Goal: Task Accomplishment & Management: Manage account settings

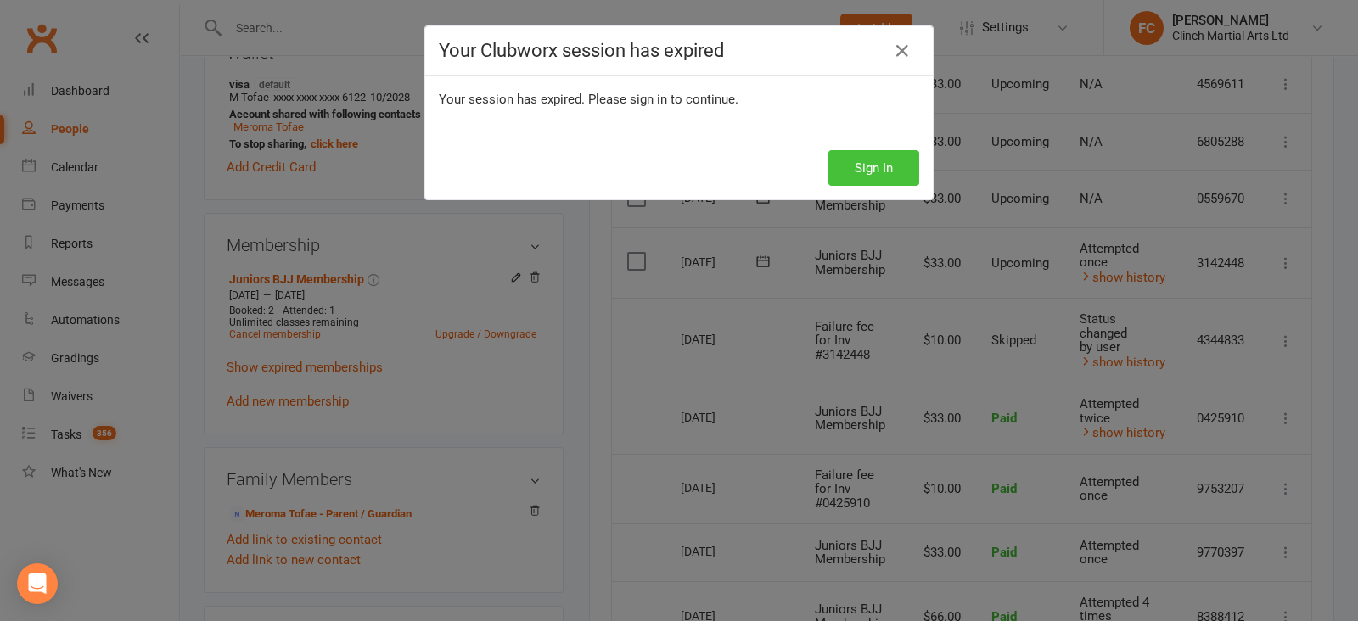
click at [870, 167] on button "Sign In" at bounding box center [873, 168] width 91 height 36
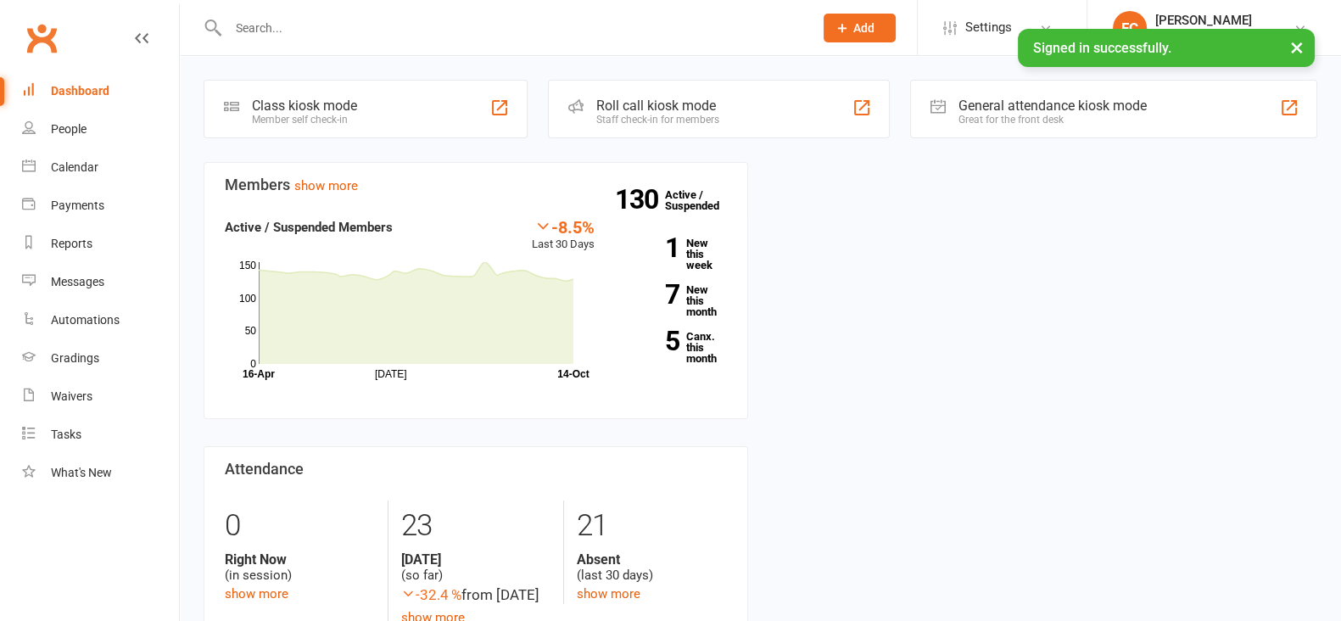
click at [295, 14] on div at bounding box center [503, 27] width 598 height 55
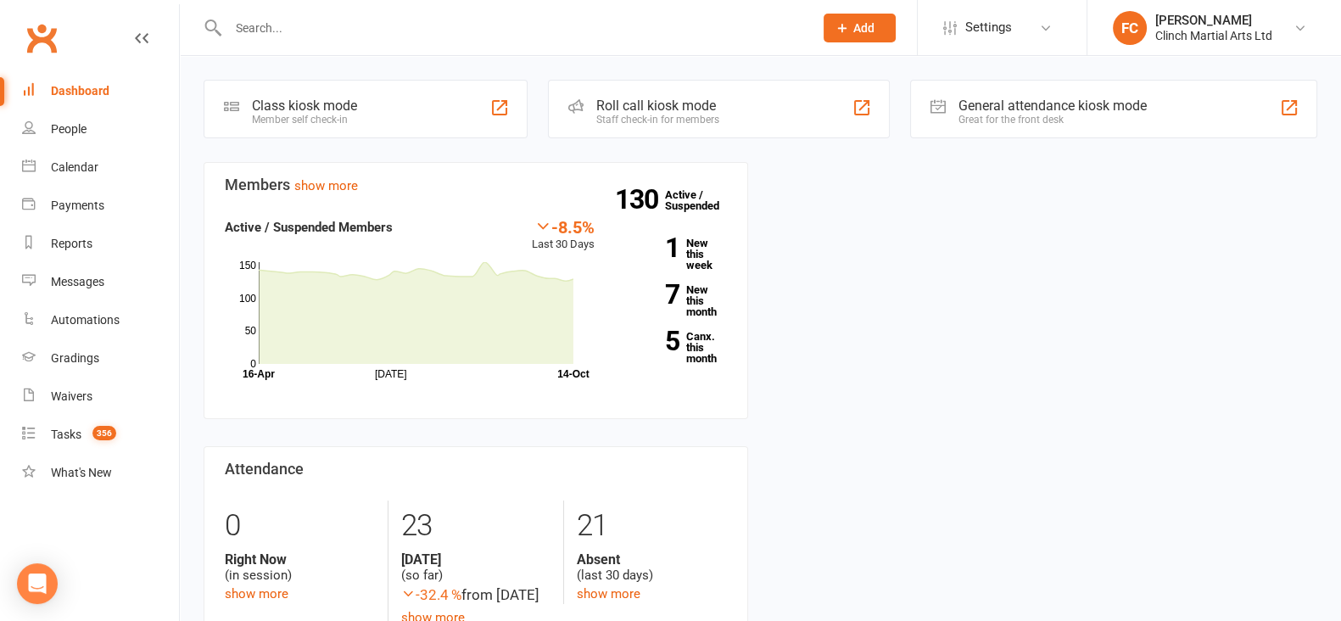
click at [297, 27] on input "text" at bounding box center [512, 28] width 579 height 24
paste input "Alfred William"
type input "Alfred William"
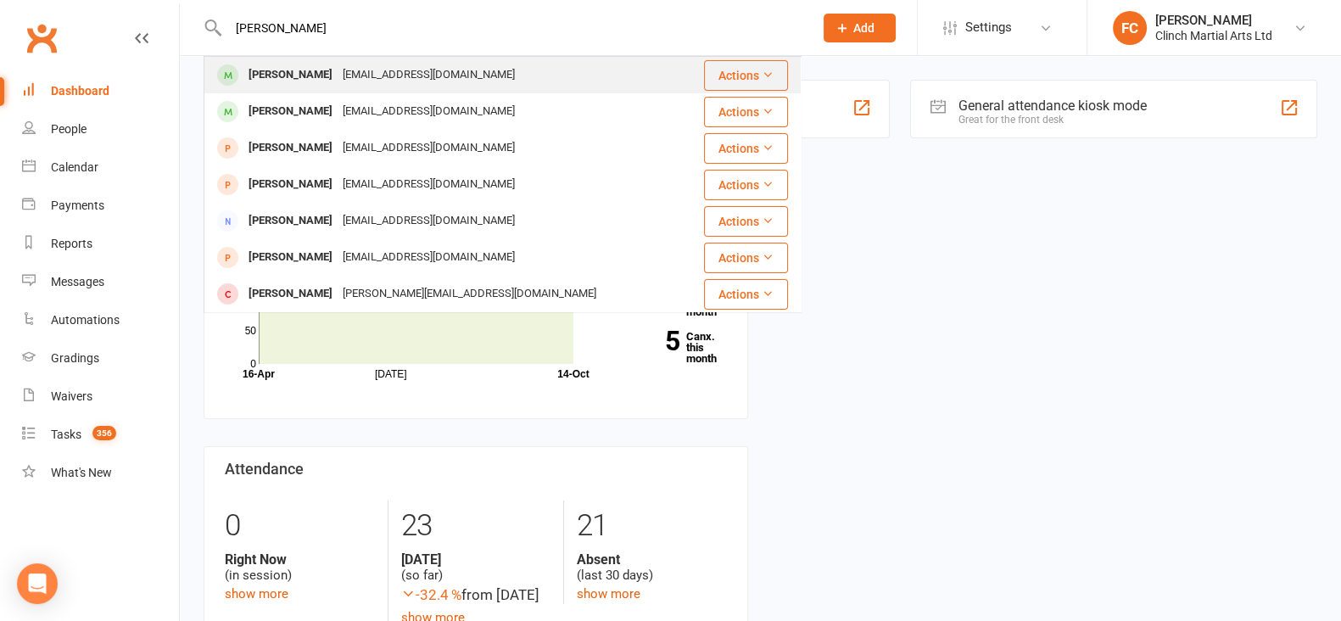
click at [338, 73] on div "alfredteinakiwilliam@gmail.com" at bounding box center [429, 75] width 182 height 25
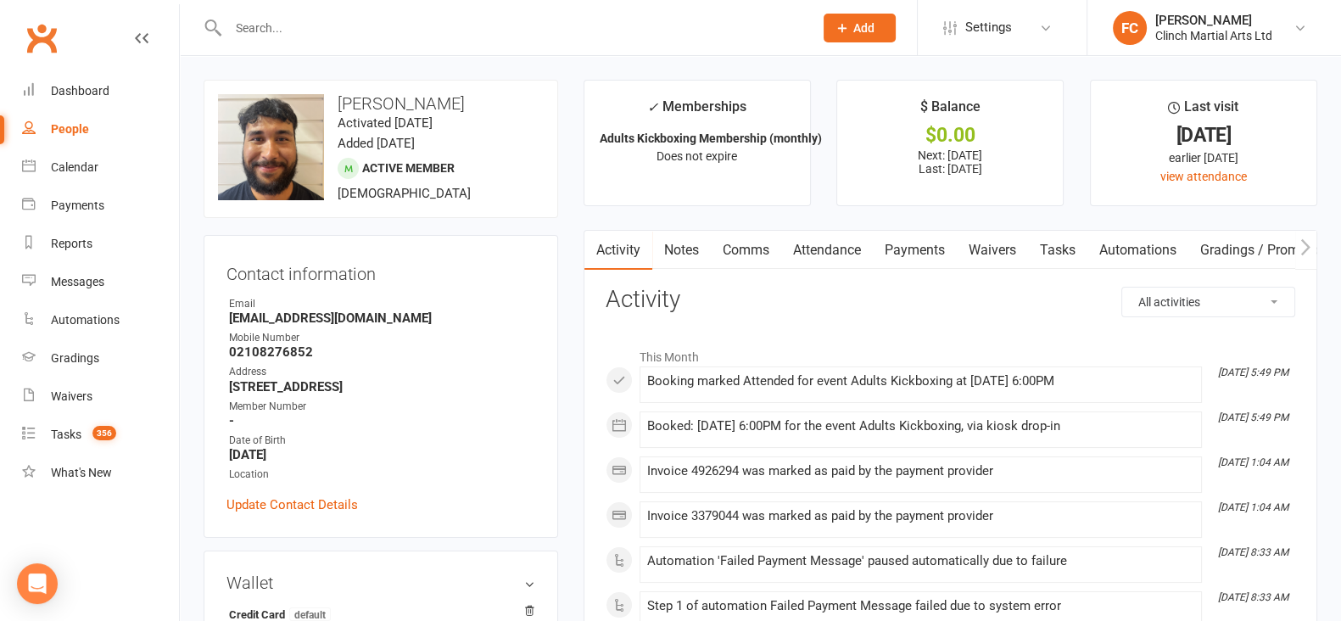
click at [909, 247] on link "Payments" at bounding box center [915, 250] width 84 height 39
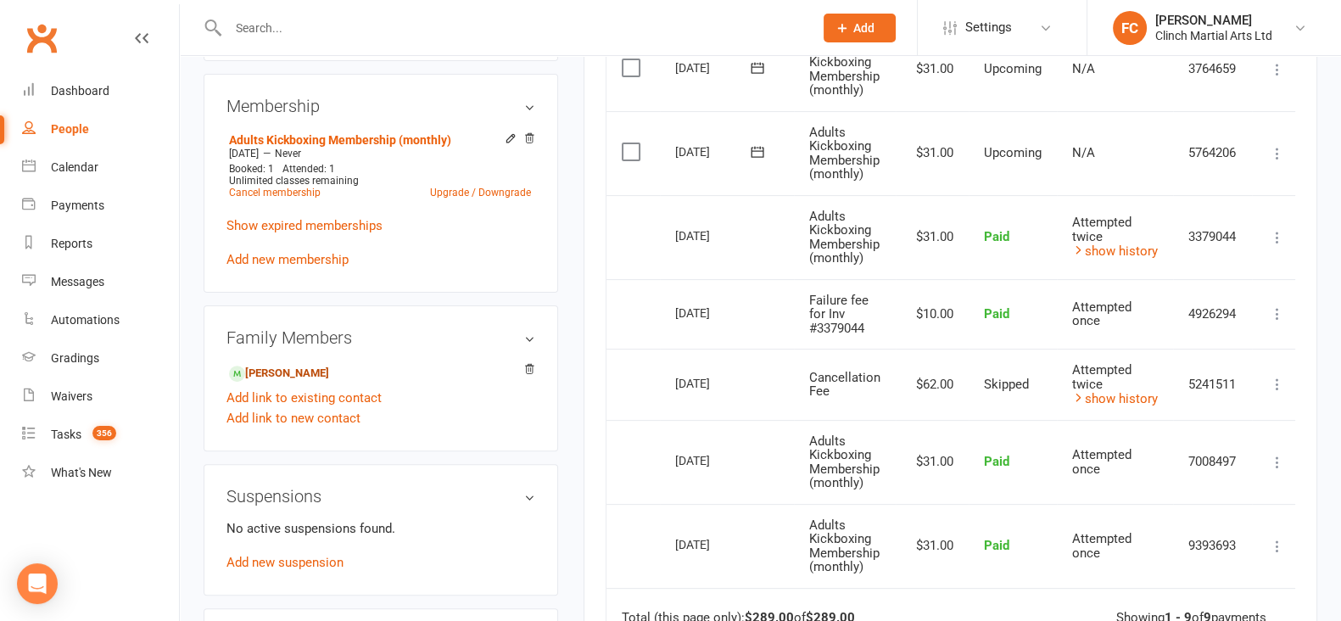
scroll to position [636, 0]
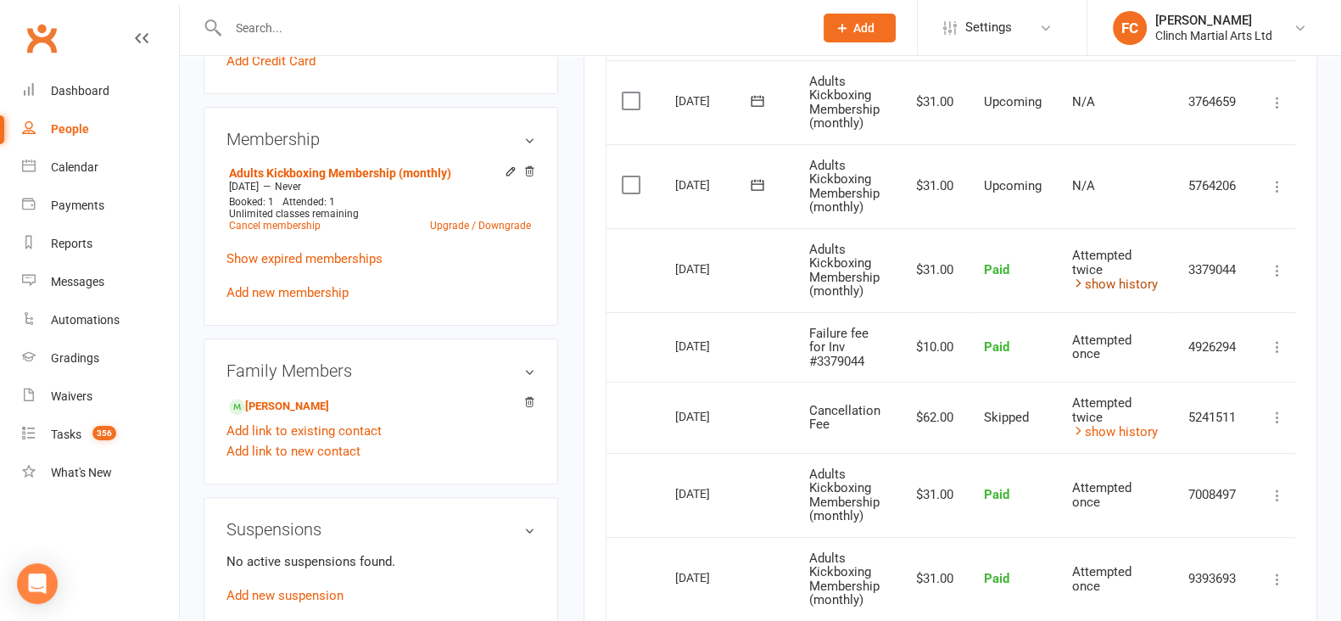
click at [1111, 279] on link "show history" at bounding box center [1115, 284] width 86 height 15
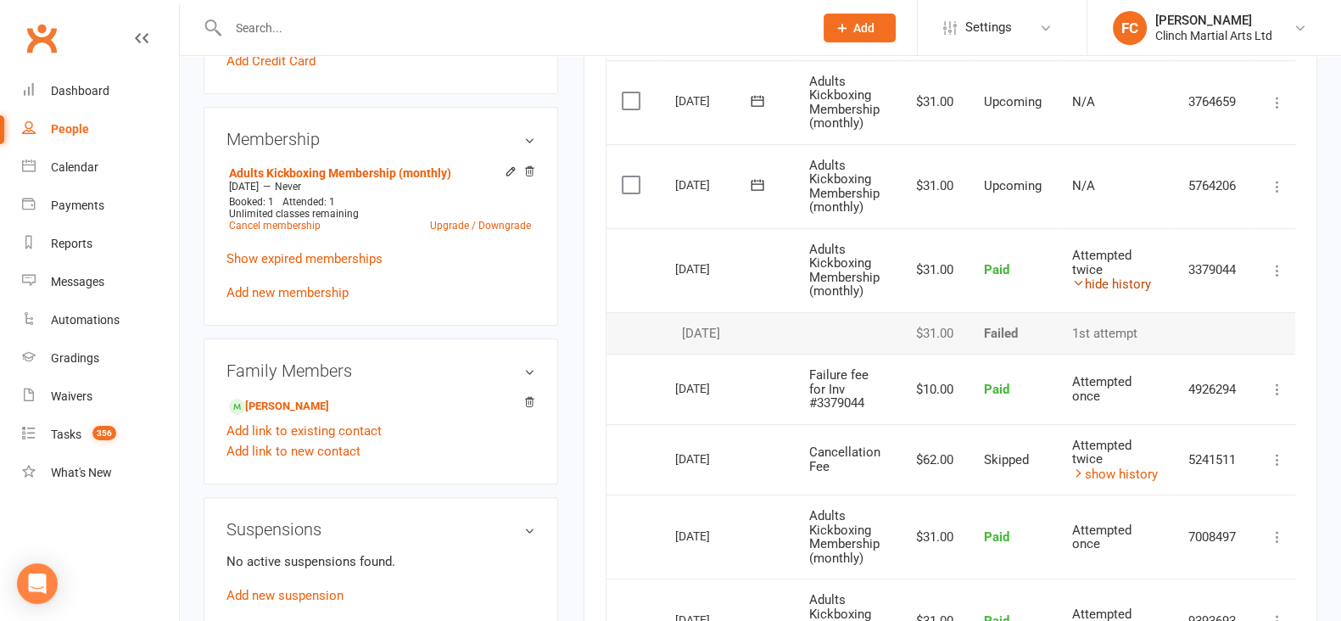
click at [1111, 279] on link "hide history" at bounding box center [1111, 284] width 79 height 15
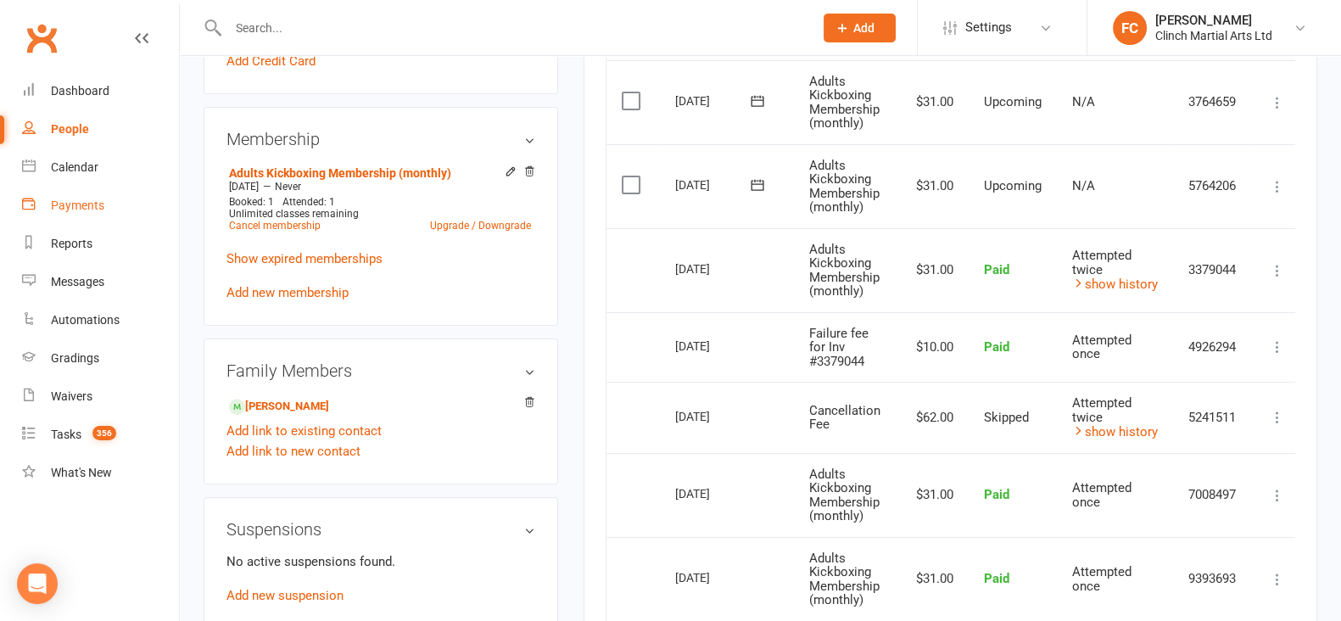
click at [70, 204] on div "Payments" at bounding box center [77, 206] width 53 height 14
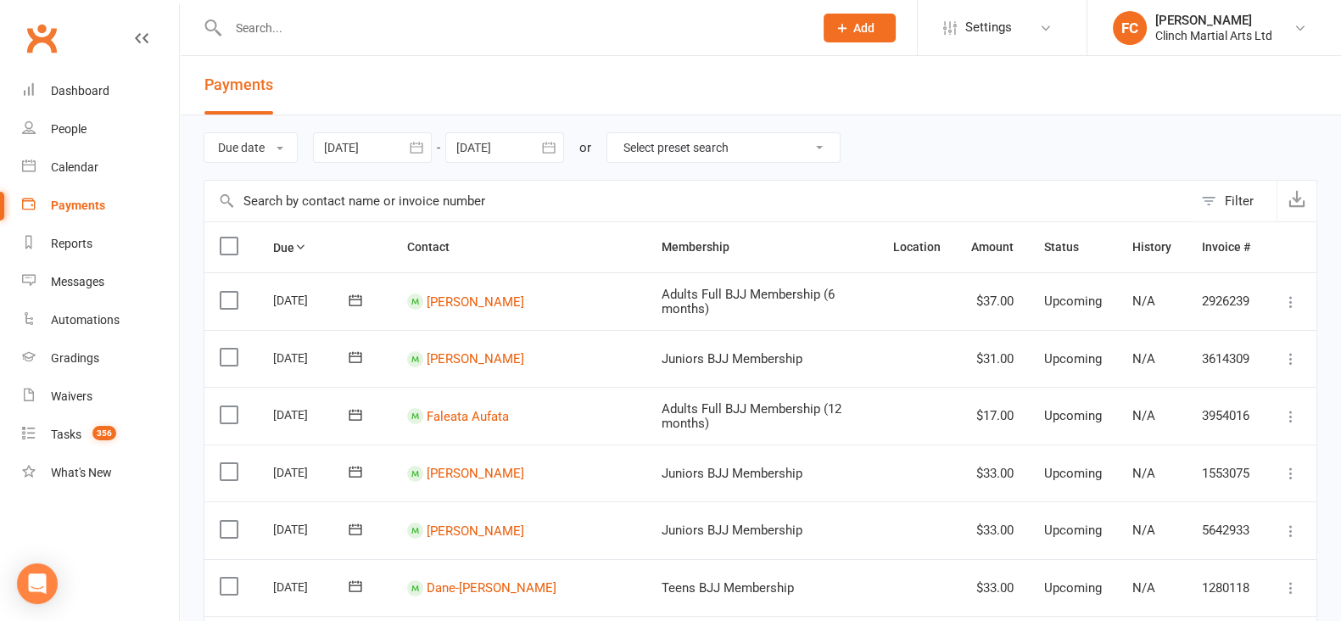
click at [1260, 184] on button "Filter" at bounding box center [1235, 201] width 84 height 41
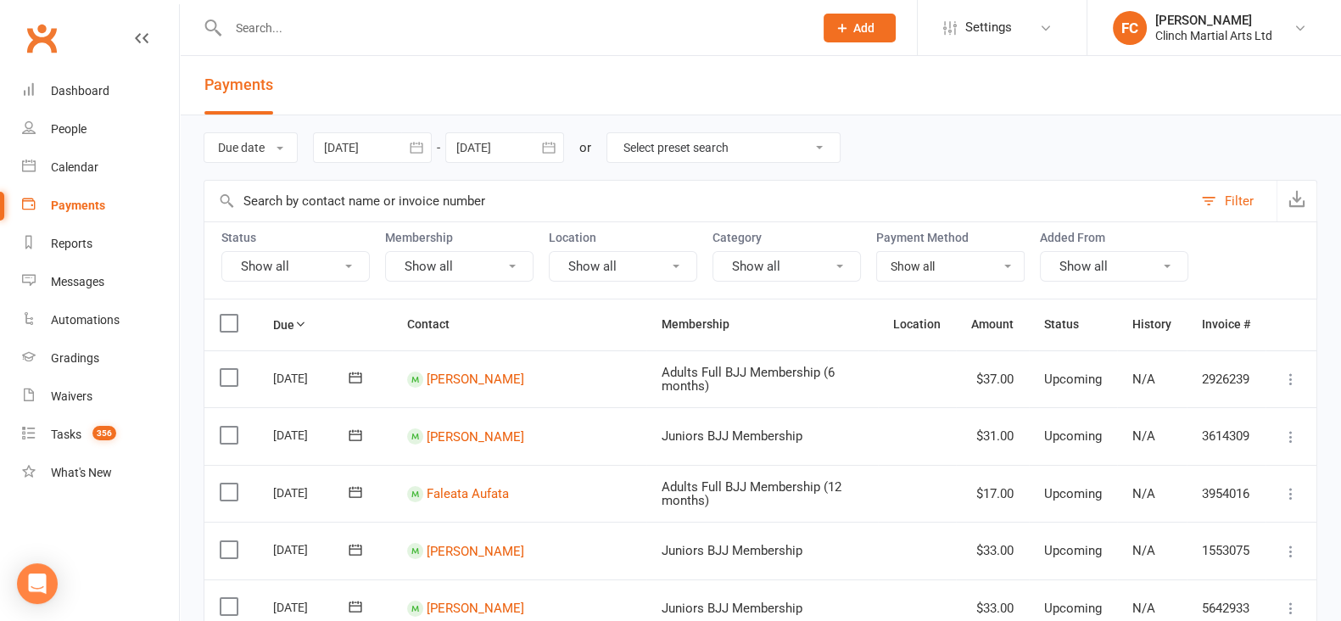
click at [293, 266] on button "Show all" at bounding box center [295, 266] width 148 height 31
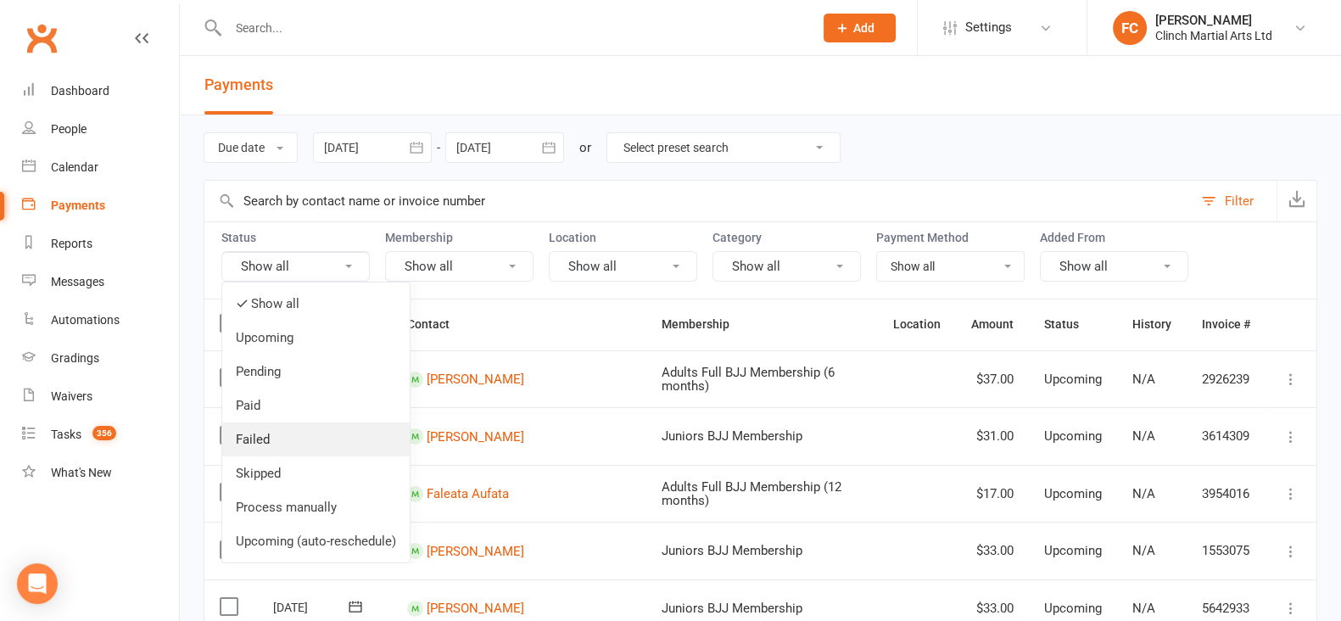
click at [276, 434] on link "Failed" at bounding box center [316, 440] width 188 height 34
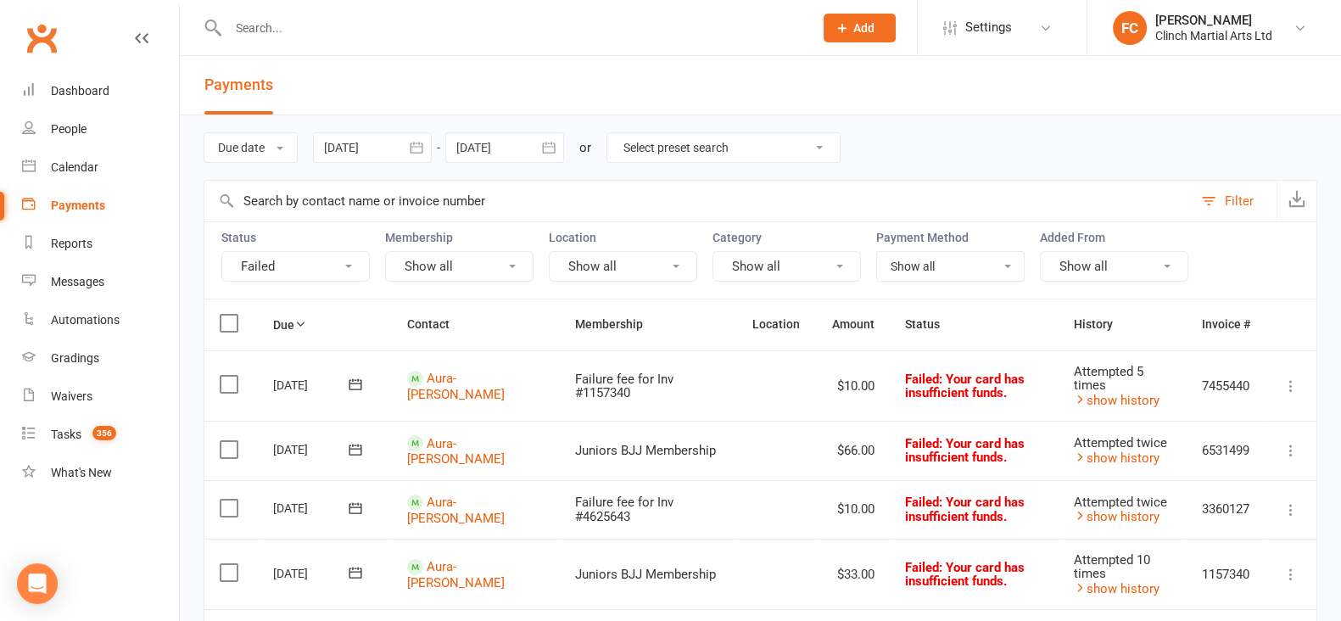
click at [288, 265] on button "Failed" at bounding box center [295, 266] width 148 height 31
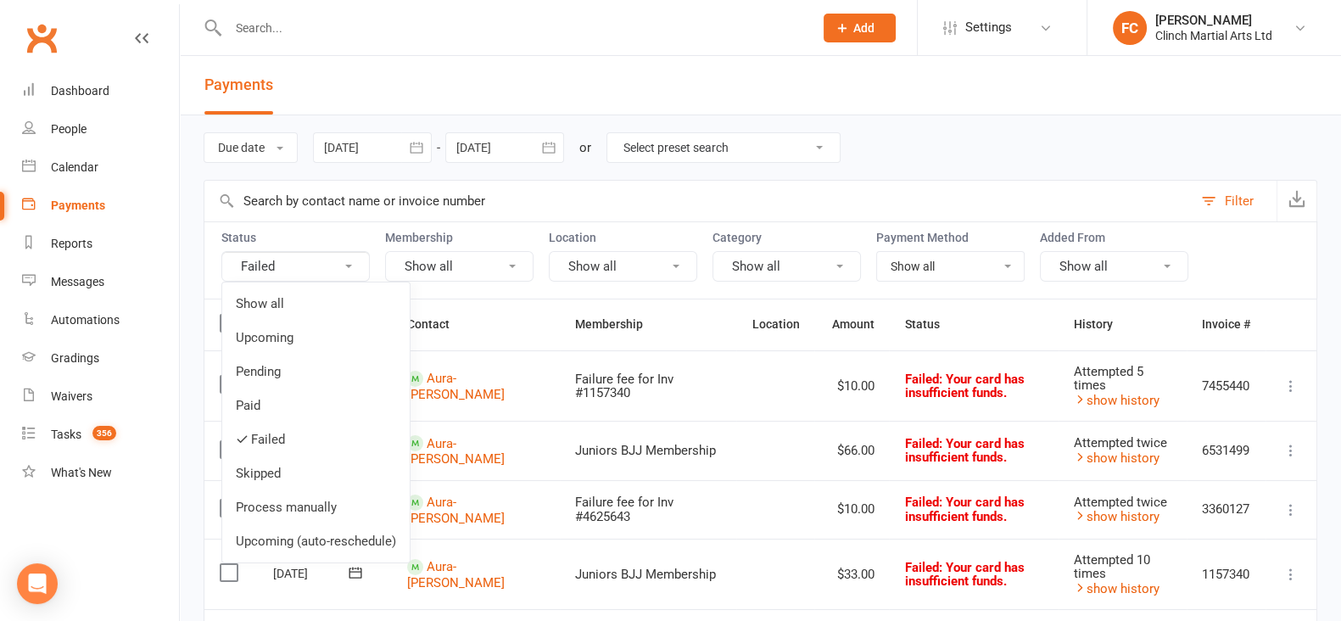
drag, startPoint x: 266, startPoint y: 532, endPoint x: 259, endPoint y: 563, distance: 31.5
click at [266, 530] on link "Upcoming (auto-reschedule)" at bounding box center [316, 541] width 188 height 34
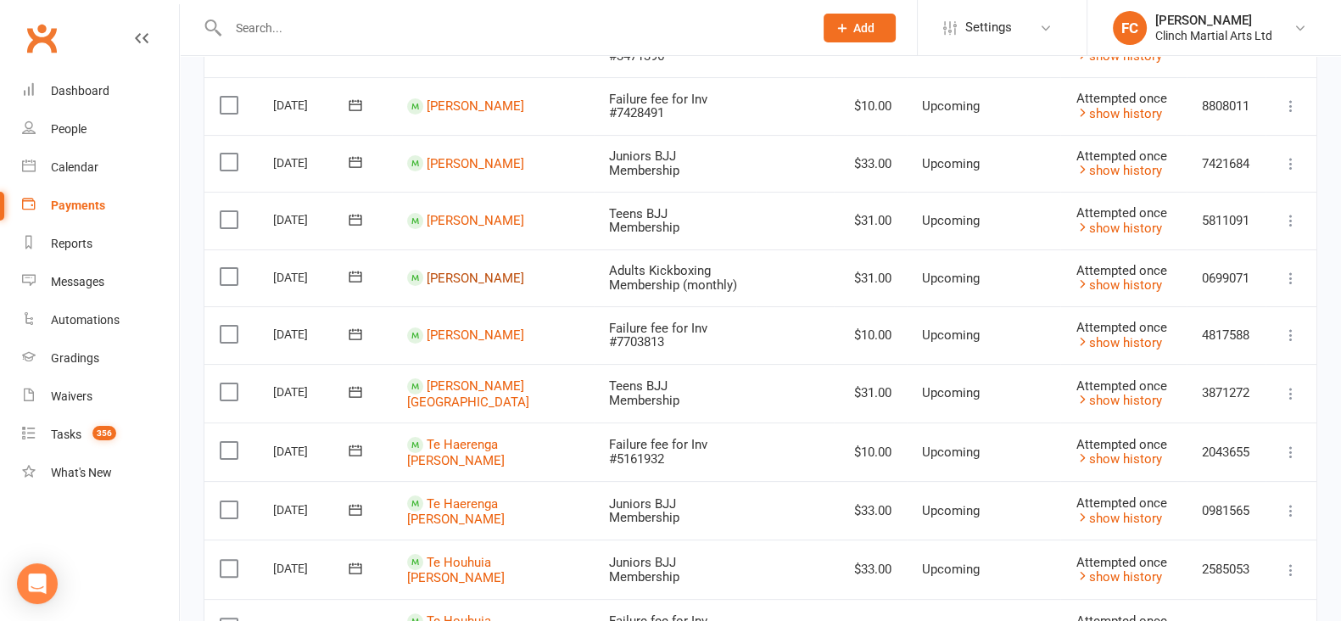
scroll to position [530, 0]
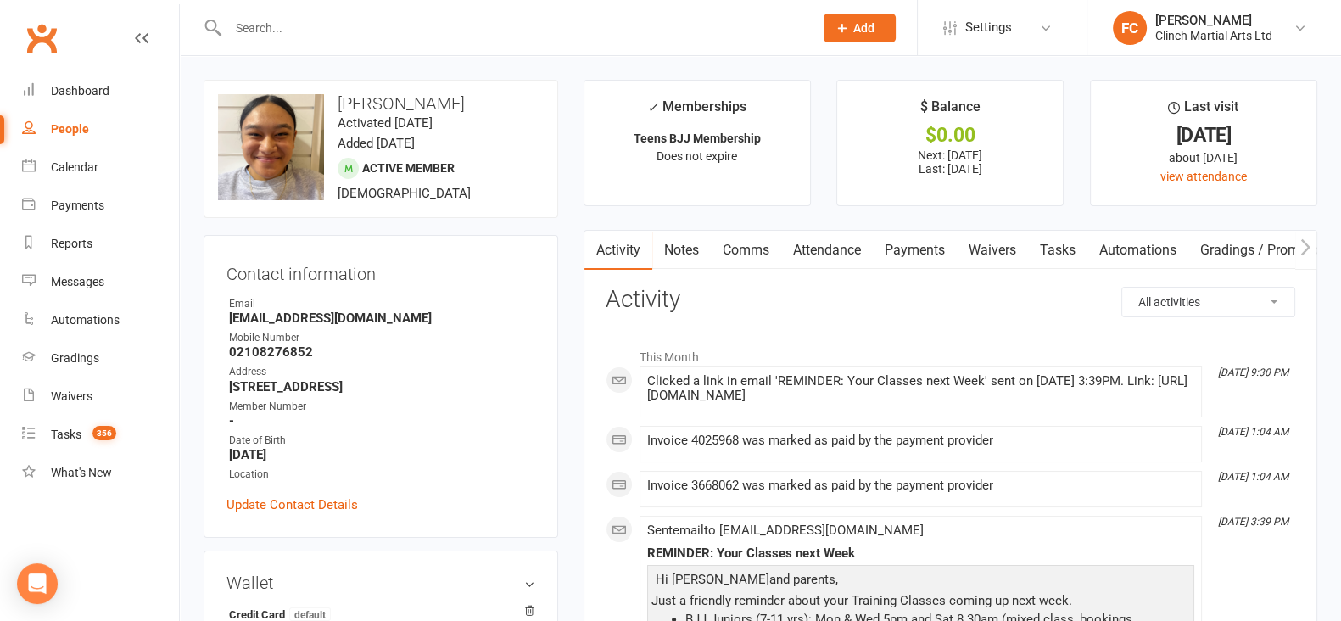
click at [921, 250] on link "Payments" at bounding box center [915, 250] width 84 height 39
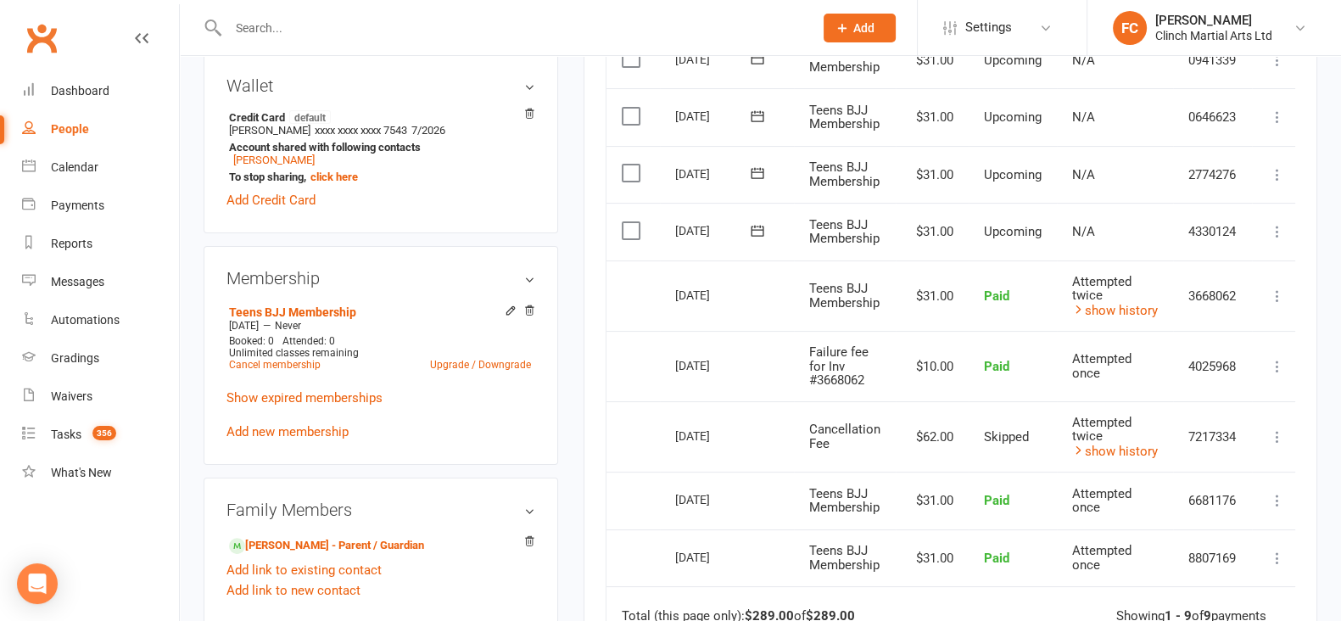
scroll to position [530, 0]
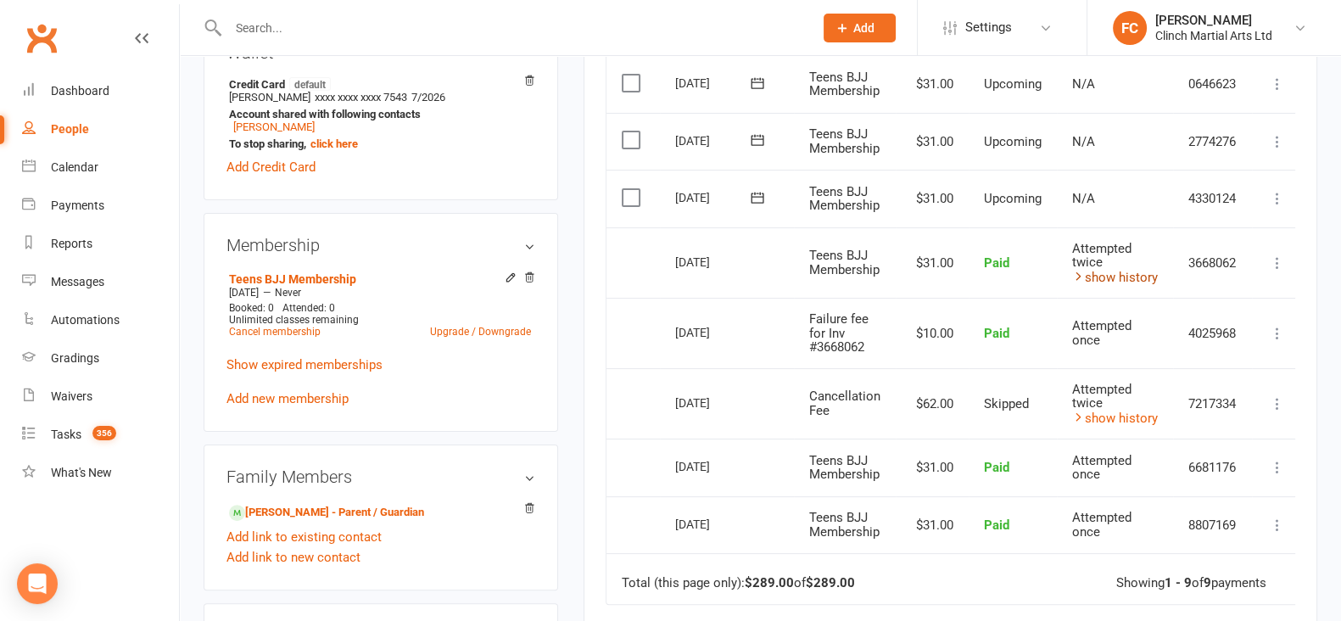
click at [1107, 270] on link "show history" at bounding box center [1115, 277] width 86 height 15
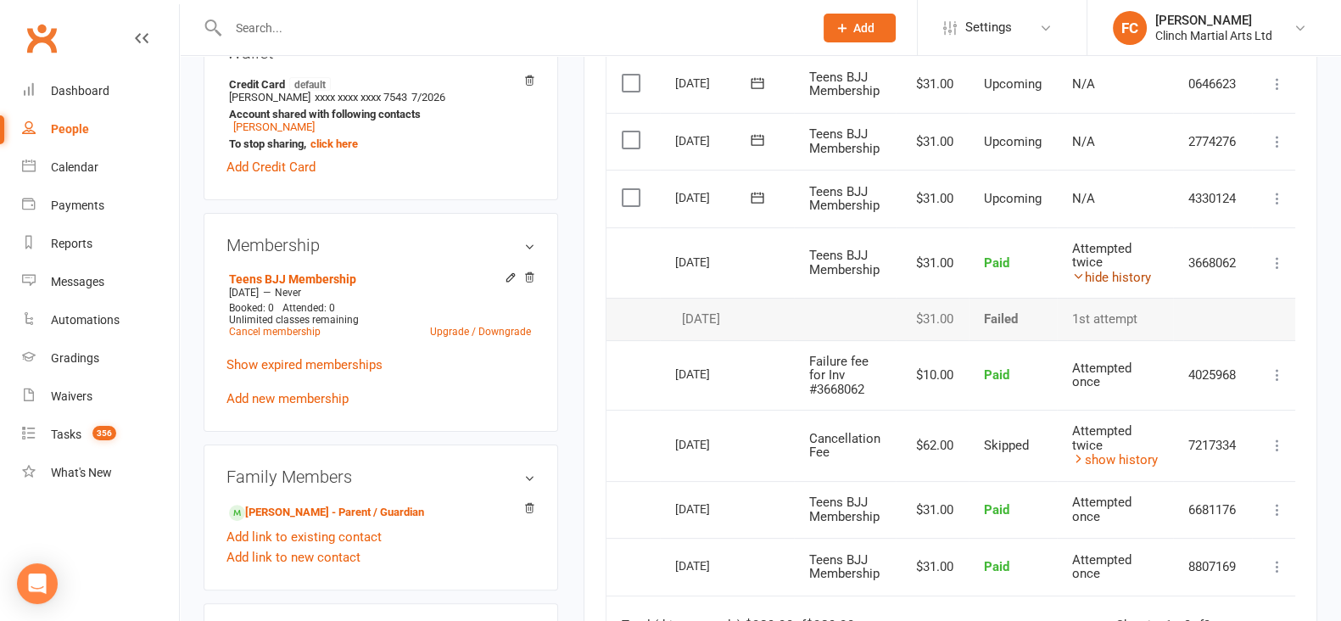
click at [1107, 270] on link "hide history" at bounding box center [1111, 277] width 79 height 15
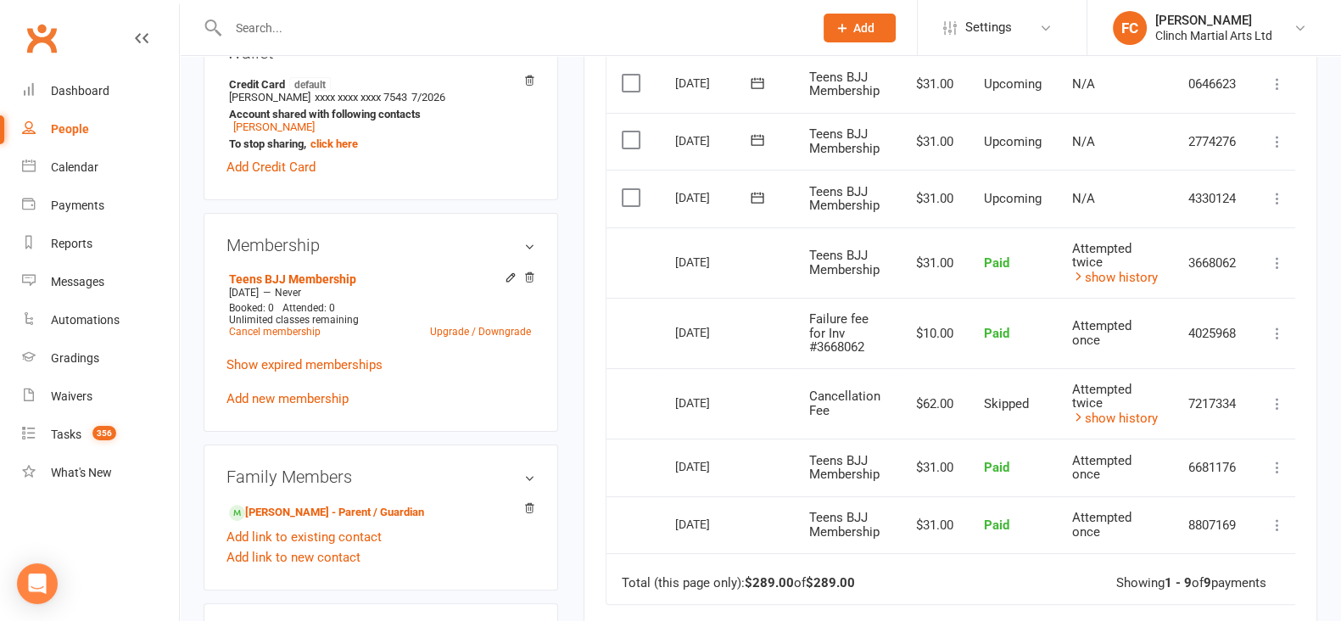
click at [1273, 198] on icon at bounding box center [1277, 198] width 17 height 17
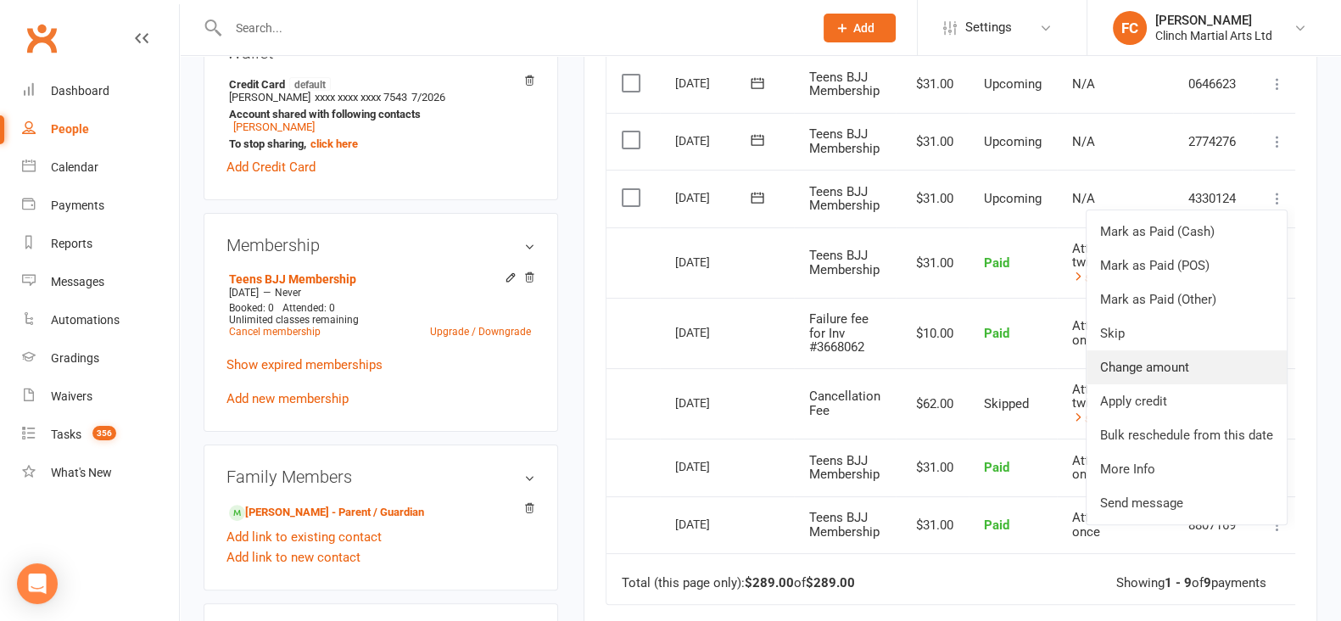
click at [1154, 367] on link "Change amount" at bounding box center [1187, 367] width 200 height 34
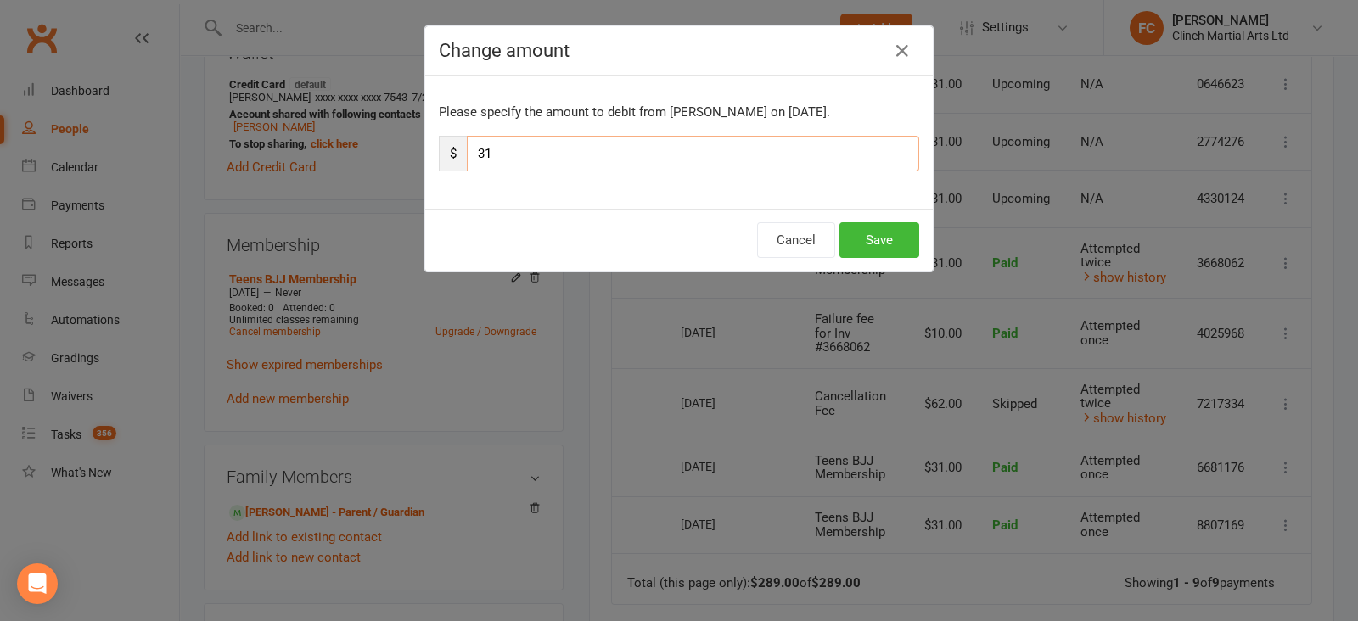
drag, startPoint x: 474, startPoint y: 150, endPoint x: 462, endPoint y: 149, distance: 12.8
click at [467, 149] on input "31" at bounding box center [693, 154] width 452 height 36
type input "21"
drag, startPoint x: 882, startPoint y: 240, endPoint x: 870, endPoint y: 244, distance: 13.4
click at [882, 239] on button "Save" at bounding box center [879, 240] width 80 height 36
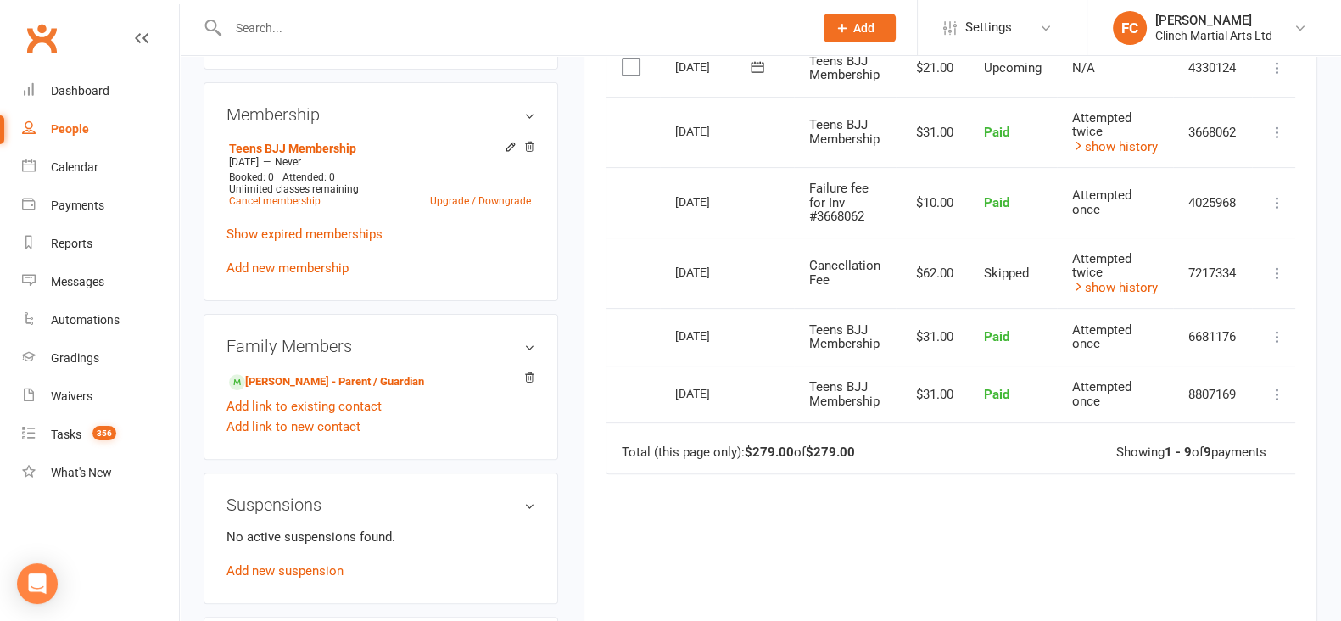
scroll to position [742, 0]
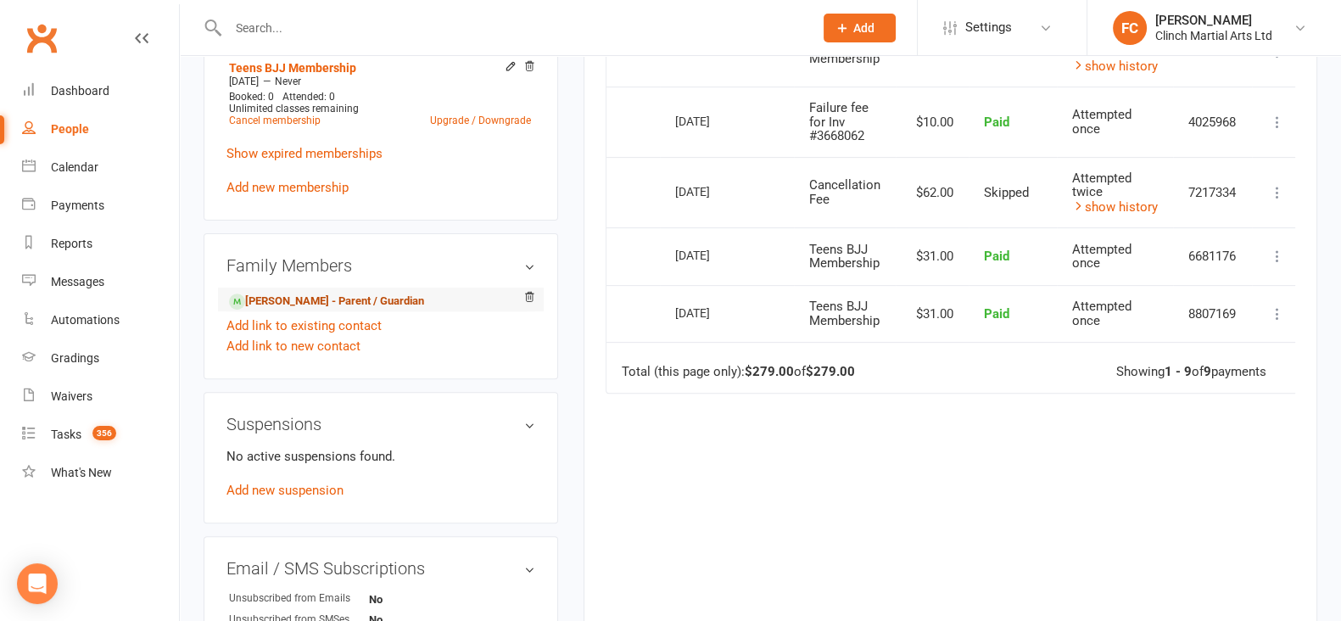
click at [280, 302] on link "Alfred William - Parent / Guardian" at bounding box center [326, 302] width 195 height 18
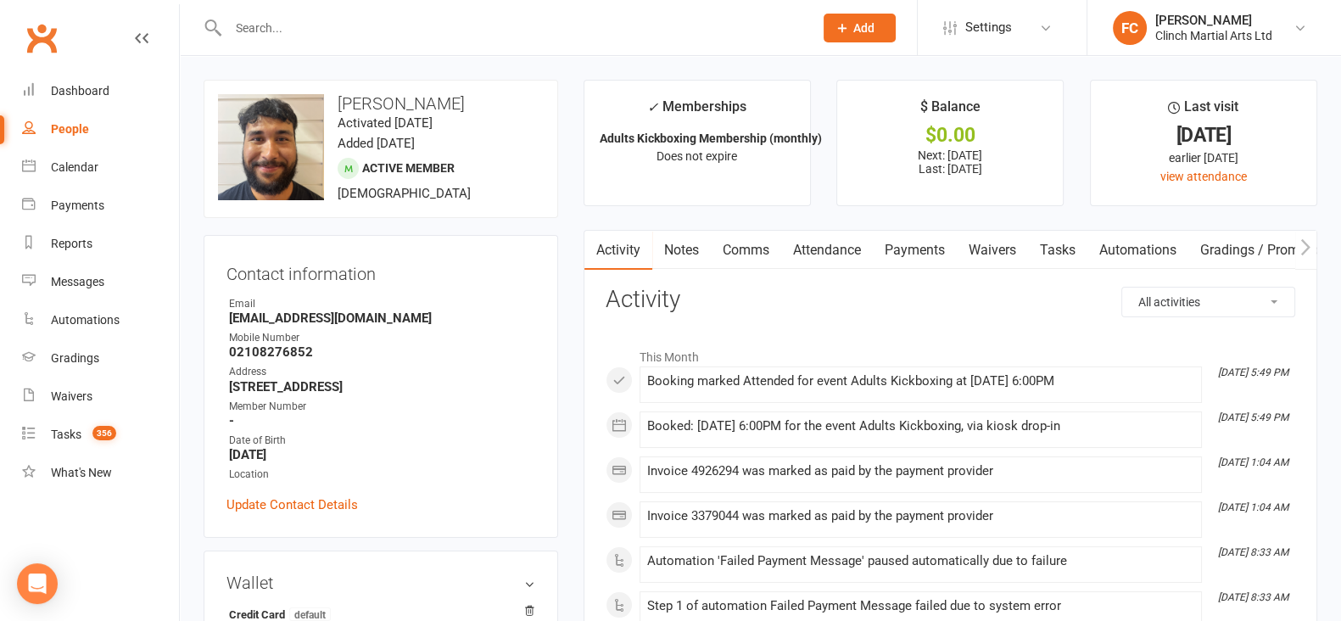
click at [929, 244] on link "Payments" at bounding box center [915, 250] width 84 height 39
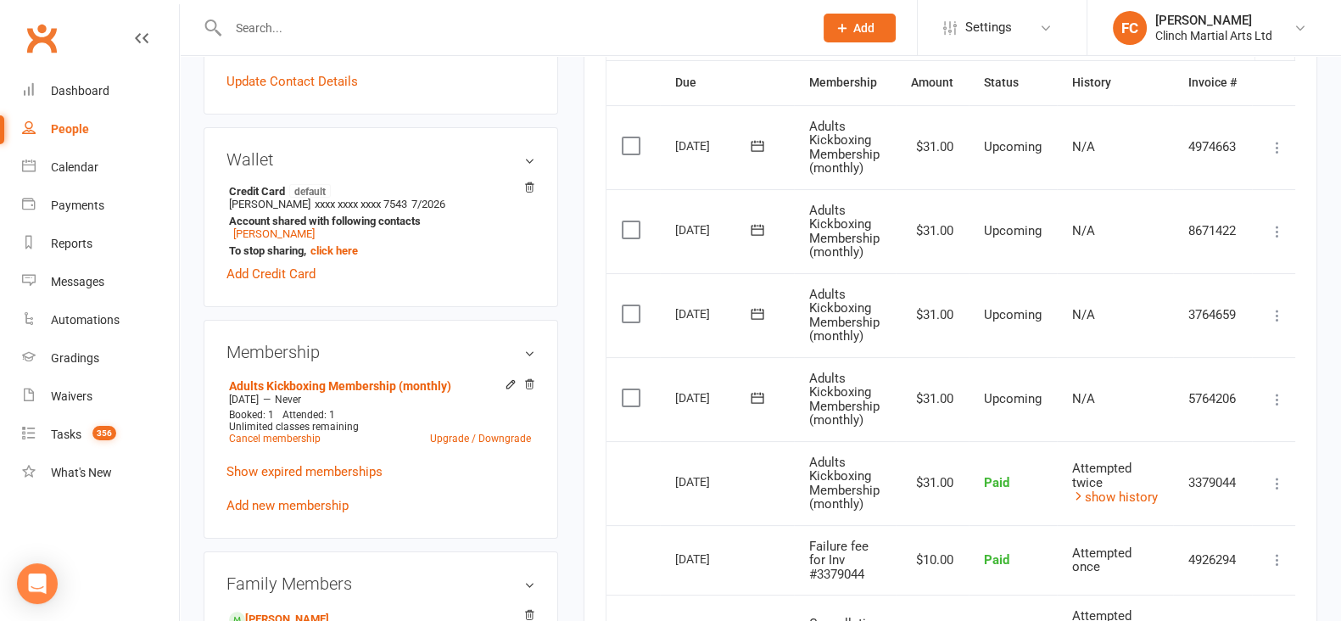
scroll to position [530, 0]
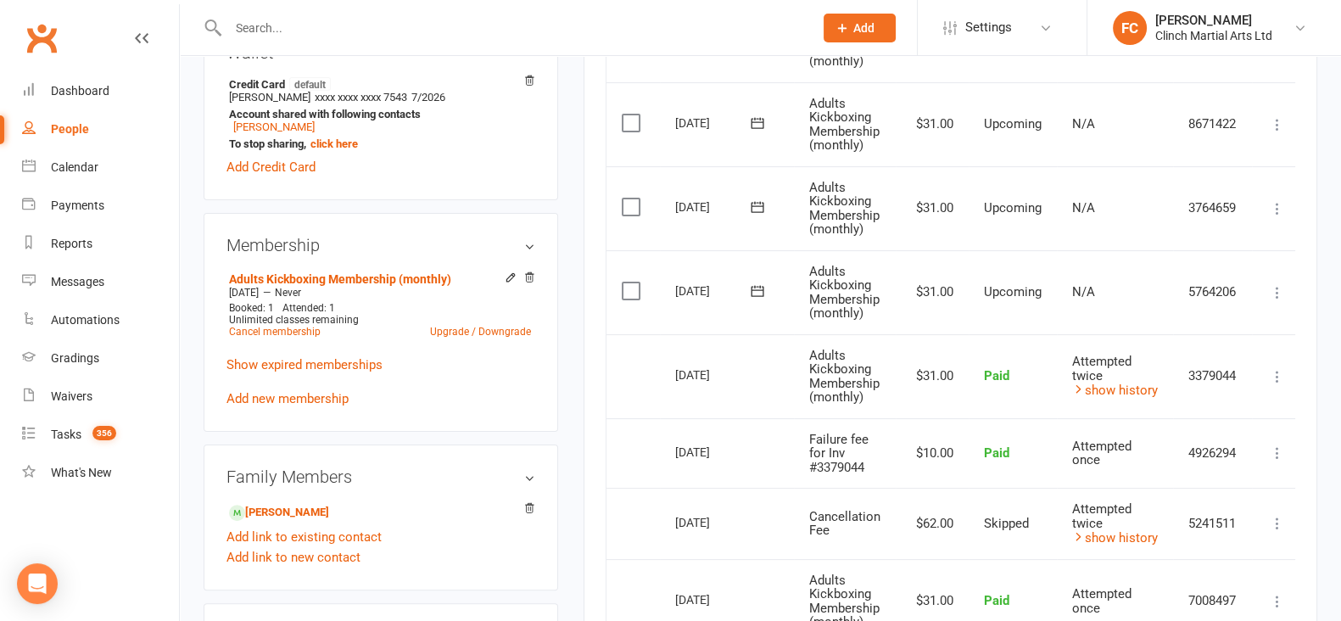
click at [1283, 286] on icon at bounding box center [1277, 292] width 17 height 17
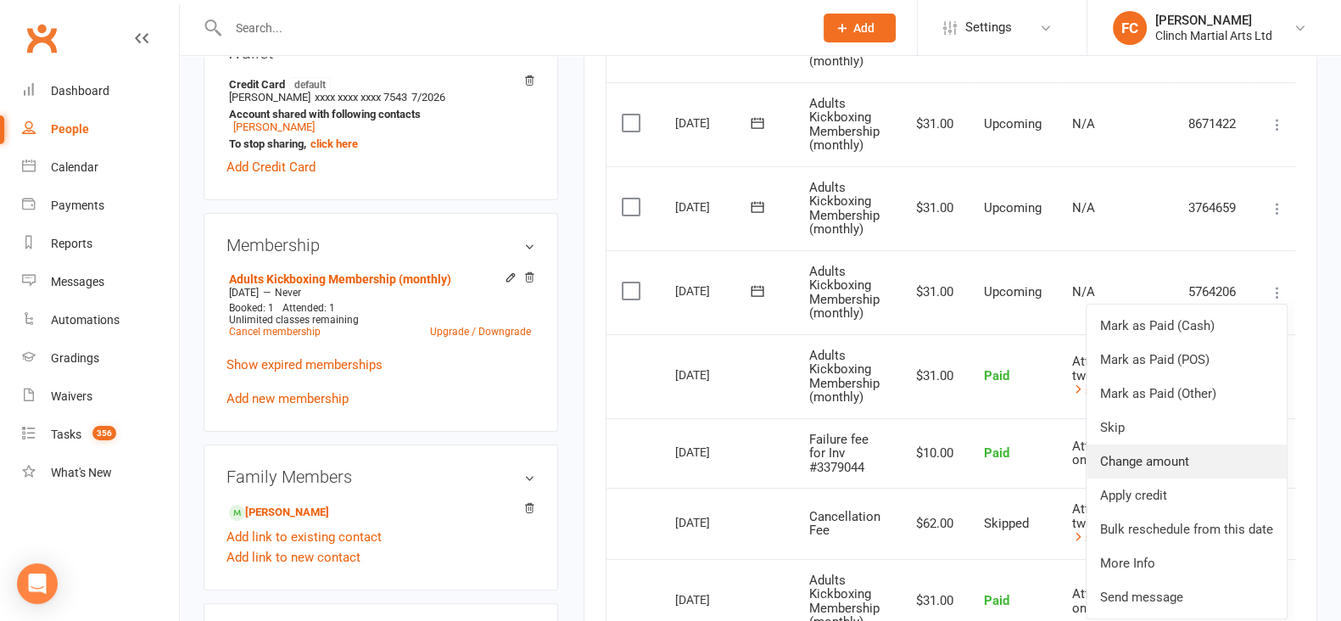
click at [1141, 459] on link "Change amount" at bounding box center [1187, 462] width 200 height 34
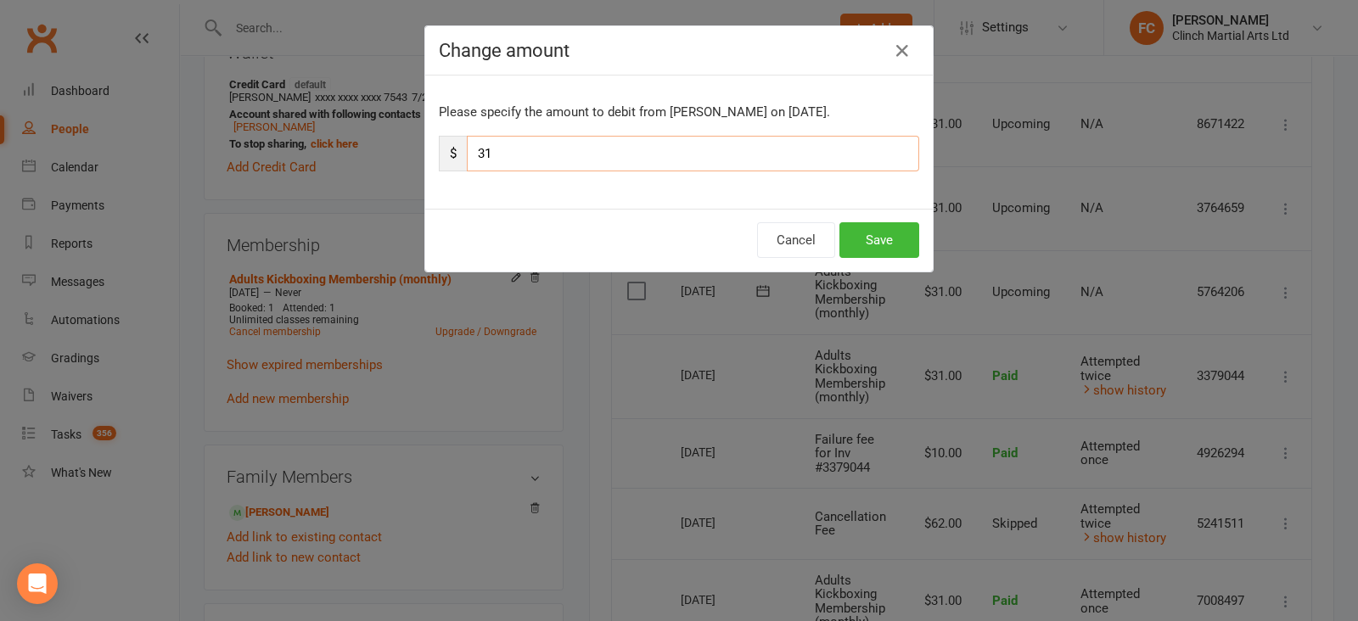
drag, startPoint x: 475, startPoint y: 150, endPoint x: 456, endPoint y: 150, distance: 19.5
click at [456, 150] on div "$ 31" at bounding box center [679, 154] width 480 height 36
type input "21"
click at [890, 244] on button "Save" at bounding box center [879, 240] width 80 height 36
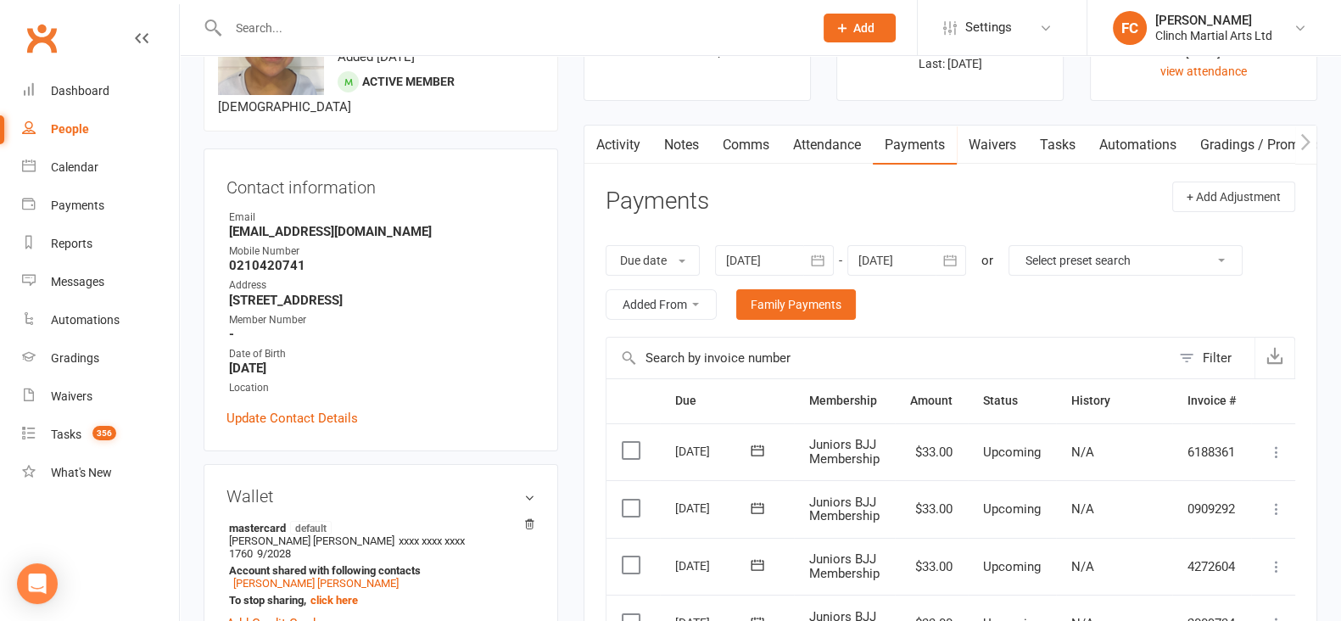
drag, startPoint x: 715, startPoint y: 218, endPoint x: 590, endPoint y: 310, distance: 155.5
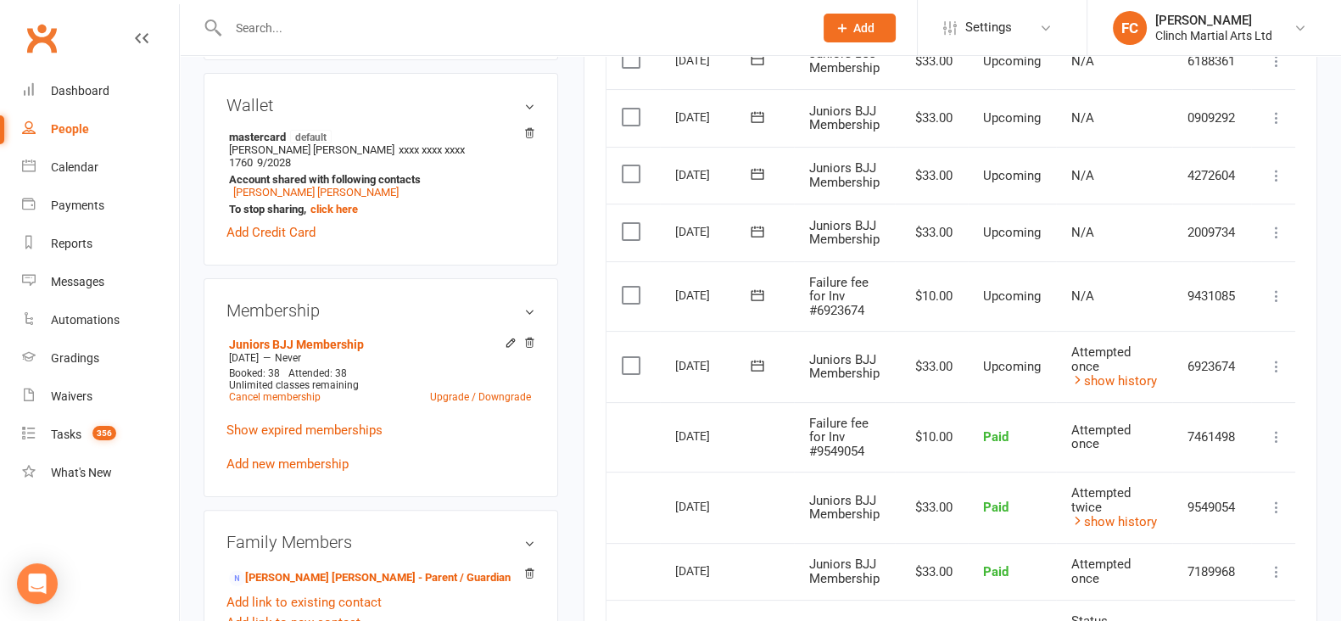
scroll to position [530, 0]
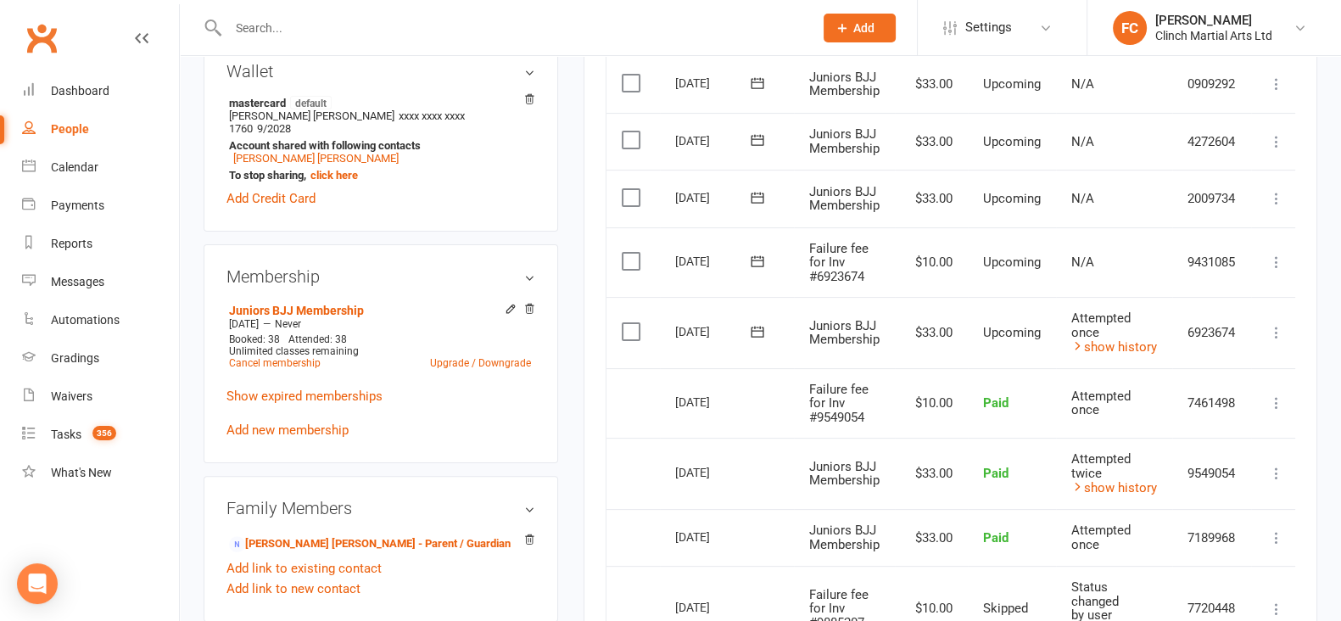
click at [759, 255] on icon at bounding box center [757, 260] width 13 height 11
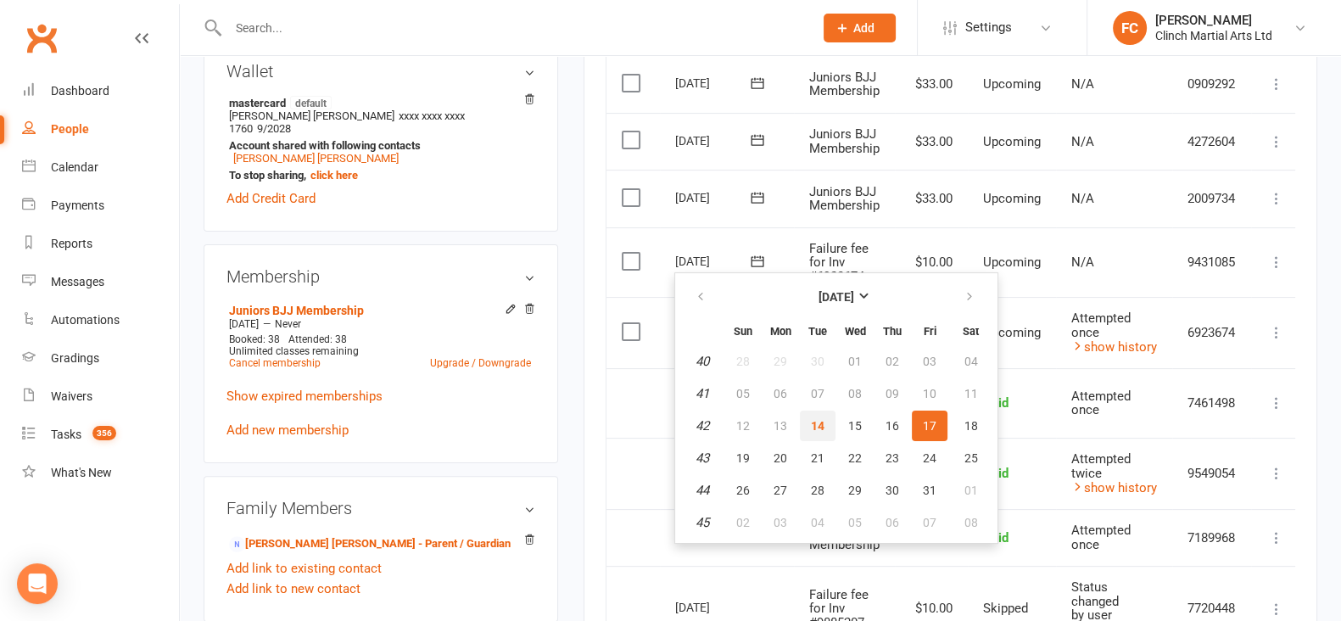
click at [820, 423] on span "14" at bounding box center [818, 426] width 14 height 14
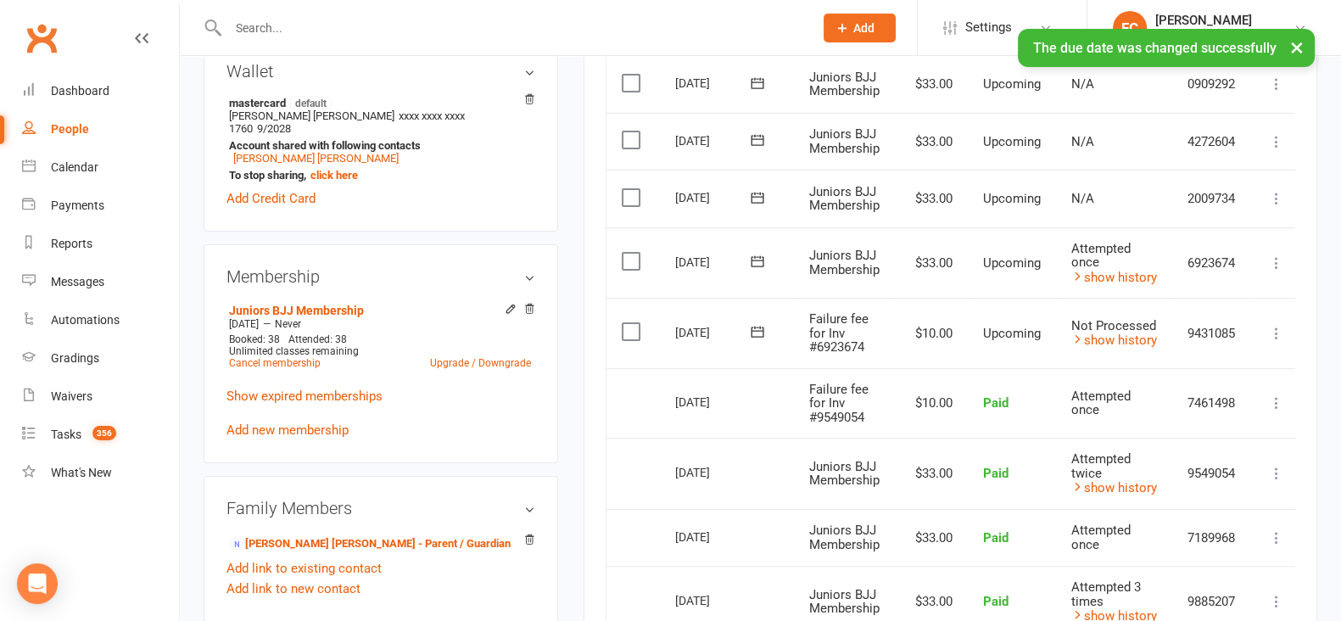
click at [628, 327] on label at bounding box center [633, 331] width 23 height 17
click at [628, 323] on input "checkbox" at bounding box center [627, 323] width 11 height 0
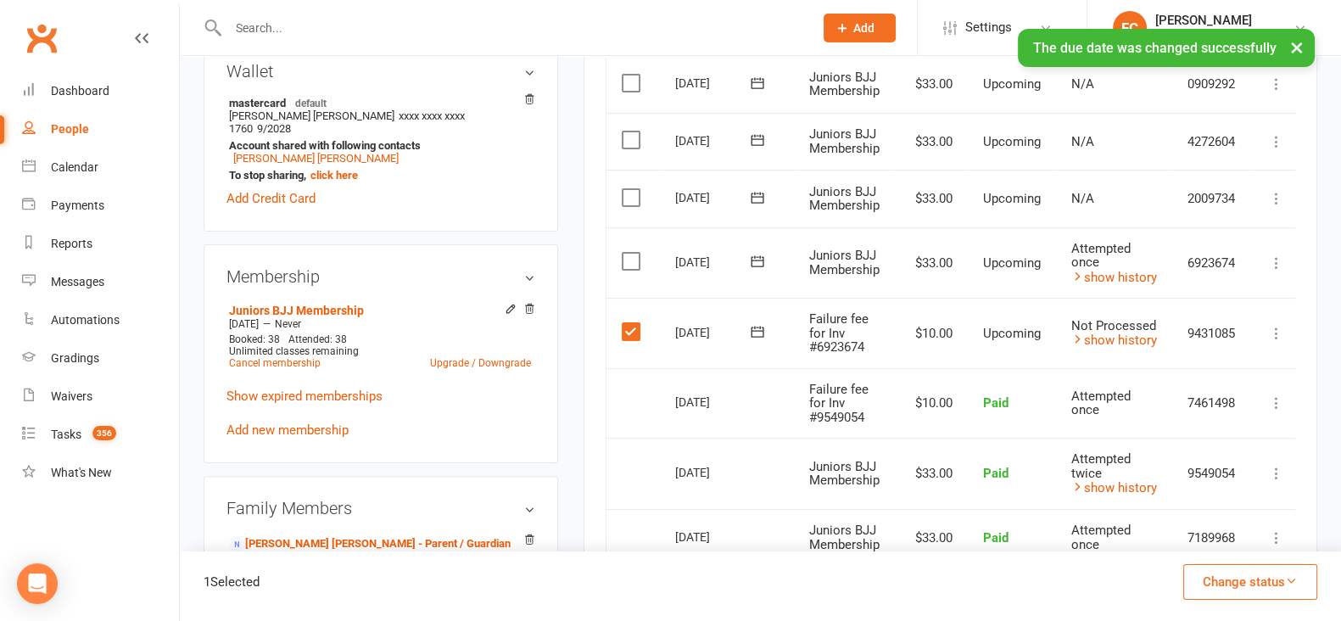
click at [1226, 585] on button "Change status" at bounding box center [1251, 582] width 134 height 36
click at [1202, 542] on link "Skipped" at bounding box center [1233, 536] width 168 height 34
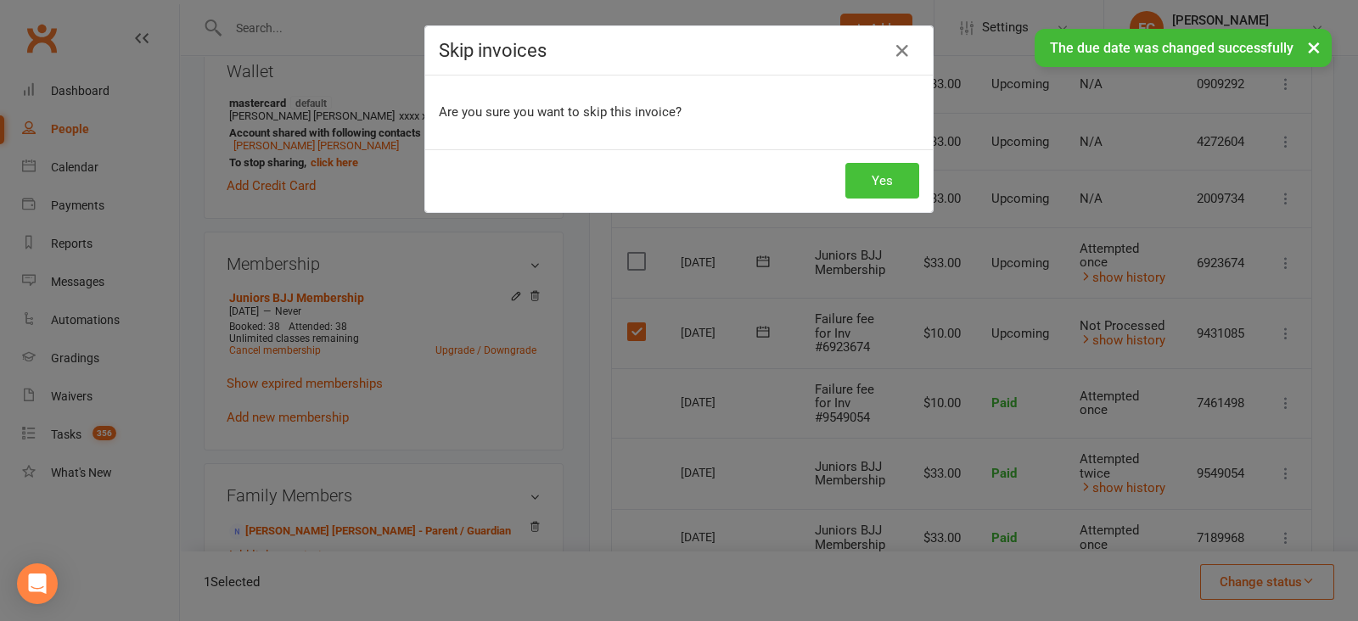
click at [875, 165] on button "Yes" at bounding box center [882, 181] width 74 height 36
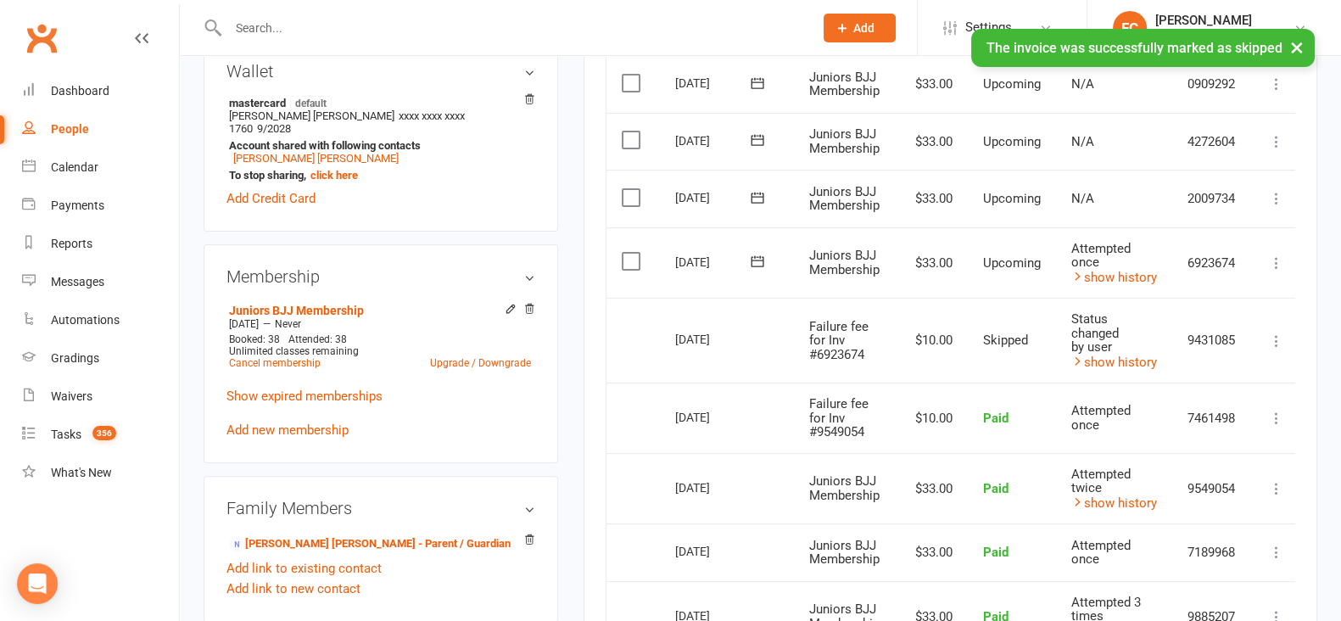
click at [758, 259] on icon at bounding box center [757, 261] width 17 height 17
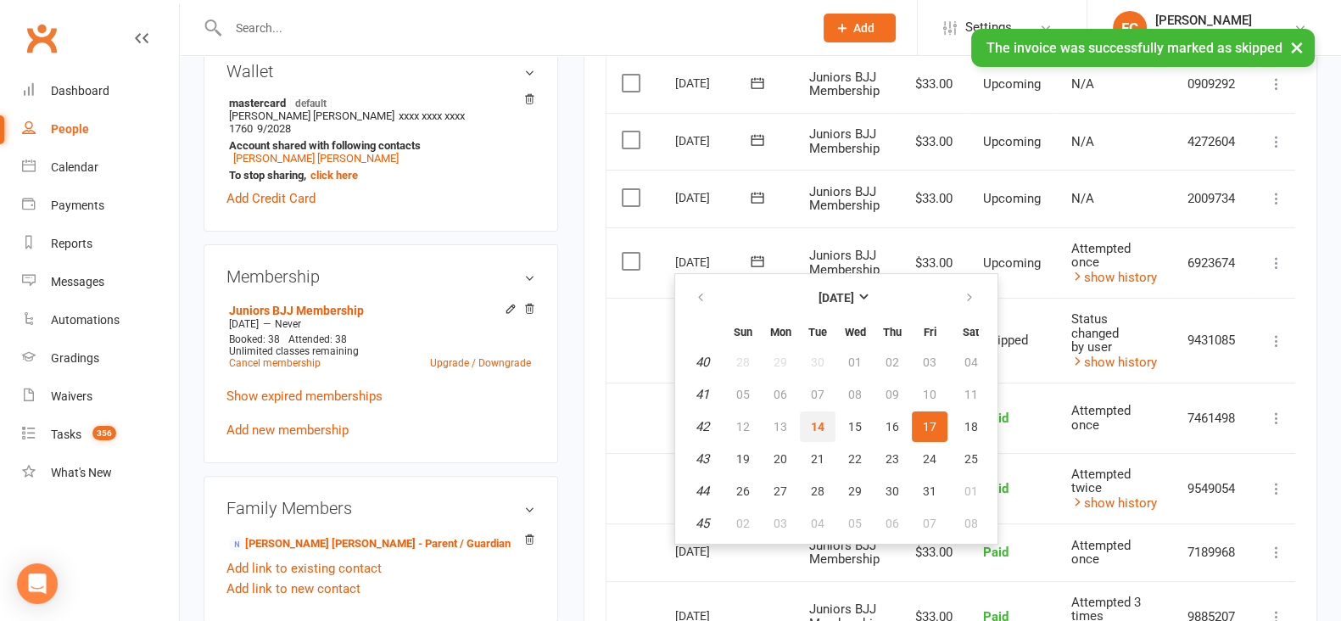
click at [821, 424] on span "14" at bounding box center [818, 427] width 14 height 14
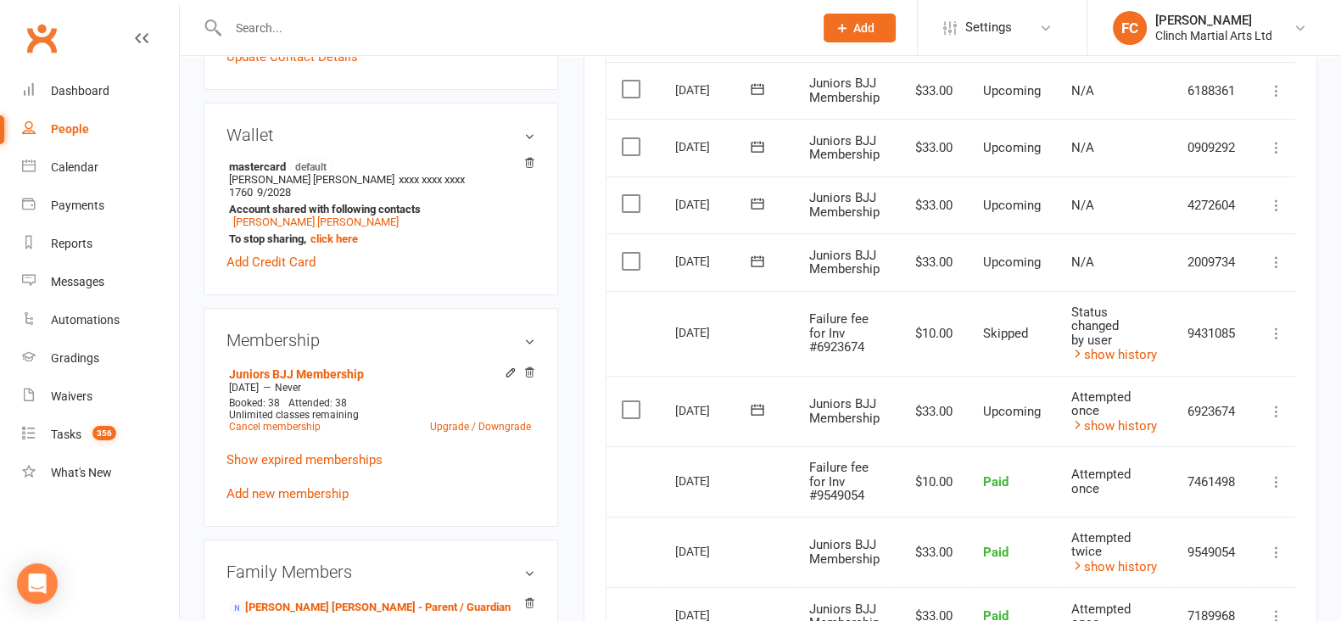
scroll to position [423, 0]
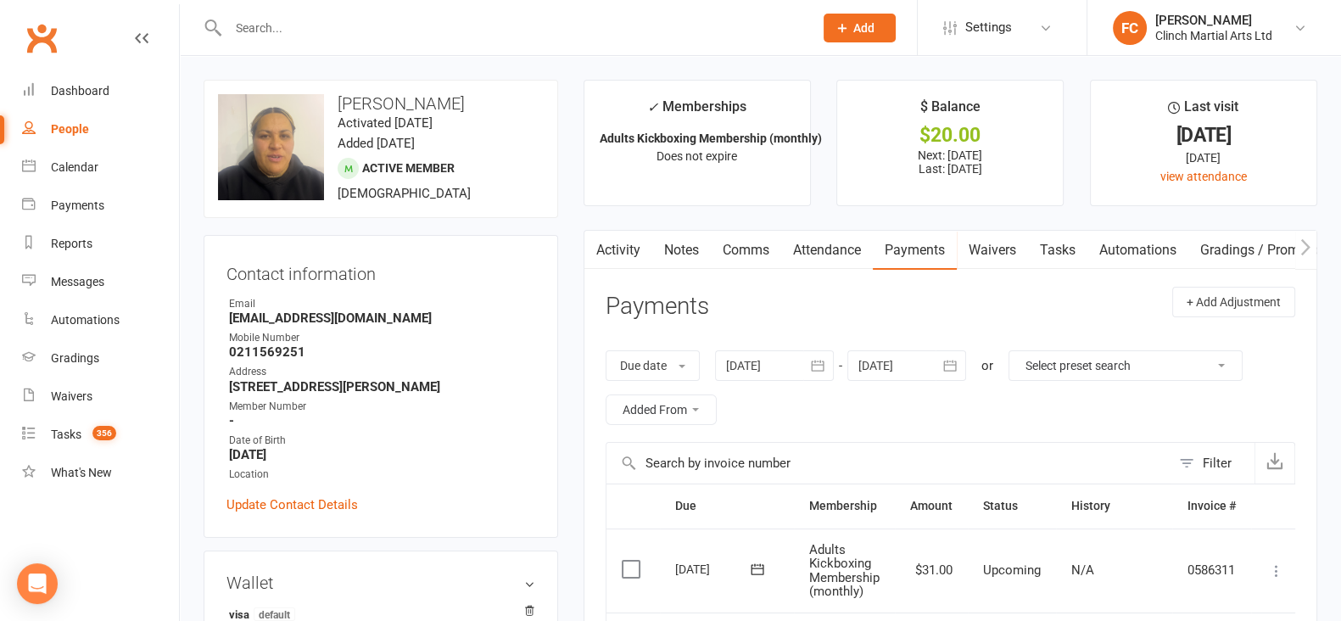
drag, startPoint x: 339, startPoint y: 98, endPoint x: 557, endPoint y: 91, distance: 219.0
click at [557, 91] on div "upload photo change photo [PERSON_NAME] Activated [DATE] Added [DATE] Active me…" at bounding box center [381, 149] width 355 height 138
copy h3 "[PERSON_NAME]"
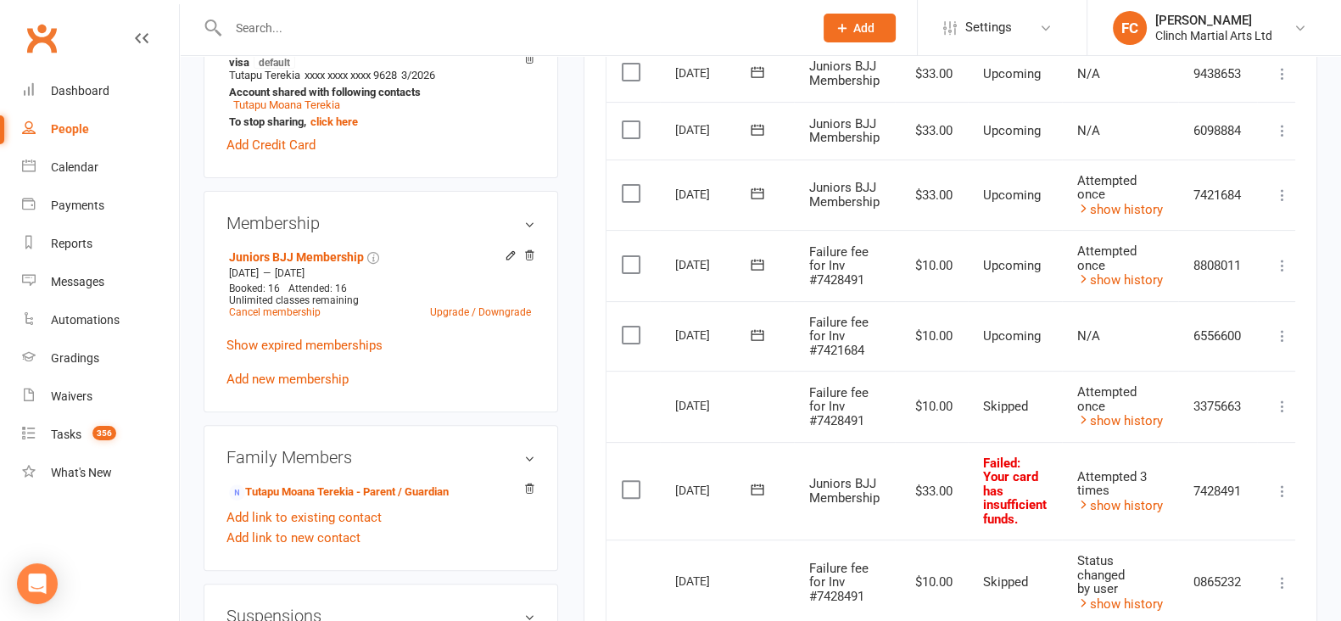
scroll to position [636, 0]
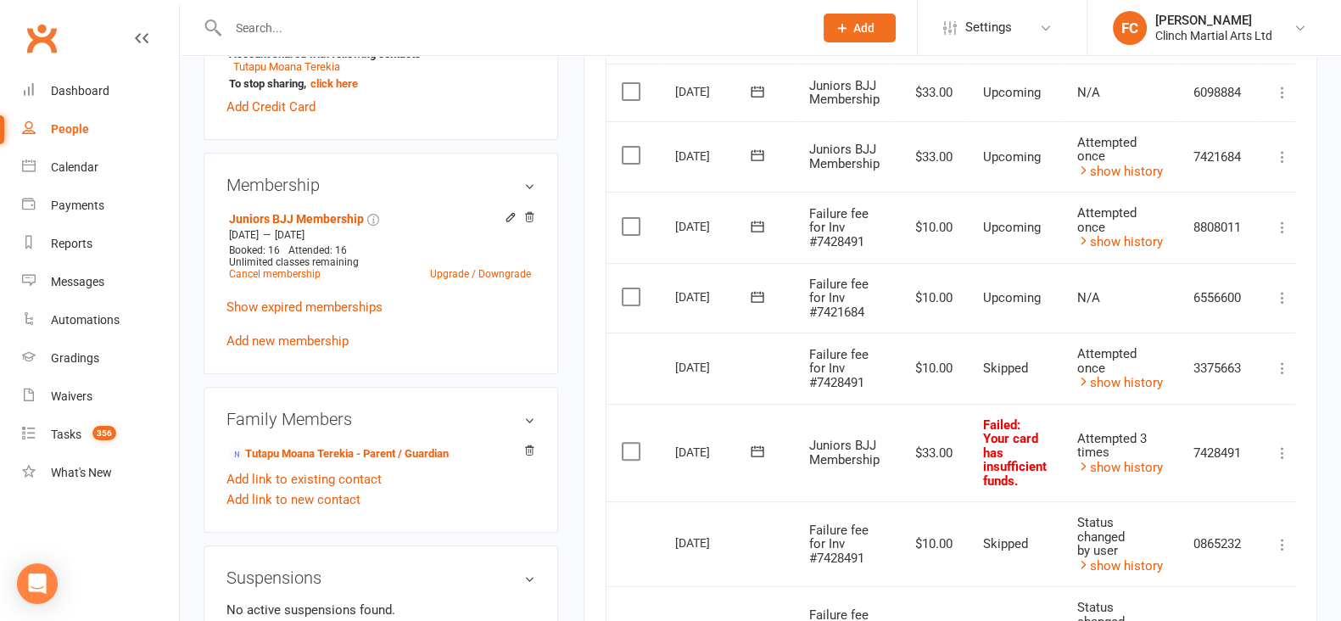
click at [755, 296] on icon at bounding box center [757, 296] width 17 height 17
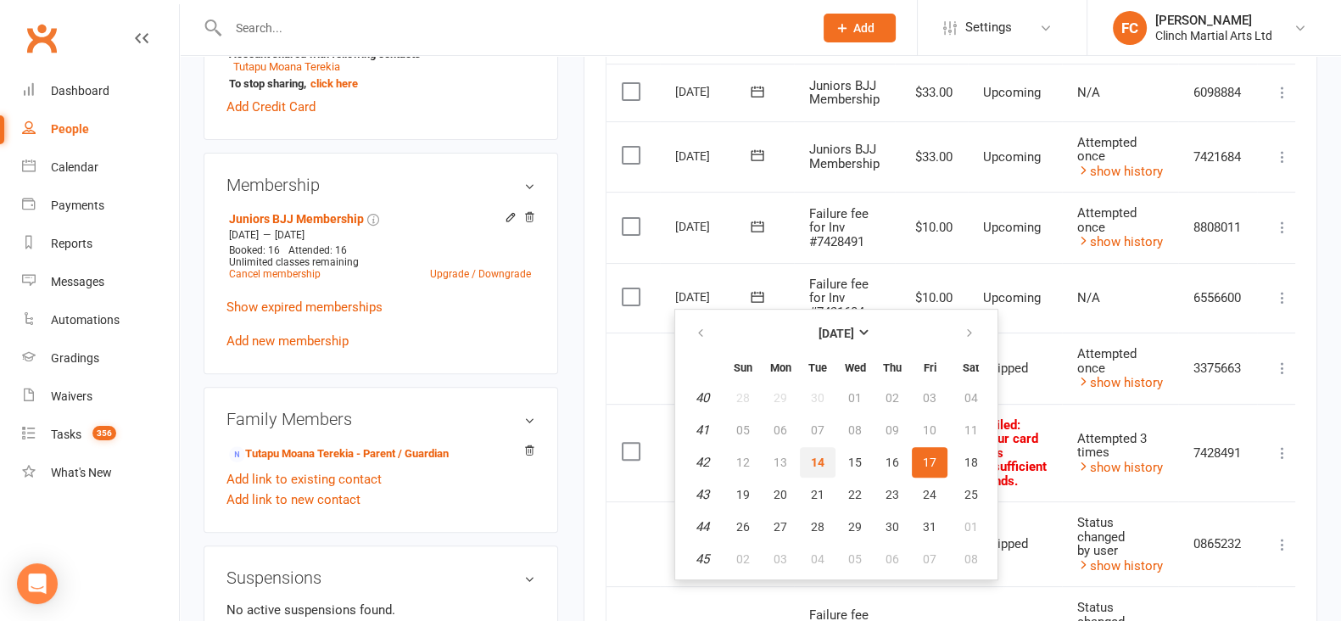
drag, startPoint x: 813, startPoint y: 462, endPoint x: 770, endPoint y: 120, distance: 344.7
click at [811, 462] on span "14" at bounding box center [818, 463] width 14 height 14
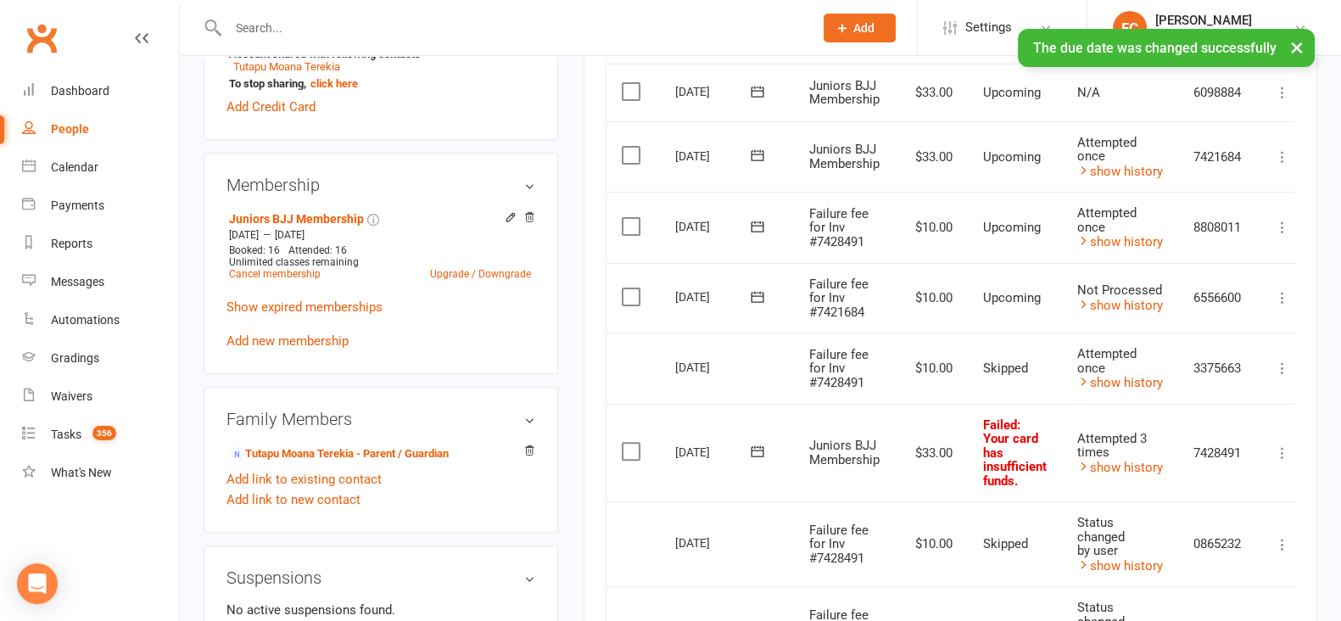
click at [635, 294] on label at bounding box center [633, 296] width 23 height 17
click at [633, 288] on input "checkbox" at bounding box center [627, 288] width 11 height 0
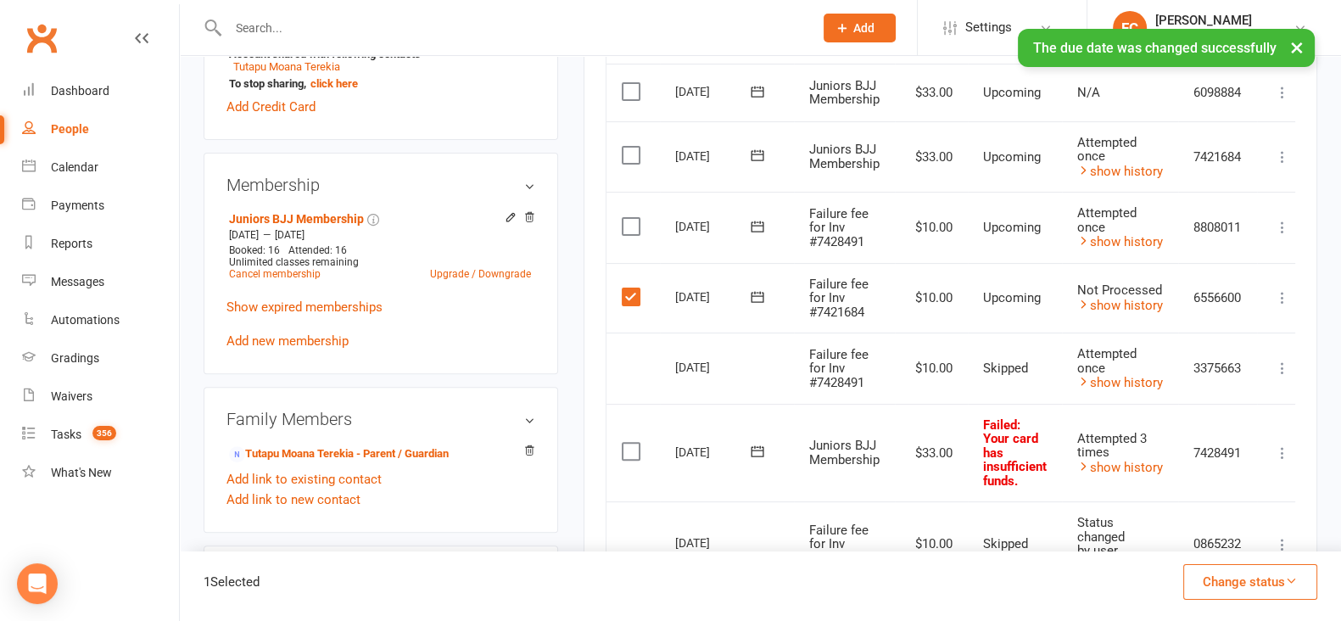
click at [1227, 572] on button "Change status" at bounding box center [1251, 582] width 134 height 36
click at [1210, 539] on link "Skipped" at bounding box center [1233, 536] width 168 height 34
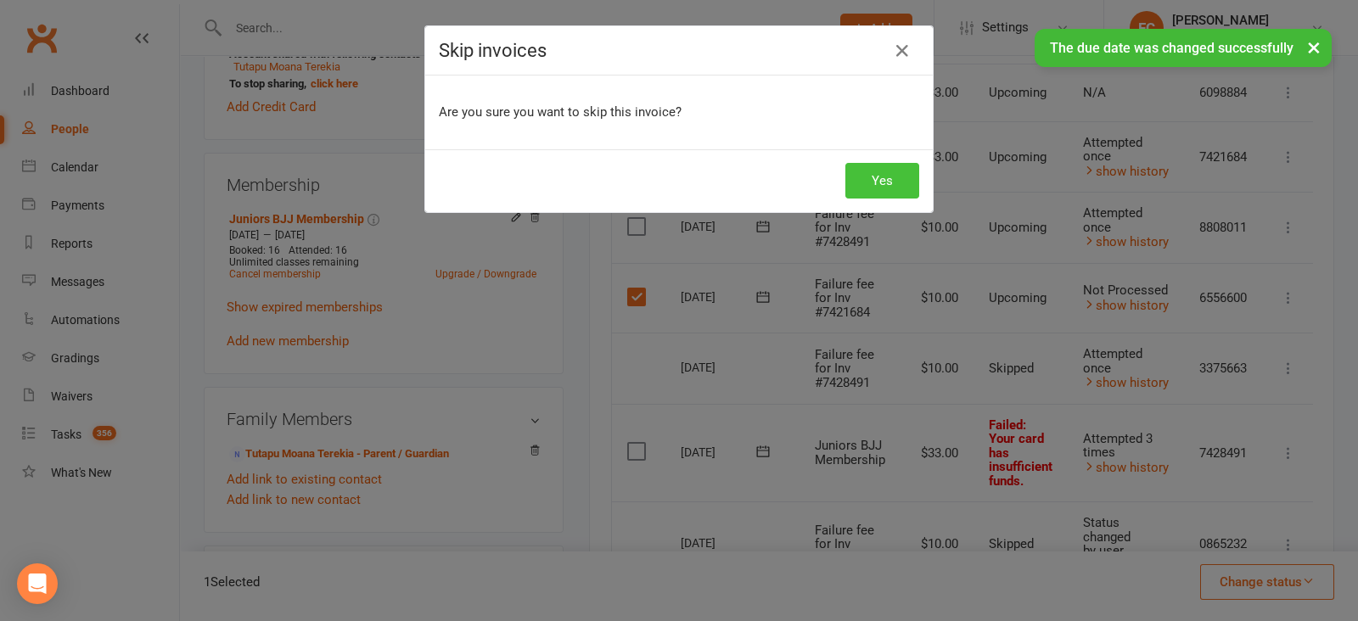
click at [876, 167] on button "Yes" at bounding box center [882, 181] width 74 height 36
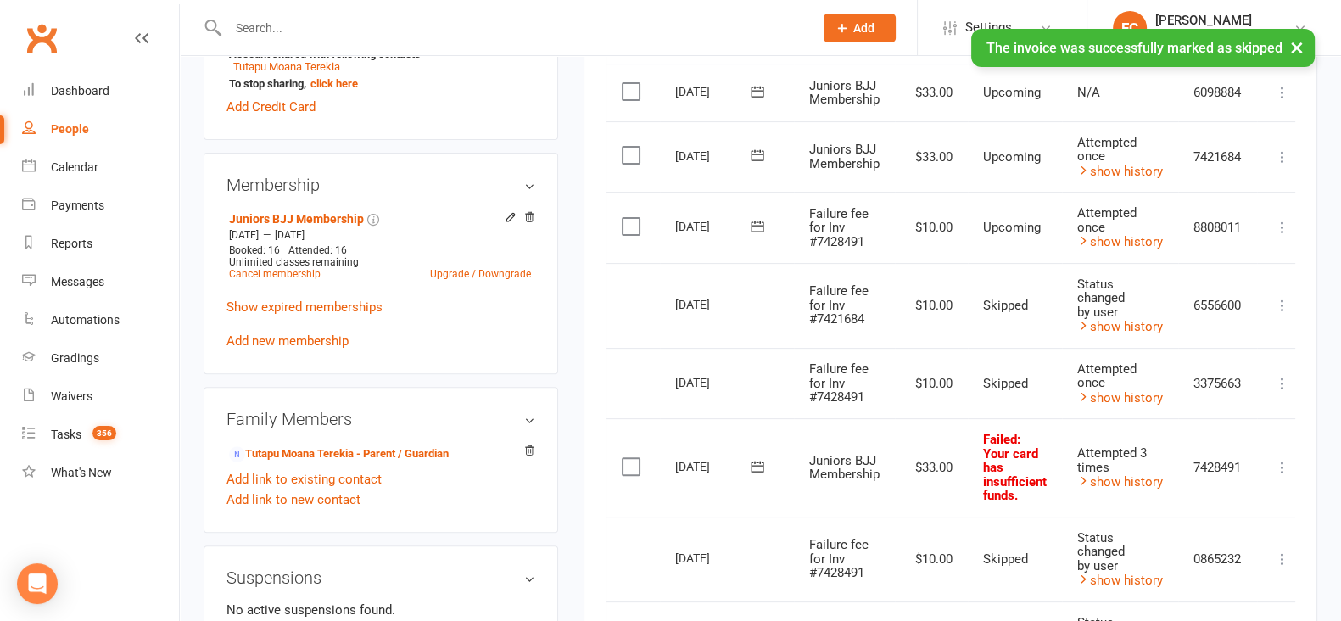
click at [751, 466] on icon at bounding box center [757, 466] width 17 height 17
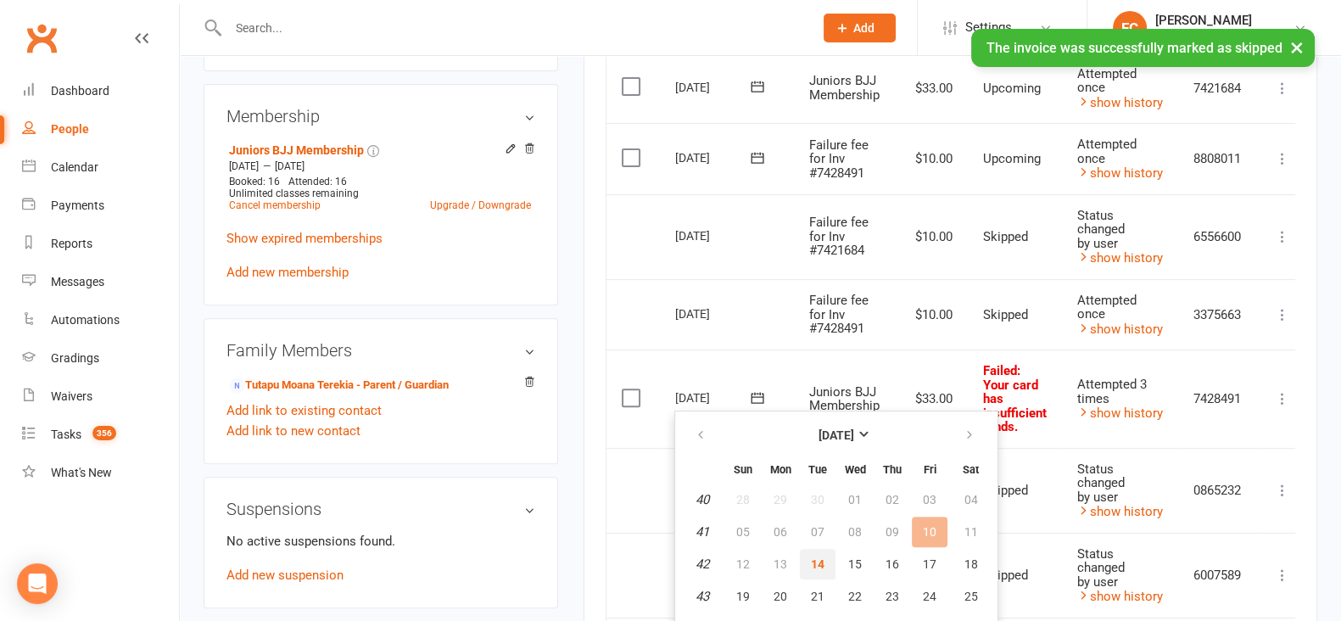
scroll to position [742, 0]
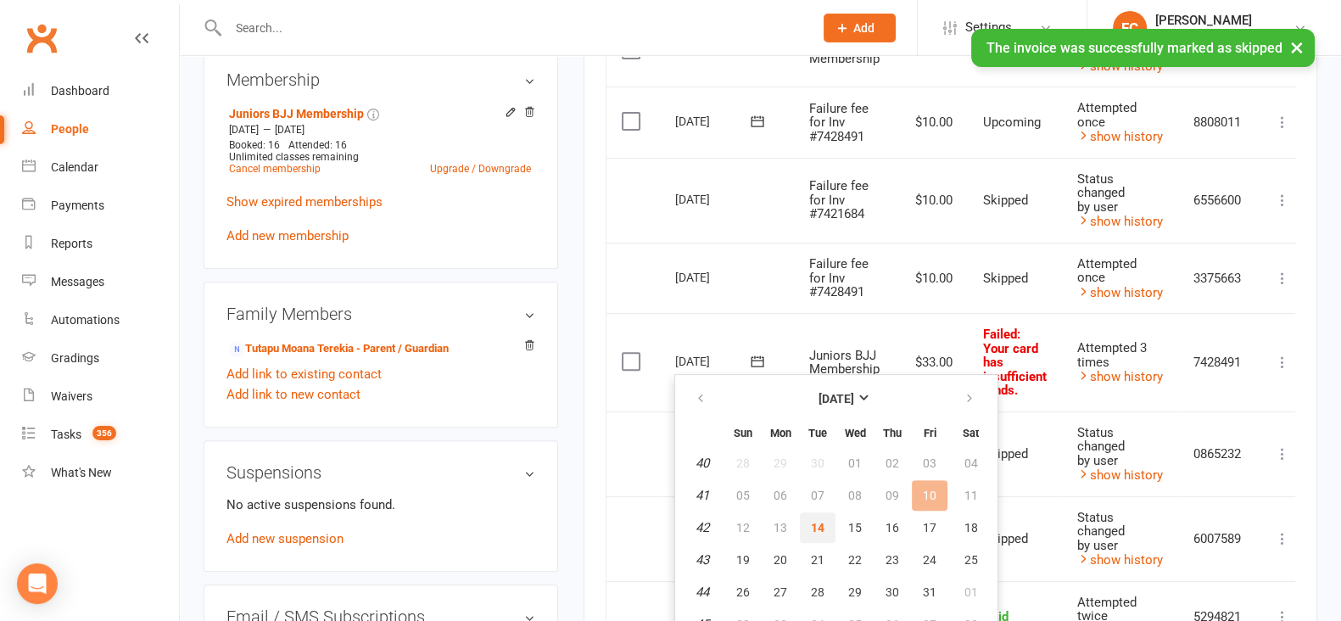
click at [828, 517] on button "14" at bounding box center [818, 527] width 36 height 31
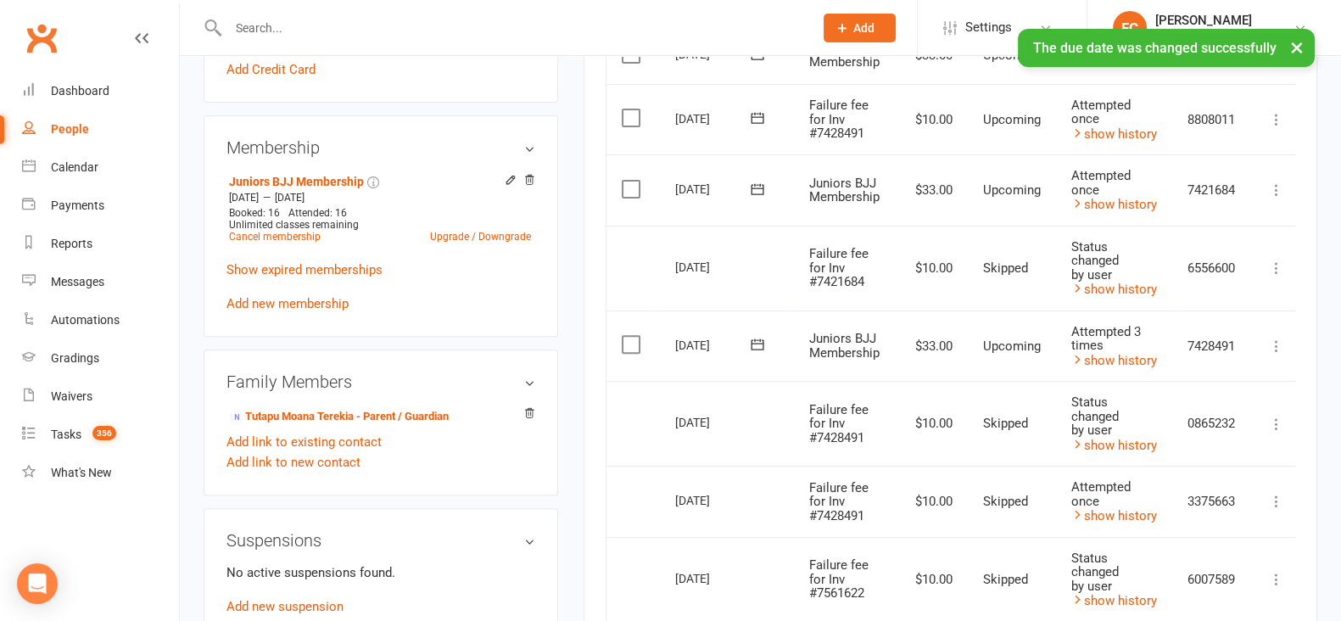
scroll to position [636, 0]
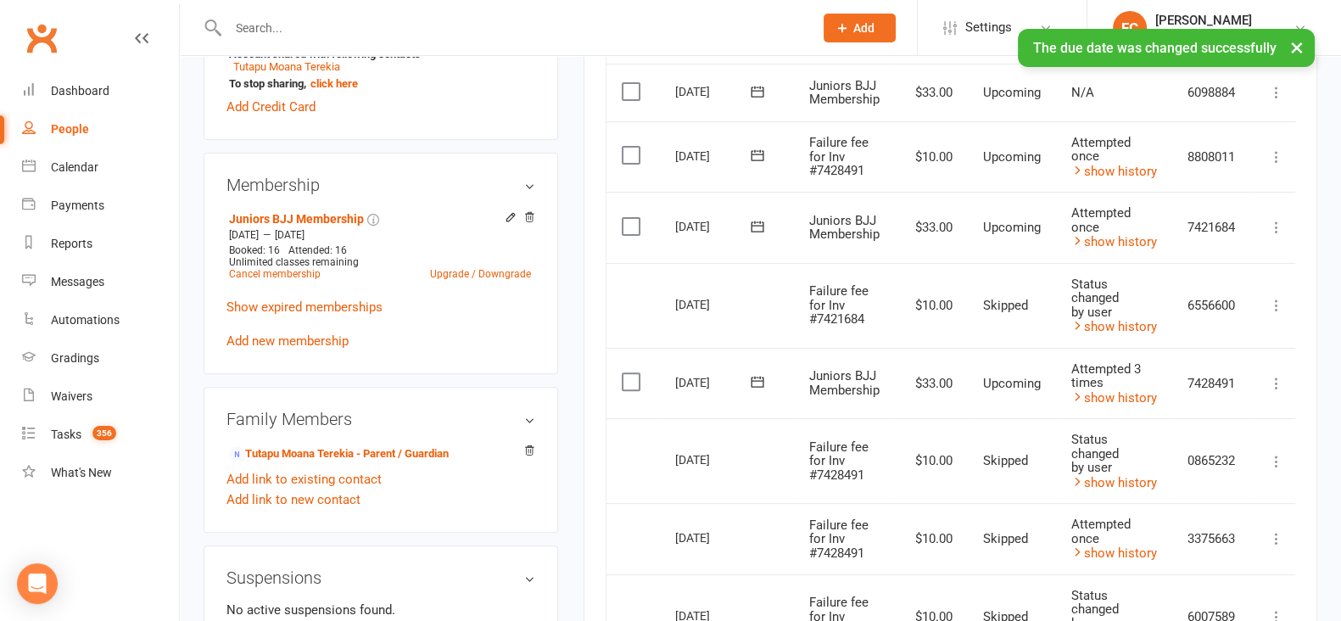
click at [758, 228] on icon at bounding box center [757, 226] width 17 height 17
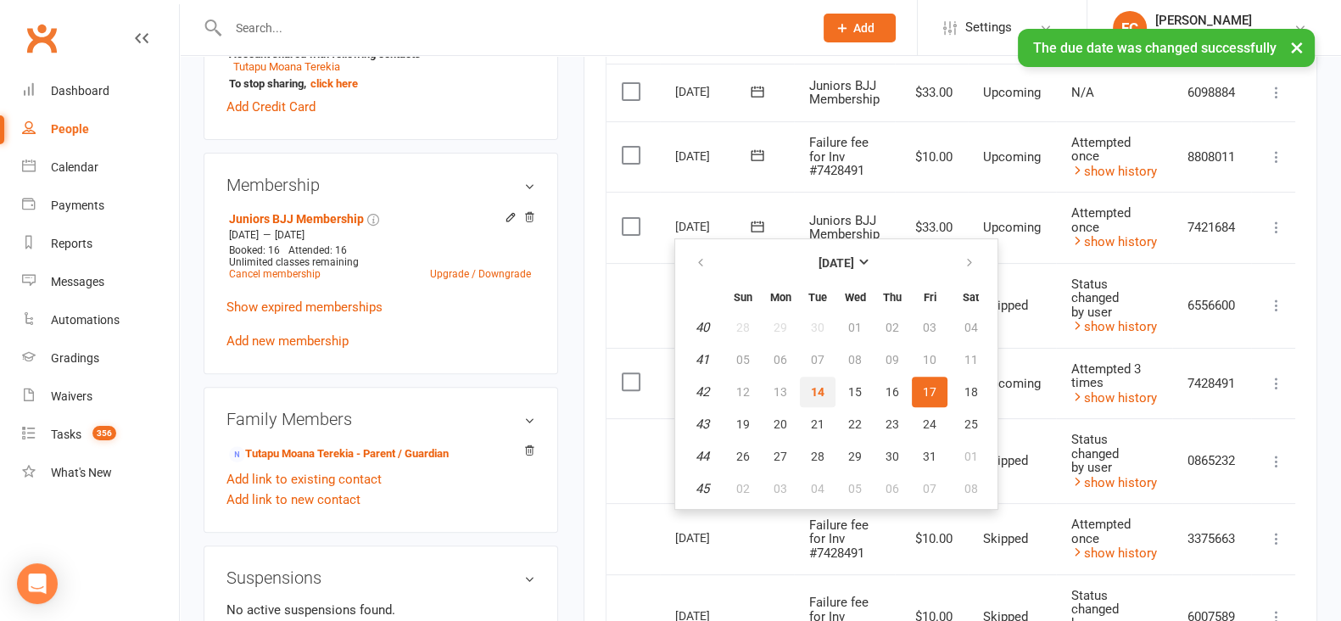
click at [812, 380] on button "14" at bounding box center [818, 392] width 36 height 31
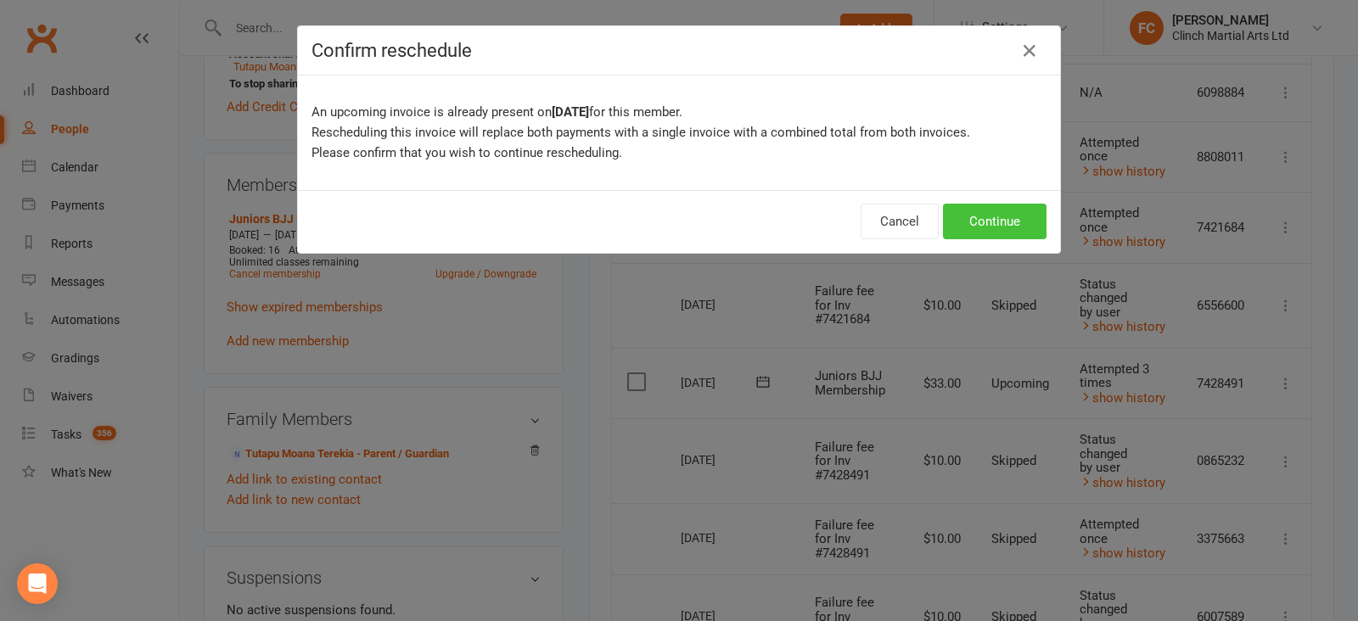
click at [1008, 228] on button "Continue" at bounding box center [995, 222] width 104 height 36
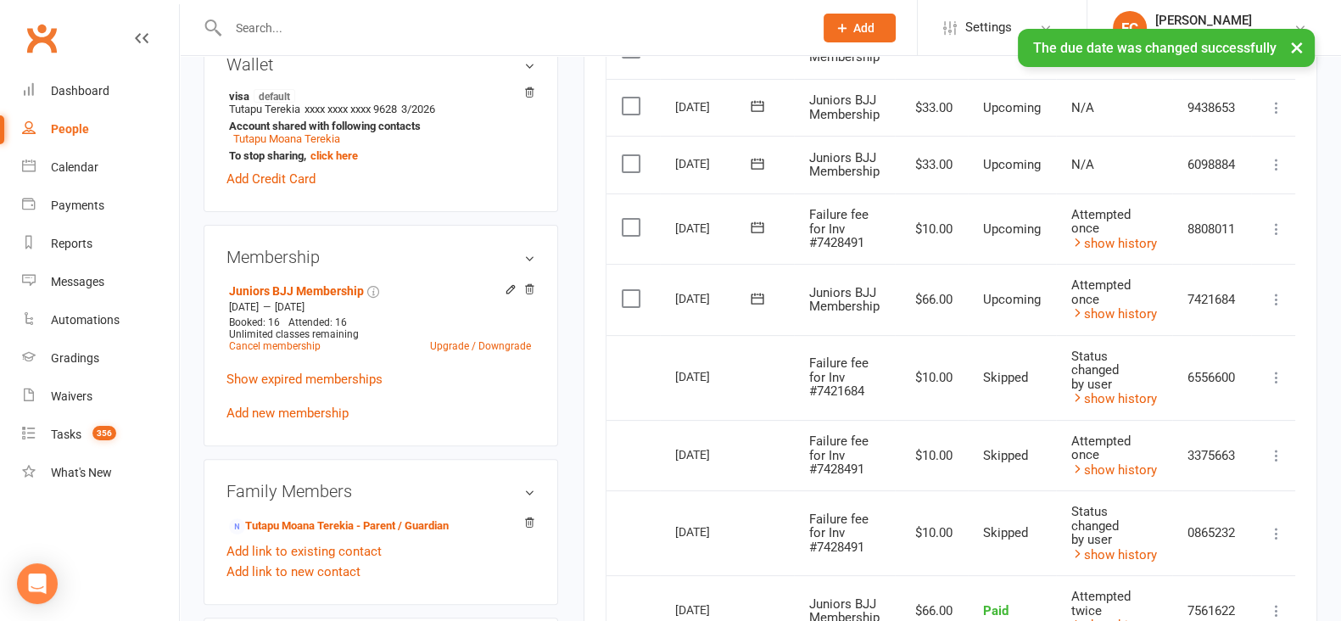
scroll to position [530, 0]
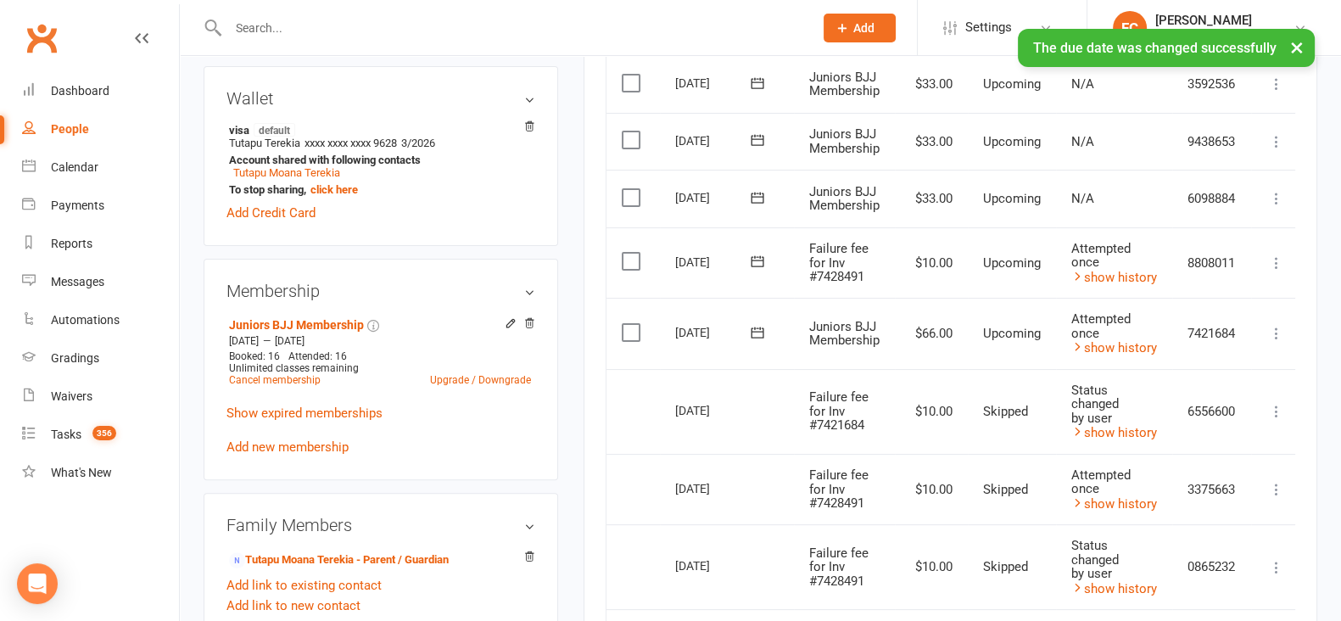
click at [759, 253] on icon at bounding box center [757, 261] width 17 height 17
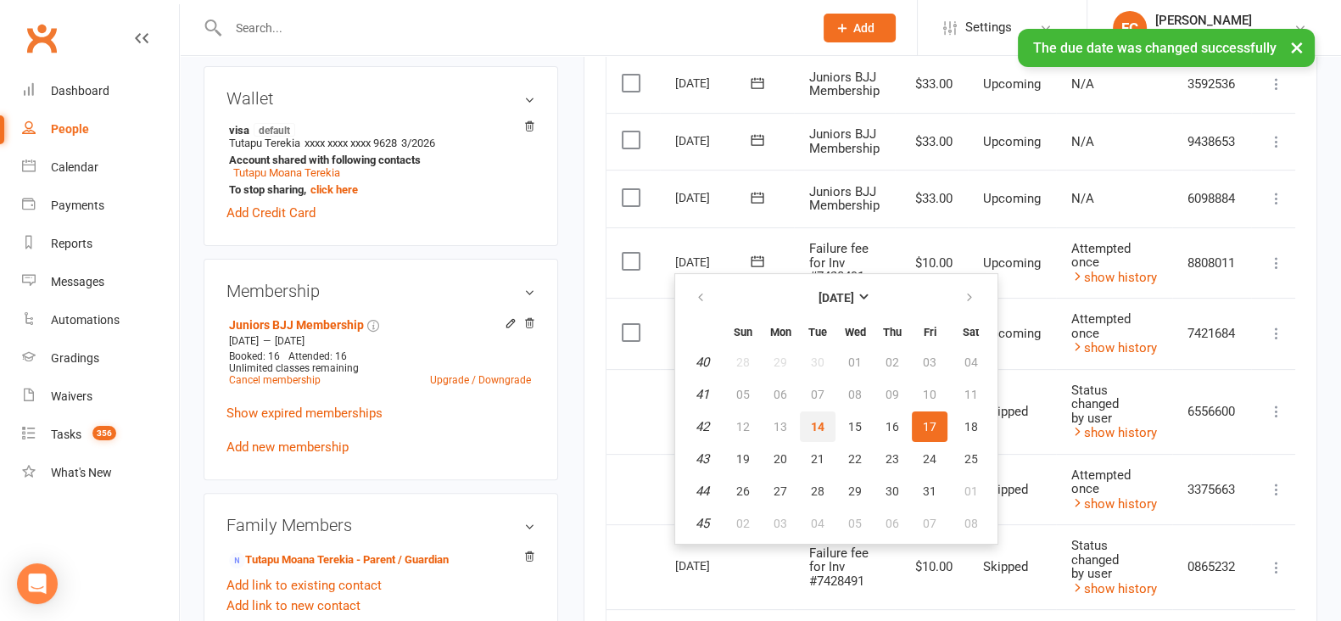
click at [806, 422] on button "14" at bounding box center [818, 427] width 36 height 31
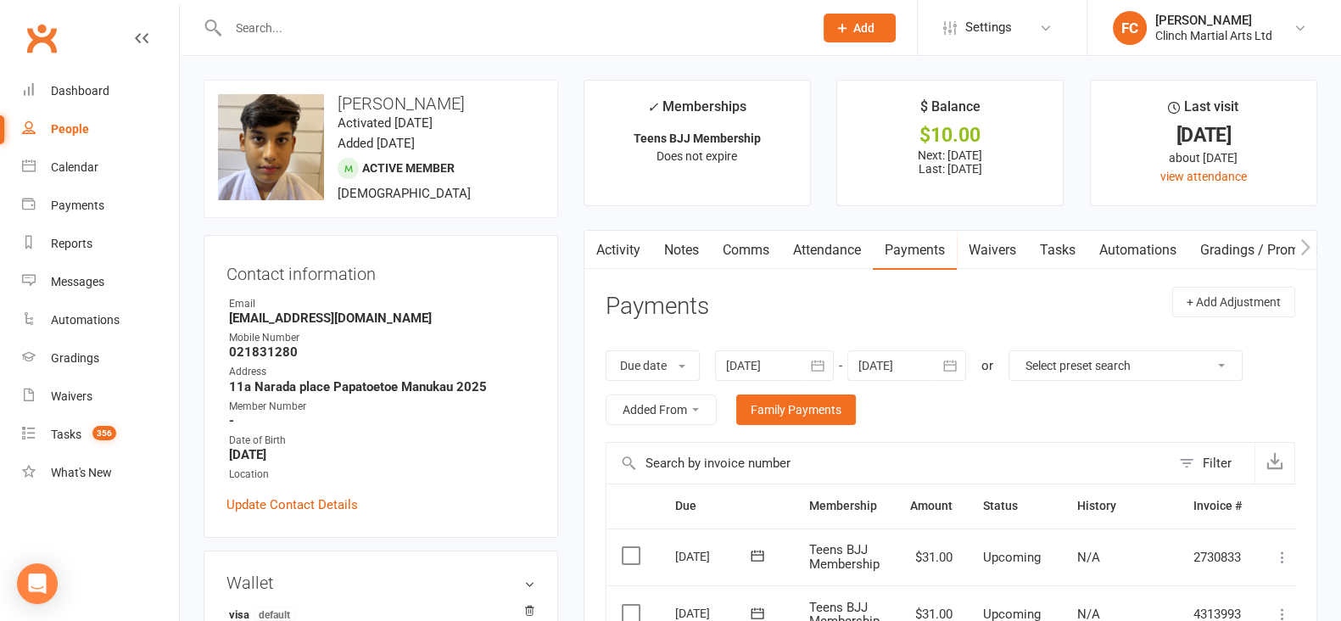
drag, startPoint x: 338, startPoint y: 96, endPoint x: 486, endPoint y: 112, distance: 149.4
click at [486, 112] on div "upload photo change photo [PERSON_NAME] Activated [DATE] Added [DATE] Active me…" at bounding box center [381, 149] width 355 height 138
copy h3 "[PERSON_NAME]"
click at [513, 82] on div "upload photo change photo [PERSON_NAME] Activated [DATE] Added [DATE] Active me…" at bounding box center [381, 149] width 355 height 138
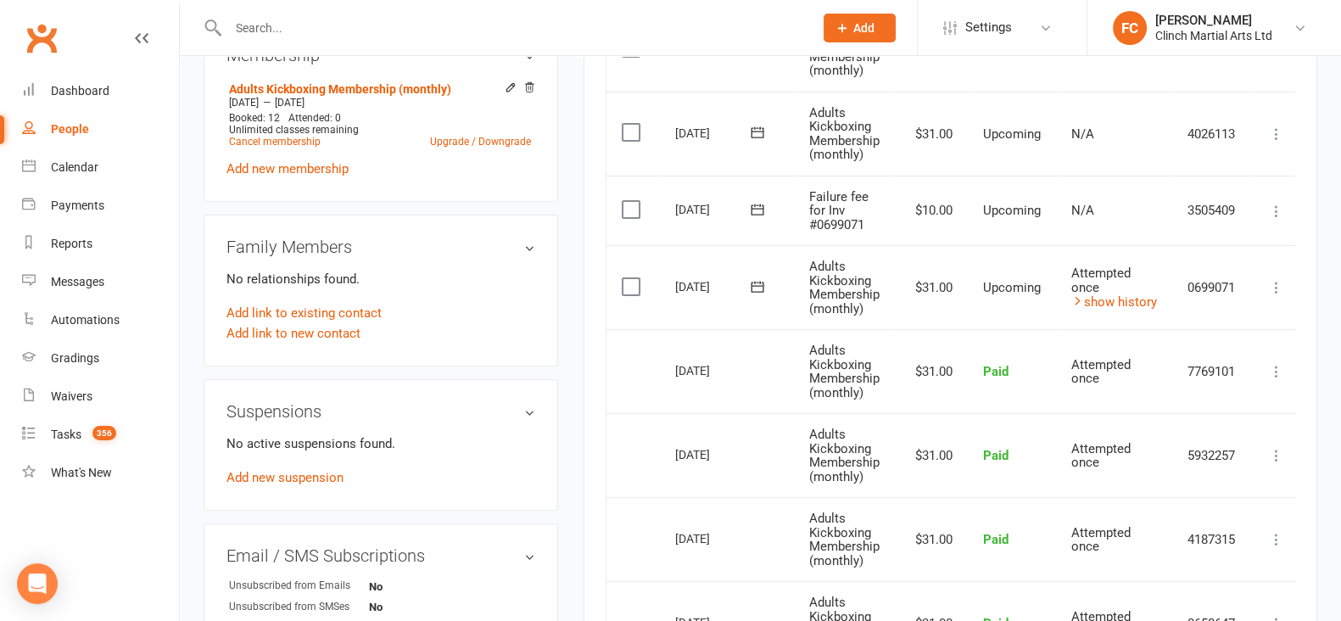
scroll to position [636, 0]
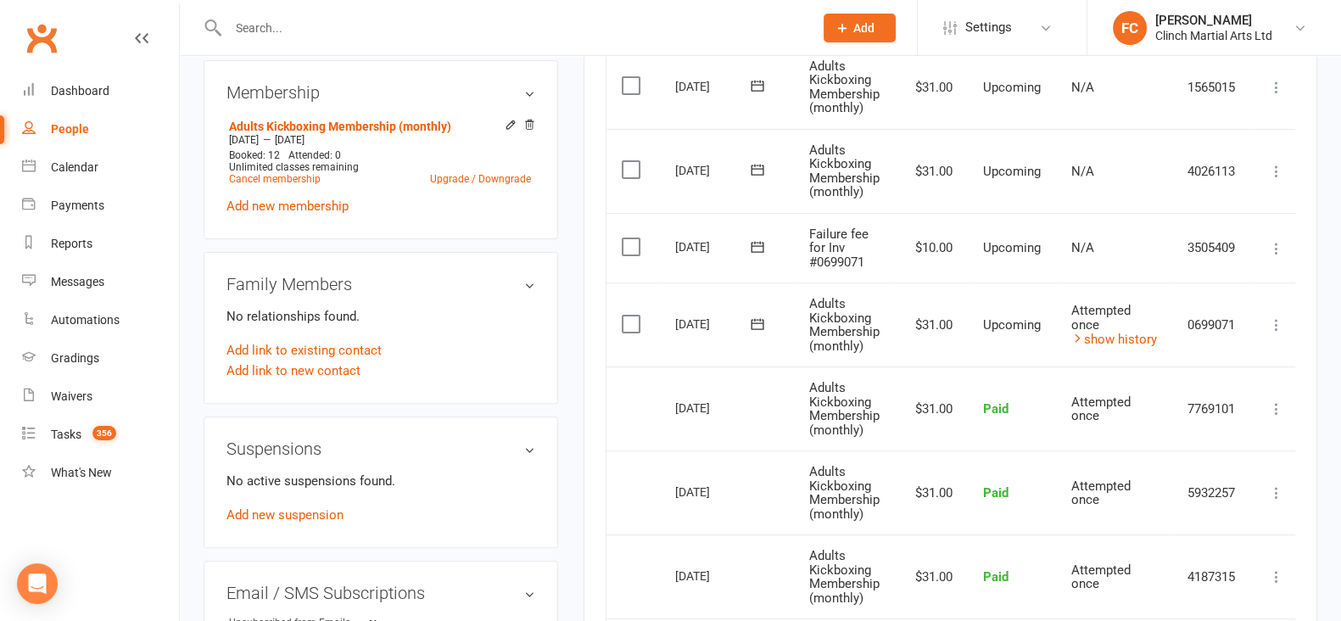
click at [754, 319] on icon at bounding box center [757, 324] width 17 height 17
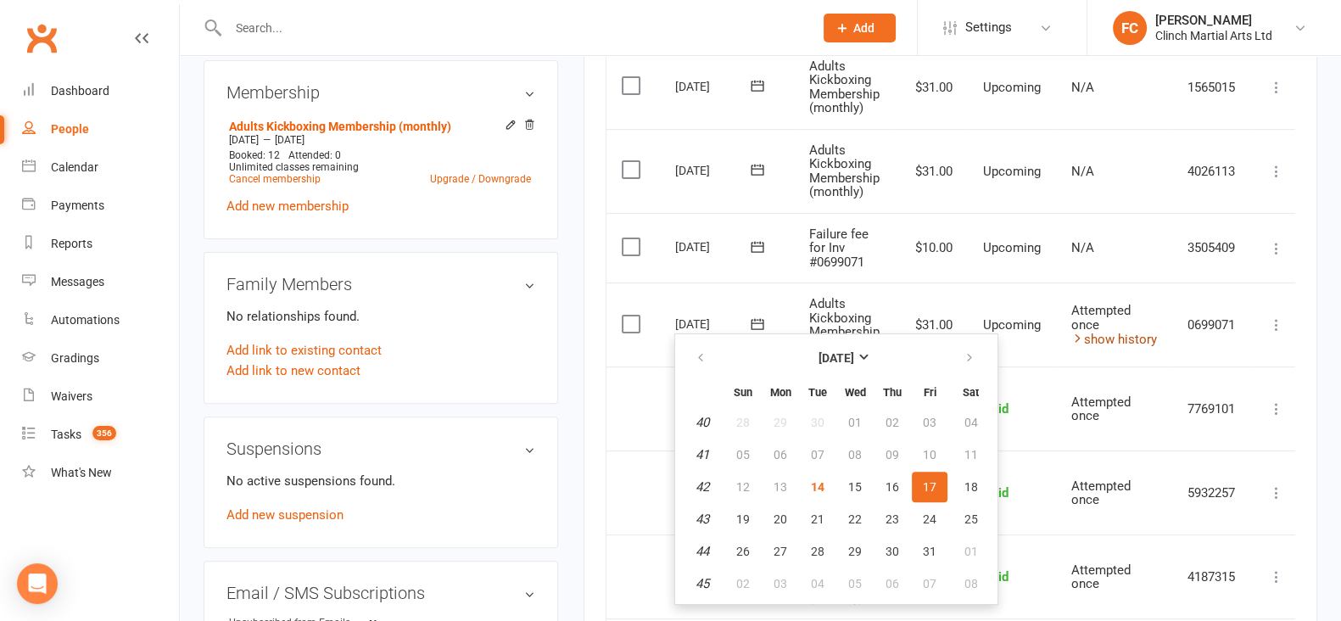
click at [1099, 338] on link "show history" at bounding box center [1115, 339] width 86 height 15
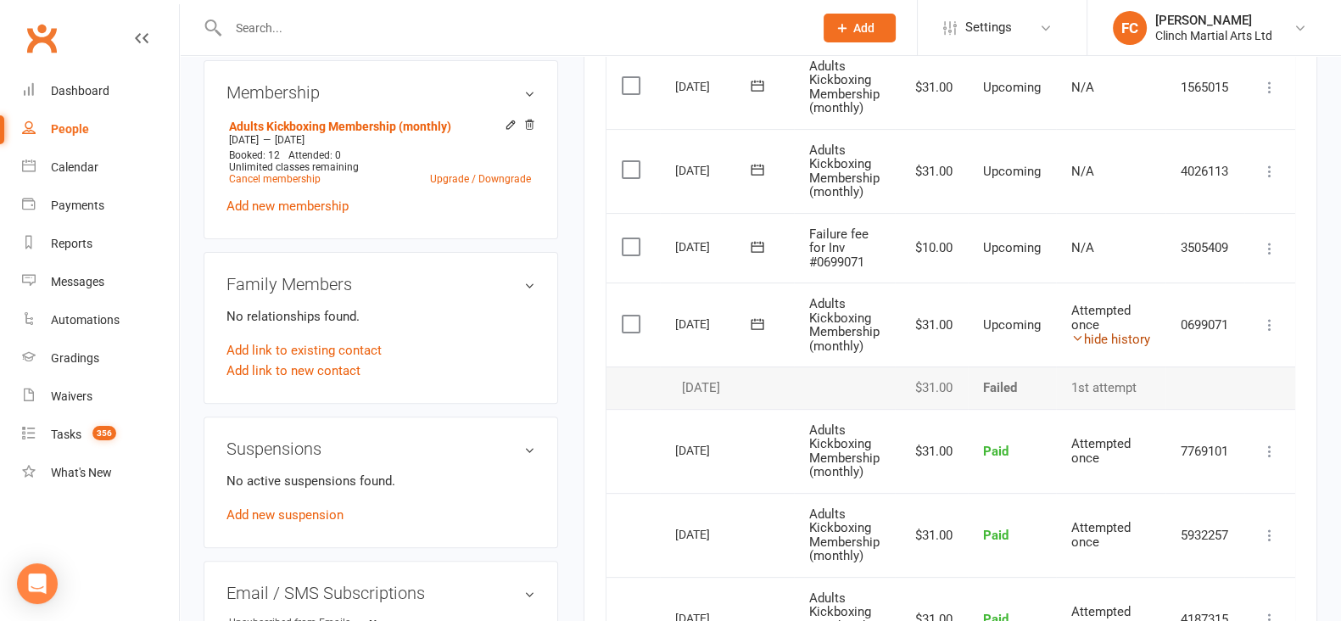
click at [1111, 336] on link "hide history" at bounding box center [1111, 339] width 79 height 15
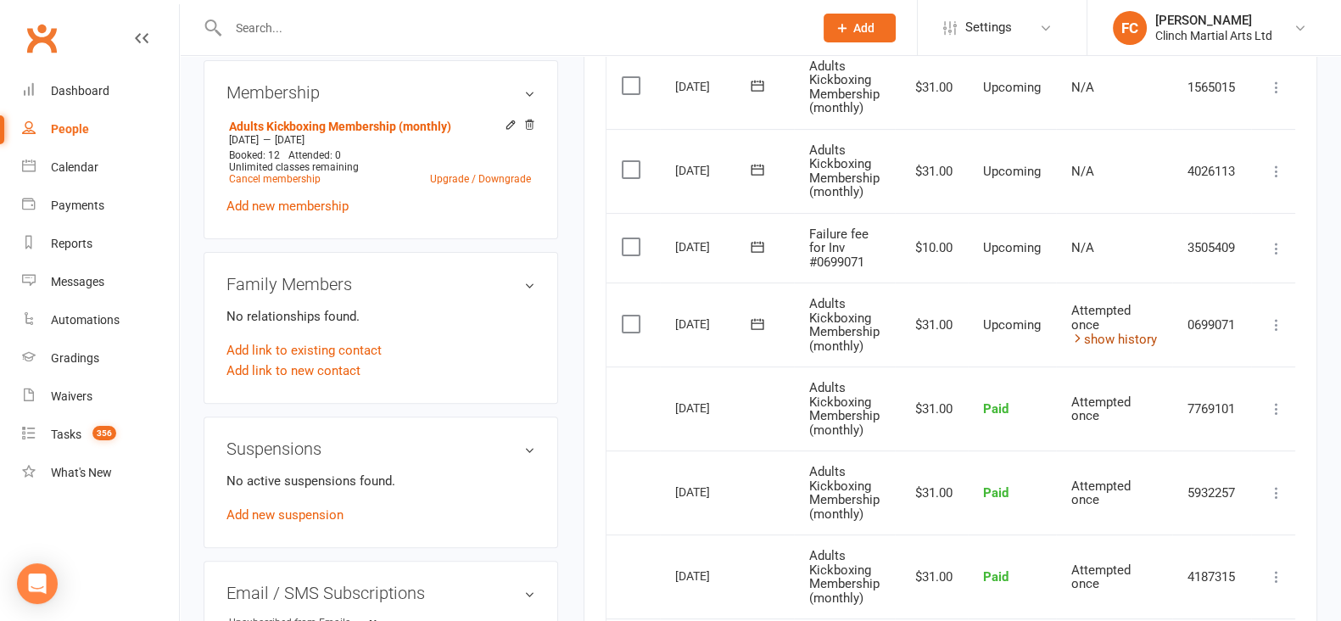
click at [1113, 333] on link "show history" at bounding box center [1115, 339] width 86 height 15
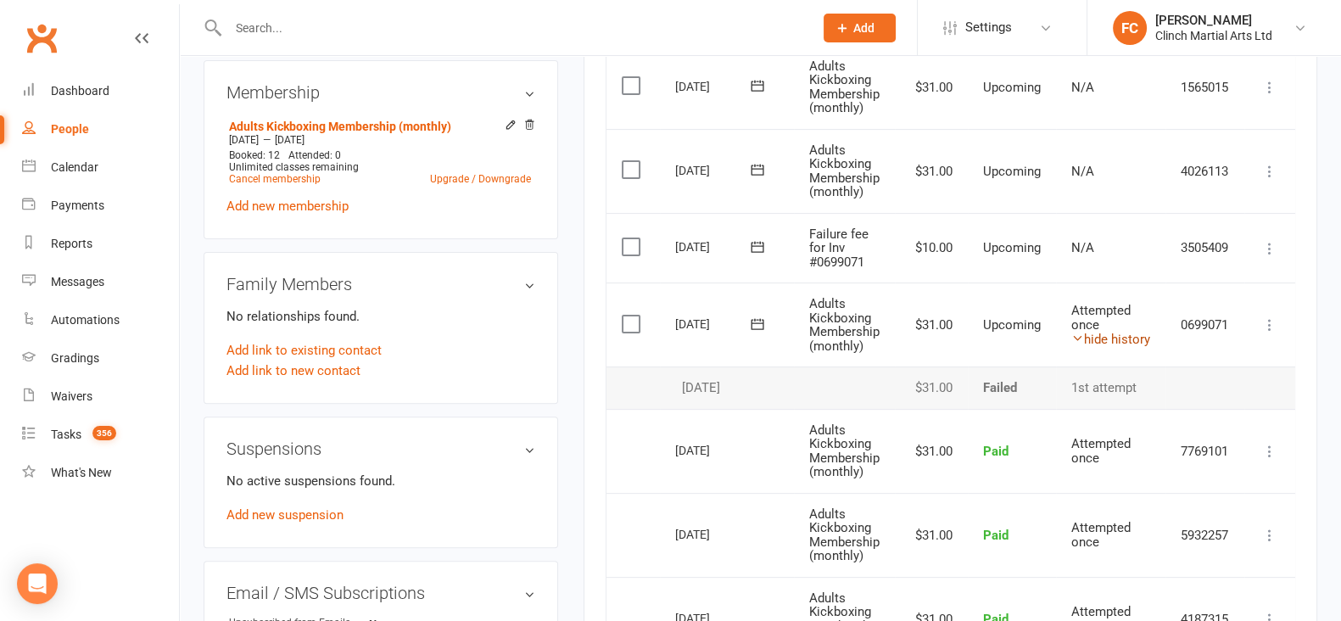
click at [1113, 333] on link "hide history" at bounding box center [1111, 339] width 79 height 15
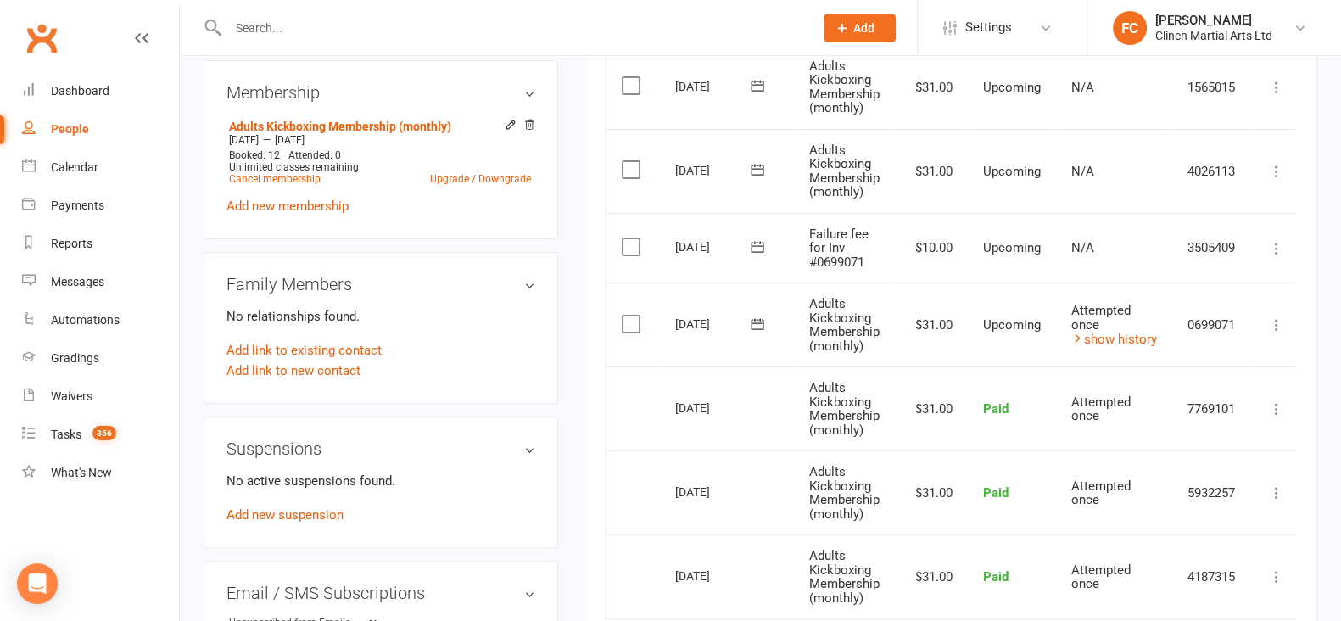
click at [762, 317] on icon at bounding box center [757, 324] width 17 height 17
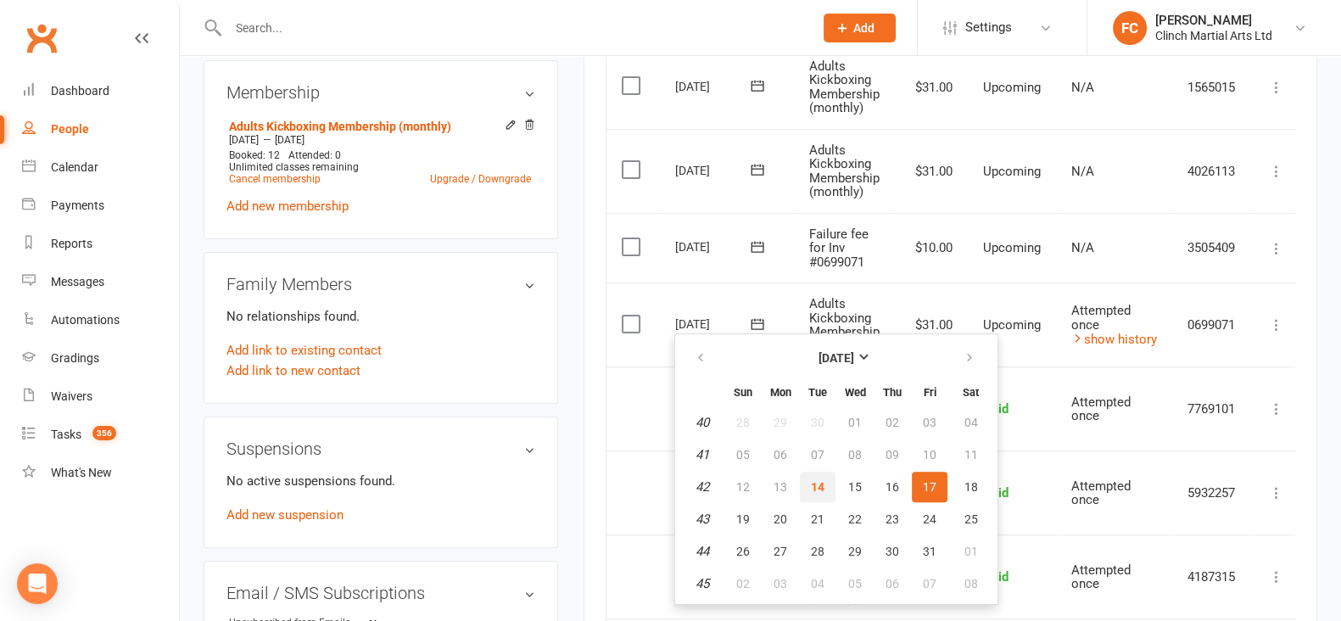
click at [813, 485] on span "14" at bounding box center [818, 487] width 14 height 14
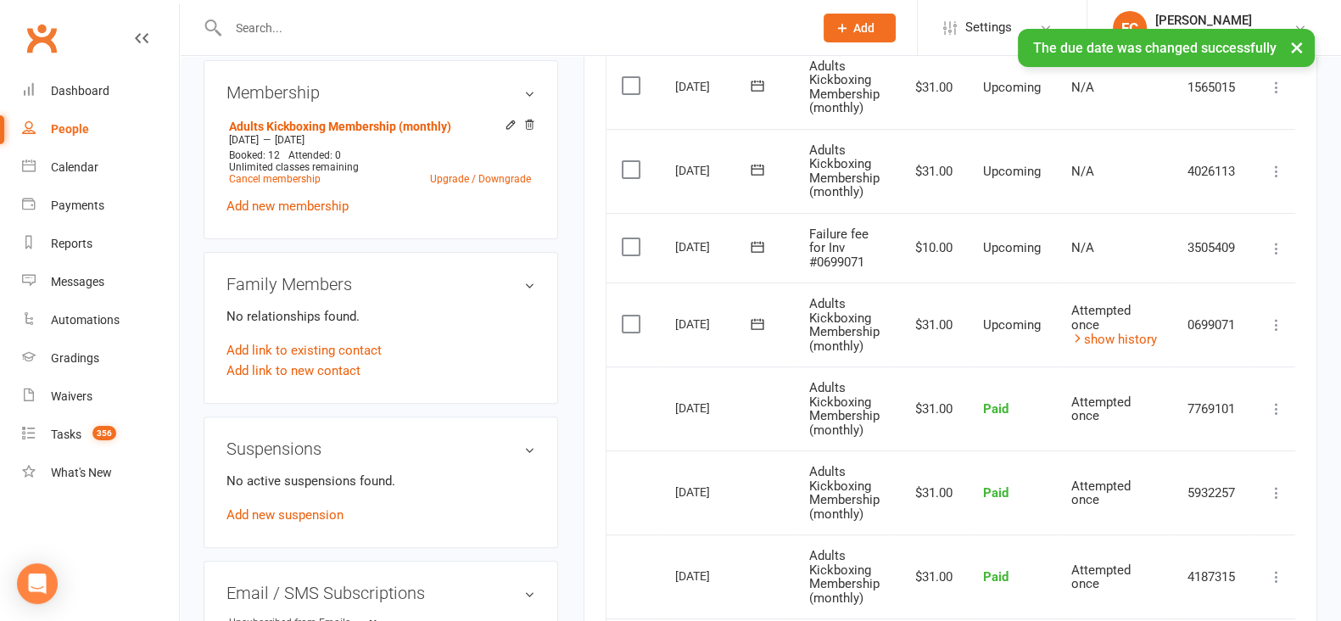
click at [755, 246] on icon at bounding box center [757, 246] width 17 height 17
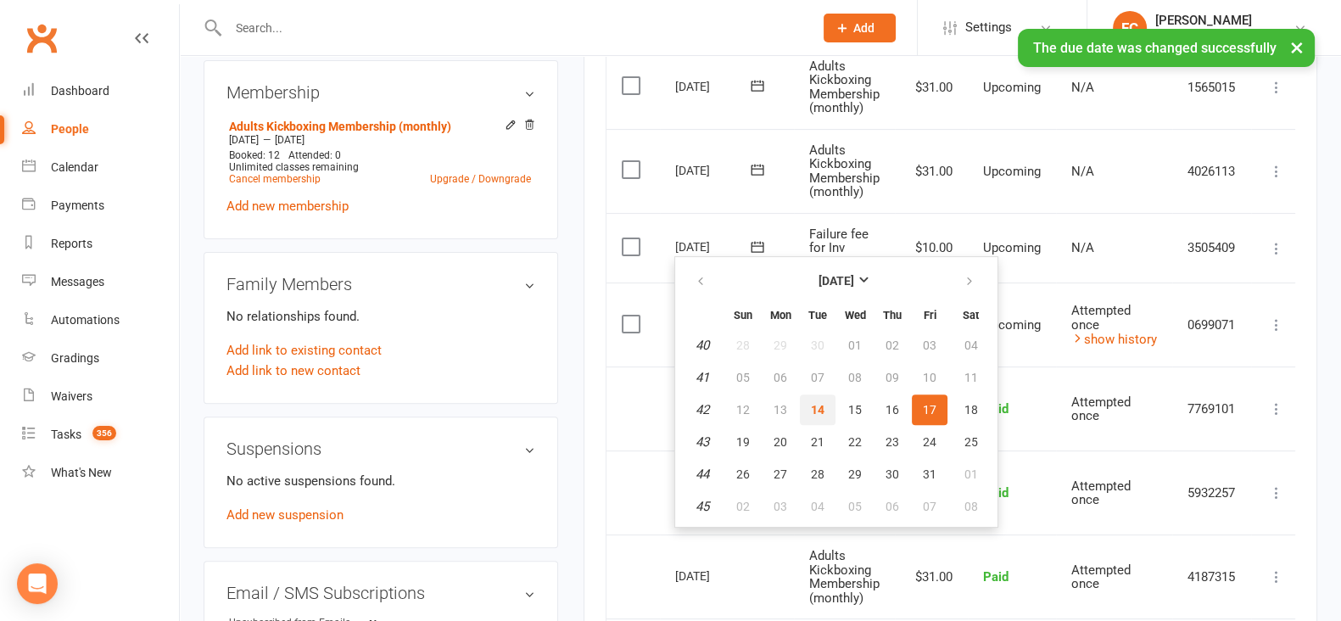
click at [822, 403] on span "14" at bounding box center [818, 410] width 14 height 14
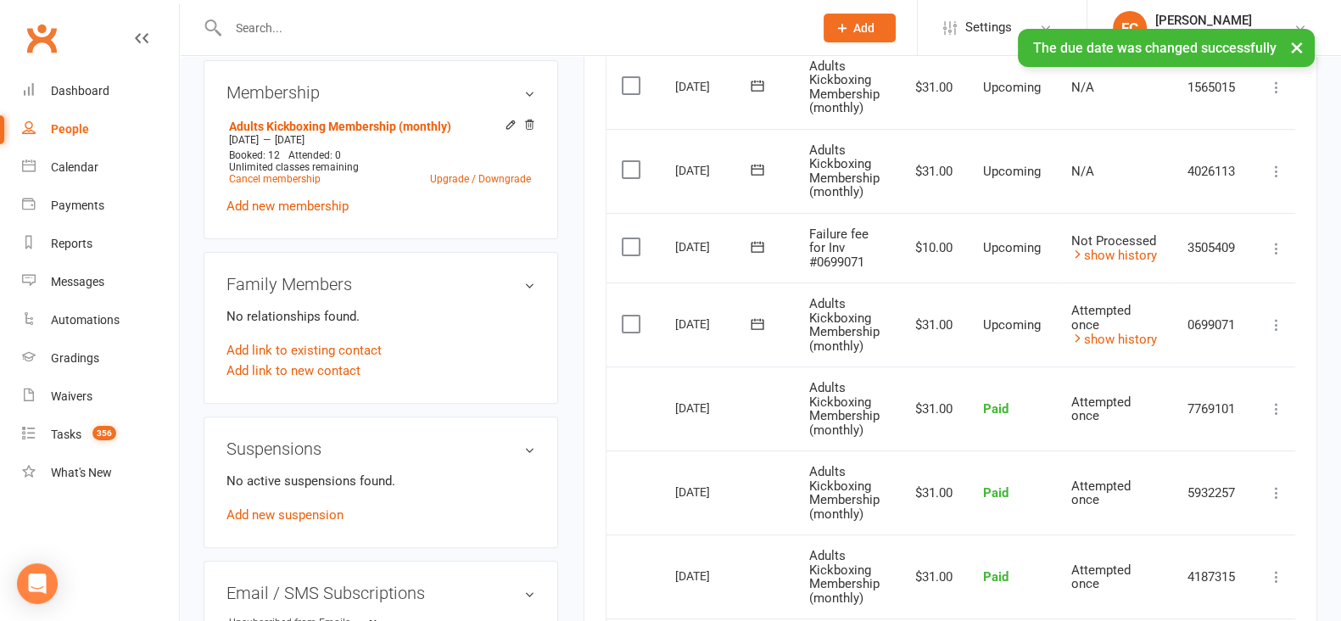
click at [630, 248] on label at bounding box center [633, 246] width 23 height 17
click at [630, 238] on input "checkbox" at bounding box center [627, 238] width 11 height 0
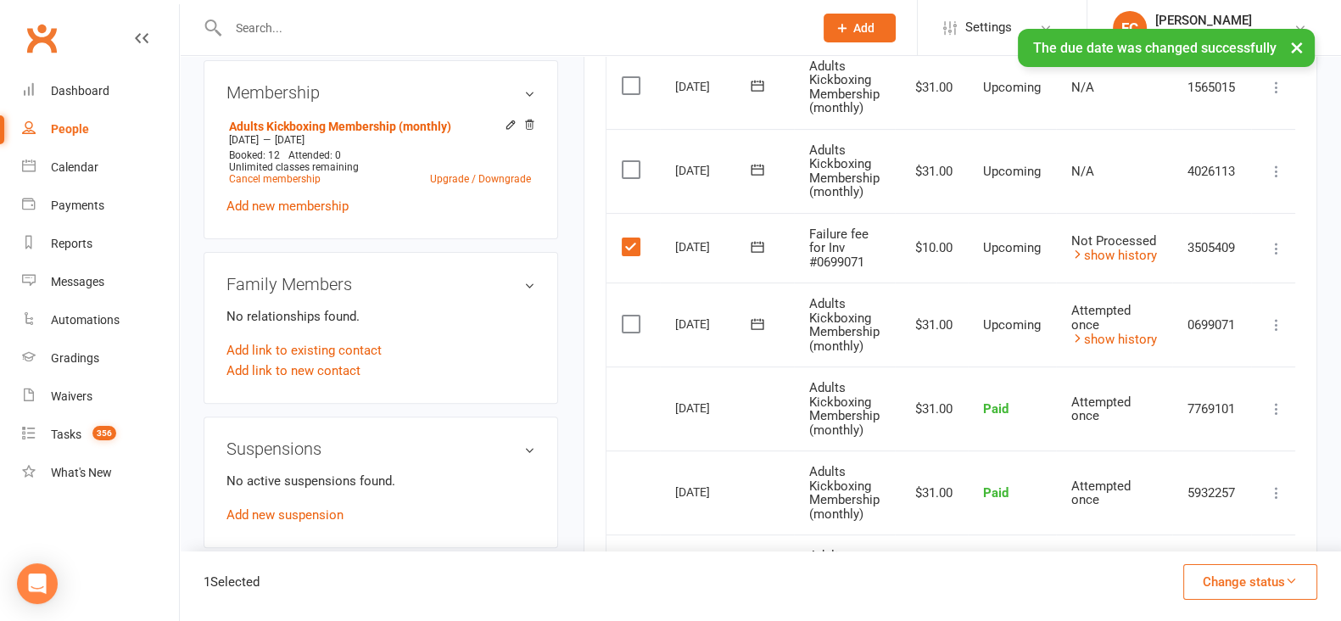
click at [1207, 579] on button "Change status" at bounding box center [1251, 582] width 134 height 36
click at [1192, 539] on link "Skipped" at bounding box center [1233, 536] width 168 height 34
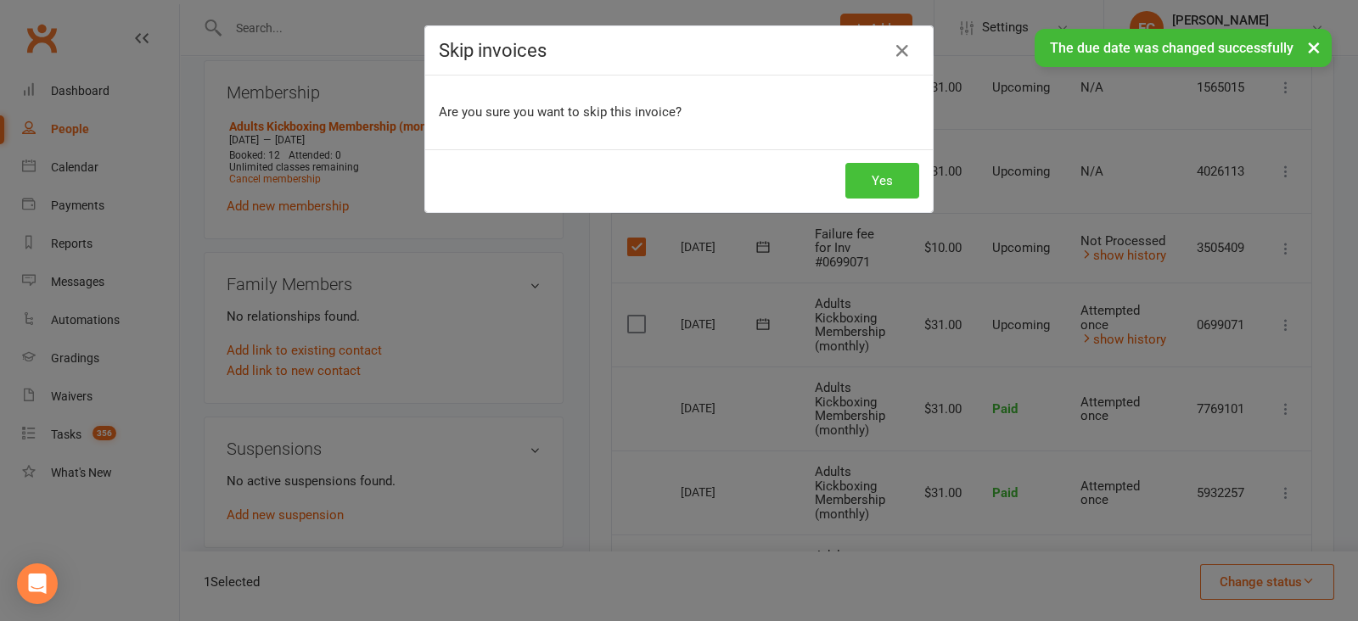
click at [862, 165] on button "Yes" at bounding box center [882, 181] width 74 height 36
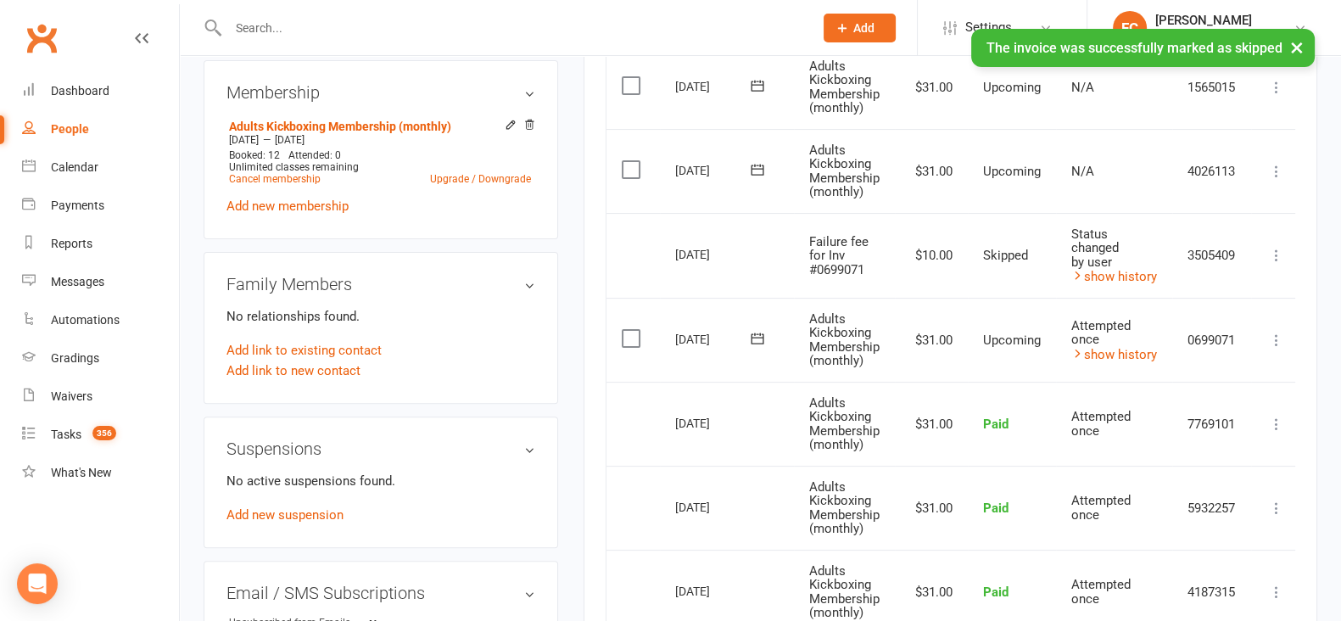
click at [587, 269] on div "Activity Notes Comms Attendance Payments Waivers Tasks Automations Gradings / P…" at bounding box center [951, 297] width 734 height 1436
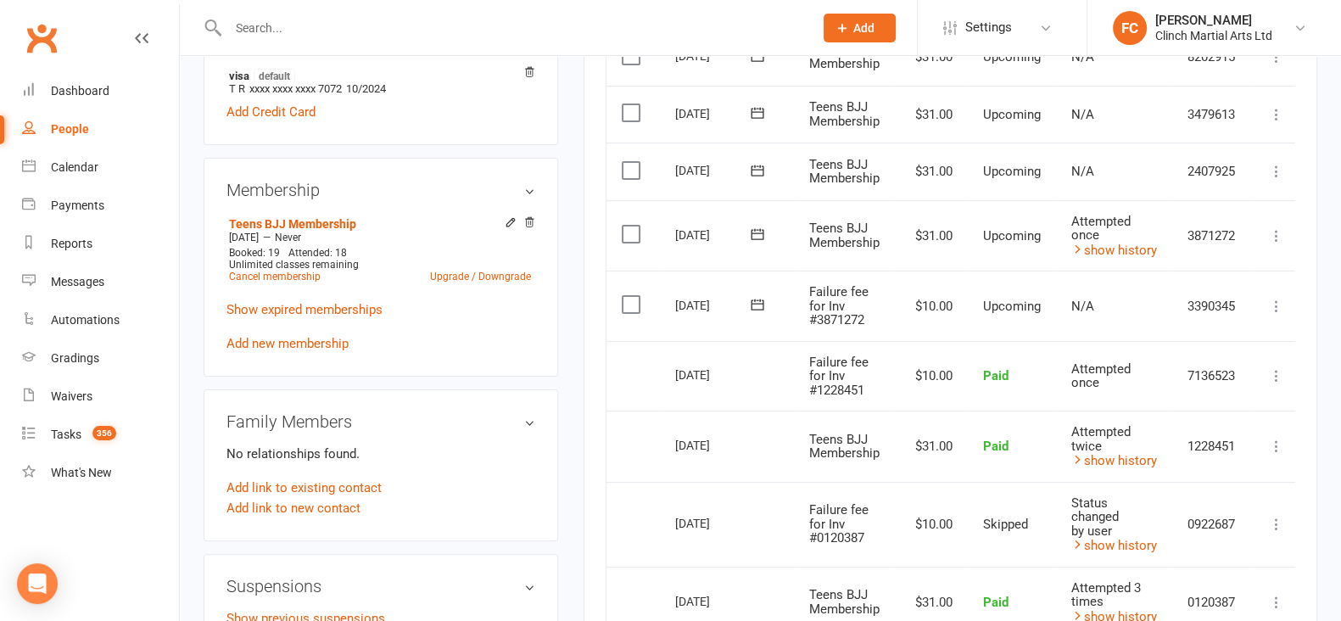
scroll to position [530, 0]
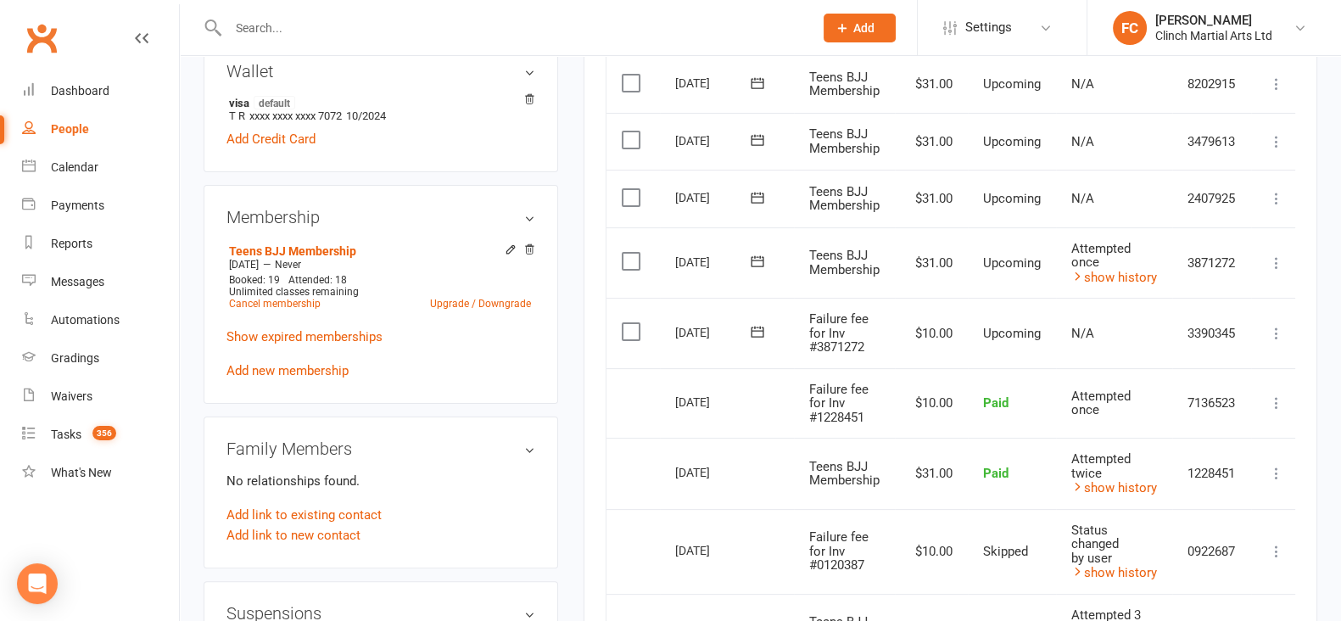
click at [753, 332] on icon at bounding box center [757, 331] width 17 height 17
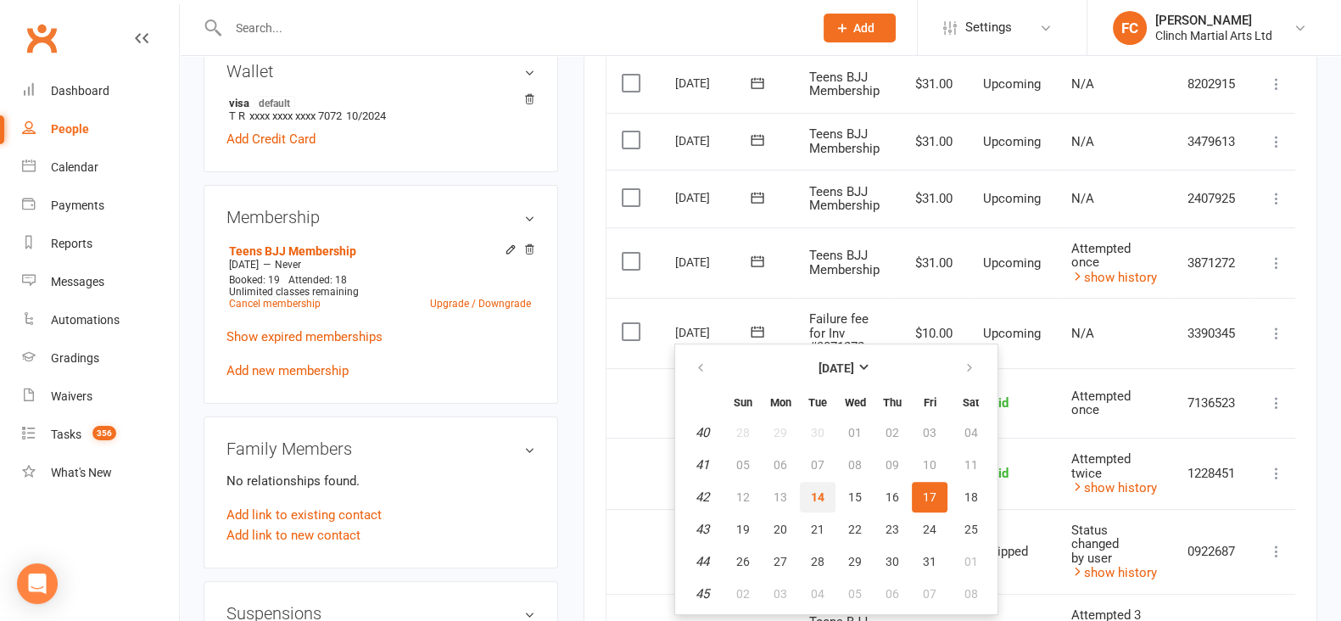
click at [812, 501] on span "14" at bounding box center [818, 497] width 14 height 14
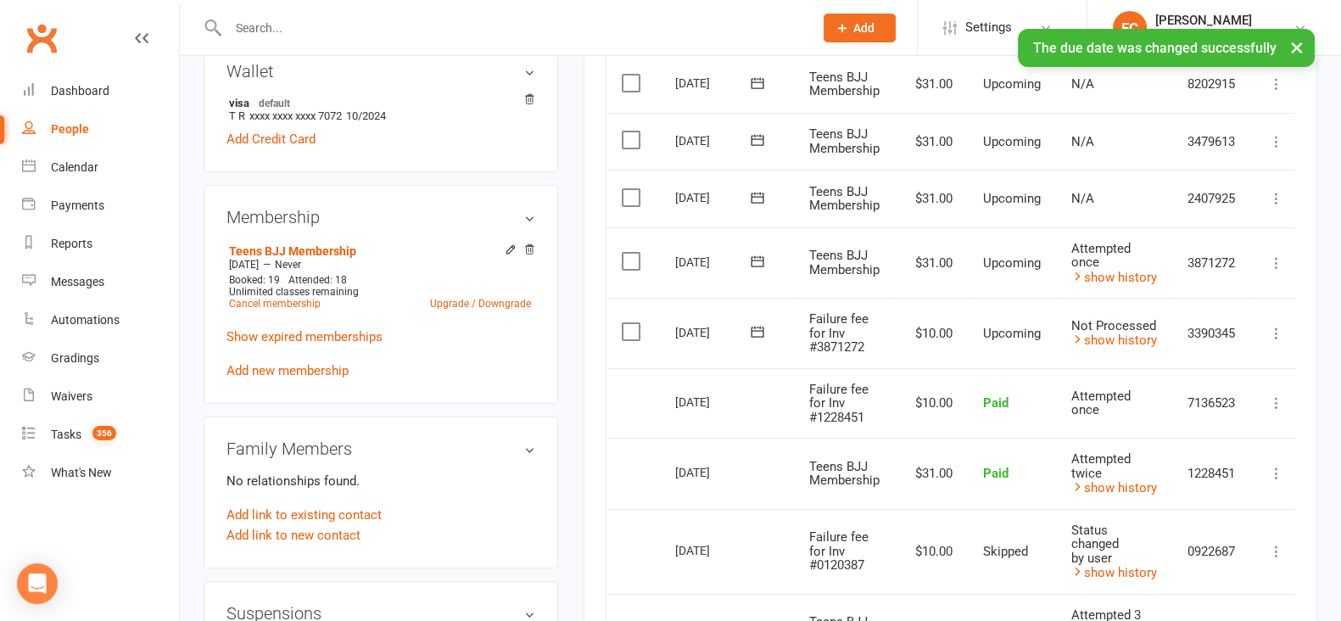
click at [624, 325] on label at bounding box center [633, 331] width 23 height 17
click at [624, 323] on input "checkbox" at bounding box center [627, 323] width 11 height 0
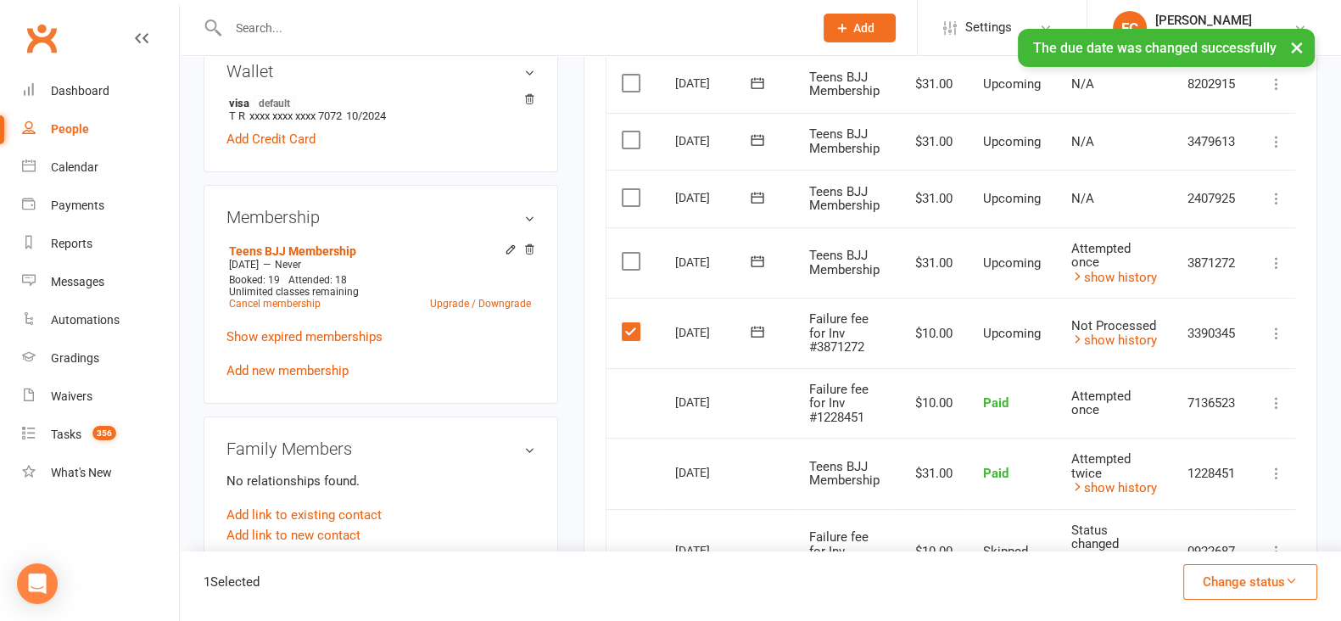
click at [1235, 586] on button "Change status" at bounding box center [1251, 582] width 134 height 36
click at [1207, 543] on link "Skipped" at bounding box center [1233, 536] width 168 height 34
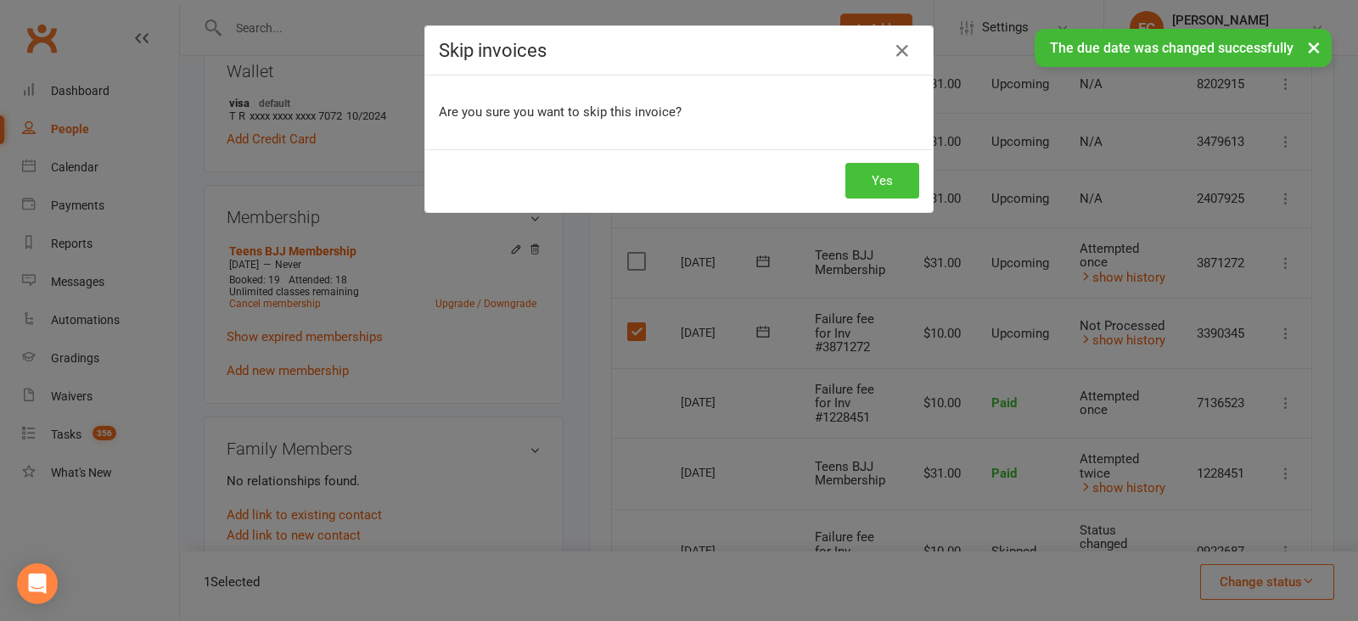
drag, startPoint x: 870, startPoint y: 176, endPoint x: 863, endPoint y: 202, distance: 27.2
click at [871, 176] on button "Yes" at bounding box center [882, 181] width 74 height 36
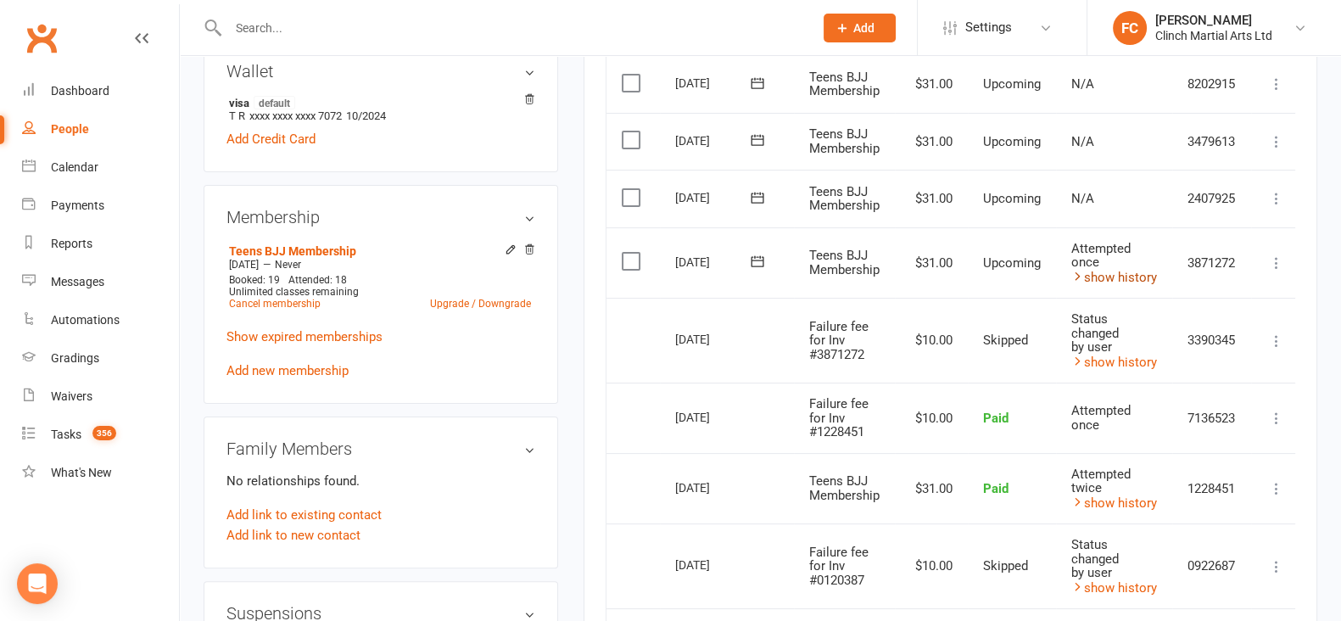
click at [1100, 272] on link "show history" at bounding box center [1115, 277] width 86 height 15
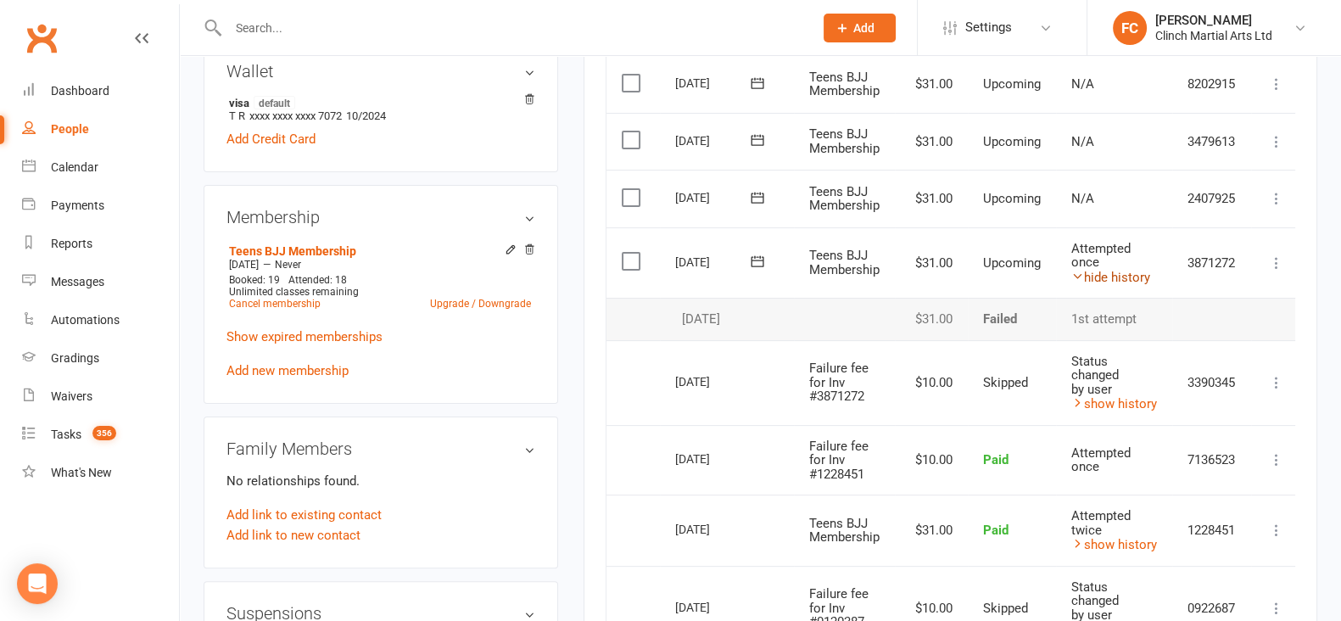
click at [1100, 272] on link "hide history" at bounding box center [1111, 277] width 79 height 15
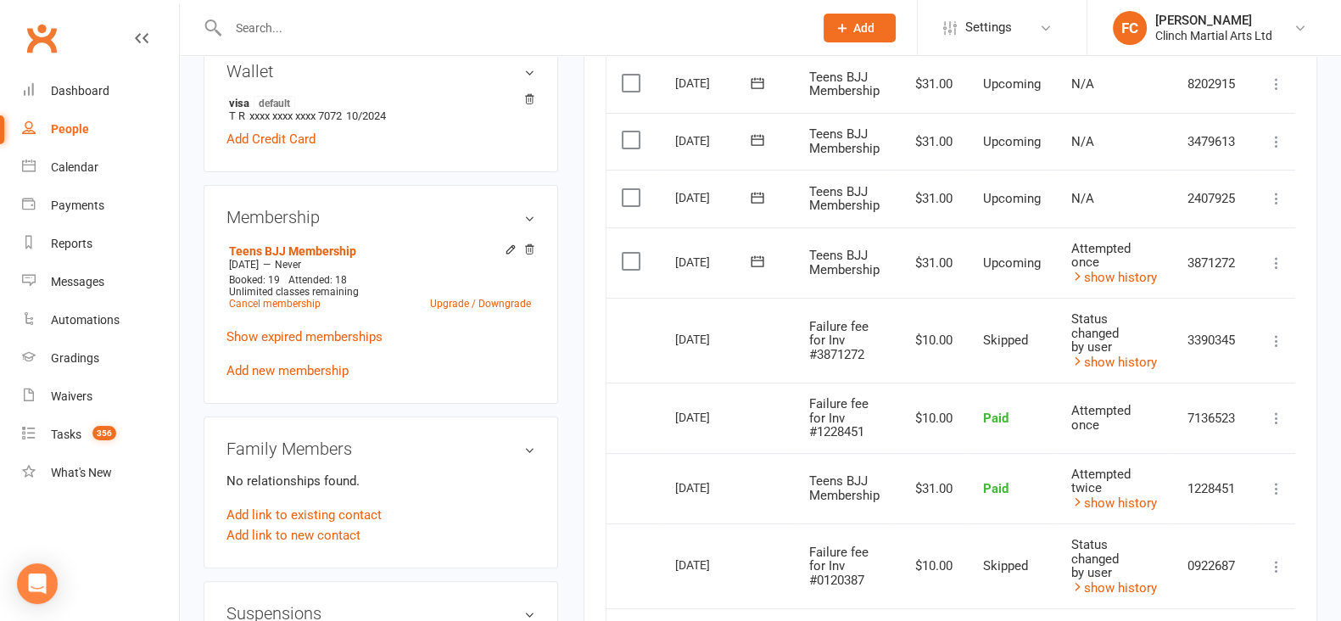
click at [754, 256] on icon at bounding box center [757, 260] width 13 height 11
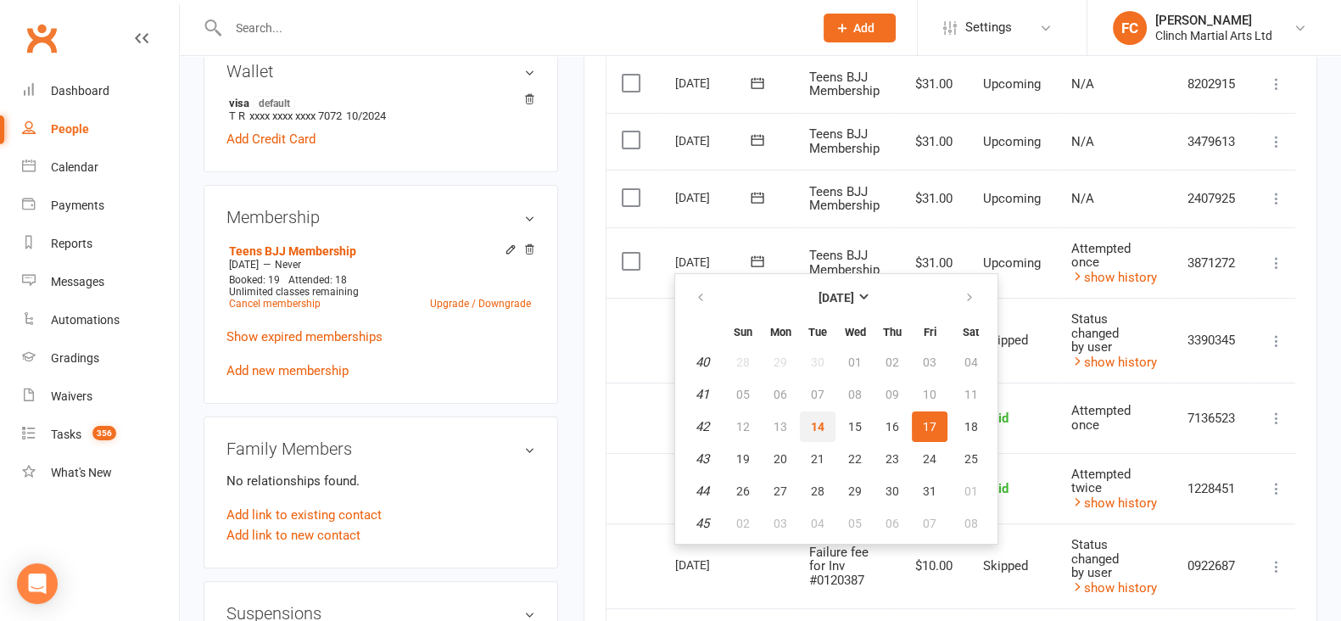
click at [814, 426] on span "14" at bounding box center [818, 427] width 14 height 14
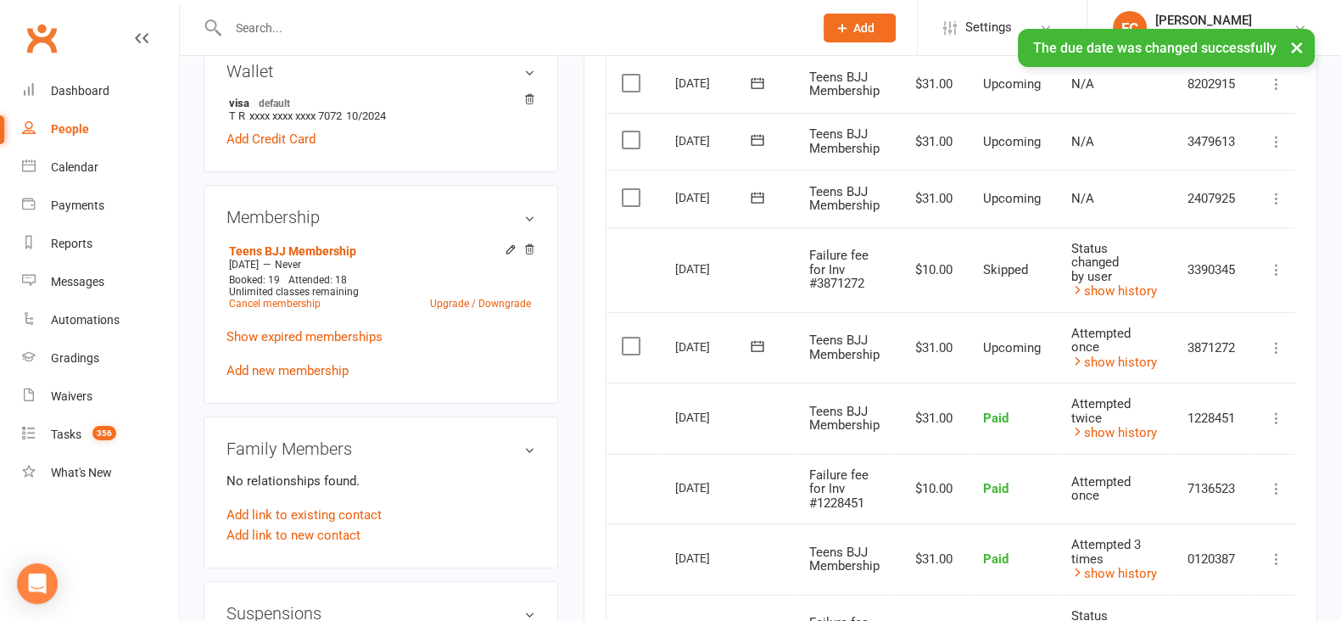
click at [652, 265] on td "Select this" at bounding box center [633, 269] width 53 height 85
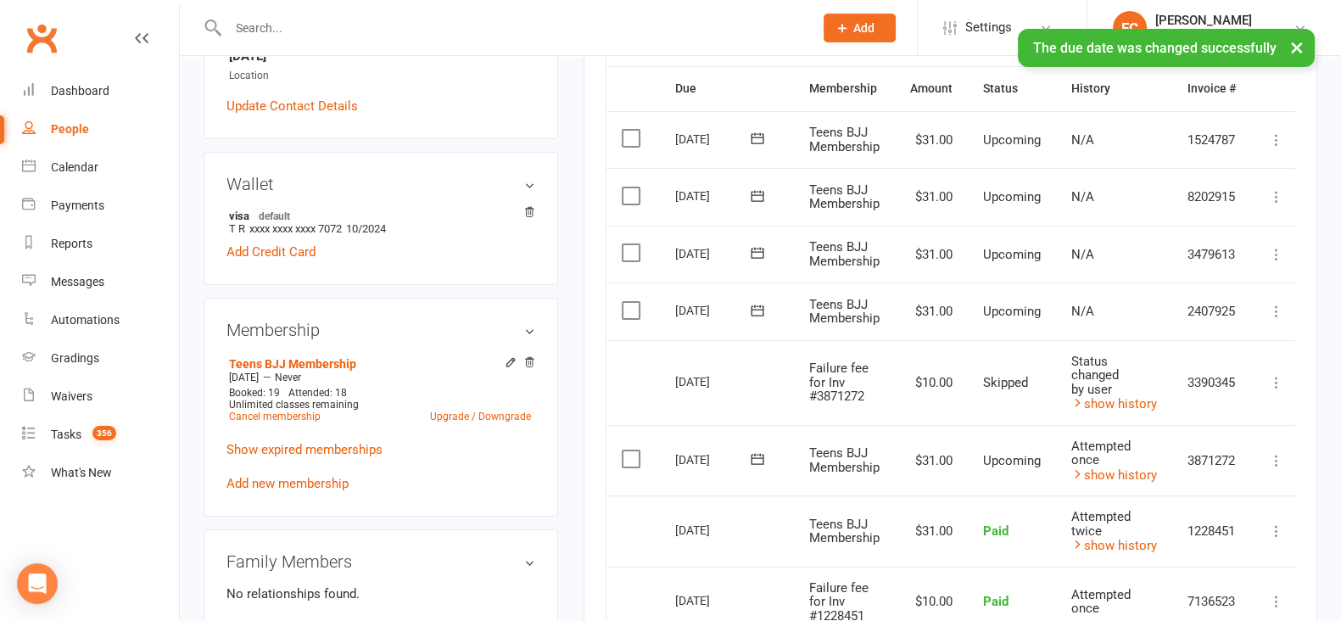
scroll to position [318, 0]
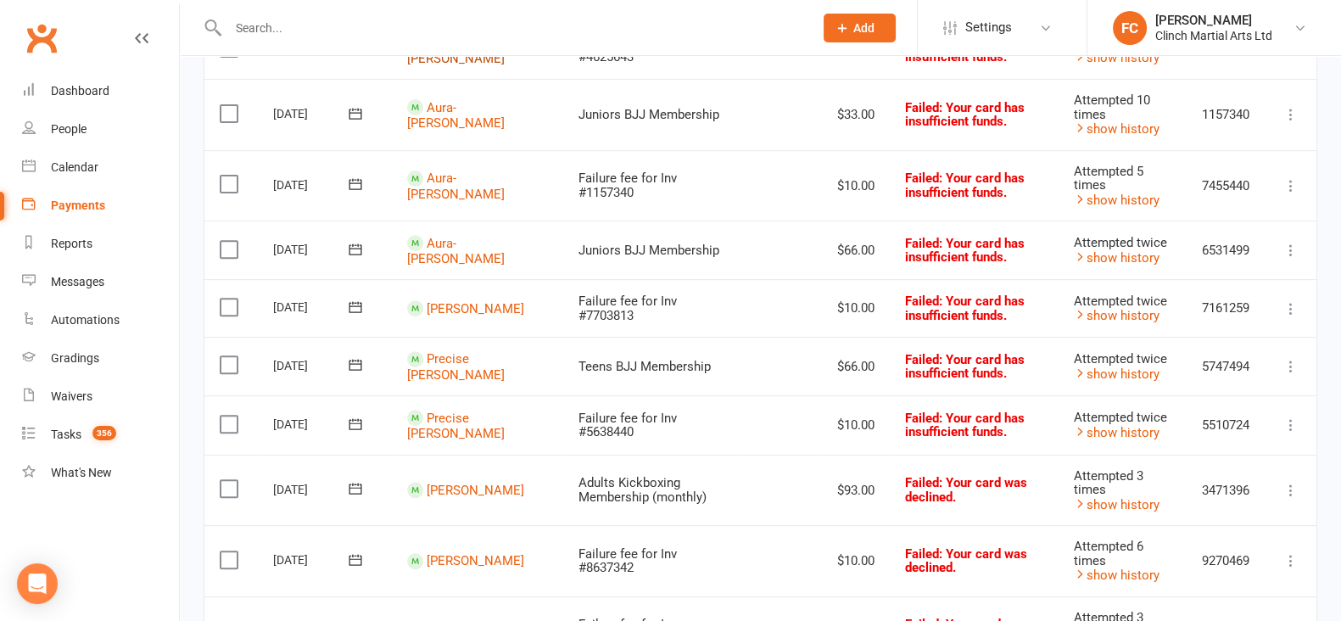
scroll to position [906, 0]
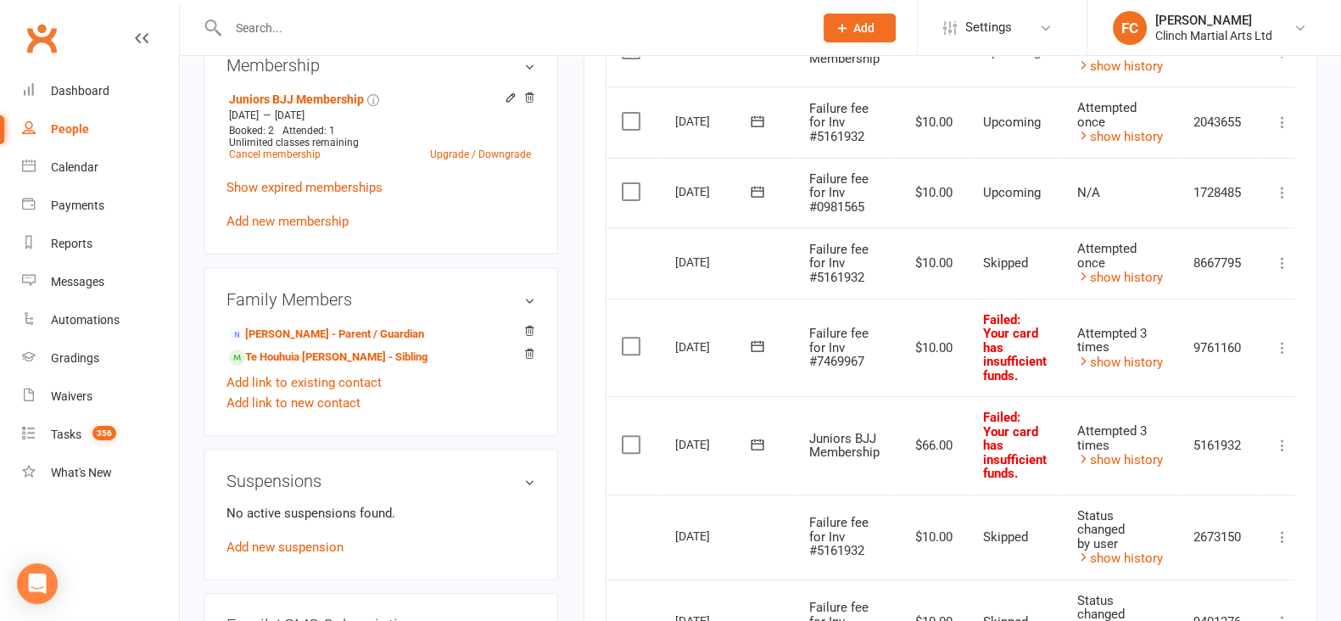
scroll to position [636, 0]
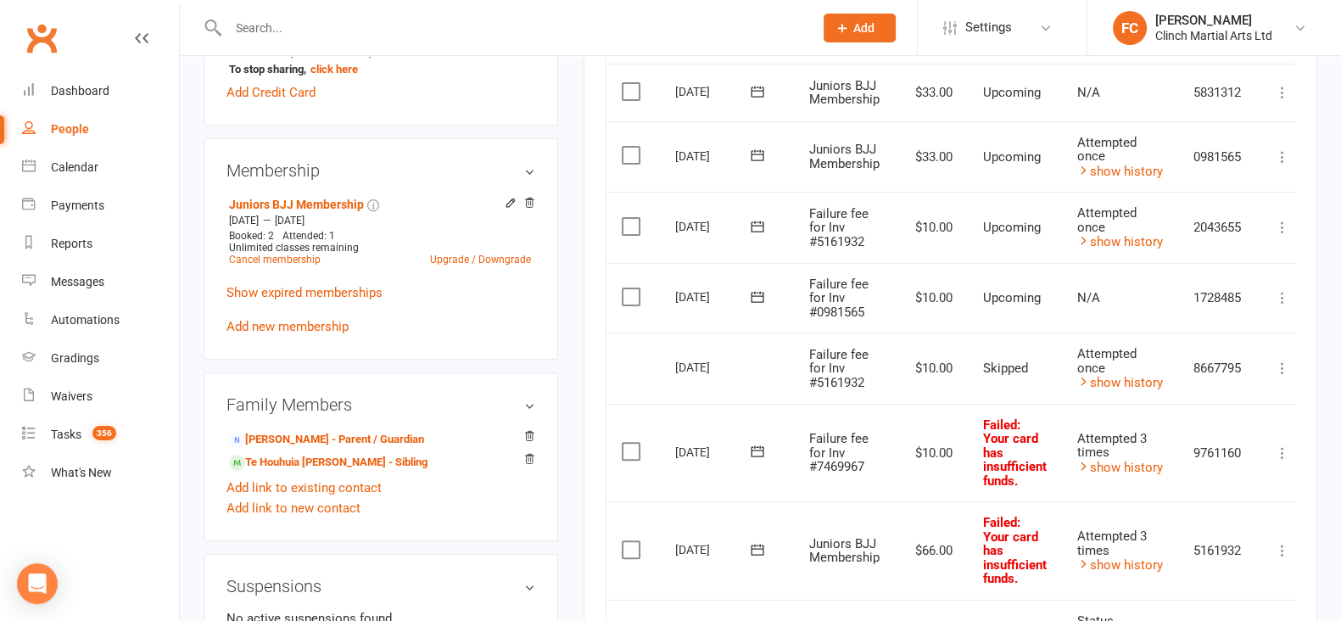
click at [755, 294] on icon at bounding box center [757, 296] width 17 height 17
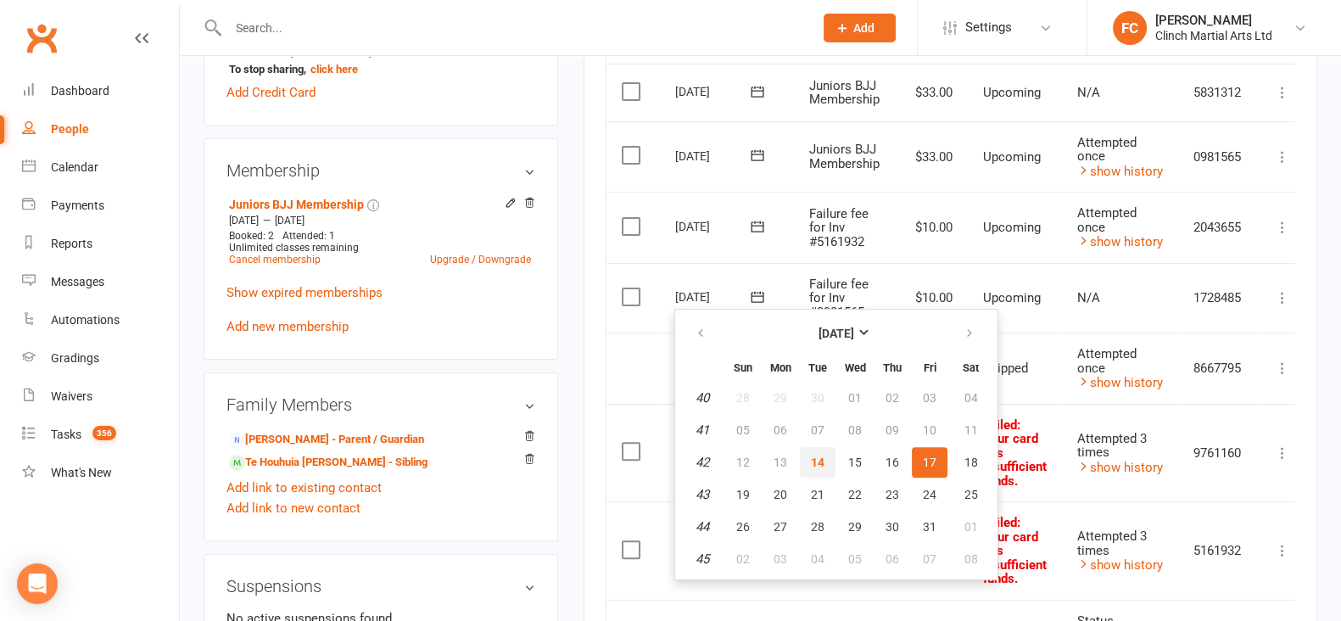
click at [815, 456] on span "14" at bounding box center [818, 463] width 14 height 14
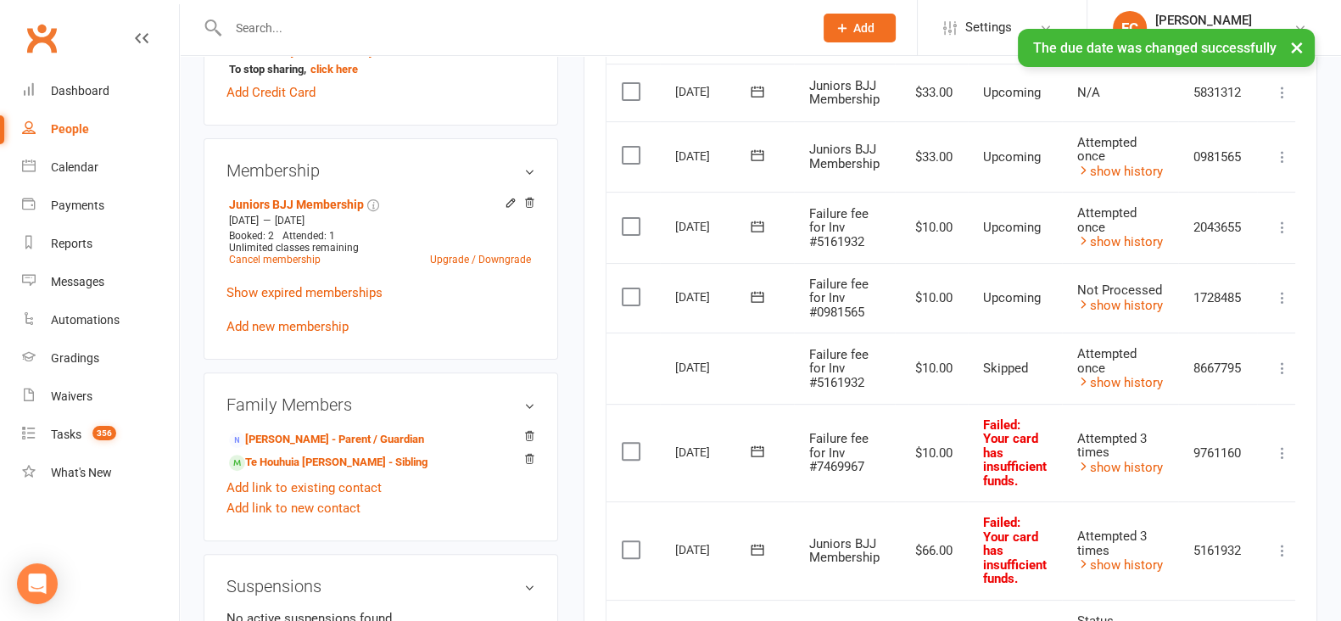
click at [639, 290] on label at bounding box center [633, 296] width 23 height 17
click at [633, 288] on input "checkbox" at bounding box center [627, 288] width 11 height 0
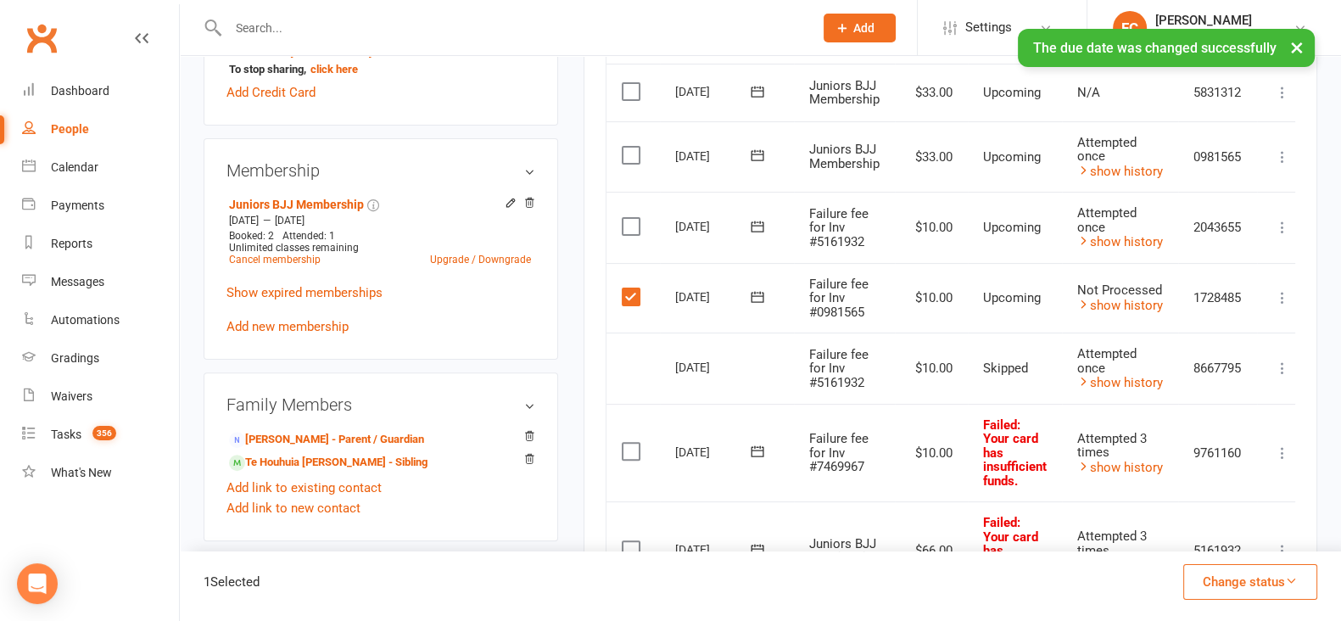
click at [1219, 585] on button "Change status" at bounding box center [1251, 582] width 134 height 36
click at [1202, 541] on link "Skipped" at bounding box center [1233, 536] width 168 height 34
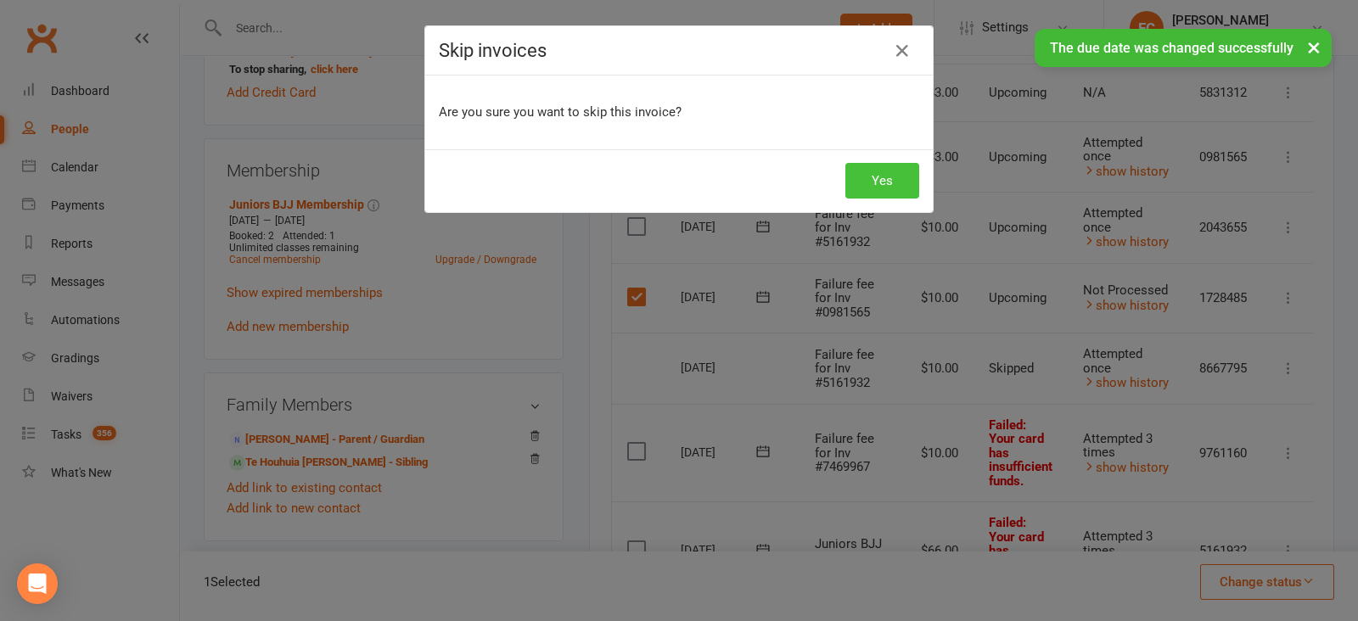
drag, startPoint x: 899, startPoint y: 176, endPoint x: 867, endPoint y: 204, distance: 42.7
click at [899, 175] on button "Yes" at bounding box center [882, 181] width 74 height 36
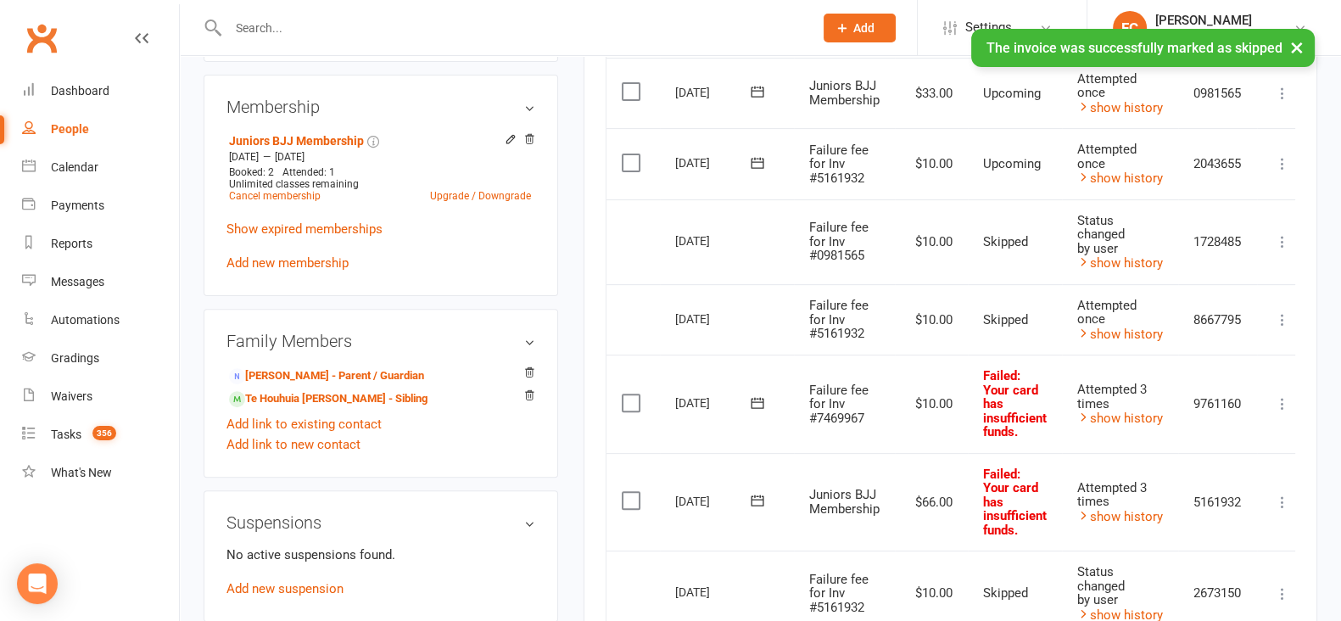
scroll to position [742, 0]
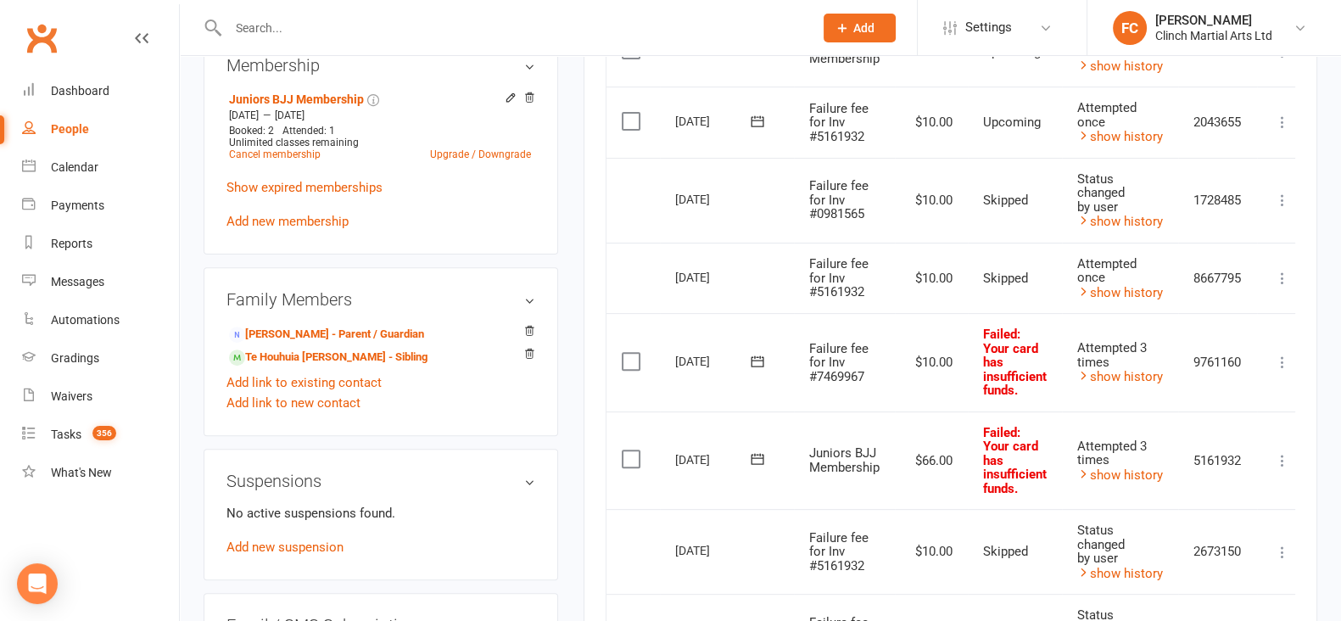
click at [749, 459] on icon at bounding box center [757, 459] width 17 height 17
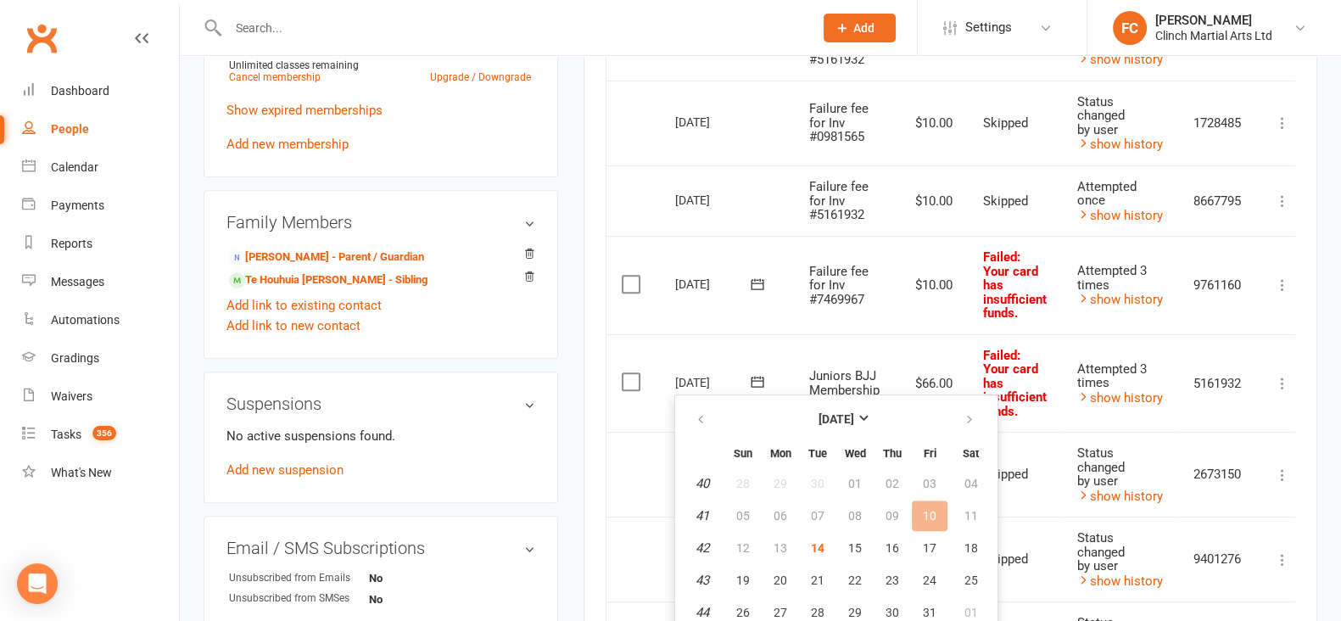
scroll to position [848, 0]
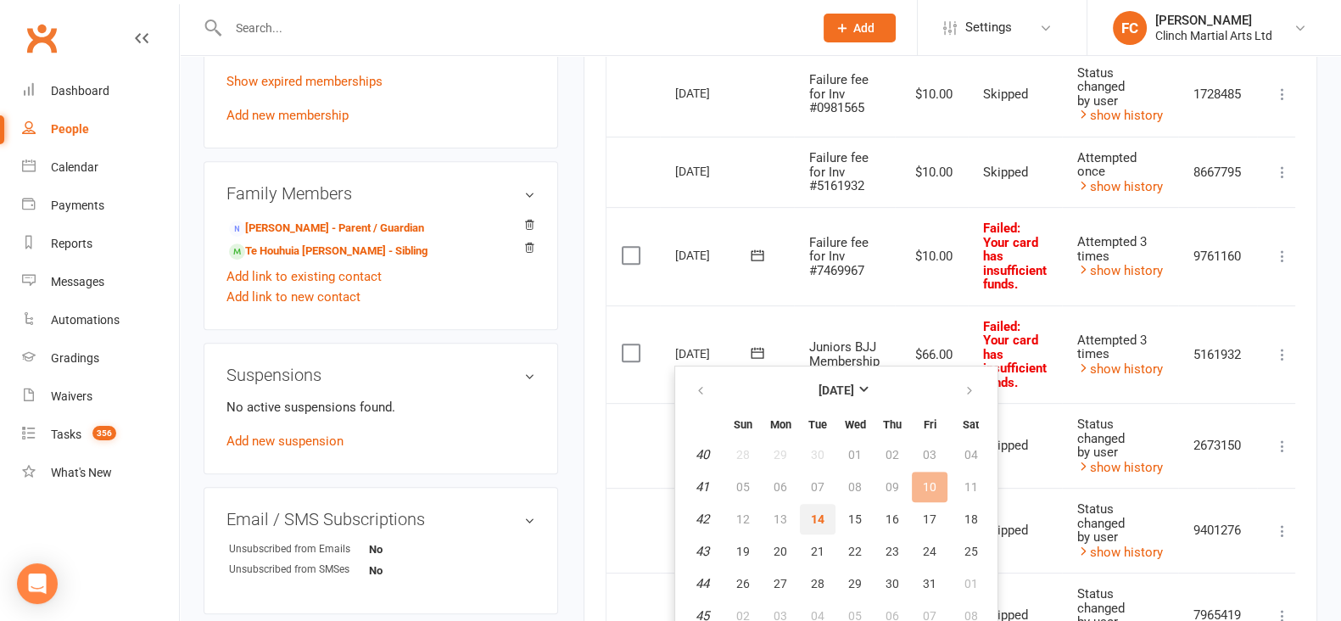
click at [812, 512] on span "14" at bounding box center [818, 519] width 14 height 14
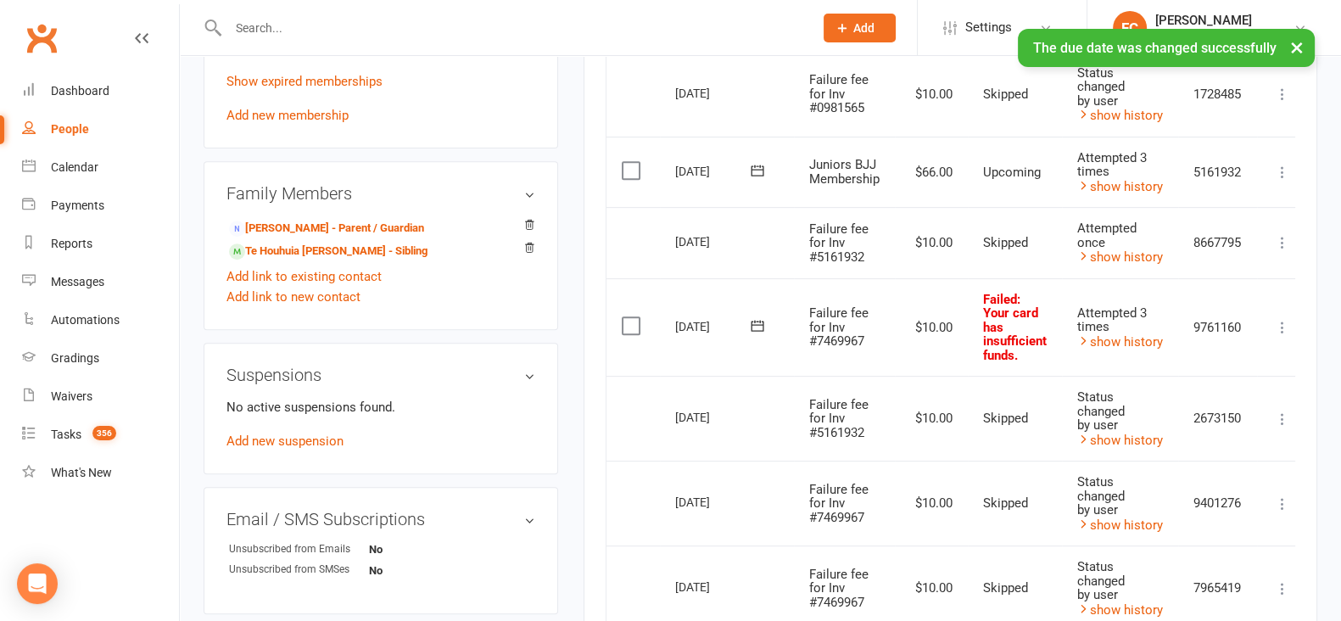
click at [759, 323] on icon at bounding box center [757, 325] width 13 height 11
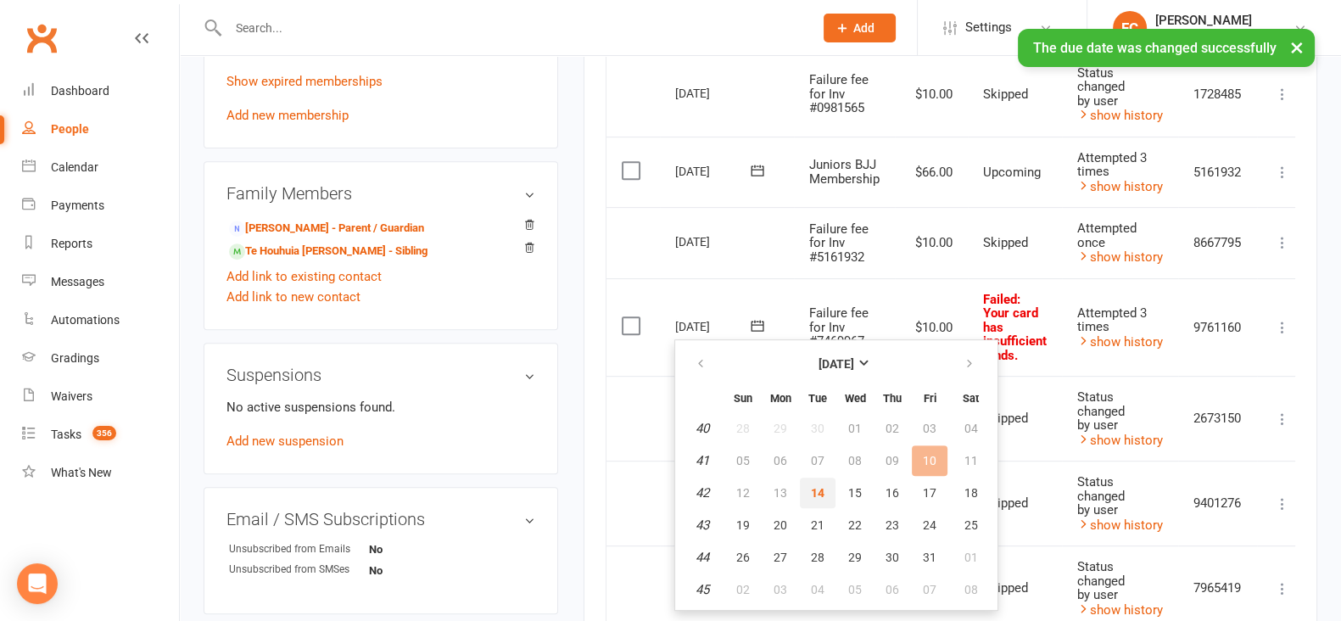
click at [820, 486] on span "14" at bounding box center [818, 493] width 14 height 14
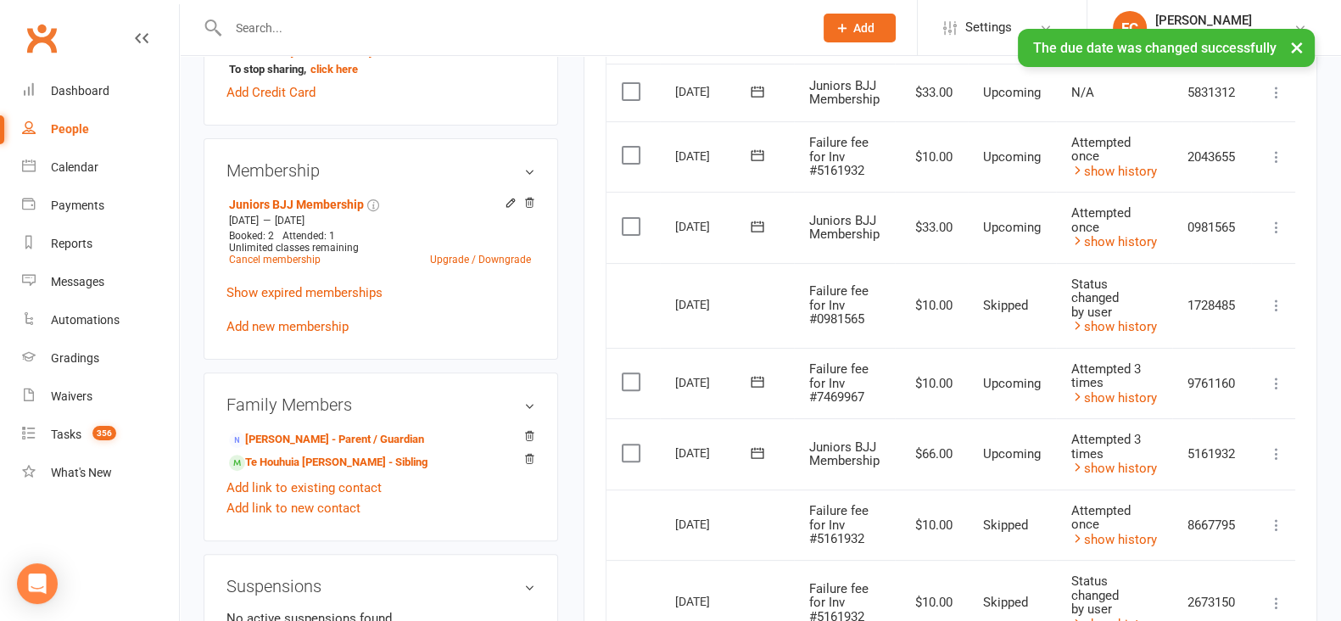
scroll to position [530, 0]
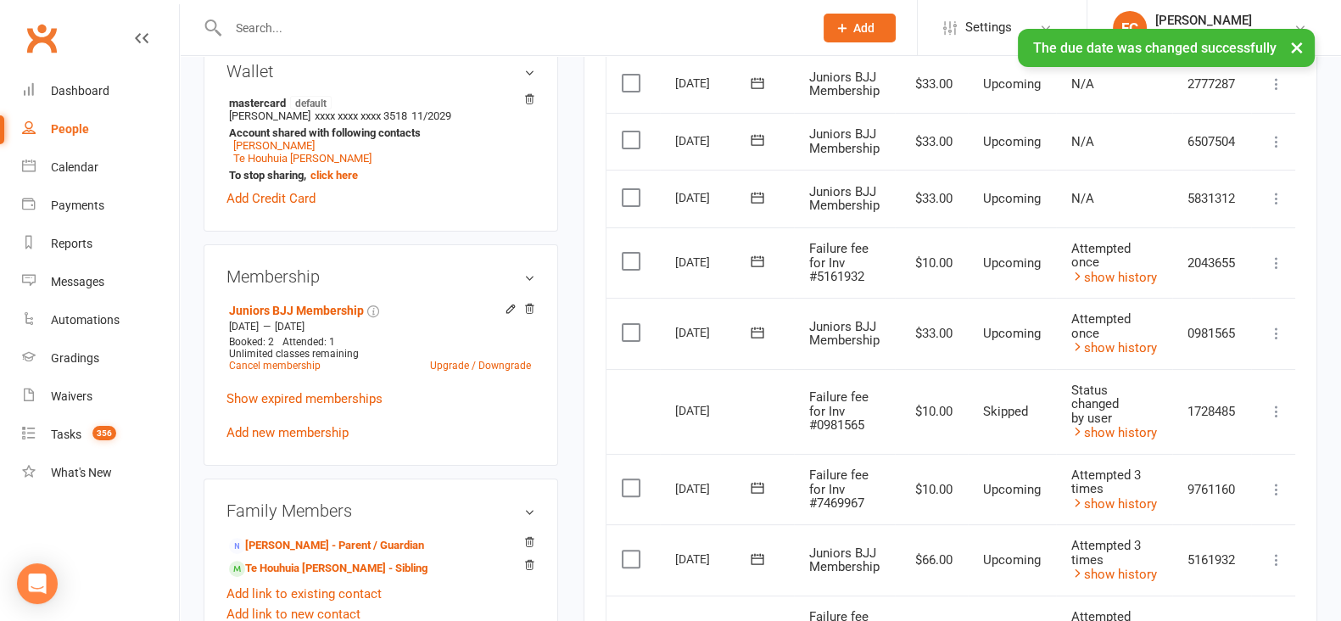
click at [756, 332] on icon at bounding box center [757, 332] width 13 height 11
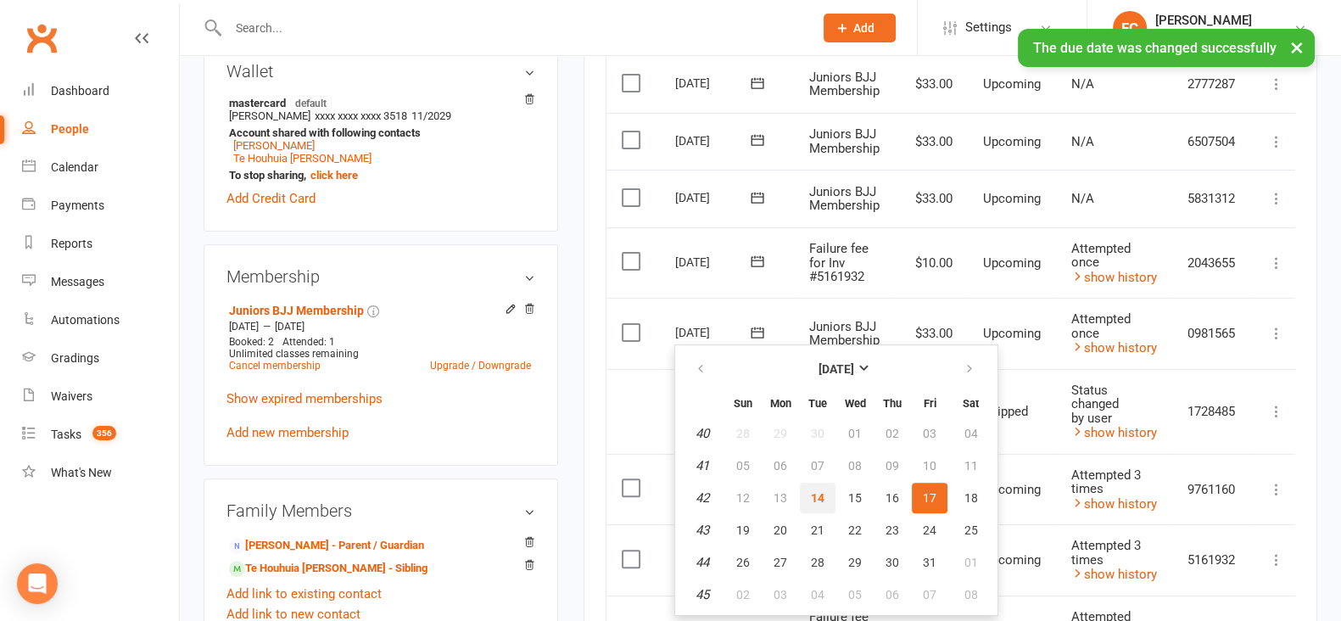
drag, startPoint x: 816, startPoint y: 494, endPoint x: 777, endPoint y: 127, distance: 368.6
click at [816, 494] on span "14" at bounding box center [818, 498] width 14 height 14
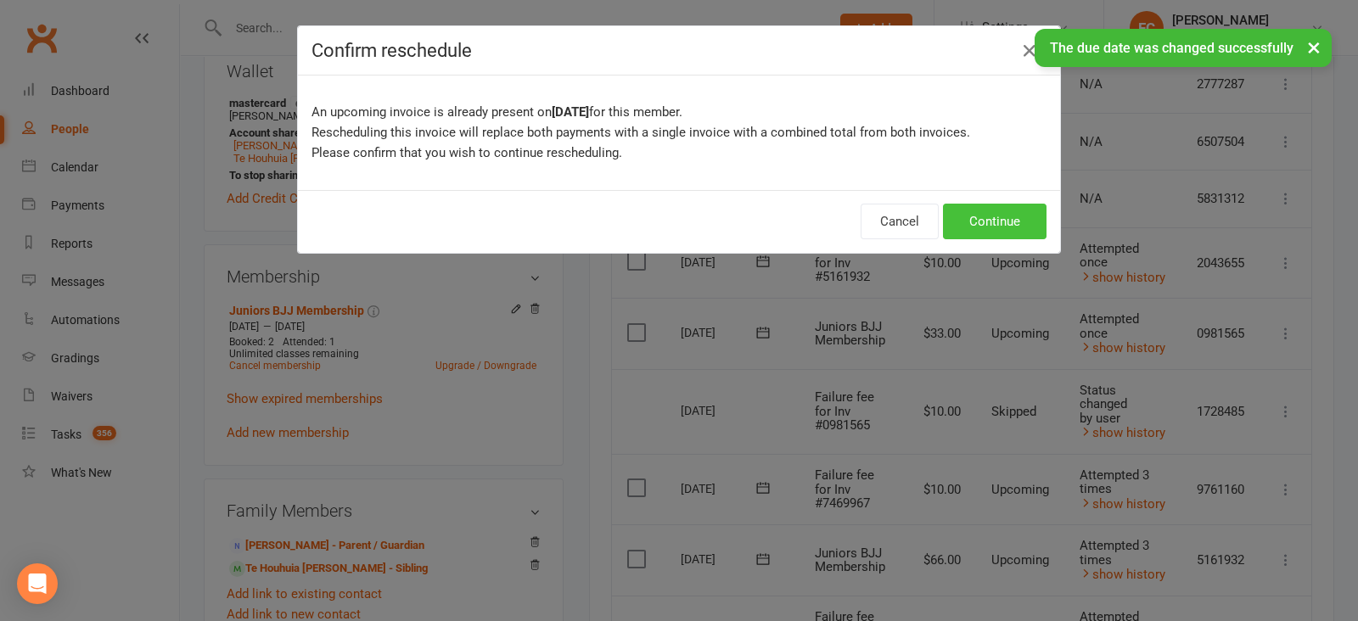
click at [963, 214] on button "Continue" at bounding box center [995, 222] width 104 height 36
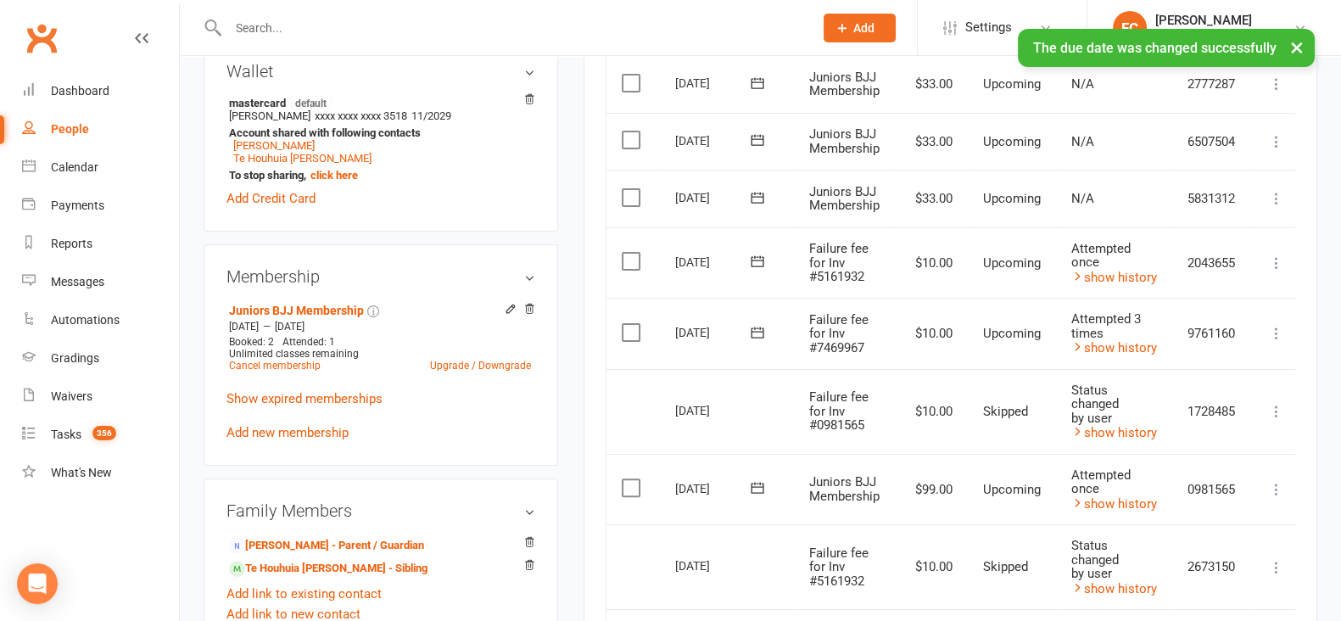
click at [755, 260] on icon at bounding box center [757, 260] width 13 height 11
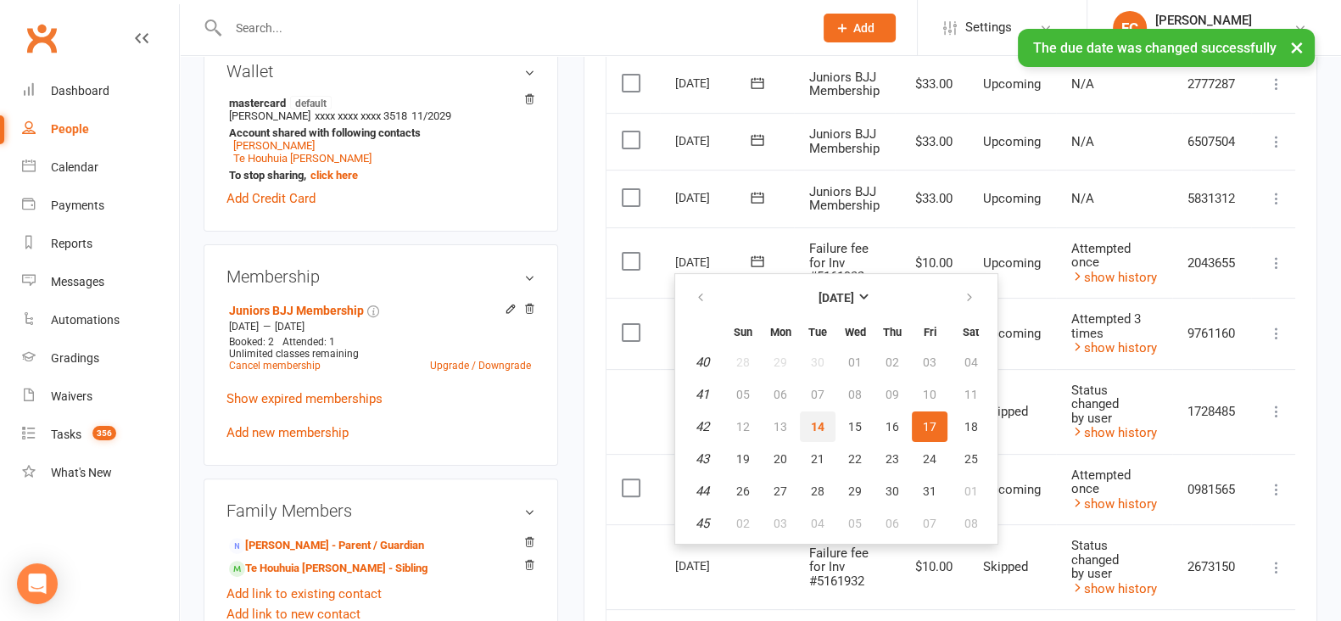
click at [816, 423] on span "14" at bounding box center [818, 427] width 14 height 14
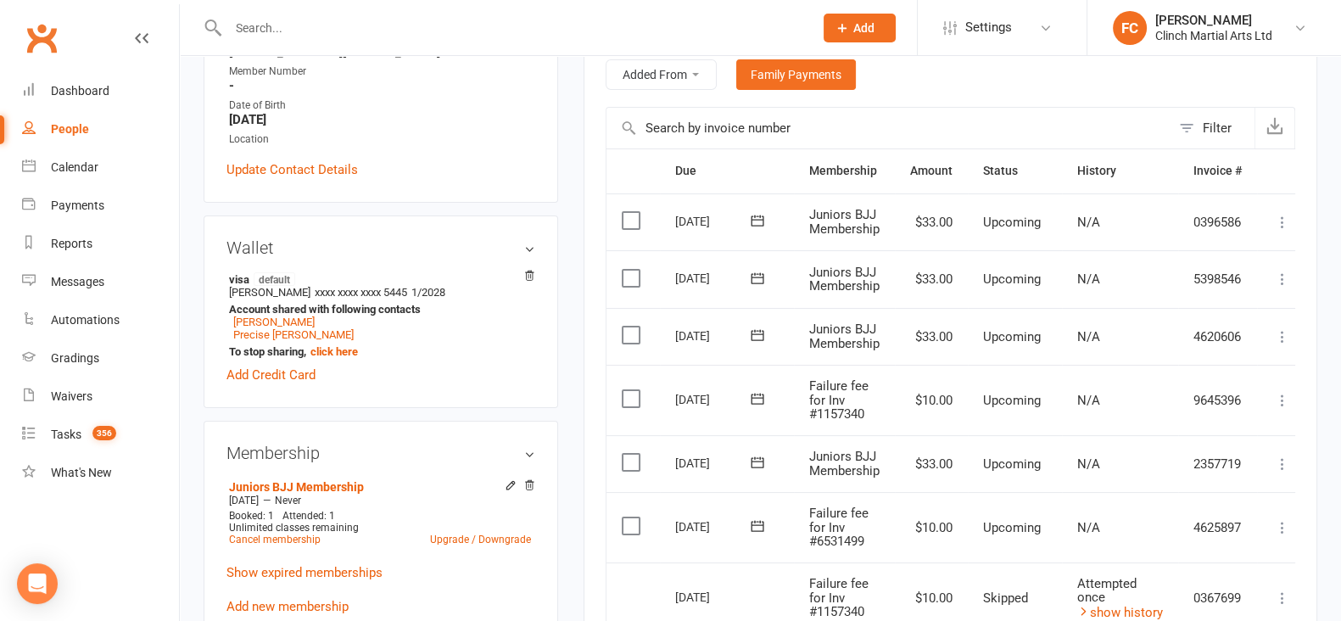
scroll to position [530, 0]
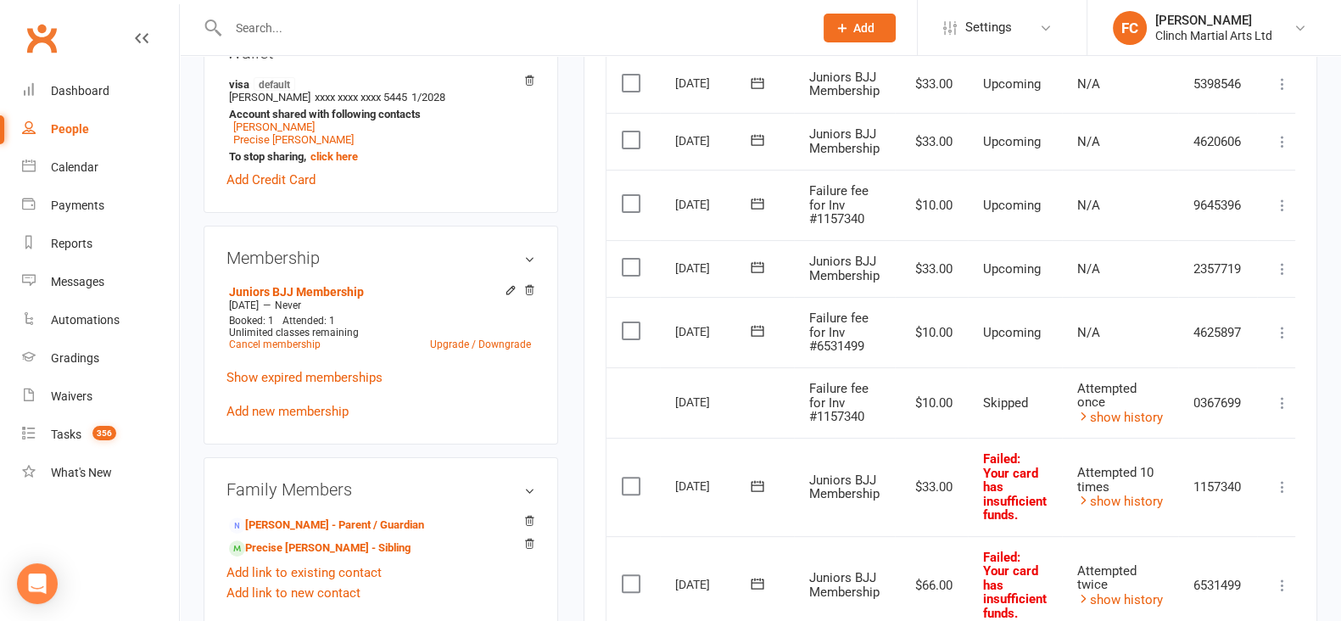
click at [758, 202] on icon at bounding box center [757, 203] width 17 height 17
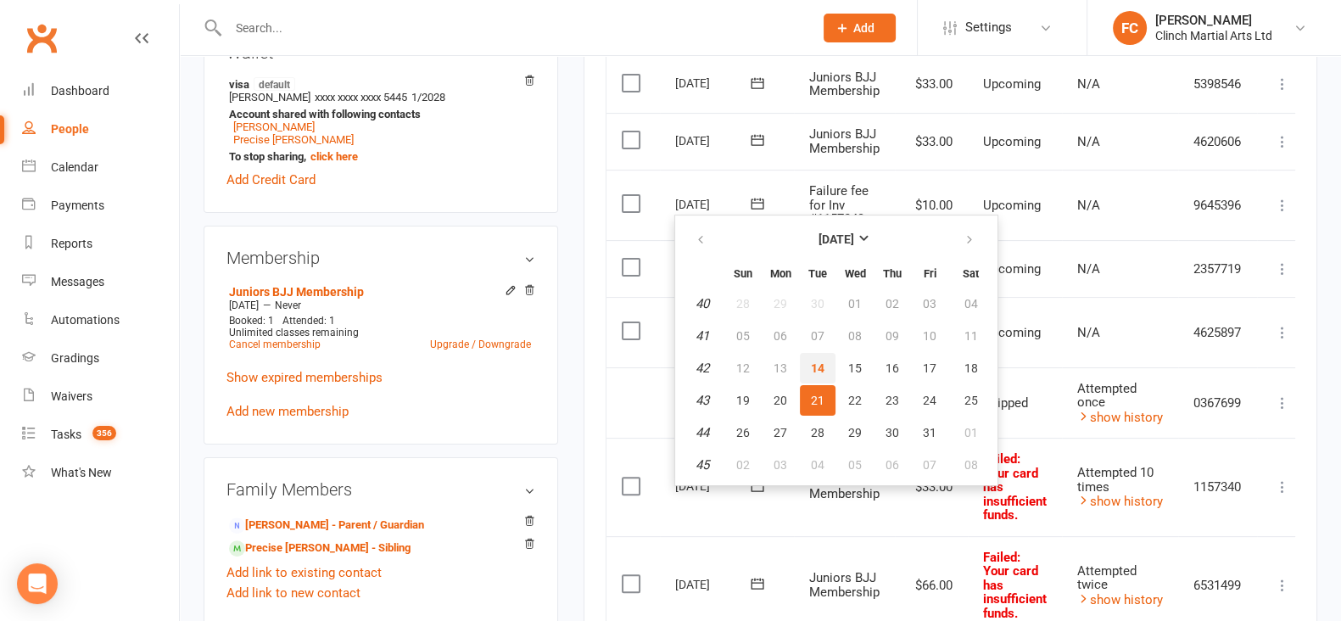
click at [815, 363] on span "14" at bounding box center [818, 368] width 14 height 14
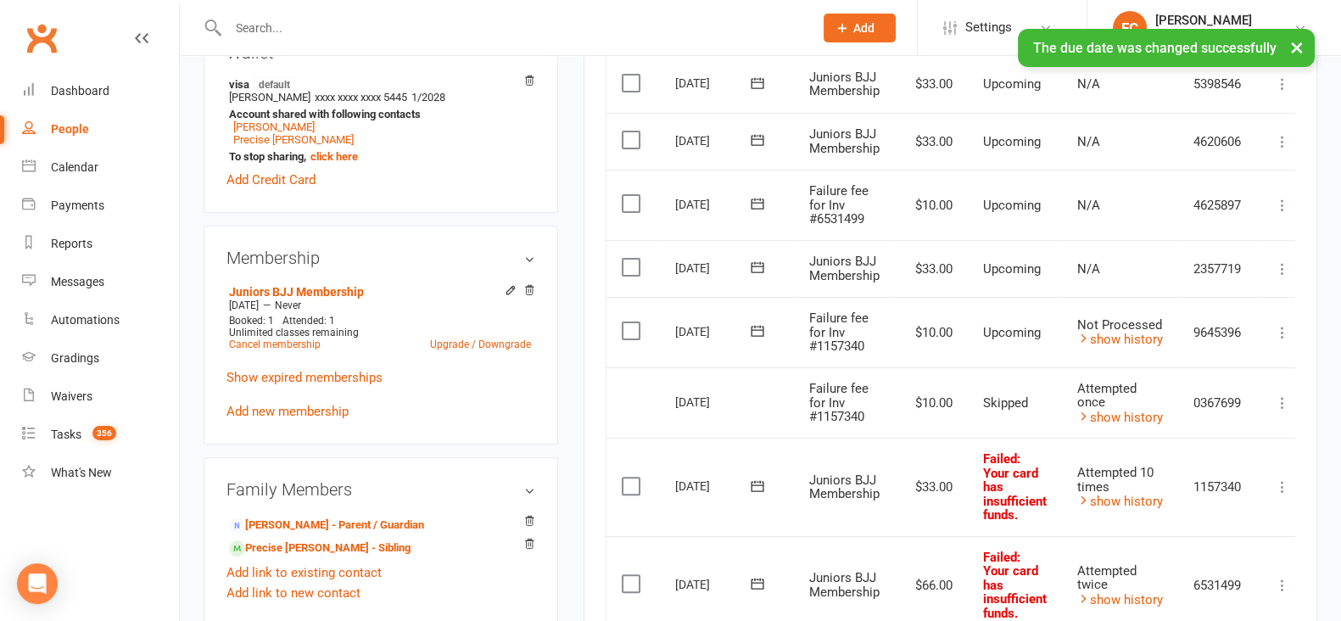
click at [624, 336] on label at bounding box center [633, 330] width 23 height 17
click at [624, 322] on input "checkbox" at bounding box center [627, 322] width 11 height 0
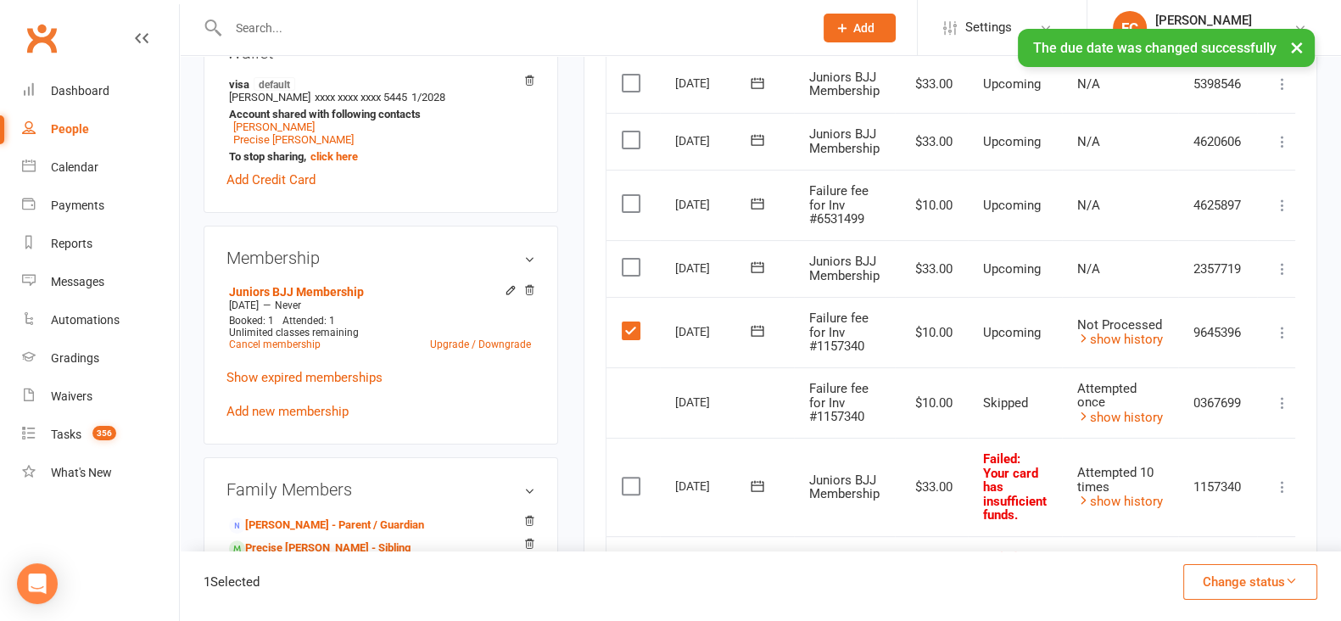
drag, startPoint x: 1240, startPoint y: 581, endPoint x: 1223, endPoint y: 568, distance: 21.1
click at [1240, 580] on button "Change status" at bounding box center [1251, 582] width 134 height 36
click at [1202, 544] on link "Skipped" at bounding box center [1233, 536] width 168 height 34
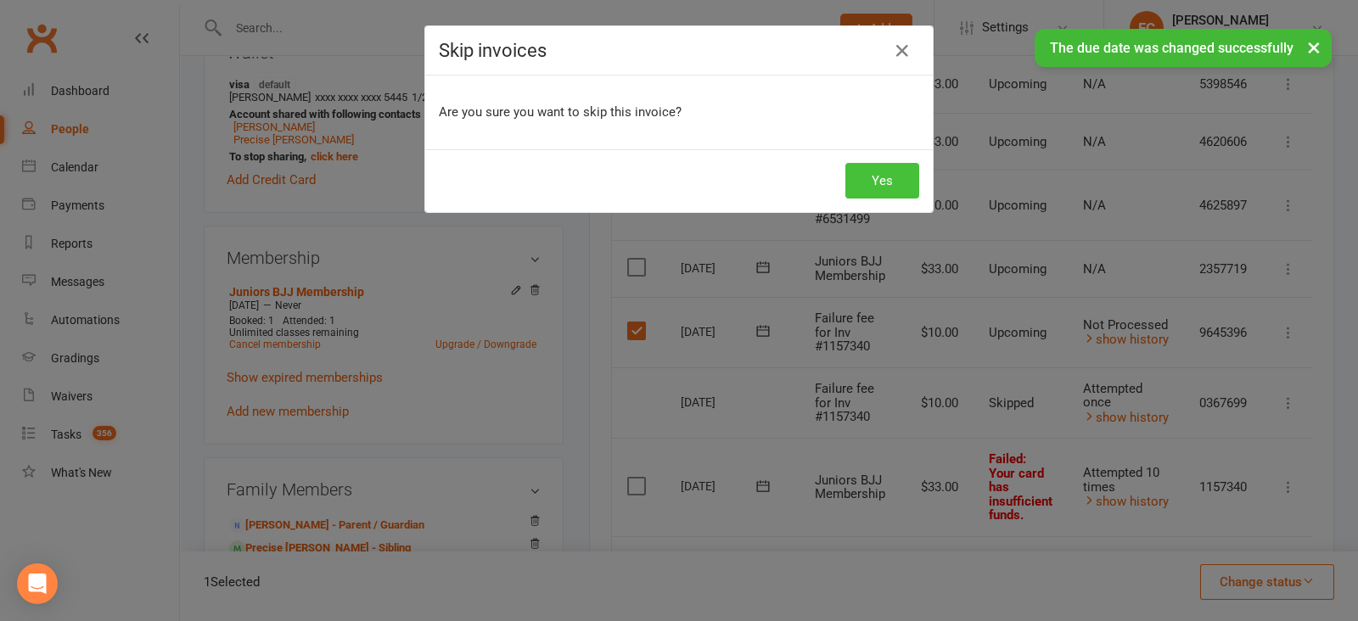
click at [868, 178] on button "Yes" at bounding box center [882, 181] width 74 height 36
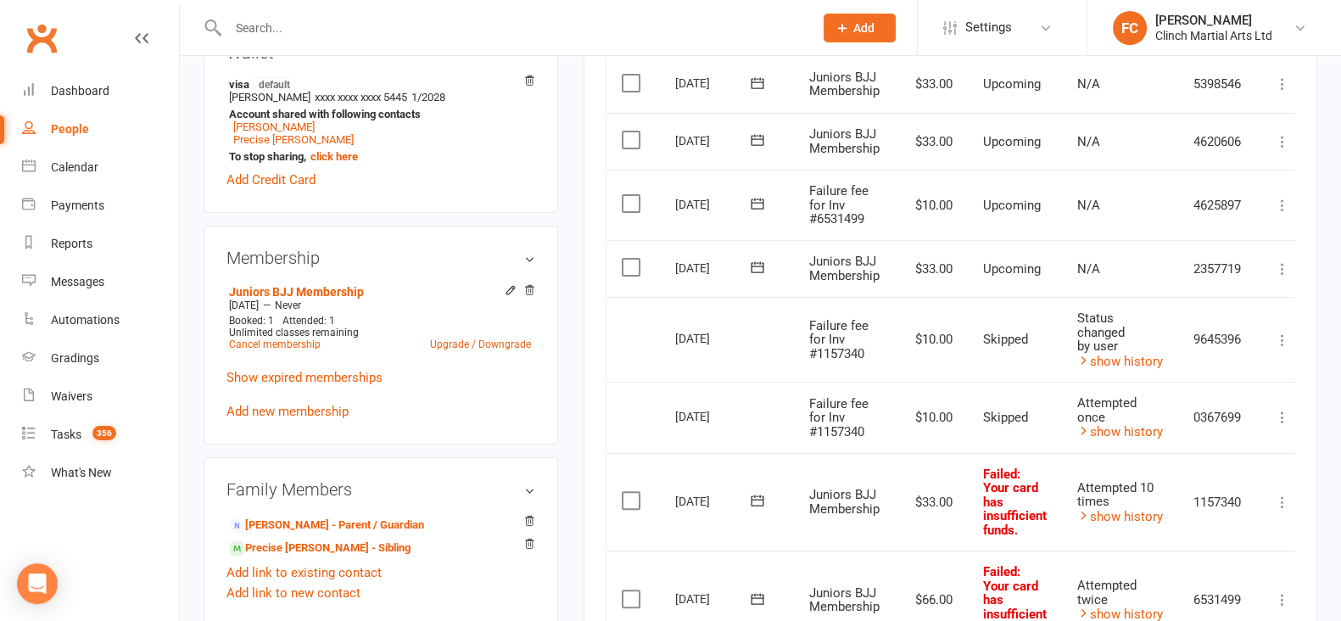
click at [764, 199] on icon at bounding box center [757, 203] width 17 height 17
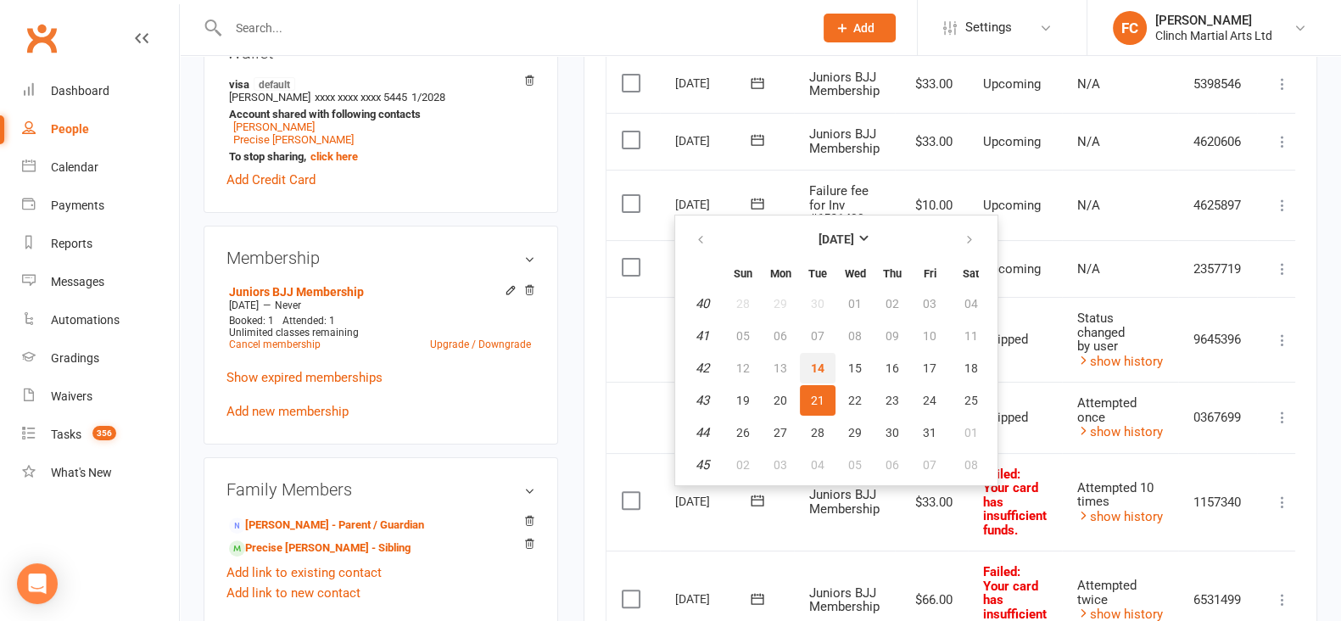
click at [815, 363] on span "14" at bounding box center [818, 368] width 14 height 14
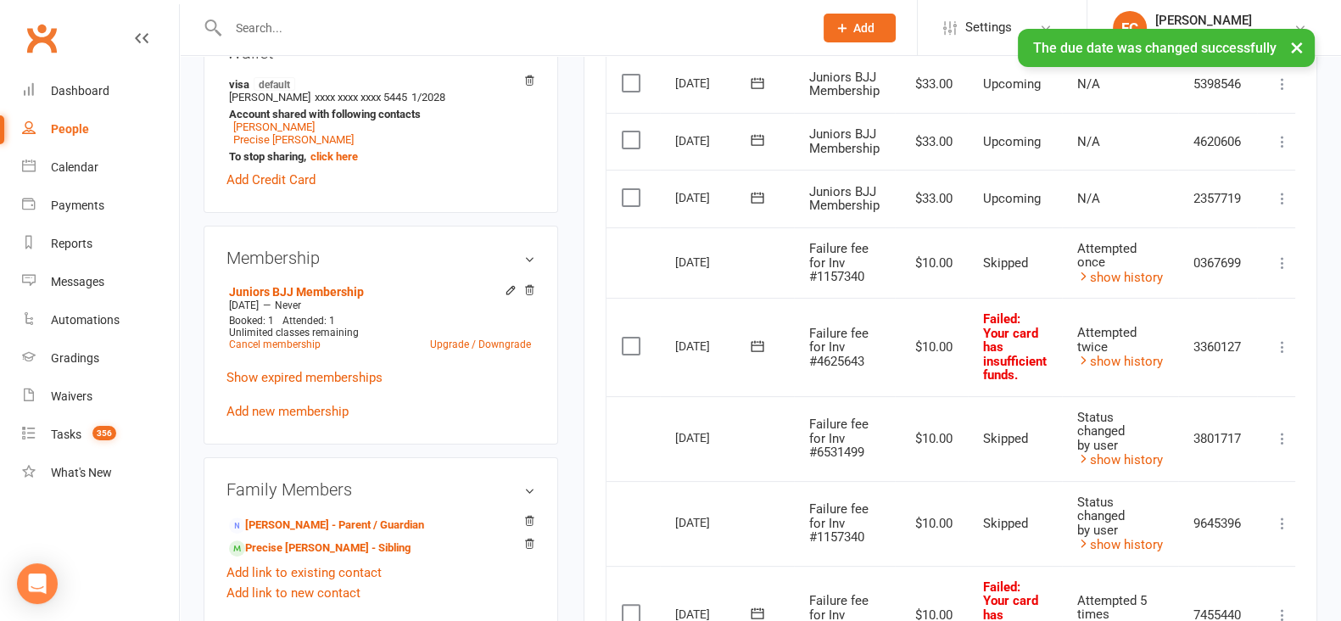
click at [624, 344] on label at bounding box center [633, 346] width 23 height 17
click at [624, 338] on input "checkbox" at bounding box center [627, 338] width 11 height 0
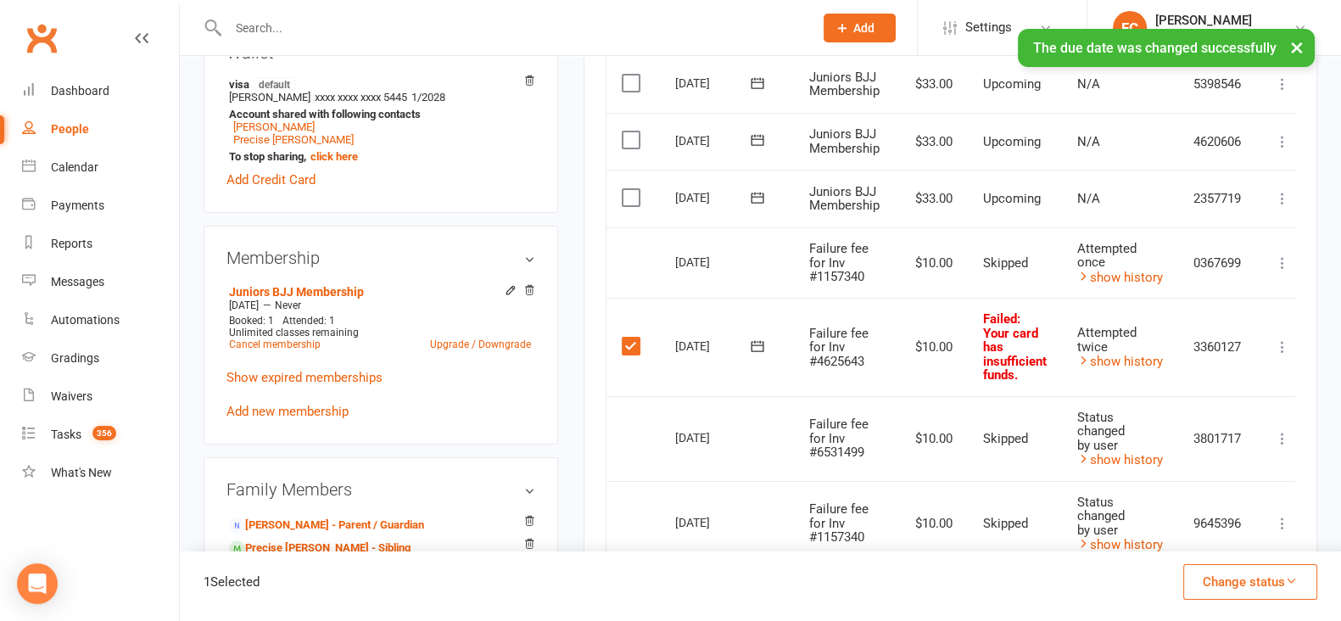
click at [1203, 574] on button "Change status" at bounding box center [1251, 582] width 134 height 36
click at [1197, 534] on link "Skipped" at bounding box center [1233, 536] width 168 height 34
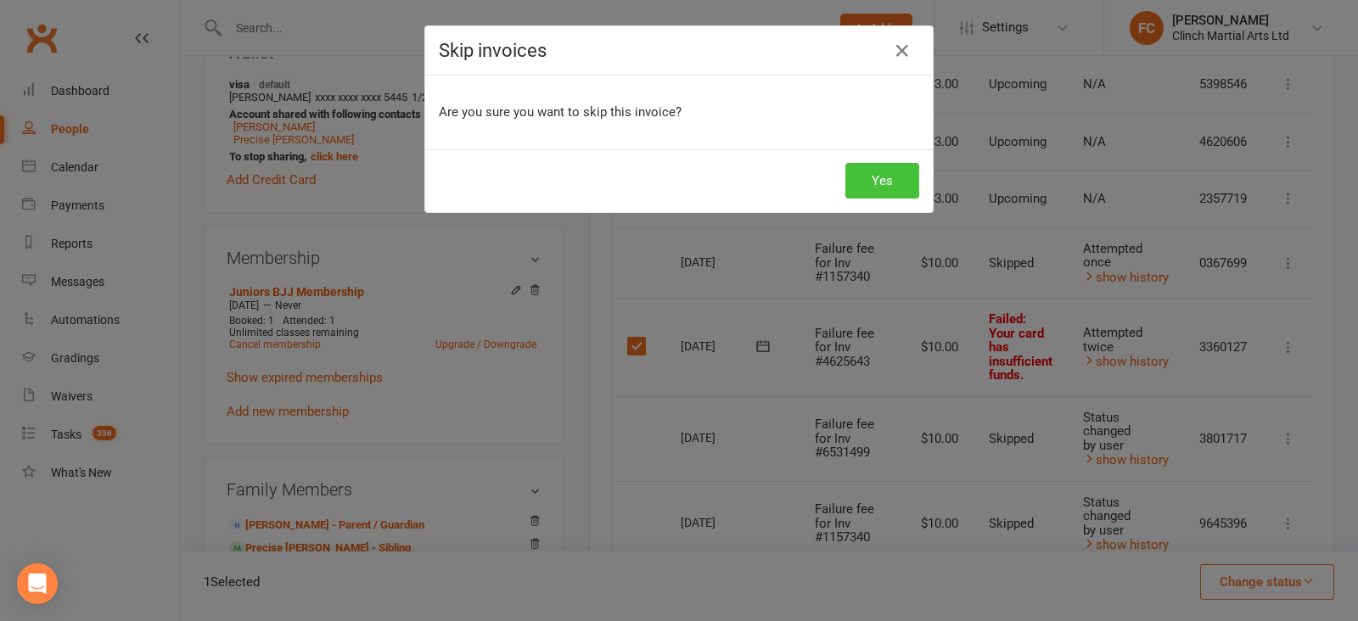
click at [867, 173] on button "Yes" at bounding box center [882, 181] width 74 height 36
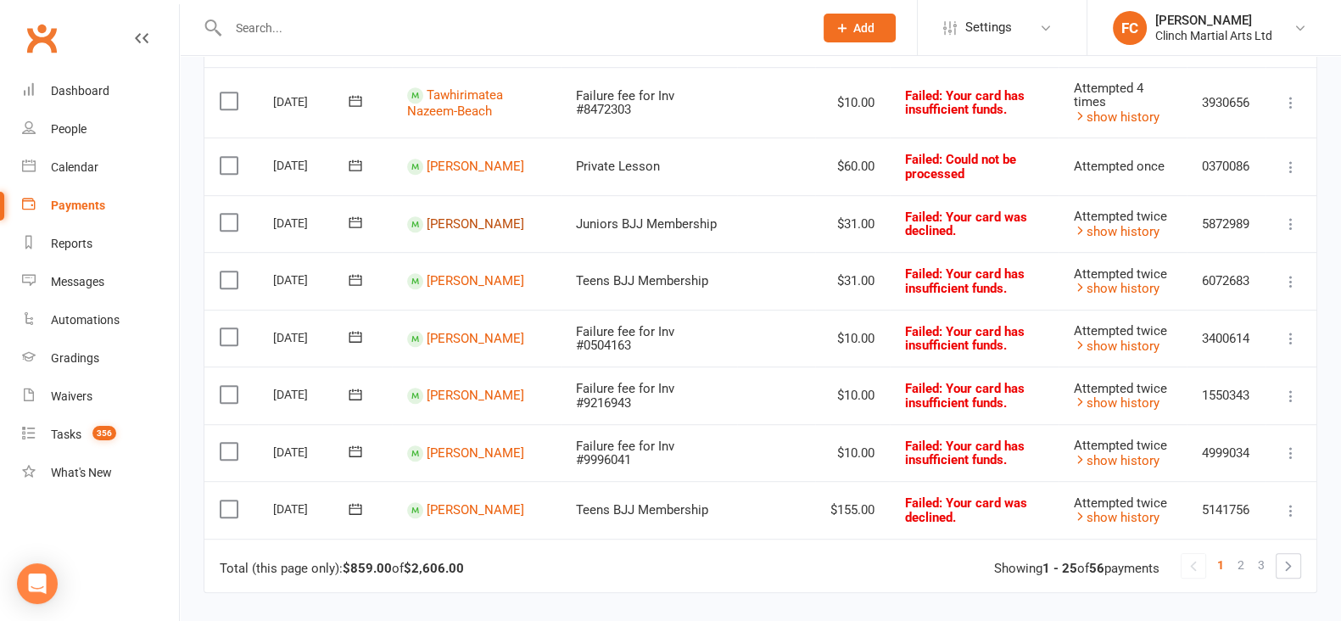
scroll to position [1231, 0]
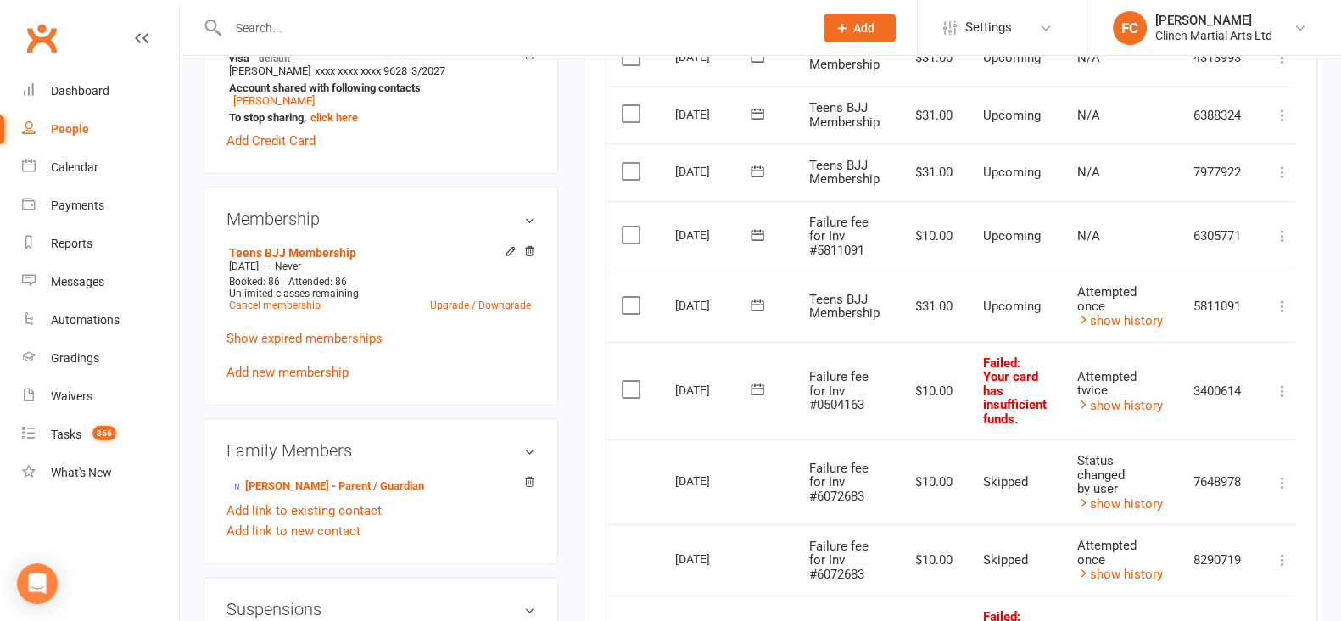
scroll to position [530, 0]
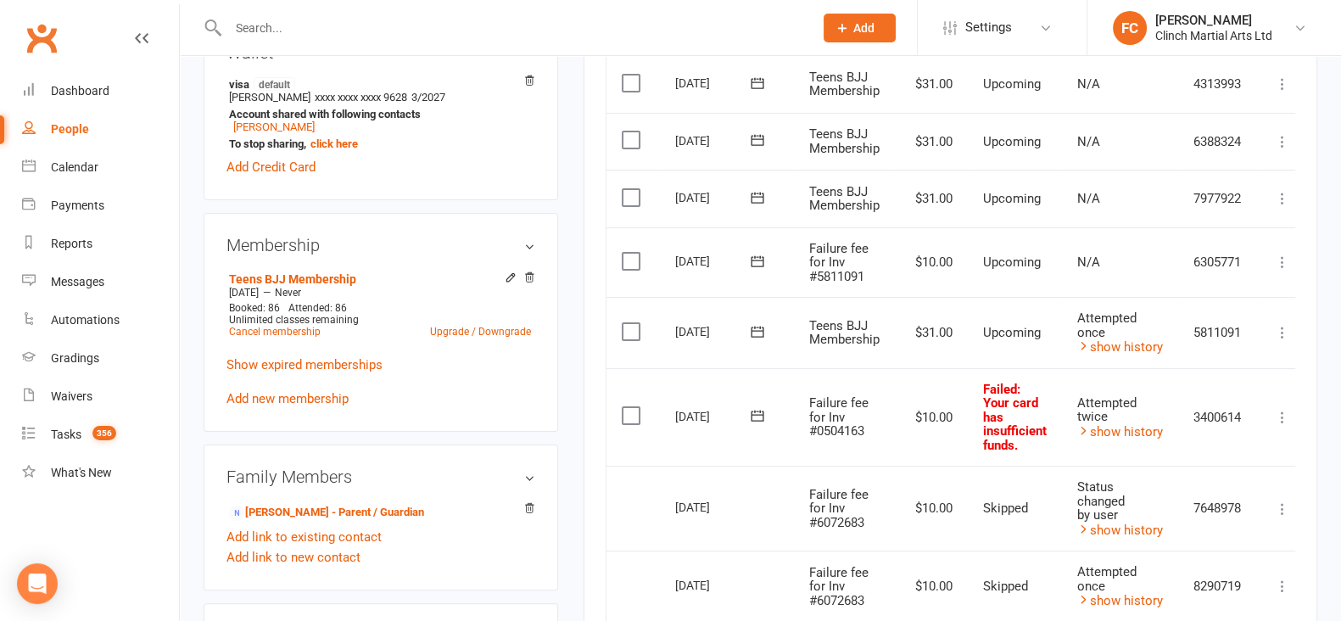
click at [759, 265] on icon at bounding box center [757, 261] width 17 height 17
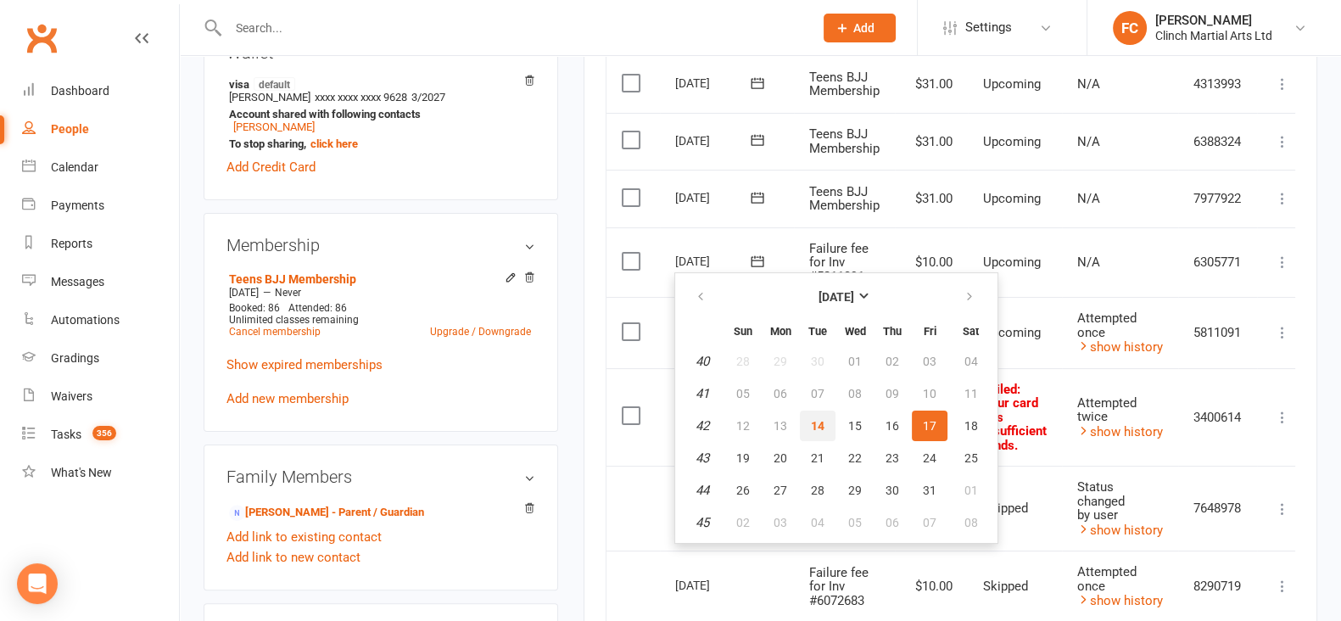
click at [815, 420] on span "14" at bounding box center [818, 426] width 14 height 14
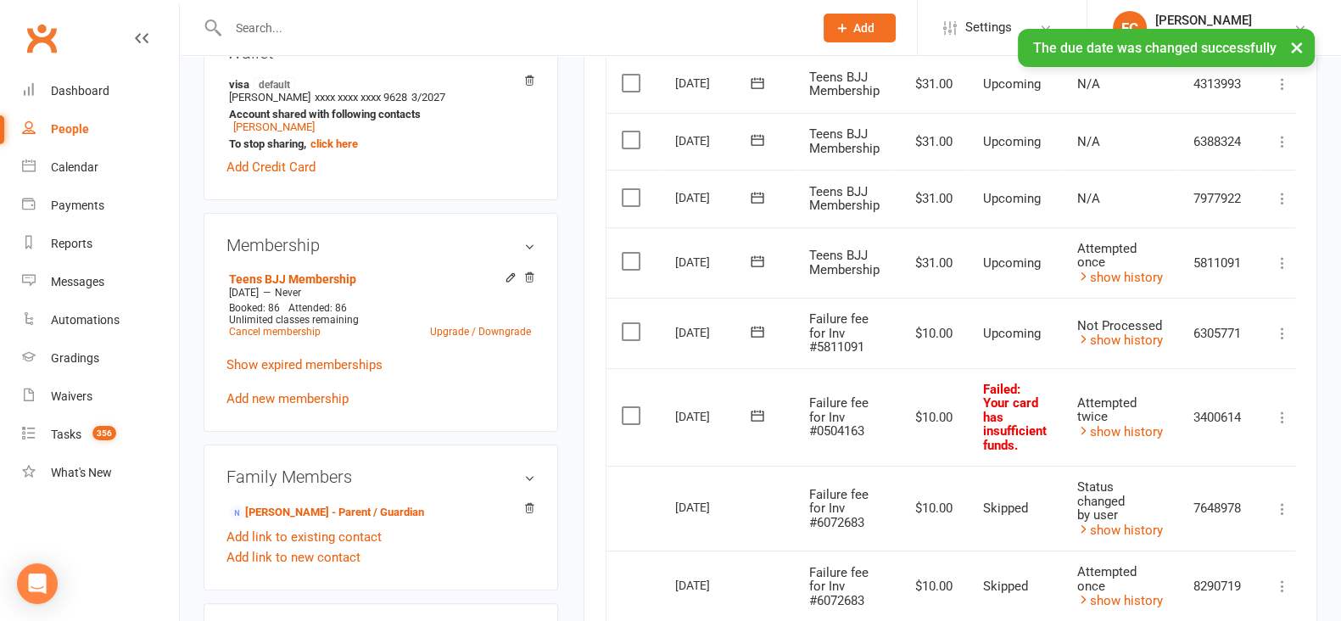
click at [627, 332] on label at bounding box center [633, 331] width 23 height 17
click at [627, 323] on input "checkbox" at bounding box center [627, 323] width 11 height 0
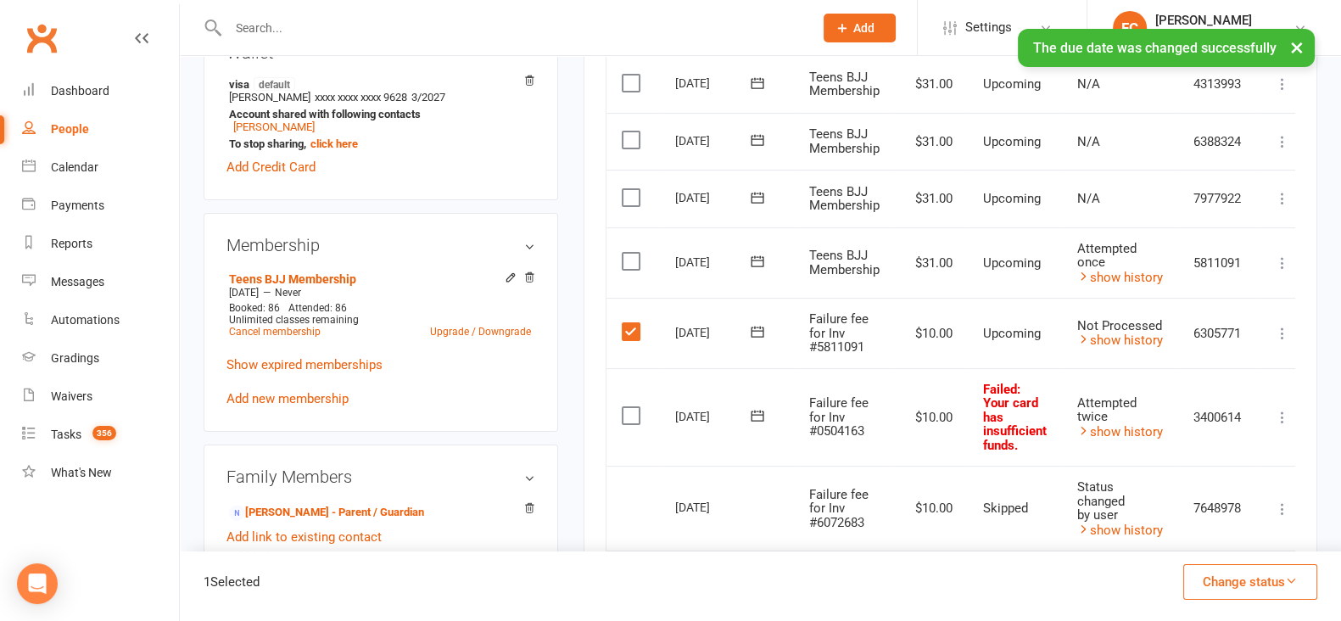
click at [1199, 575] on button "Change status" at bounding box center [1251, 582] width 134 height 36
click at [1192, 540] on link "Skipped" at bounding box center [1233, 536] width 168 height 34
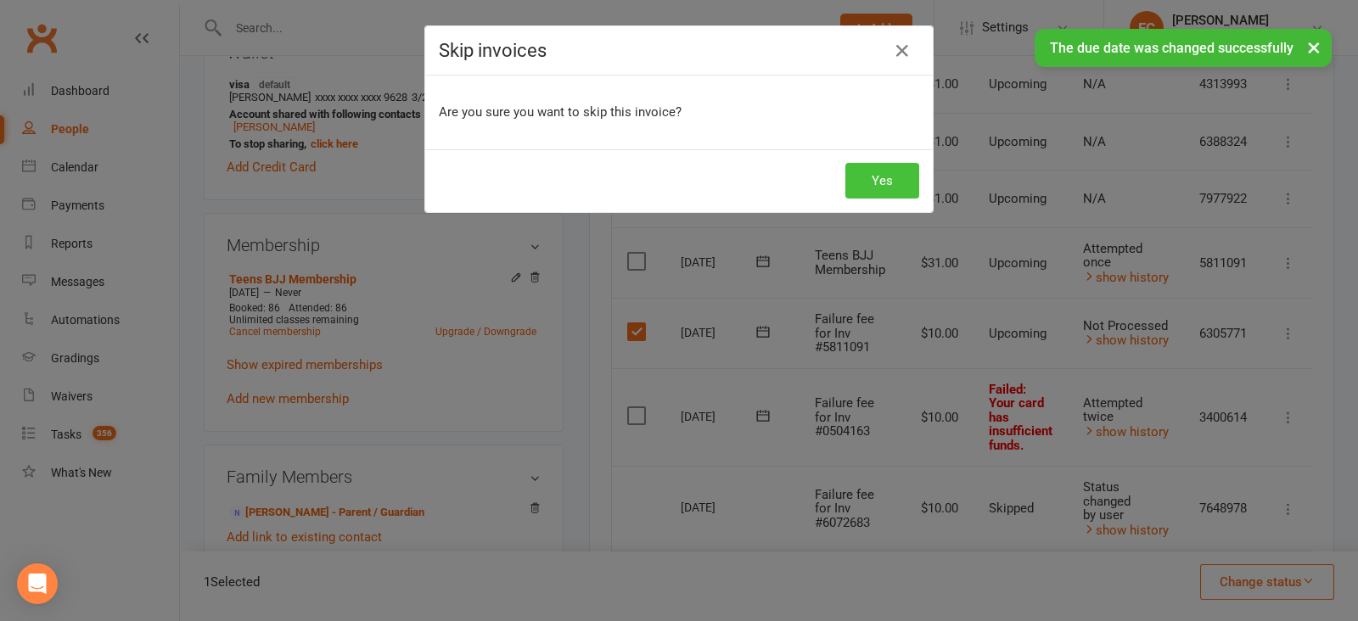
click at [882, 175] on button "Yes" at bounding box center [882, 181] width 74 height 36
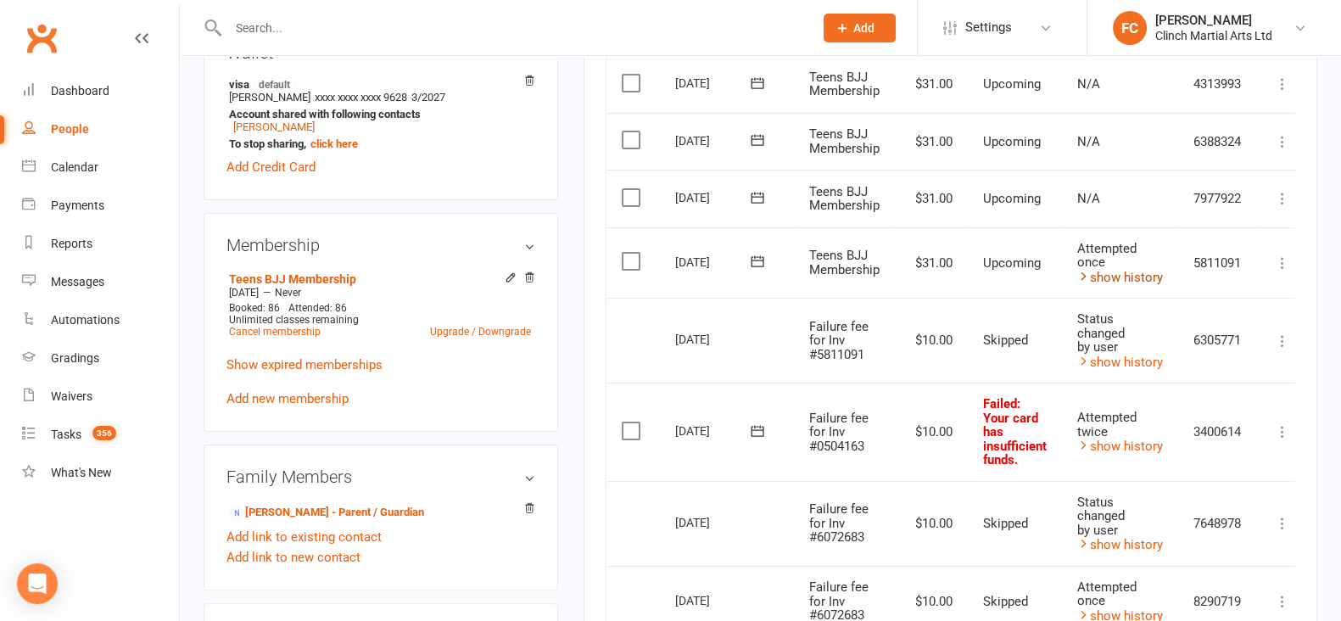
click at [1124, 277] on link "show history" at bounding box center [1121, 277] width 86 height 15
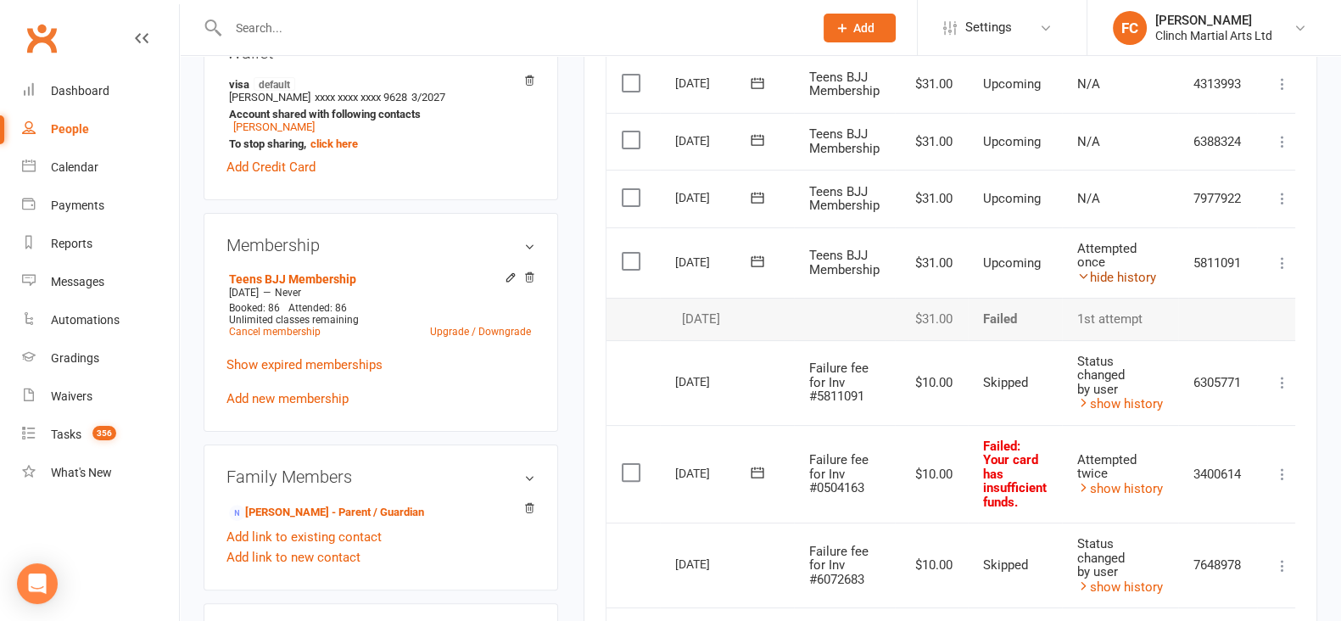
click at [1124, 277] on link "hide history" at bounding box center [1117, 277] width 79 height 15
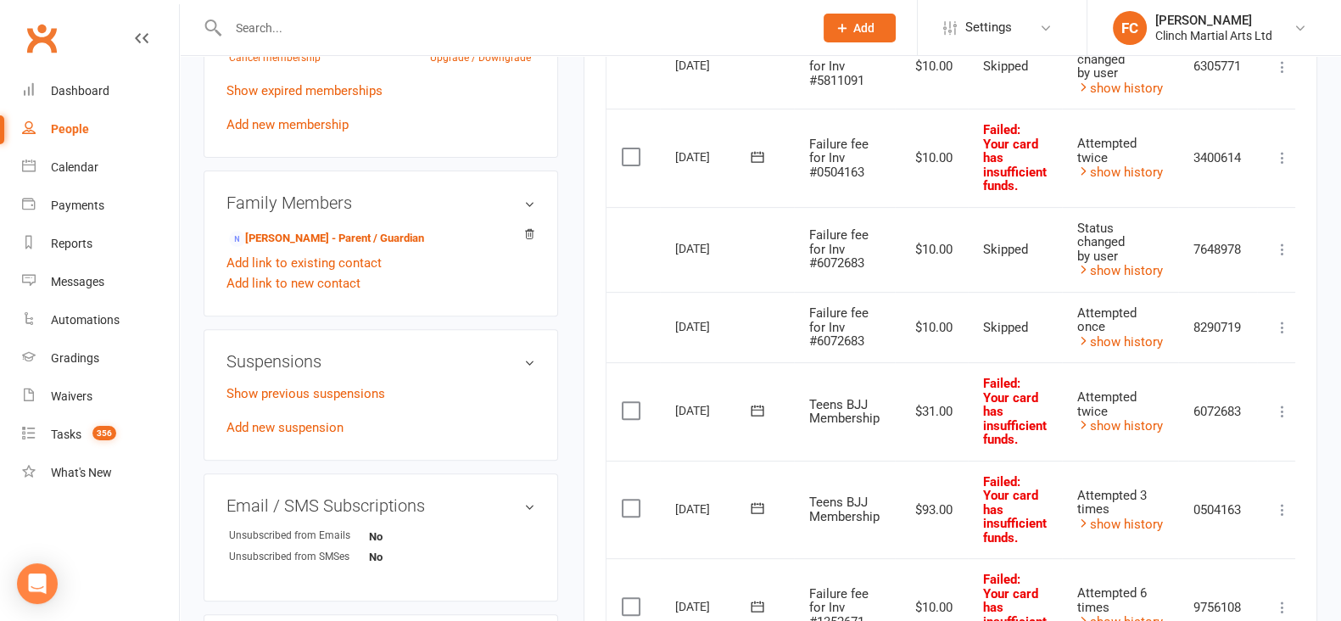
scroll to position [848, 0]
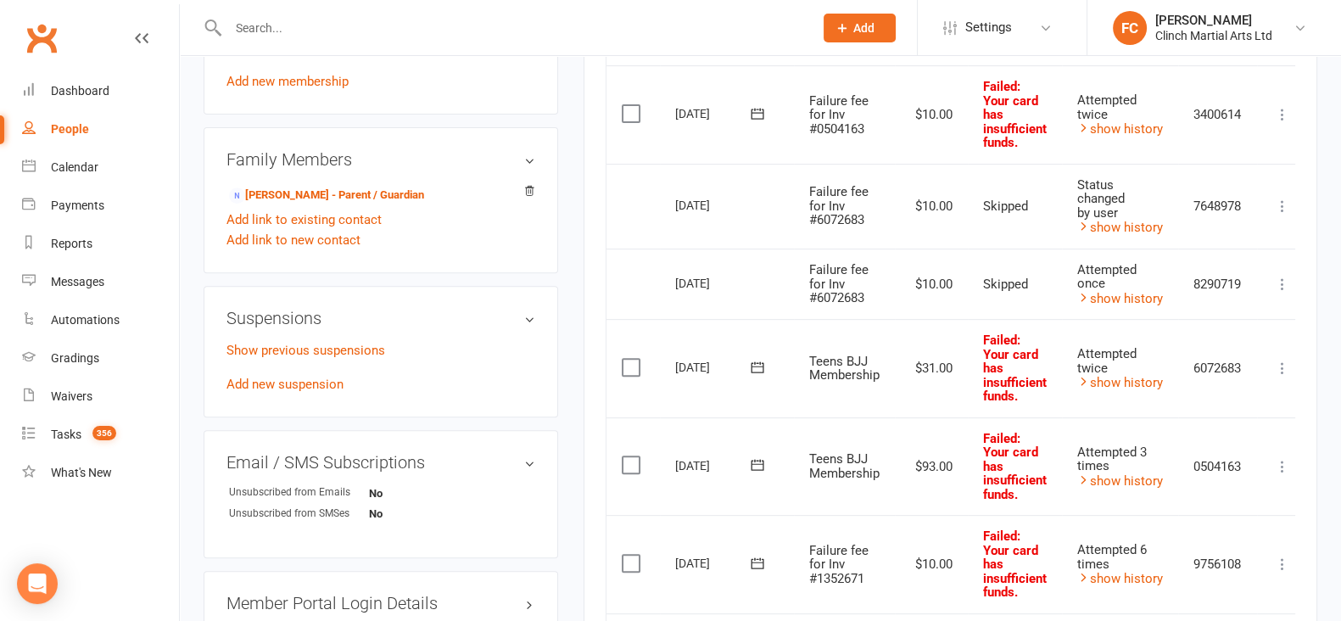
click at [752, 465] on icon at bounding box center [757, 464] width 17 height 17
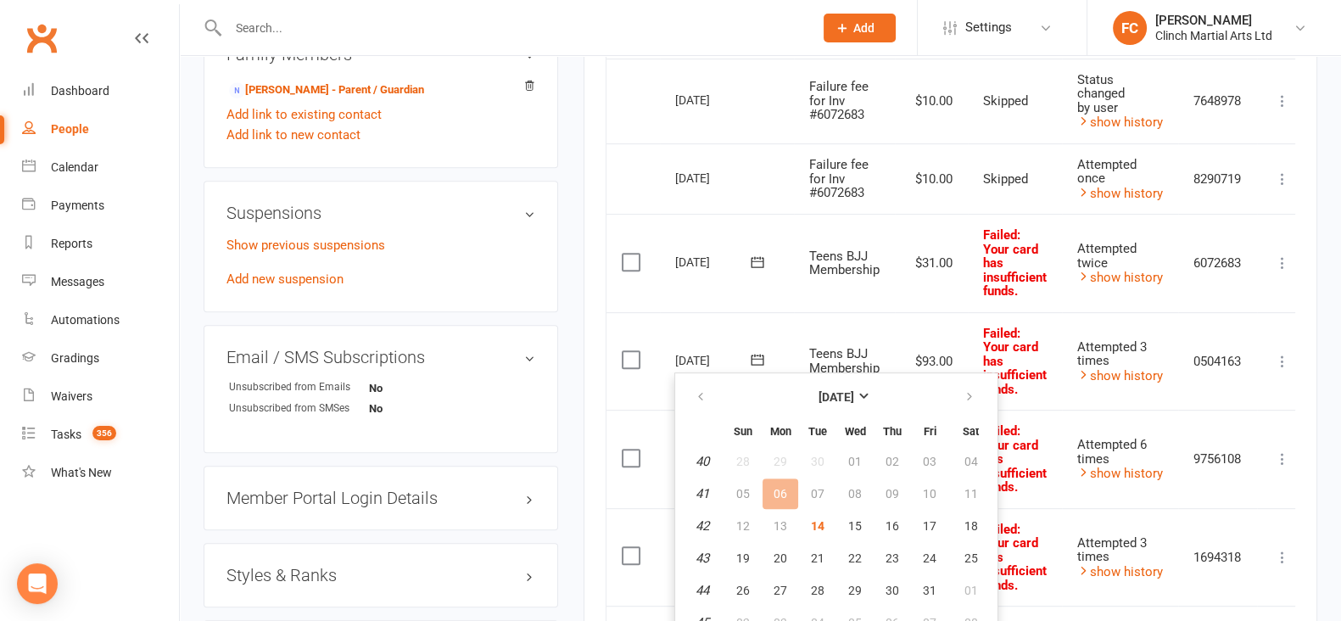
scroll to position [955, 0]
click at [820, 521] on span "14" at bounding box center [818, 525] width 14 height 14
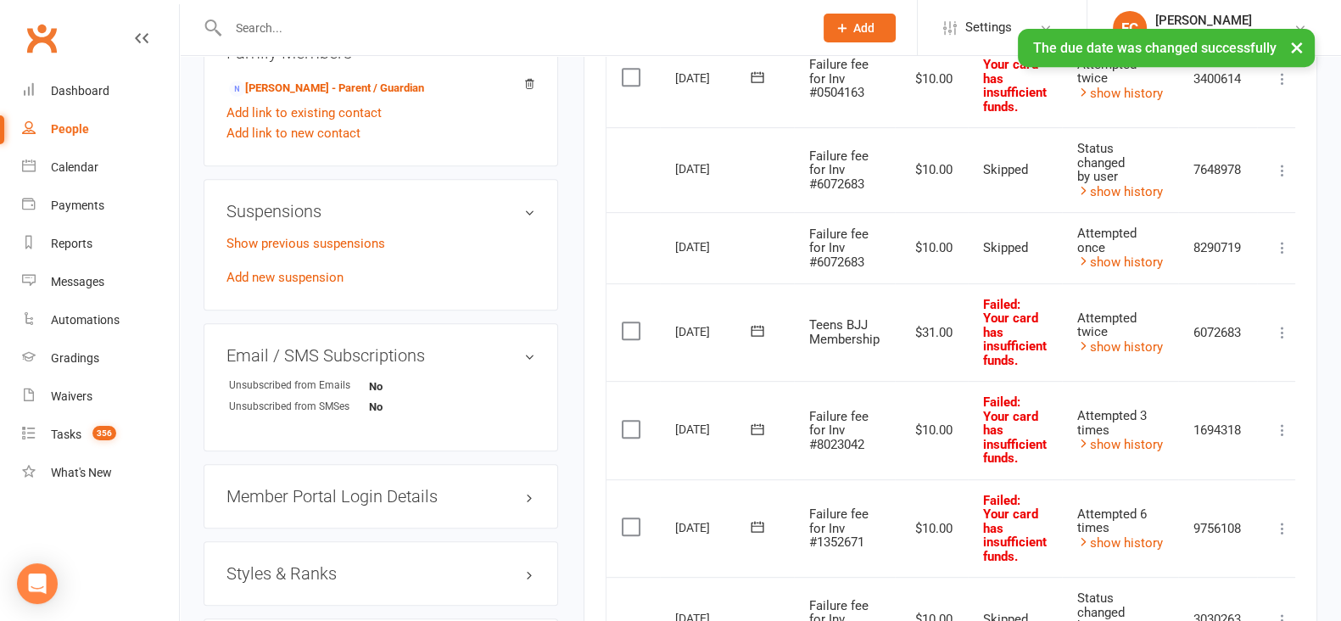
click at [754, 331] on icon at bounding box center [757, 330] width 13 height 11
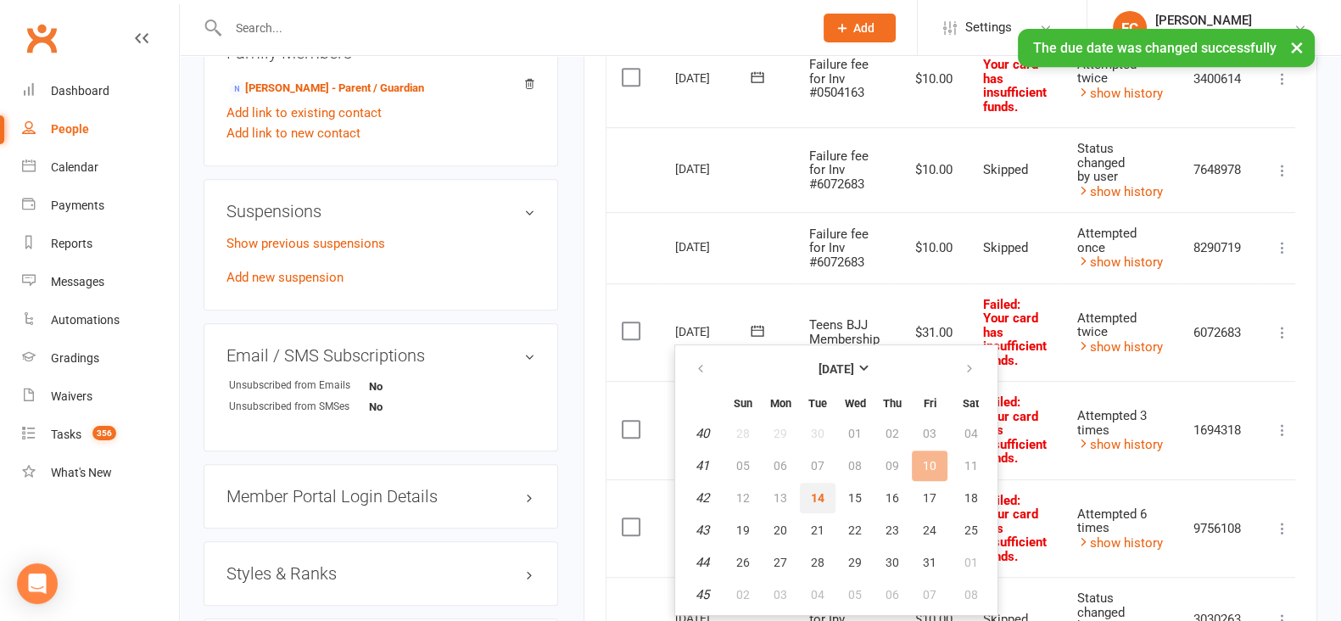
click at [812, 495] on span "14" at bounding box center [818, 498] width 14 height 14
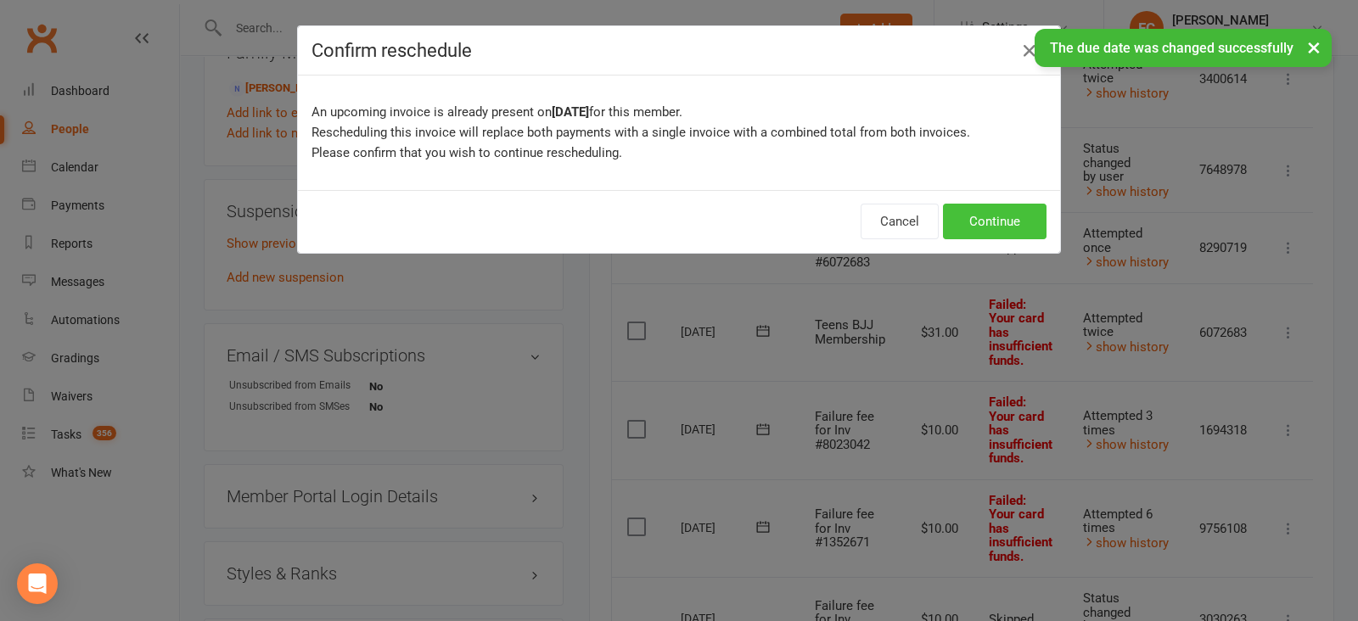
click at [991, 220] on button "Continue" at bounding box center [995, 222] width 104 height 36
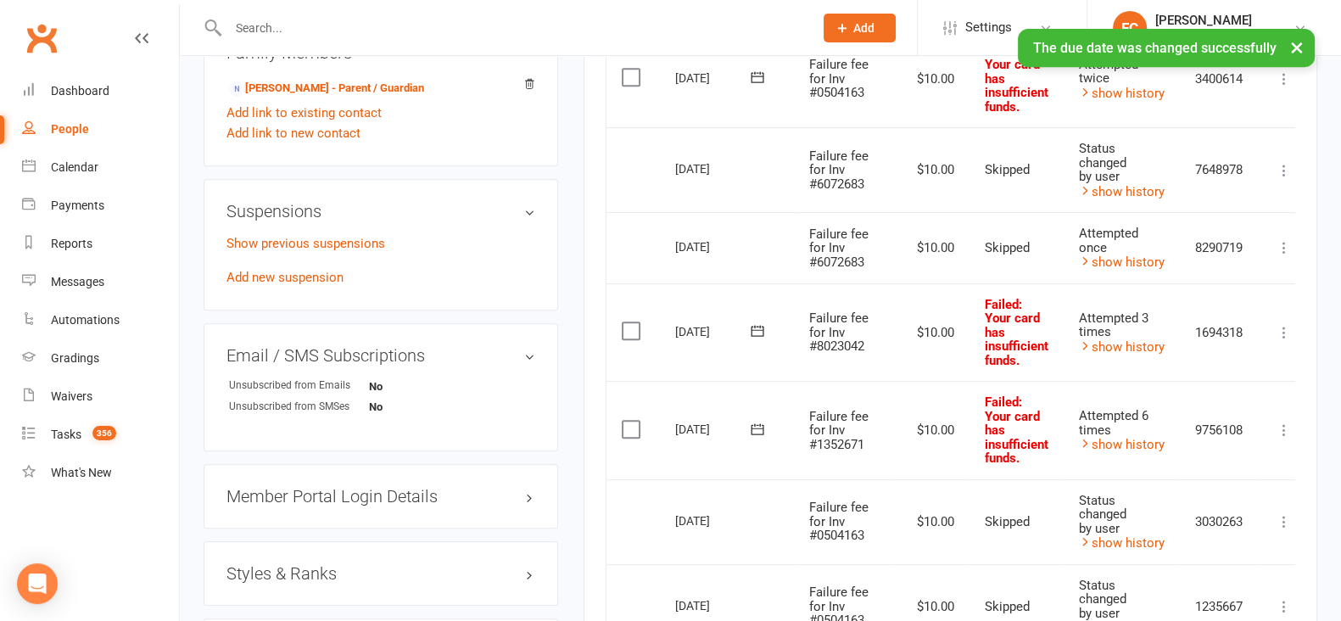
click at [749, 434] on icon at bounding box center [757, 429] width 17 height 17
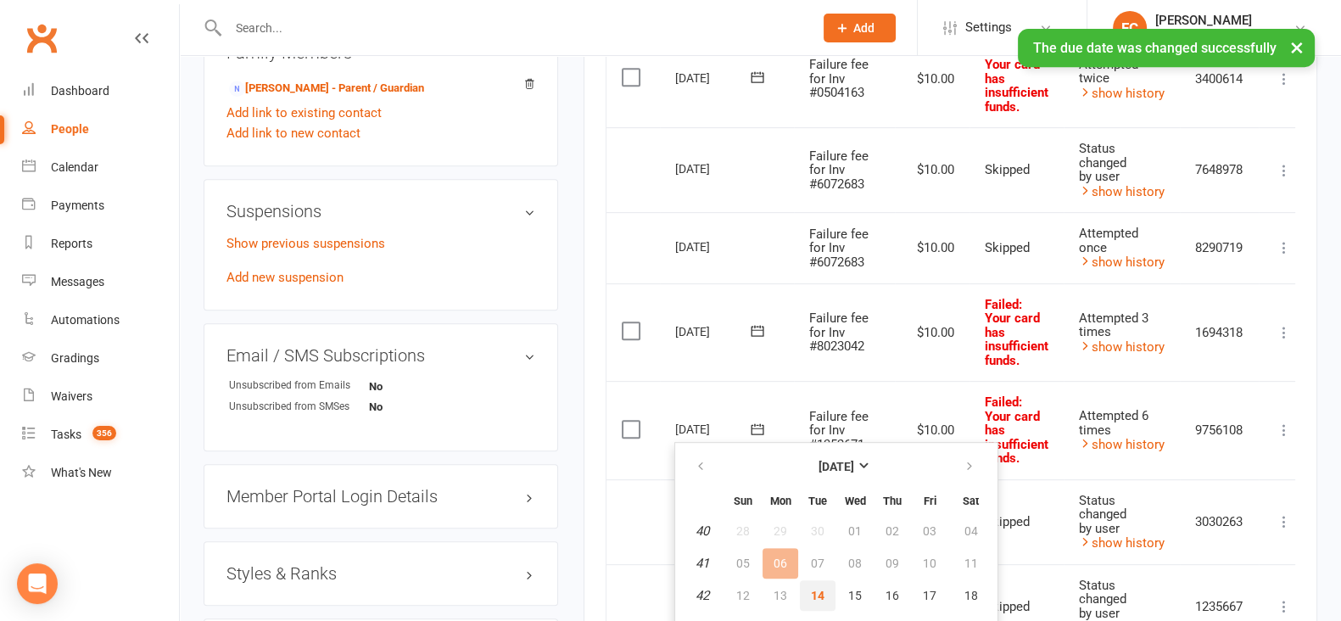
drag, startPoint x: 812, startPoint y: 590, endPoint x: 777, endPoint y: 118, distance: 473.0
click at [811, 590] on span "14" at bounding box center [818, 596] width 14 height 14
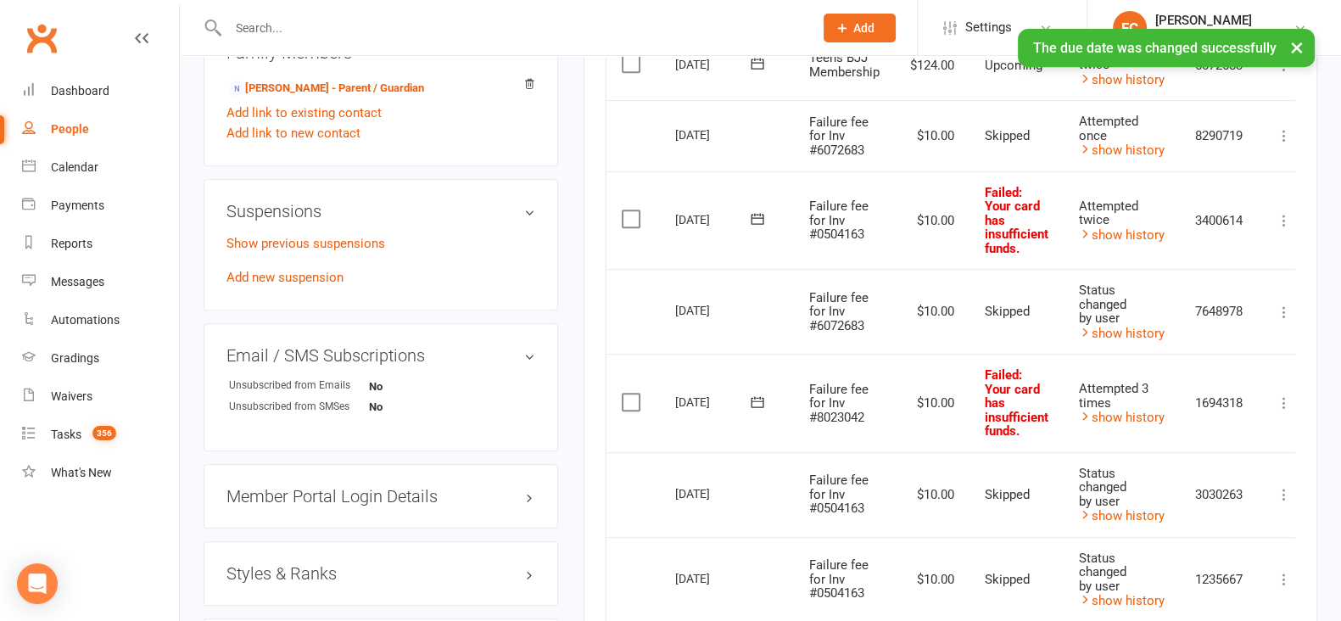
click at [754, 398] on icon at bounding box center [757, 401] width 13 height 11
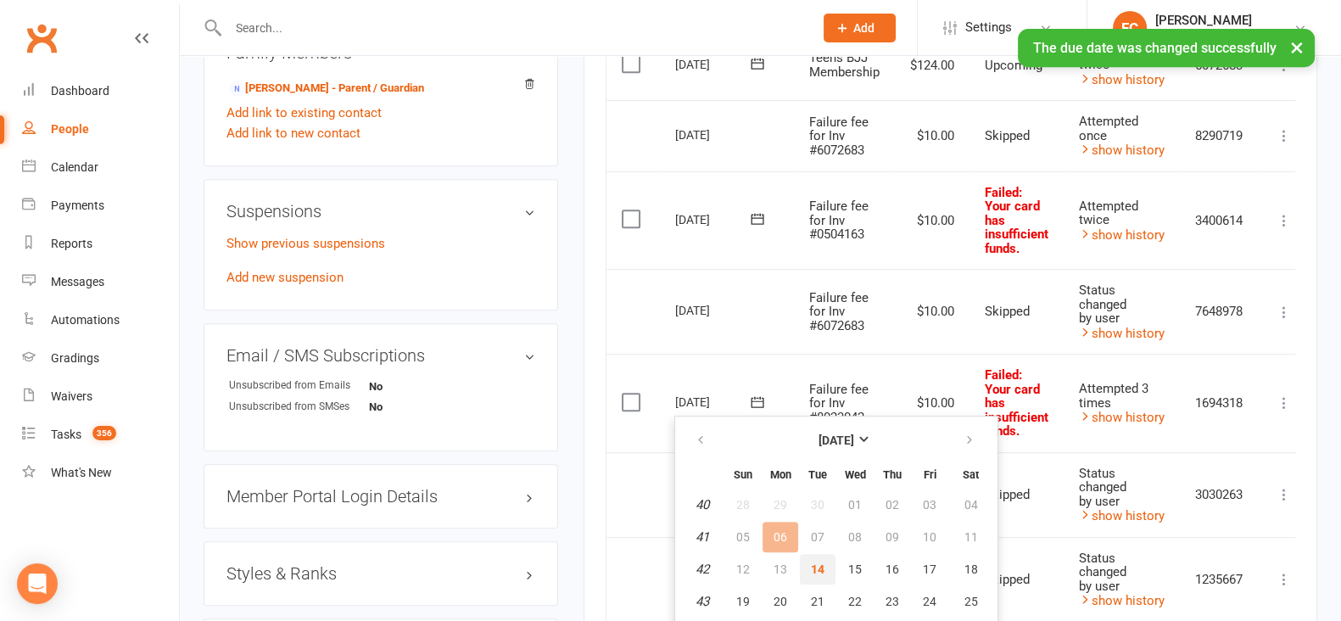
click at [816, 563] on span "14" at bounding box center [818, 570] width 14 height 14
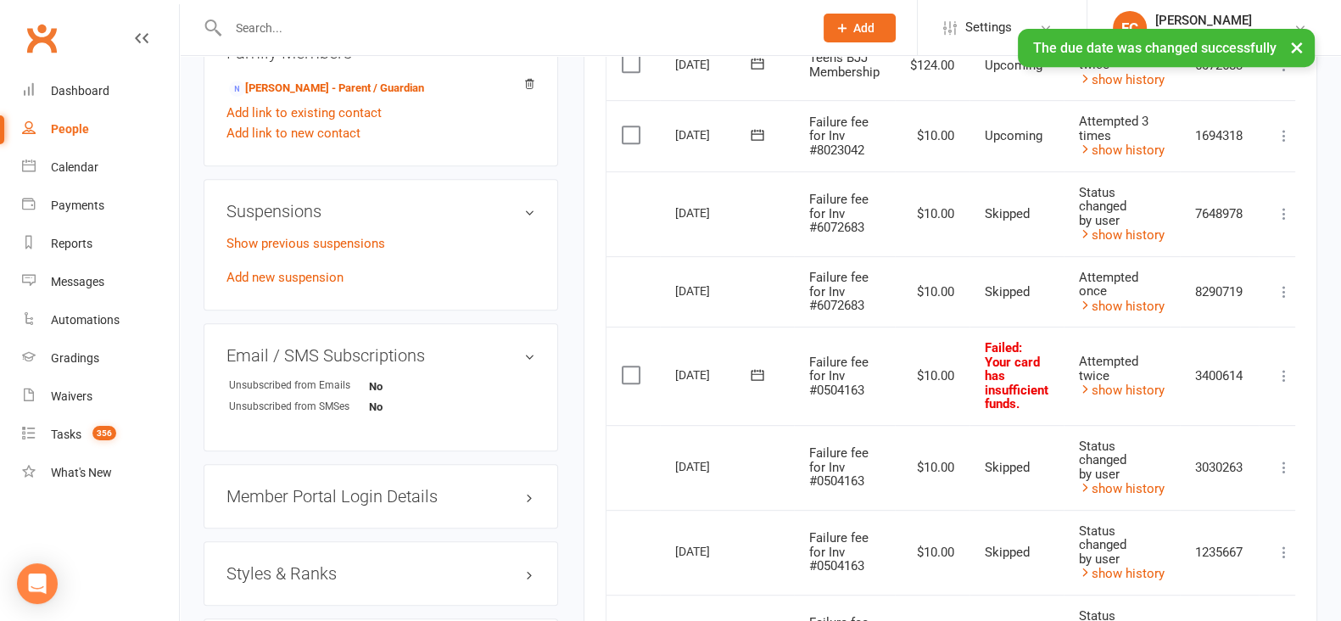
click at [755, 376] on icon at bounding box center [757, 374] width 13 height 11
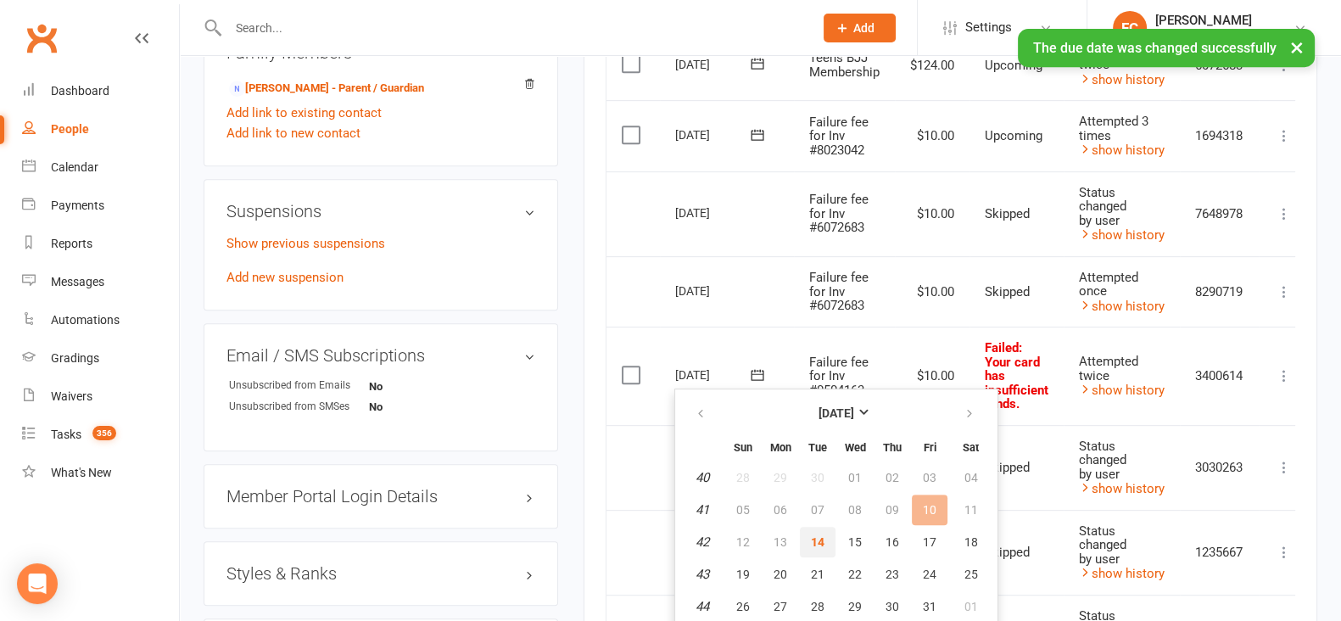
click at [811, 541] on span "14" at bounding box center [818, 542] width 14 height 14
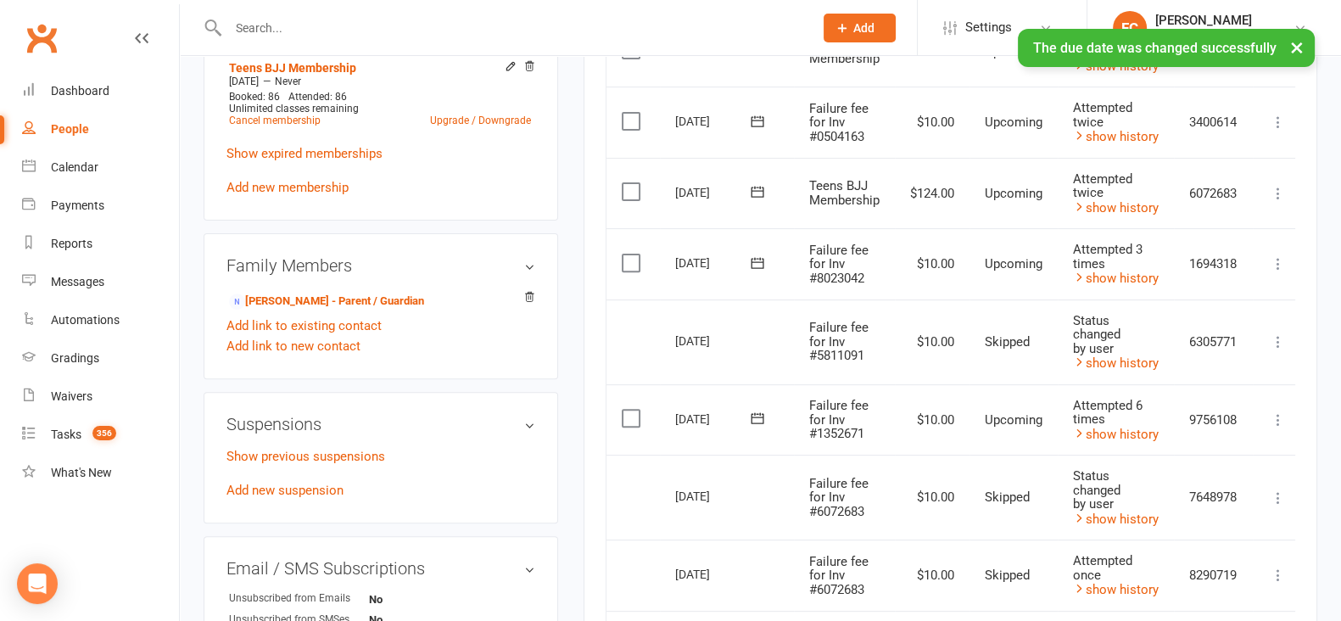
scroll to position [636, 0]
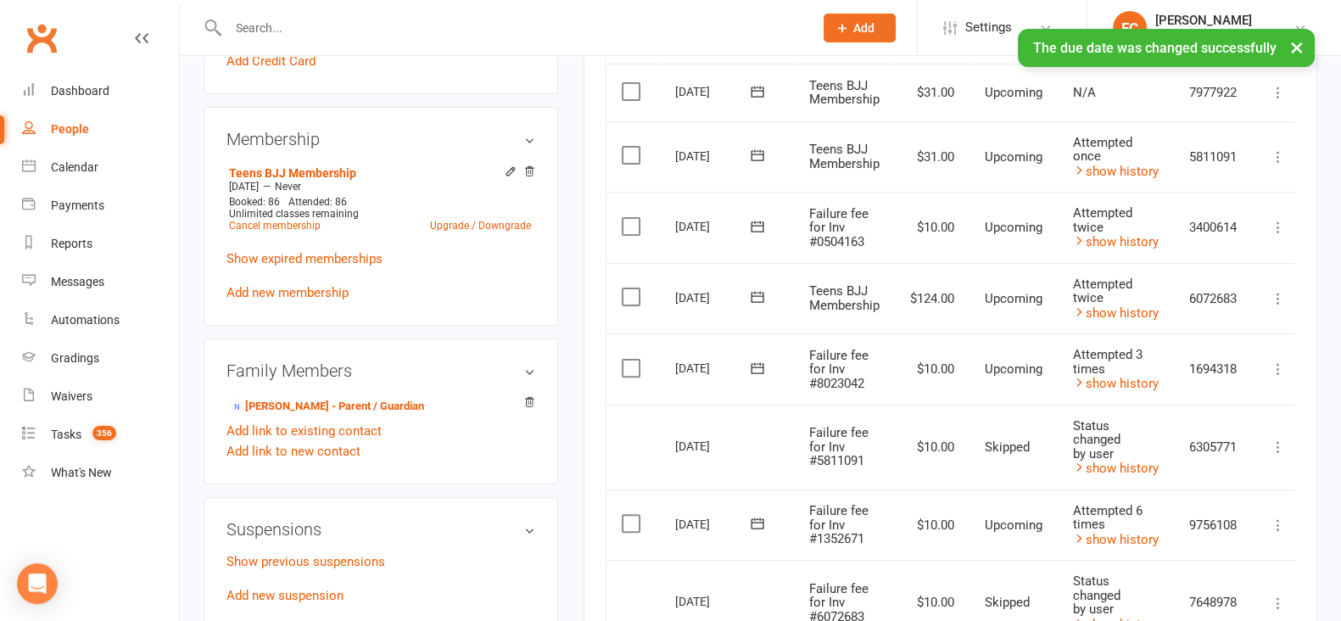
click at [761, 153] on icon at bounding box center [757, 155] width 17 height 17
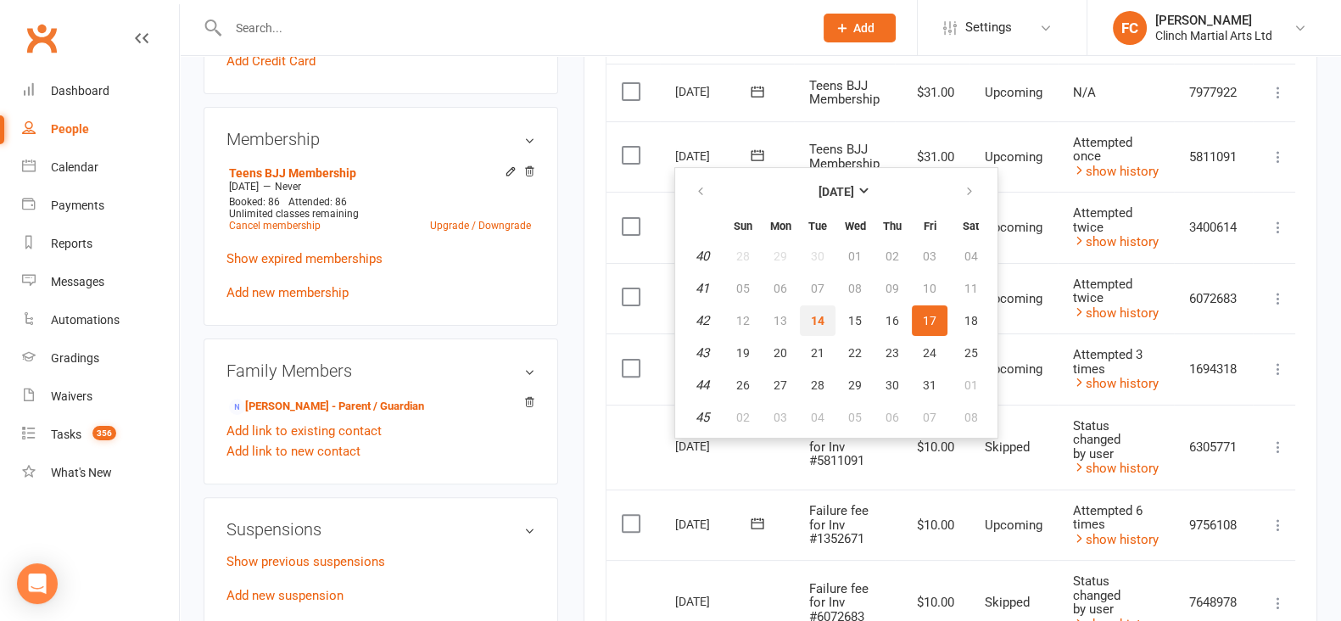
click at [812, 319] on span "14" at bounding box center [818, 321] width 14 height 14
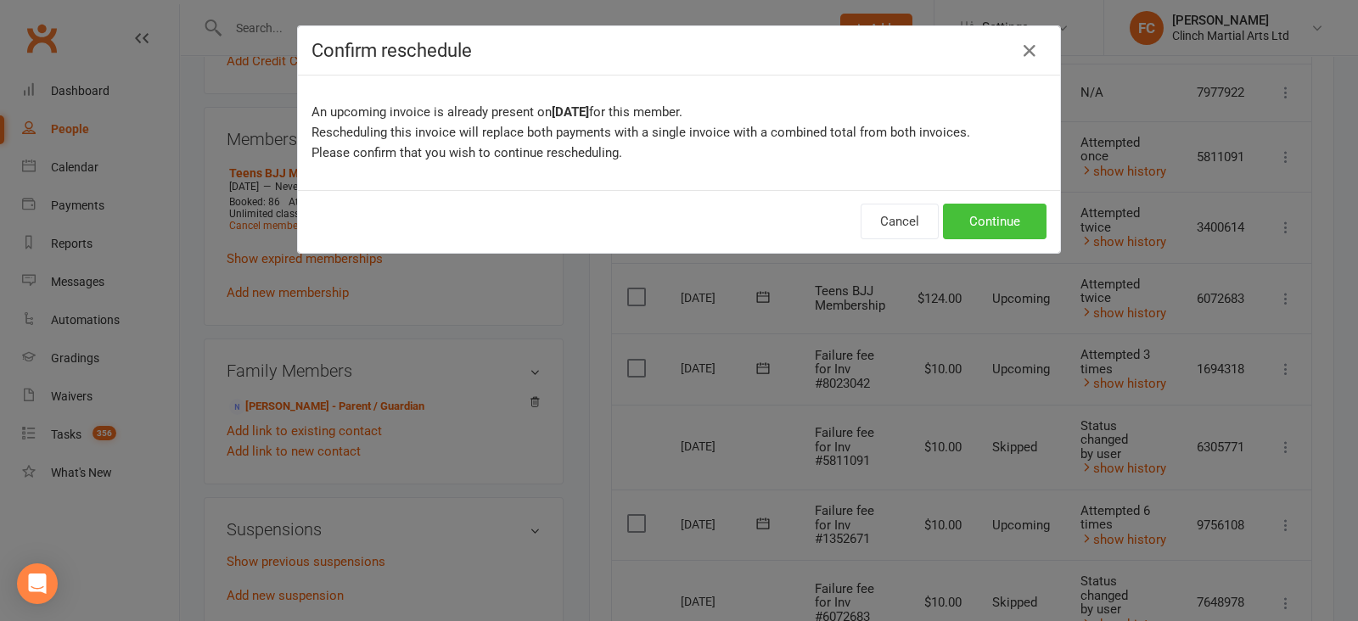
drag, startPoint x: 984, startPoint y: 211, endPoint x: 921, endPoint y: 227, distance: 65.4
click at [984, 212] on button "Continue" at bounding box center [995, 222] width 104 height 36
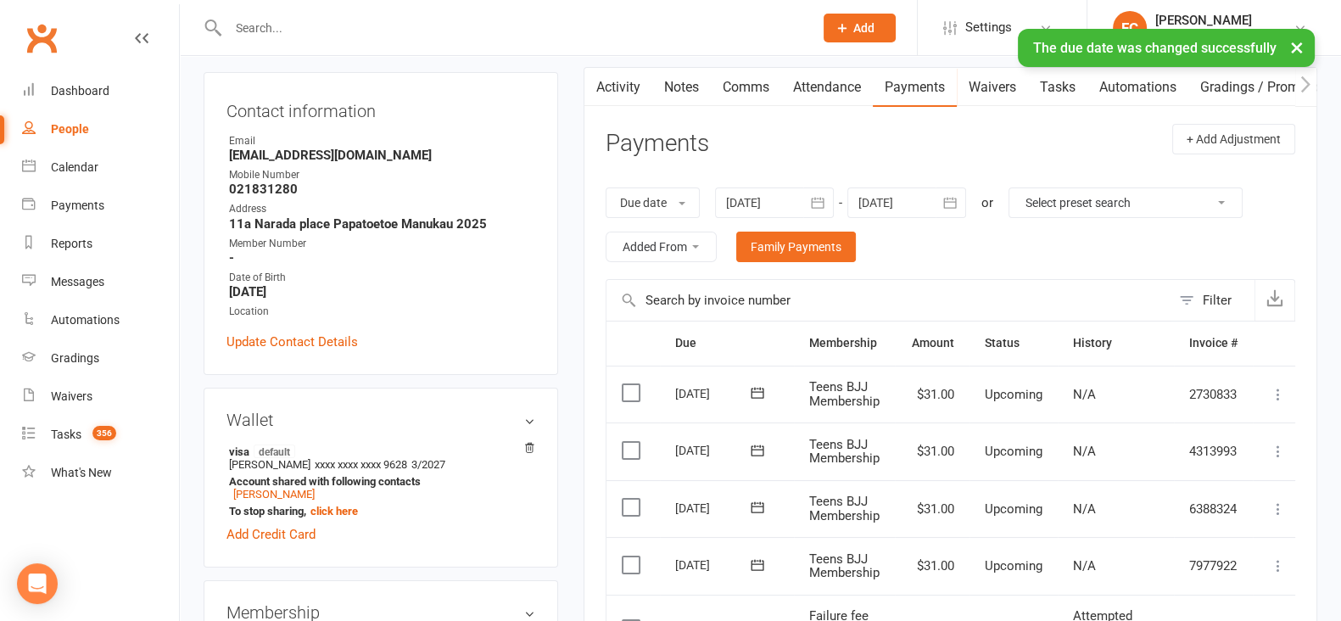
scroll to position [0, 0]
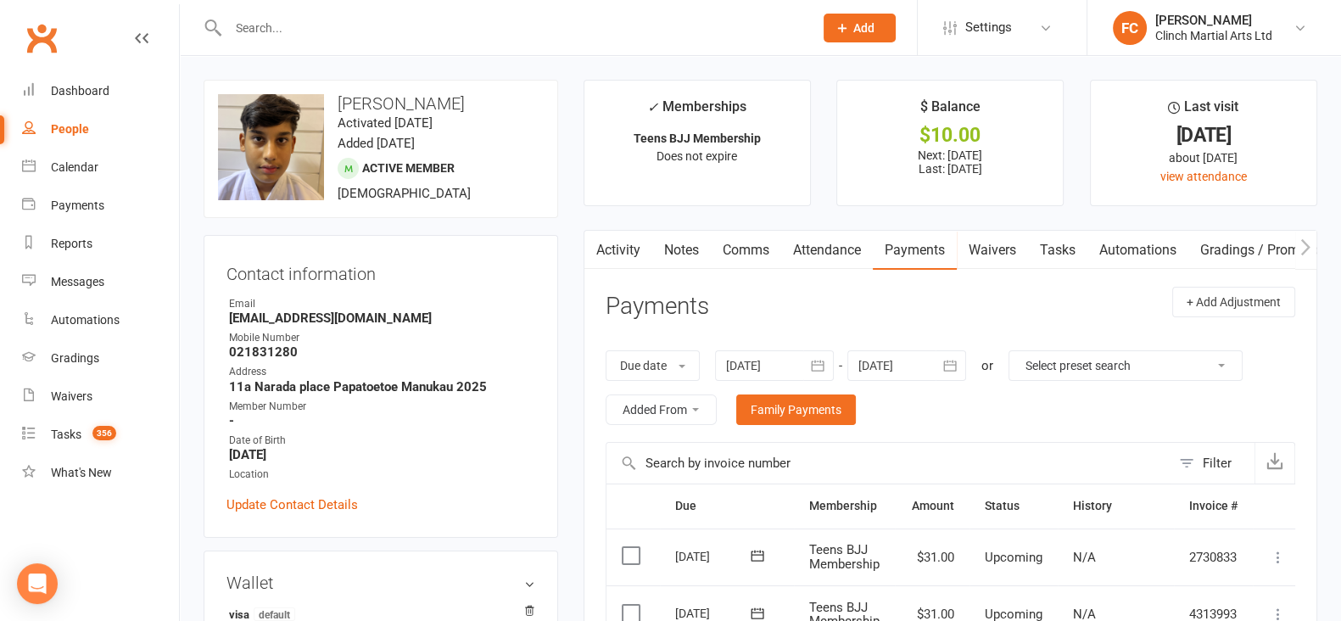
drag, startPoint x: 337, startPoint y: 99, endPoint x: 474, endPoint y: 102, distance: 137.5
click at [474, 102] on h3 "Reyansh Prasad" at bounding box center [381, 103] width 326 height 19
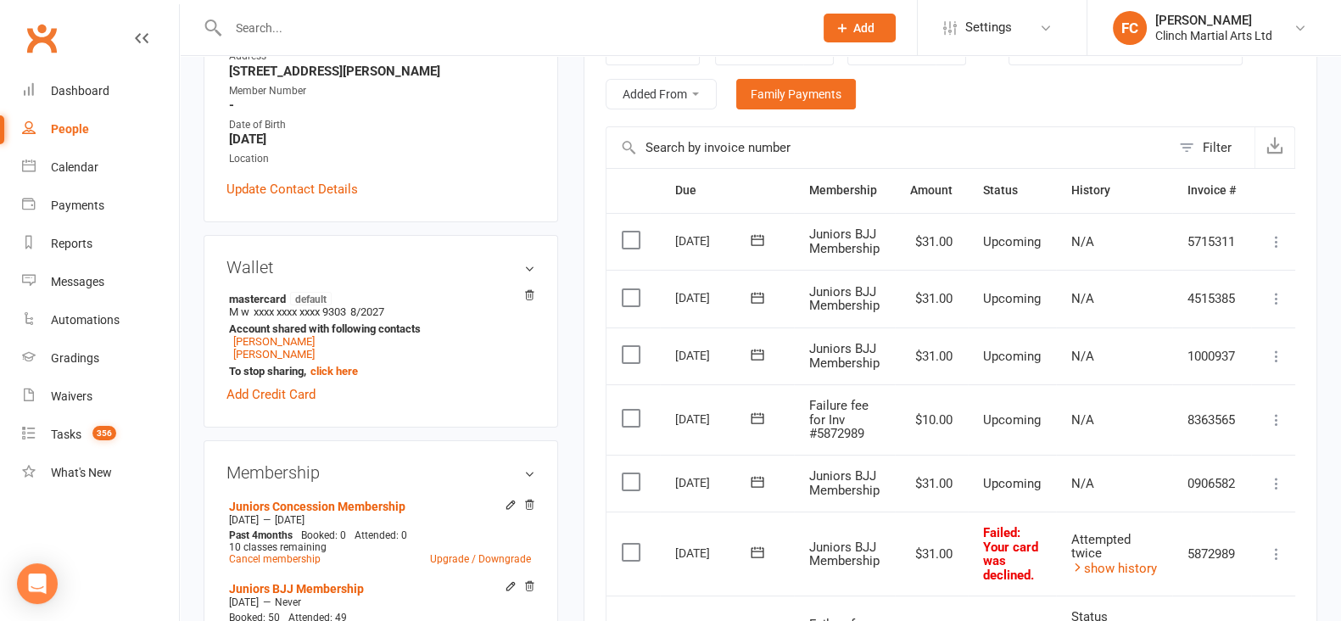
scroll to position [530, 0]
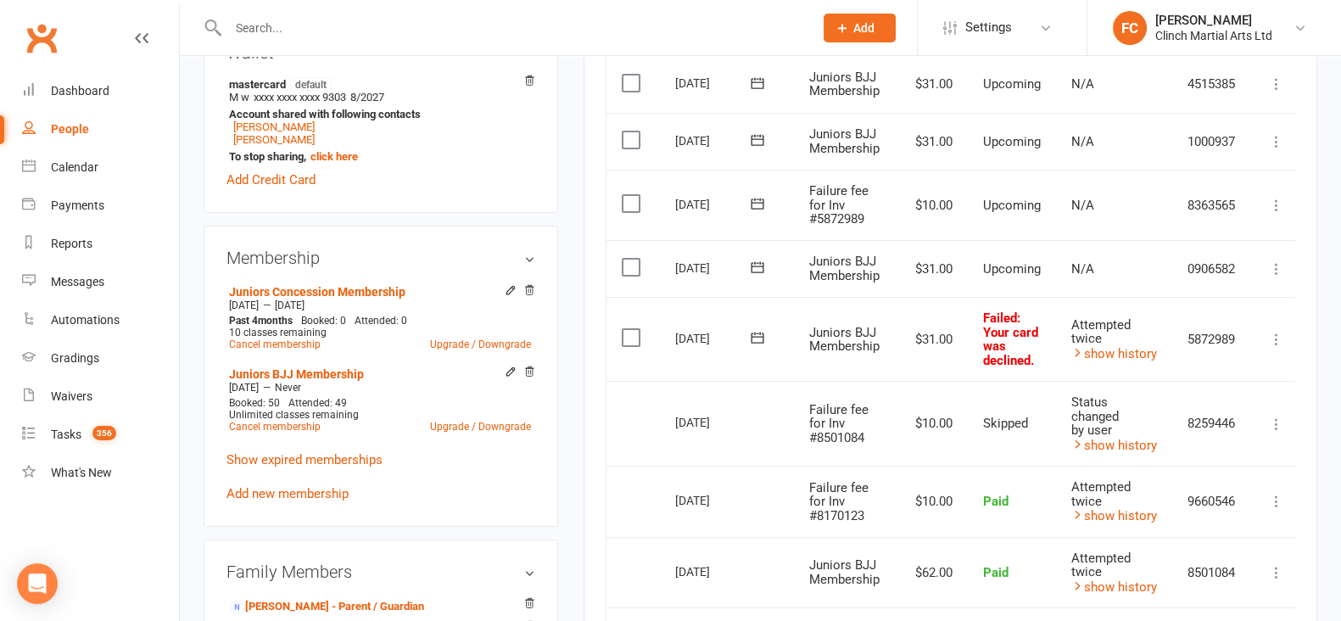
click at [759, 200] on icon at bounding box center [757, 203] width 17 height 17
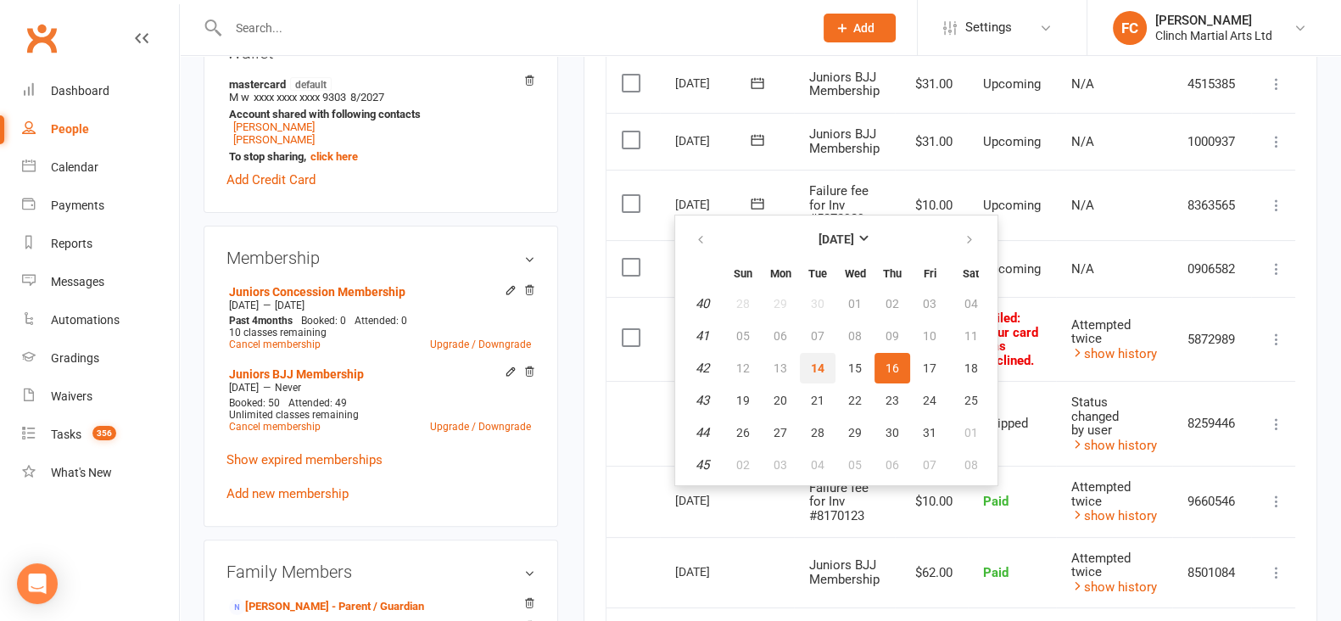
click at [821, 364] on span "14" at bounding box center [818, 368] width 14 height 14
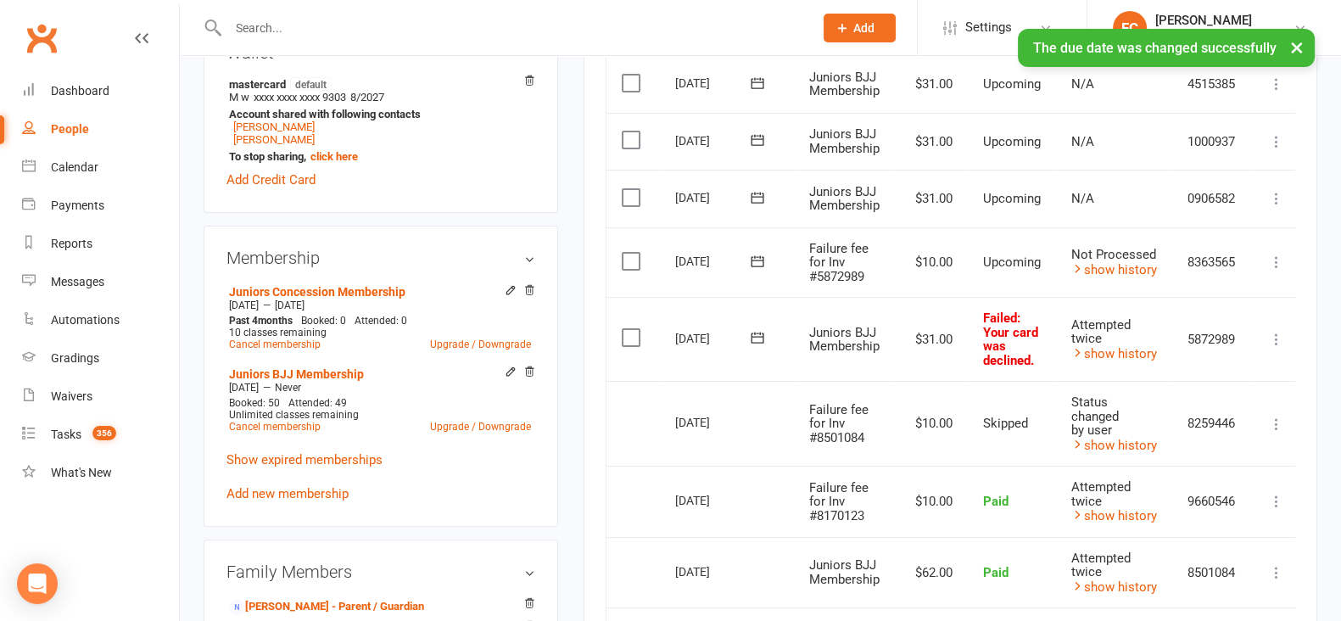
click at [632, 259] on label at bounding box center [633, 261] width 23 height 17
click at [632, 253] on input "checkbox" at bounding box center [627, 253] width 11 height 0
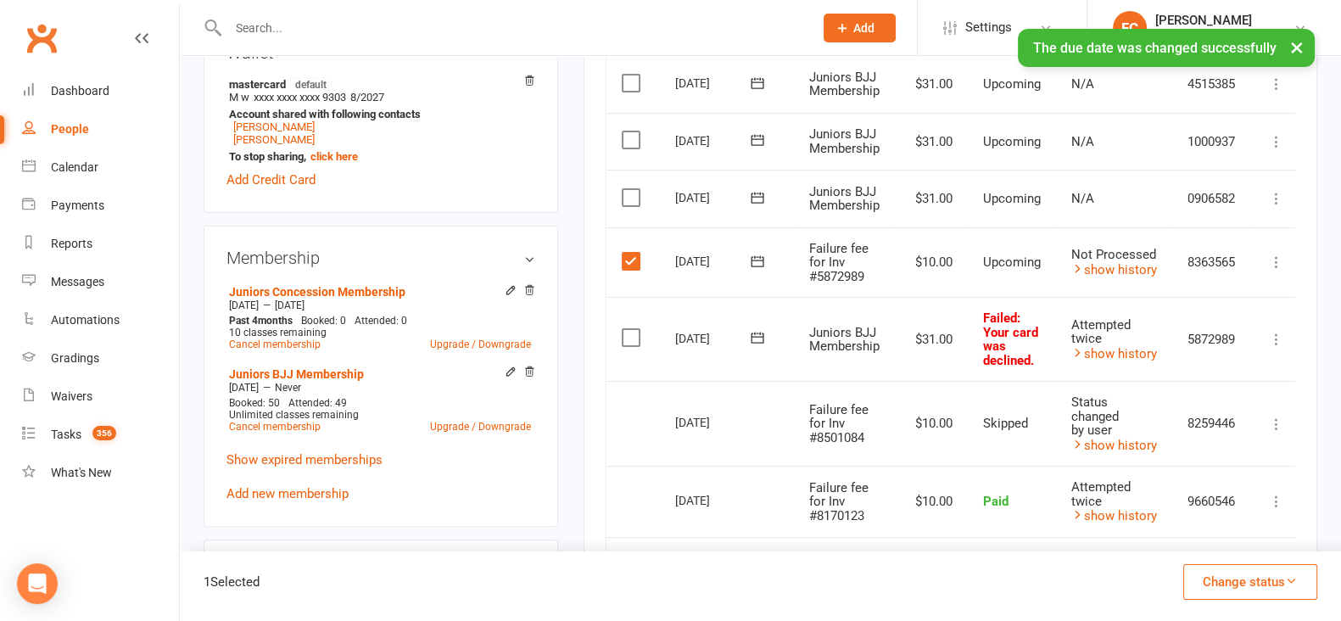
drag, startPoint x: 1224, startPoint y: 578, endPoint x: 1209, endPoint y: 542, distance: 38.8
click at [1223, 578] on button "Change status" at bounding box center [1251, 582] width 134 height 36
click at [1209, 542] on link "Skipped" at bounding box center [1233, 536] width 168 height 34
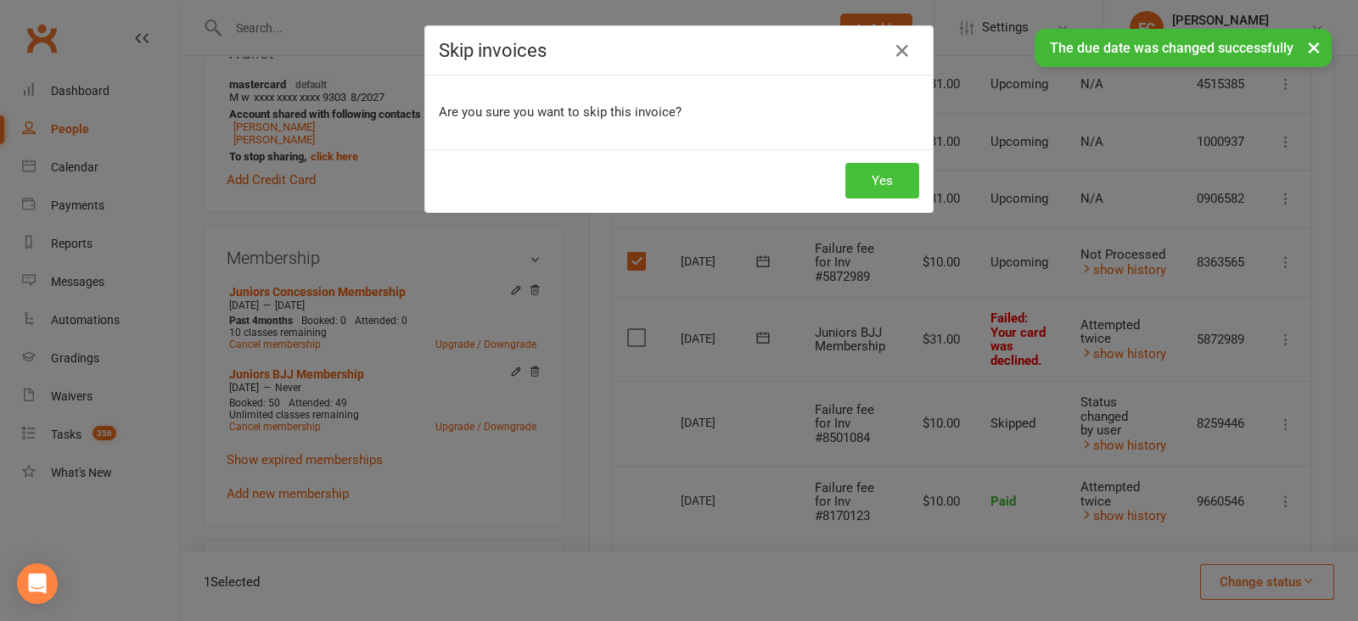
click at [878, 176] on button "Yes" at bounding box center [882, 181] width 74 height 36
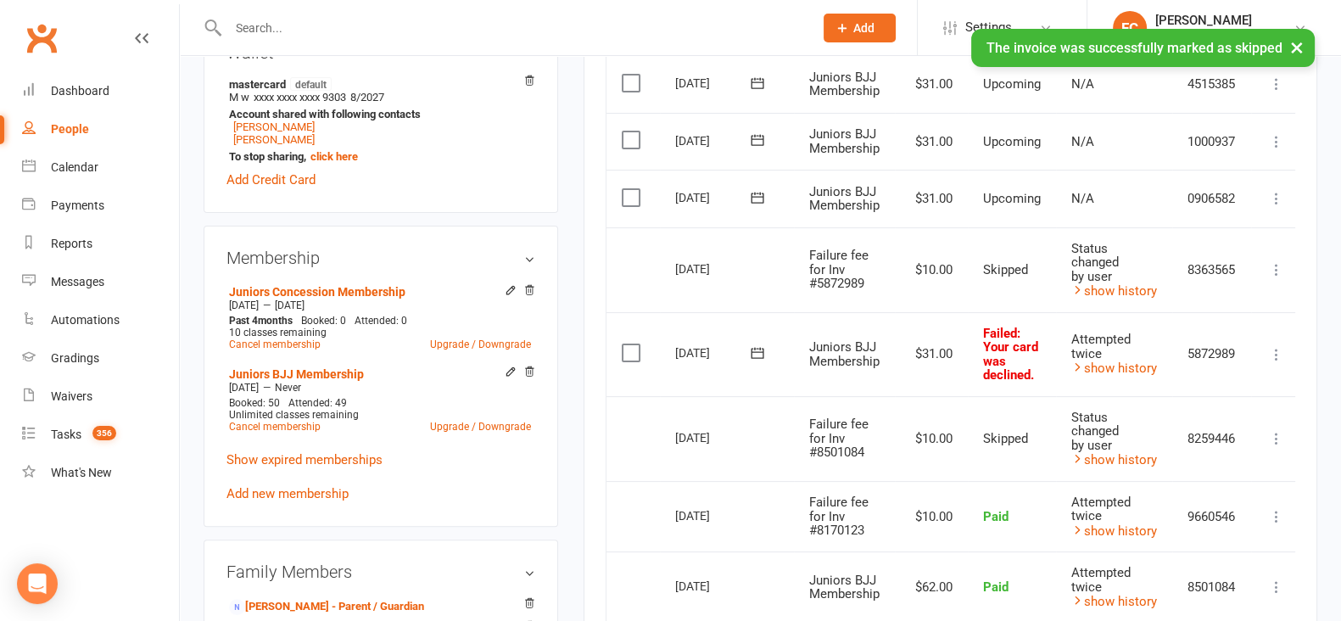
click at [752, 352] on icon at bounding box center [757, 352] width 17 height 17
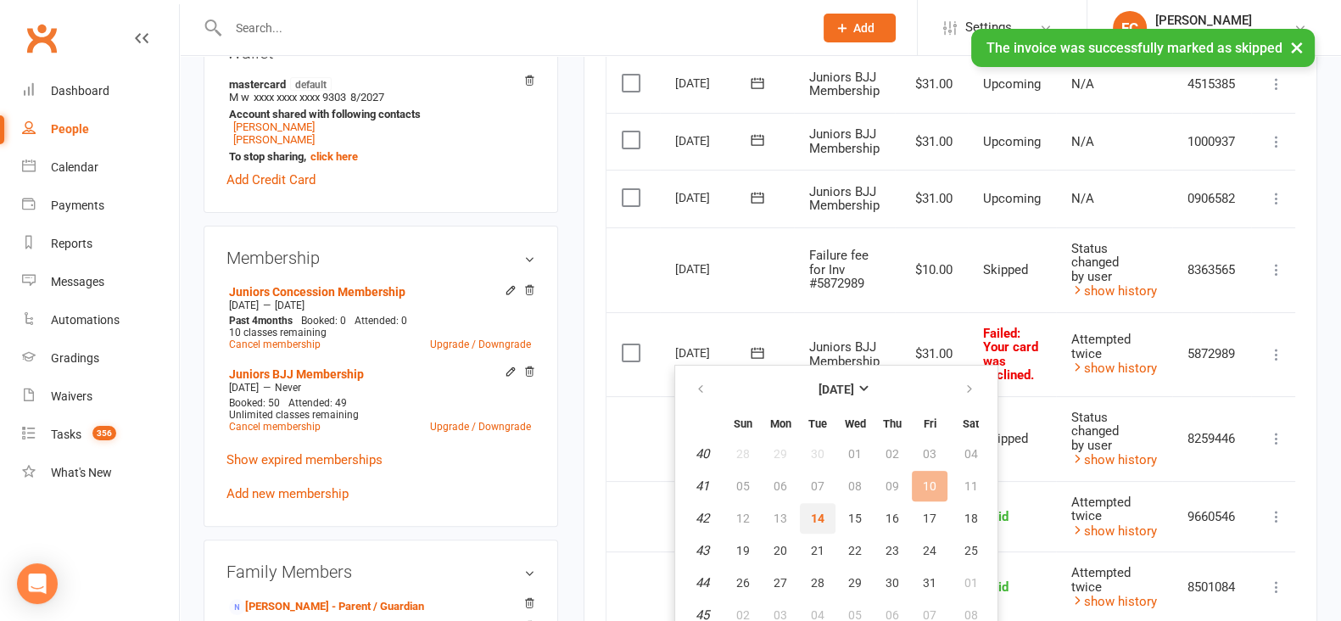
drag, startPoint x: 821, startPoint y: 515, endPoint x: 795, endPoint y: 117, distance: 398.8
click at [821, 514] on span "14" at bounding box center [818, 519] width 14 height 14
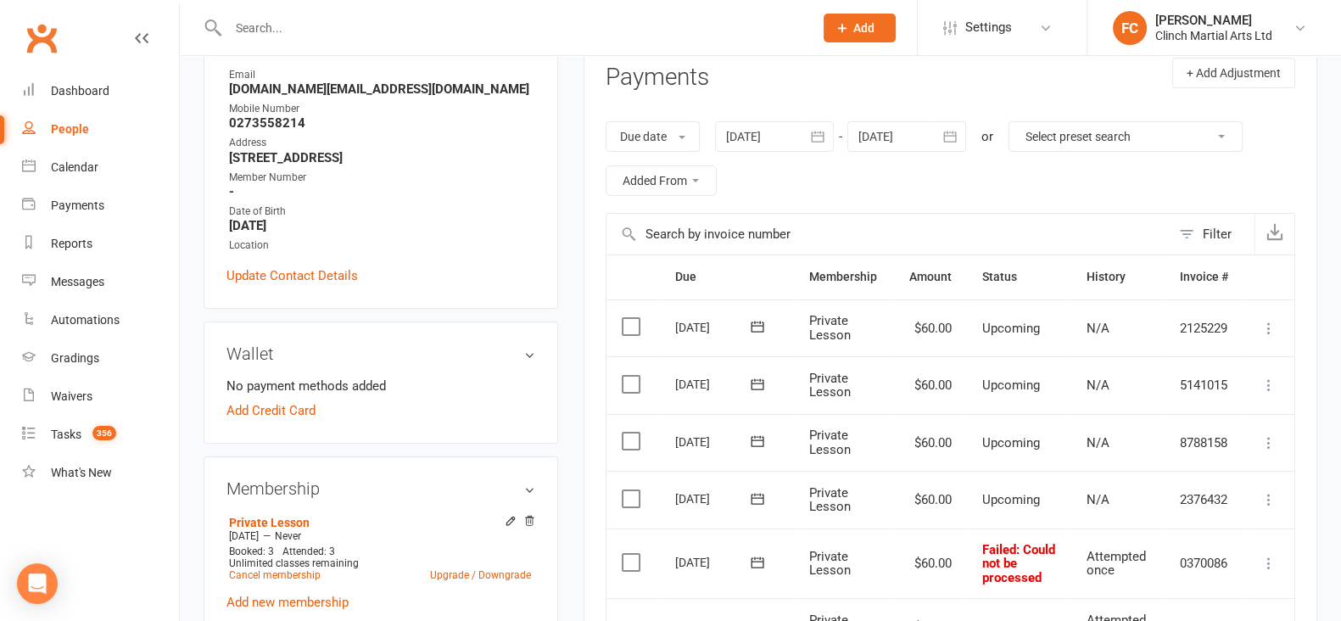
scroll to position [530, 0]
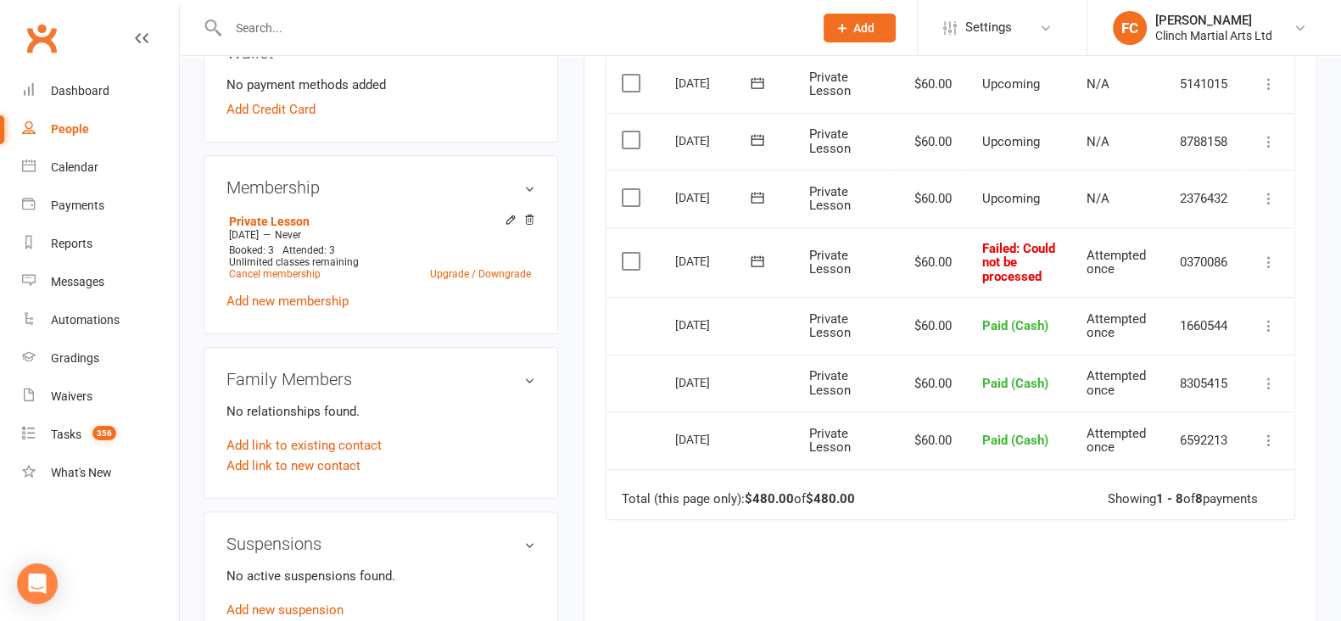
click at [756, 260] on icon at bounding box center [757, 260] width 13 height 11
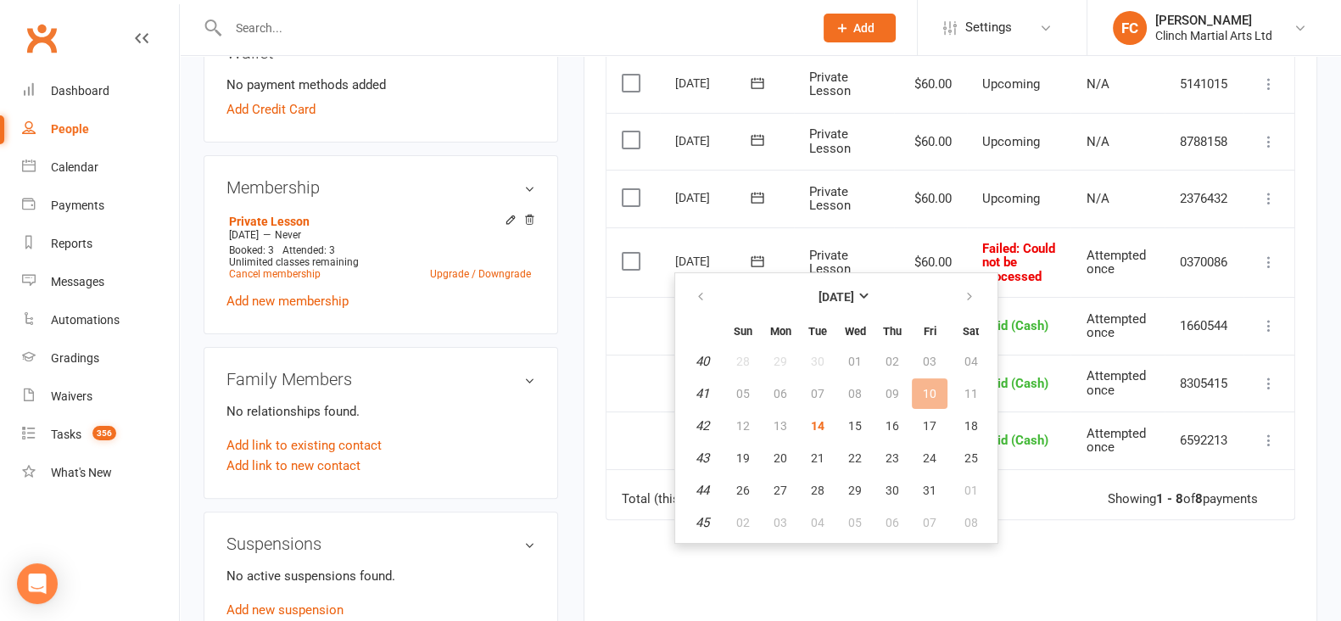
click at [624, 260] on label at bounding box center [633, 261] width 23 height 17
click at [624, 253] on input "checkbox" at bounding box center [627, 253] width 11 height 0
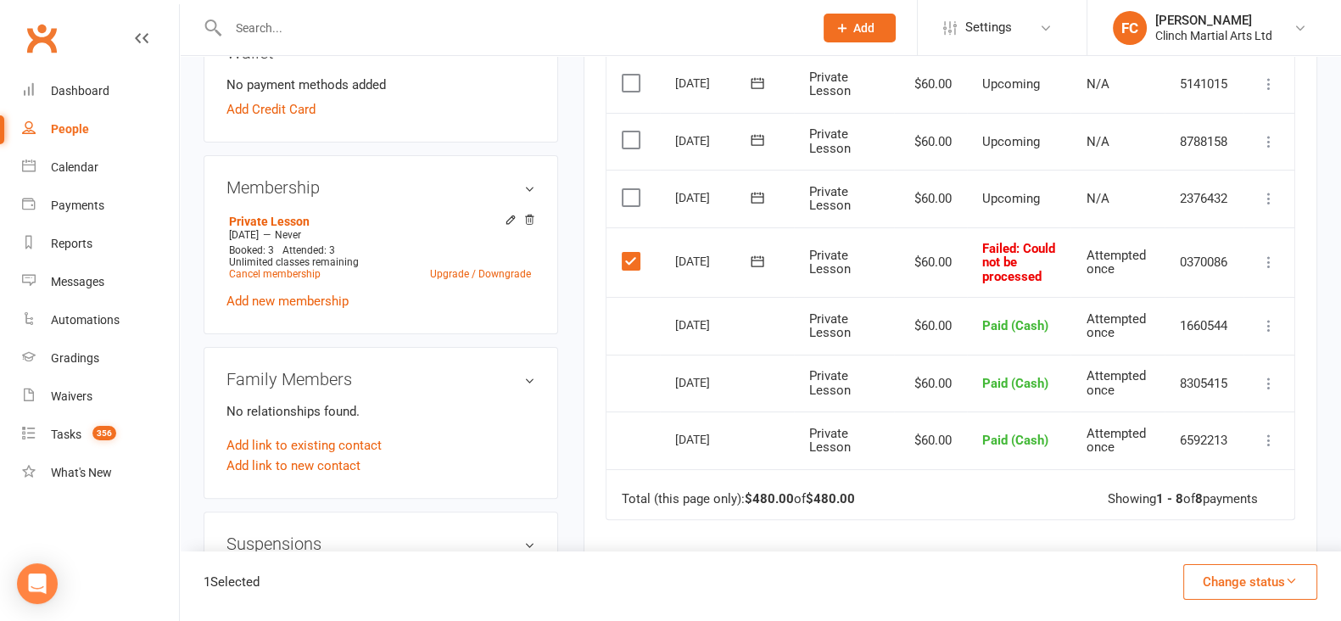
click at [1204, 583] on button "Change status" at bounding box center [1251, 582] width 134 height 36
click at [1222, 580] on button "Change status" at bounding box center [1251, 582] width 134 height 36
click at [1218, 573] on button "Change status" at bounding box center [1251, 582] width 134 height 36
click at [1213, 417] on link "Paid (Cash)" at bounding box center [1233, 434] width 168 height 34
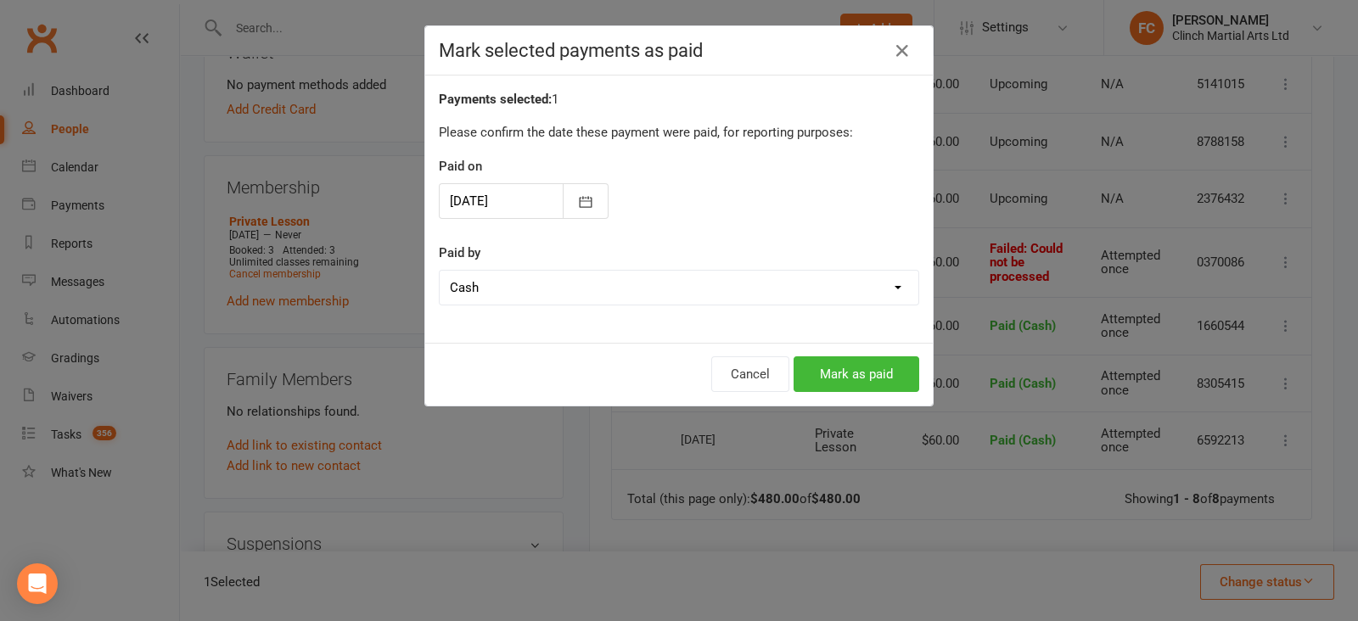
click at [518, 202] on div at bounding box center [524, 201] width 170 height 36
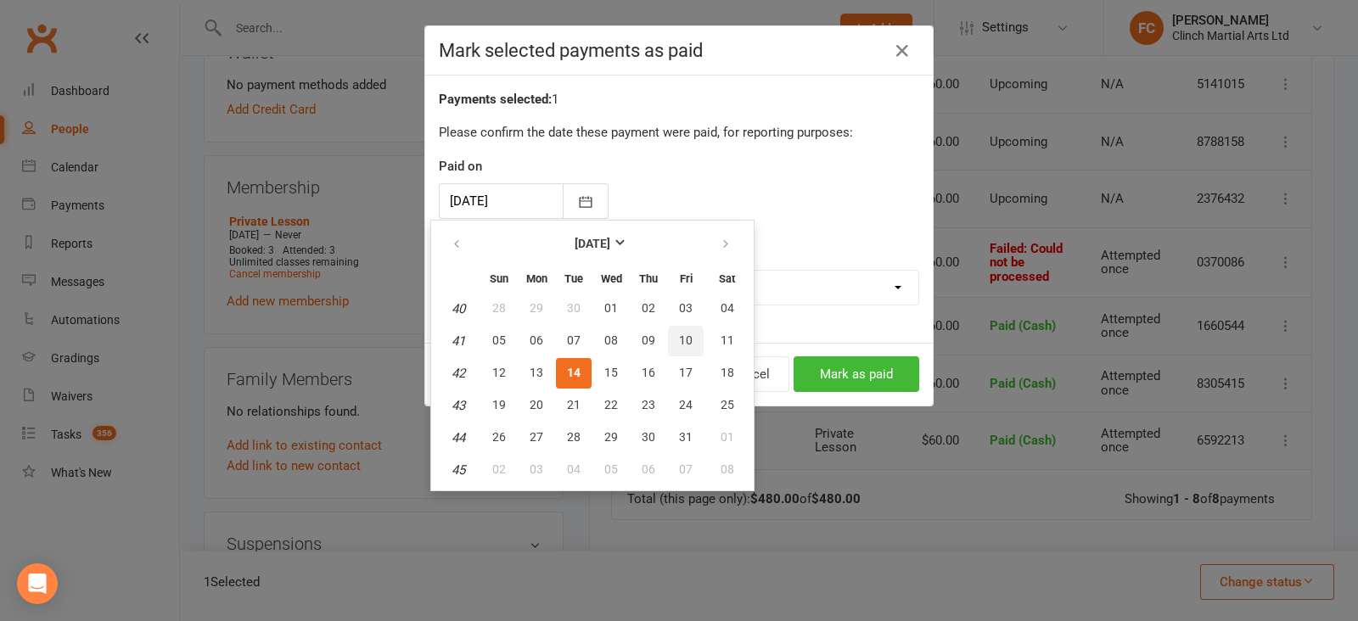
click at [682, 339] on span "10" at bounding box center [686, 340] width 14 height 14
type input "[DATE]"
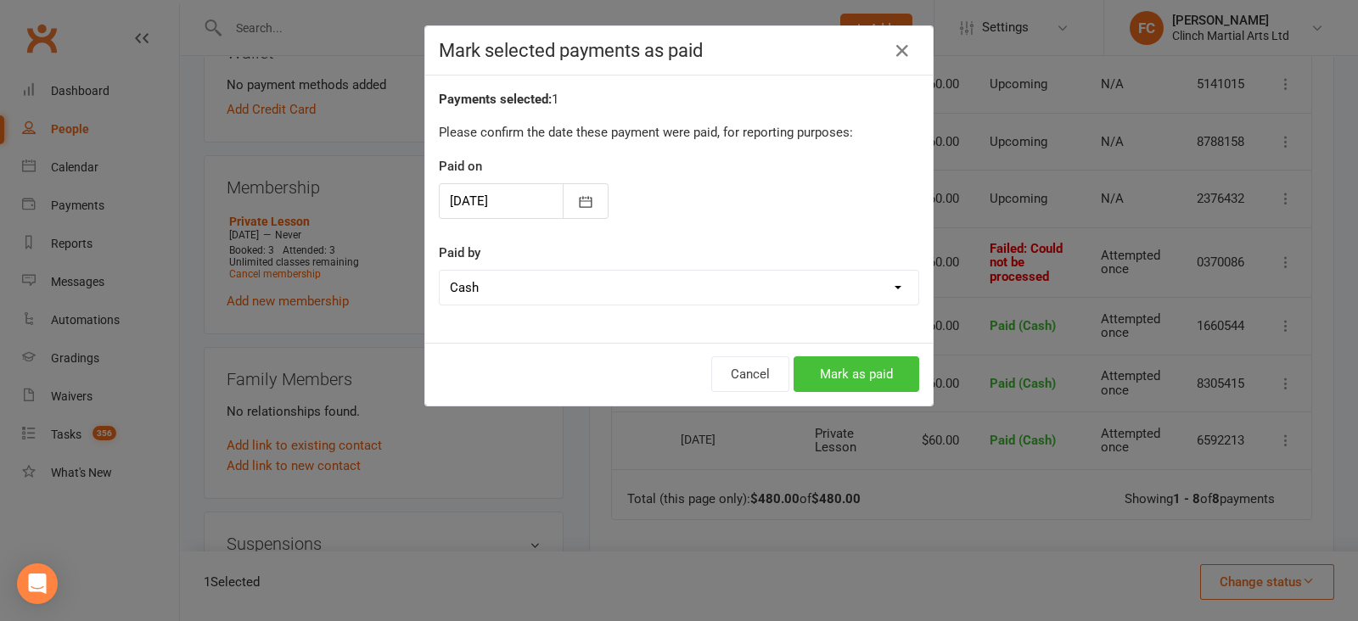
click at [843, 375] on button "Mark as paid" at bounding box center [856, 374] width 126 height 36
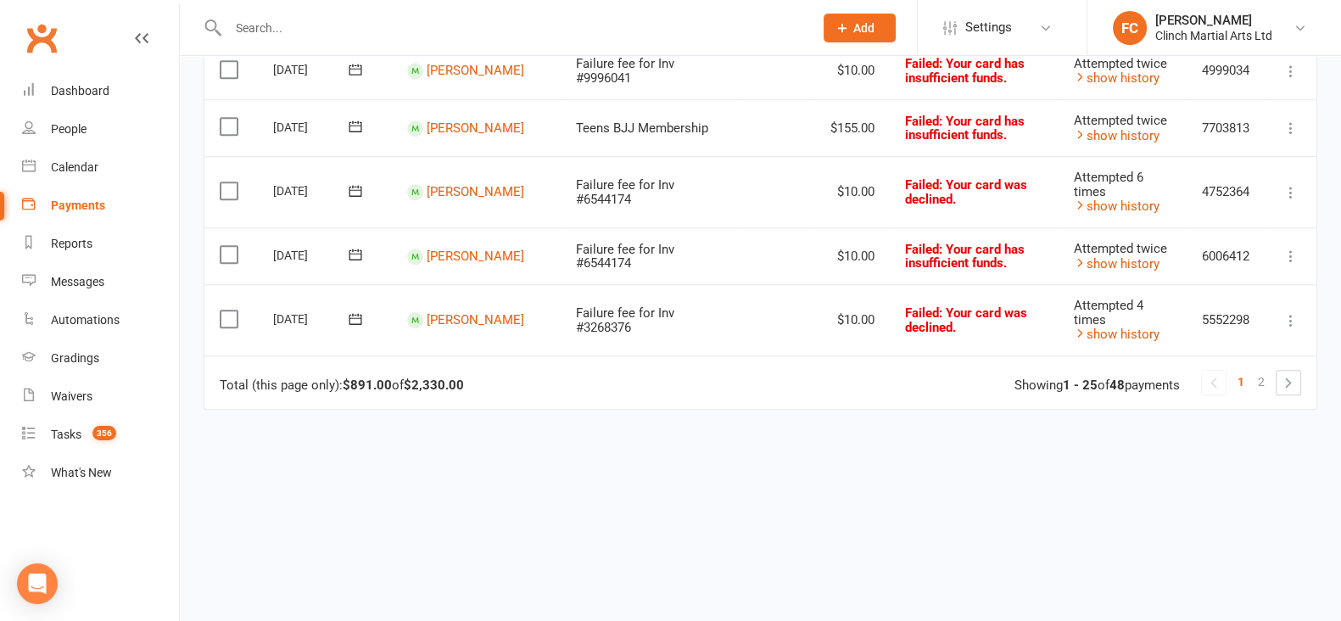
scroll to position [1563, 0]
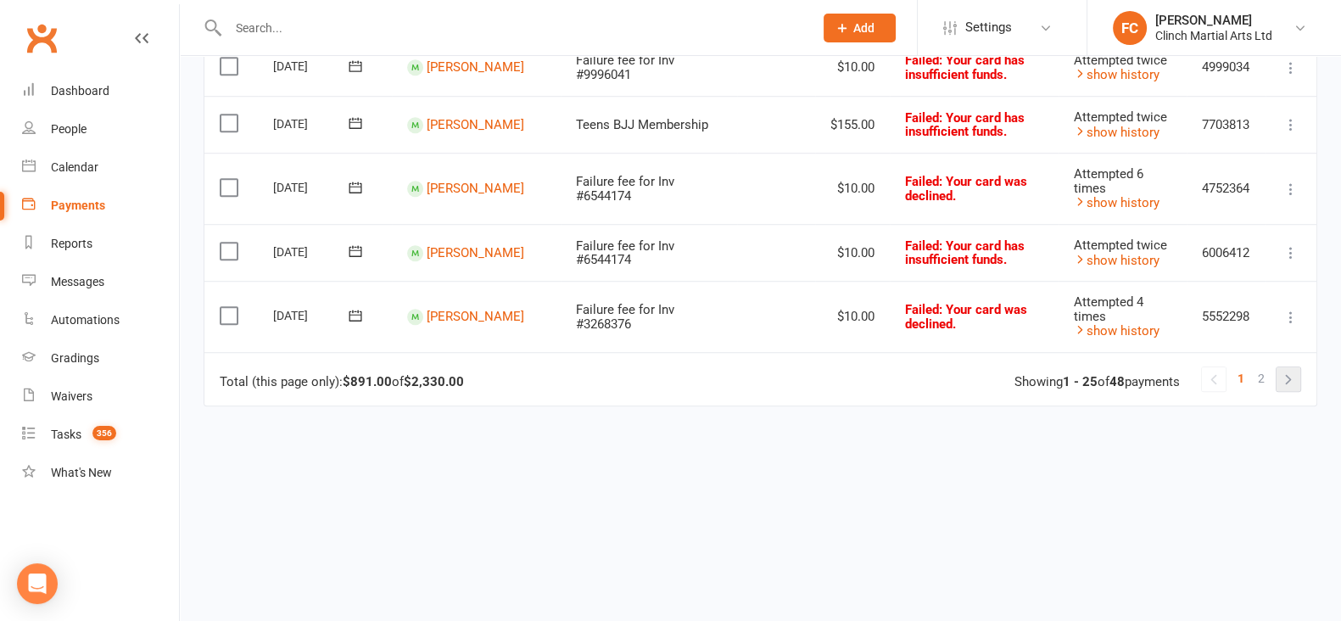
click at [1292, 374] on link at bounding box center [1289, 379] width 24 height 24
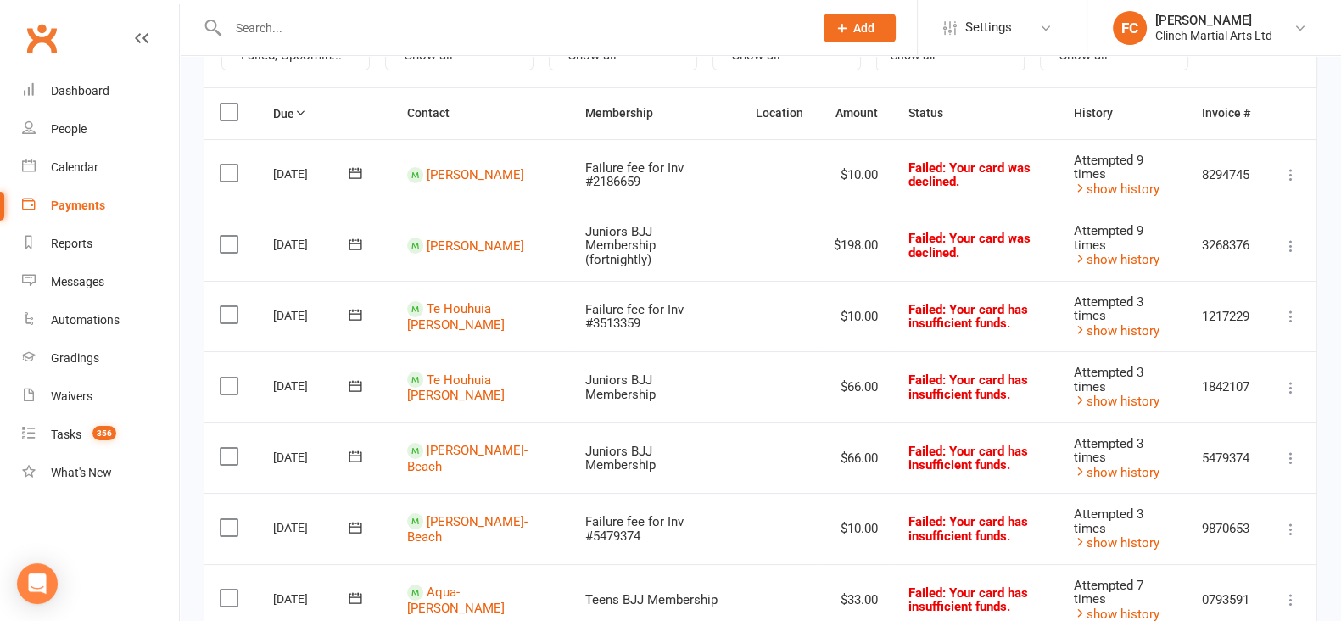
scroll to position [211, 0]
click at [293, 23] on input "text" at bounding box center [512, 28] width 579 height 24
paste input "Alfred"
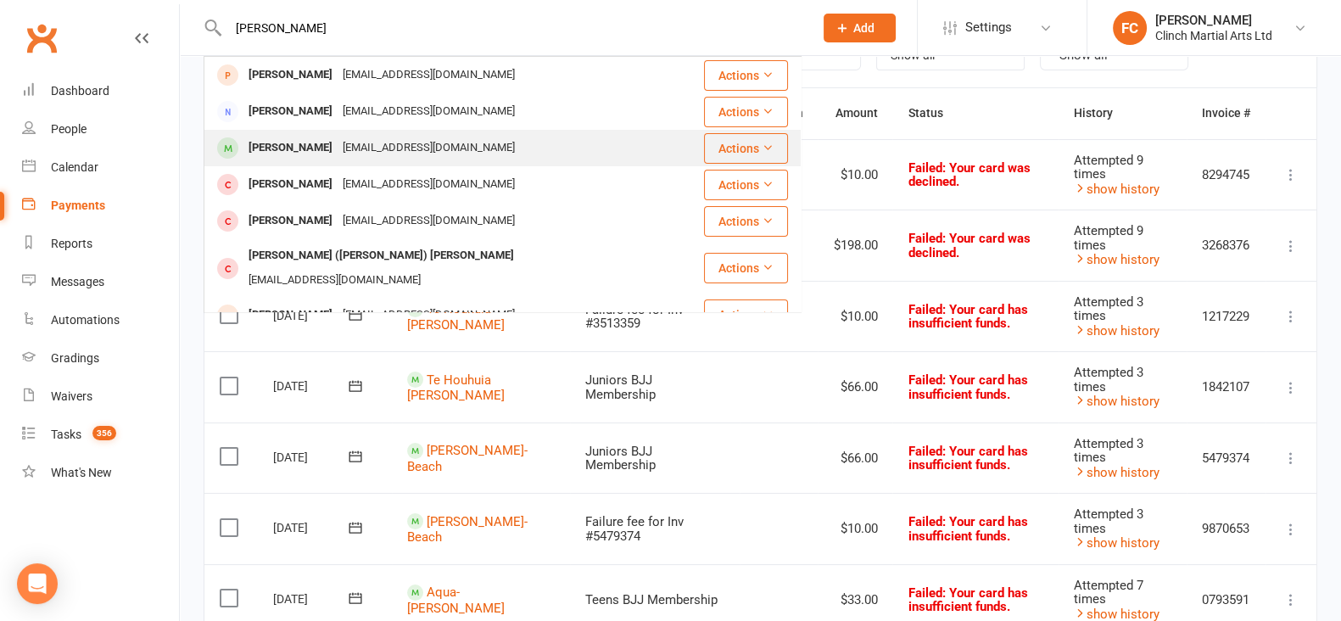
type input "Alfred"
click at [290, 148] on div "[PERSON_NAME]" at bounding box center [291, 148] width 94 height 25
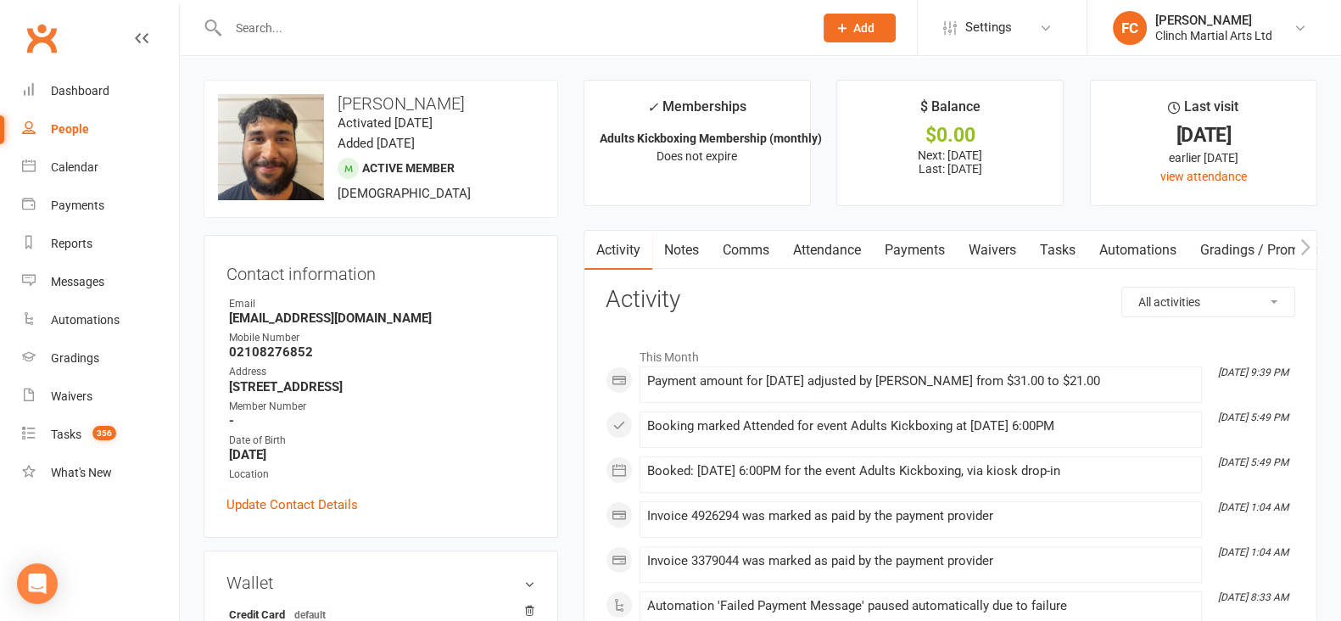
click at [916, 249] on link "Payments" at bounding box center [915, 250] width 84 height 39
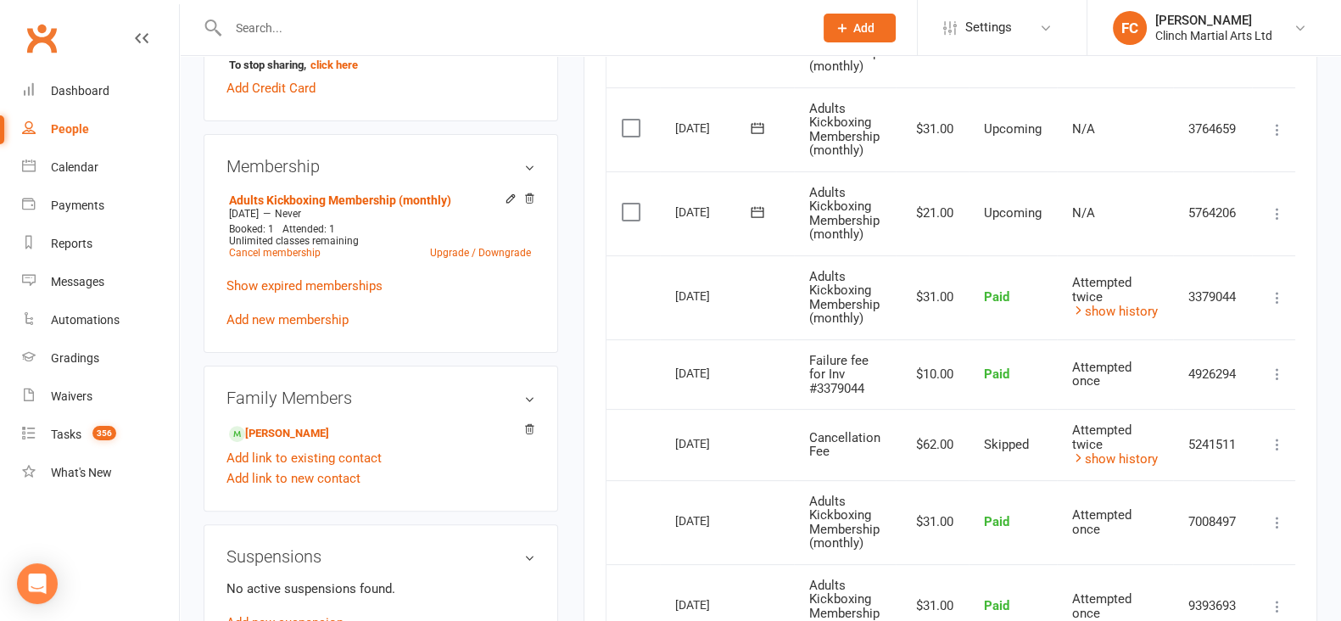
scroll to position [636, 0]
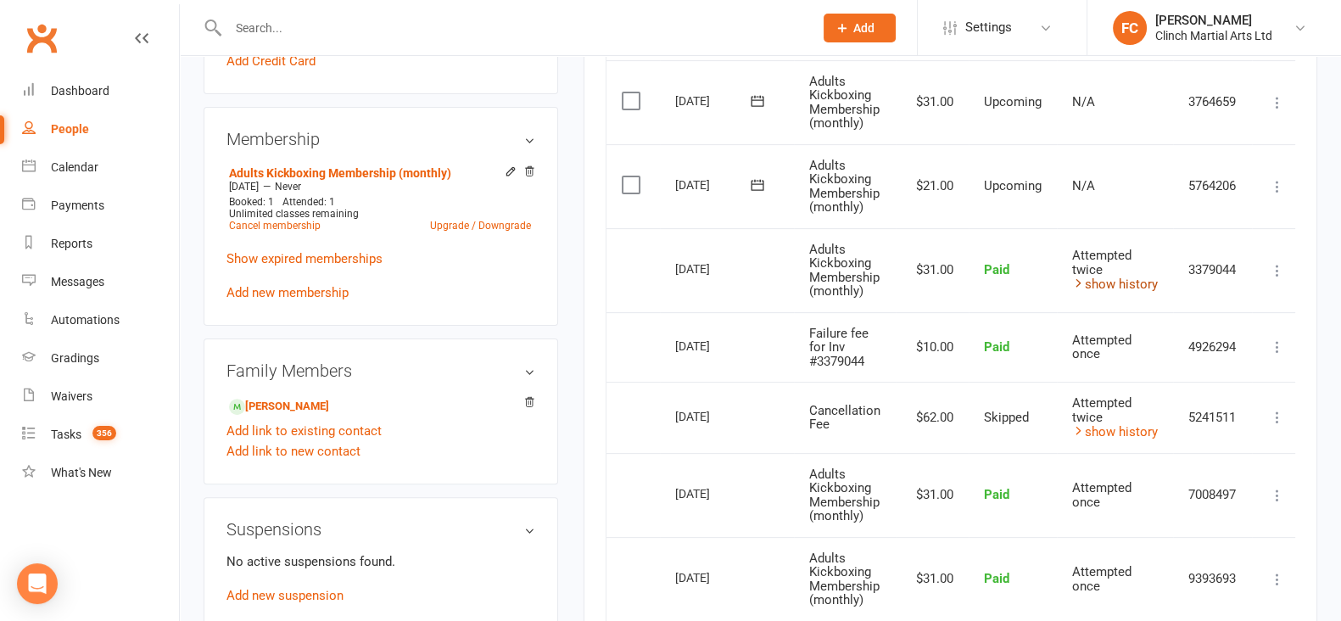
click at [1117, 281] on link "show history" at bounding box center [1115, 284] width 86 height 15
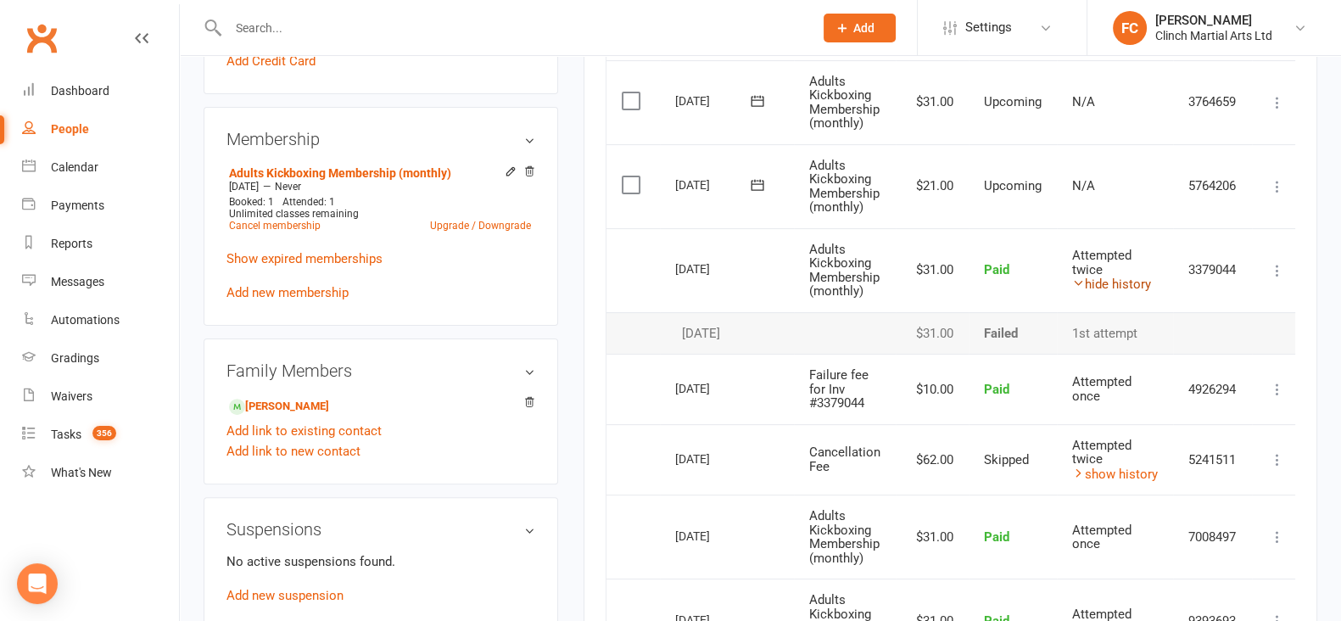
click at [1117, 281] on link "hide history" at bounding box center [1111, 284] width 79 height 15
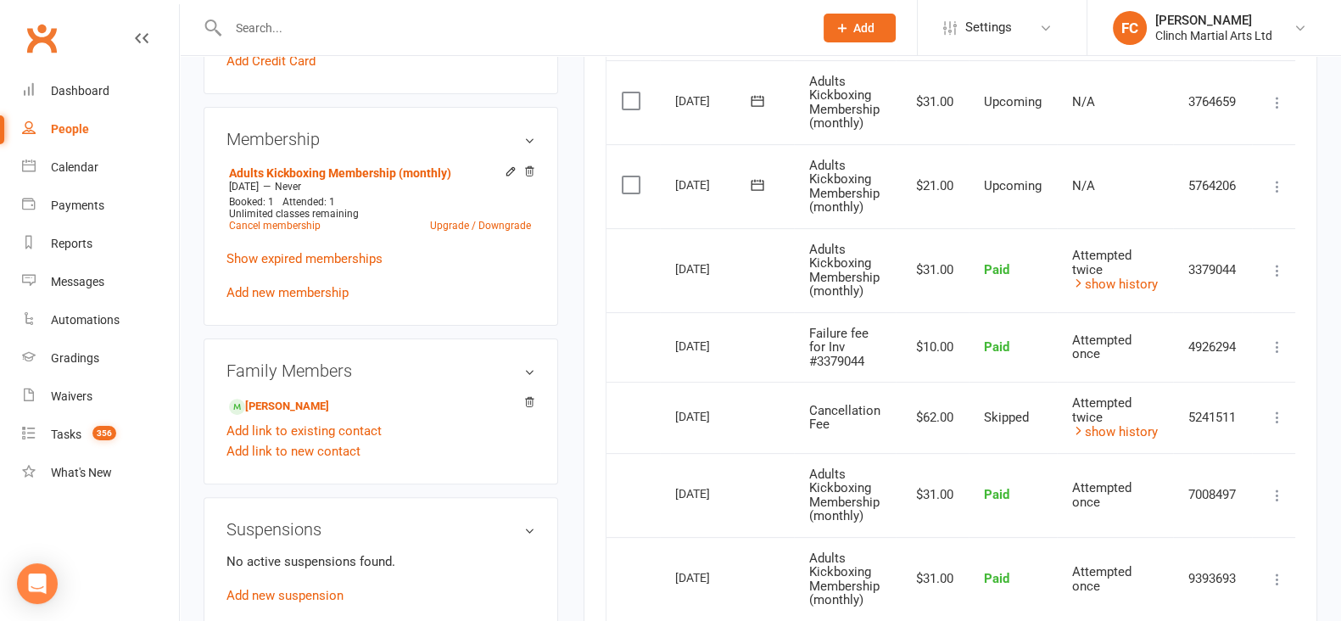
scroll to position [742, 0]
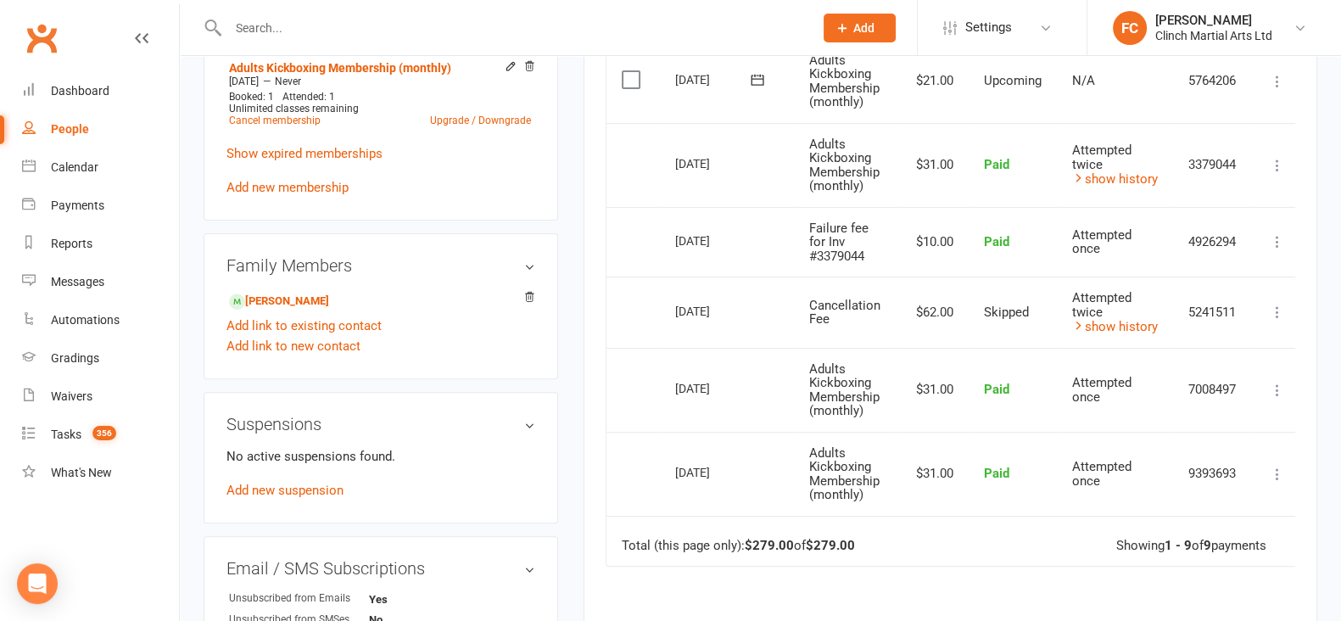
click at [722, 336] on td "[DATE]" at bounding box center [727, 312] width 134 height 71
click at [74, 200] on div "Payments" at bounding box center [77, 206] width 53 height 14
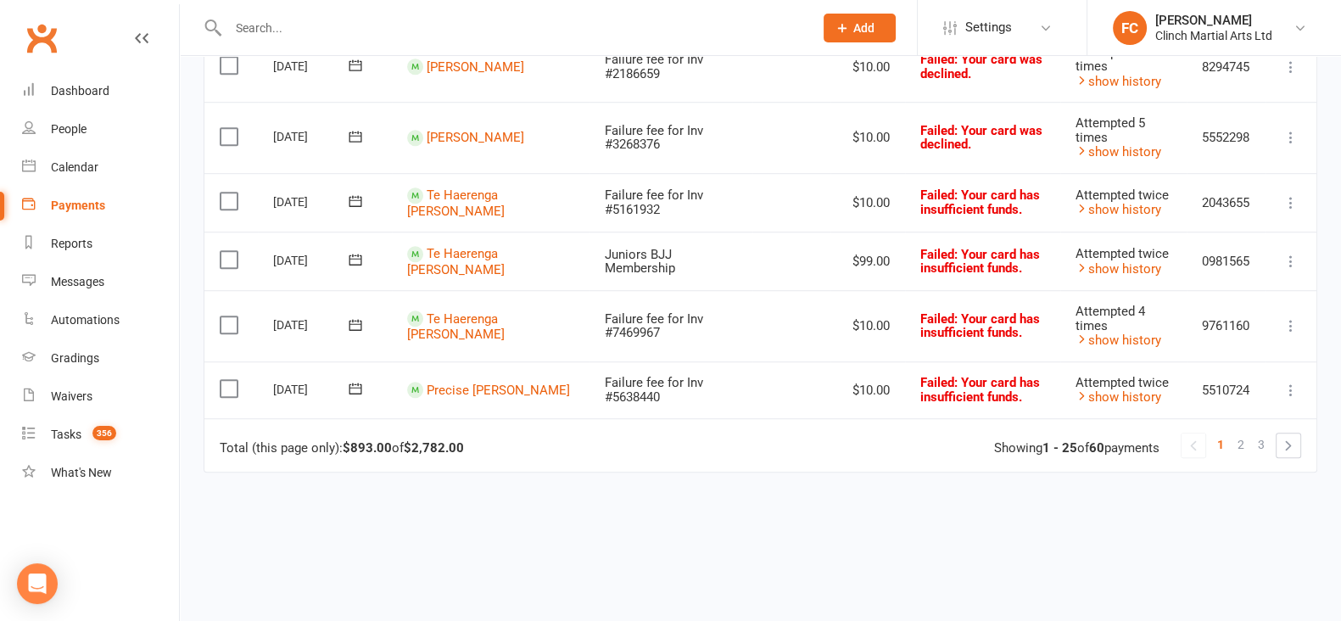
scroll to position [1606, 0]
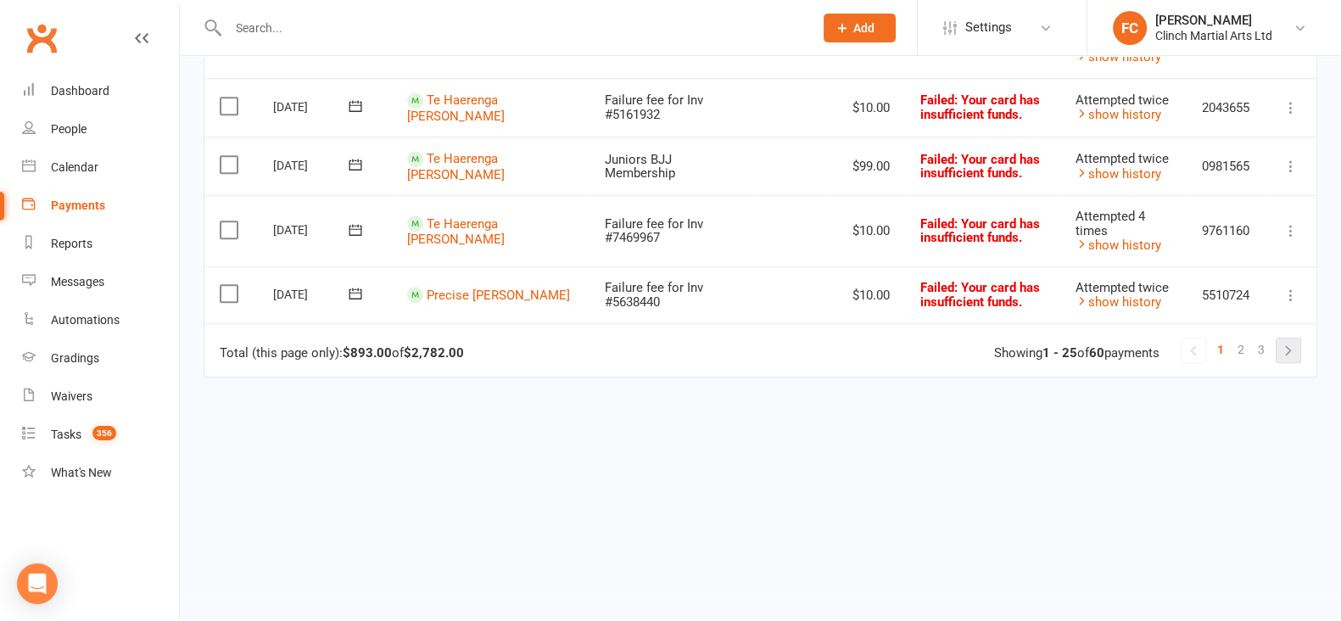
click at [1289, 348] on link at bounding box center [1289, 351] width 24 height 24
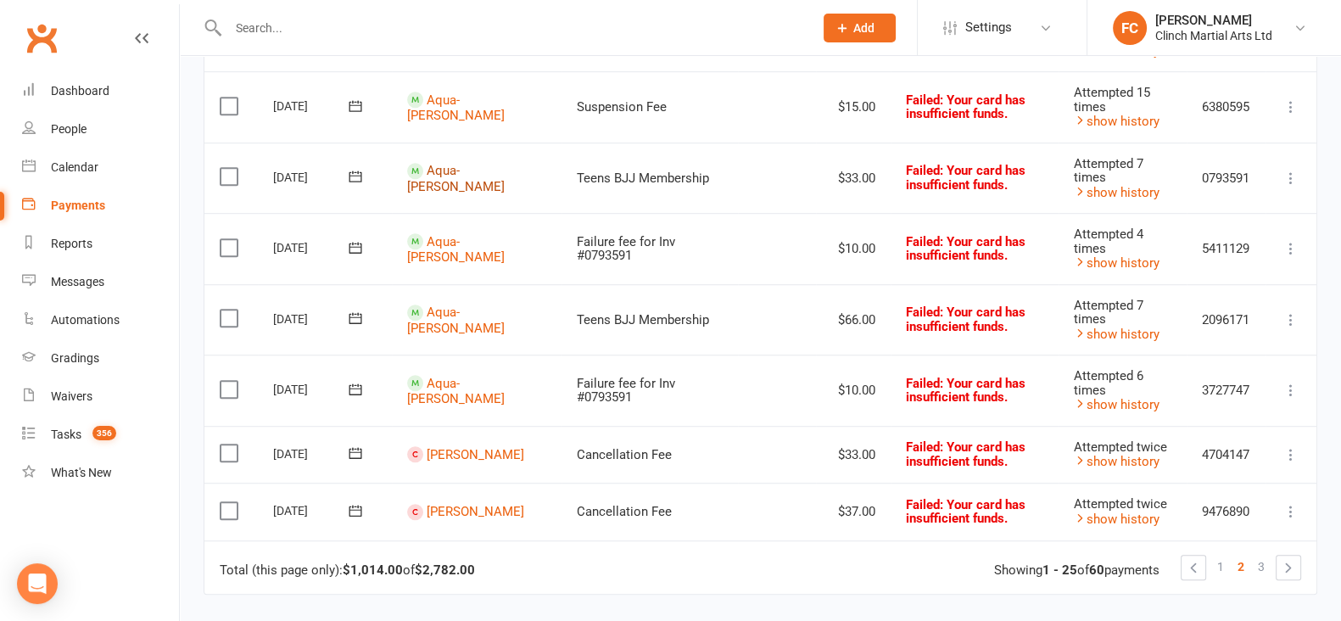
scroll to position [1590, 0]
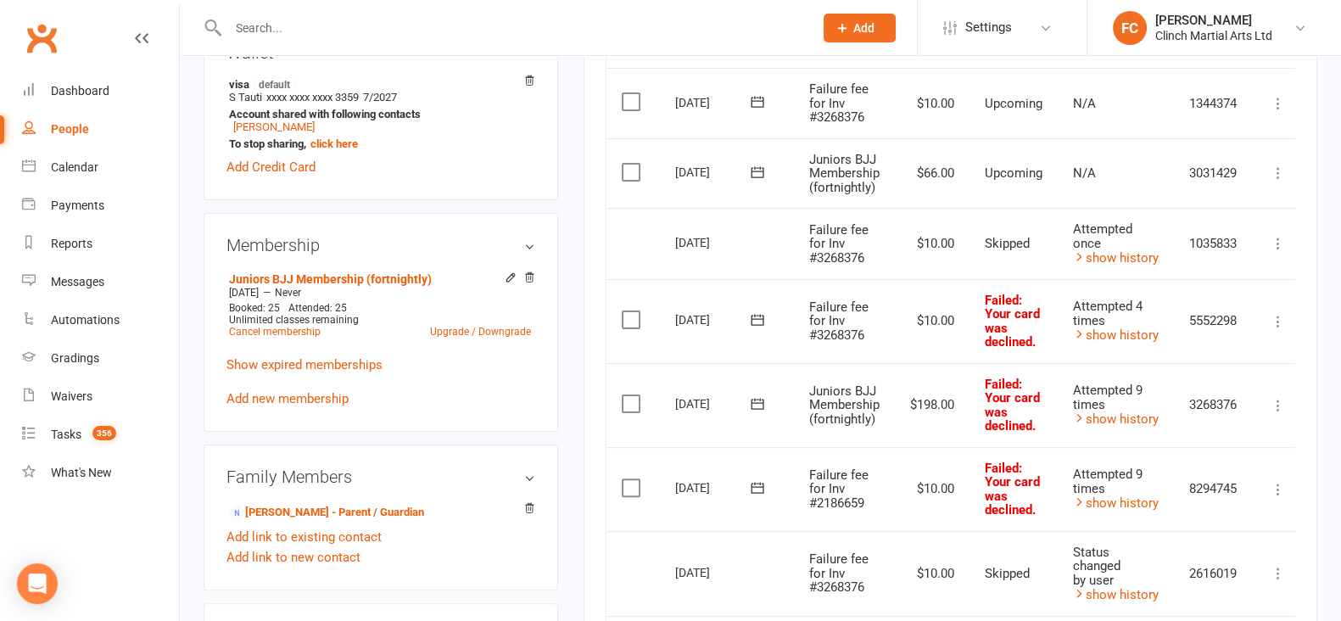
scroll to position [423, 0]
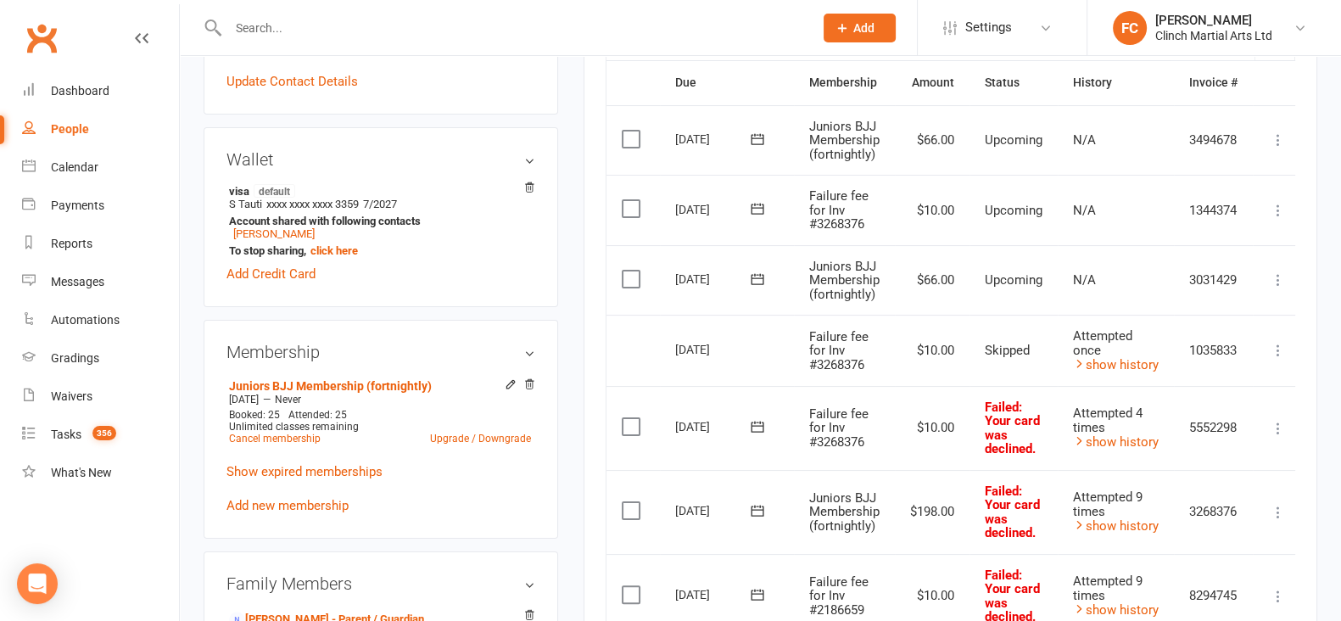
click at [759, 203] on icon at bounding box center [757, 208] width 13 height 11
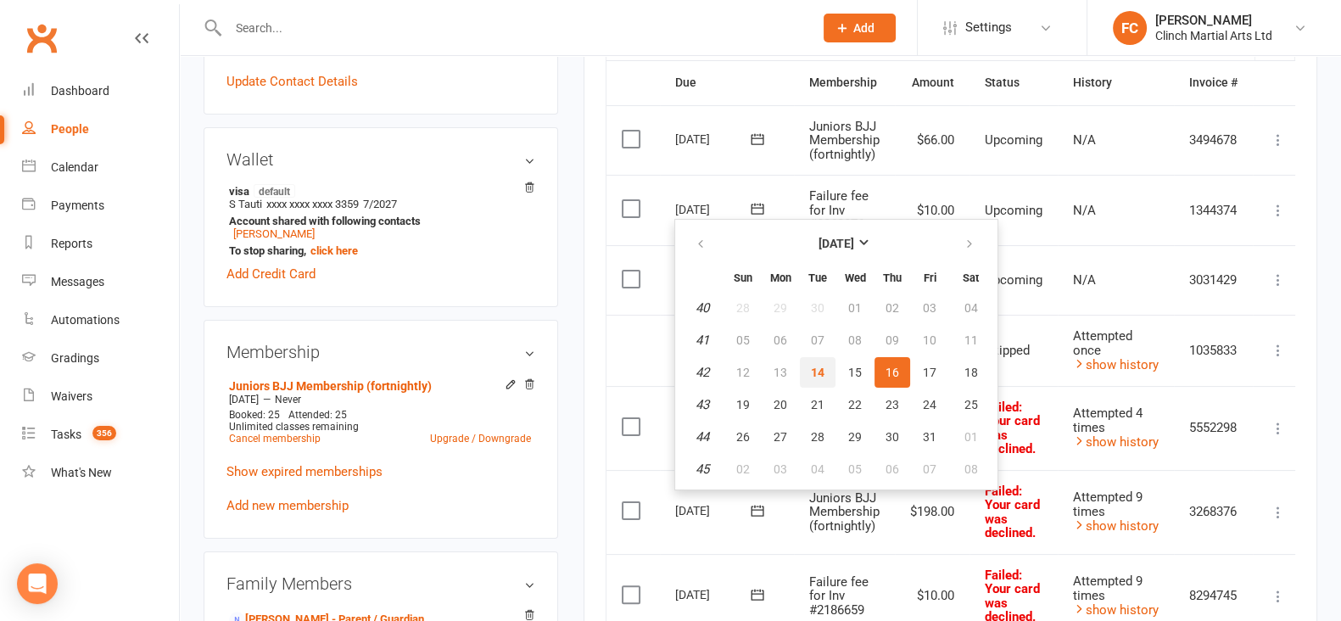
click at [815, 372] on span "14" at bounding box center [818, 373] width 14 height 14
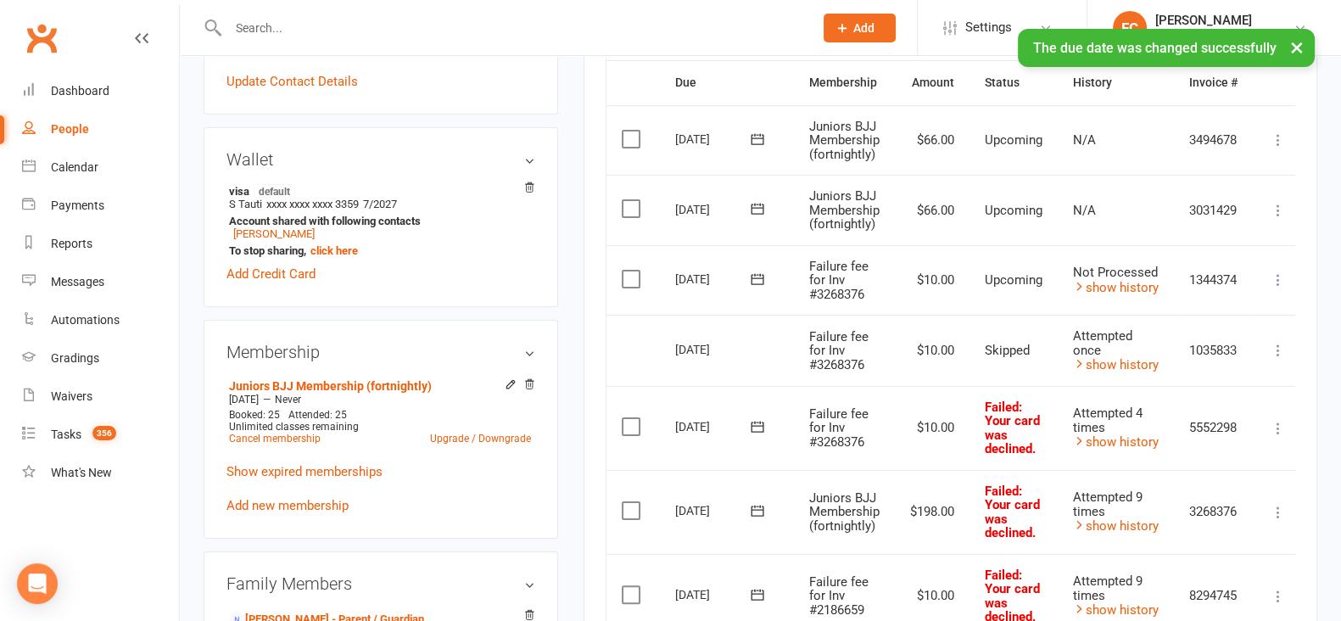
click at [629, 273] on label at bounding box center [633, 279] width 23 height 17
click at [629, 271] on input "checkbox" at bounding box center [627, 271] width 11 height 0
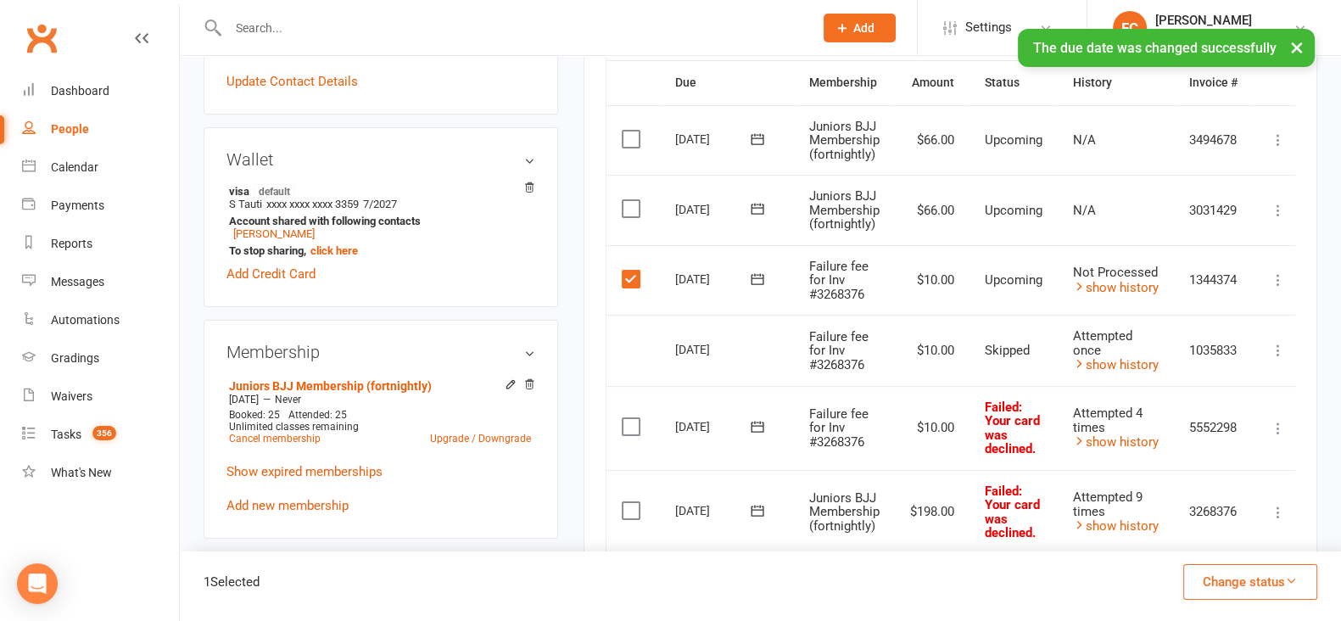
click at [1231, 579] on button "Change status" at bounding box center [1251, 582] width 134 height 36
click at [1207, 544] on link "Skipped" at bounding box center [1233, 536] width 168 height 34
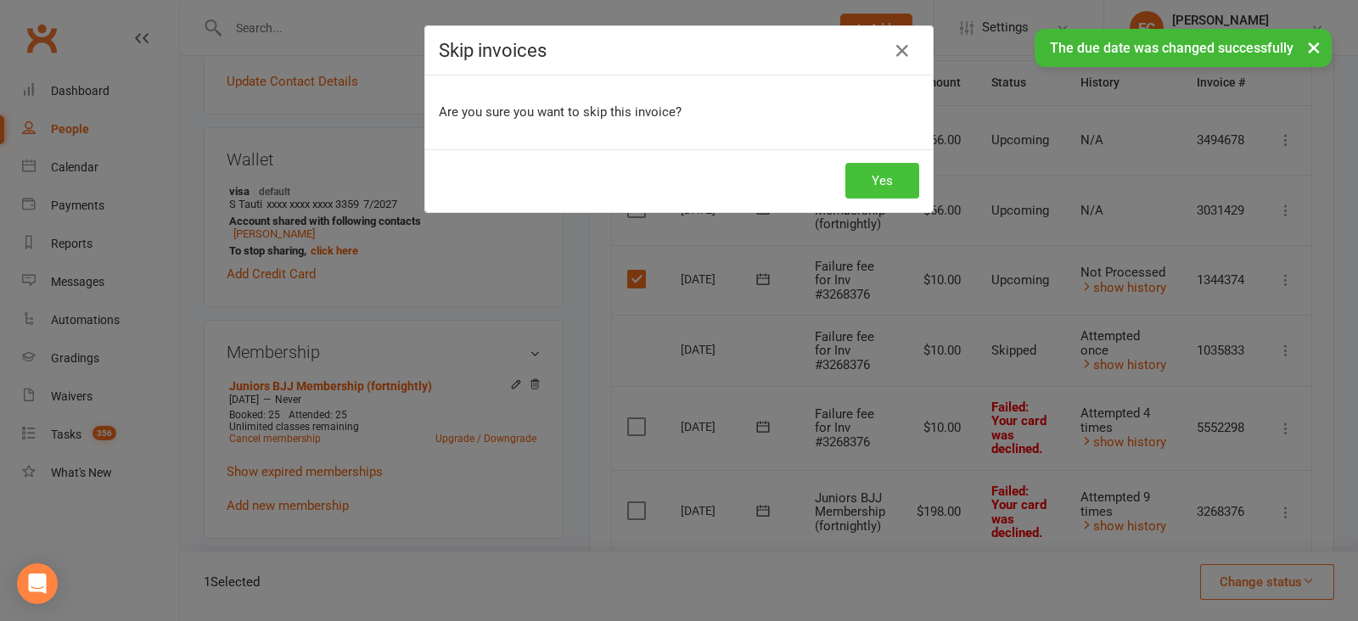
click at [887, 167] on button "Yes" at bounding box center [882, 181] width 74 height 36
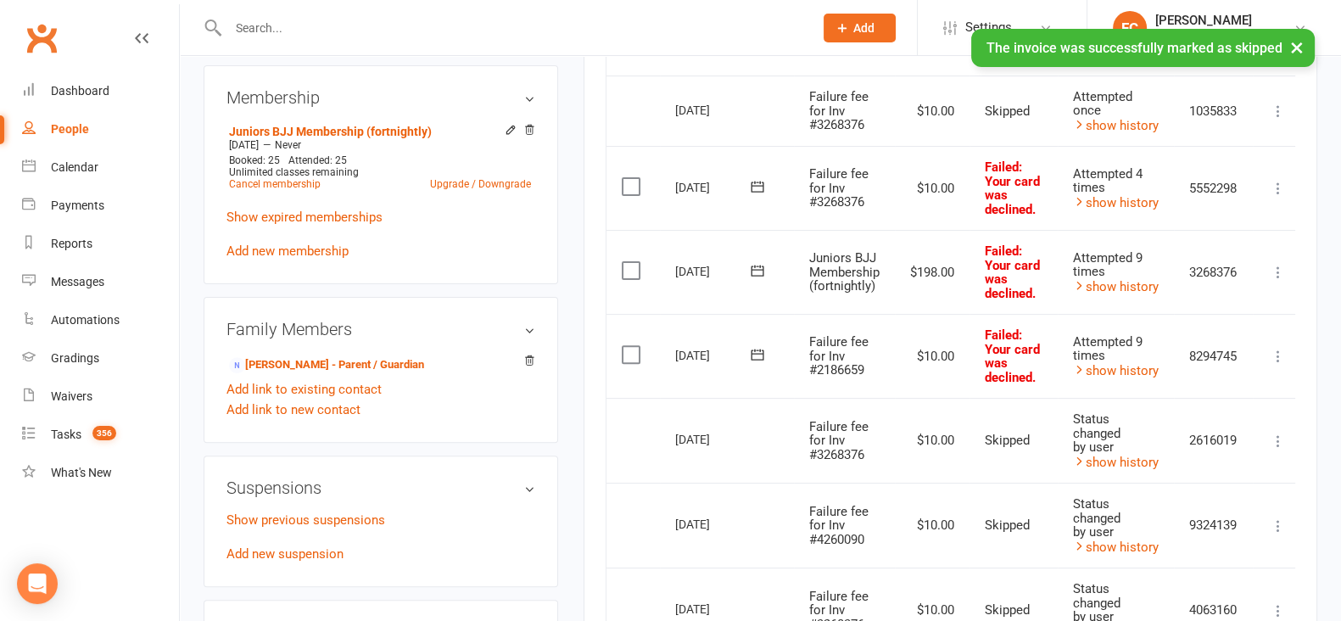
scroll to position [636, 0]
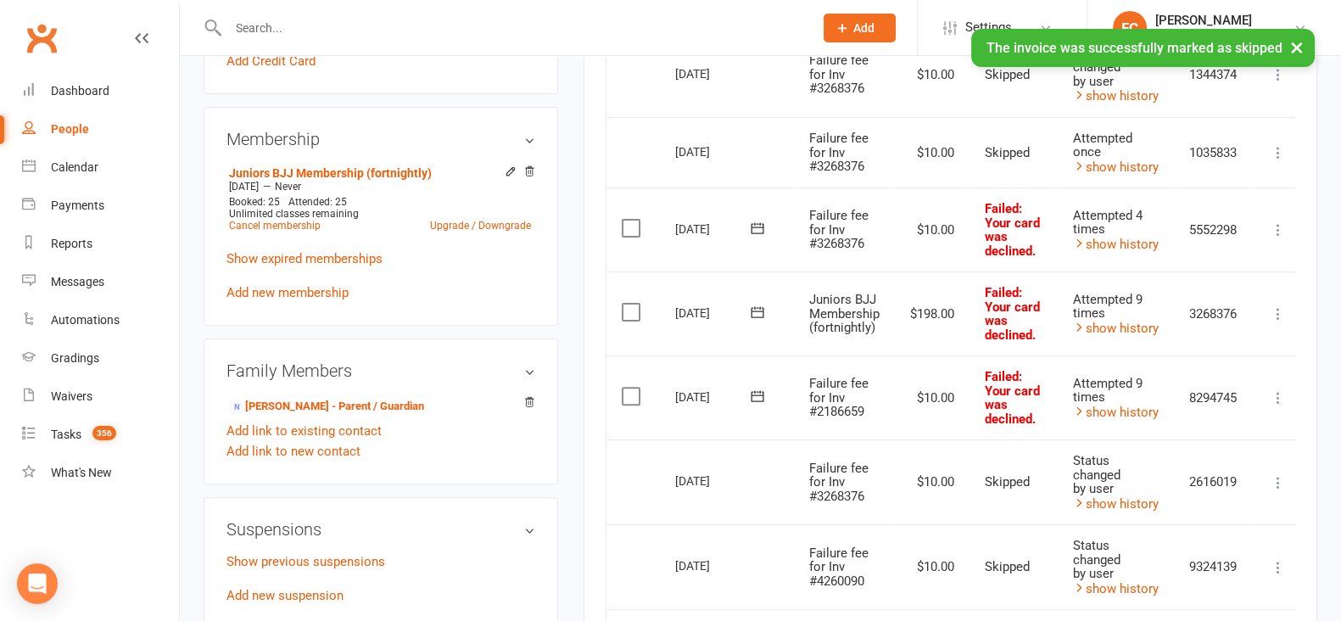
click at [753, 226] on icon at bounding box center [757, 228] width 17 height 17
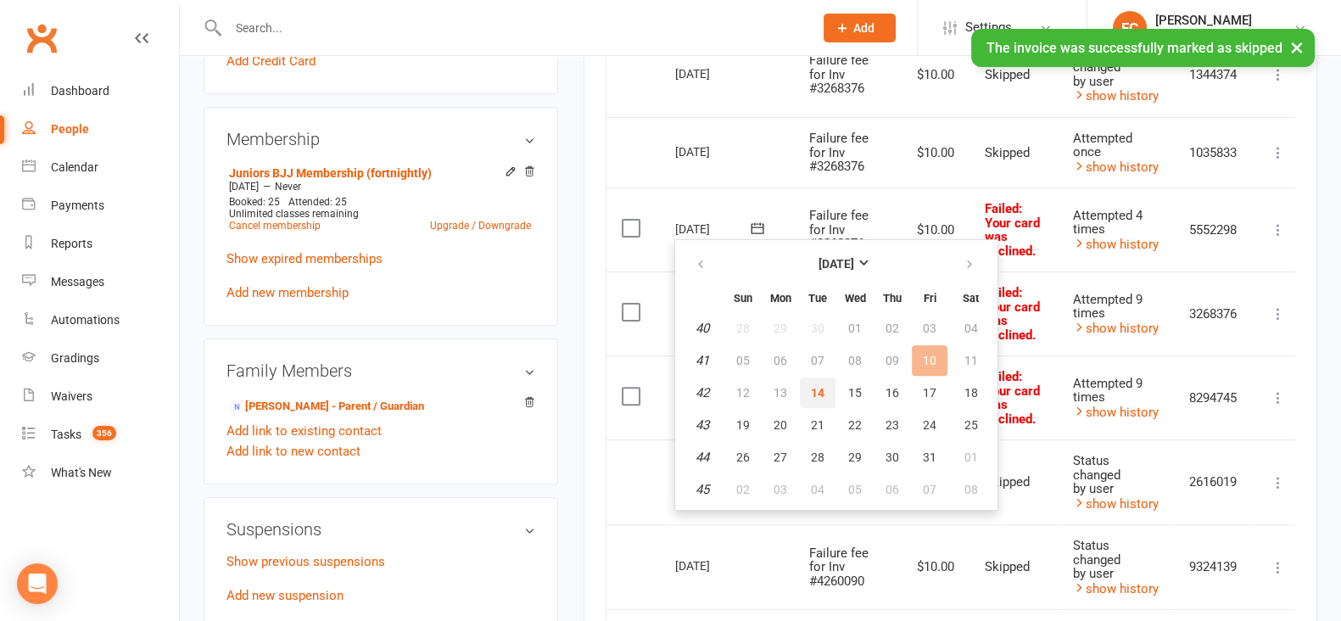
click at [820, 389] on span "14" at bounding box center [818, 393] width 14 height 14
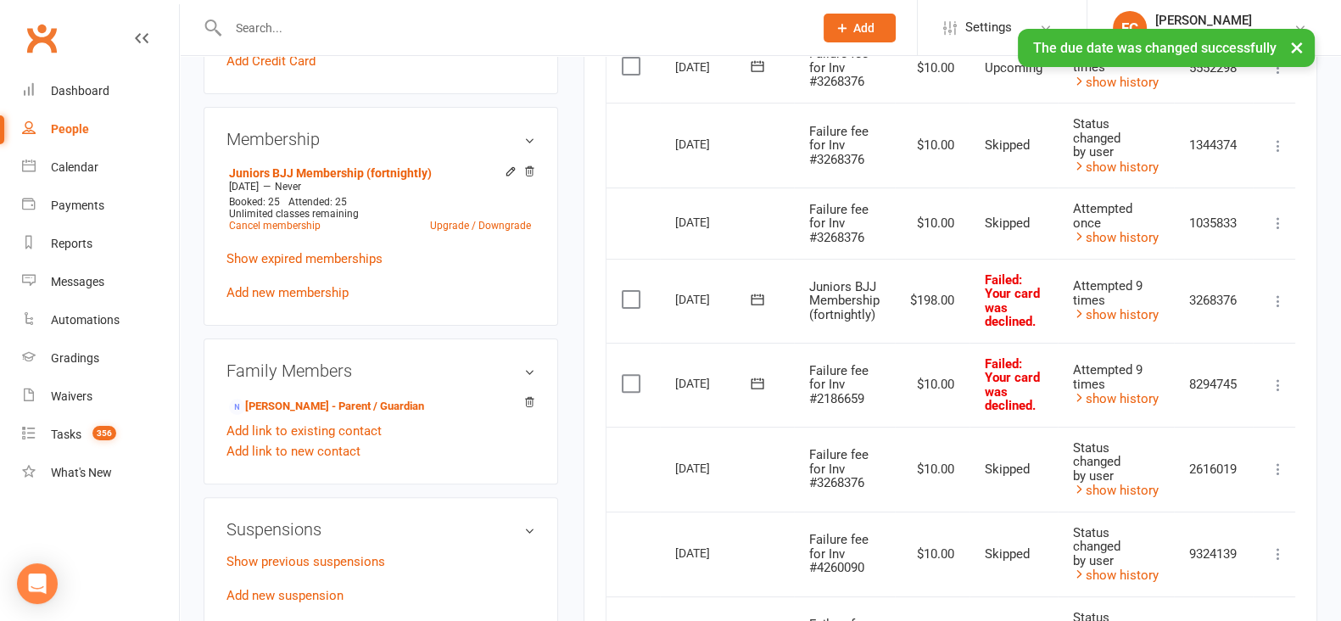
click at [753, 294] on icon at bounding box center [757, 299] width 13 height 11
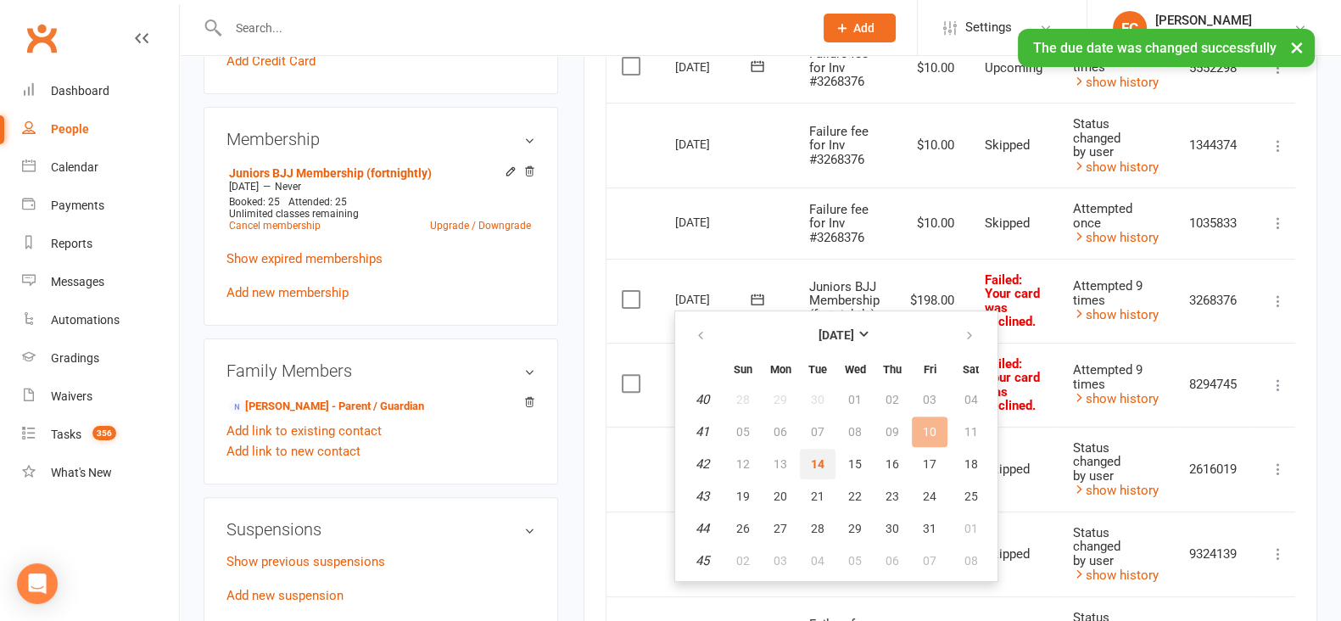
drag, startPoint x: 812, startPoint y: 463, endPoint x: 787, endPoint y: 120, distance: 344.6
click at [813, 462] on span "14" at bounding box center [818, 464] width 14 height 14
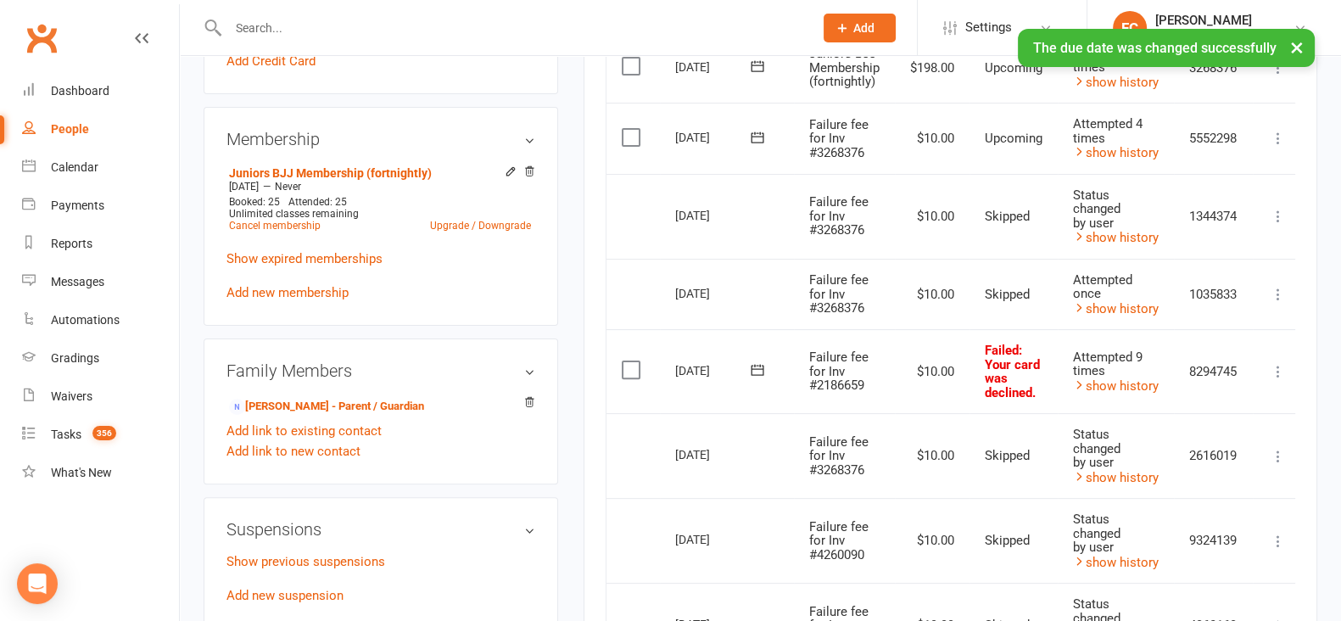
click at [759, 367] on icon at bounding box center [757, 369] width 17 height 17
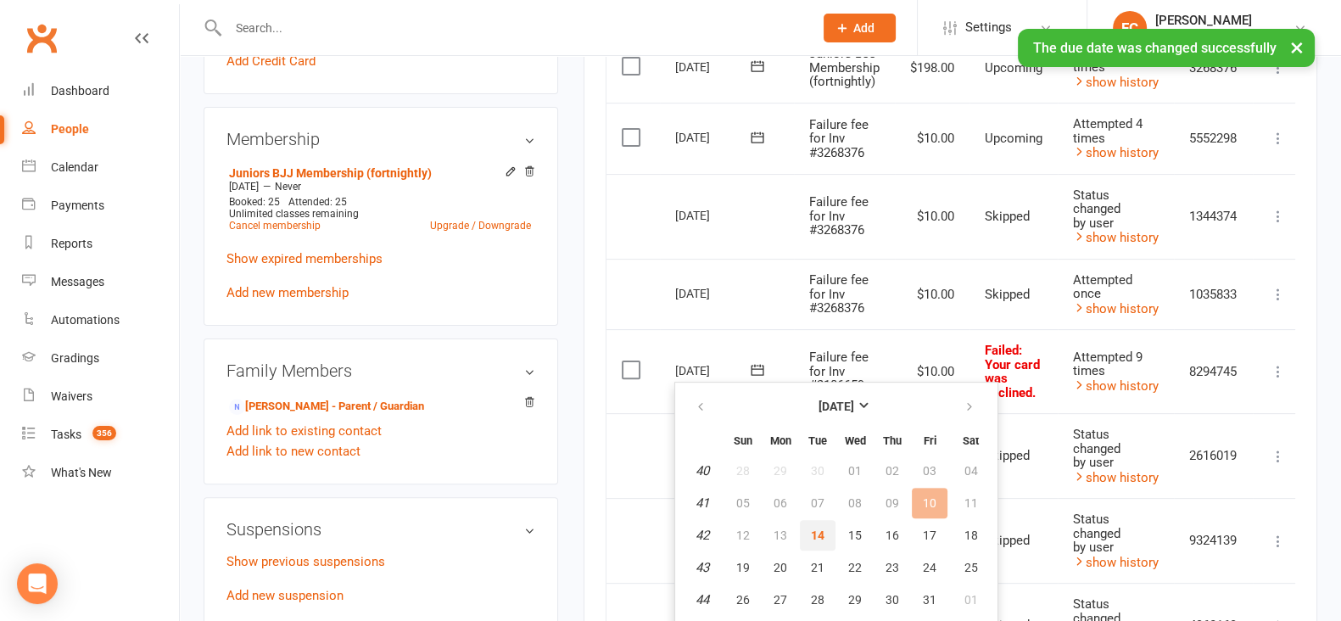
click at [815, 531] on span "14" at bounding box center [818, 536] width 14 height 14
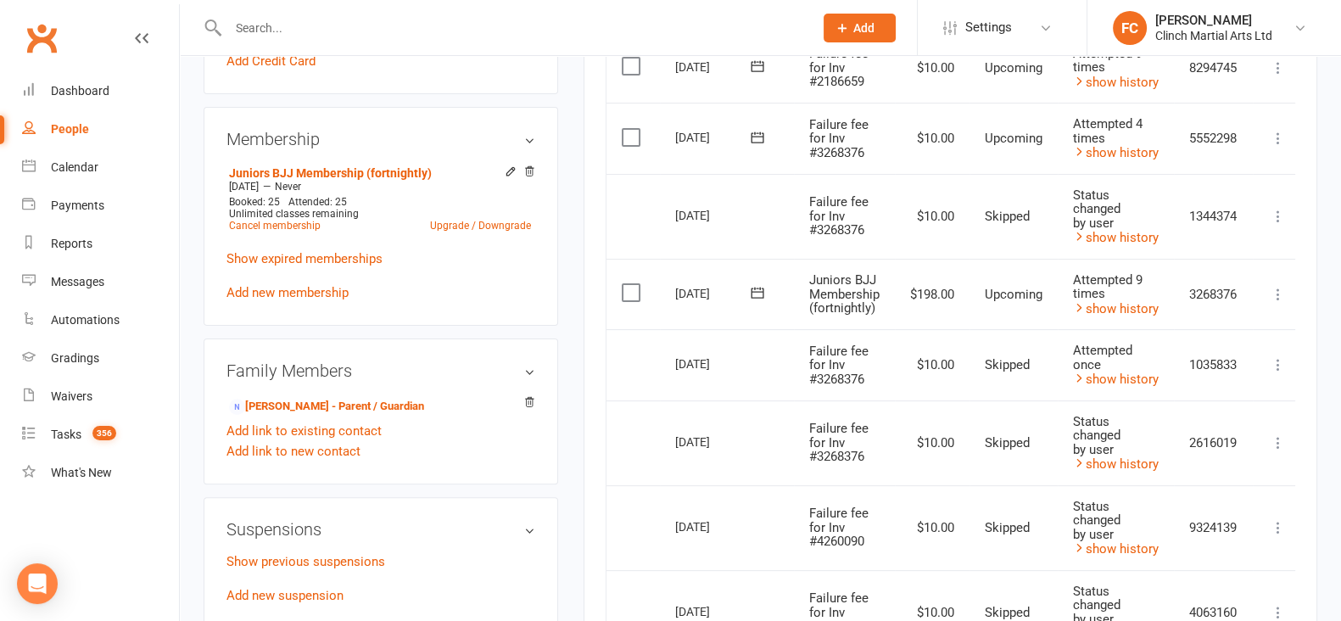
drag, startPoint x: 792, startPoint y: 142, endPoint x: 777, endPoint y: 275, distance: 134.1
drag, startPoint x: 777, startPoint y: 275, endPoint x: 653, endPoint y: 207, distance: 141.3
click at [653, 207] on td "Select this" at bounding box center [633, 216] width 53 height 85
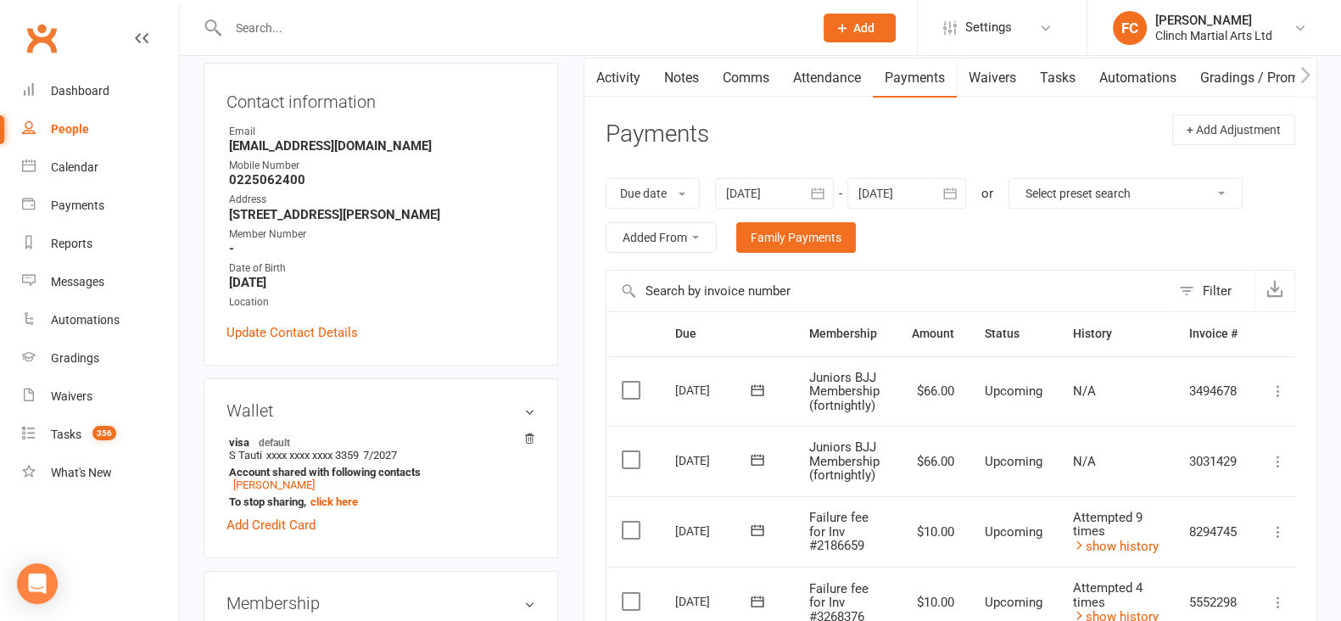
scroll to position [0, 0]
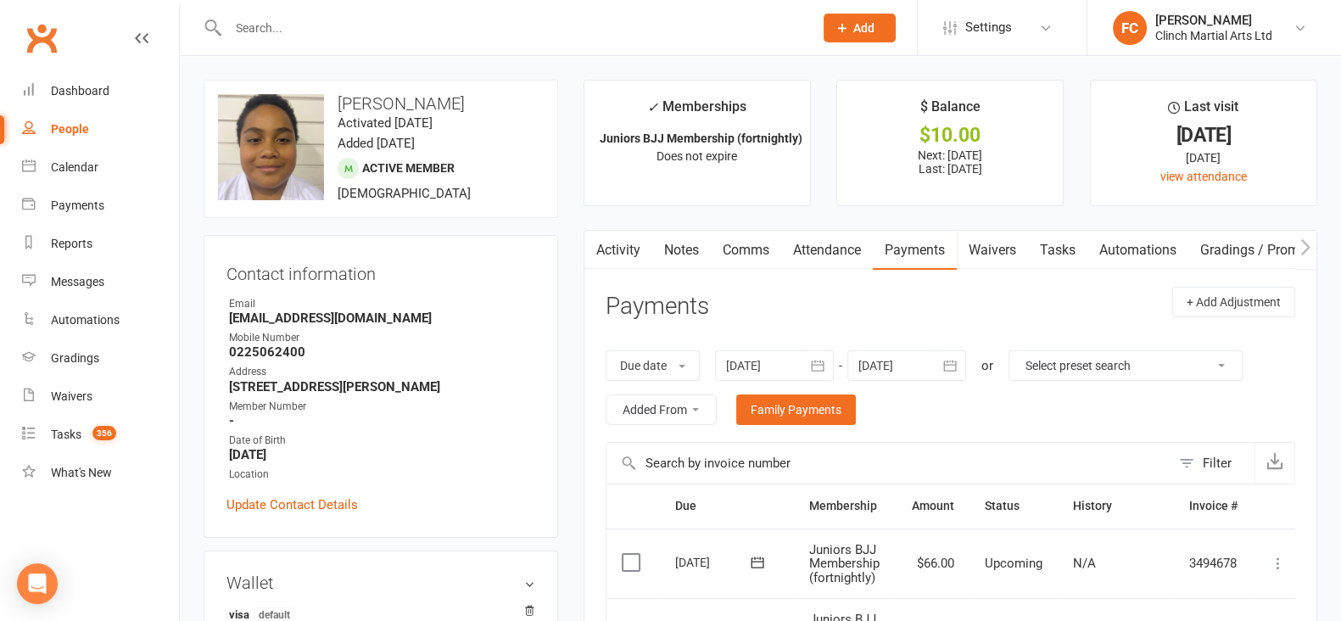
click at [759, 242] on link "Comms" at bounding box center [746, 250] width 70 height 39
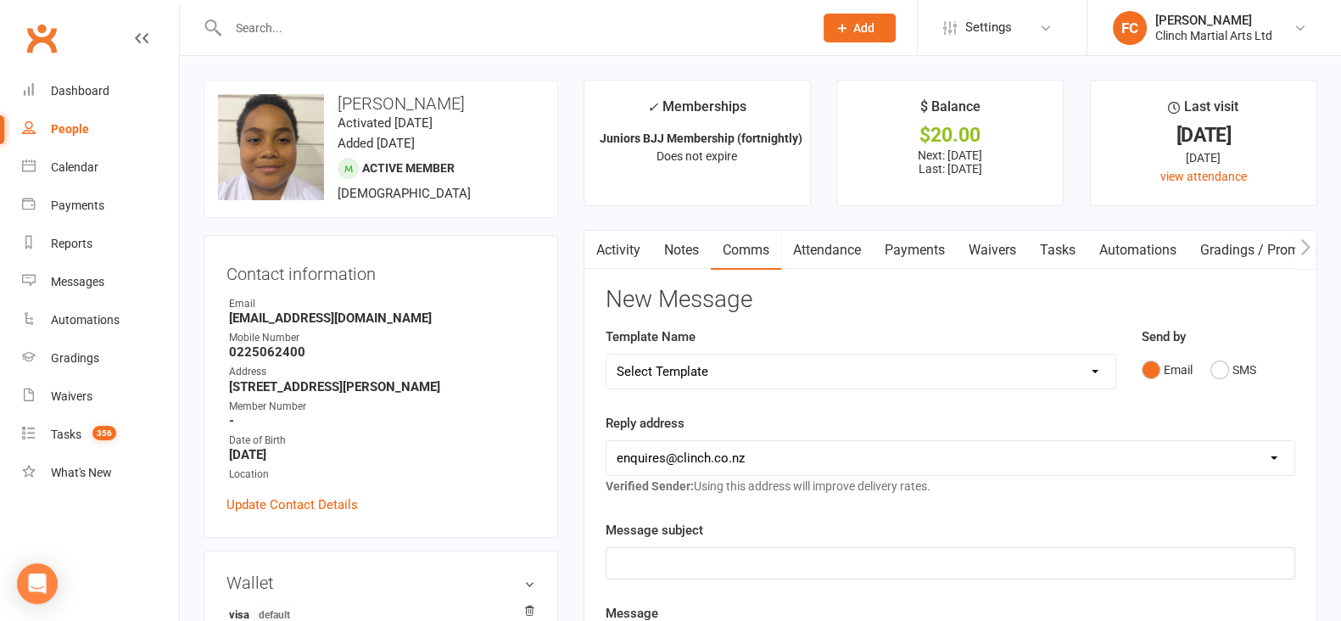
click at [721, 371] on select "Select Template [SMS] Appointment confirmation [Email] CLINCH BJJ & MMA Enquiry…" at bounding box center [861, 372] width 509 height 34
select select "59"
click at [607, 355] on select "Select Template [SMS] Appointment confirmation [Email] CLINCH BJJ & MMA Enquiry…" at bounding box center [861, 372] width 509 height 34
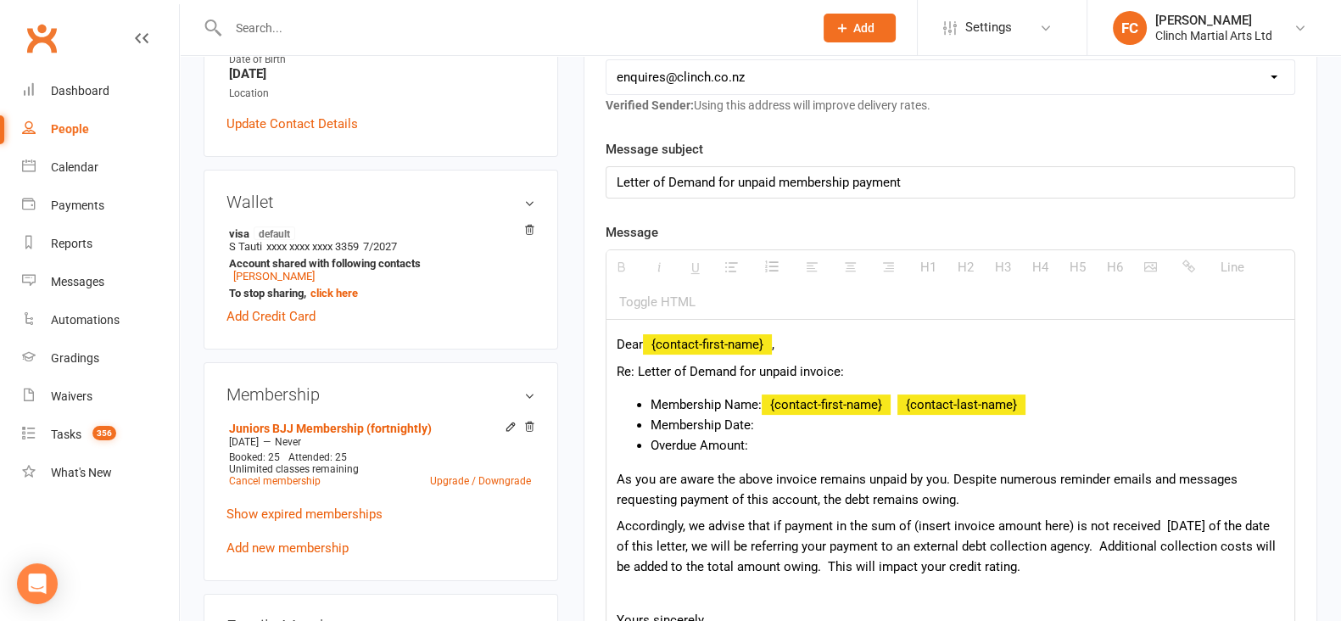
scroll to position [530, 0]
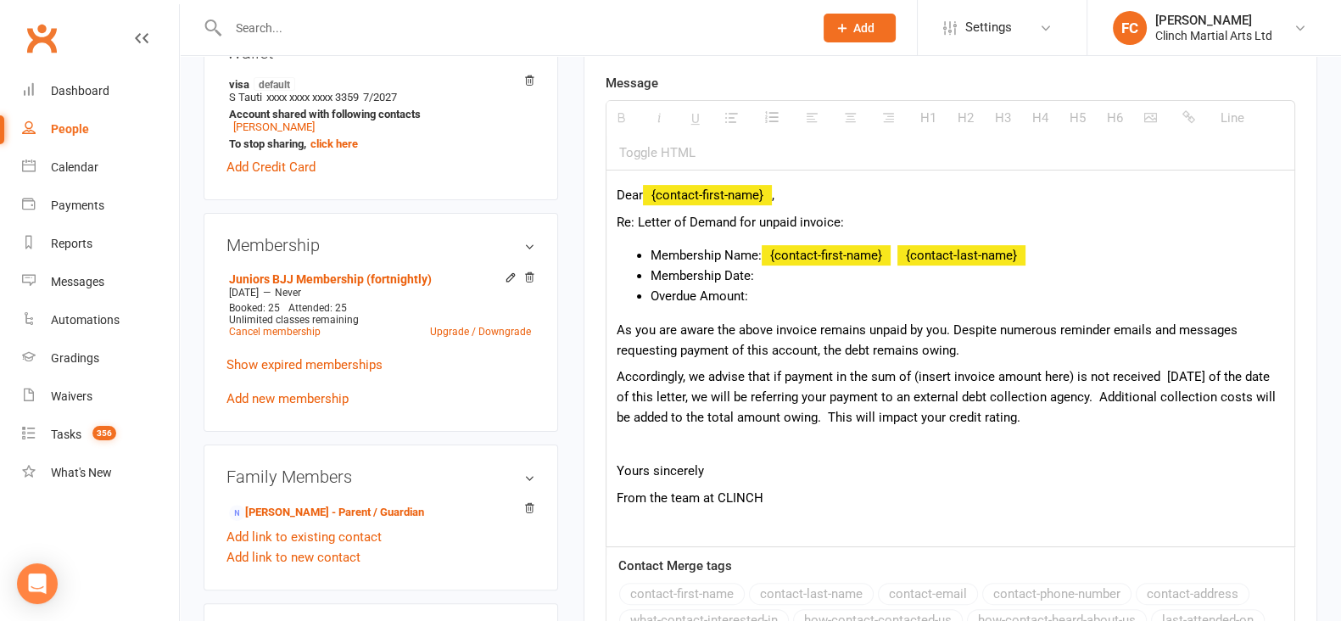
drag, startPoint x: 740, startPoint y: 395, endPoint x: 1140, endPoint y: 416, distance: 401.0
click at [1134, 422] on p "Accordingly, we advise that if payment in the sum of (insert invoice amount her…" at bounding box center [951, 397] width 668 height 61
copy p "we will be referring your payment to an external debt collection agency. Additi…"
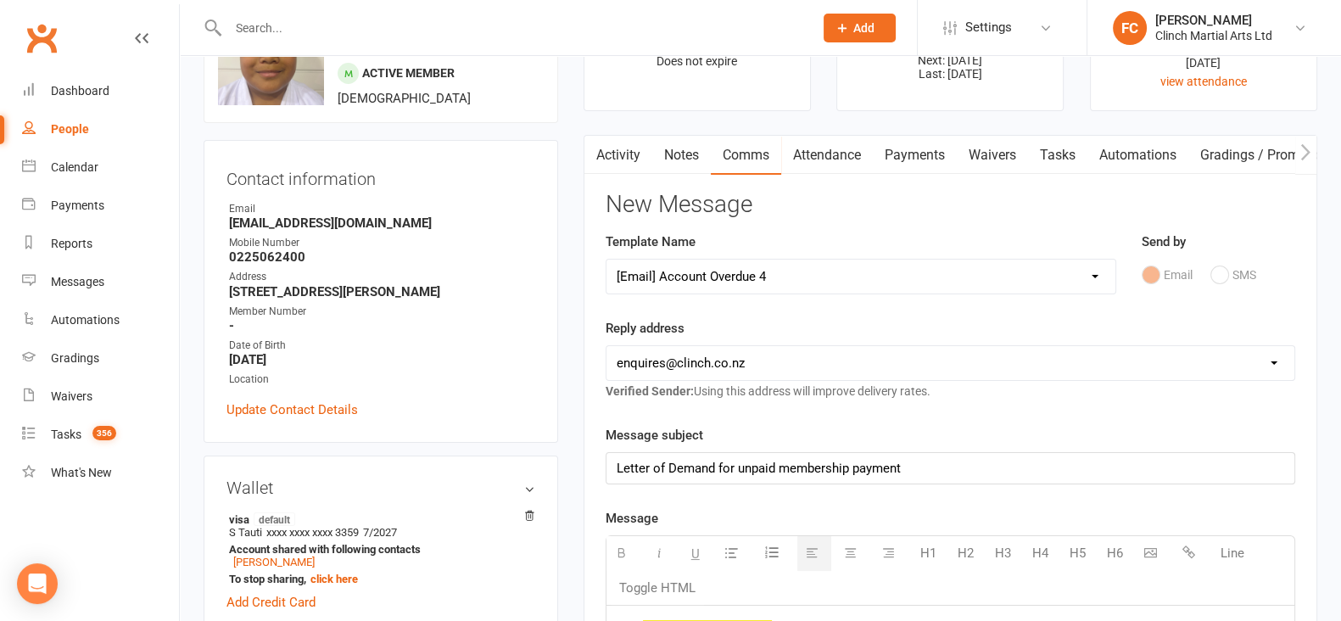
scroll to position [0, 0]
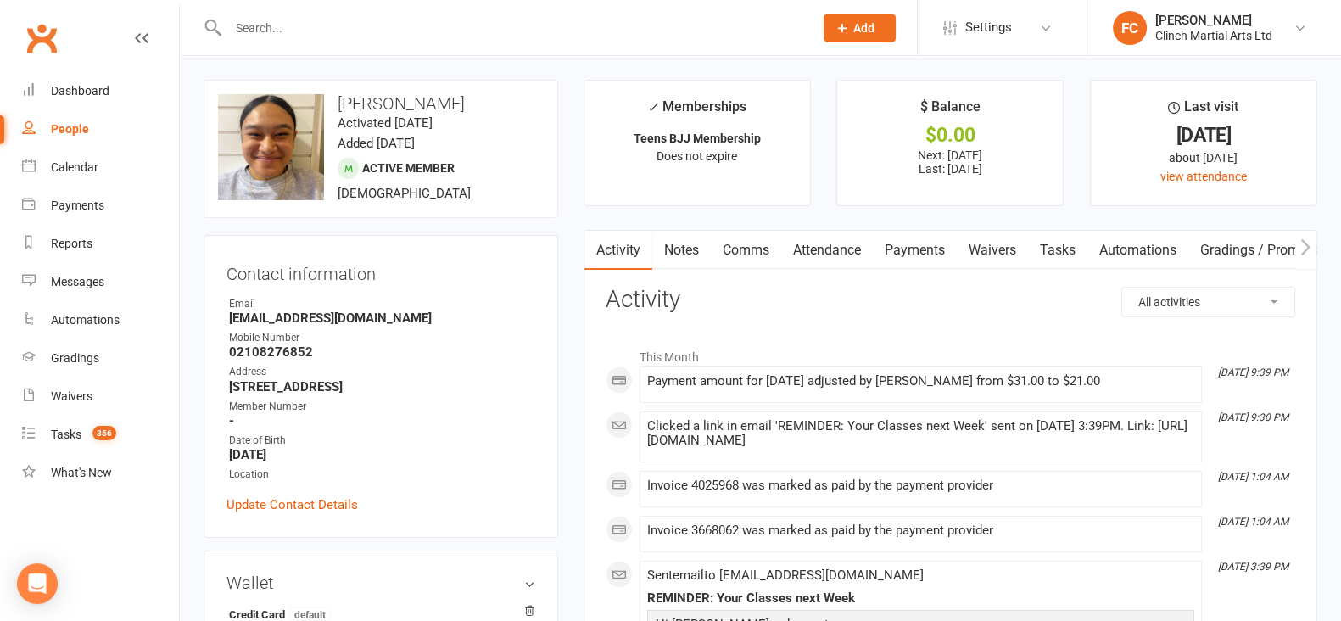
click at [922, 237] on link "Payments" at bounding box center [915, 250] width 84 height 39
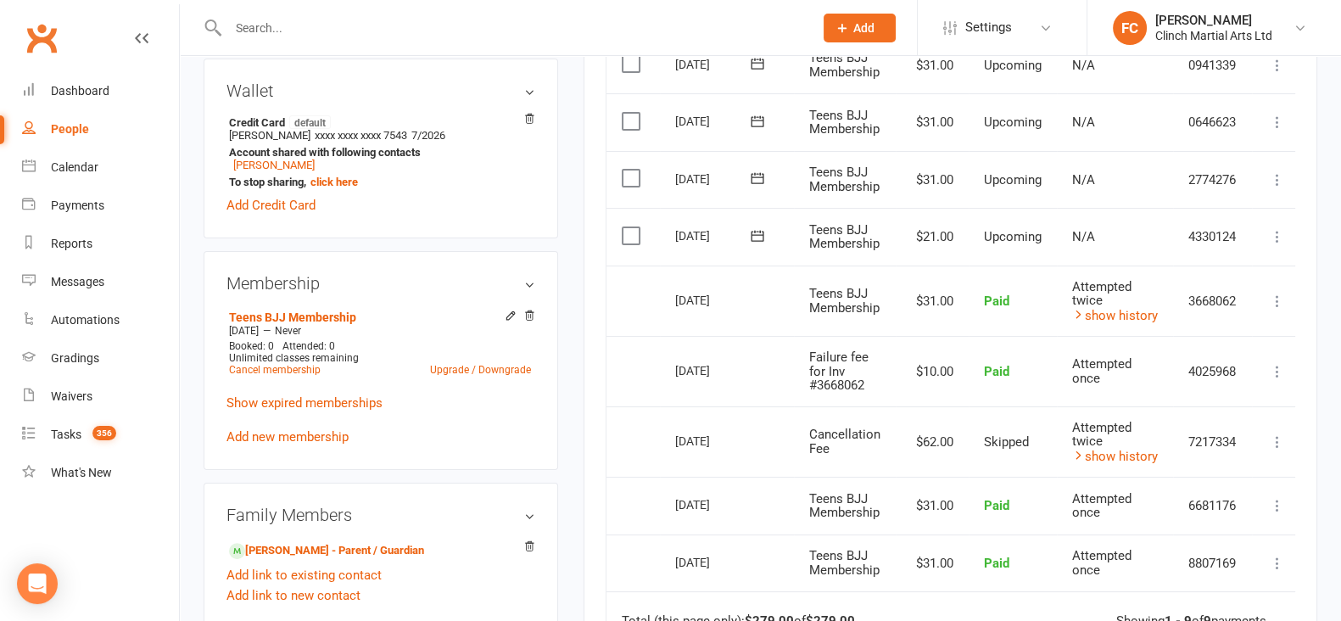
scroll to position [530, 0]
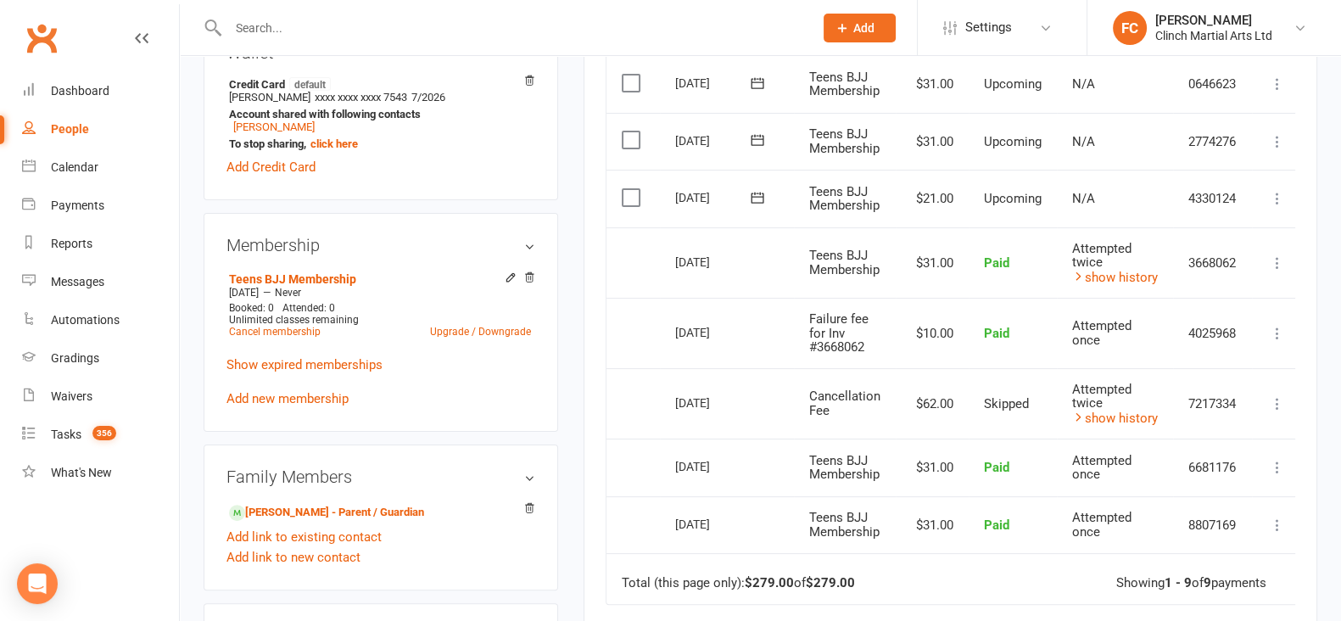
click at [744, 283] on td "[DATE]" at bounding box center [727, 262] width 134 height 71
click at [271, 520] on link "[PERSON_NAME] - Parent / Guardian" at bounding box center [326, 513] width 195 height 18
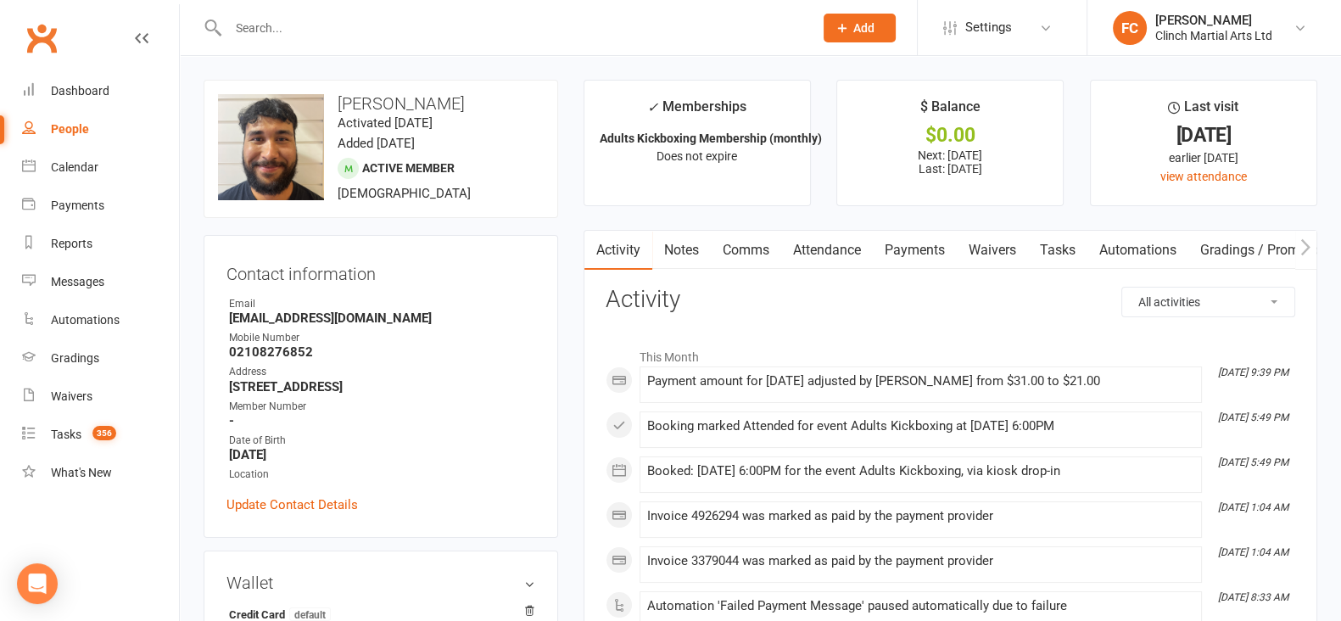
click at [933, 247] on link "Payments" at bounding box center [915, 250] width 84 height 39
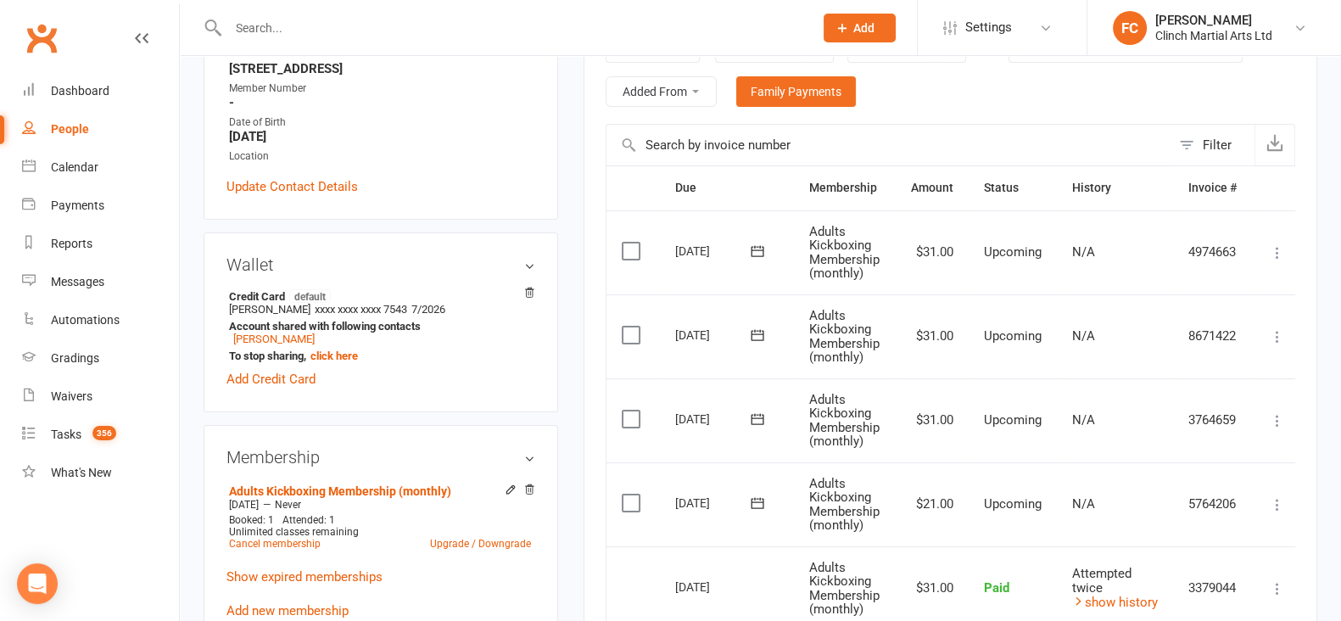
scroll to position [105, 0]
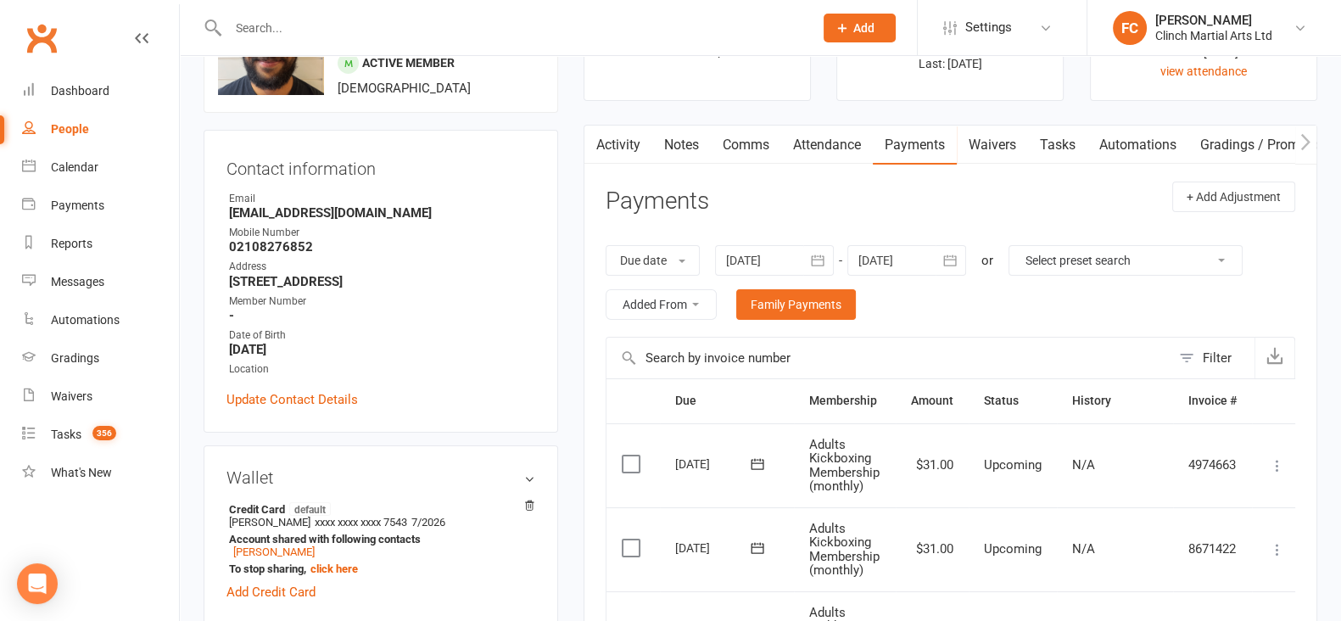
click at [615, 141] on link "Activity" at bounding box center [619, 145] width 68 height 39
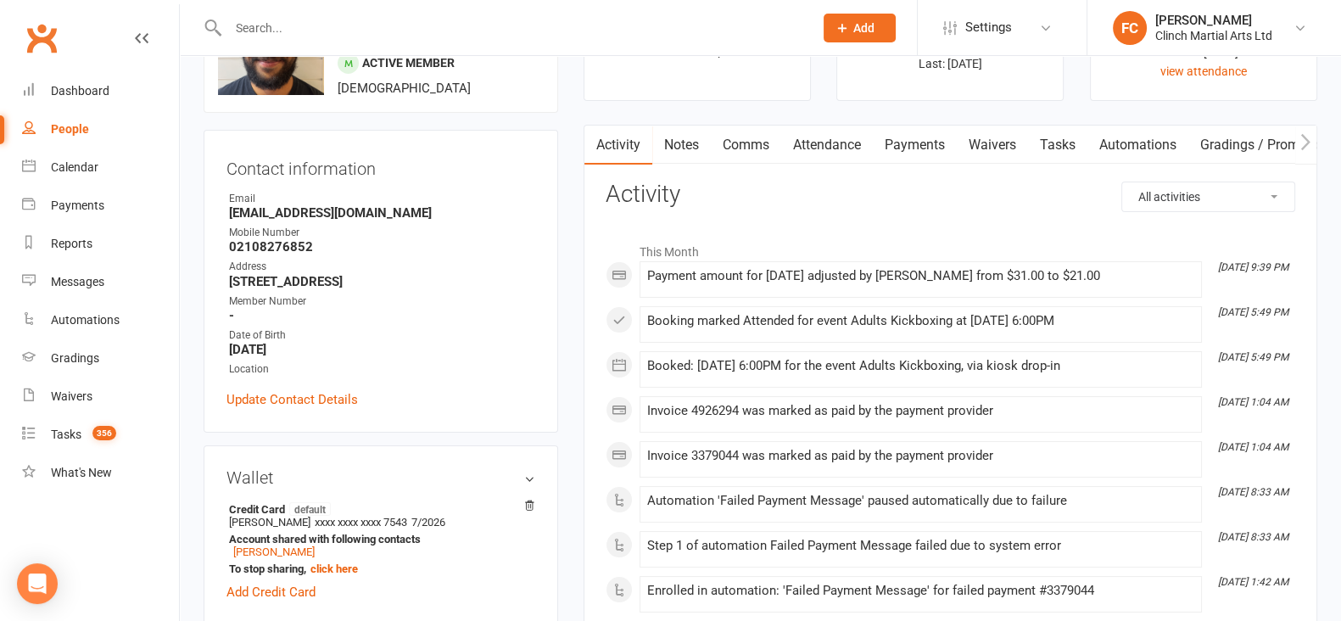
click at [675, 147] on link "Notes" at bounding box center [681, 145] width 59 height 39
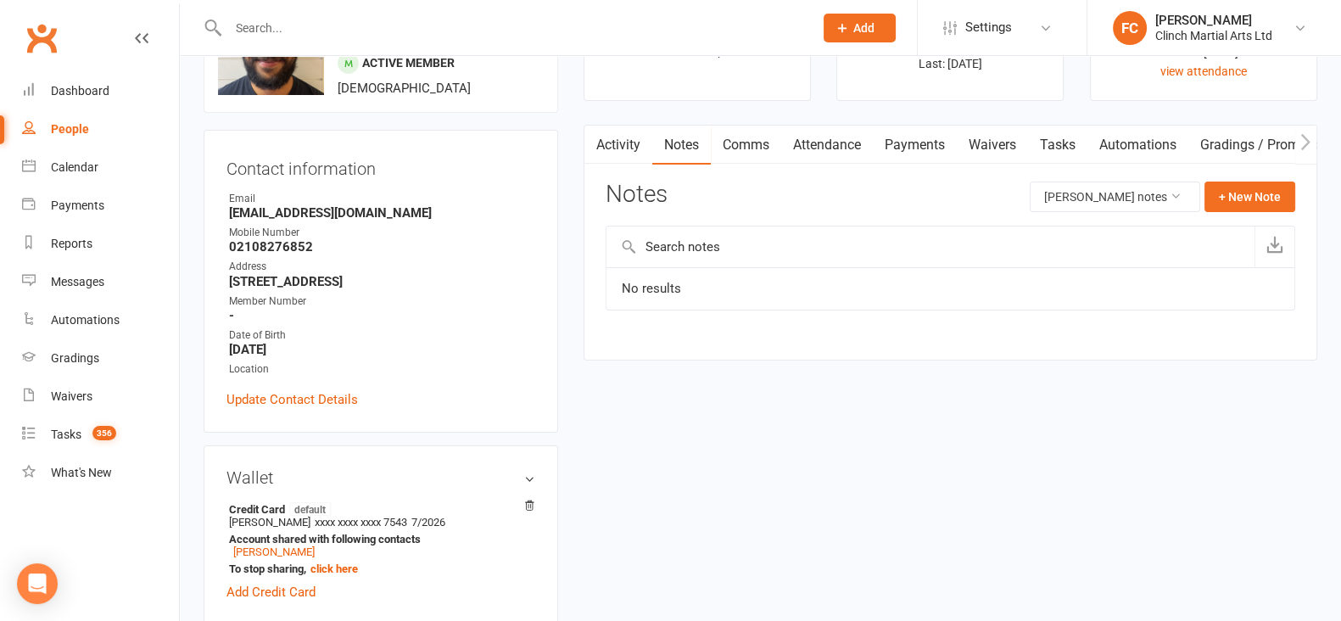
click at [758, 143] on link "Comms" at bounding box center [746, 145] width 70 height 39
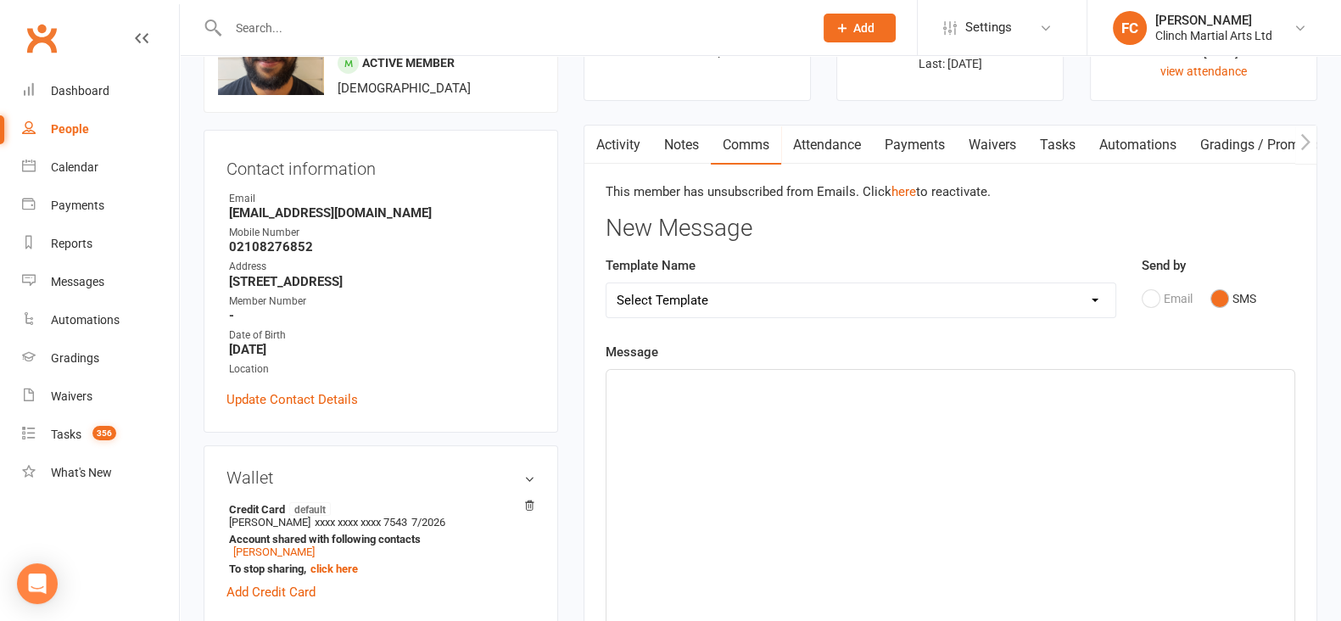
click at [670, 146] on link "Notes" at bounding box center [681, 145] width 59 height 39
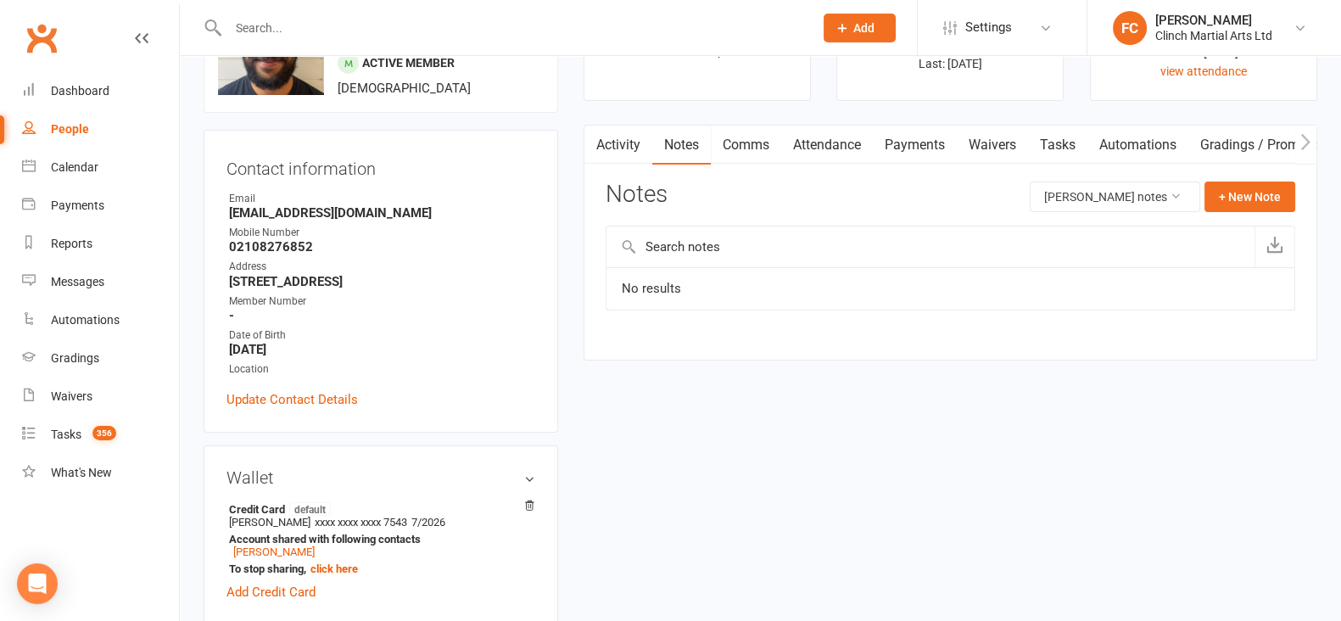
click at [624, 144] on link "Activity" at bounding box center [619, 145] width 68 height 39
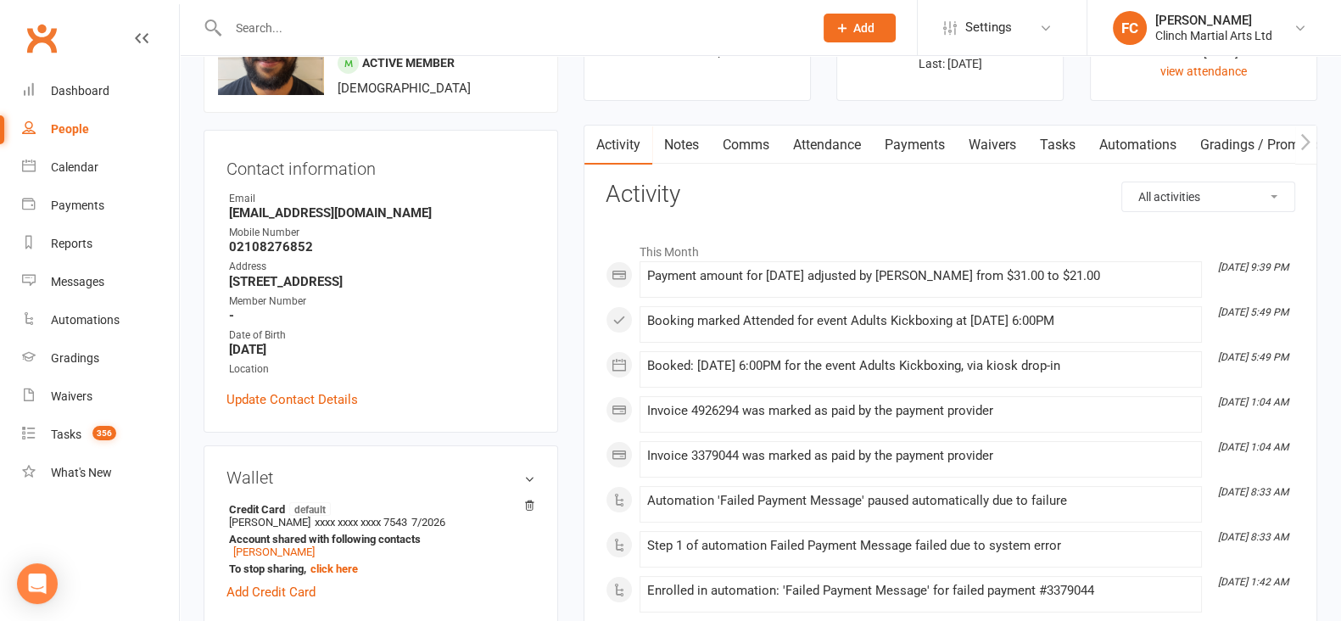
click at [834, 140] on link "Attendance" at bounding box center [827, 145] width 92 height 39
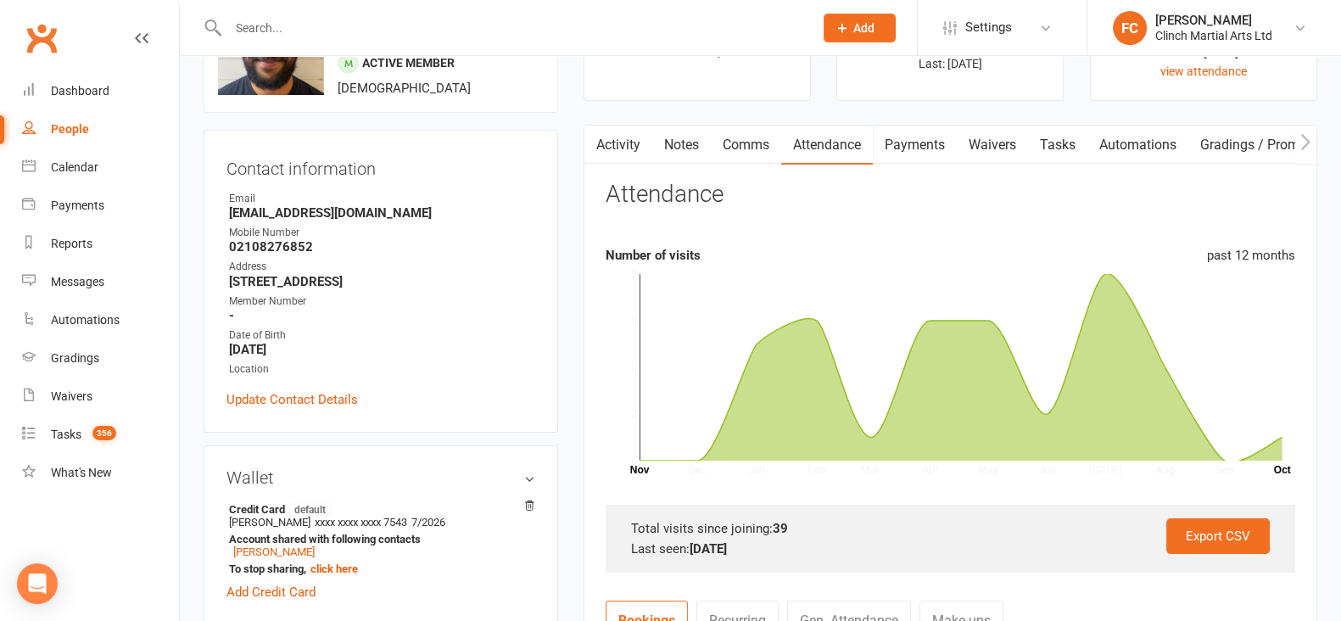
click at [932, 159] on link "Payments" at bounding box center [915, 145] width 84 height 39
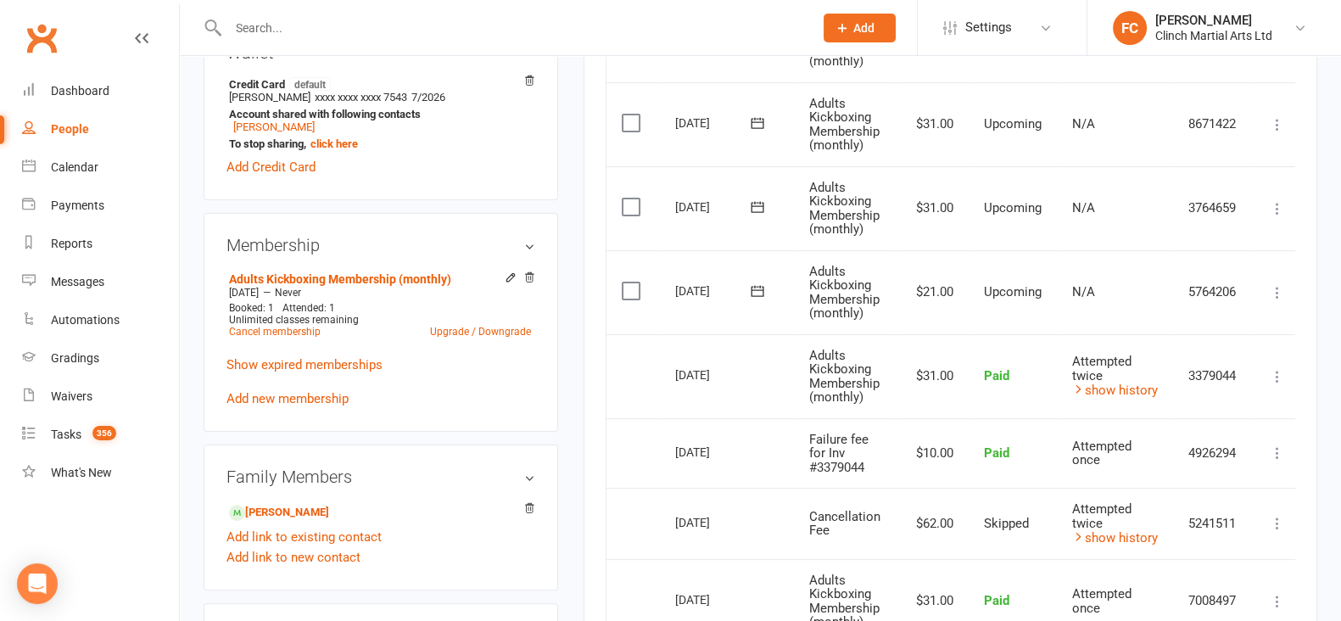
scroll to position [636, 0]
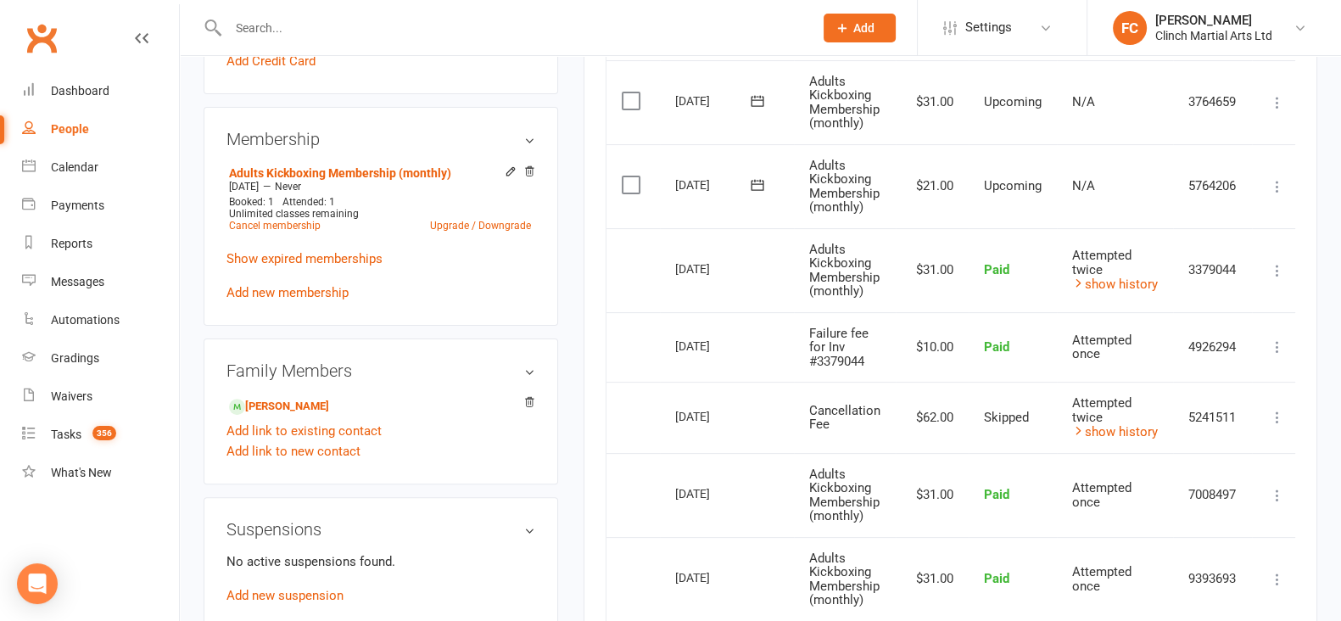
click at [1123, 269] on div "Attempted twice" at bounding box center [1115, 263] width 86 height 28
click at [1117, 281] on link "show history" at bounding box center [1115, 284] width 86 height 15
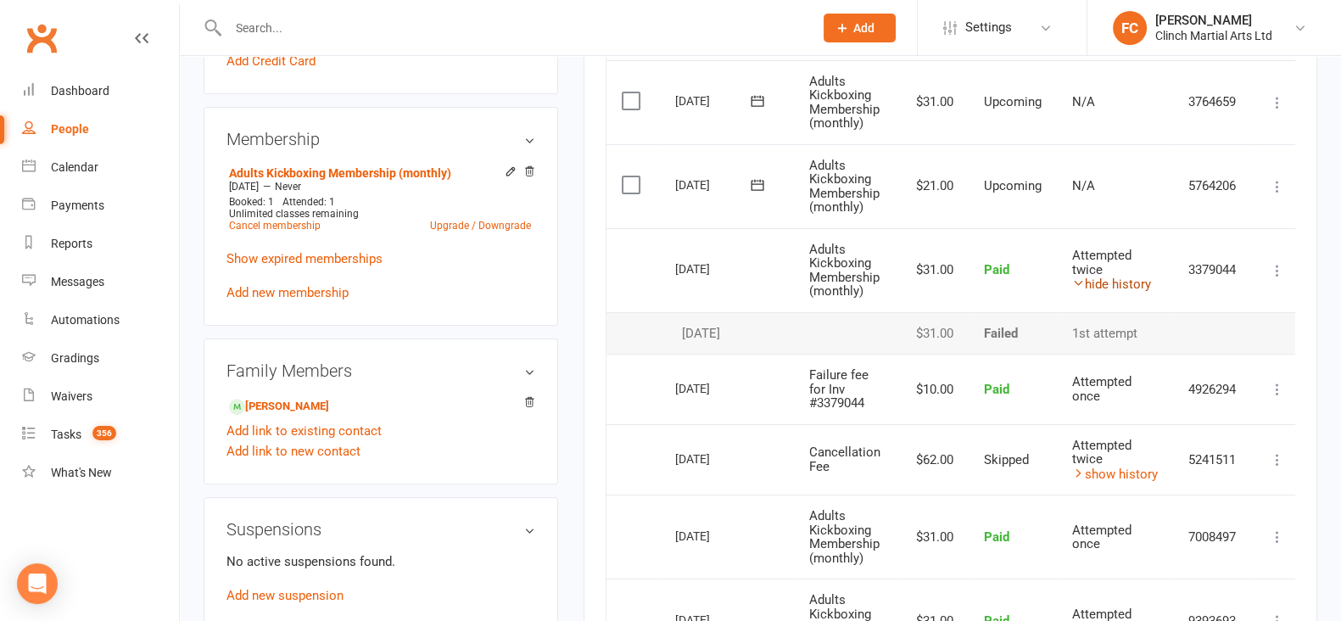
click at [1117, 281] on link "hide history" at bounding box center [1111, 284] width 79 height 15
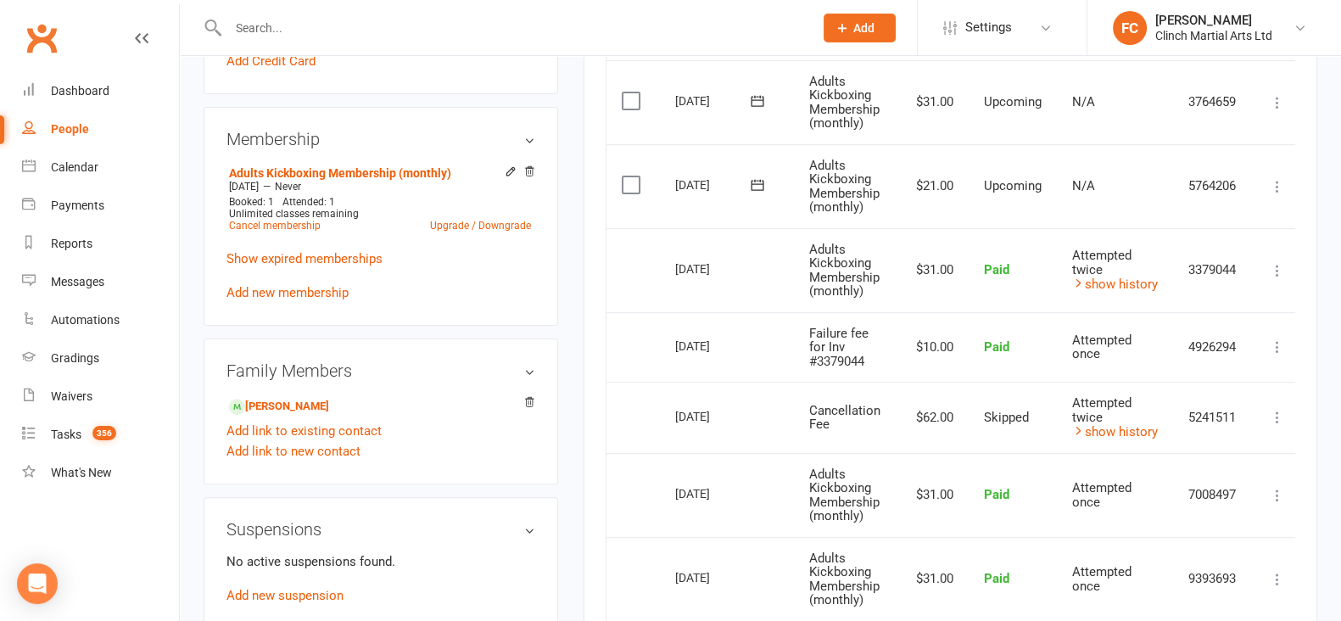
click at [1279, 186] on icon at bounding box center [1277, 186] width 17 height 17
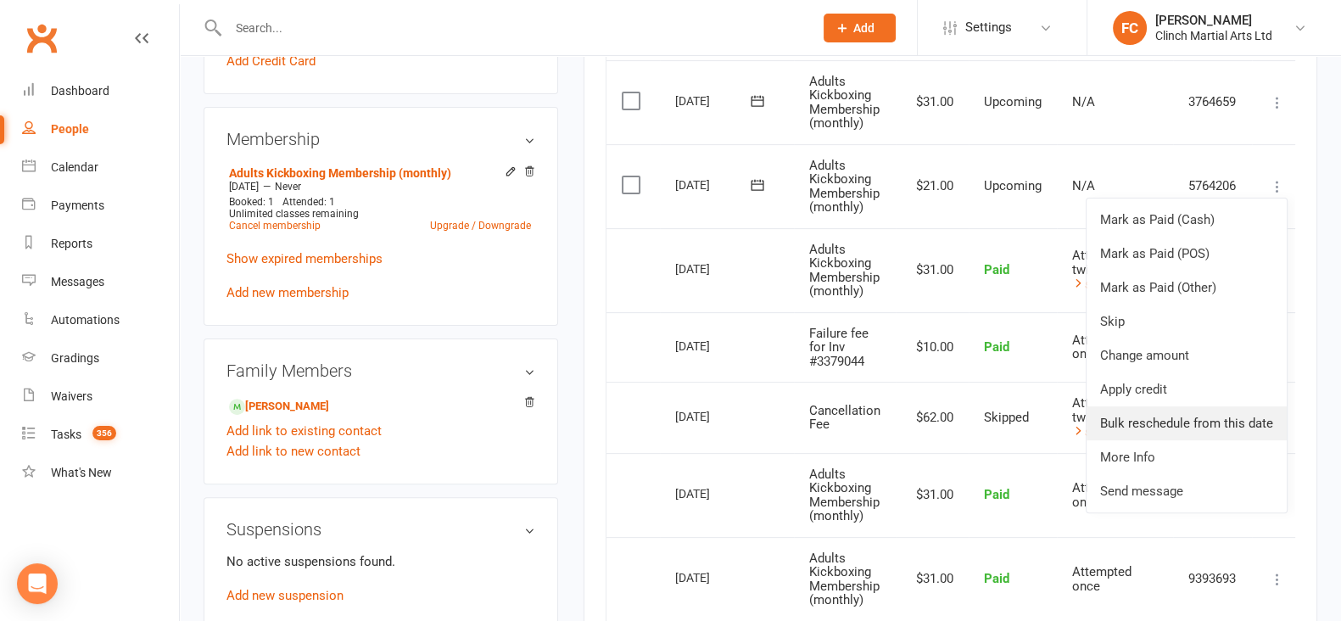
click at [1167, 422] on link "Bulk reschedule from this date" at bounding box center [1187, 423] width 200 height 34
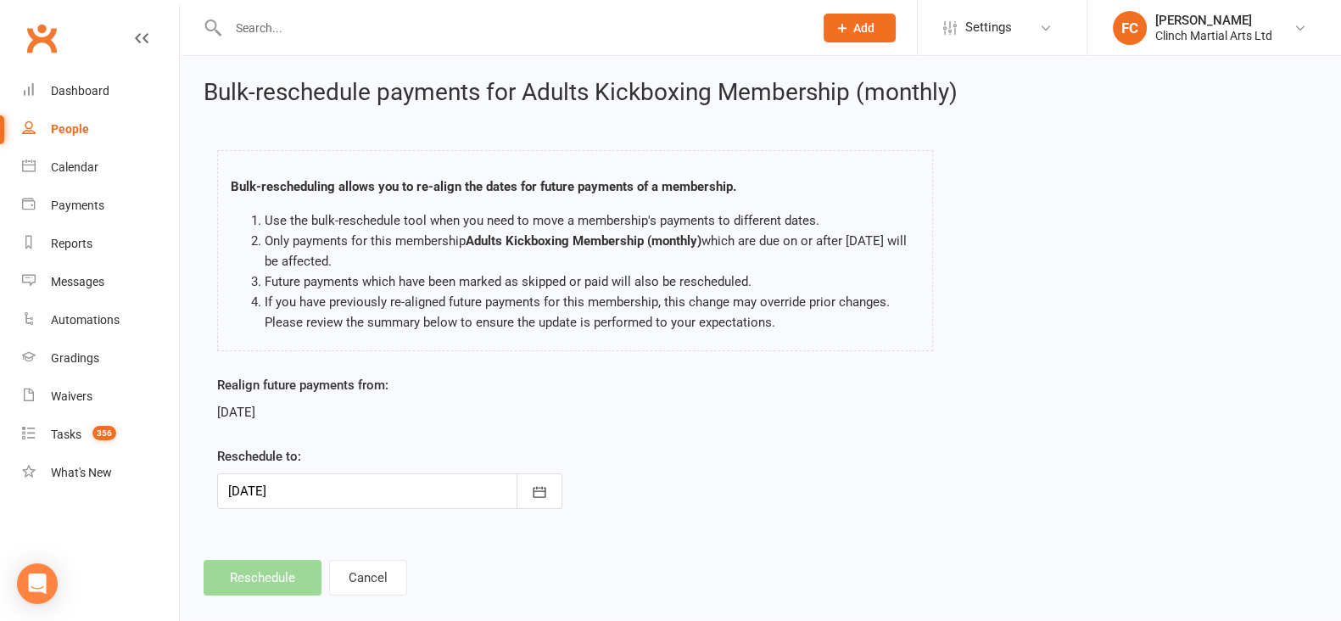
click at [306, 412] on div "[DATE]" at bounding box center [389, 412] width 345 height 20
click at [283, 488] on div at bounding box center [389, 491] width 345 height 36
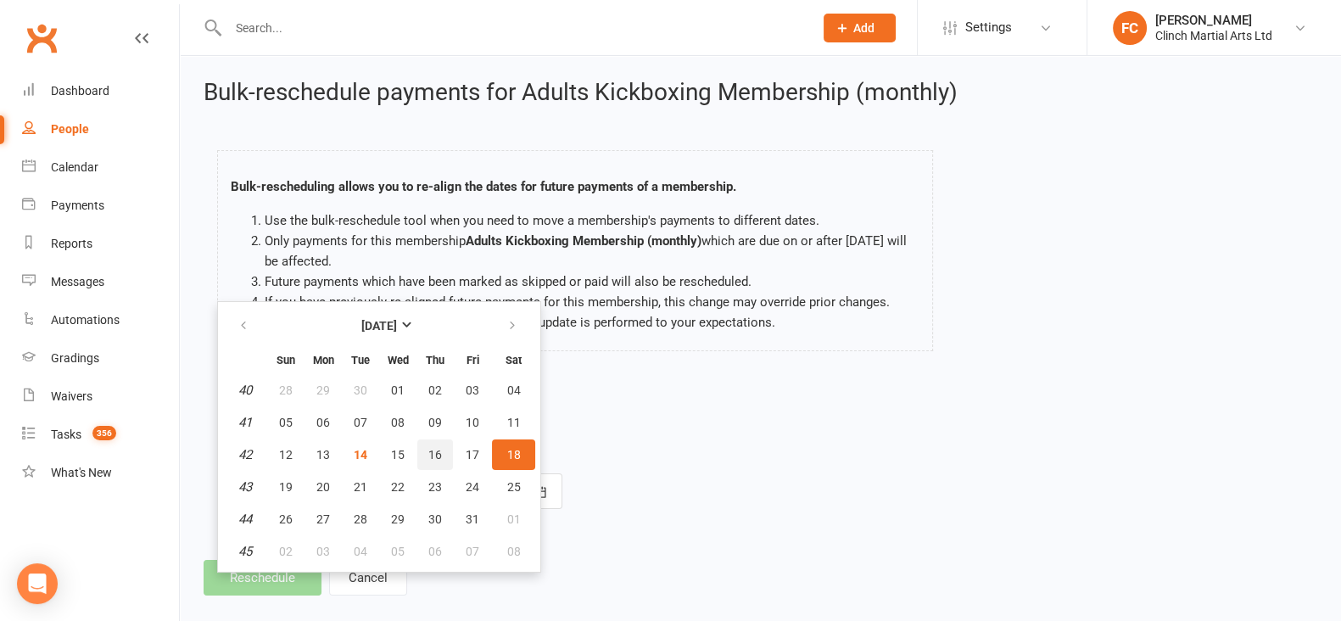
click at [429, 452] on span "16" at bounding box center [435, 455] width 14 height 14
type input "[DATE]"
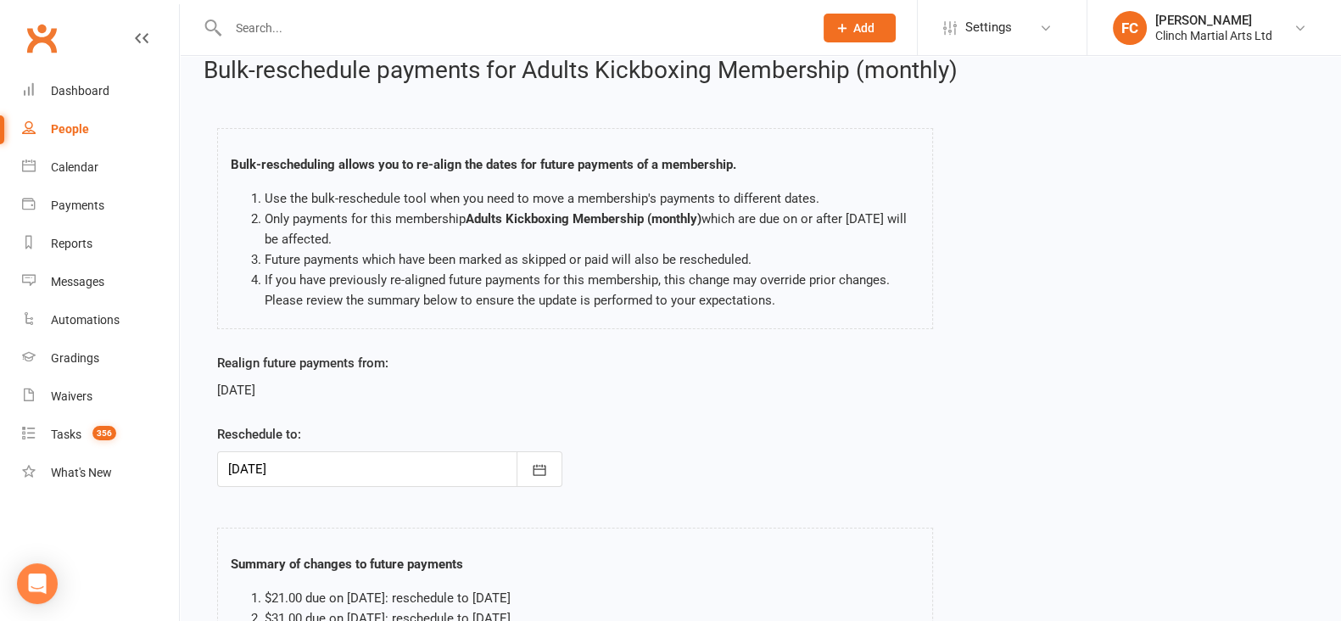
scroll to position [233, 0]
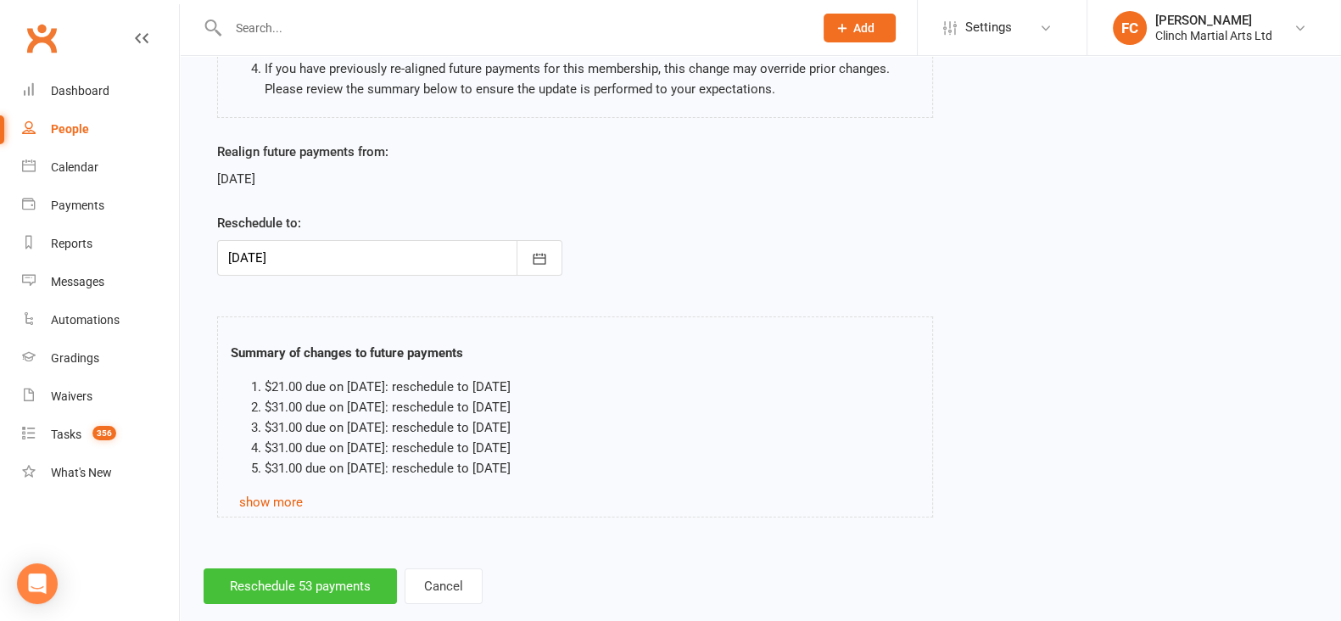
click at [303, 574] on button "Reschedule 53 payments" at bounding box center [300, 586] width 193 height 36
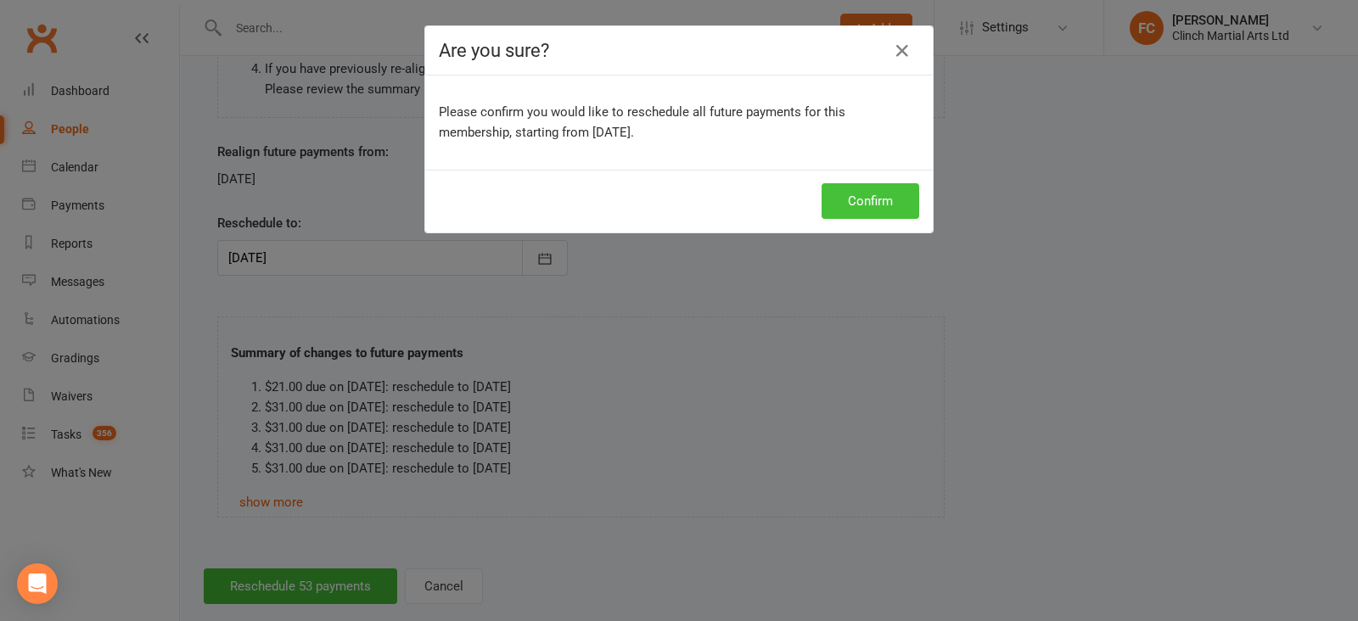
click at [871, 205] on button "Confirm" at bounding box center [870, 201] width 98 height 36
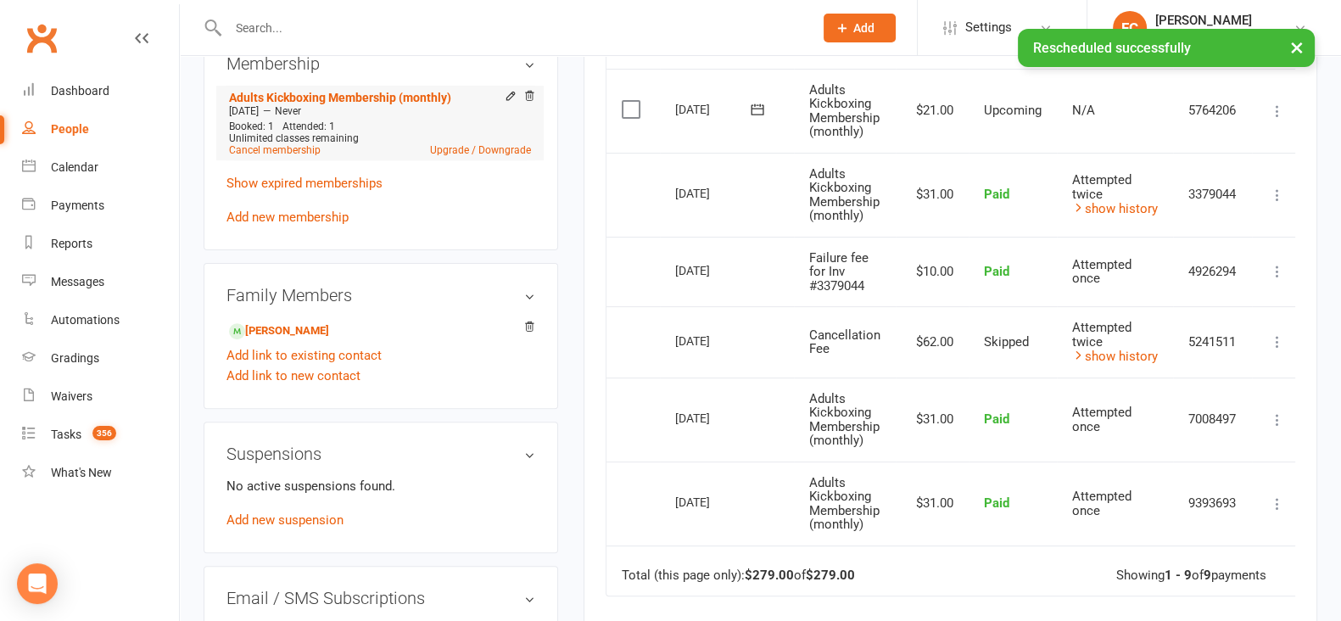
scroll to position [742, 0]
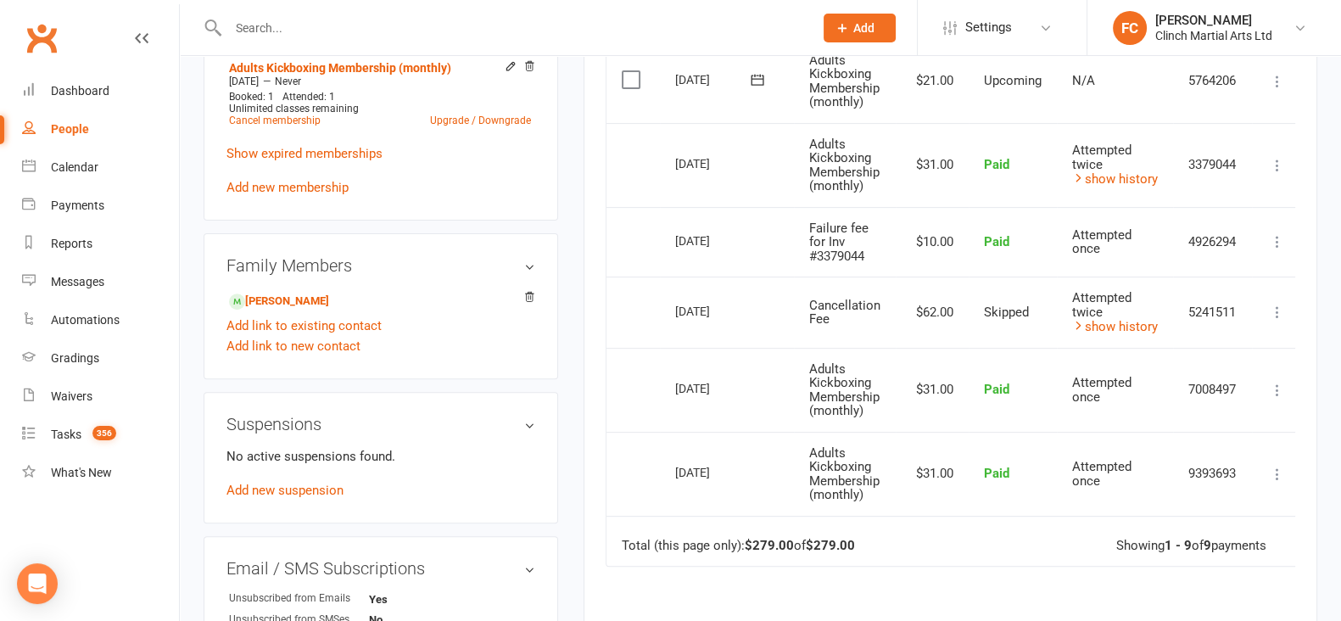
click at [382, 20] on input "text" at bounding box center [512, 28] width 579 height 24
paste input "Hudz"
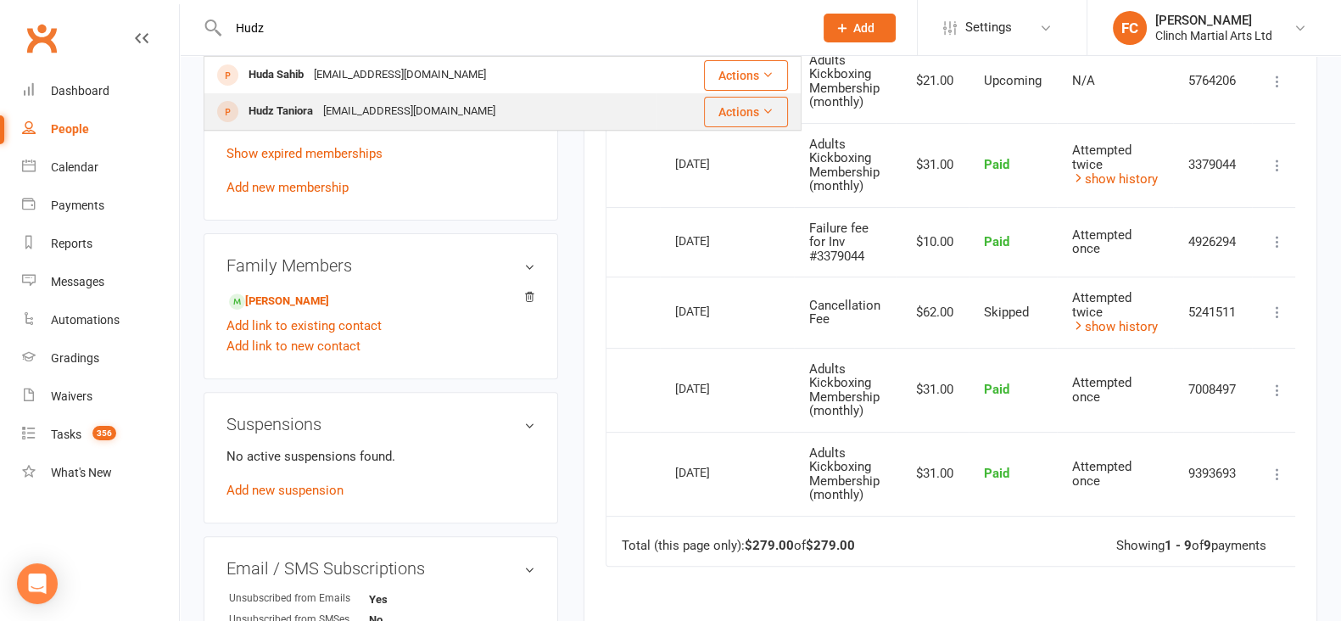
type input "Hudz"
click at [323, 105] on div "htaniora726@gmail.com" at bounding box center [409, 111] width 182 height 25
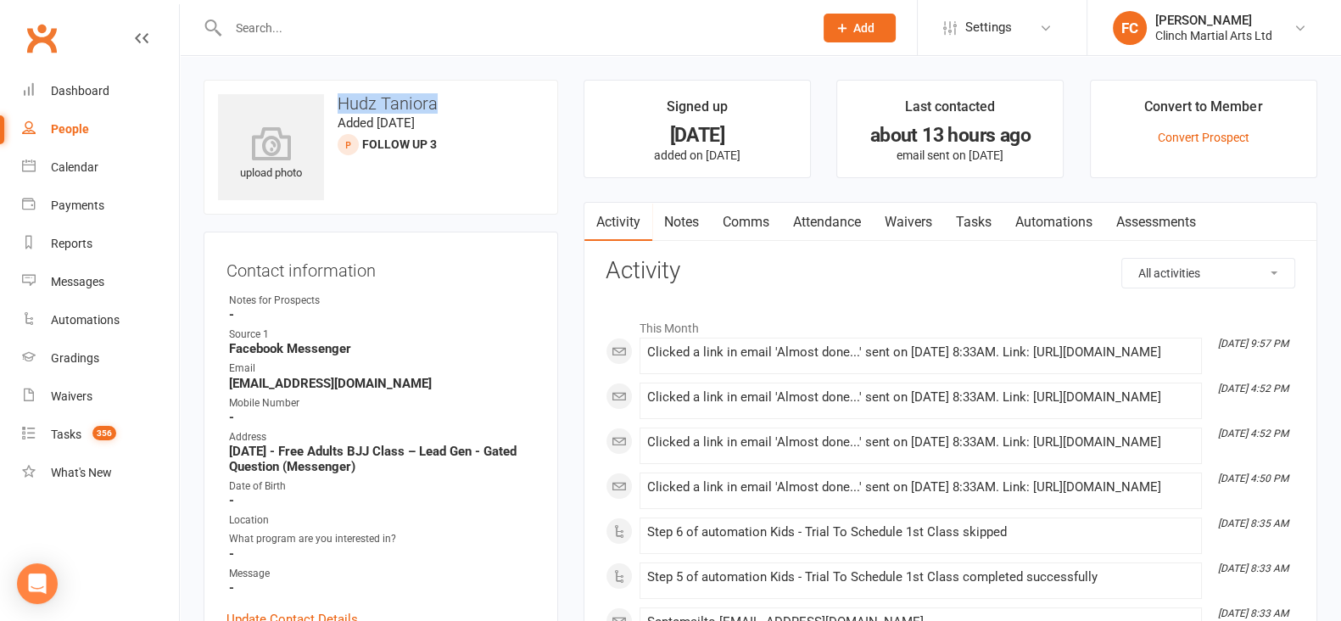
drag, startPoint x: 340, startPoint y: 98, endPoint x: 469, endPoint y: 104, distance: 129.1
click at [469, 104] on h3 "Hudz Taniora" at bounding box center [381, 103] width 326 height 19
copy h3 "Hudz Taniora"
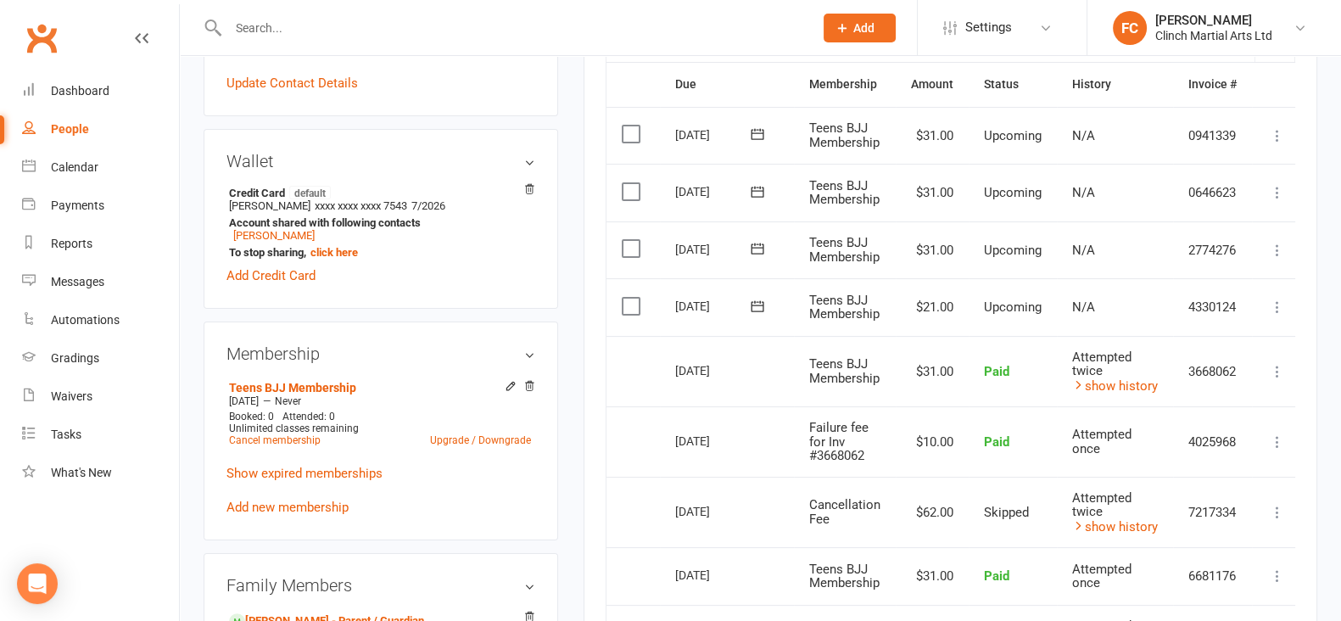
scroll to position [423, 0]
click at [1283, 303] on icon at bounding box center [1277, 305] width 17 height 17
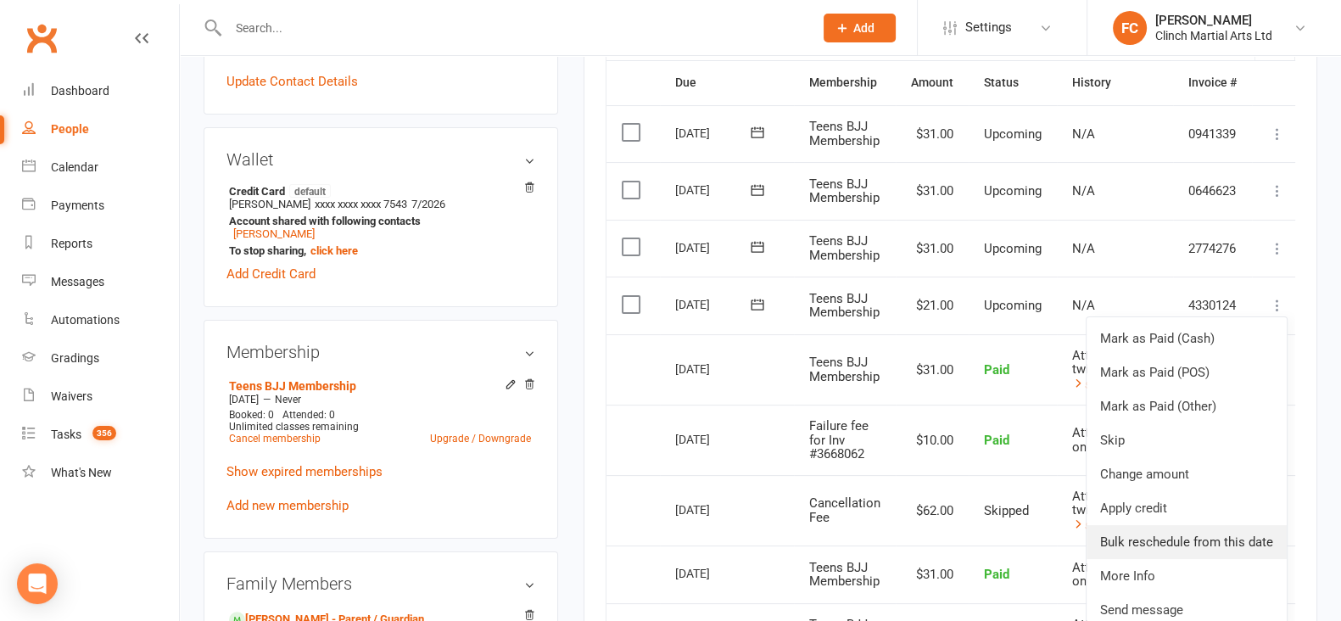
click at [1156, 536] on link "Bulk reschedule from this date" at bounding box center [1187, 542] width 200 height 34
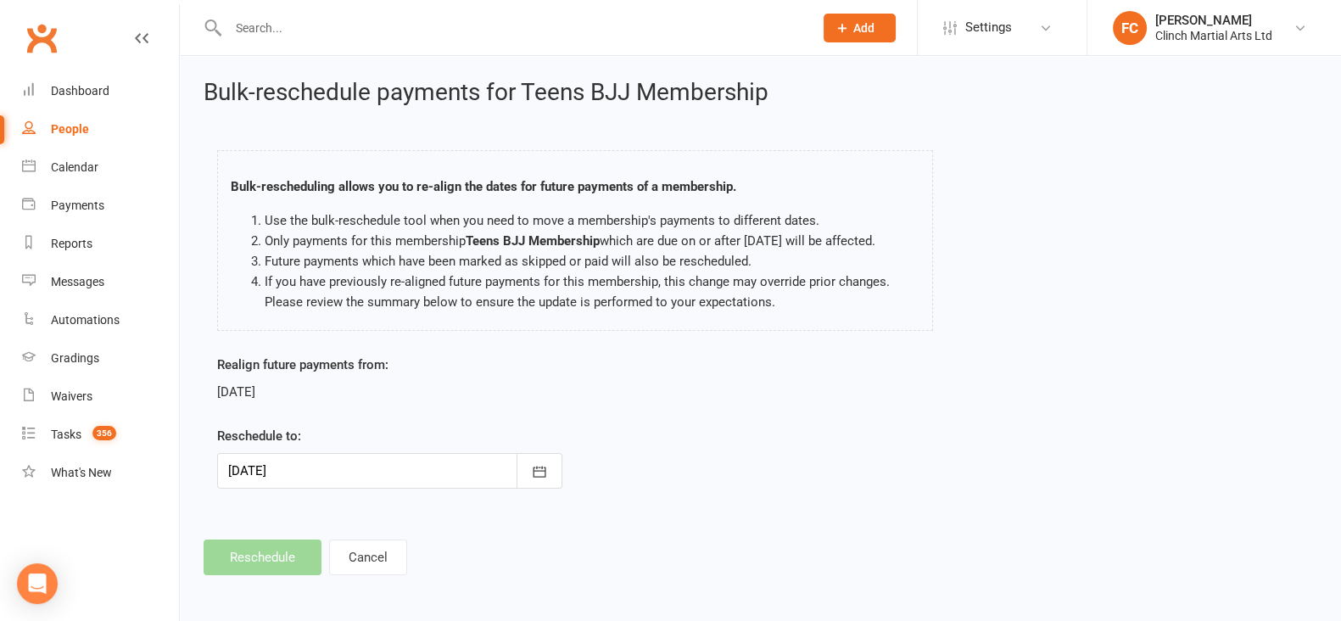
click at [267, 475] on div at bounding box center [389, 471] width 345 height 36
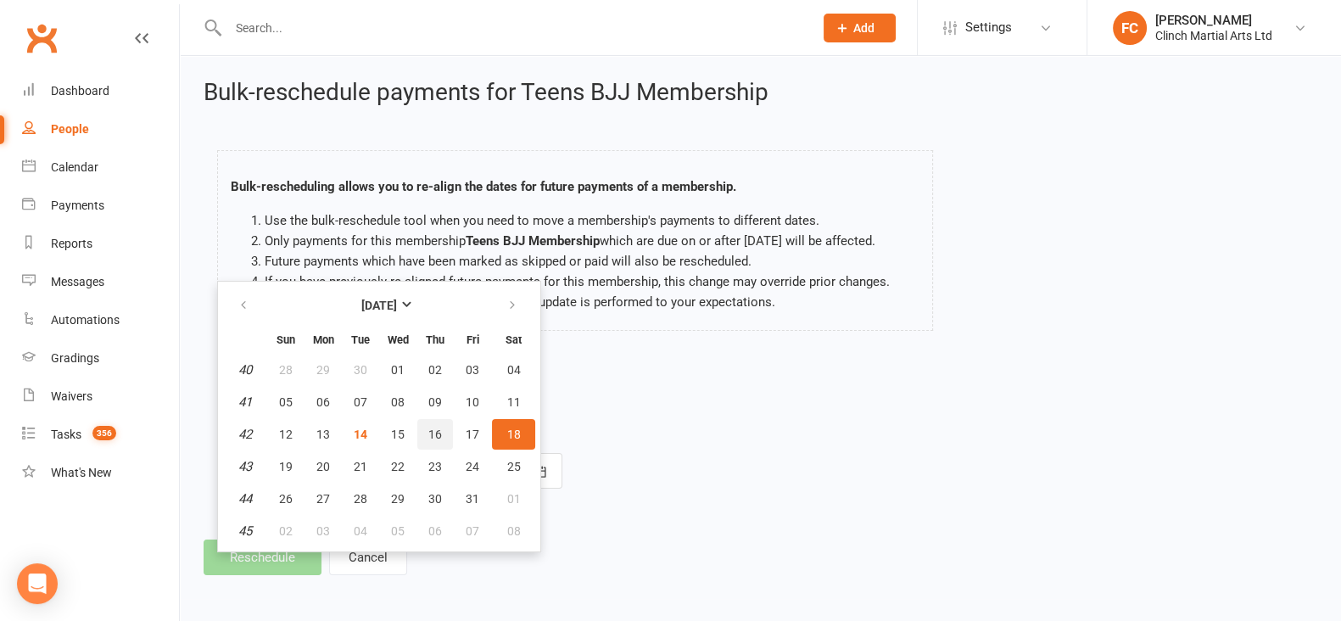
click at [428, 431] on span "16" at bounding box center [435, 435] width 14 height 14
type input "[DATE]"
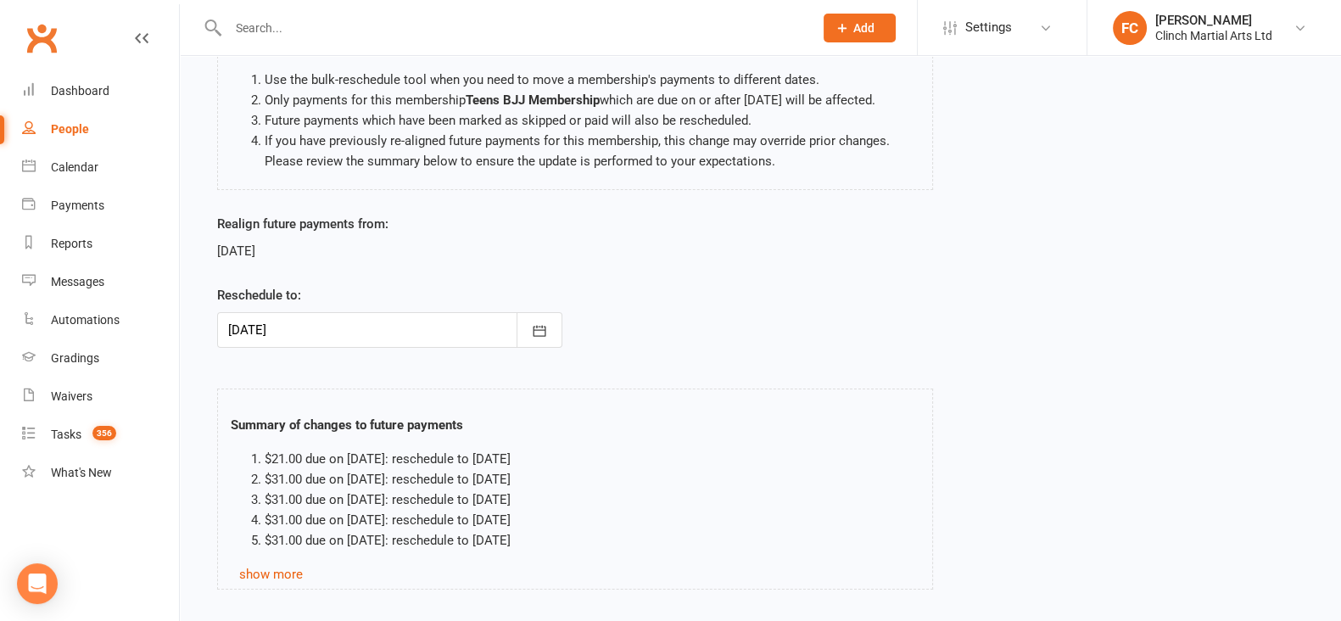
scroll to position [213, 0]
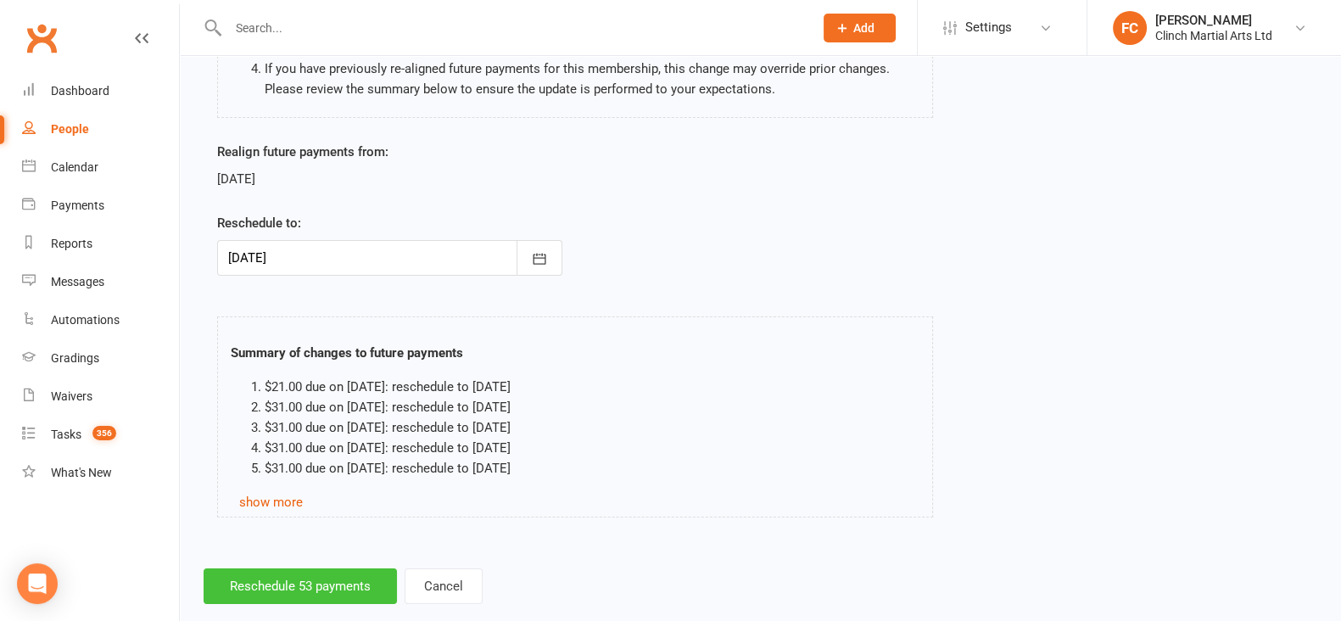
click at [259, 587] on button "Reschedule 53 payments" at bounding box center [300, 586] width 193 height 36
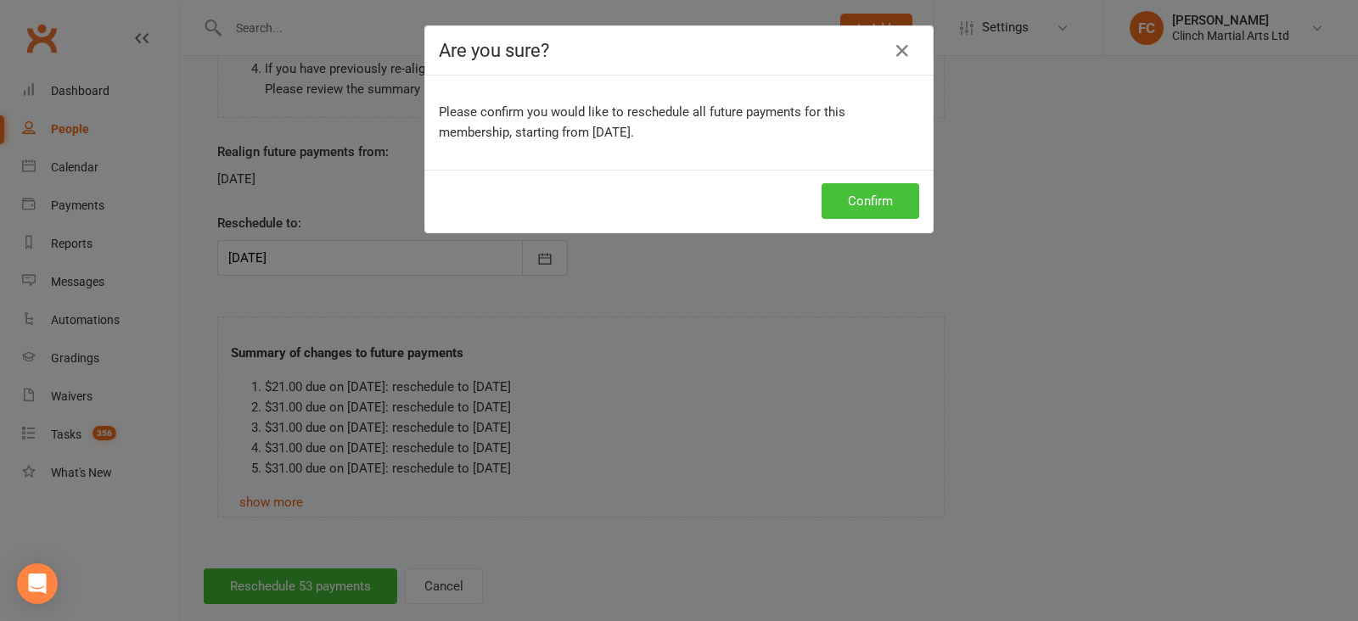
click at [865, 207] on button "Confirm" at bounding box center [870, 201] width 98 height 36
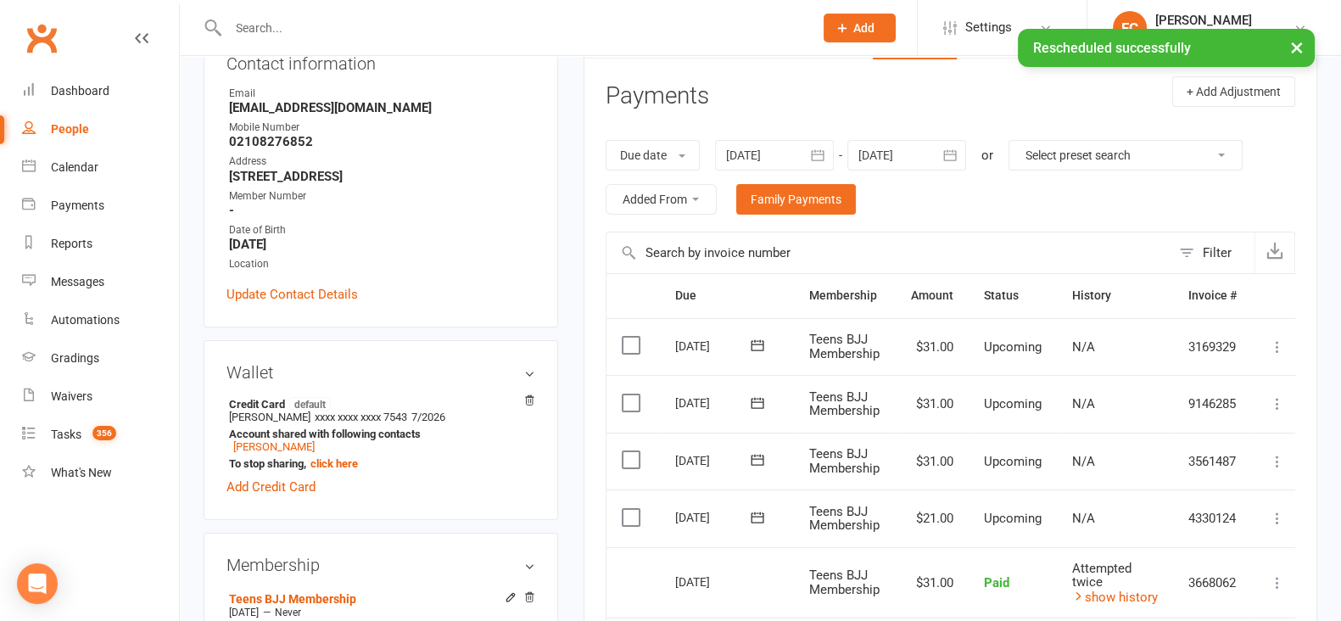
scroll to position [530, 0]
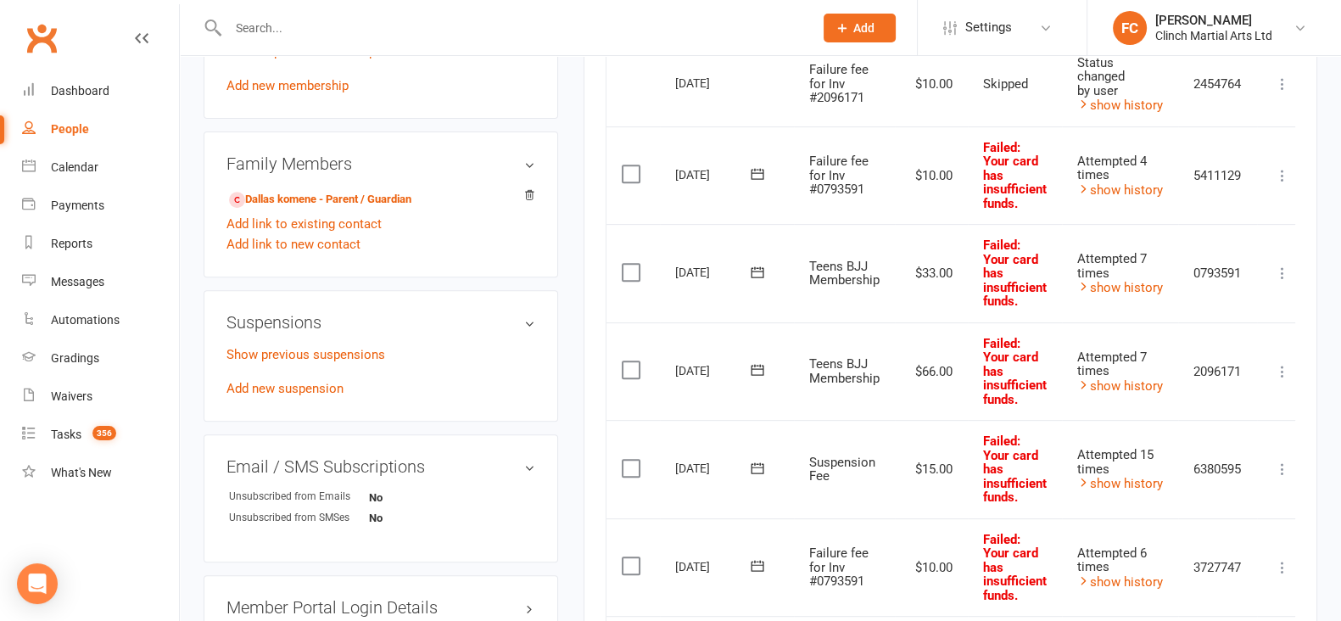
scroll to position [848, 0]
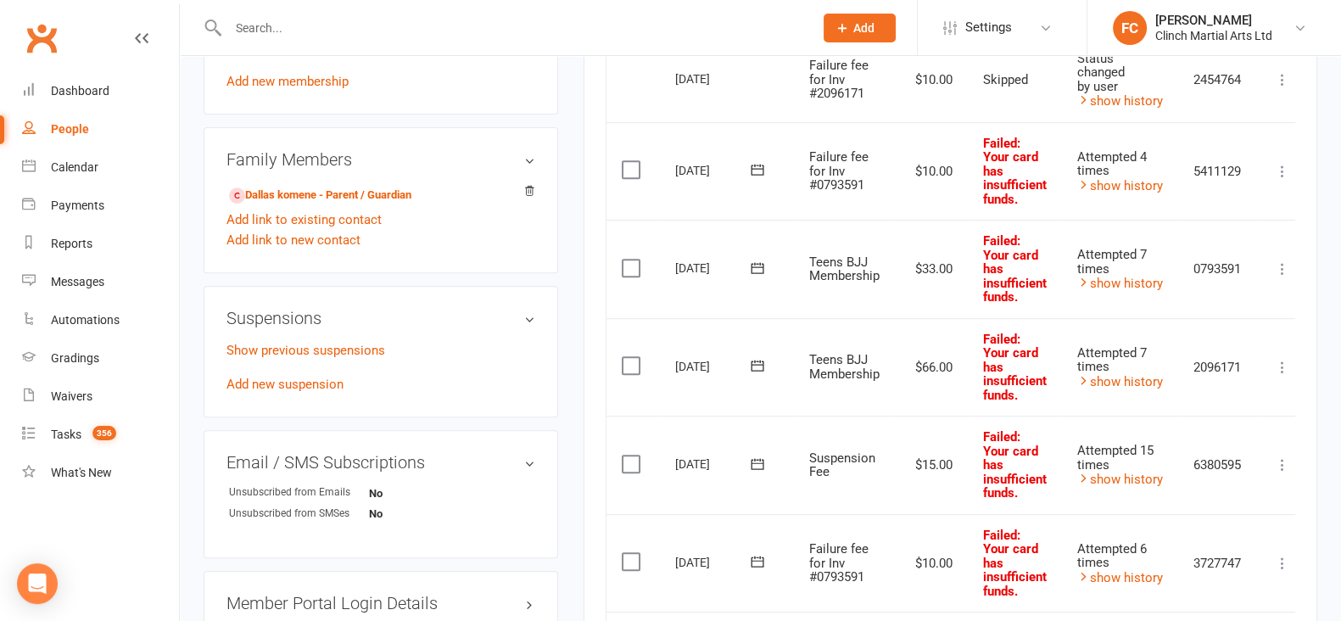
click at [765, 167] on button at bounding box center [758, 170] width 34 height 18
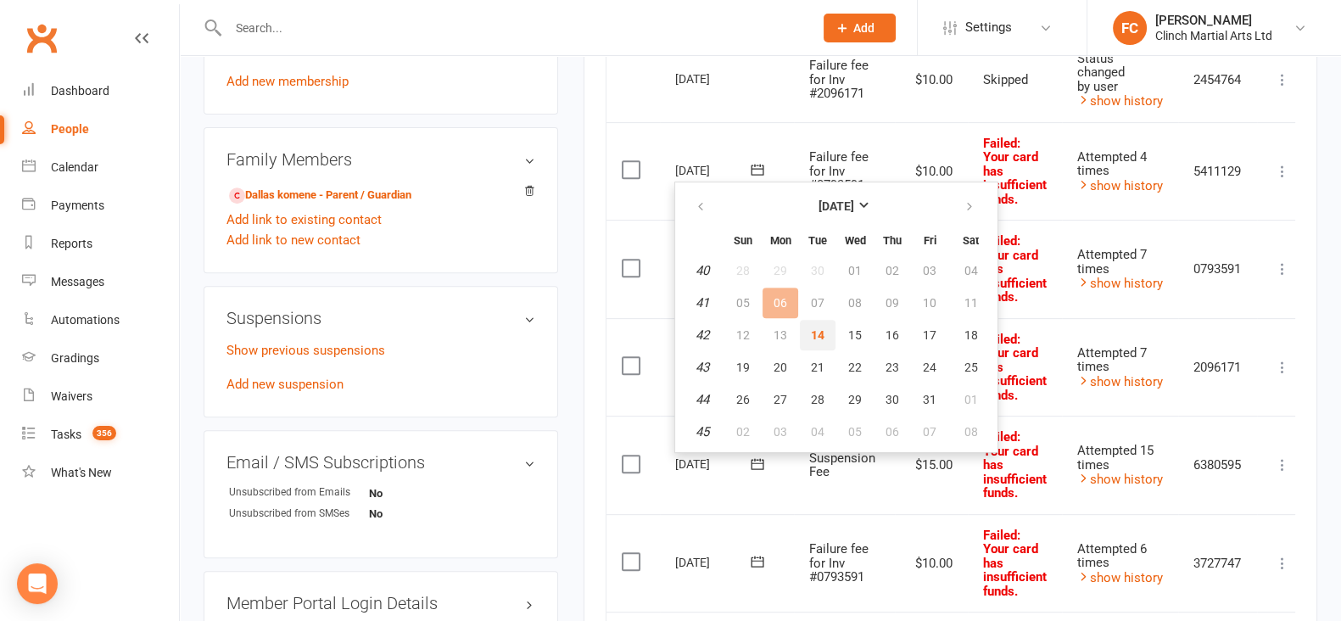
click at [806, 328] on button "14" at bounding box center [818, 335] width 36 height 31
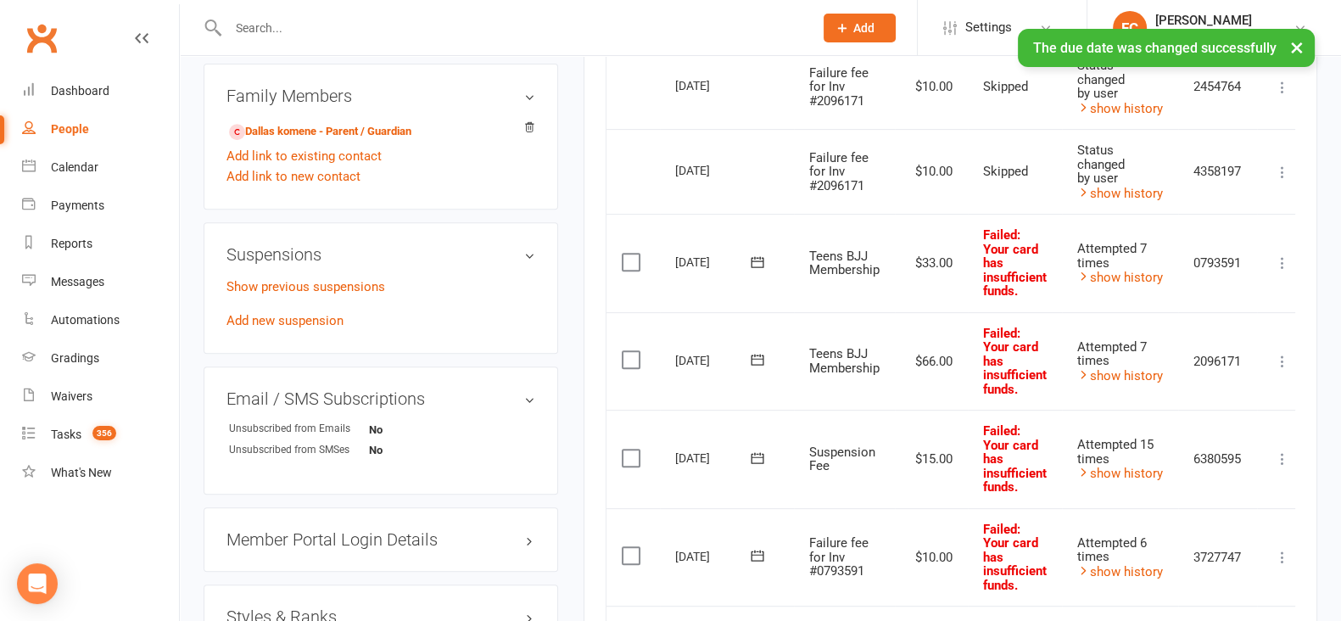
scroll to position [955, 0]
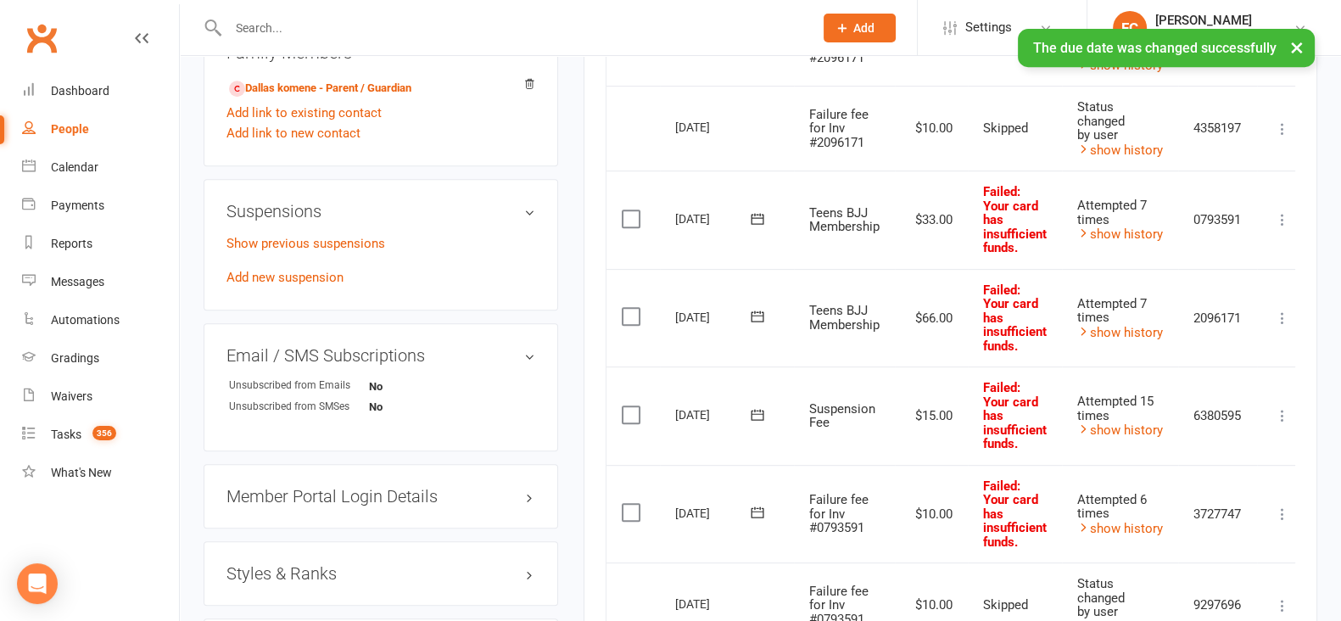
click at [751, 216] on icon at bounding box center [757, 218] width 13 height 11
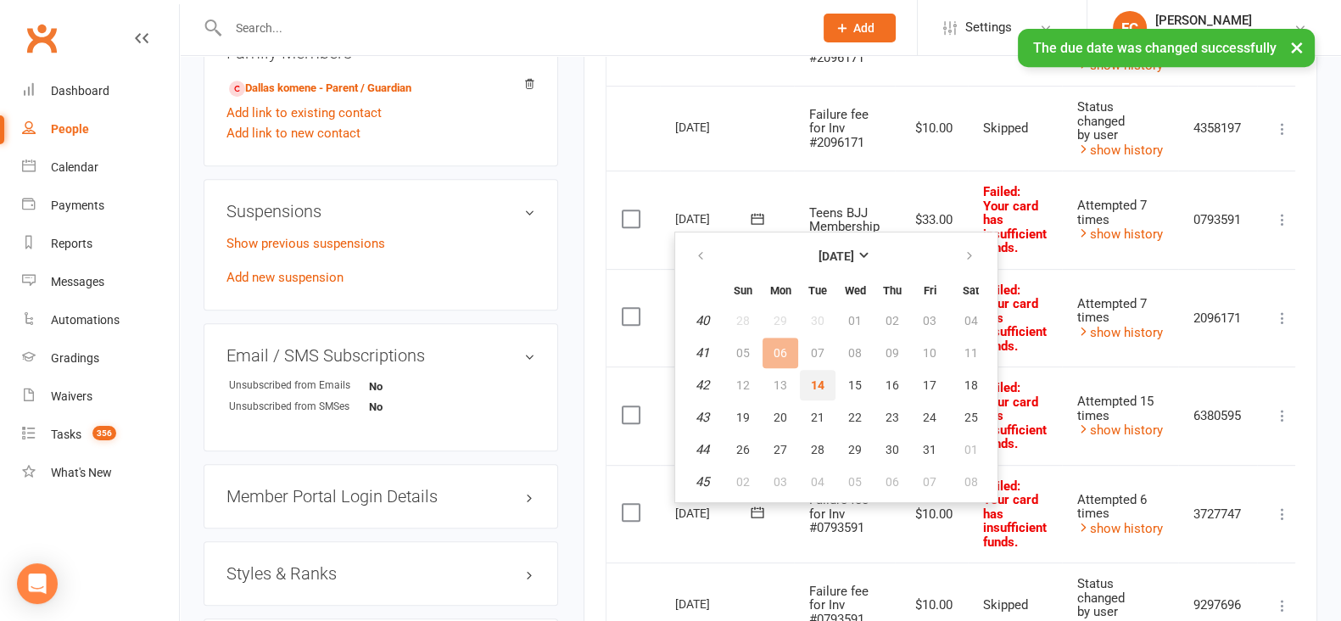
click at [823, 384] on button "14" at bounding box center [818, 385] width 36 height 31
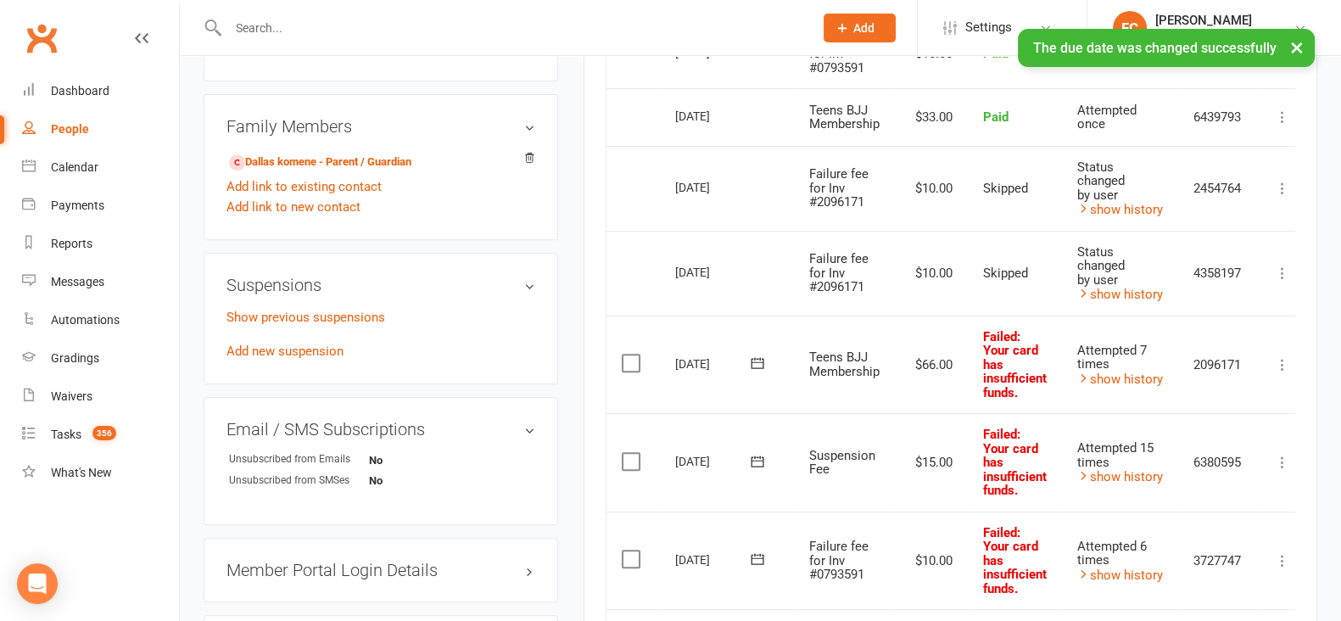
scroll to position [1061, 0]
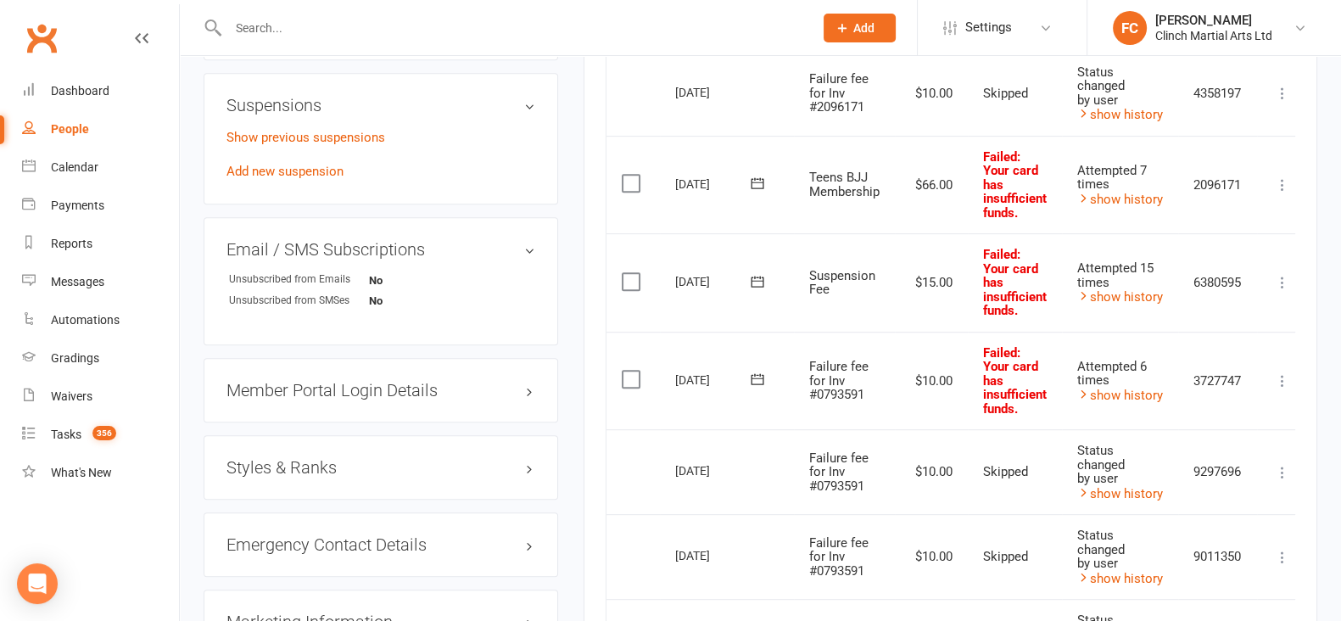
click at [753, 180] on icon at bounding box center [757, 182] width 13 height 11
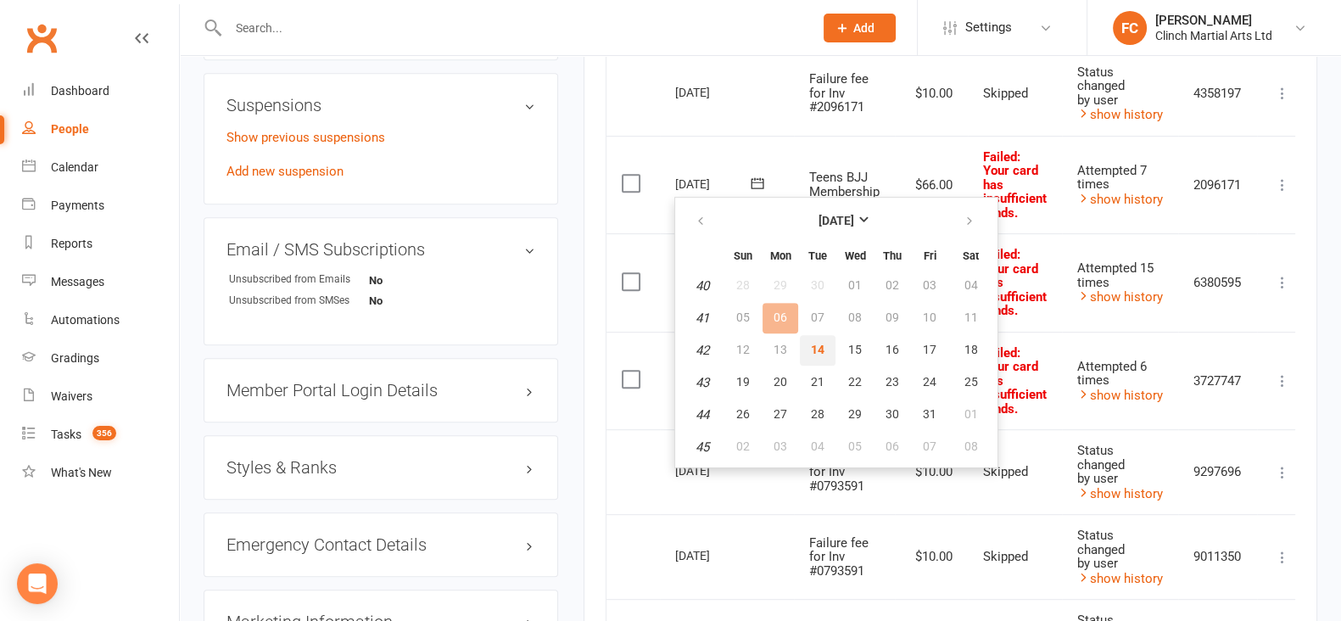
click at [813, 345] on span "14" at bounding box center [818, 350] width 14 height 14
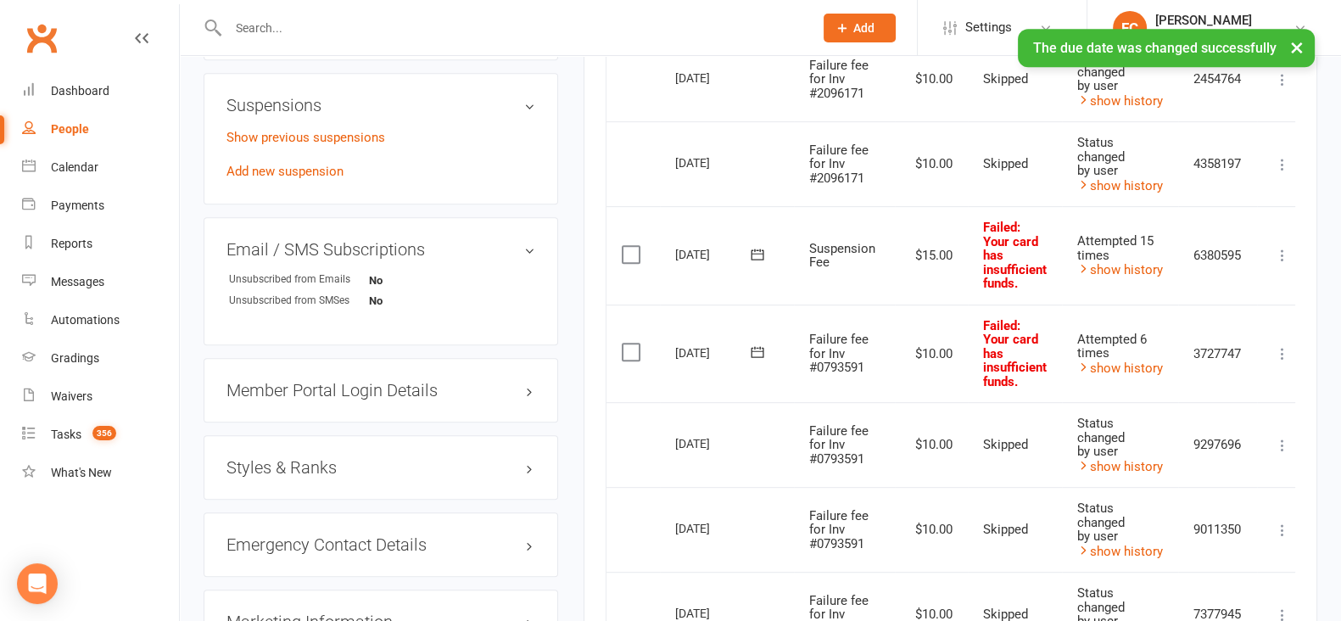
click at [757, 251] on icon at bounding box center [757, 254] width 13 height 11
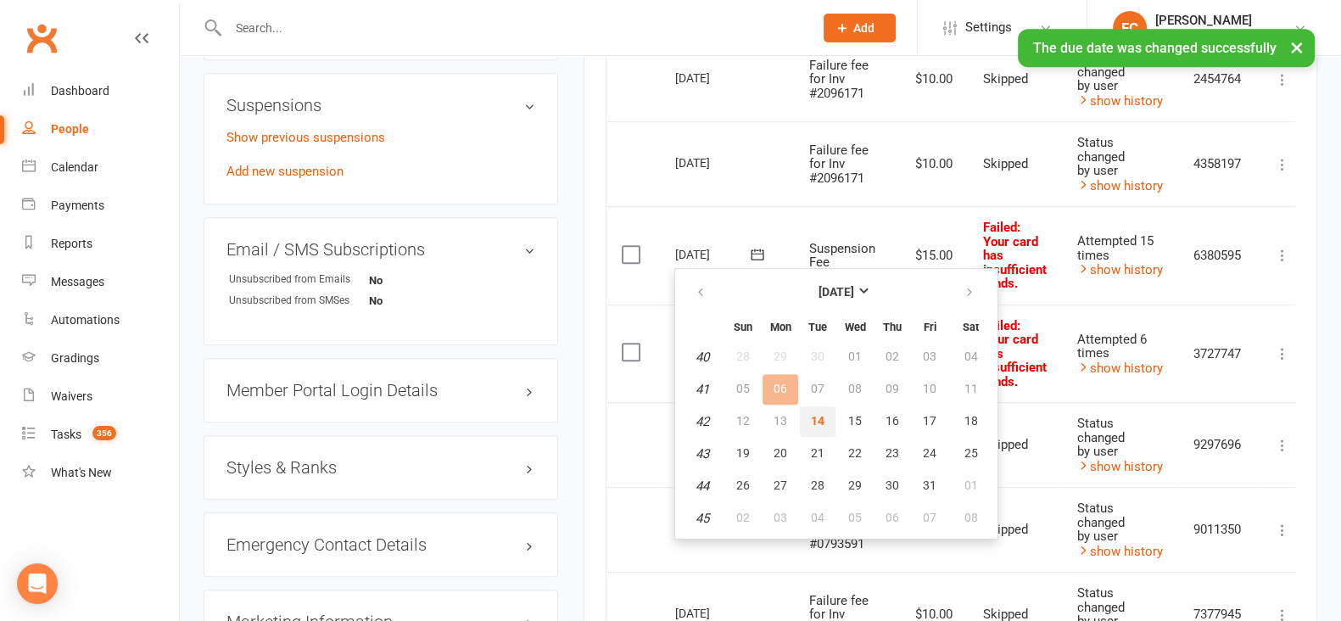
click at [817, 422] on span "14" at bounding box center [818, 421] width 14 height 14
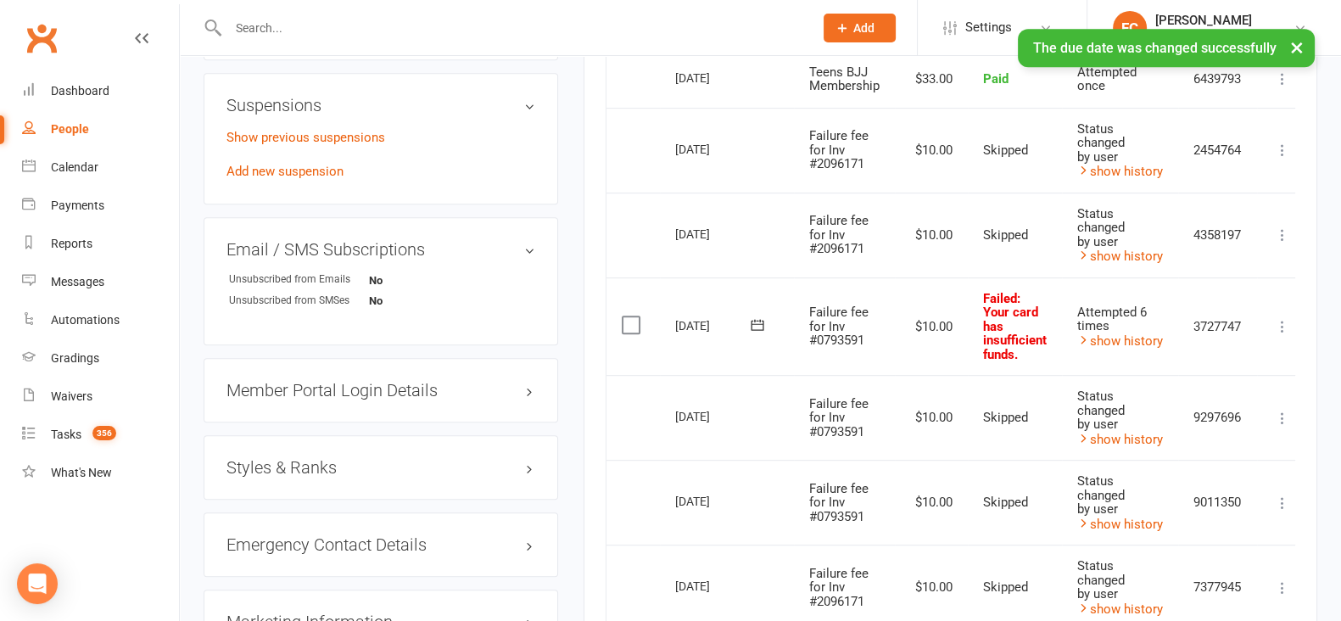
click at [630, 325] on label at bounding box center [633, 324] width 23 height 17
click at [630, 316] on input "checkbox" at bounding box center [627, 316] width 11 height 0
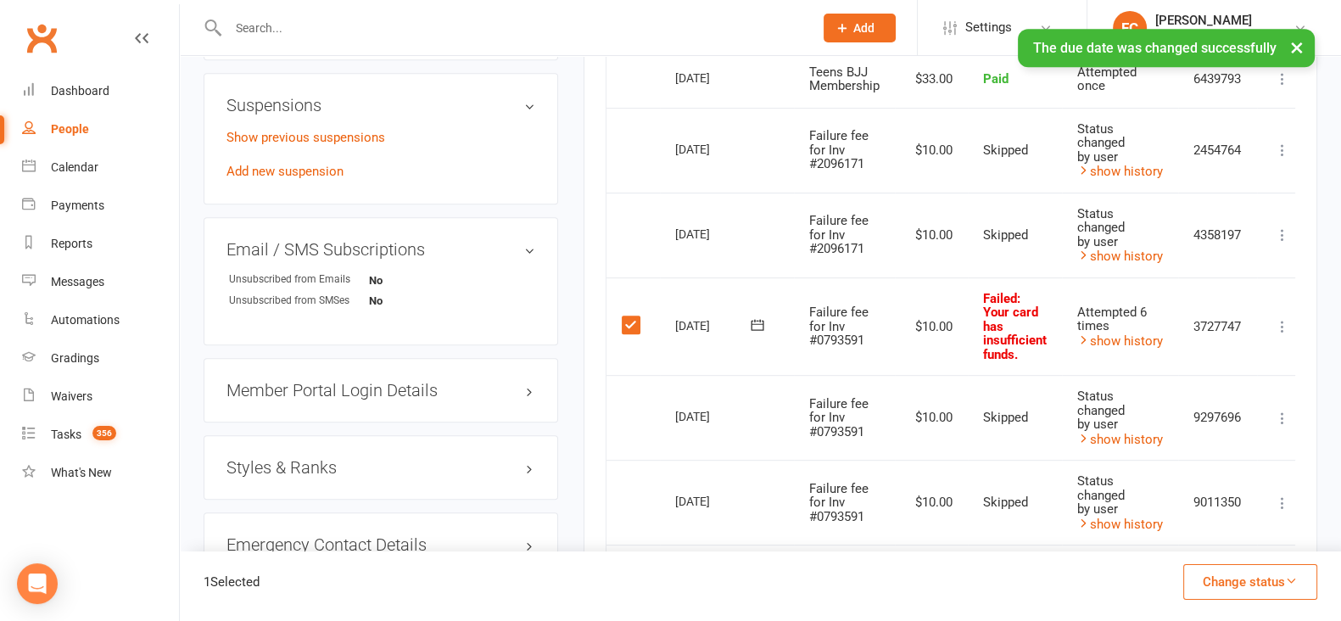
click at [1225, 577] on button "Change status" at bounding box center [1251, 582] width 134 height 36
click at [1205, 538] on link "Skipped" at bounding box center [1233, 536] width 168 height 34
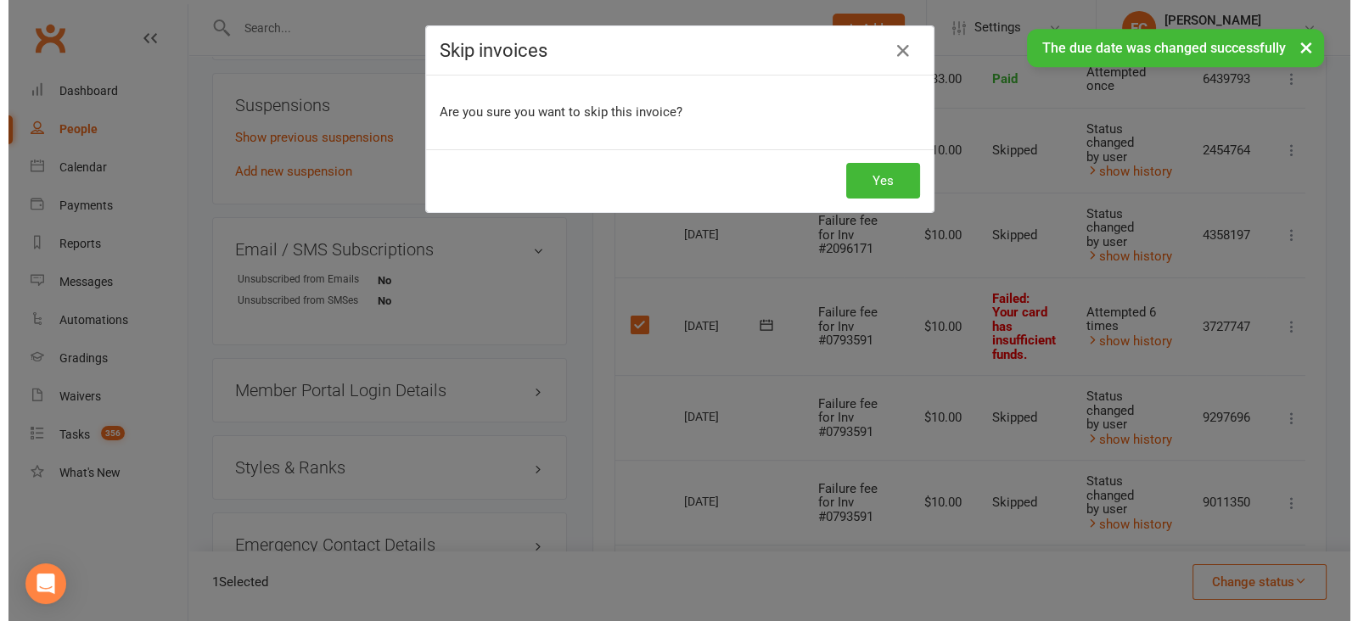
scroll to position [1044, 0]
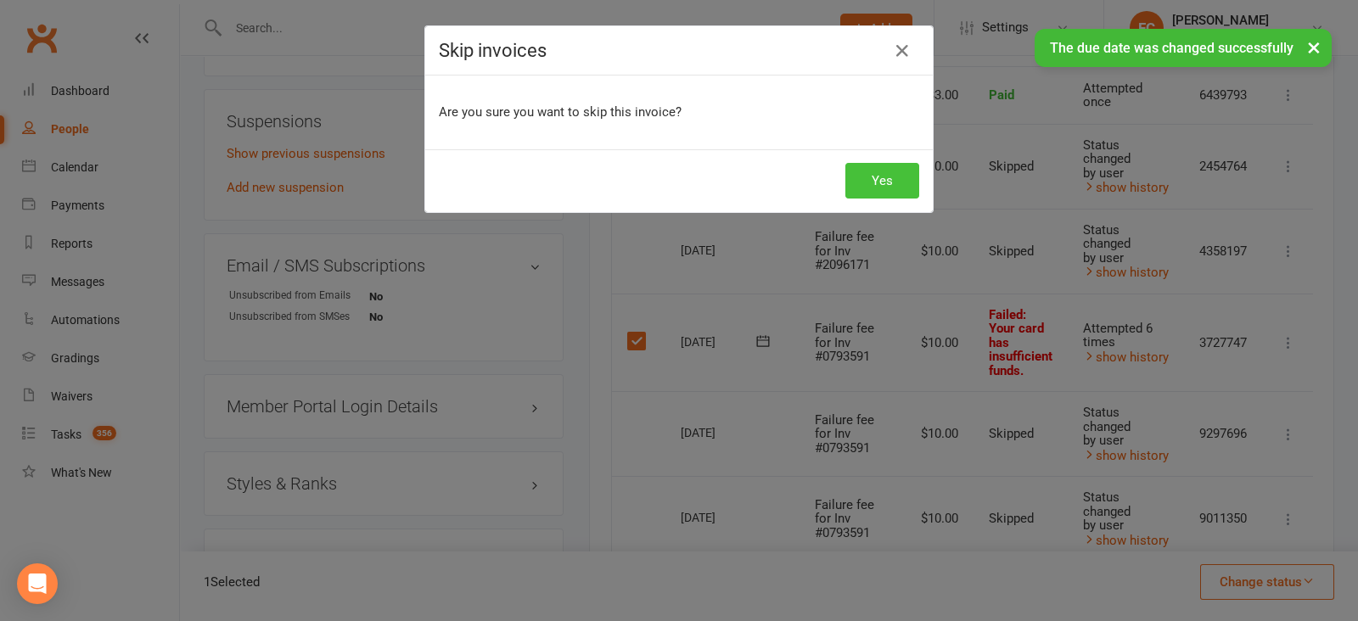
click at [876, 177] on button "Yes" at bounding box center [882, 181] width 74 height 36
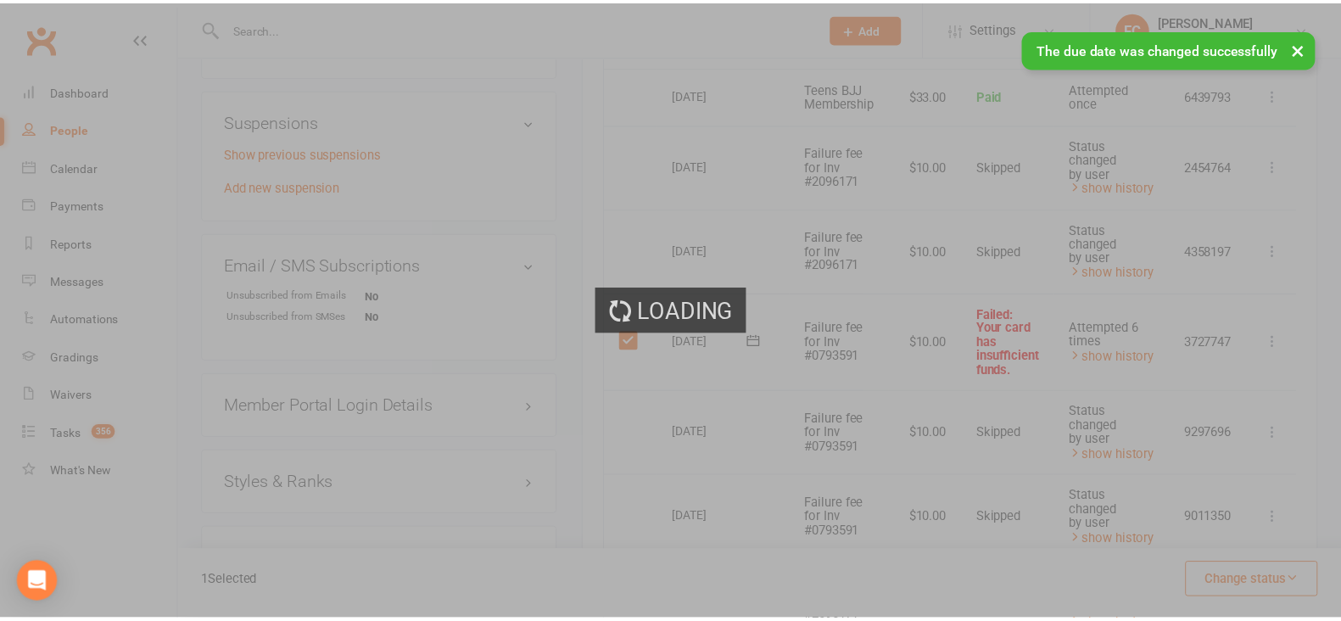
scroll to position [1061, 0]
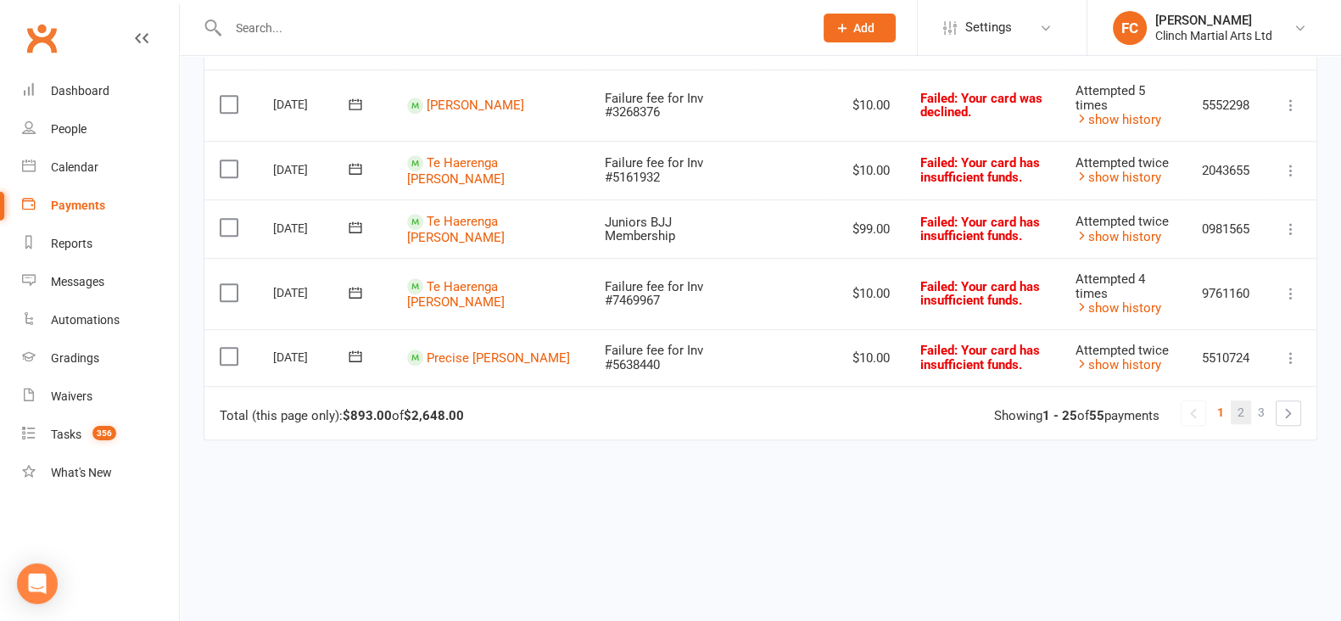
click at [1240, 410] on span "2" at bounding box center [1241, 412] width 7 height 24
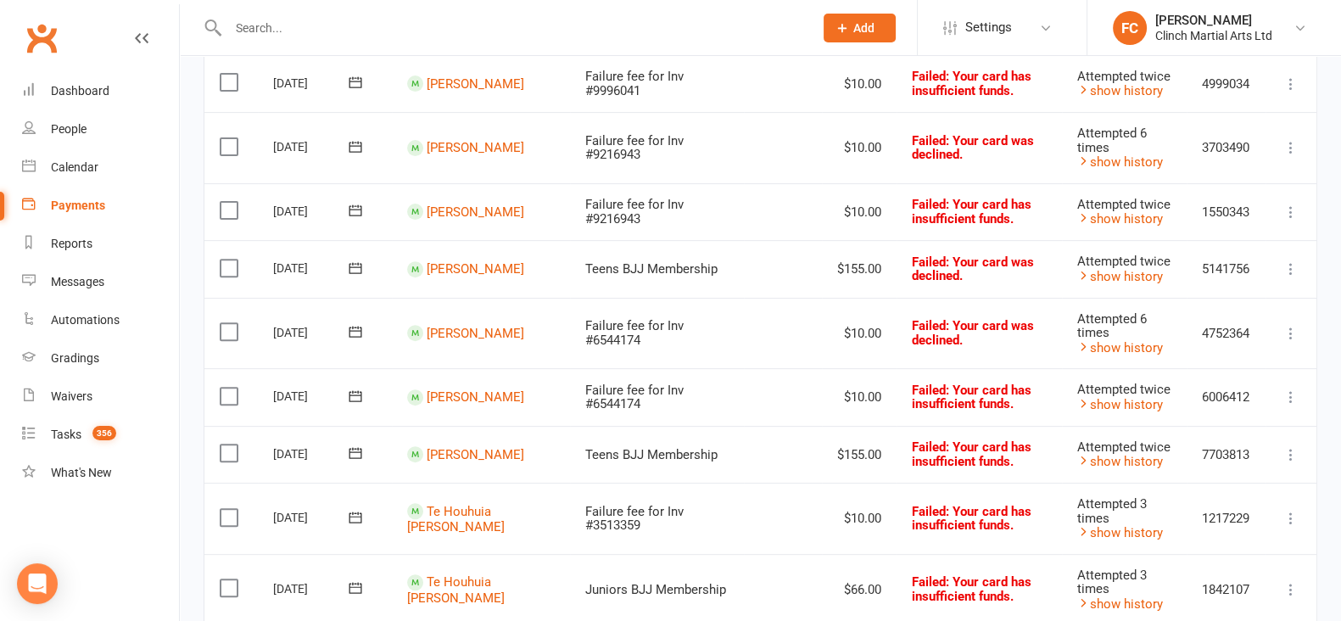
scroll to position [759, 0]
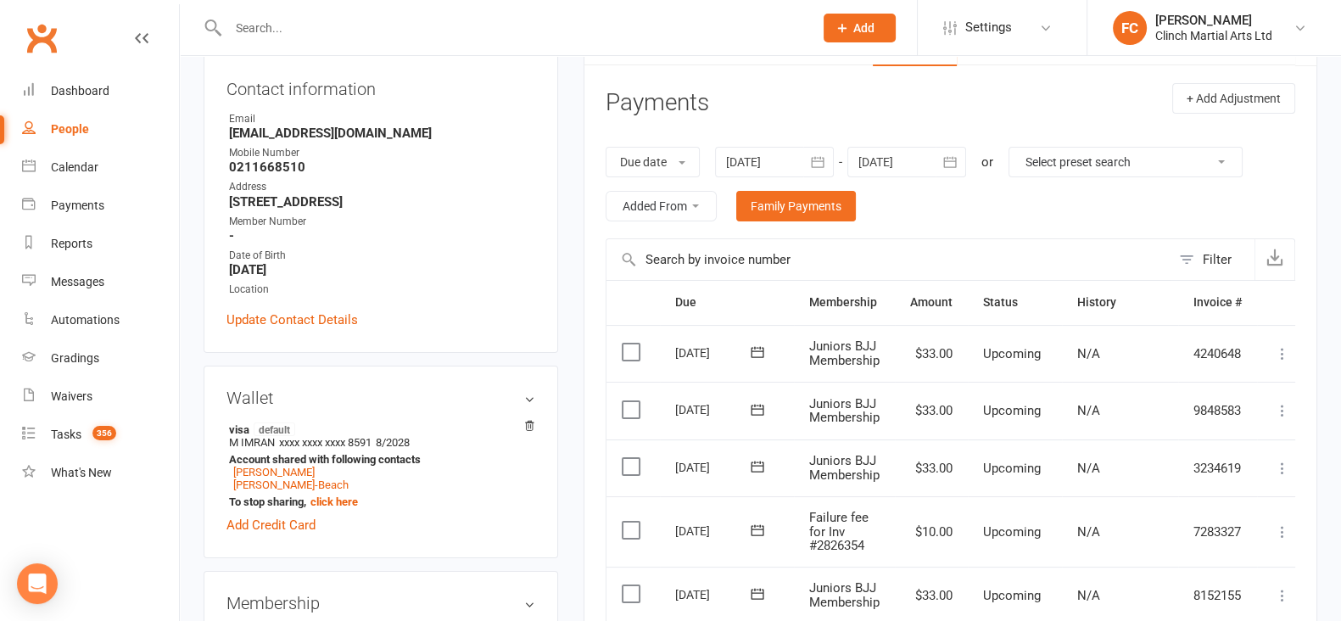
scroll to position [530, 0]
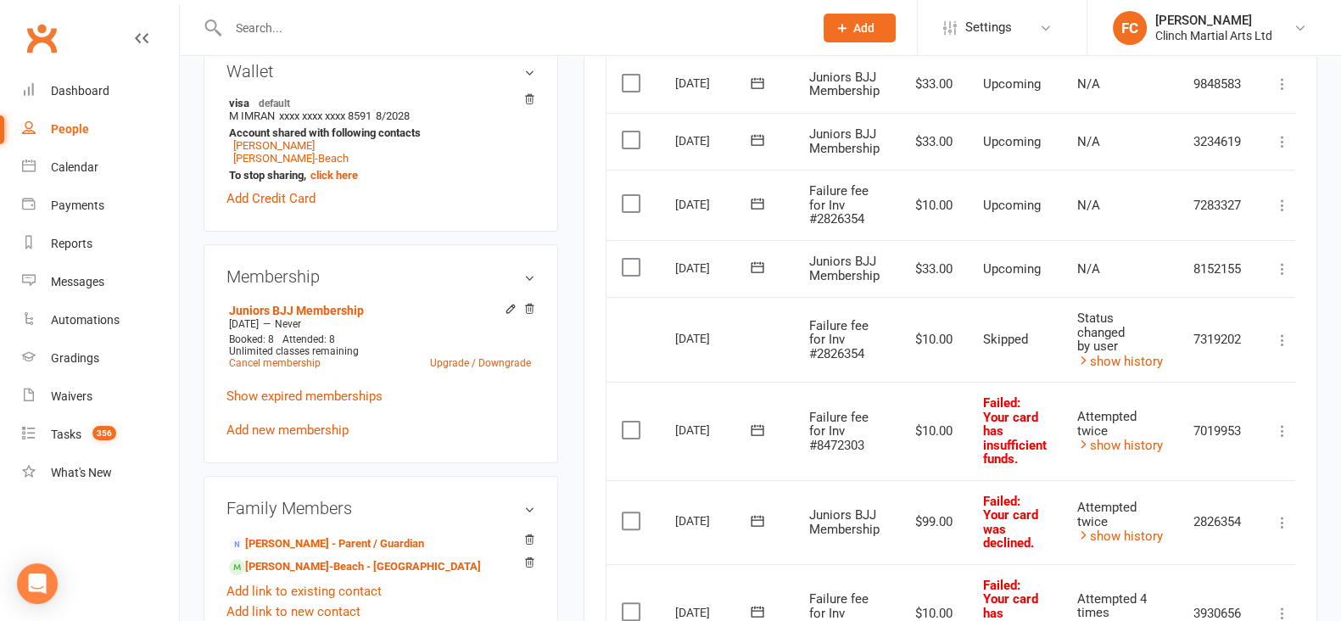
click at [755, 201] on icon at bounding box center [757, 203] width 13 height 11
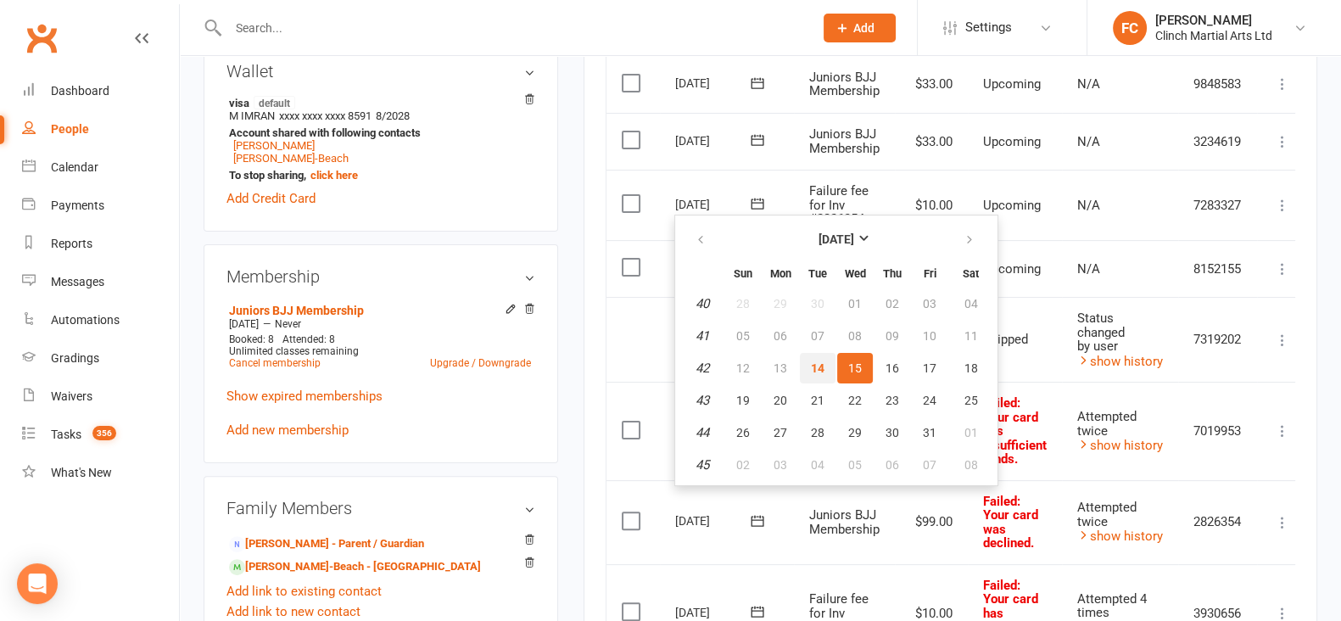
drag, startPoint x: 814, startPoint y: 364, endPoint x: 770, endPoint y: 132, distance: 235.8
click at [811, 363] on span "14" at bounding box center [818, 368] width 14 height 14
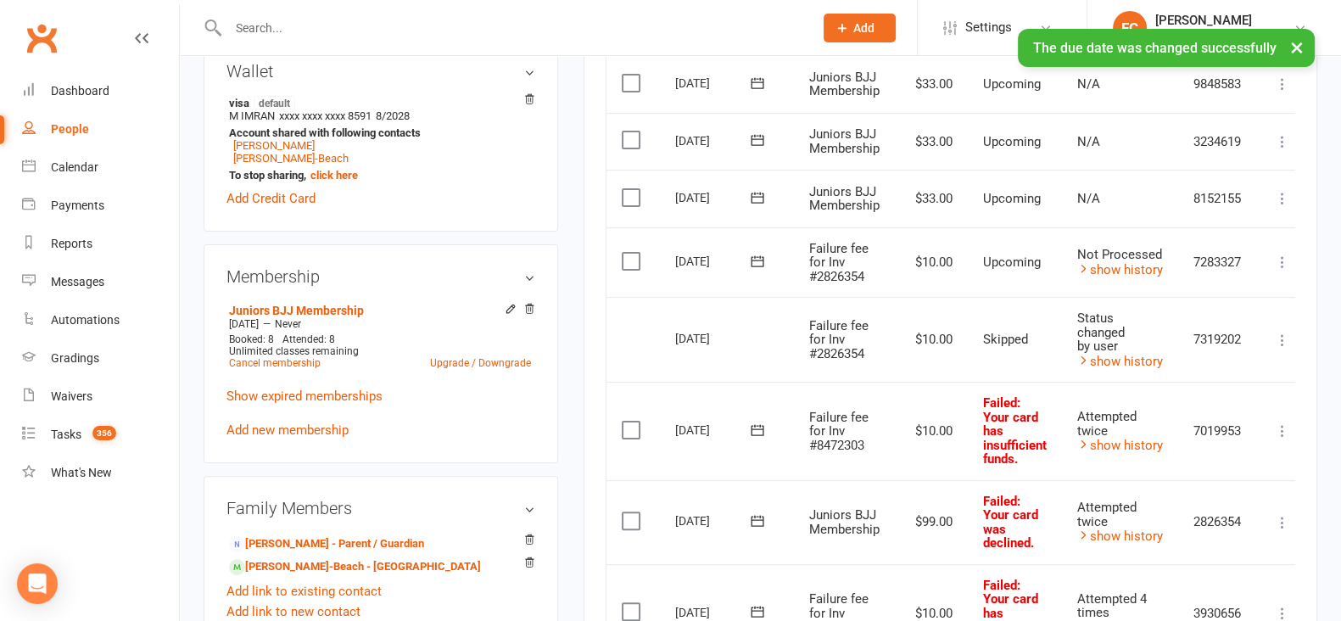
click at [628, 264] on label at bounding box center [633, 261] width 23 height 17
click at [628, 253] on input "checkbox" at bounding box center [627, 253] width 11 height 0
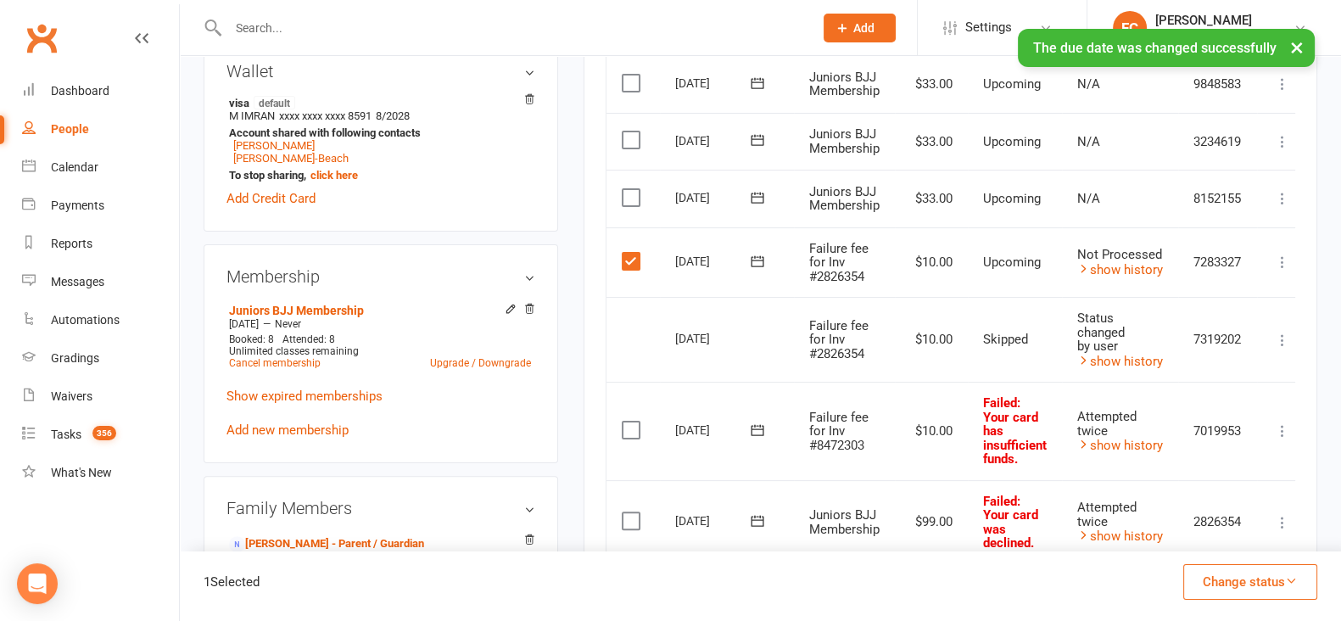
click at [1235, 579] on button "Change status" at bounding box center [1251, 582] width 134 height 36
click at [1209, 540] on link "Skipped" at bounding box center [1233, 536] width 168 height 34
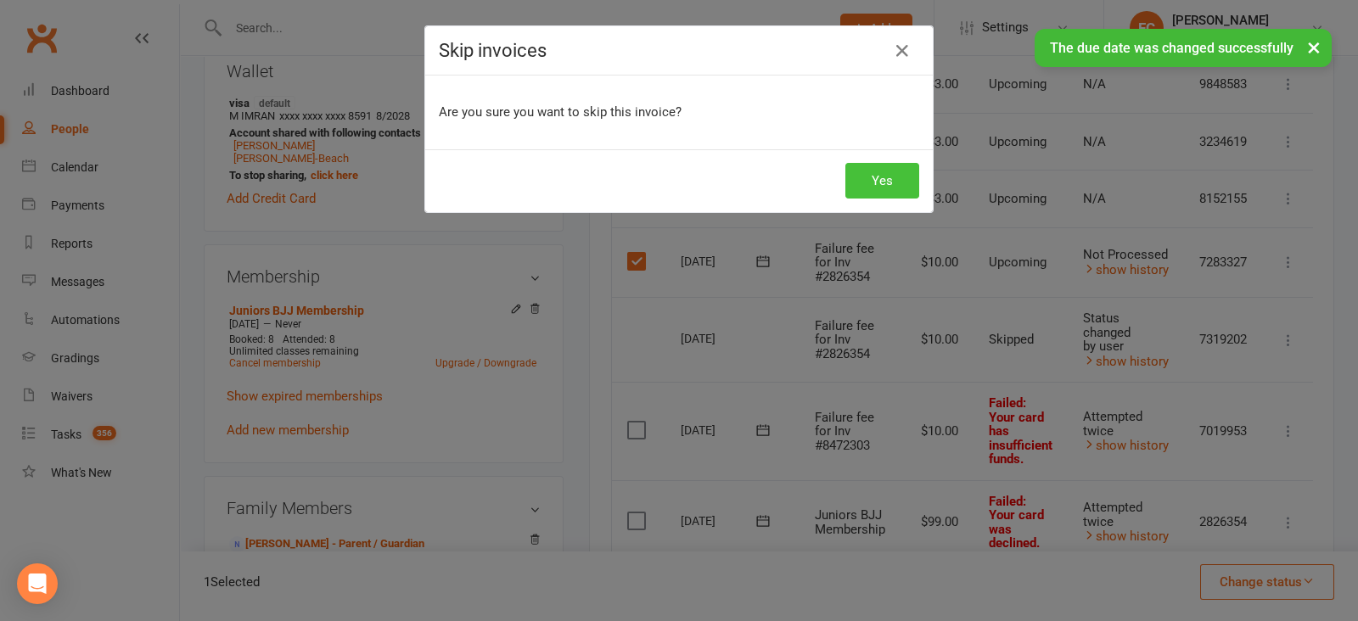
click at [881, 176] on button "Yes" at bounding box center [882, 181] width 74 height 36
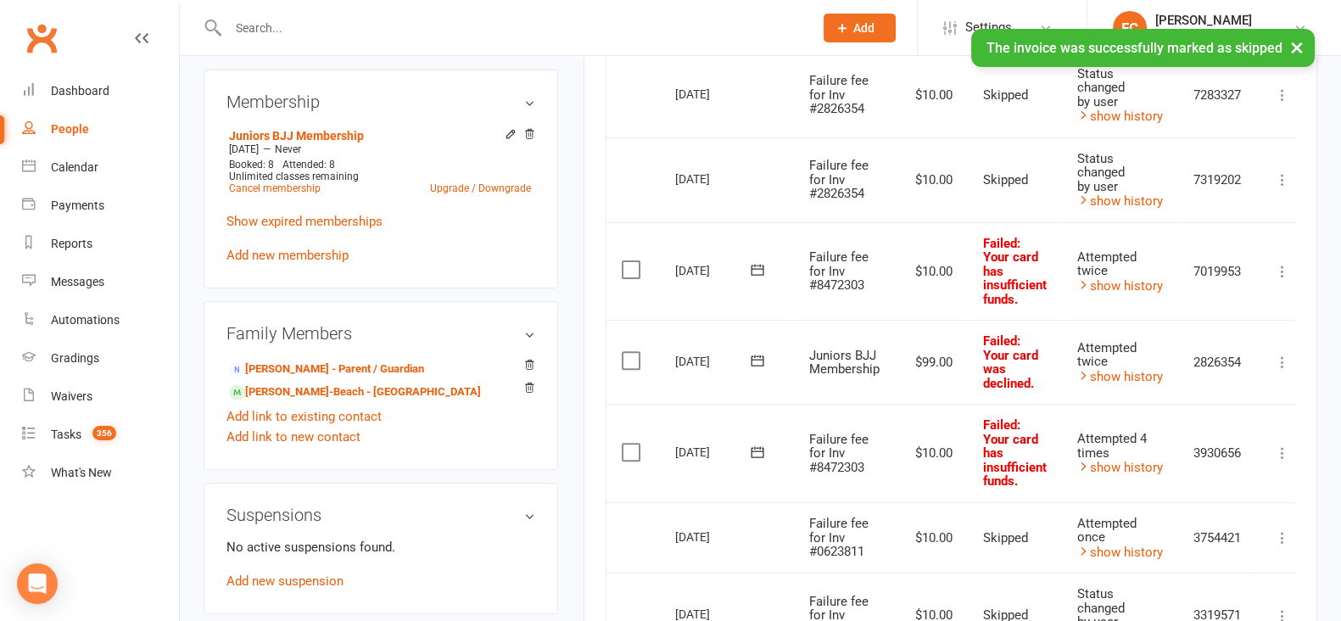
scroll to position [742, 0]
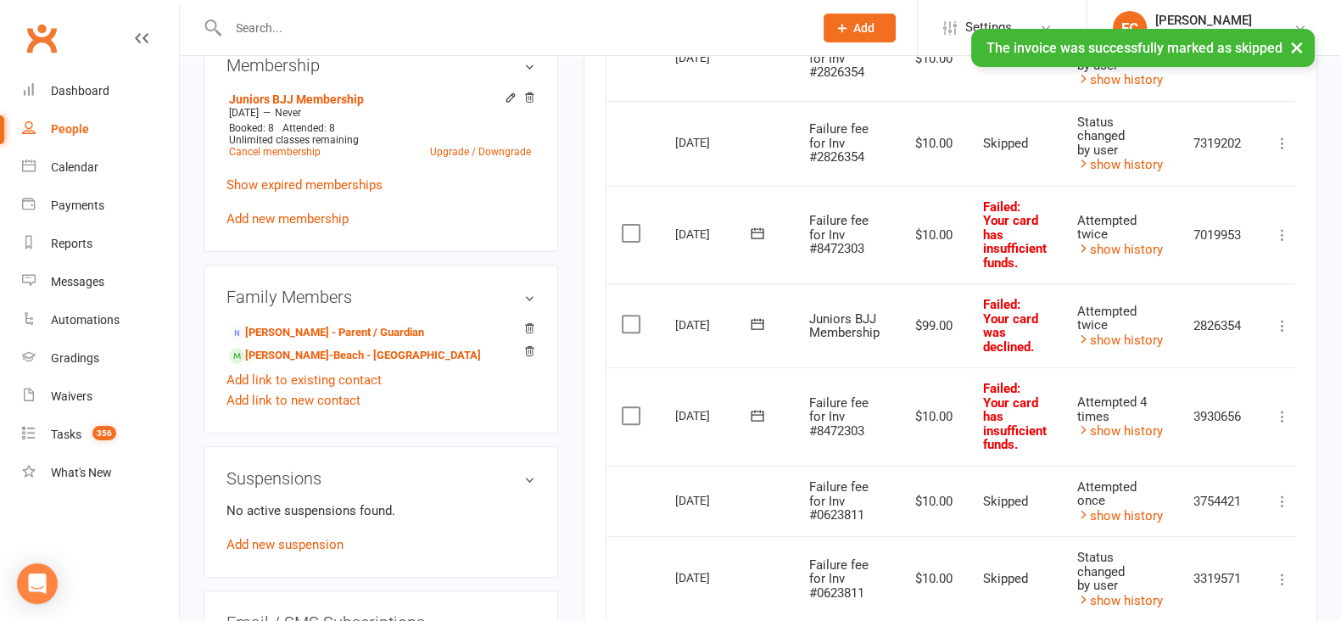
click at [756, 227] on icon at bounding box center [757, 233] width 17 height 17
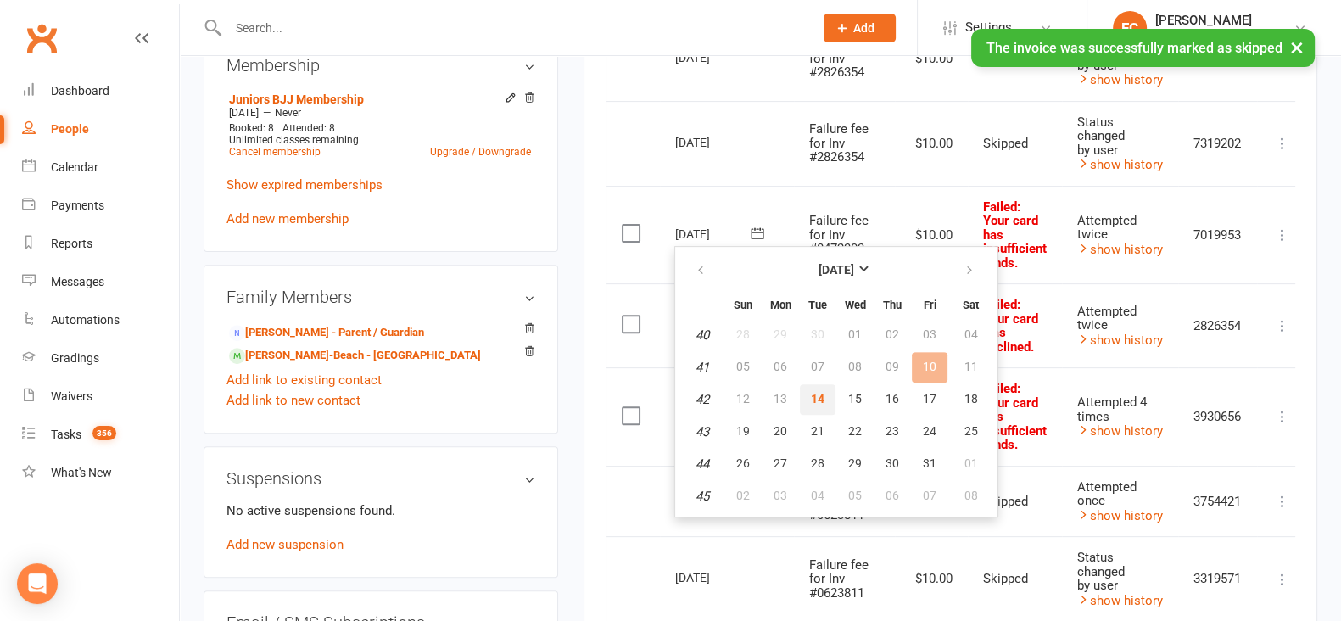
click at [816, 402] on span "14" at bounding box center [818, 399] width 14 height 14
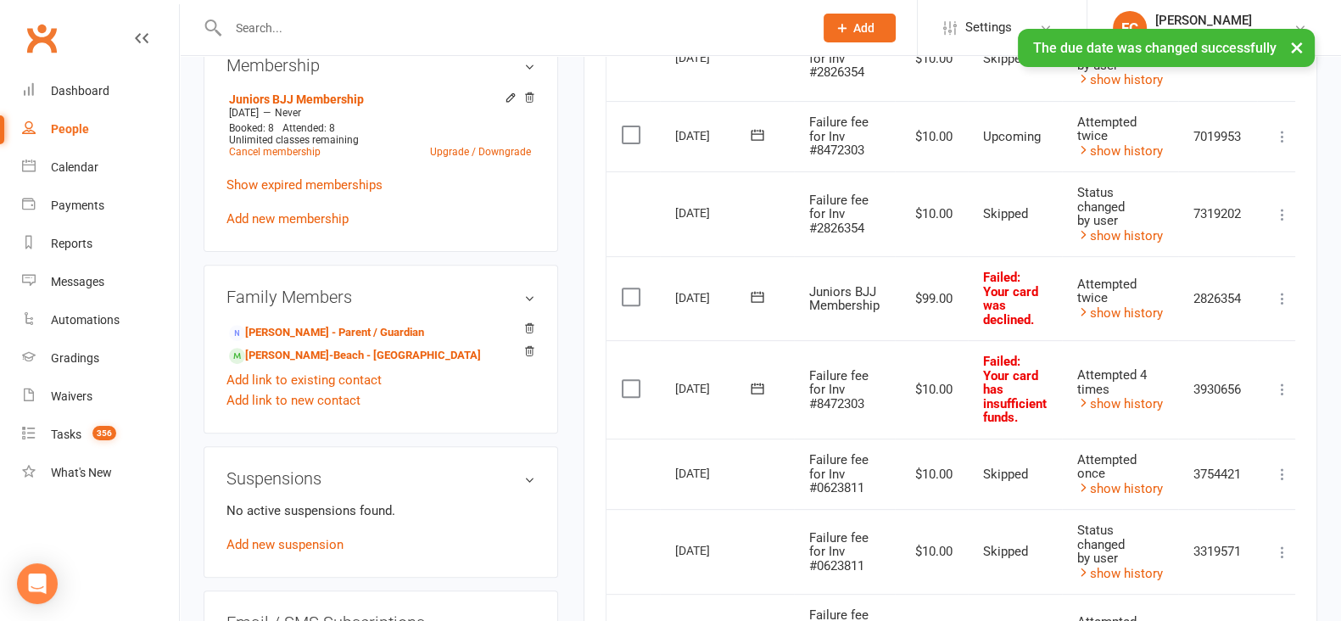
click at [757, 298] on icon at bounding box center [757, 296] width 17 height 17
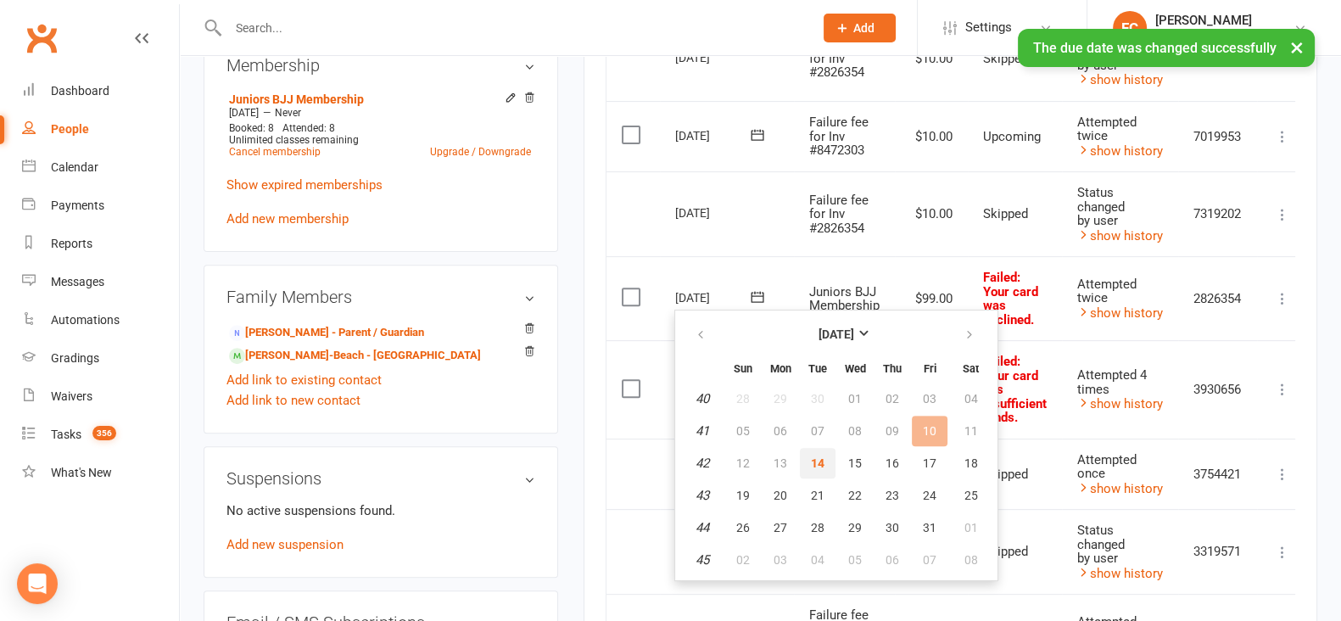
click at [813, 460] on span "14" at bounding box center [818, 463] width 14 height 14
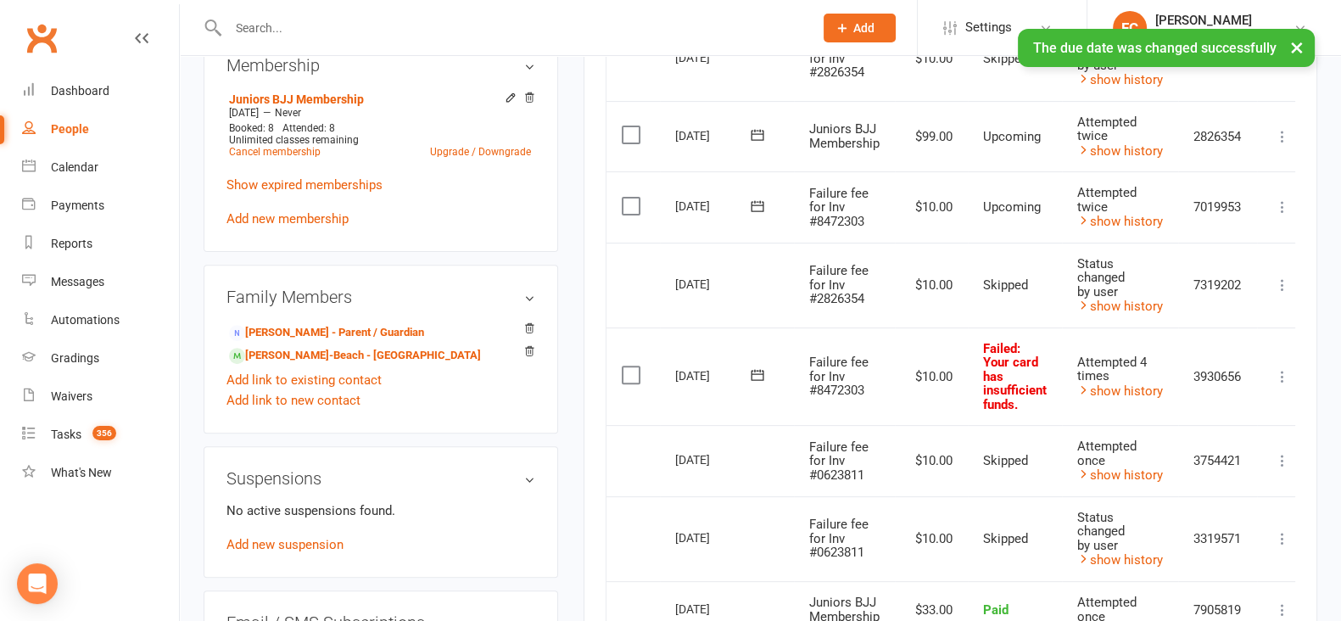
click at [759, 375] on icon at bounding box center [757, 375] width 17 height 17
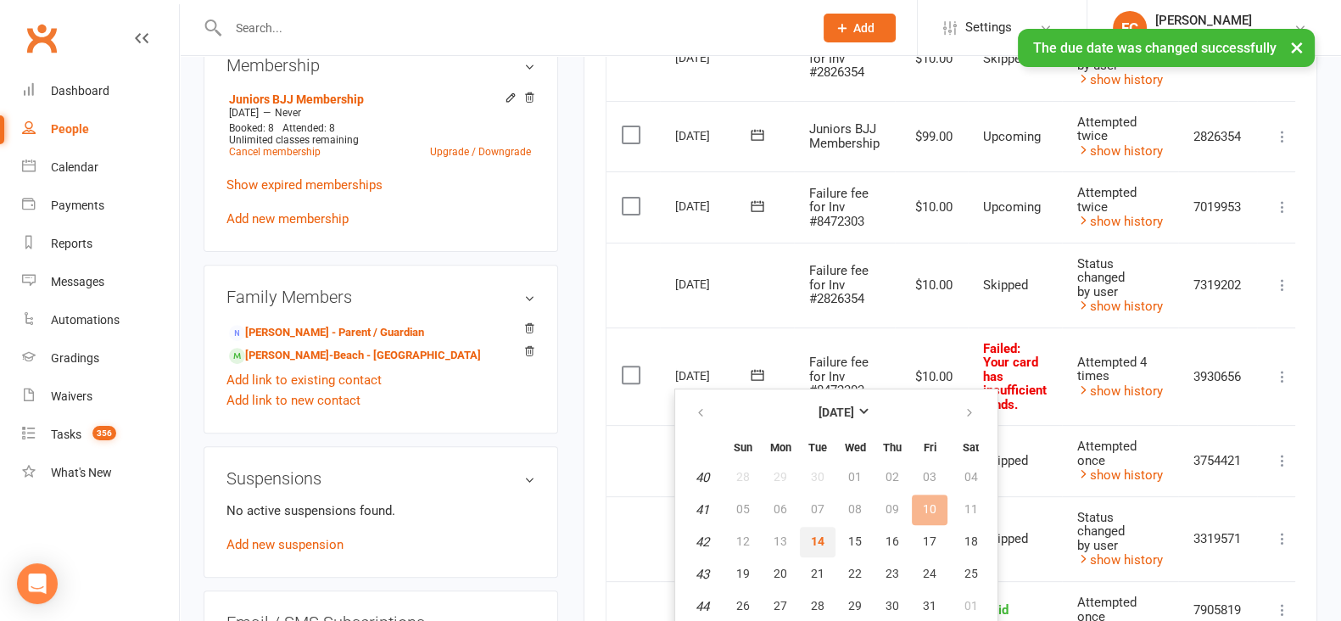
click at [820, 529] on button "14" at bounding box center [818, 542] width 36 height 31
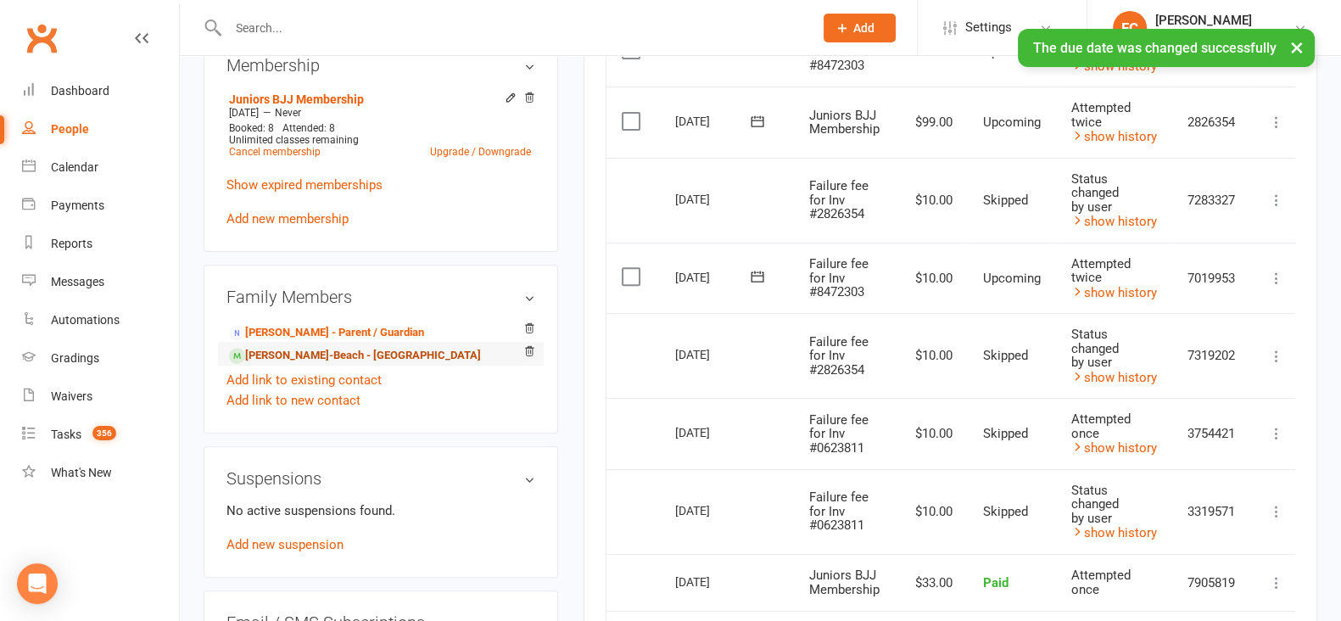
click at [291, 357] on link "Ariyanah Nazeem-Beach - Sibling" at bounding box center [355, 356] width 252 height 18
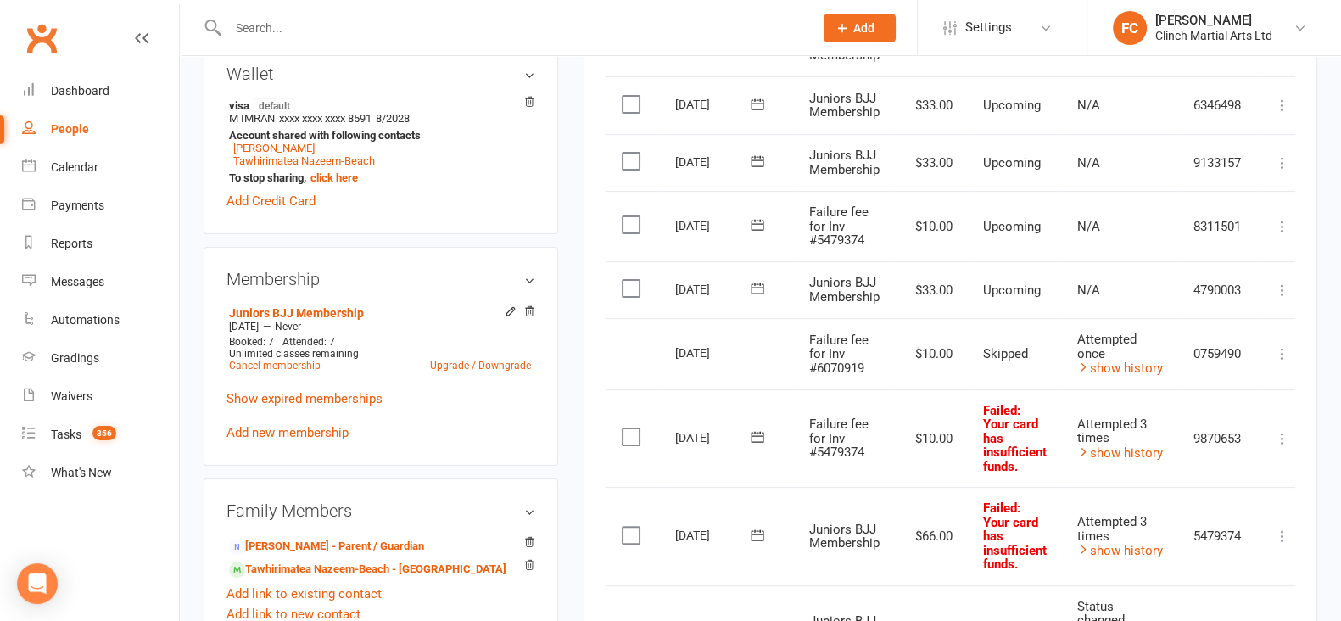
scroll to position [423, 0]
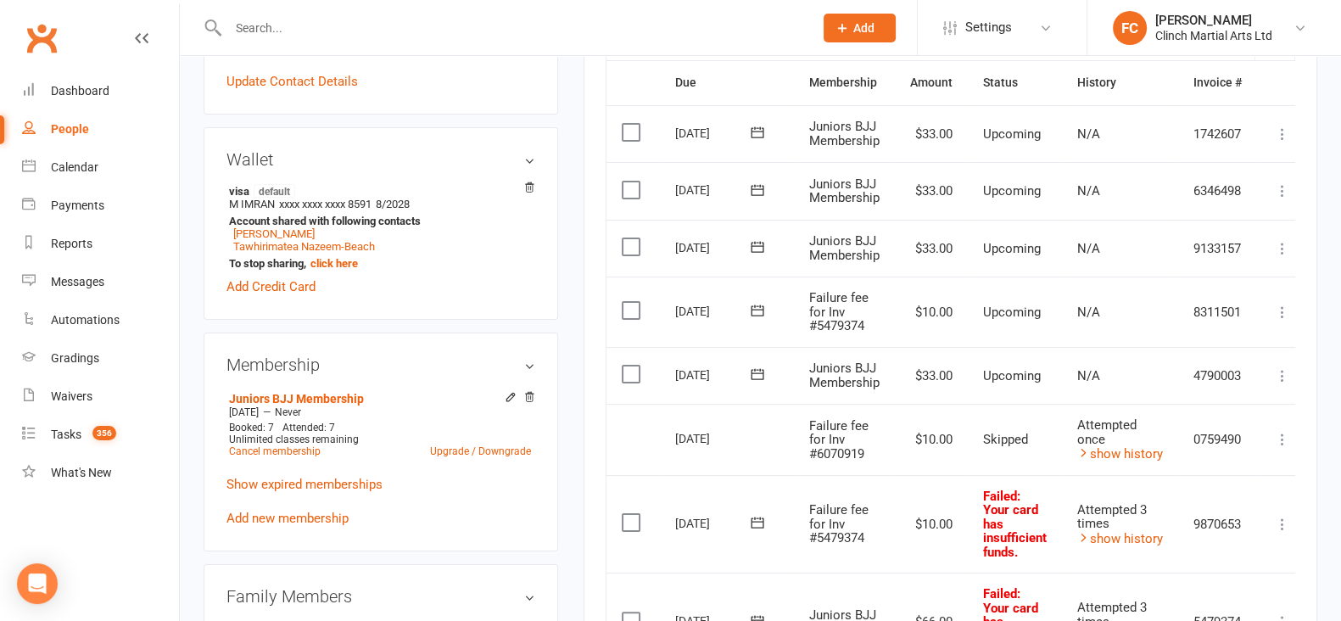
click at [749, 306] on icon at bounding box center [757, 310] width 17 height 17
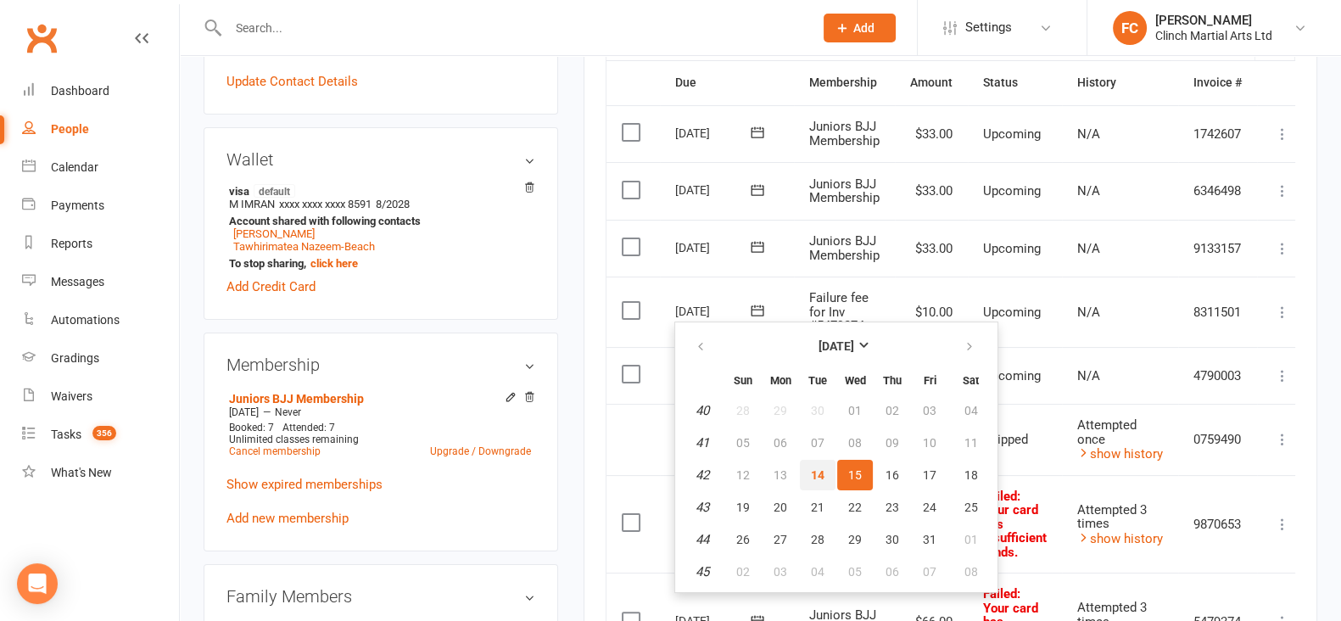
click at [831, 462] on button "14" at bounding box center [818, 475] width 36 height 31
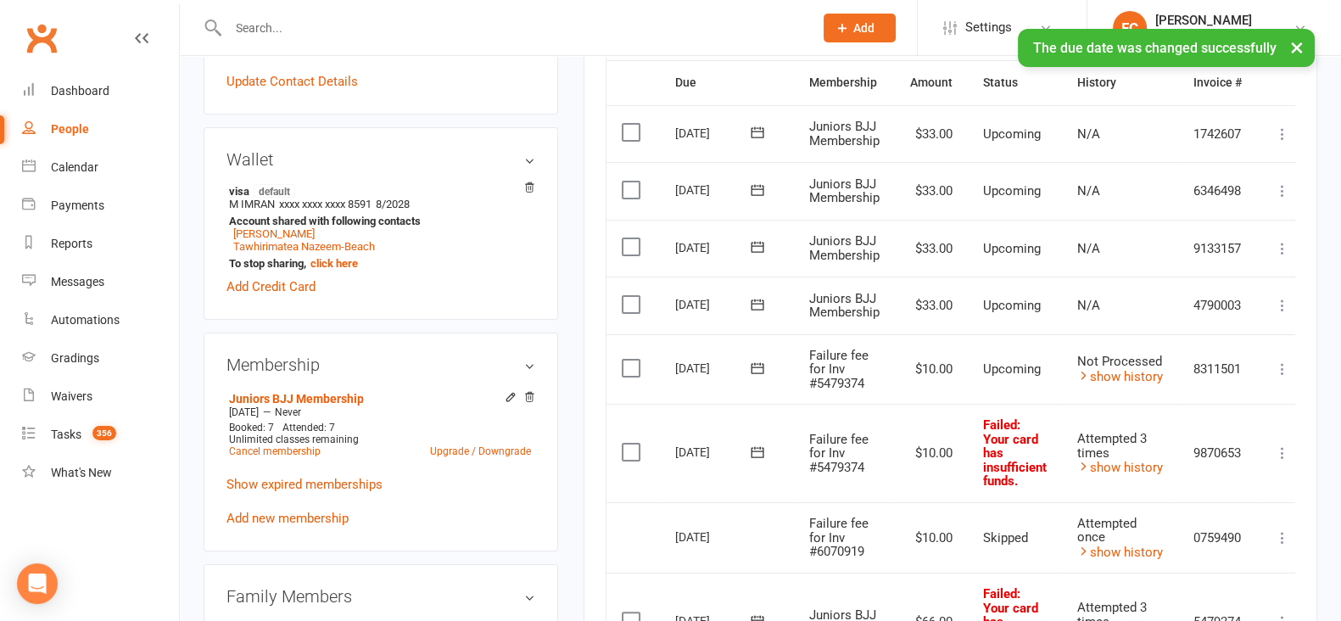
click at [628, 366] on label at bounding box center [633, 368] width 23 height 17
click at [628, 360] on input "checkbox" at bounding box center [627, 360] width 11 height 0
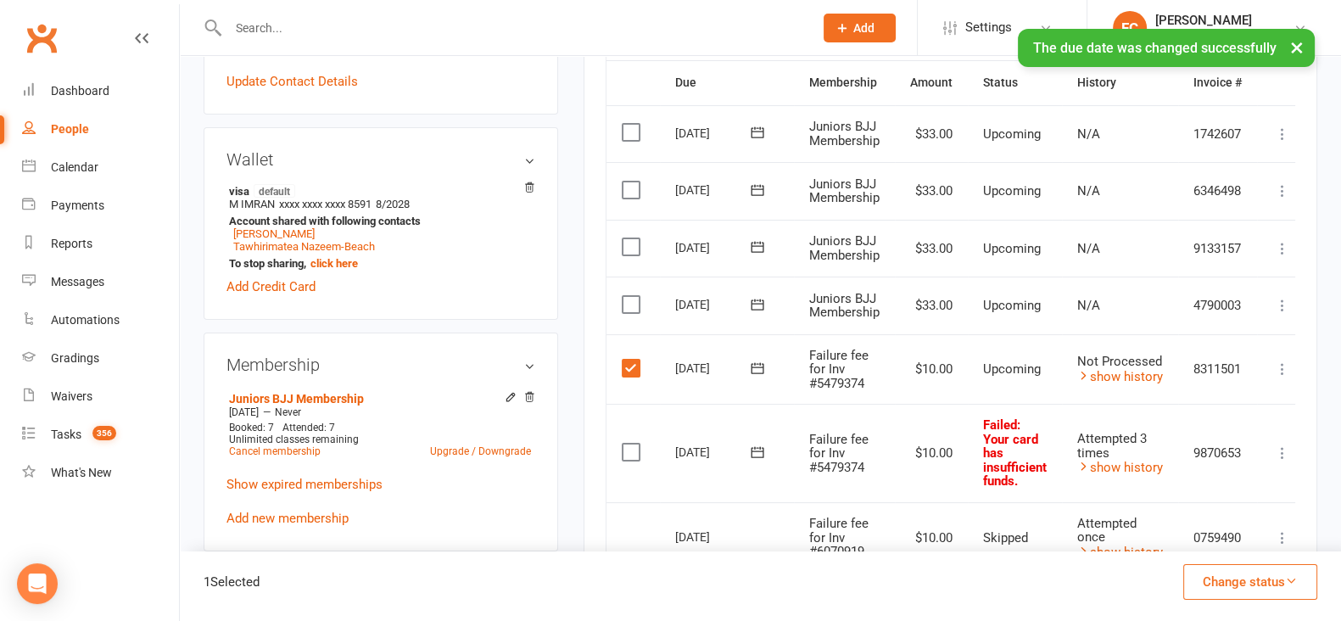
click at [1205, 576] on button "Change status" at bounding box center [1251, 582] width 134 height 36
click at [1200, 544] on link "Skipped" at bounding box center [1233, 536] width 168 height 34
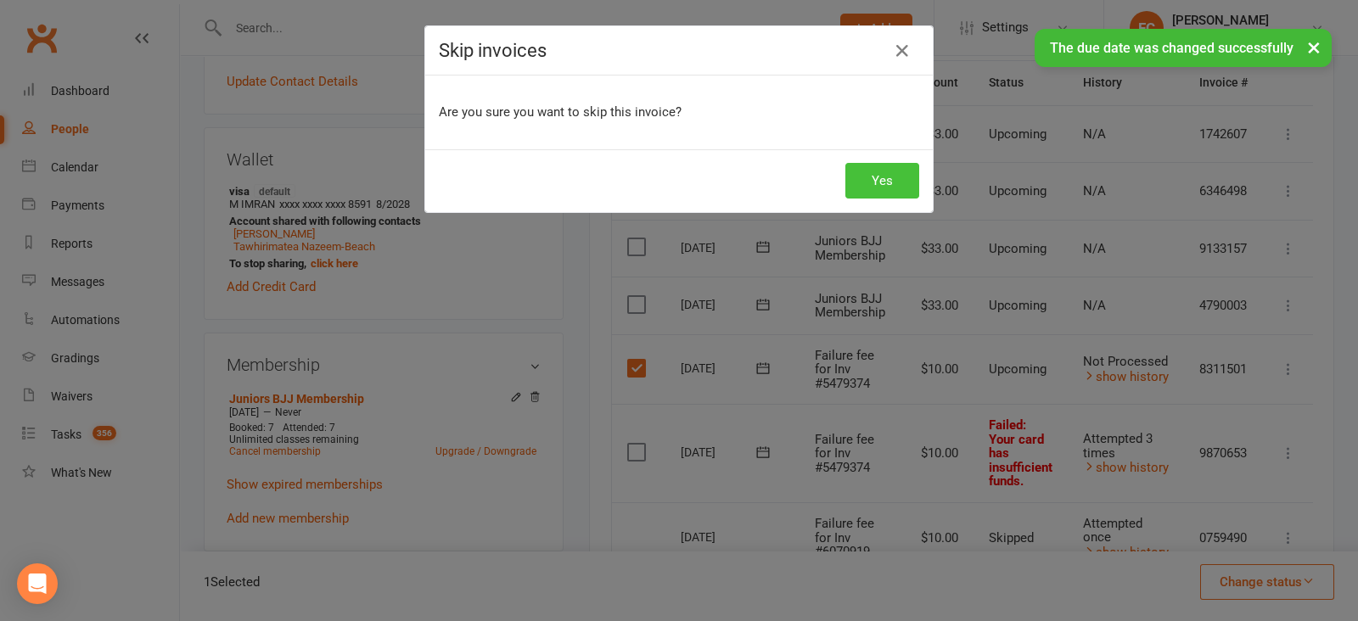
click at [880, 174] on button "Yes" at bounding box center [882, 181] width 74 height 36
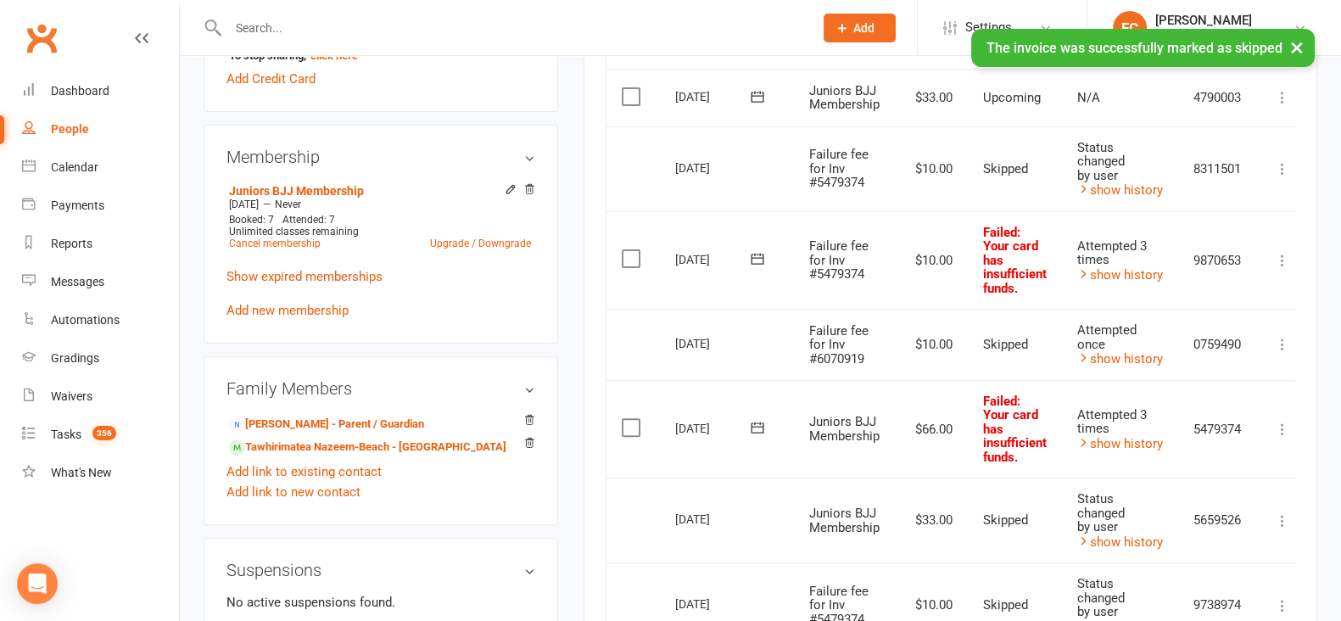
scroll to position [636, 0]
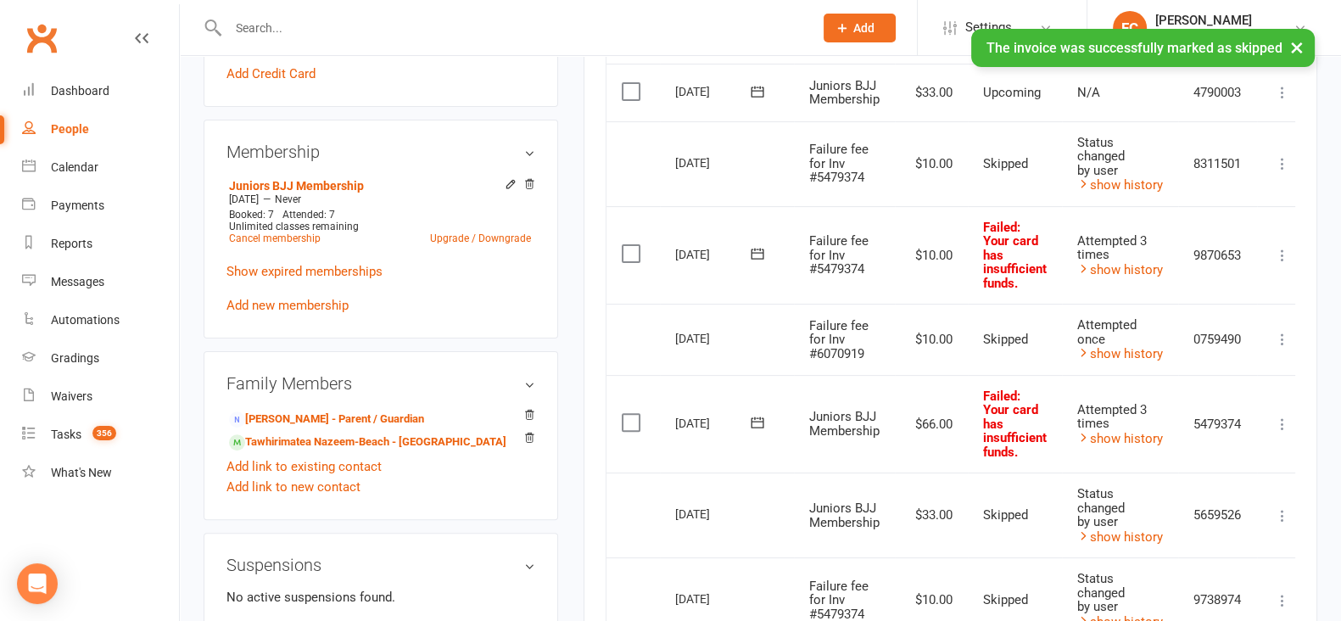
click at [749, 253] on icon at bounding box center [757, 253] width 17 height 17
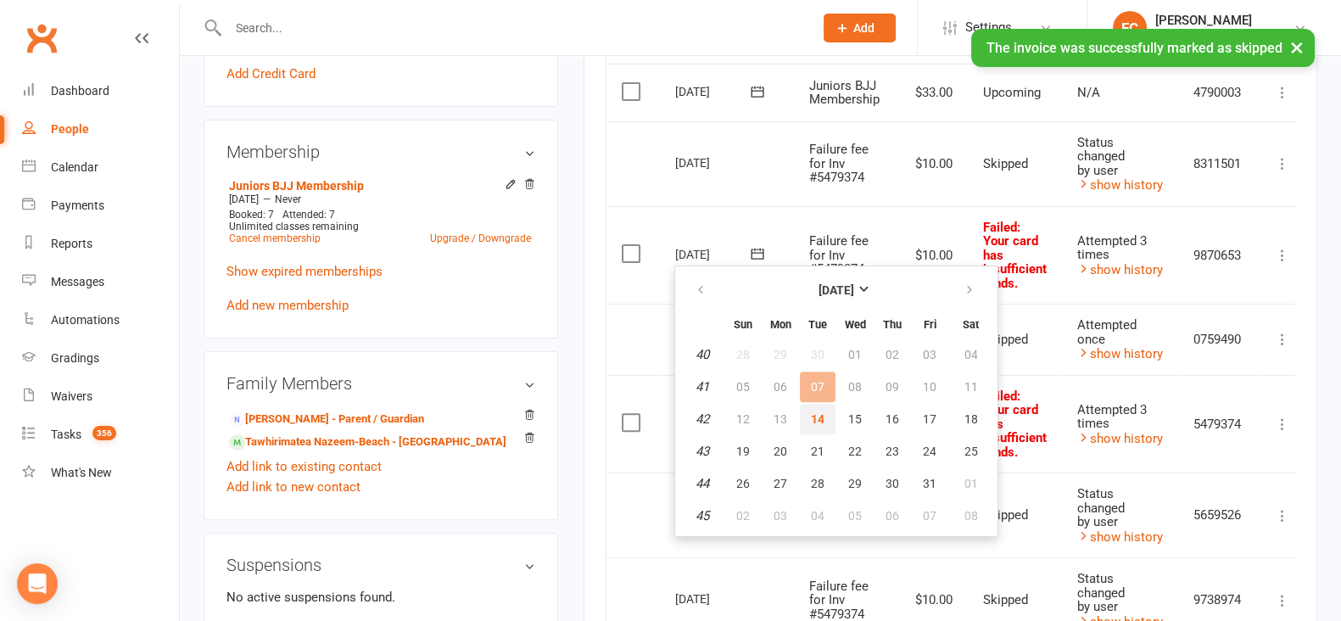
click at [822, 417] on span "14" at bounding box center [818, 419] width 14 height 14
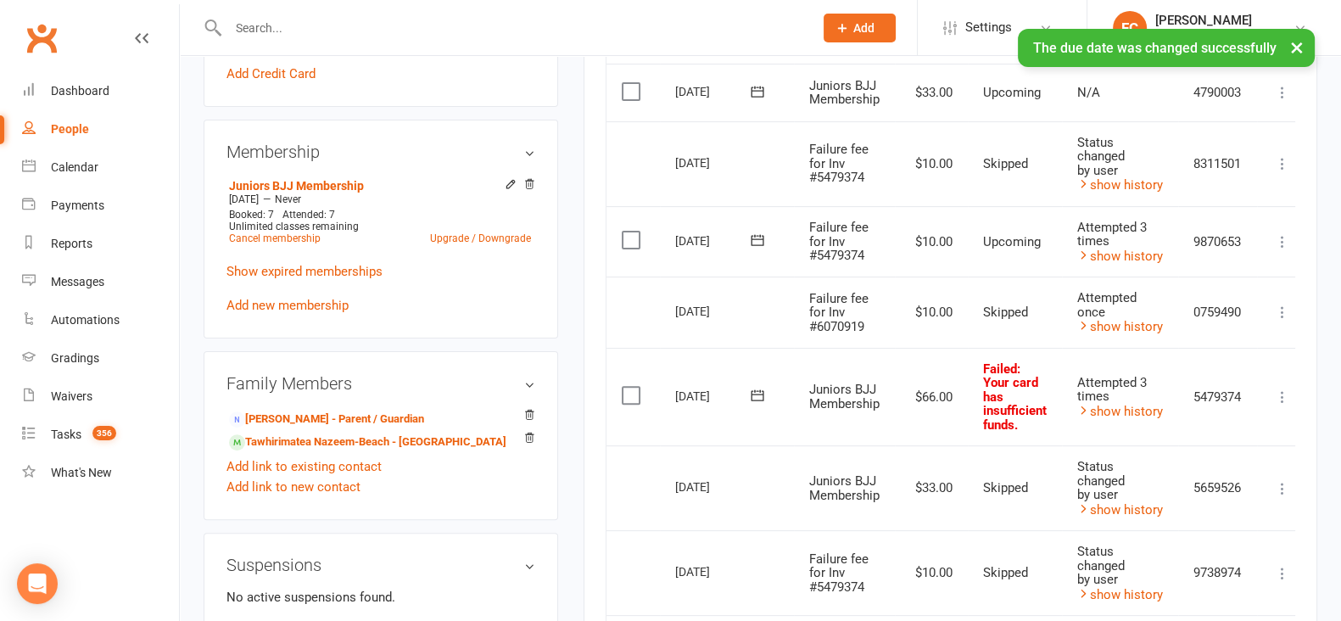
click at [759, 395] on icon at bounding box center [757, 394] width 13 height 11
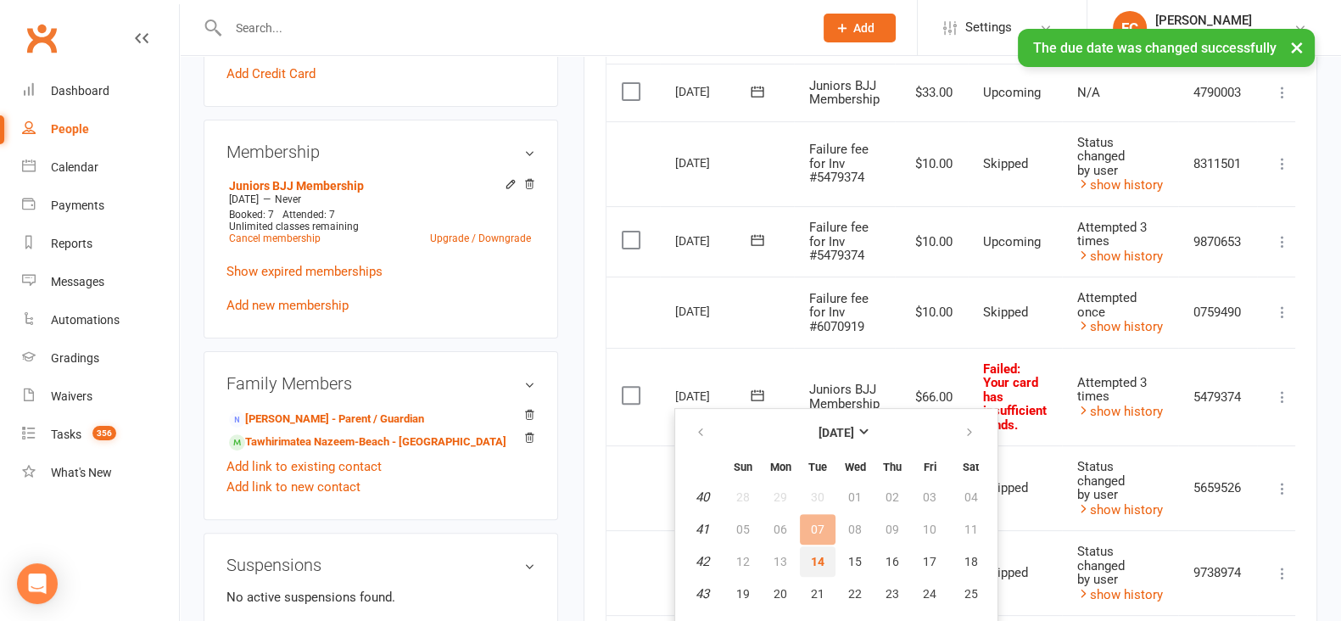
click at [815, 557] on span "14" at bounding box center [818, 562] width 14 height 14
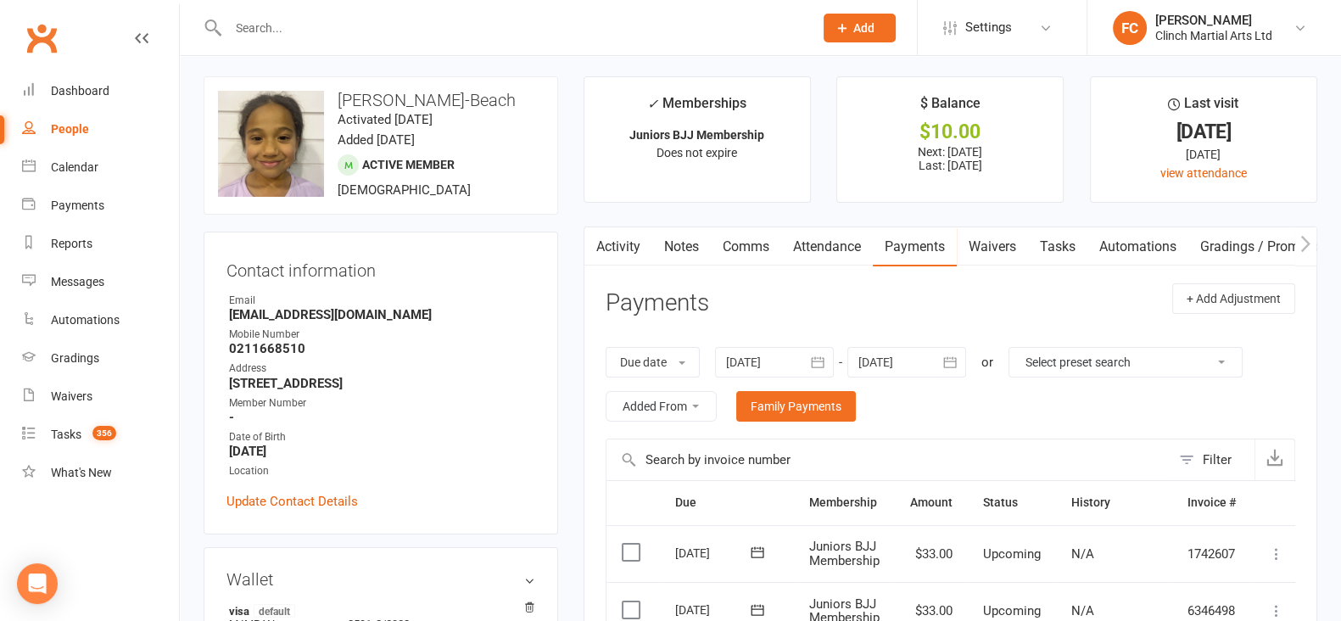
scroll to position [0, 0]
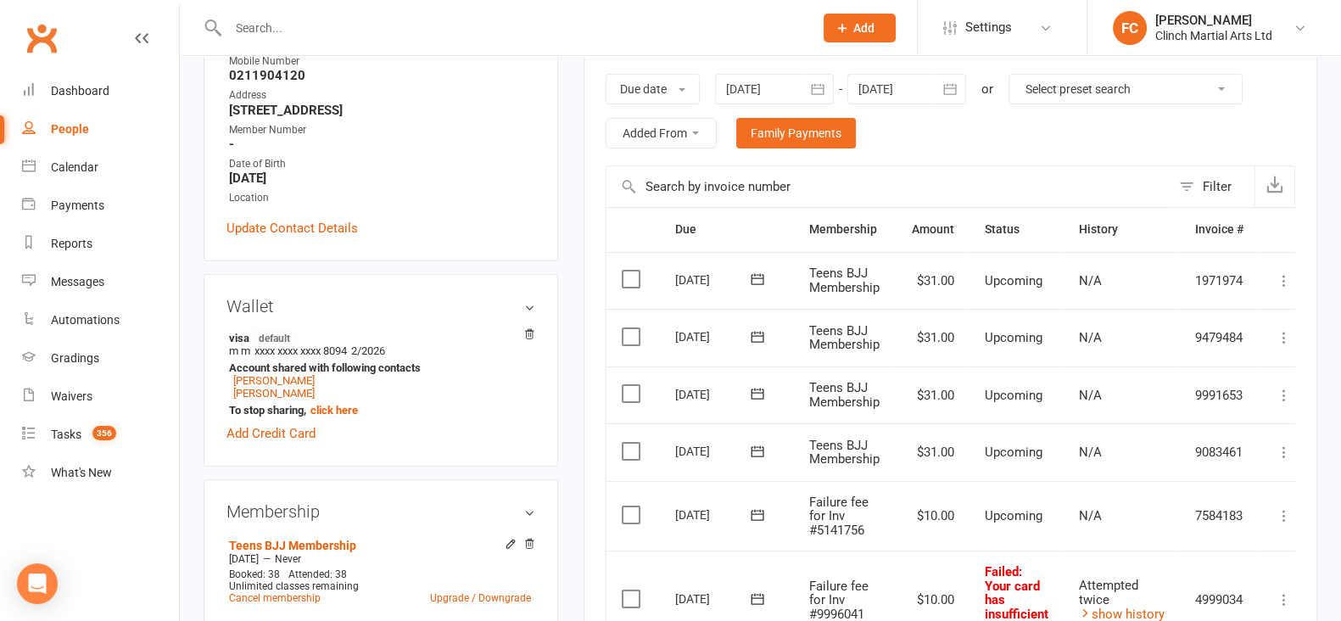
scroll to position [423, 0]
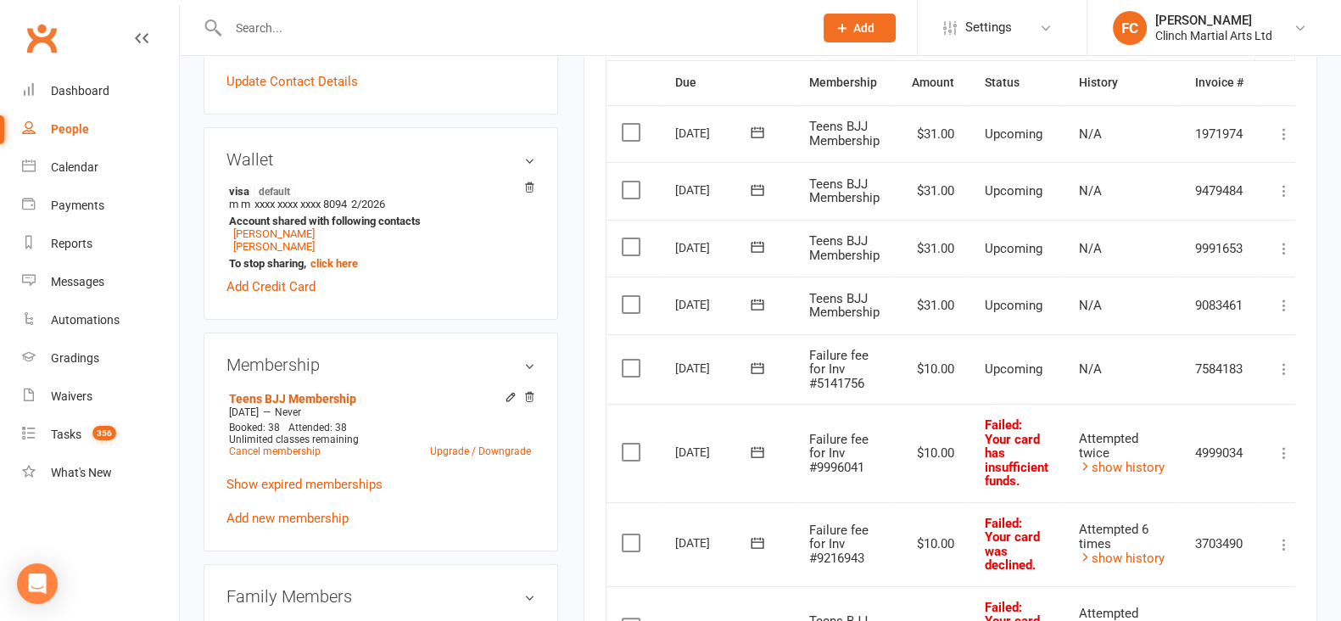
click at [759, 365] on icon at bounding box center [757, 367] width 13 height 11
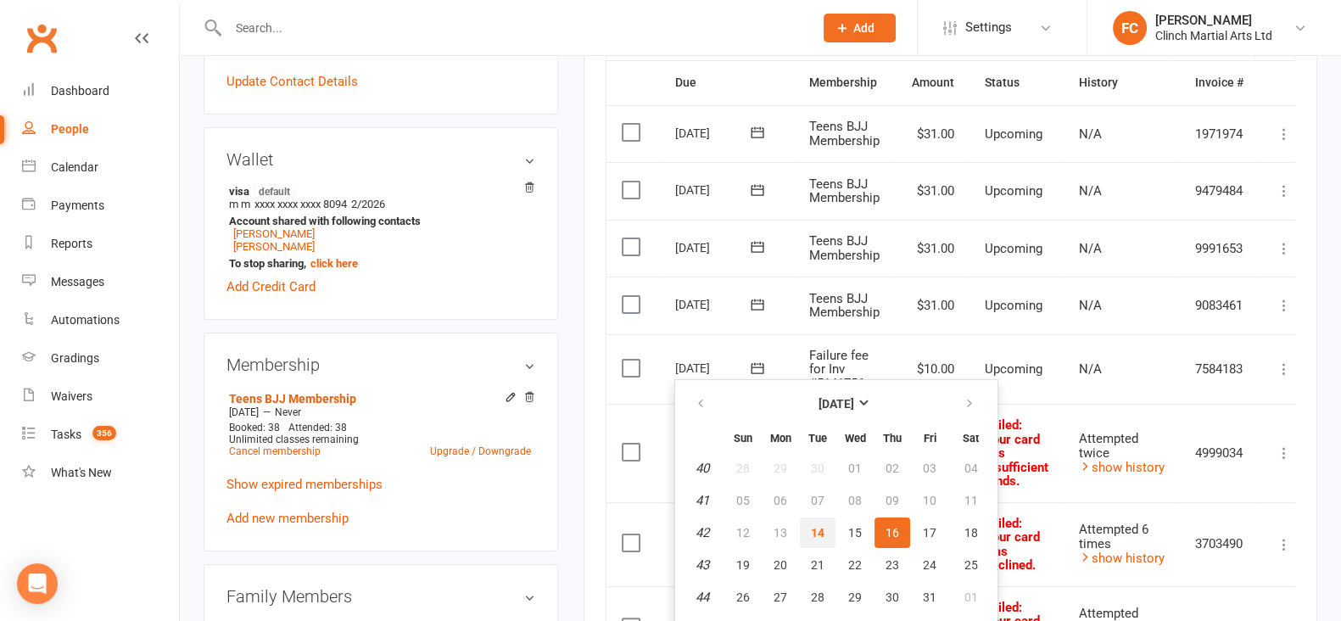
drag, startPoint x: 815, startPoint y: 528, endPoint x: 778, endPoint y: 113, distance: 416.5
click at [815, 528] on span "14" at bounding box center [818, 533] width 14 height 14
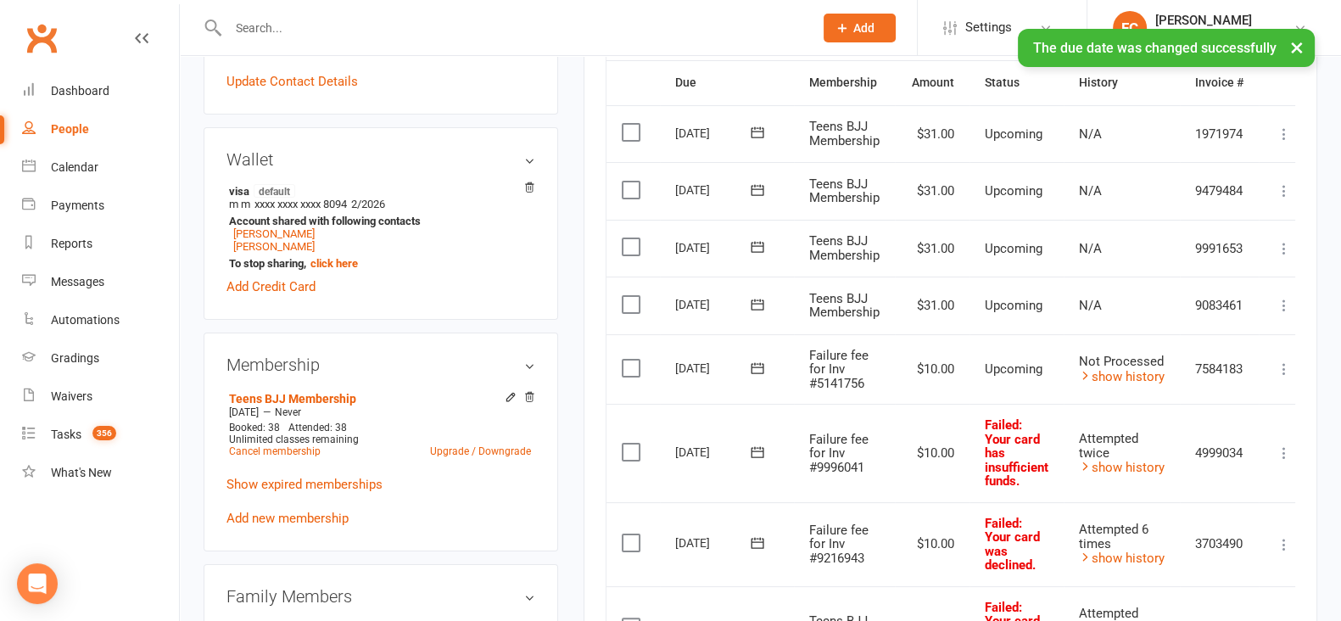
click at [624, 365] on label at bounding box center [633, 368] width 23 height 17
click at [624, 360] on input "checkbox" at bounding box center [627, 360] width 11 height 0
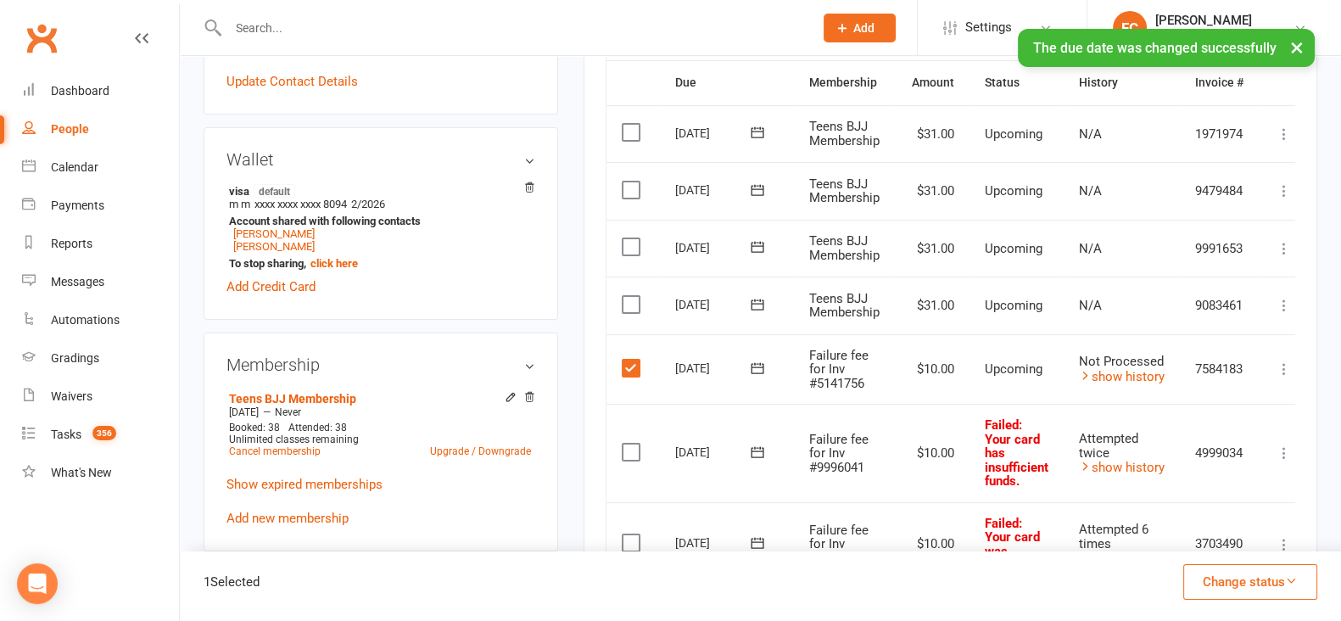
click at [1226, 581] on button "Change status" at bounding box center [1251, 582] width 134 height 36
click at [1209, 535] on link "Skipped" at bounding box center [1233, 536] width 168 height 34
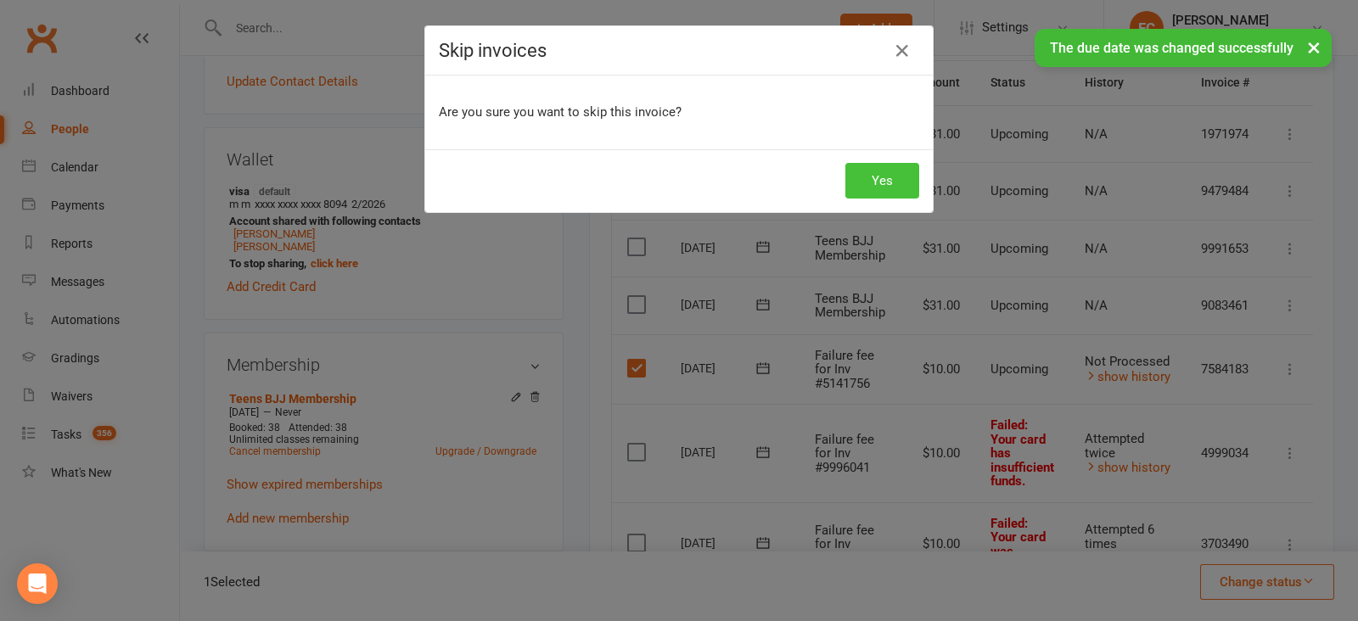
drag, startPoint x: 878, startPoint y: 176, endPoint x: 875, endPoint y: 189, distance: 14.0
click at [878, 173] on button "Yes" at bounding box center [882, 181] width 74 height 36
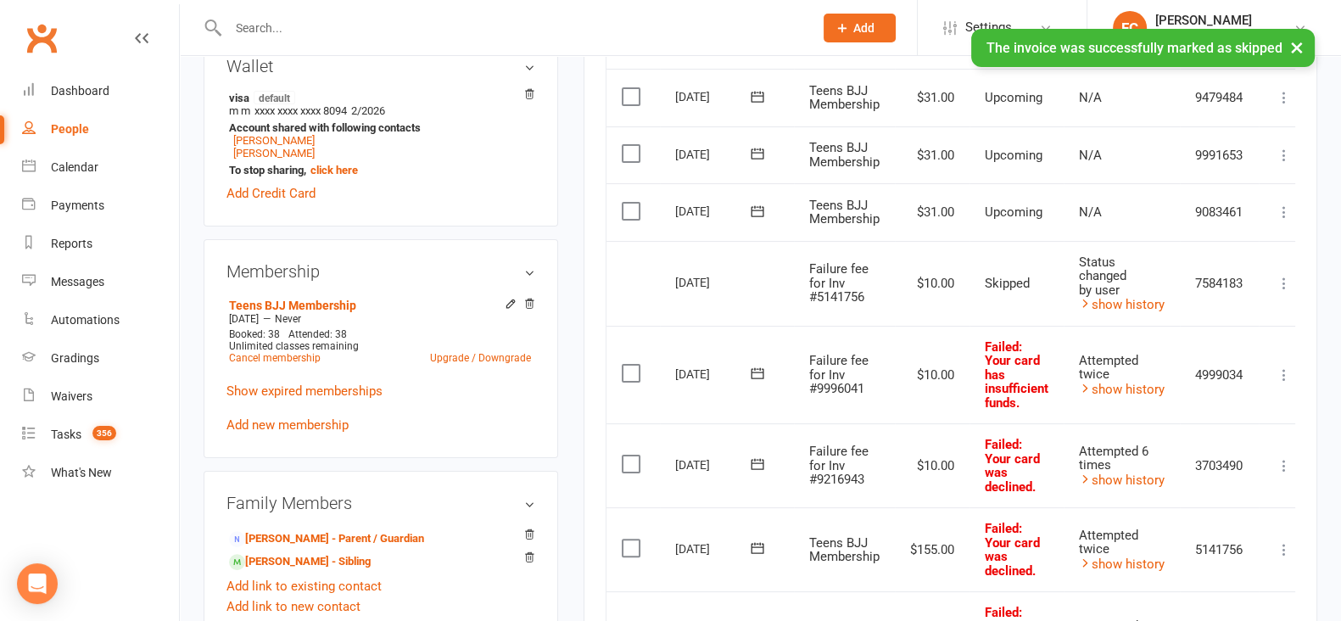
scroll to position [636, 0]
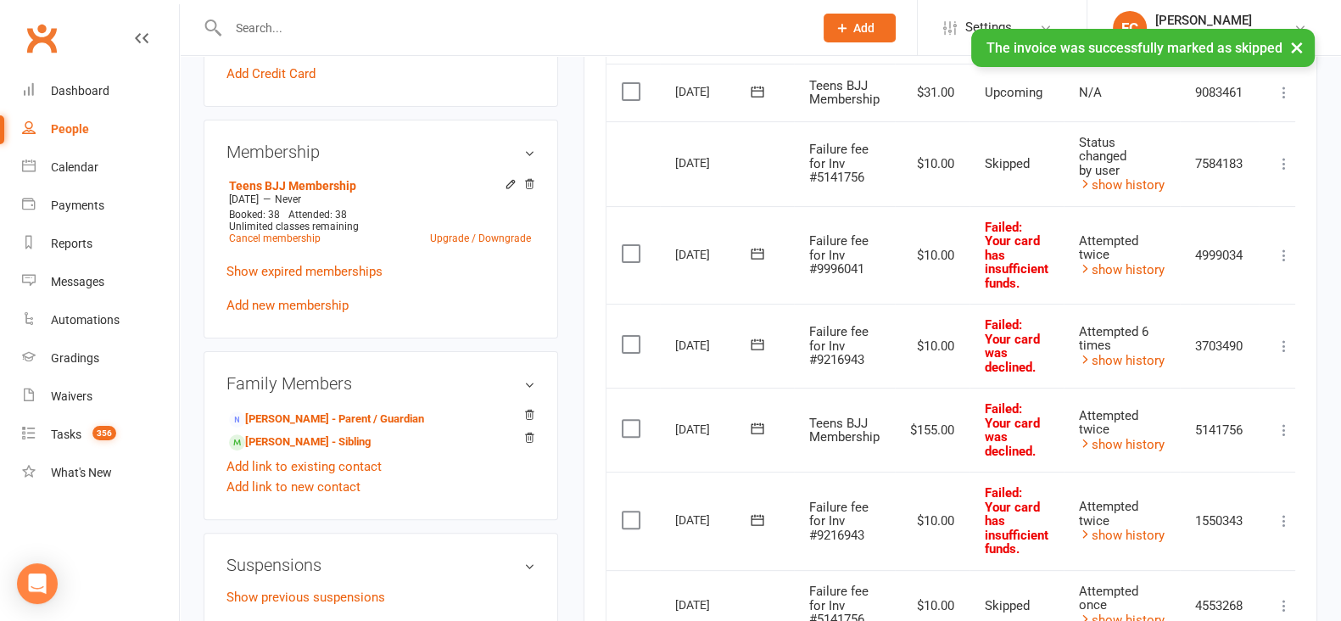
click at [755, 428] on icon at bounding box center [757, 428] width 17 height 17
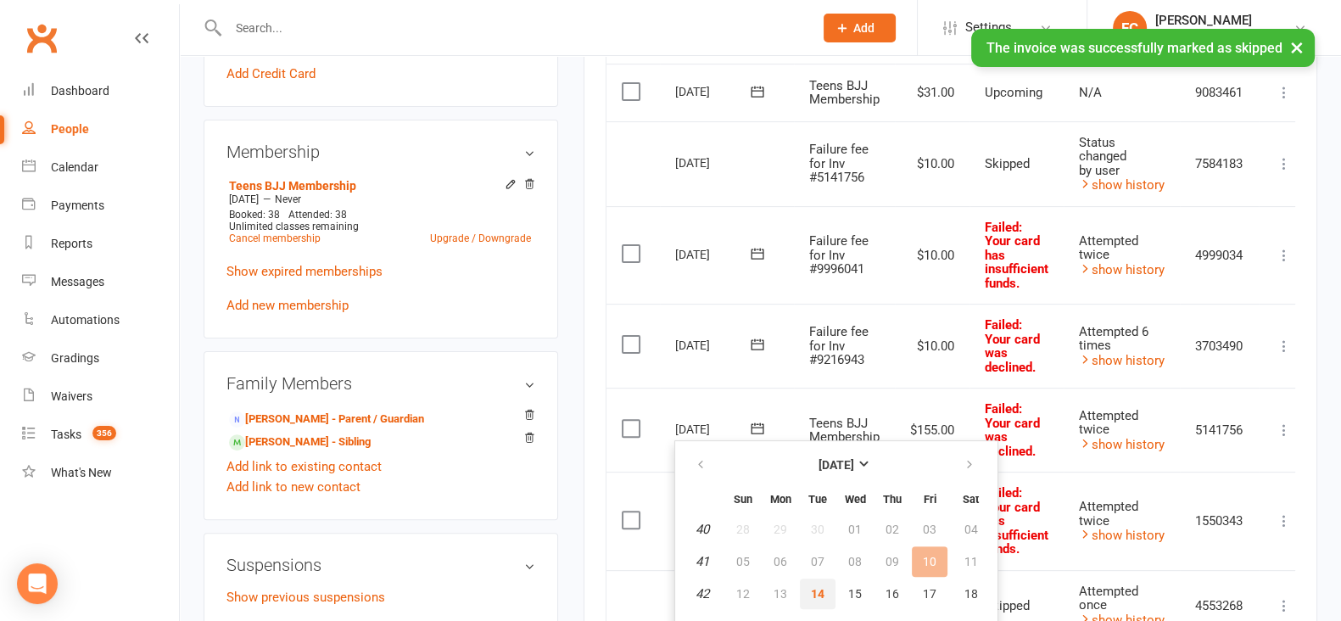
drag, startPoint x: 822, startPoint y: 585, endPoint x: 781, endPoint y: 117, distance: 469.3
click at [823, 587] on span "14" at bounding box center [818, 594] width 14 height 14
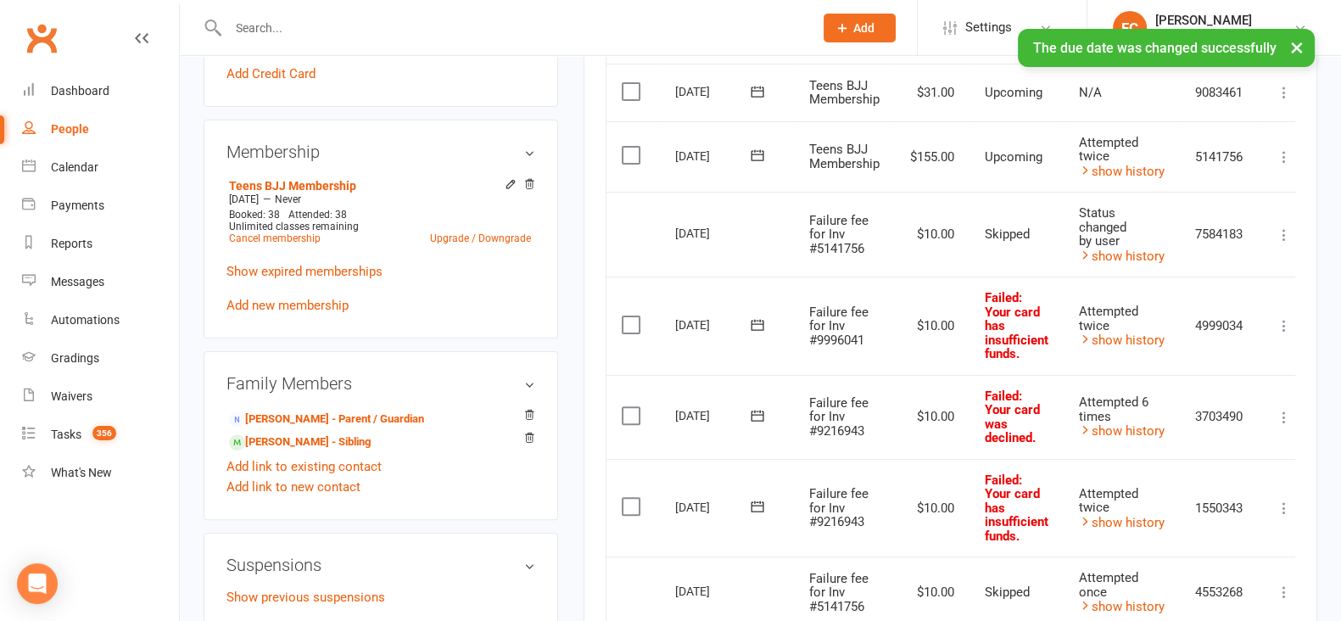
click at [756, 323] on icon at bounding box center [757, 324] width 17 height 17
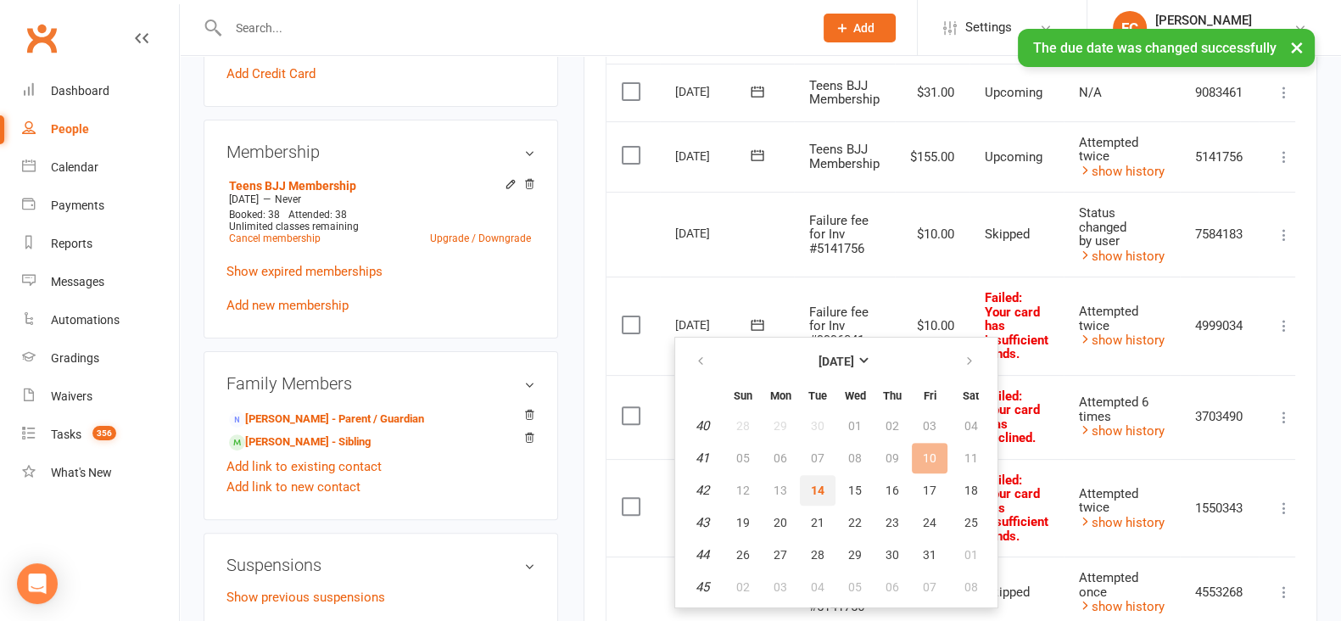
click at [815, 484] on span "14" at bounding box center [818, 491] width 14 height 14
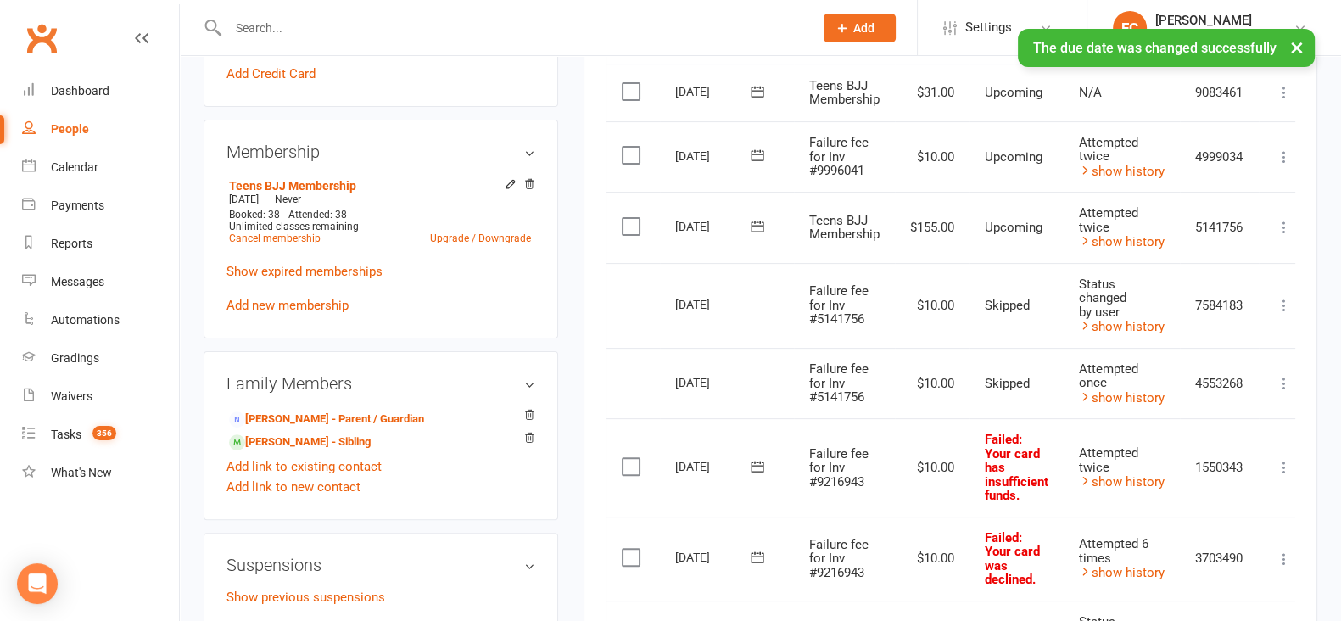
click at [754, 463] on icon at bounding box center [757, 466] width 13 height 11
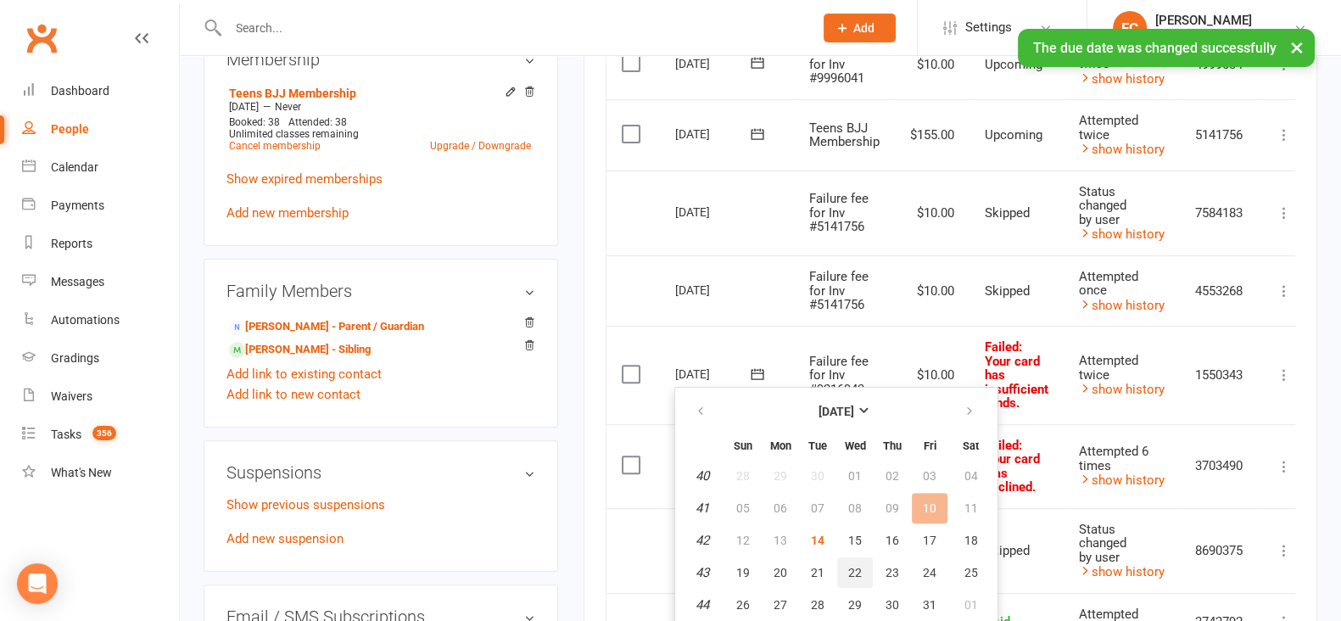
scroll to position [848, 0]
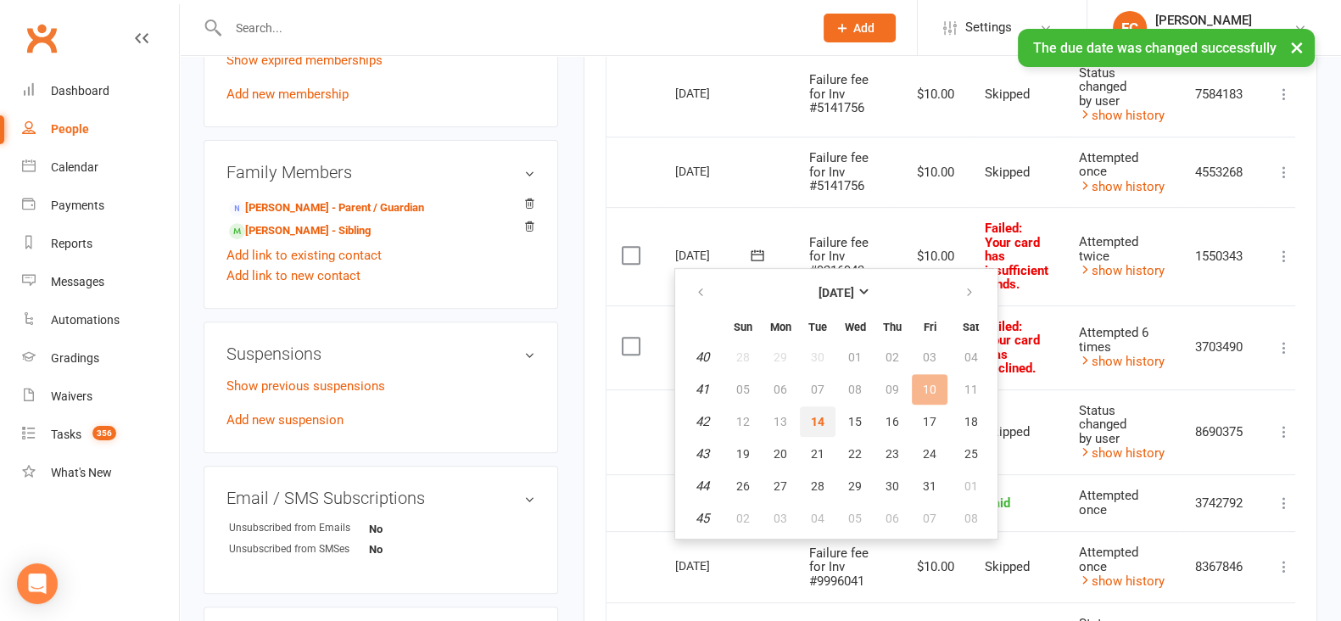
click at [817, 415] on span "14" at bounding box center [818, 422] width 14 height 14
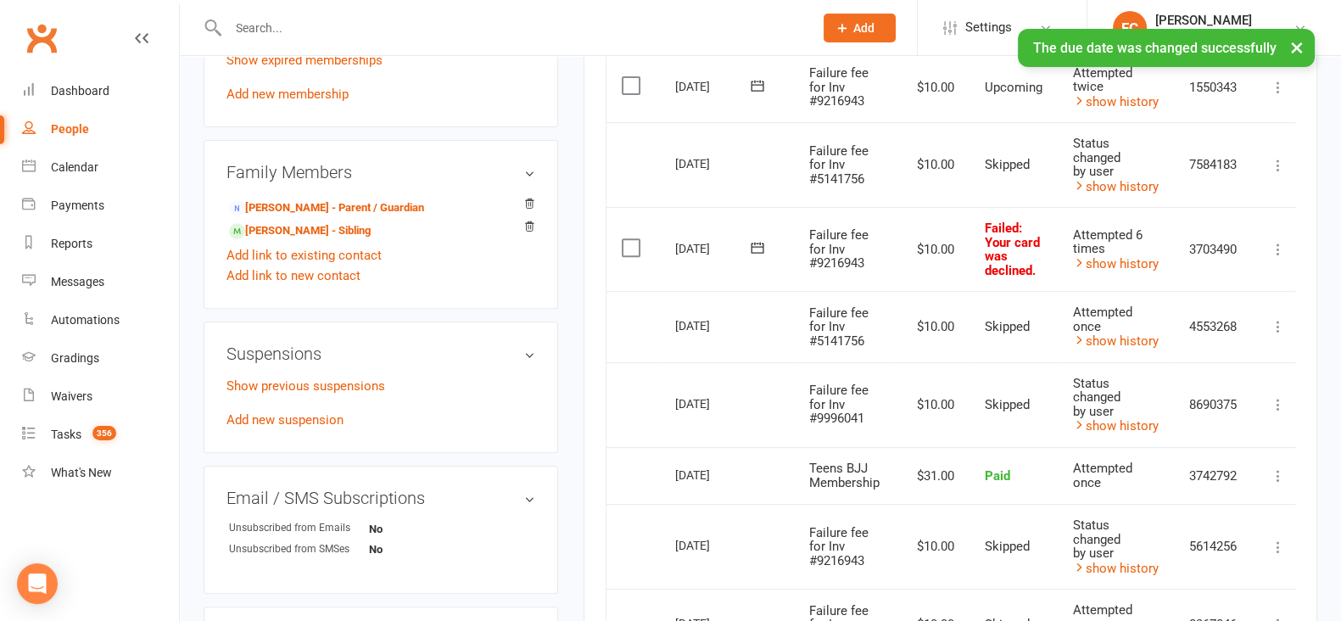
click at [763, 240] on icon at bounding box center [757, 247] width 17 height 17
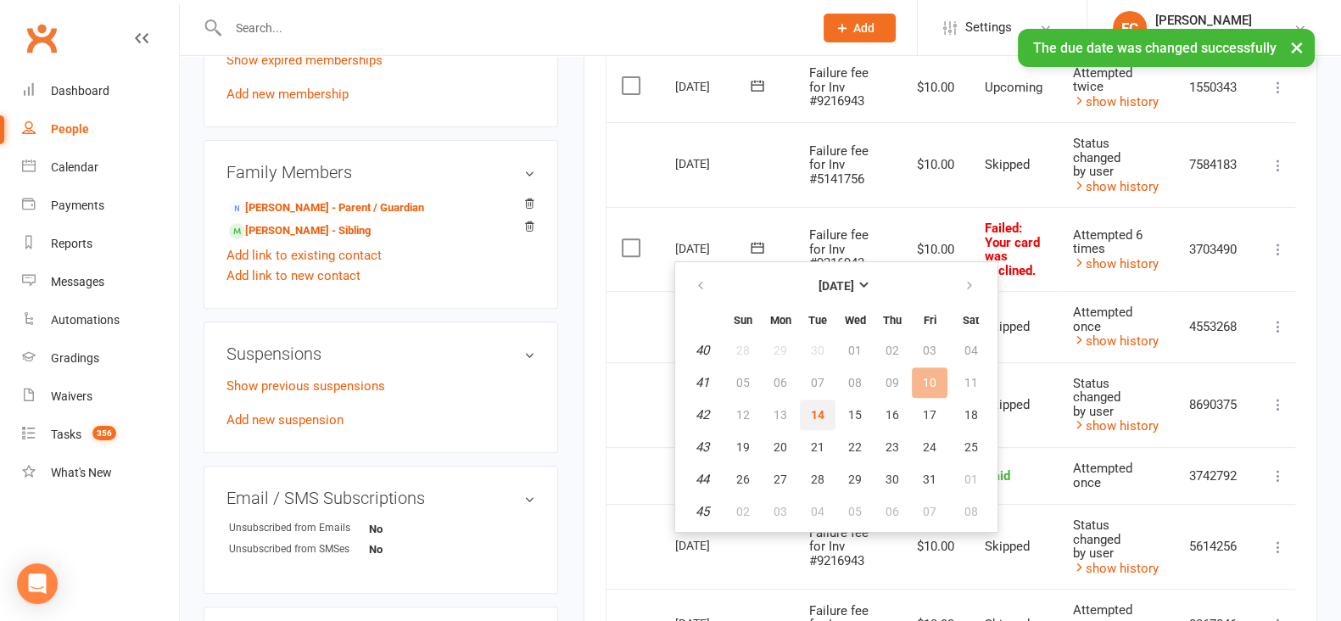
click at [828, 406] on button "14" at bounding box center [818, 415] width 36 height 31
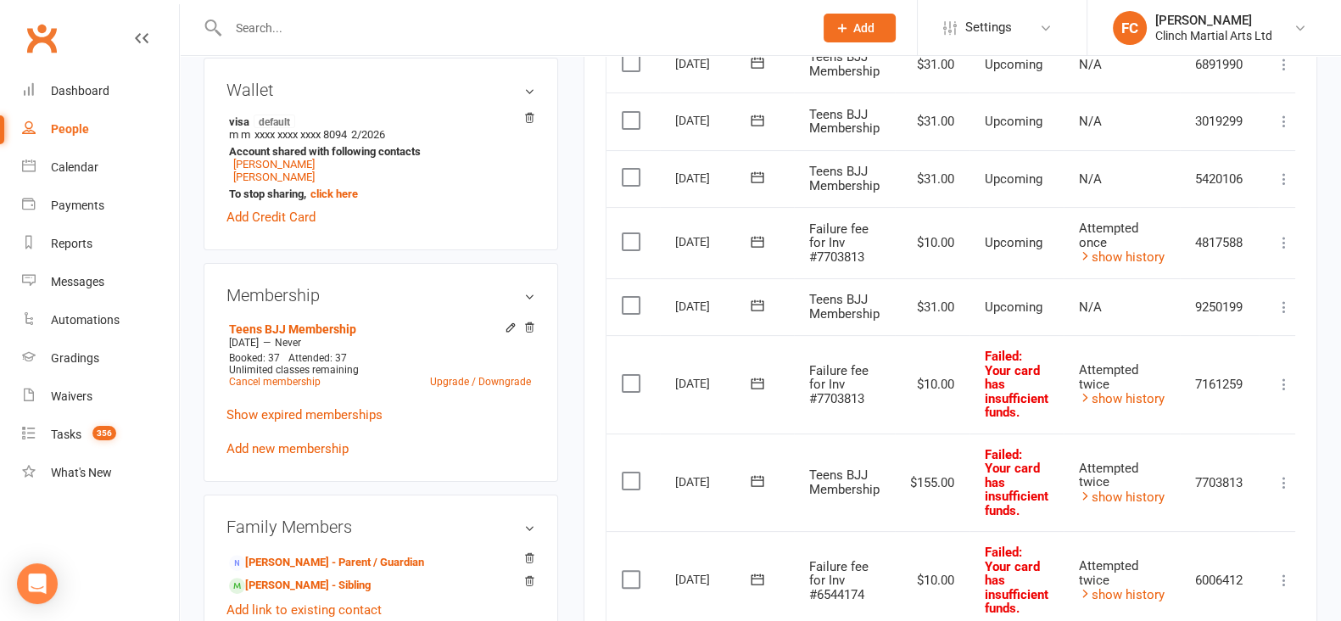
scroll to position [530, 0]
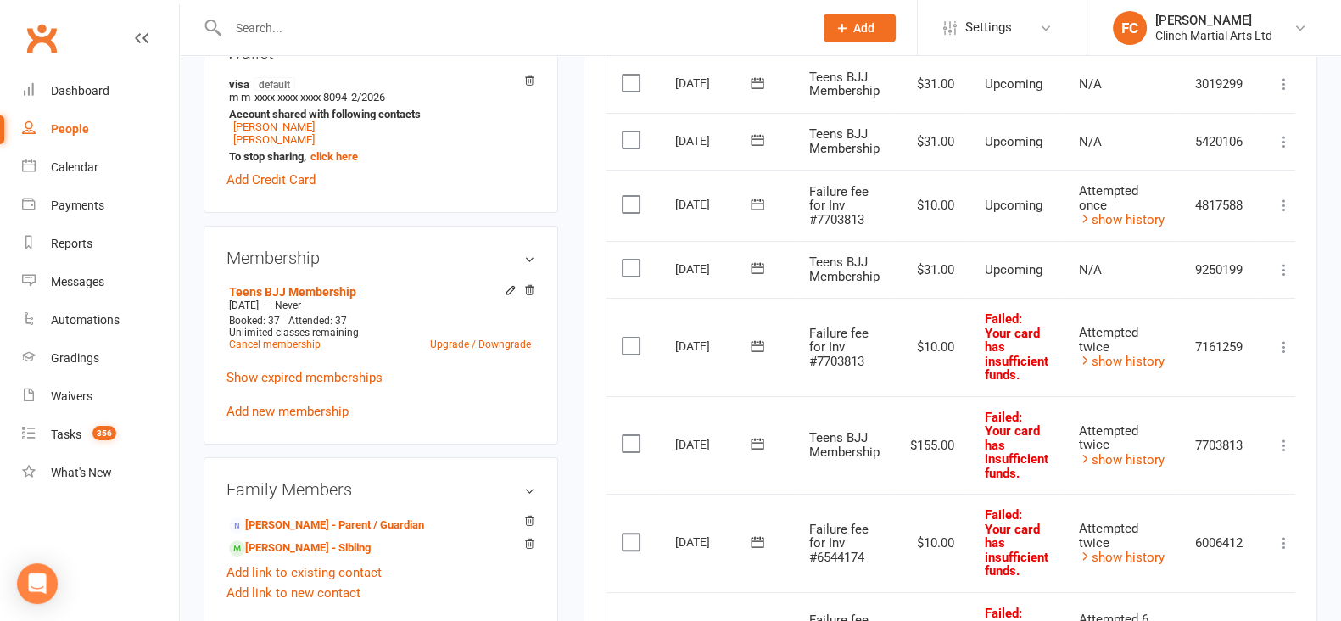
click at [759, 264] on icon at bounding box center [757, 267] width 13 height 11
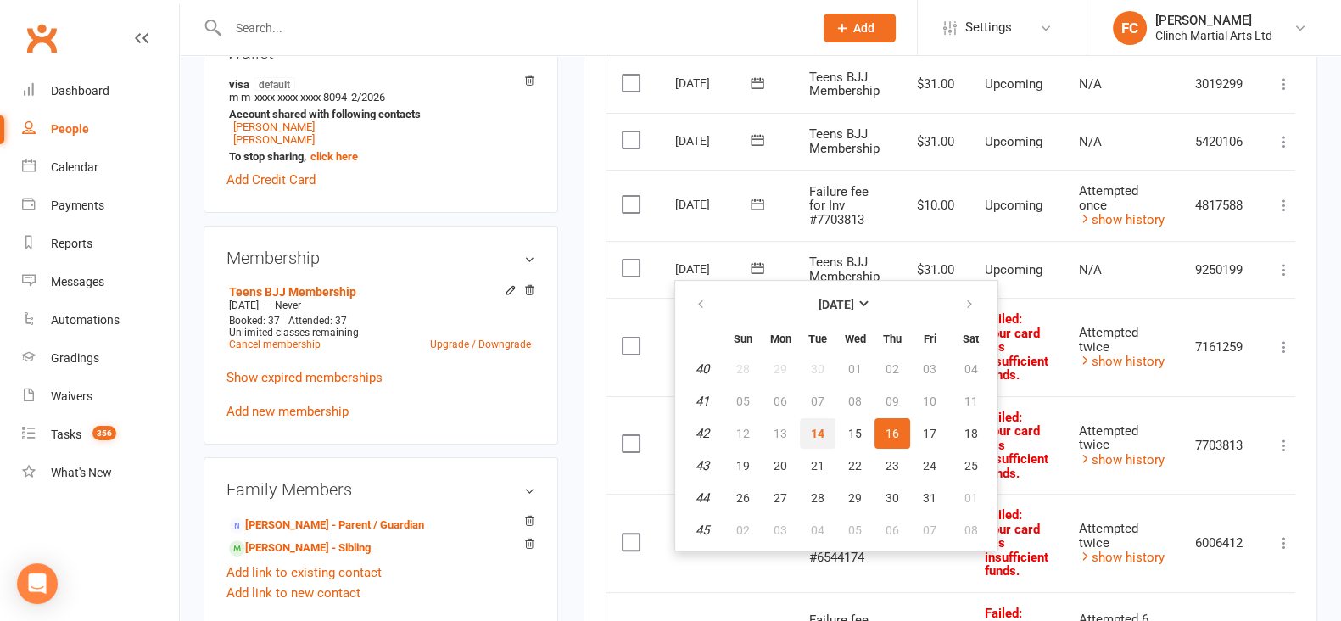
click at [817, 430] on span "14" at bounding box center [818, 434] width 14 height 14
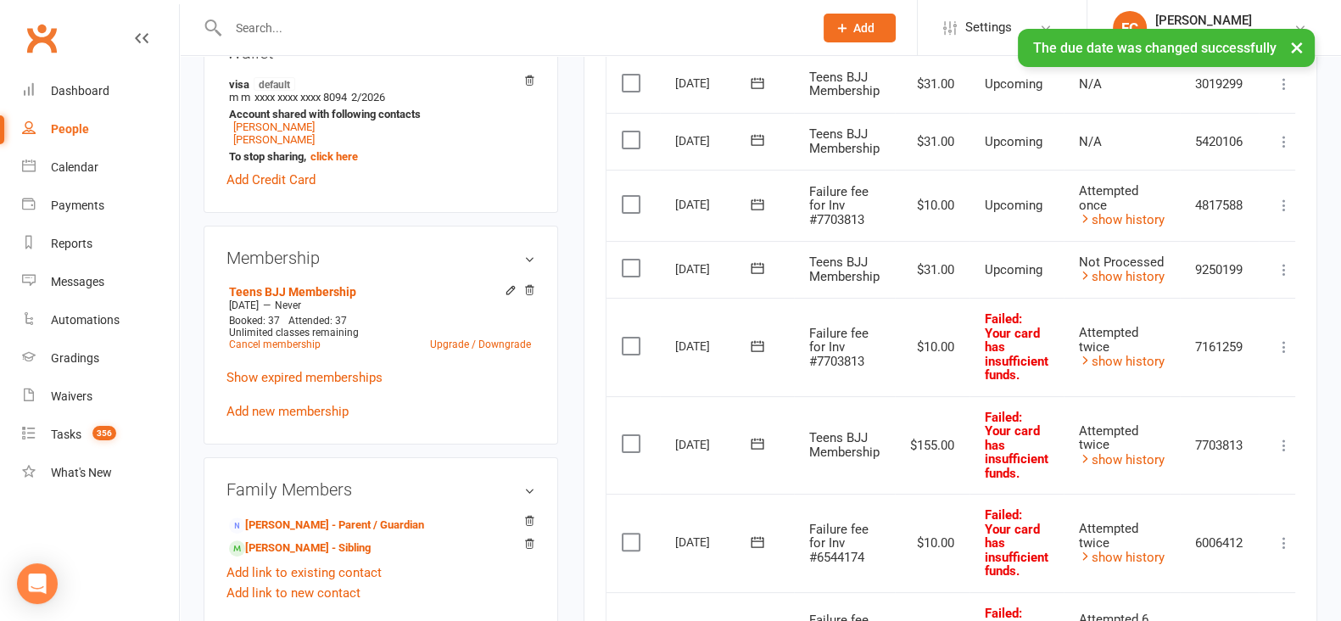
click at [752, 266] on icon at bounding box center [757, 268] width 17 height 17
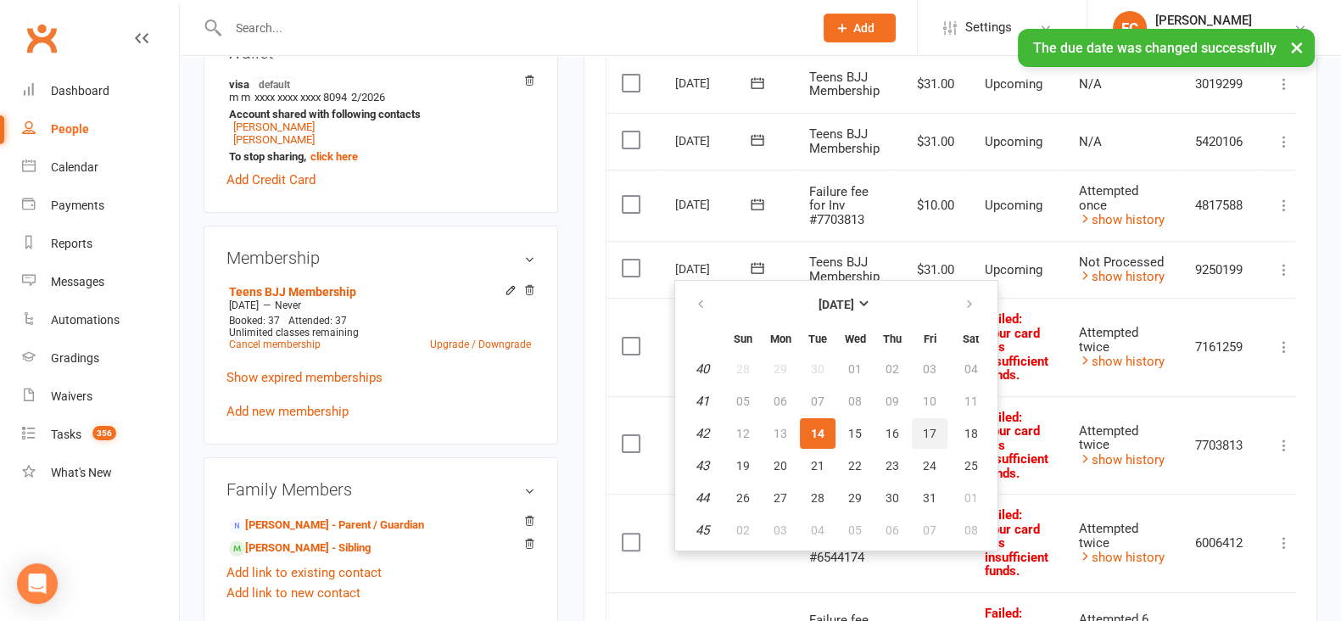
click at [927, 435] on span "17" at bounding box center [930, 434] width 14 height 14
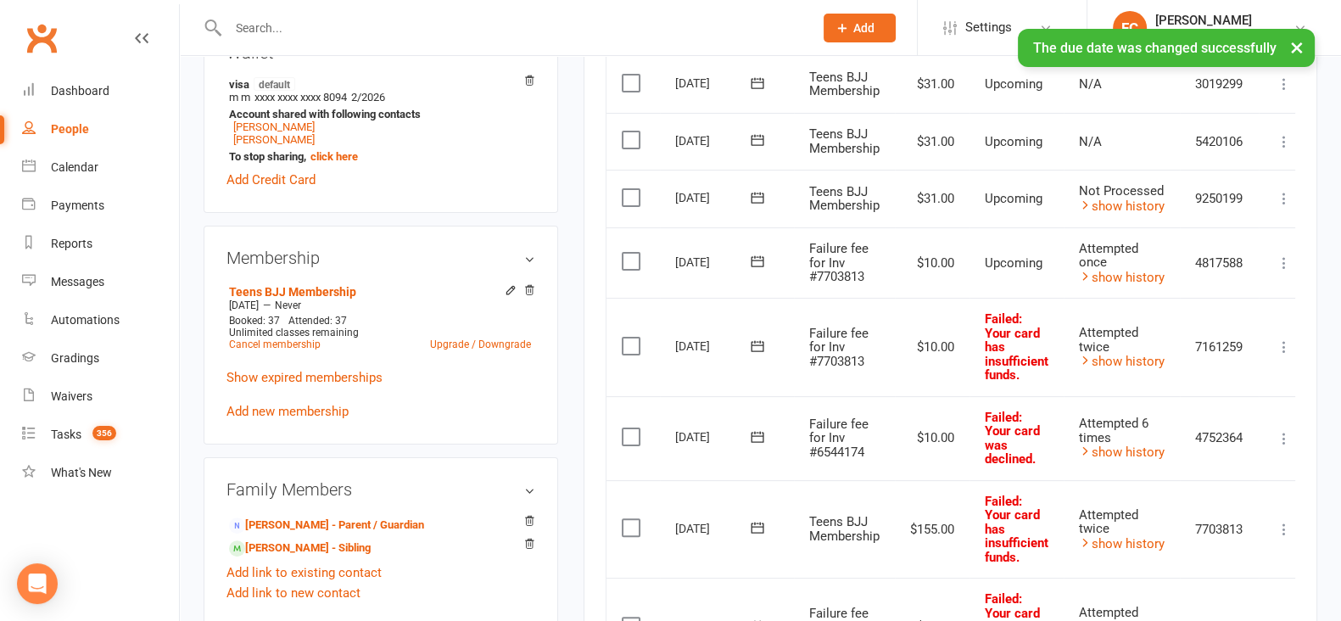
click at [755, 259] on icon at bounding box center [757, 261] width 17 height 17
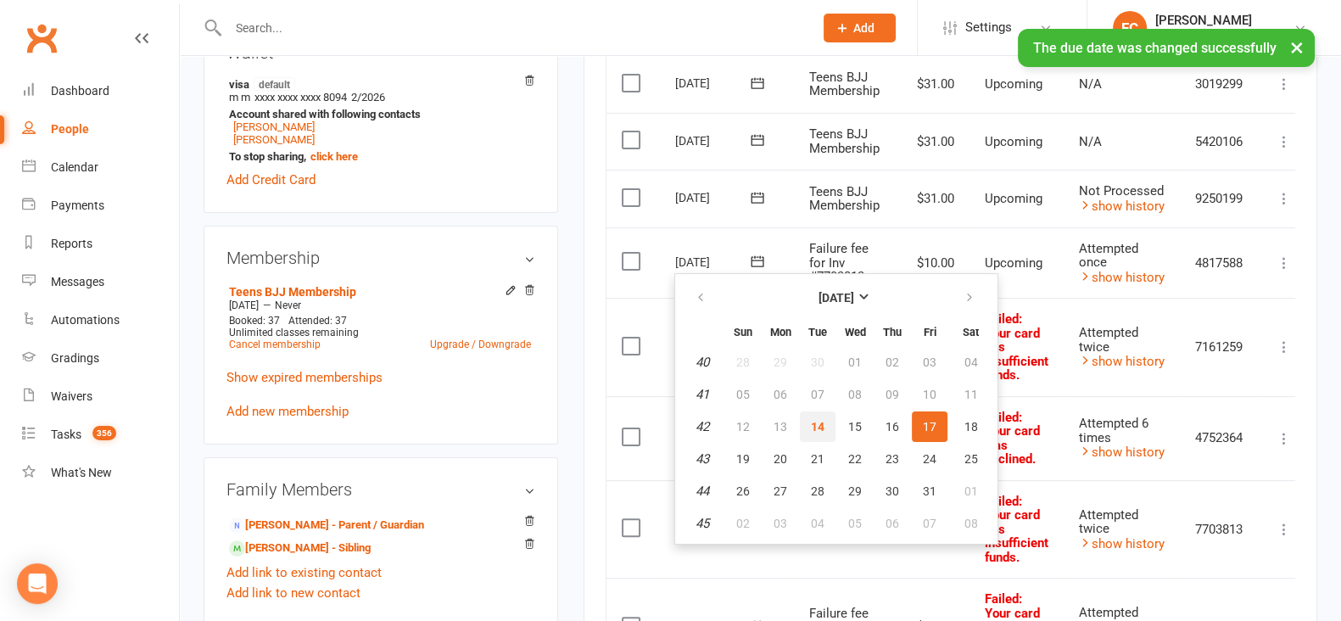
click at [820, 422] on span "14" at bounding box center [818, 427] width 14 height 14
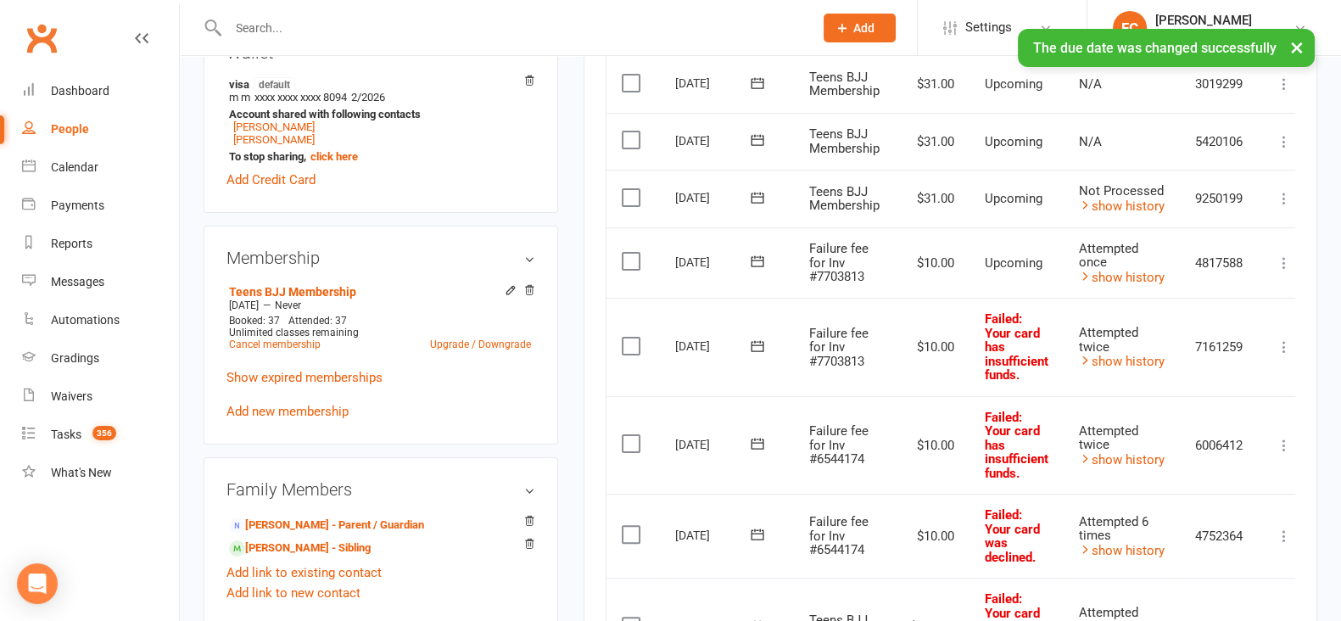
drag, startPoint x: 628, startPoint y: 259, endPoint x: 725, endPoint y: 338, distance: 125.5
click at [628, 258] on label at bounding box center [633, 261] width 23 height 17
click at [628, 253] on input "checkbox" at bounding box center [627, 253] width 11 height 0
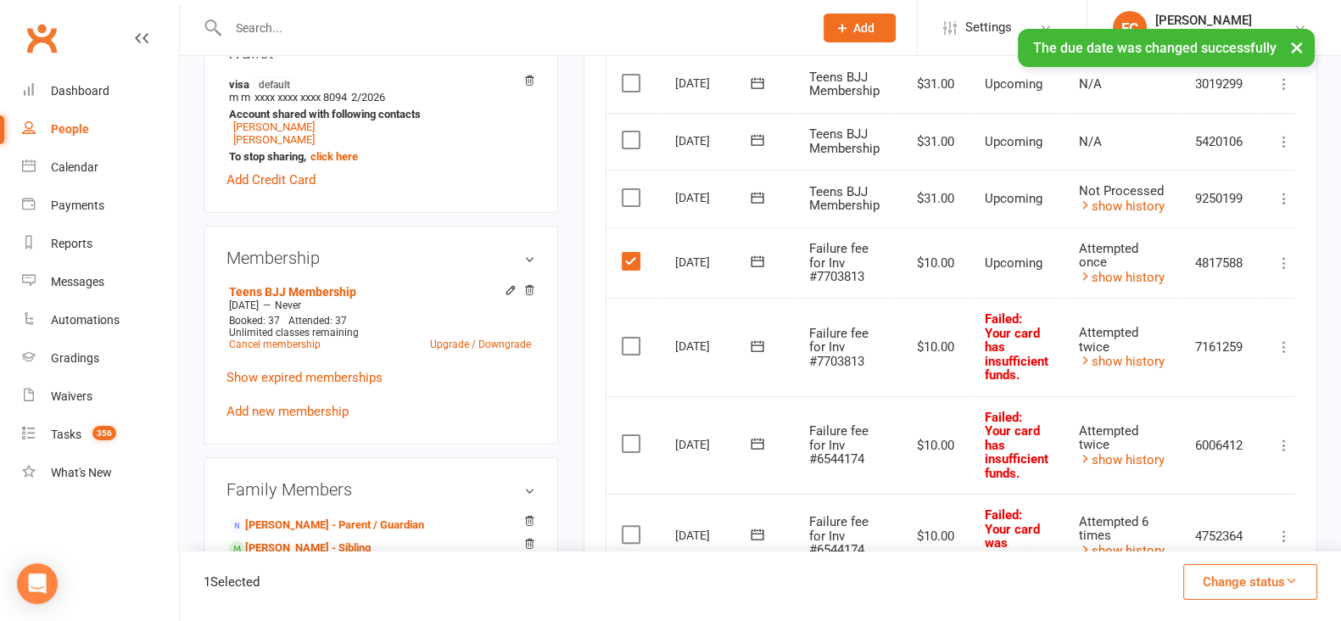
drag, startPoint x: 1255, startPoint y: 586, endPoint x: 1242, endPoint y: 549, distance: 39.4
click at [1254, 585] on button "Change status" at bounding box center [1251, 582] width 134 height 36
click at [1230, 536] on link "Skipped" at bounding box center [1233, 536] width 168 height 34
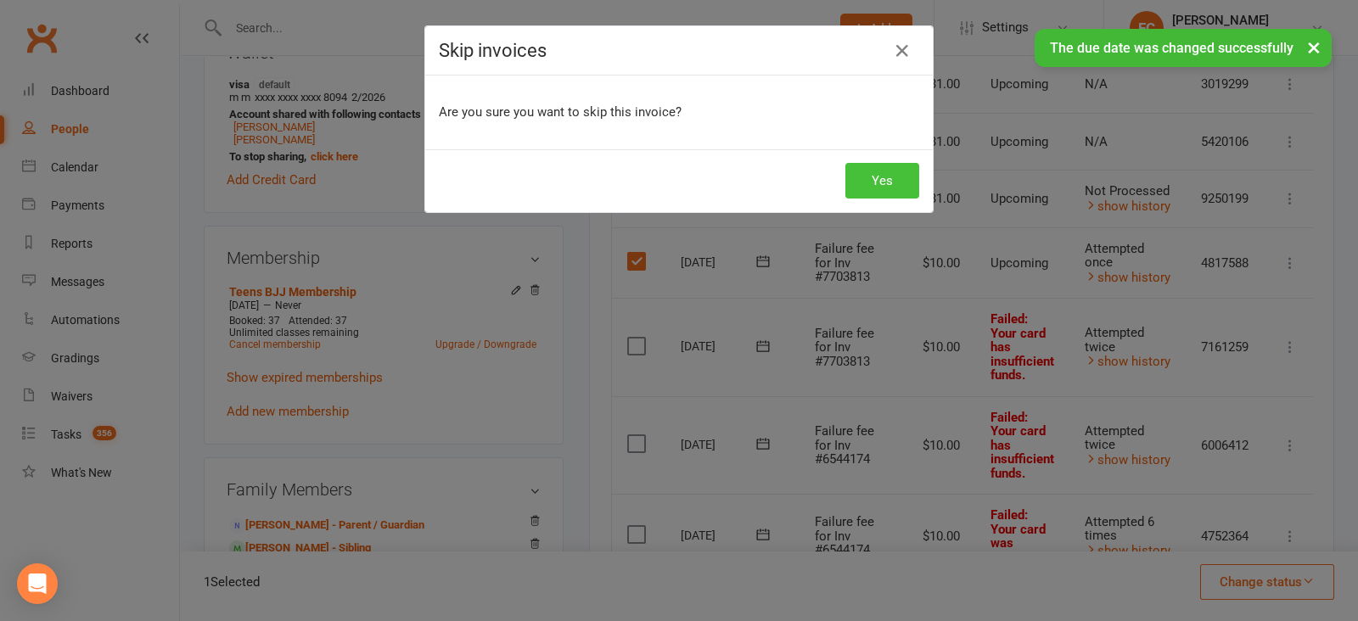
drag, startPoint x: 890, startPoint y: 167, endPoint x: 882, endPoint y: 193, distance: 26.6
click at [891, 167] on button "Yes" at bounding box center [882, 181] width 74 height 36
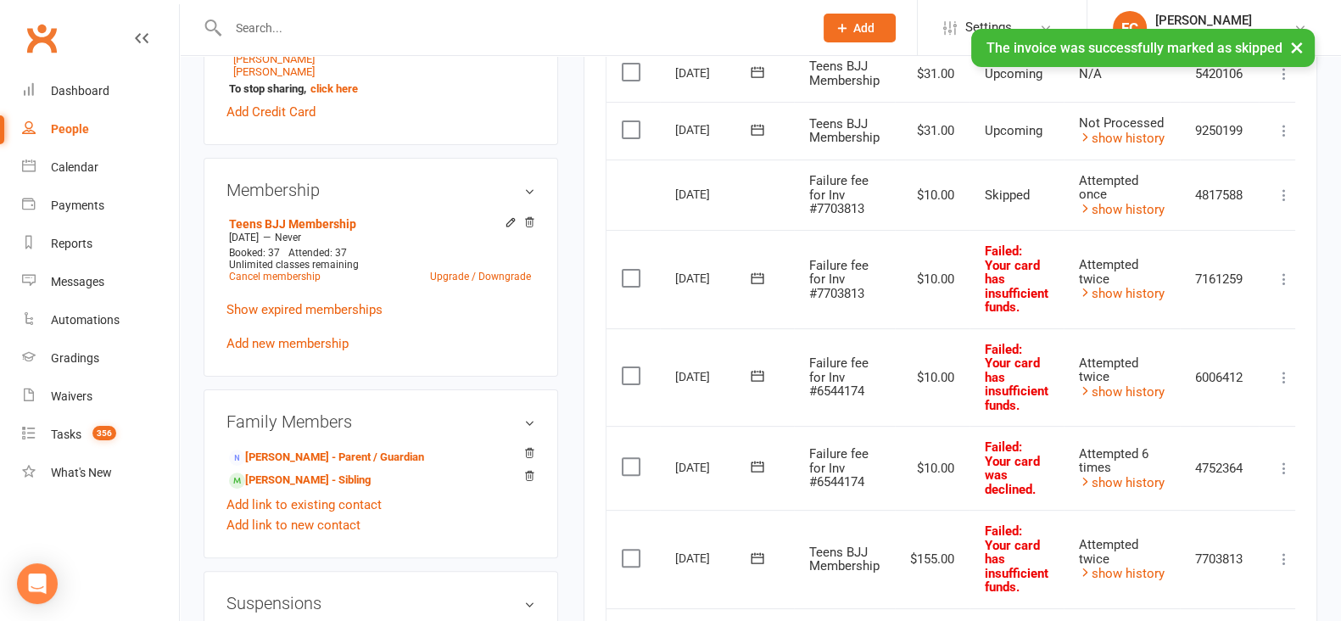
scroll to position [636, 0]
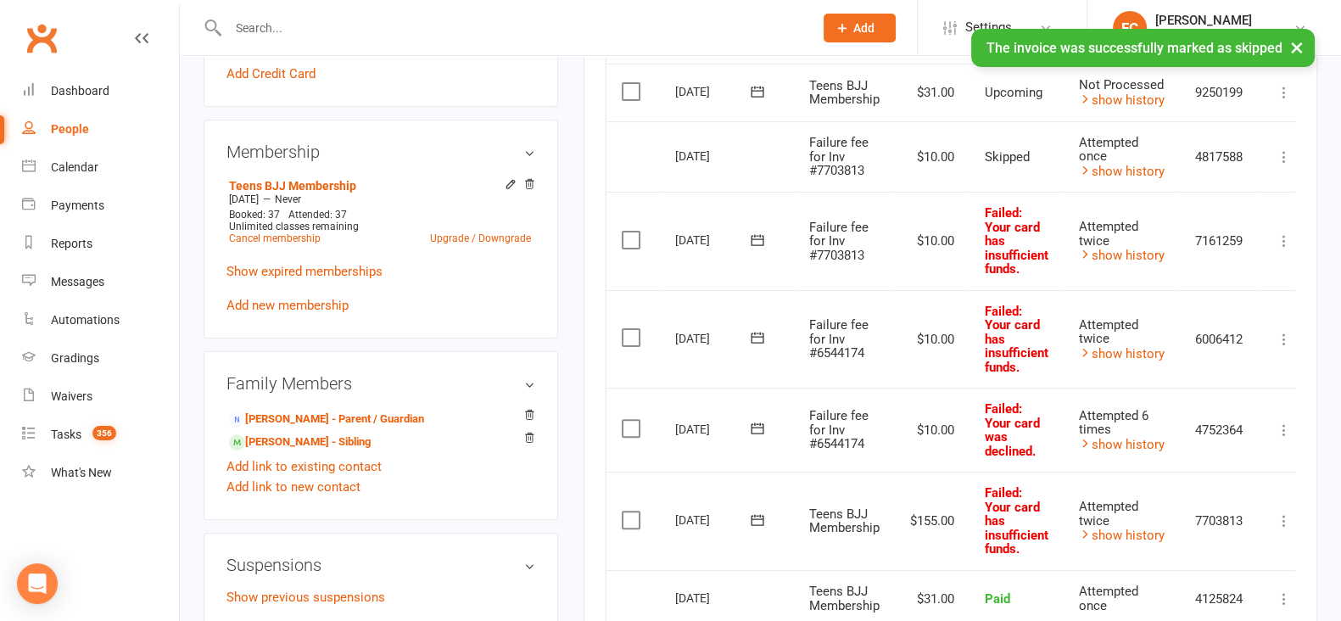
click at [747, 344] on button at bounding box center [758, 338] width 34 height 18
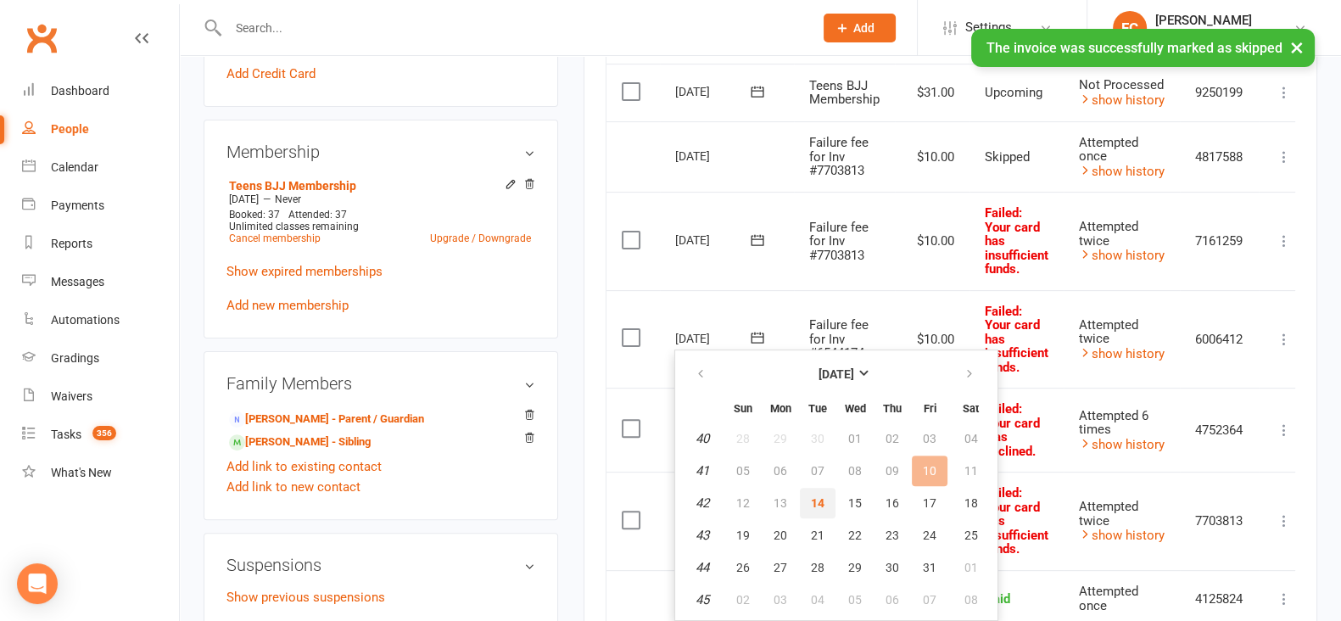
click at [816, 504] on span "14" at bounding box center [818, 503] width 14 height 14
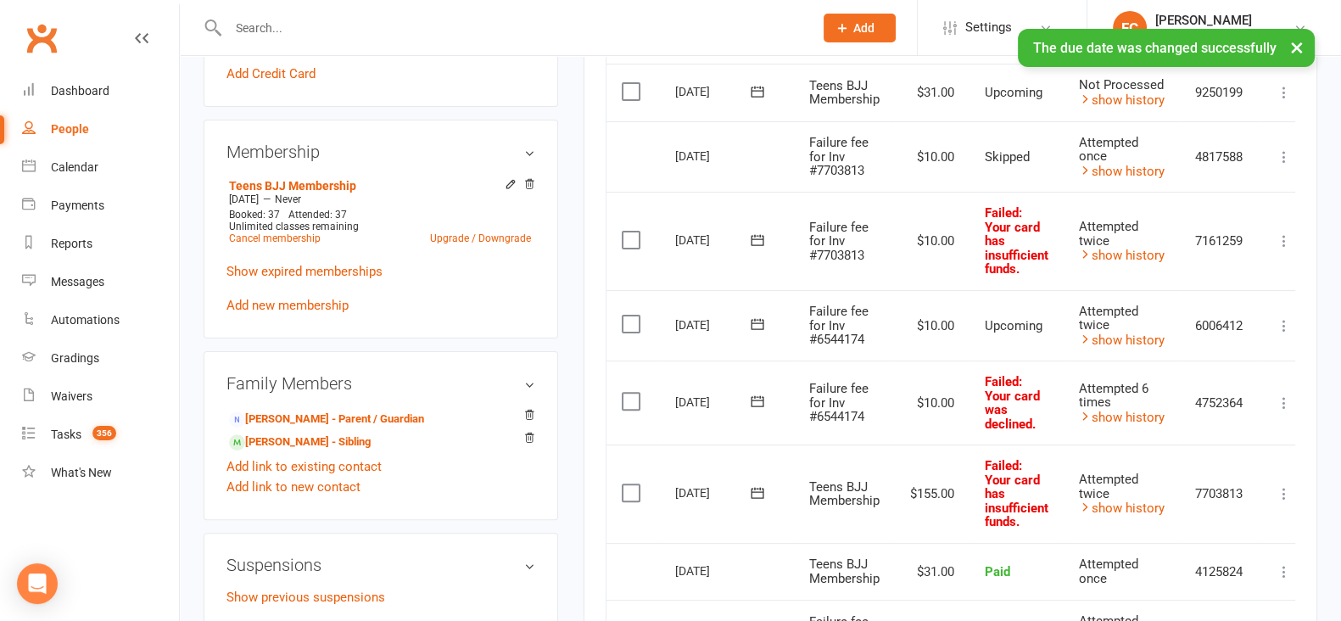
click at [751, 400] on icon at bounding box center [757, 401] width 13 height 11
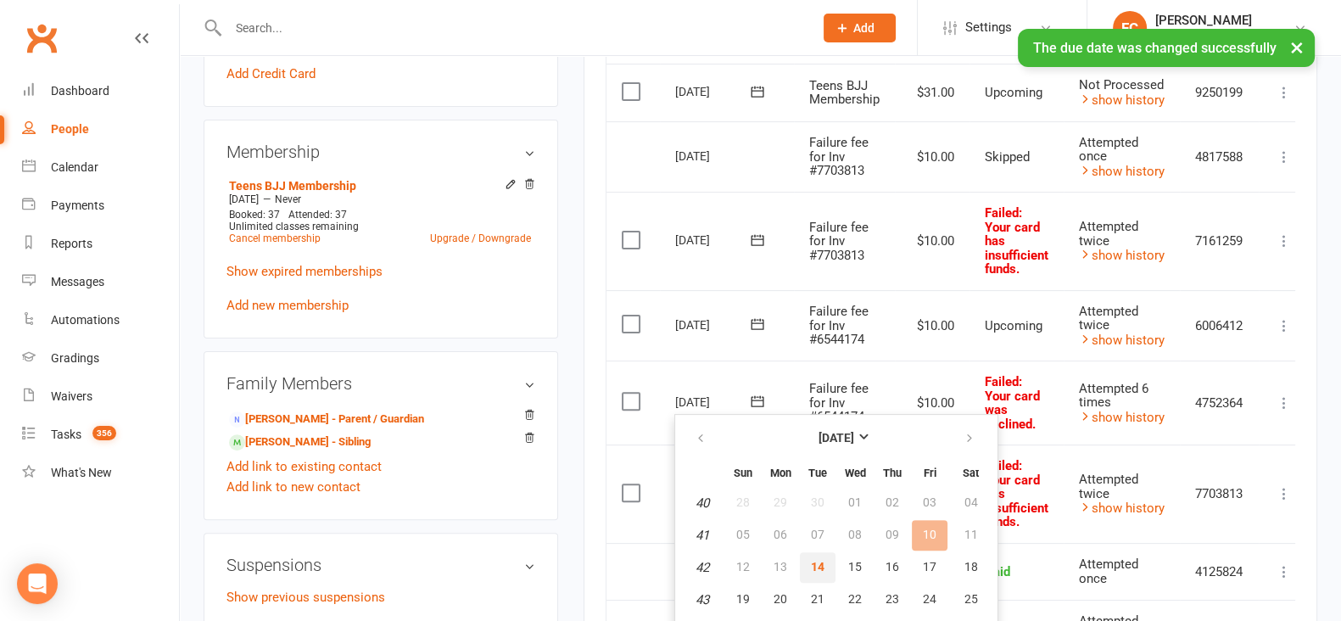
drag, startPoint x: 816, startPoint y: 557, endPoint x: 771, endPoint y: 114, distance: 445.2
click at [816, 557] on button "14" at bounding box center [818, 567] width 36 height 31
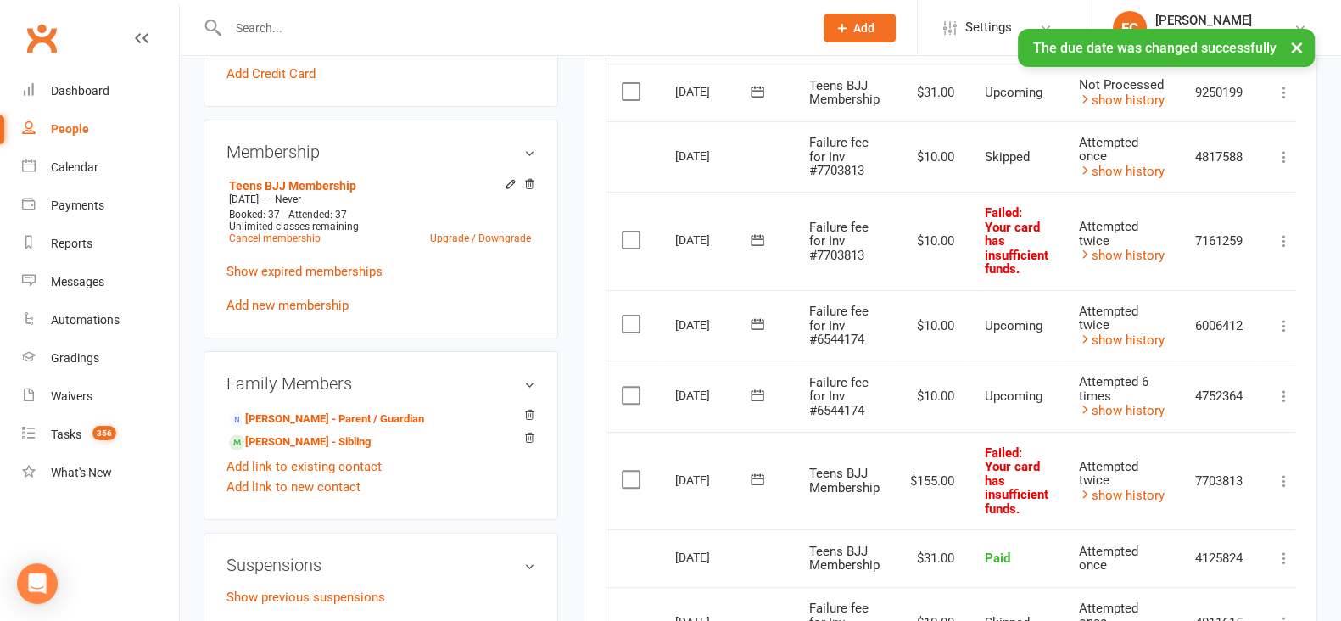
click at [753, 479] on icon at bounding box center [757, 478] width 13 height 11
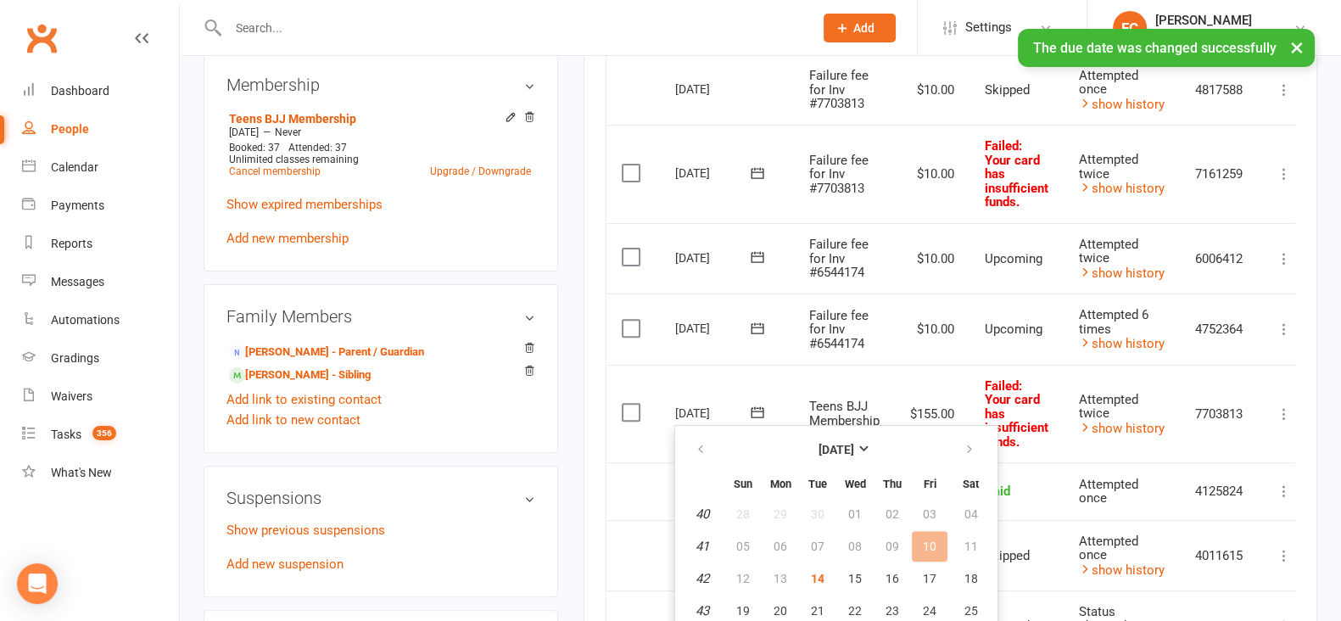
scroll to position [742, 0]
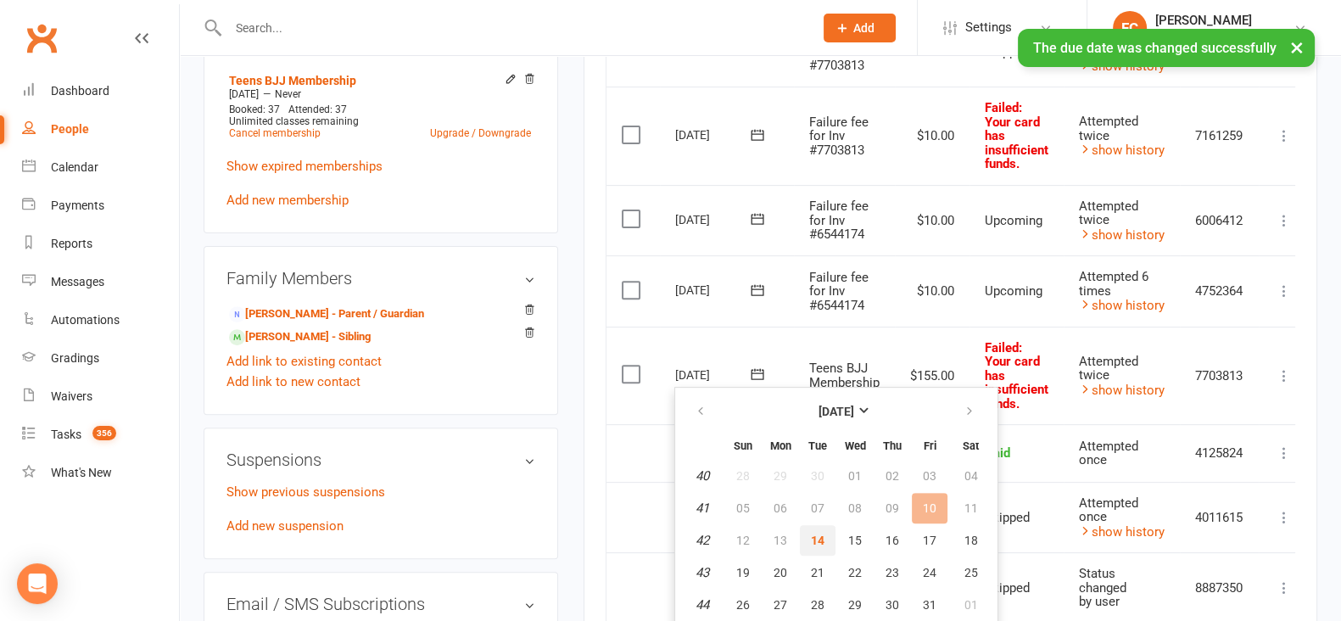
click at [818, 534] on span "14" at bounding box center [818, 541] width 14 height 14
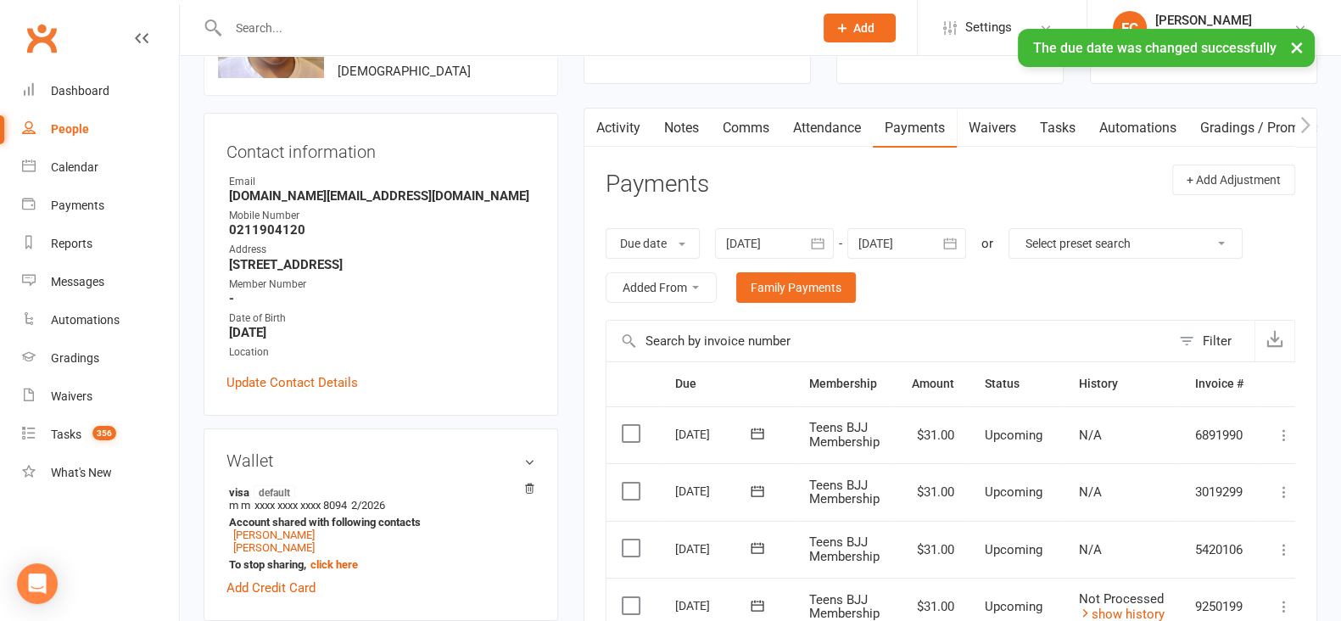
scroll to position [0, 0]
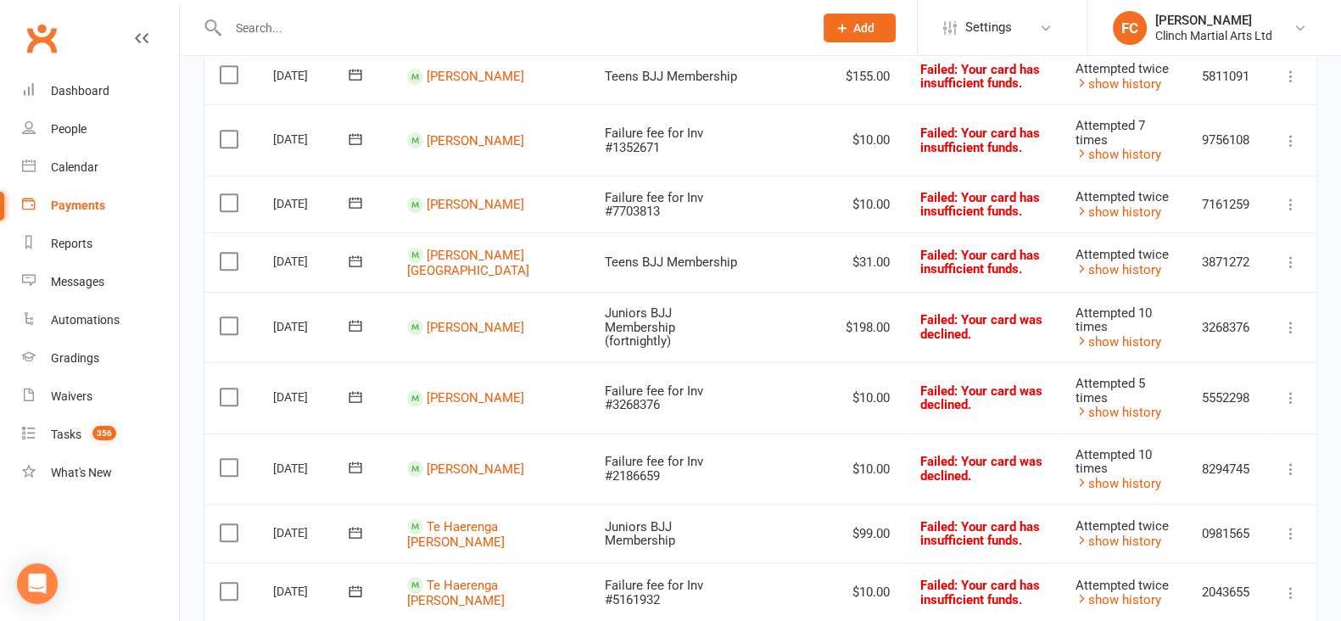
scroll to position [1606, 0]
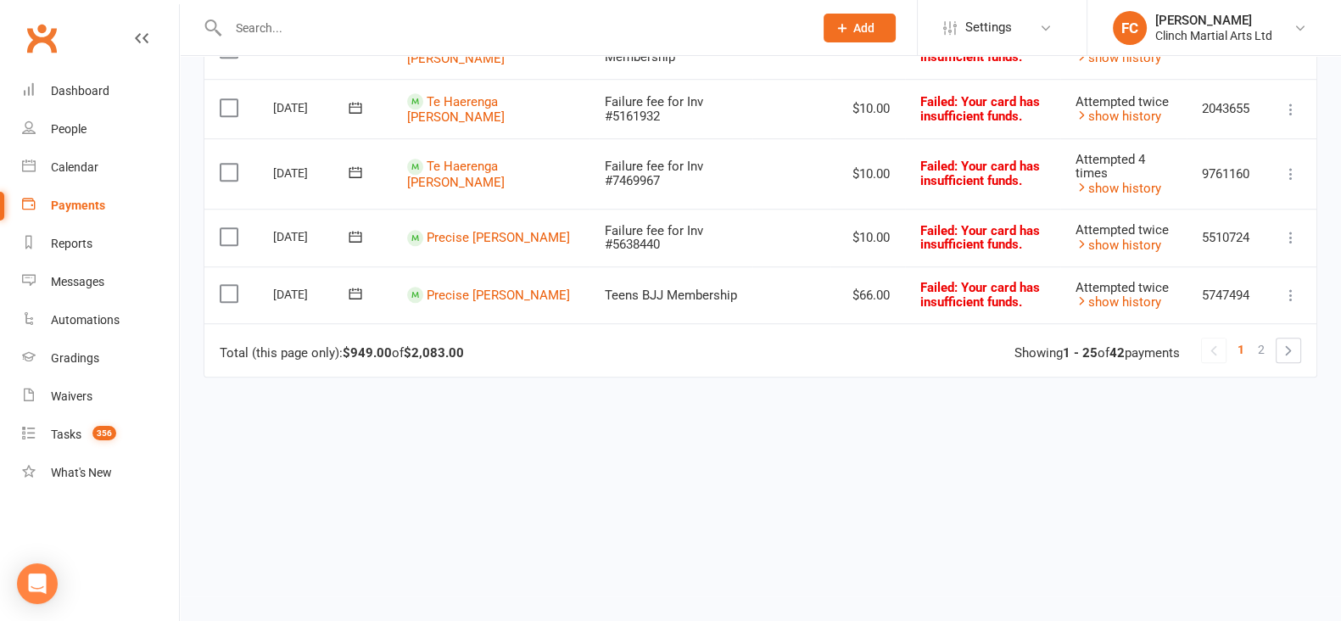
click at [1285, 353] on link at bounding box center [1289, 351] width 24 height 24
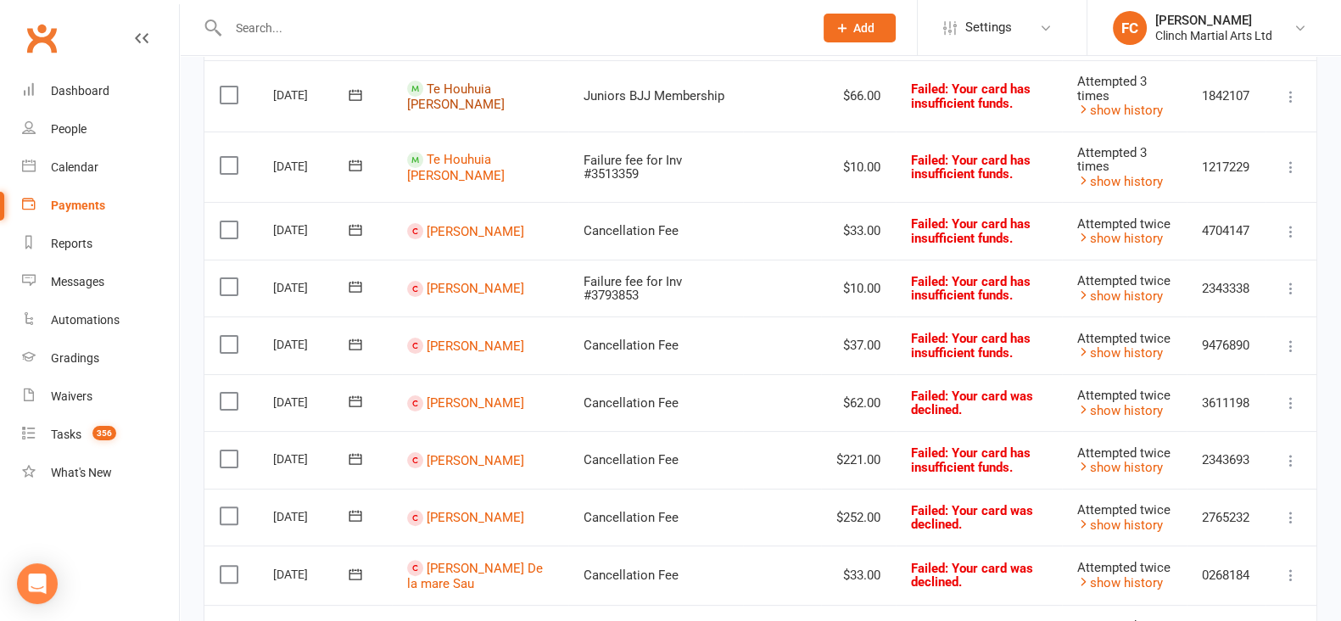
scroll to position [596, 0]
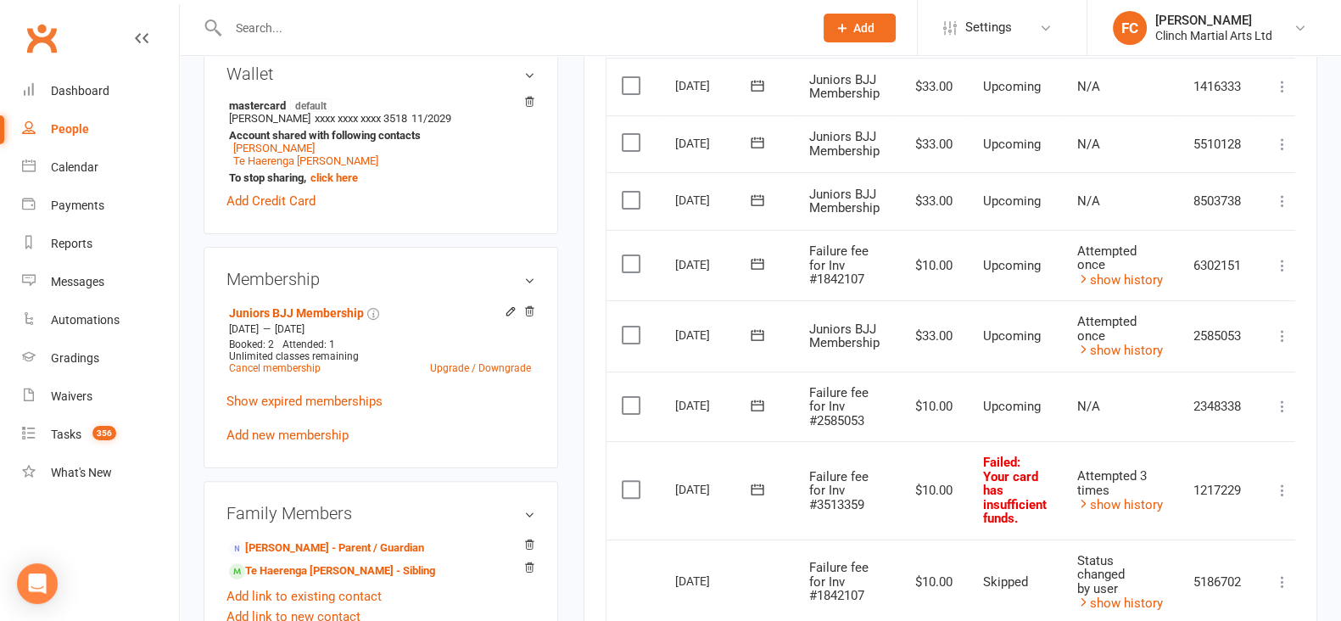
scroll to position [530, 0]
click at [755, 256] on icon at bounding box center [757, 260] width 13 height 11
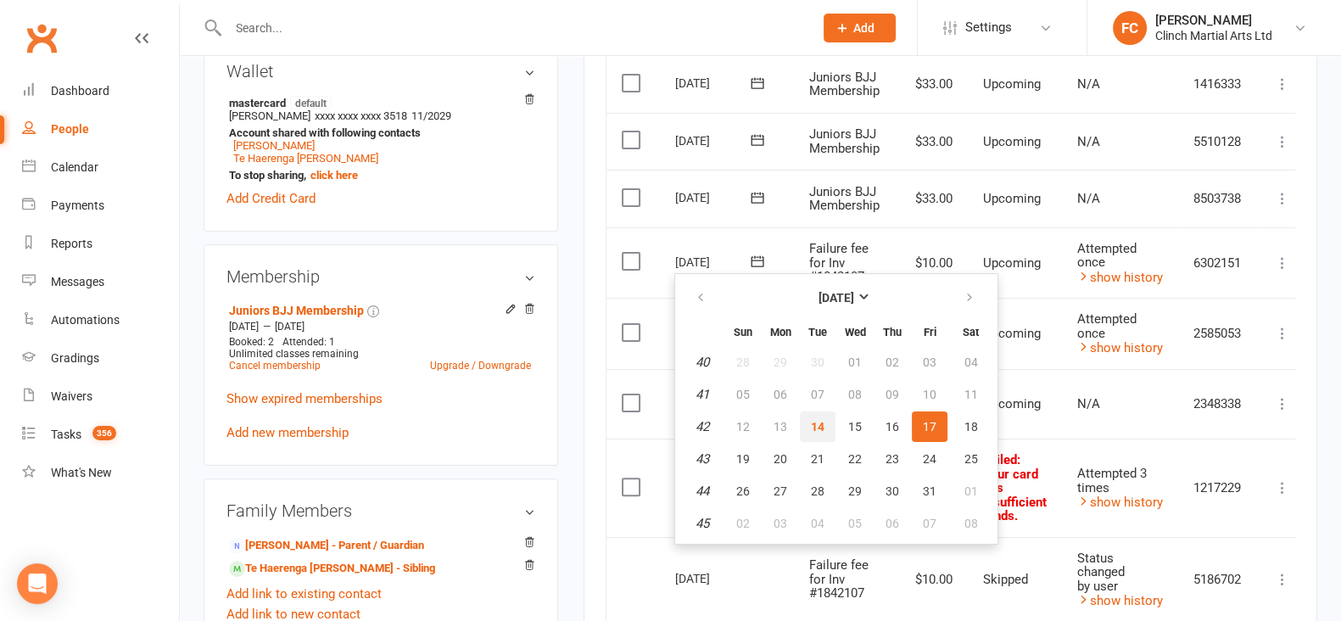
click at [818, 420] on span "14" at bounding box center [818, 427] width 14 height 14
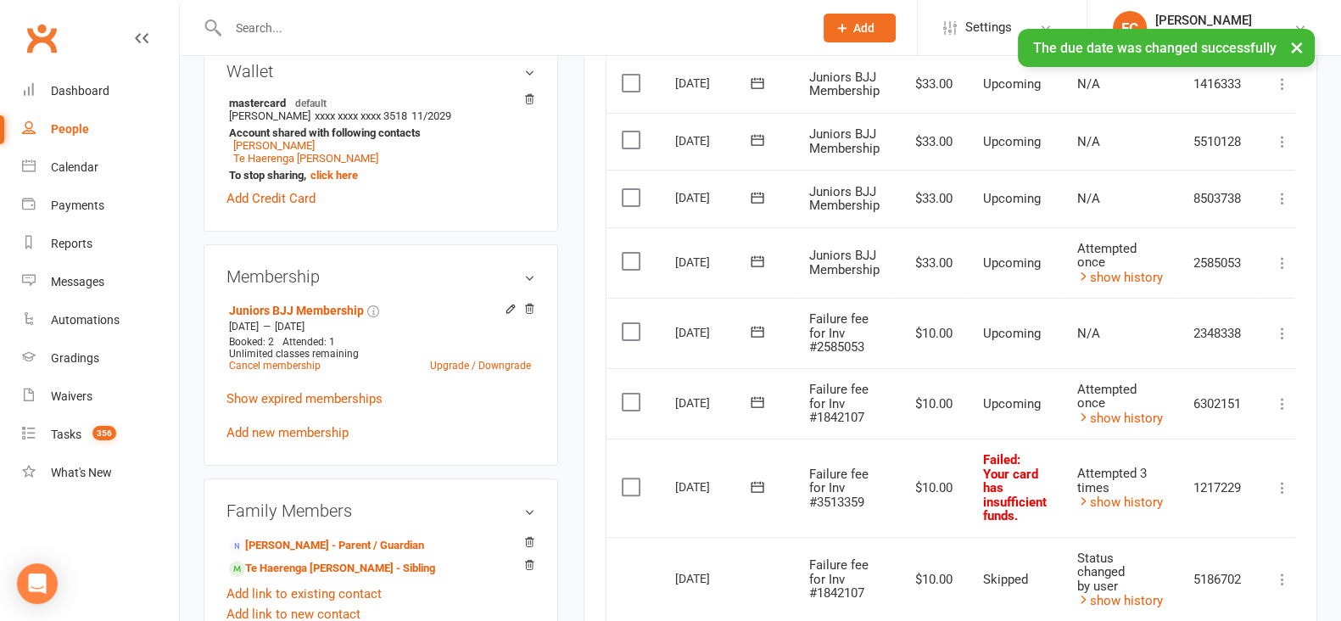
click at [756, 331] on icon at bounding box center [757, 331] width 13 height 11
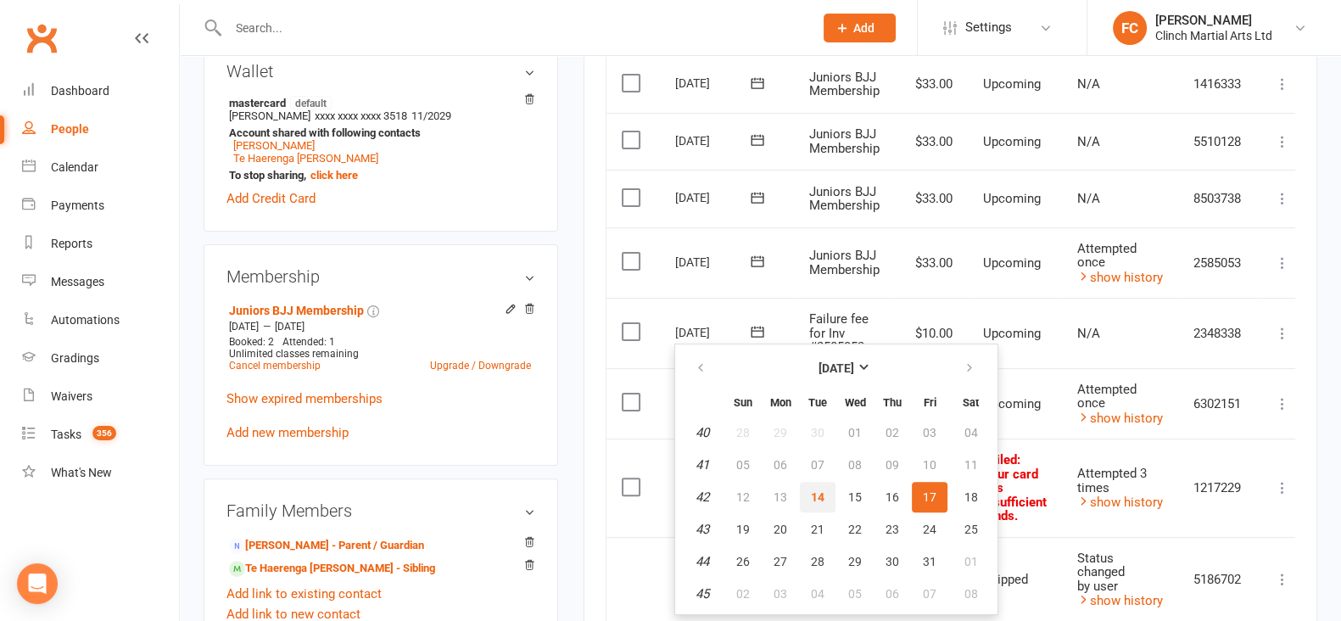
click at [811, 498] on span "14" at bounding box center [818, 497] width 14 height 14
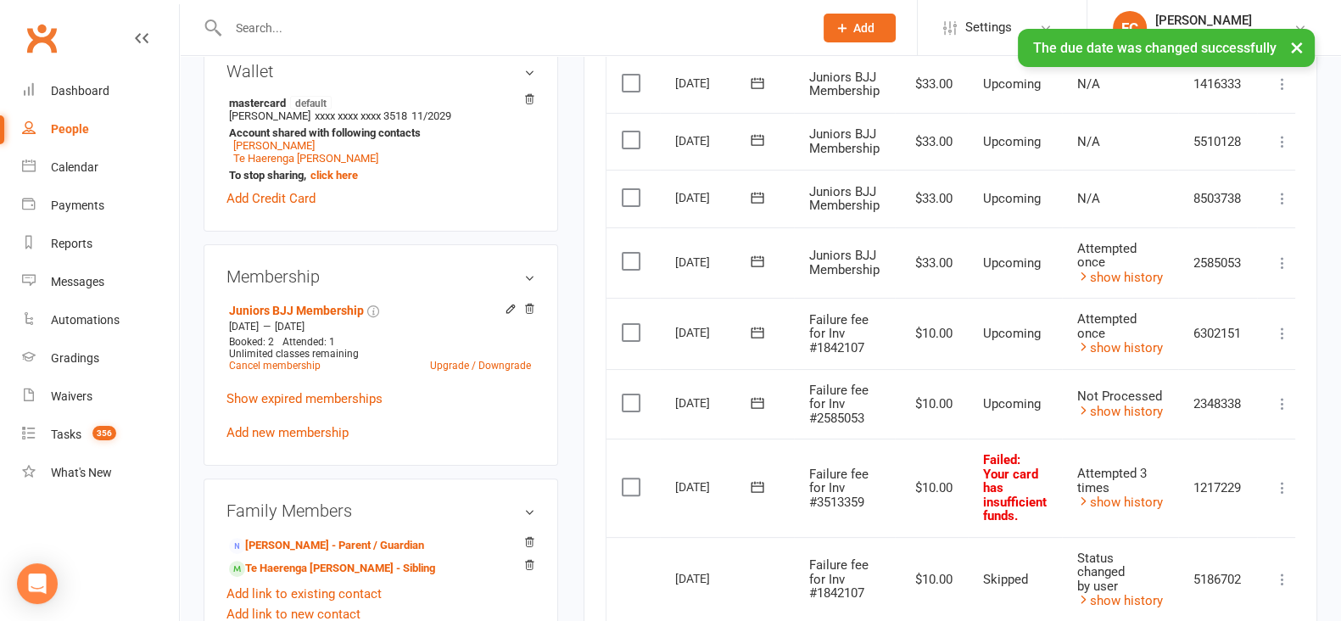
click at [629, 400] on label at bounding box center [633, 403] width 23 height 17
click at [629, 395] on input "checkbox" at bounding box center [627, 395] width 11 height 0
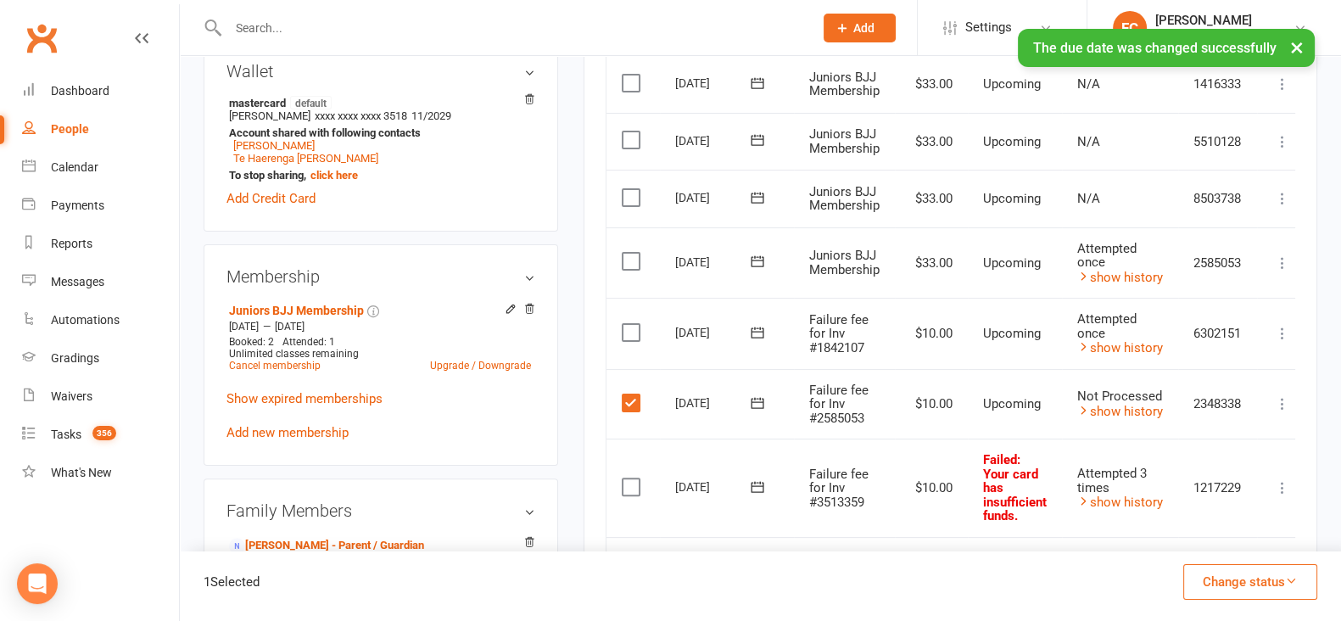
click at [1235, 580] on button "Change status" at bounding box center [1251, 582] width 134 height 36
click at [1213, 537] on link "Skipped" at bounding box center [1233, 536] width 168 height 34
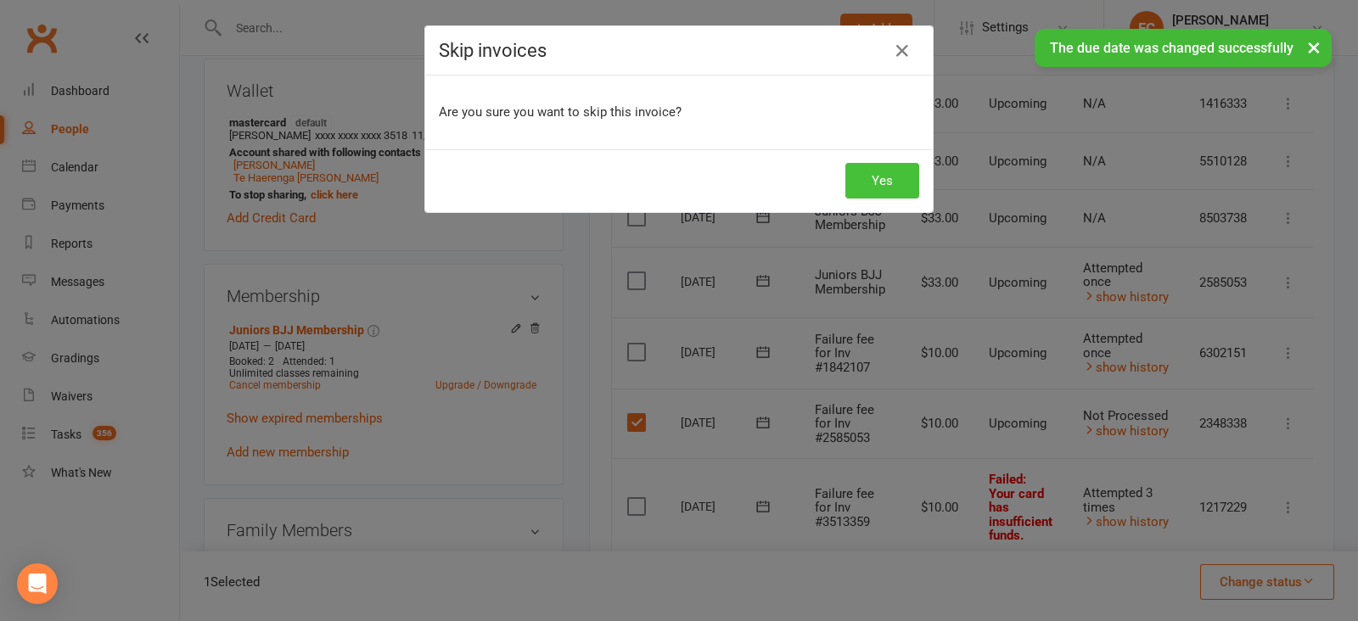
drag, startPoint x: 857, startPoint y: 179, endPoint x: 866, endPoint y: 176, distance: 9.7
click at [859, 180] on button "Yes" at bounding box center [882, 181] width 74 height 36
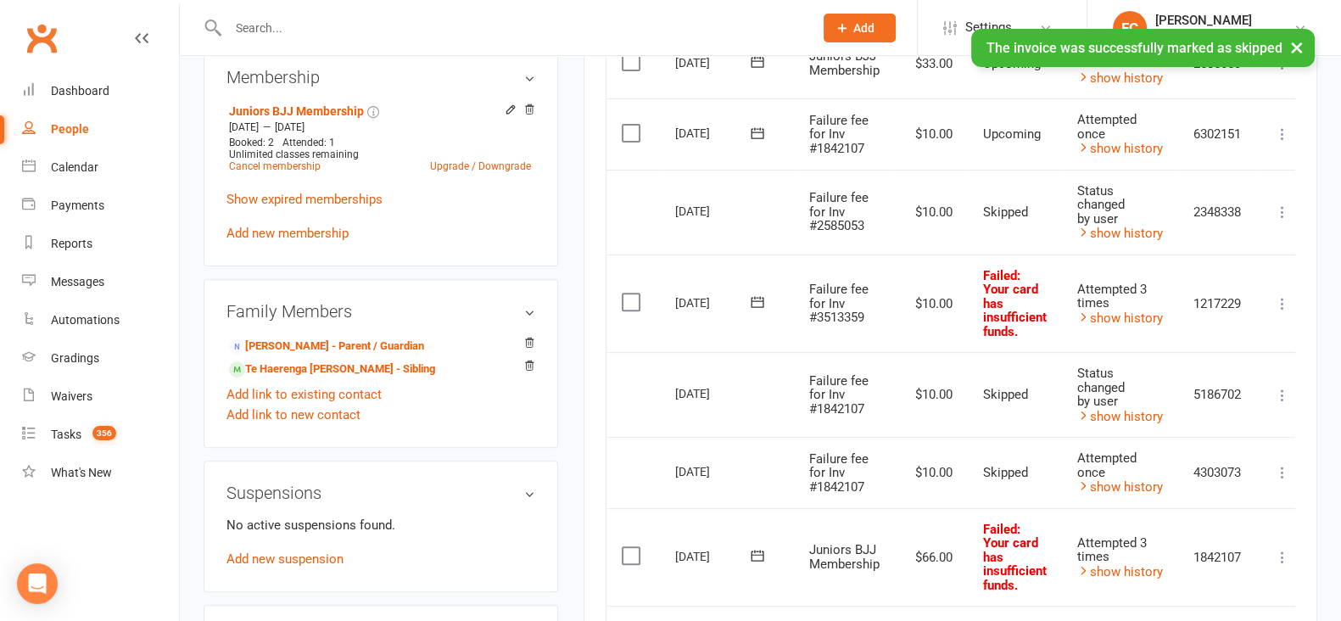
scroll to position [742, 0]
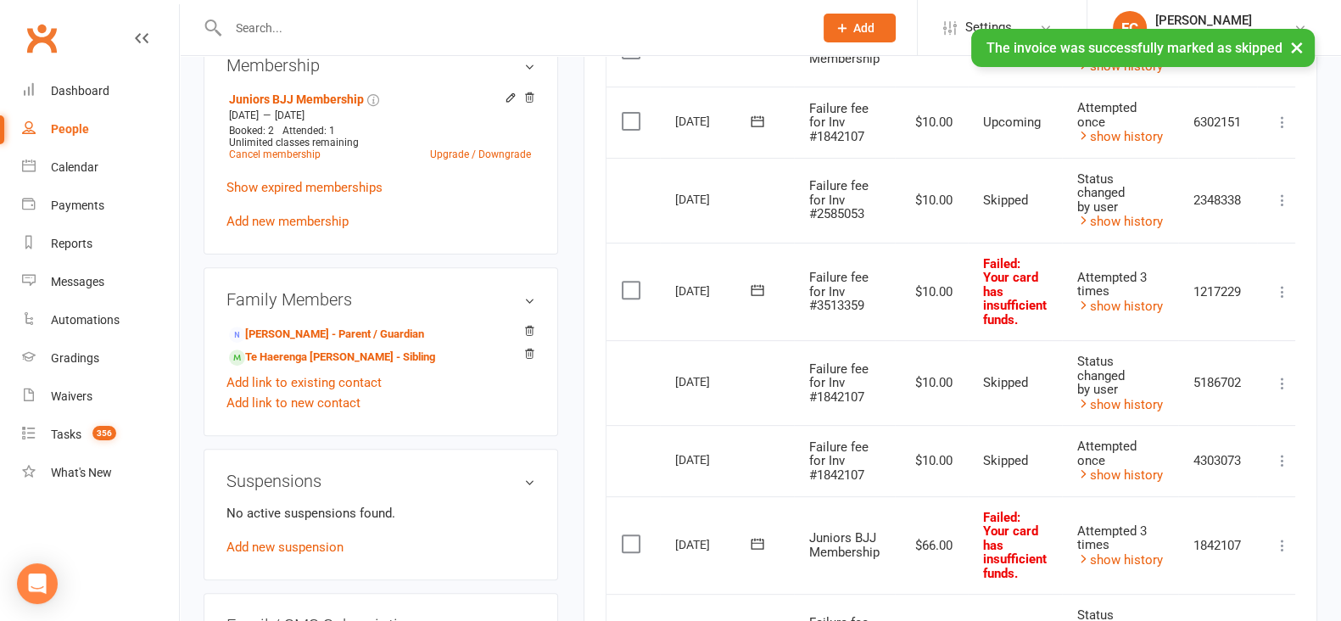
click at [751, 283] on icon at bounding box center [757, 290] width 17 height 17
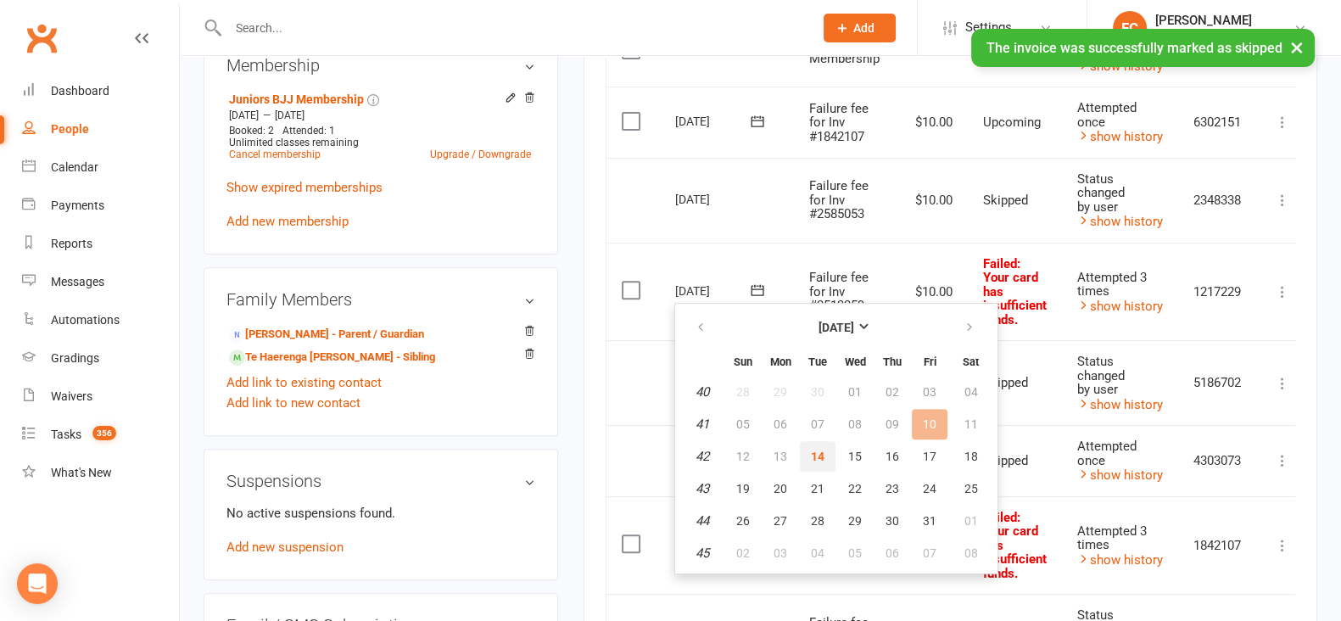
drag, startPoint x: 816, startPoint y: 454, endPoint x: 777, endPoint y: 116, distance: 339.9
click at [815, 454] on span "14" at bounding box center [818, 457] width 14 height 14
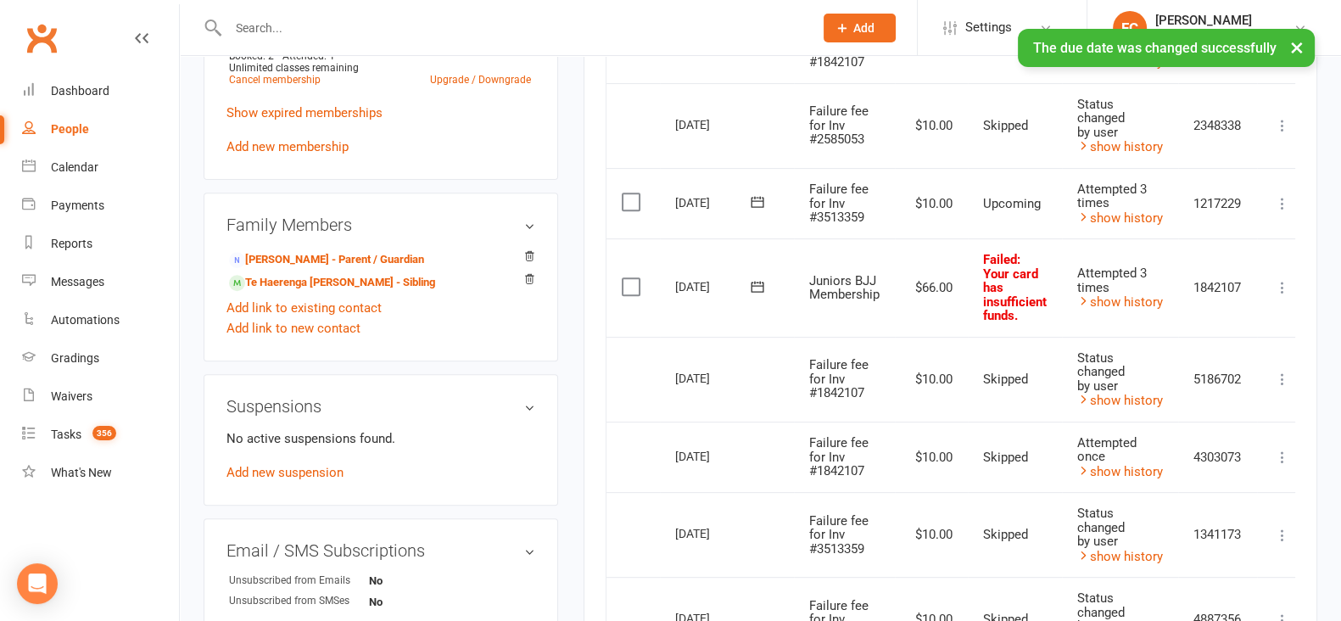
scroll to position [848, 0]
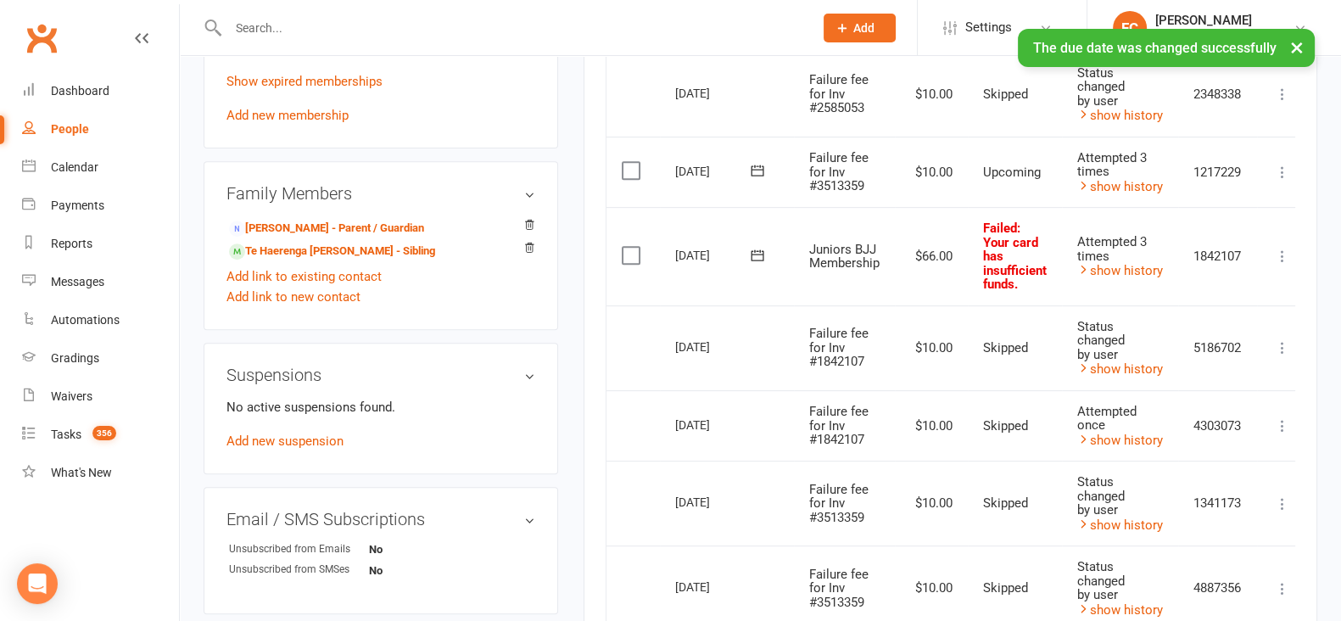
click at [760, 244] on span at bounding box center [758, 255] width 42 height 26
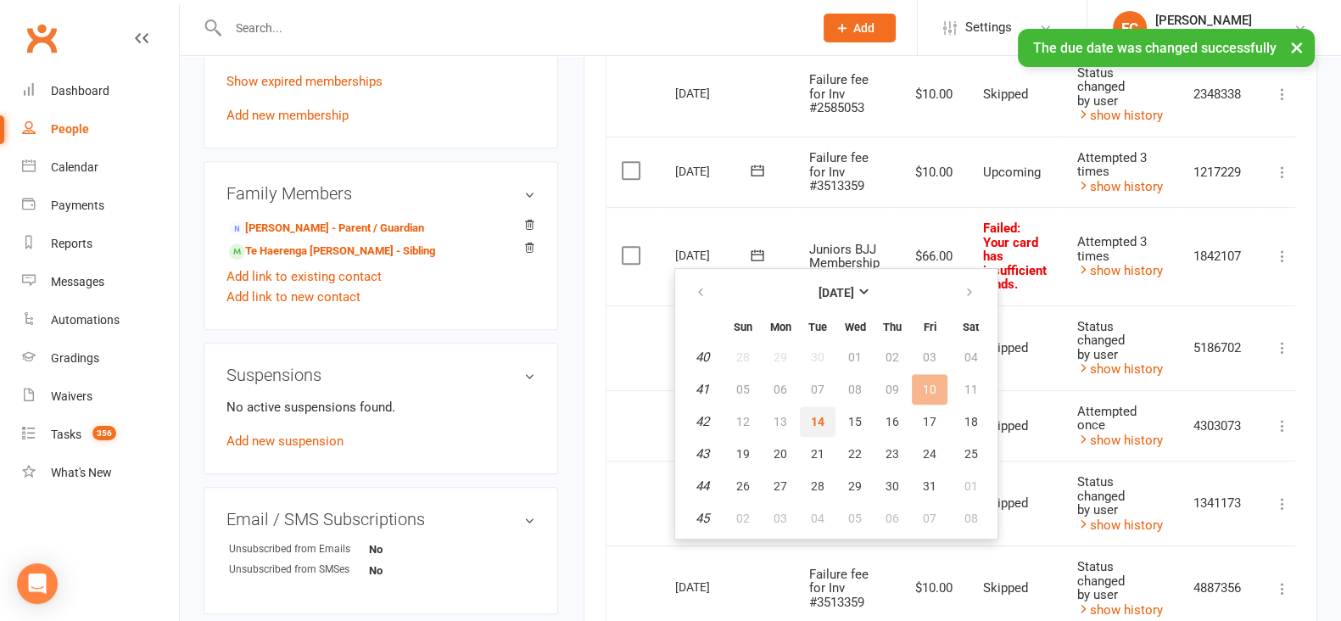
click at [816, 421] on span "14" at bounding box center [818, 422] width 14 height 14
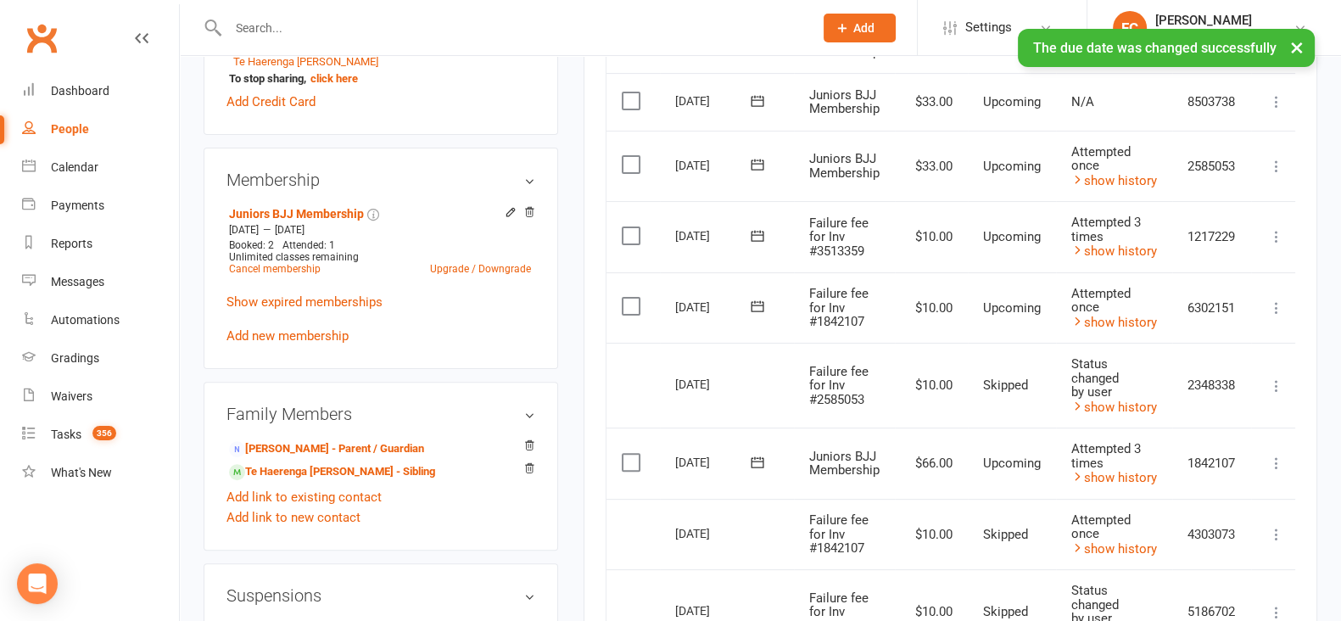
scroll to position [530, 0]
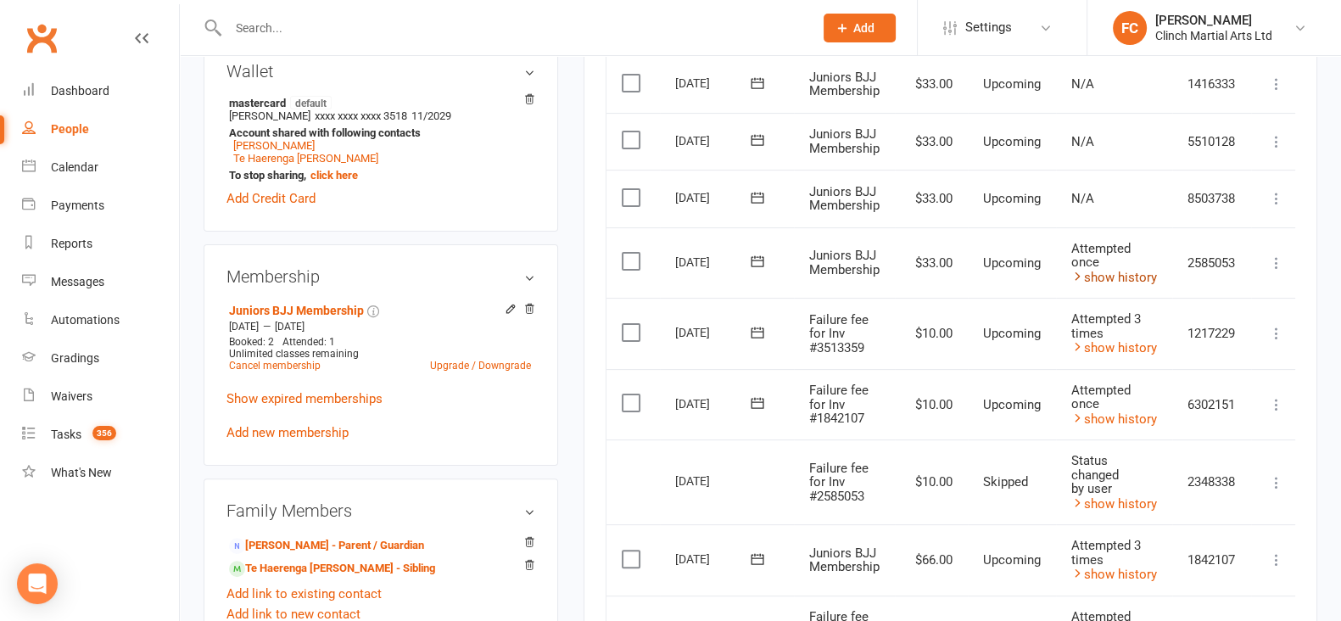
click at [1128, 273] on link "show history" at bounding box center [1115, 277] width 86 height 15
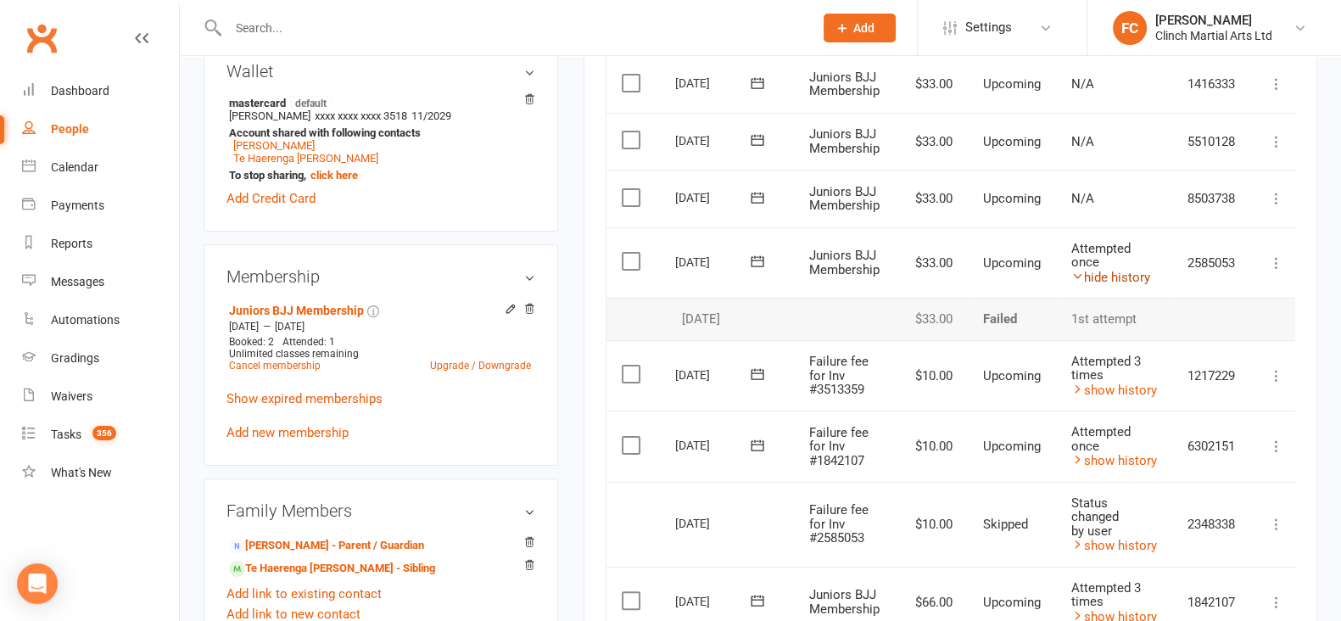
click at [1128, 273] on link "hide history" at bounding box center [1111, 277] width 79 height 15
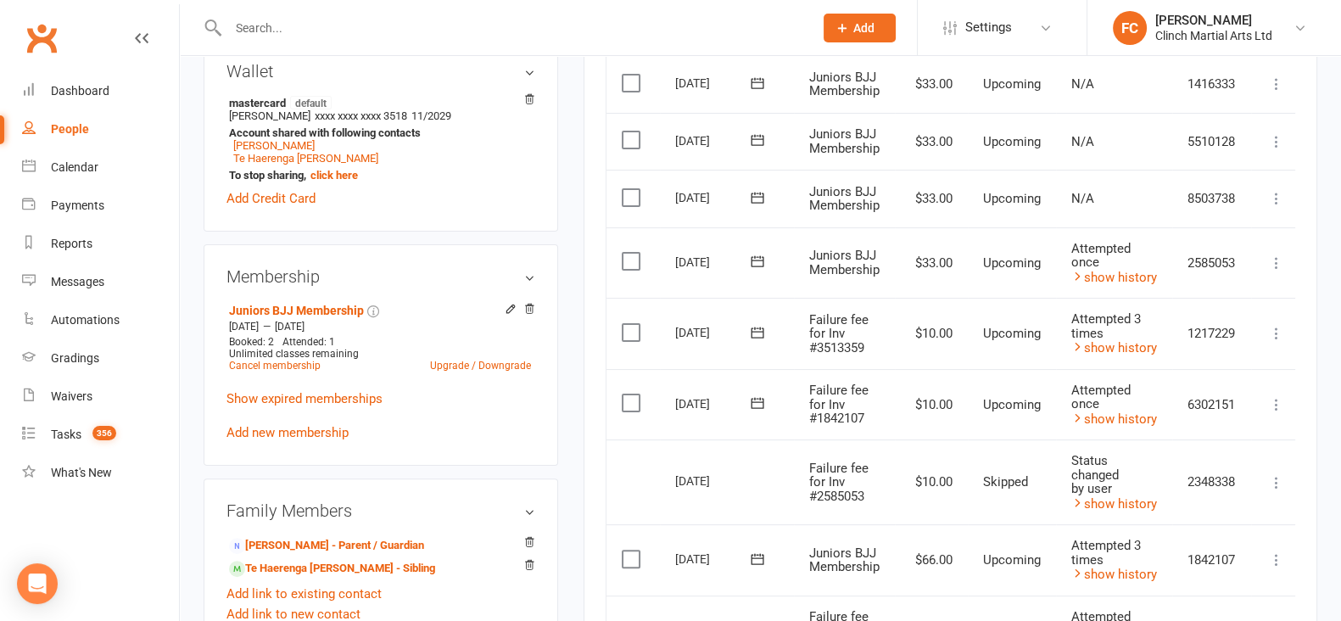
click at [763, 255] on icon at bounding box center [757, 261] width 17 height 17
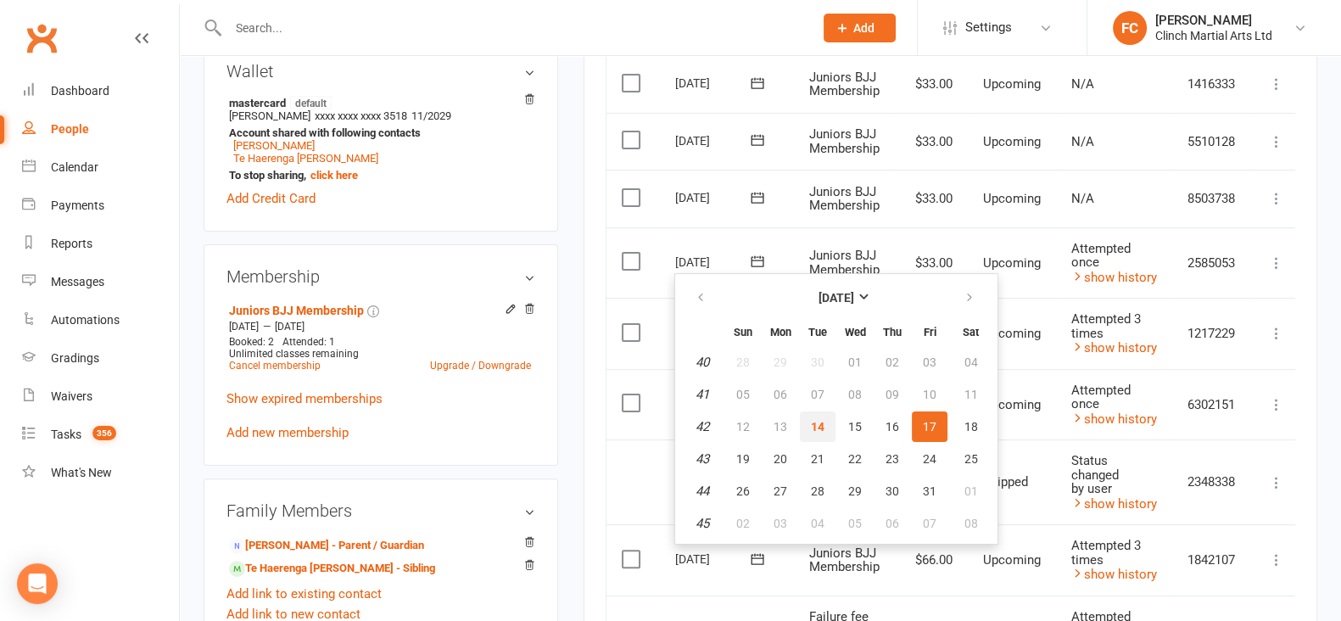
click at [818, 426] on span "14" at bounding box center [818, 427] width 14 height 14
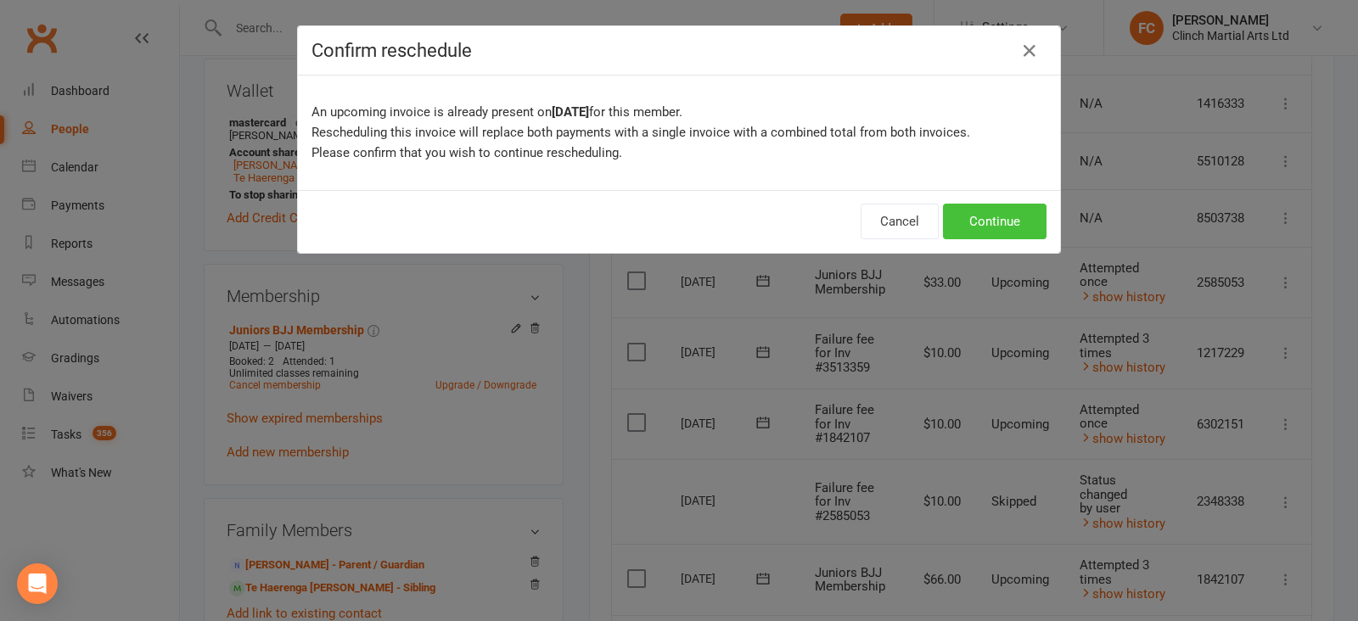
click at [980, 212] on button "Continue" at bounding box center [995, 222] width 104 height 36
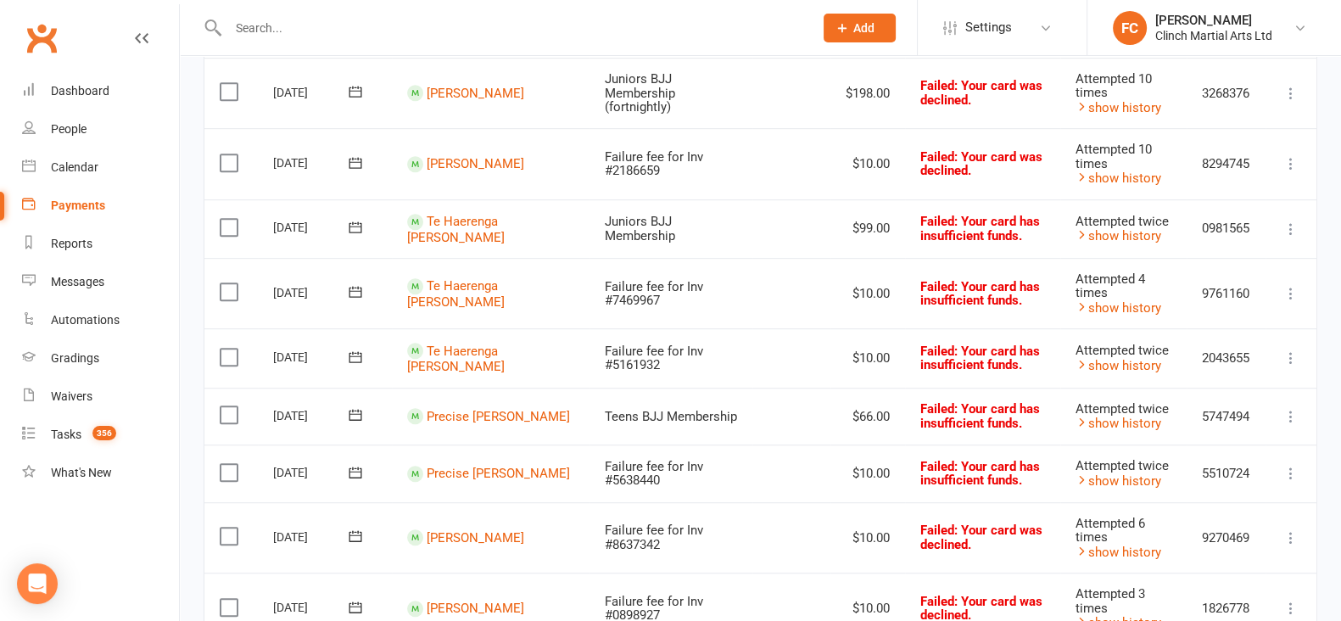
scroll to position [1543, 0]
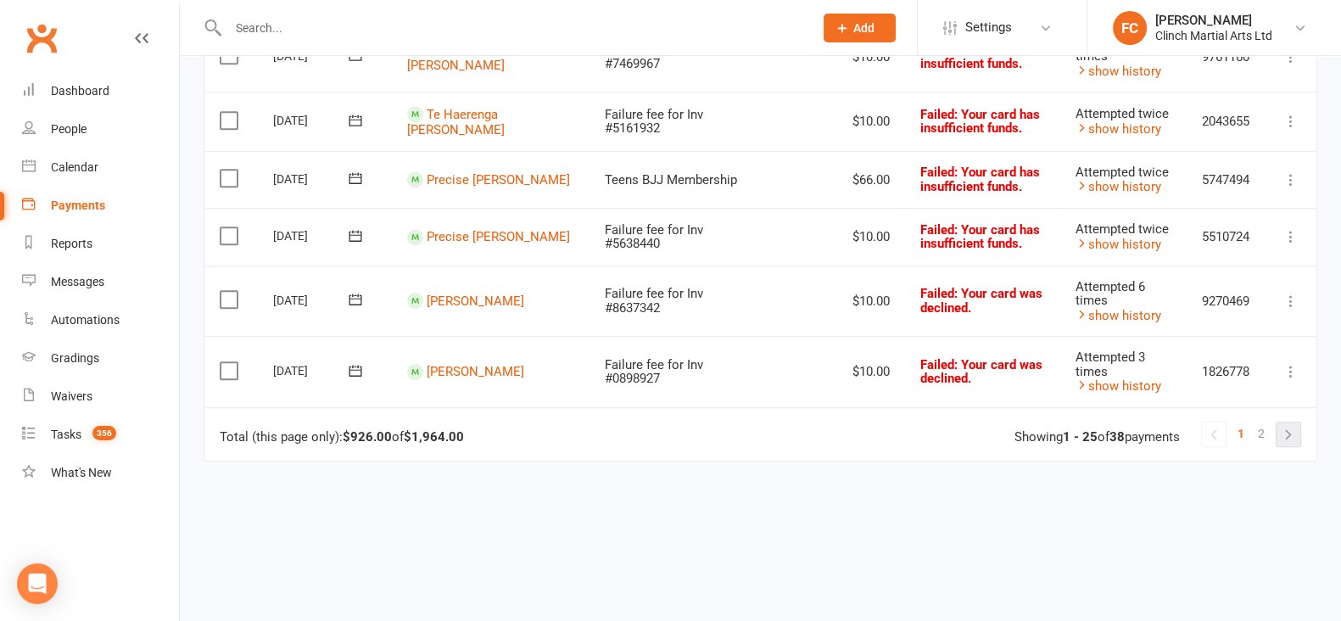
click at [1290, 441] on link at bounding box center [1289, 435] width 24 height 24
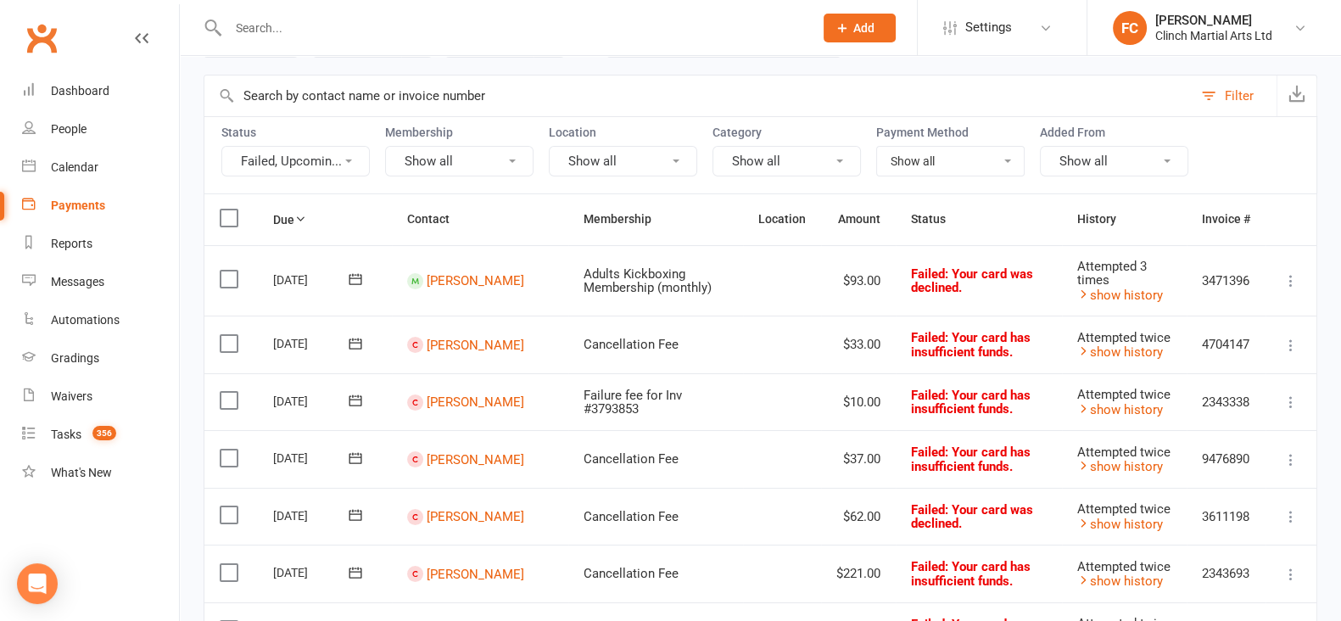
scroll to position [318, 0]
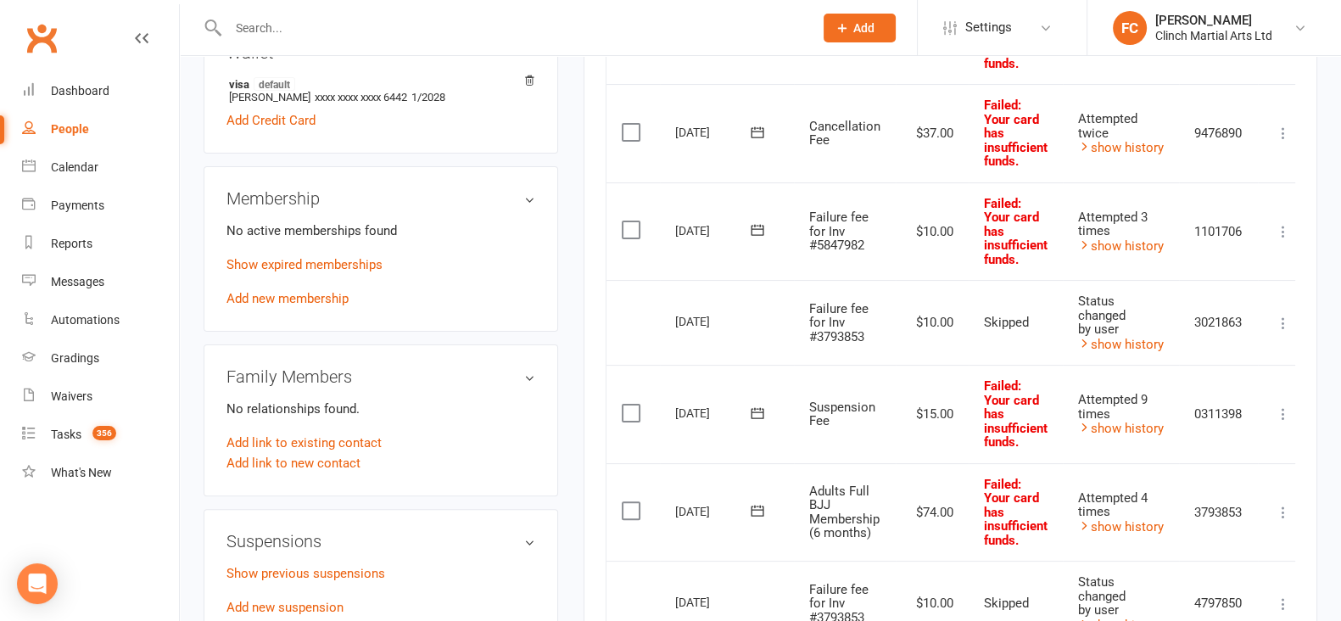
scroll to position [636, 0]
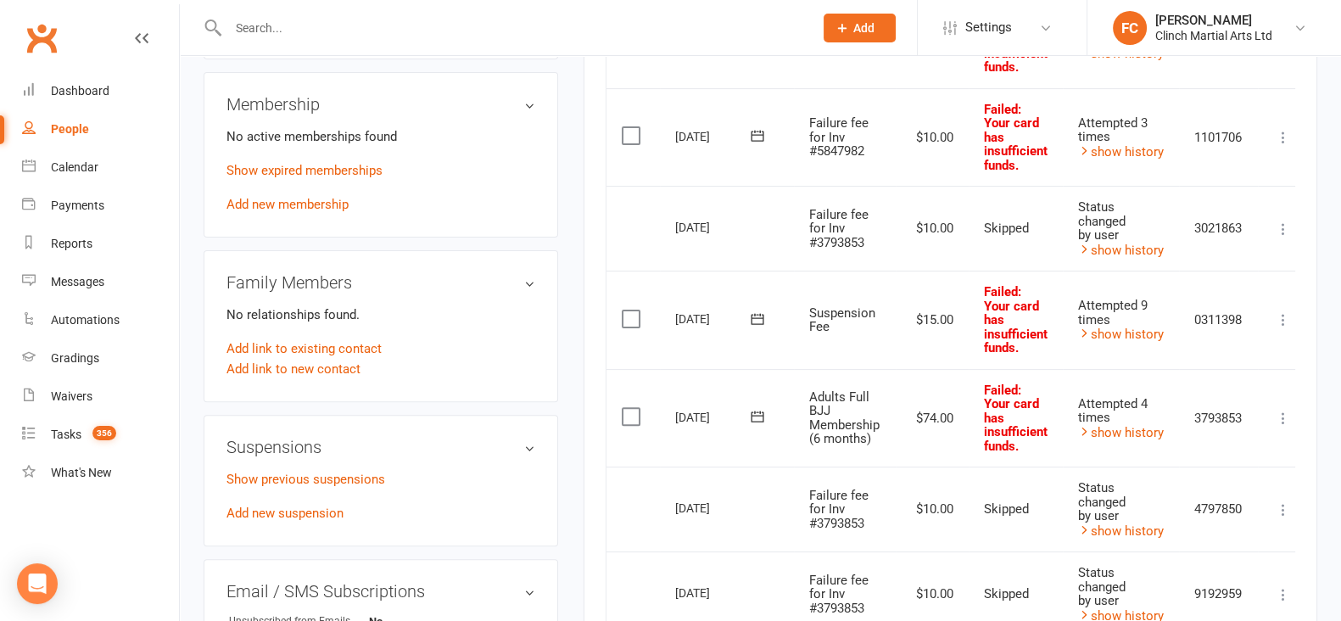
click at [753, 408] on icon at bounding box center [757, 416] width 17 height 17
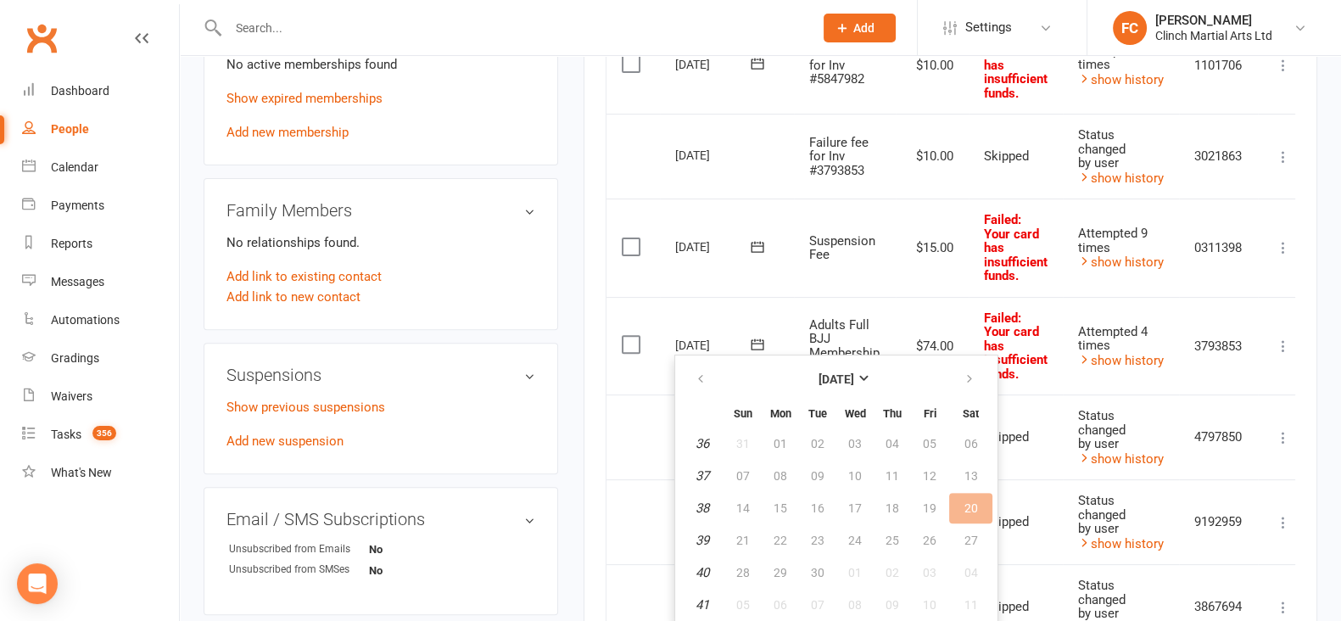
scroll to position [742, 0]
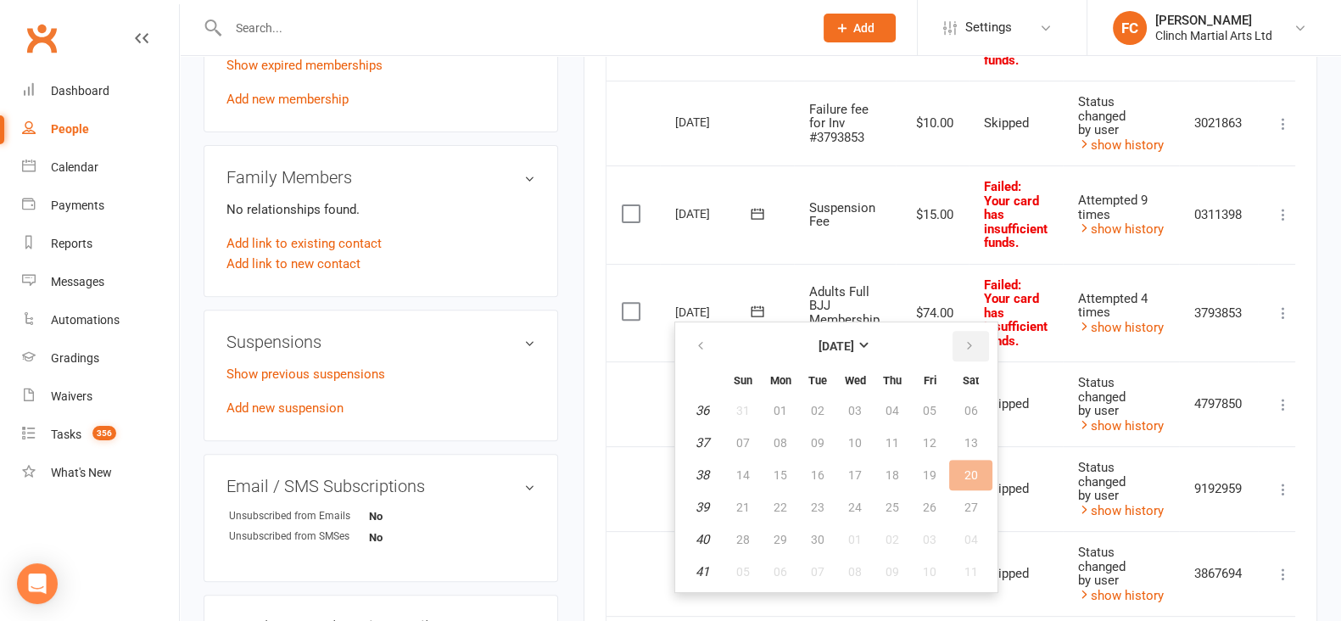
click at [971, 343] on button "button" at bounding box center [971, 346] width 36 height 31
click at [818, 468] on span "14" at bounding box center [818, 475] width 14 height 14
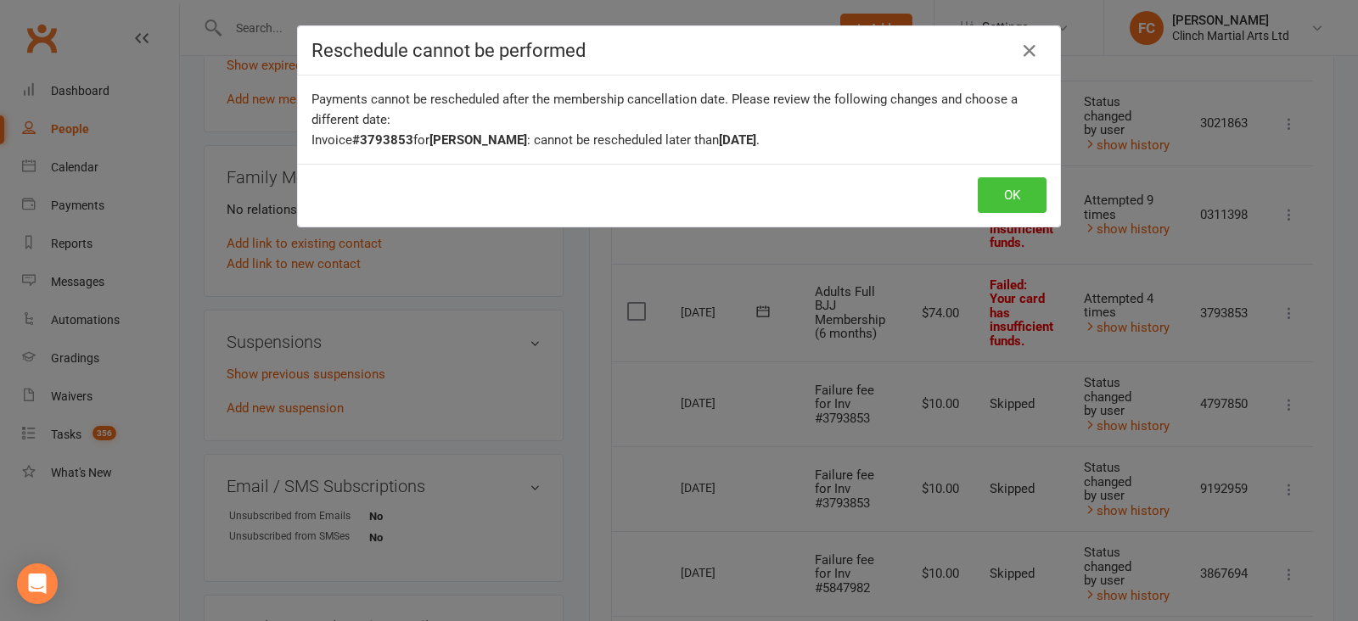
click at [1002, 195] on button "OK" at bounding box center [1011, 195] width 69 height 36
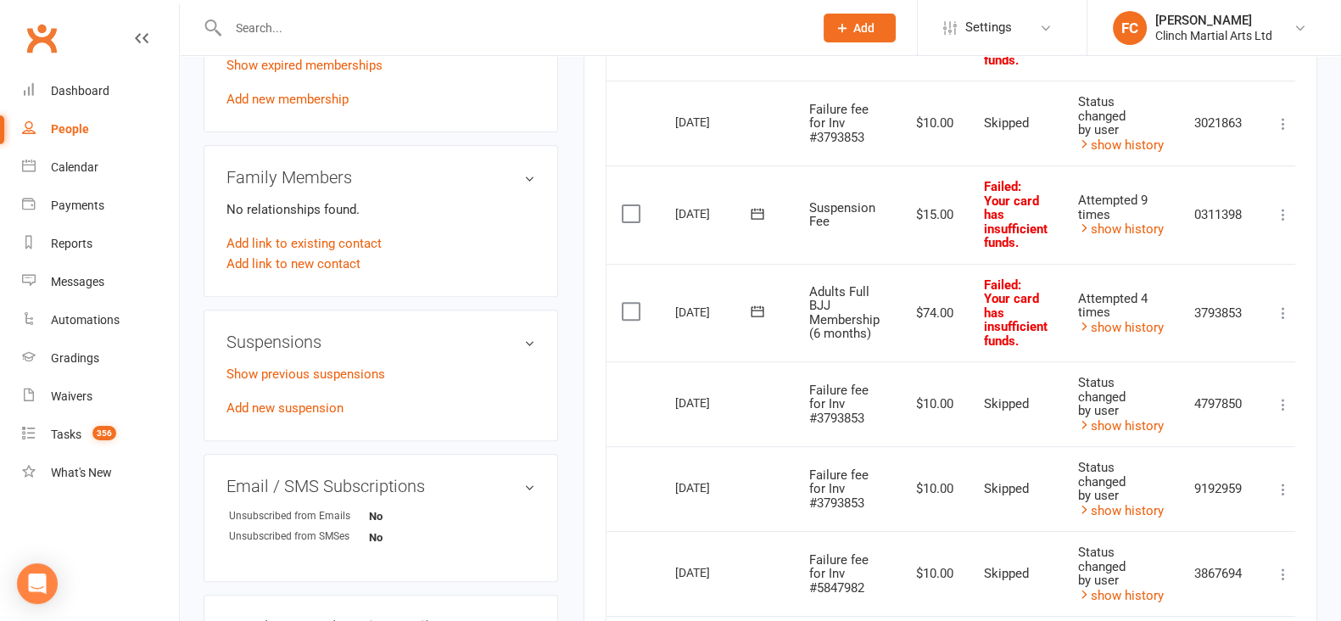
click at [752, 310] on icon at bounding box center [757, 311] width 17 height 17
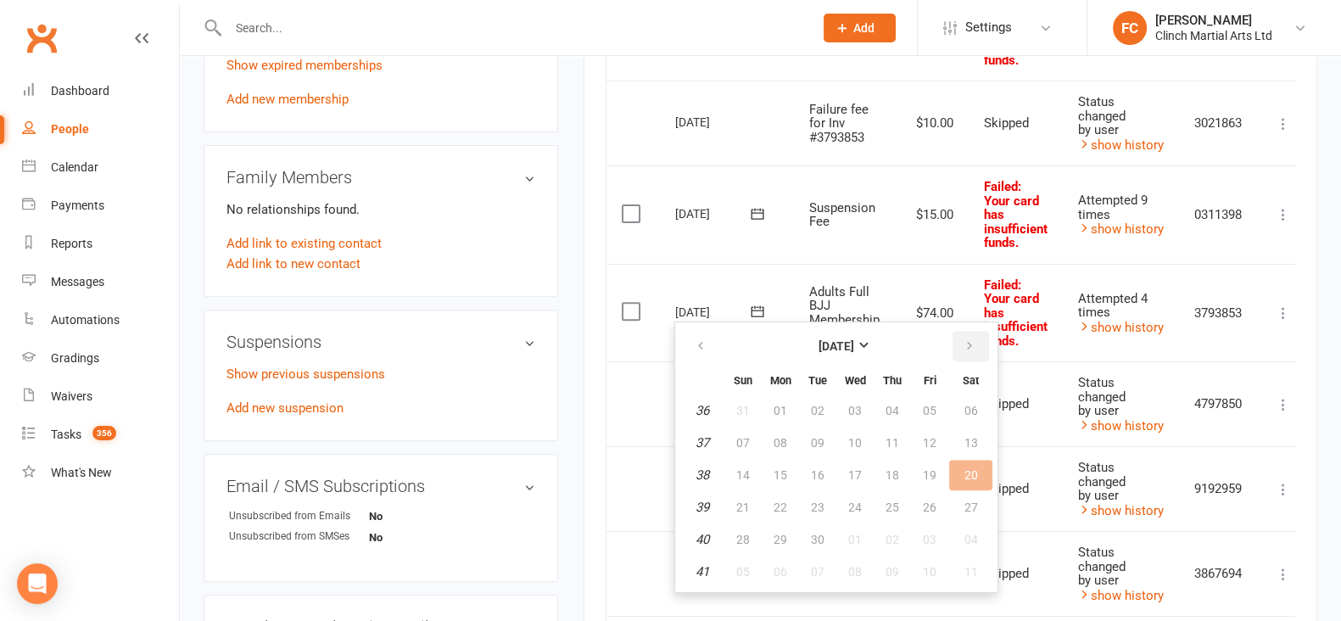
click at [953, 338] on button "button" at bounding box center [971, 346] width 36 height 31
click at [820, 474] on span "14" at bounding box center [818, 475] width 14 height 14
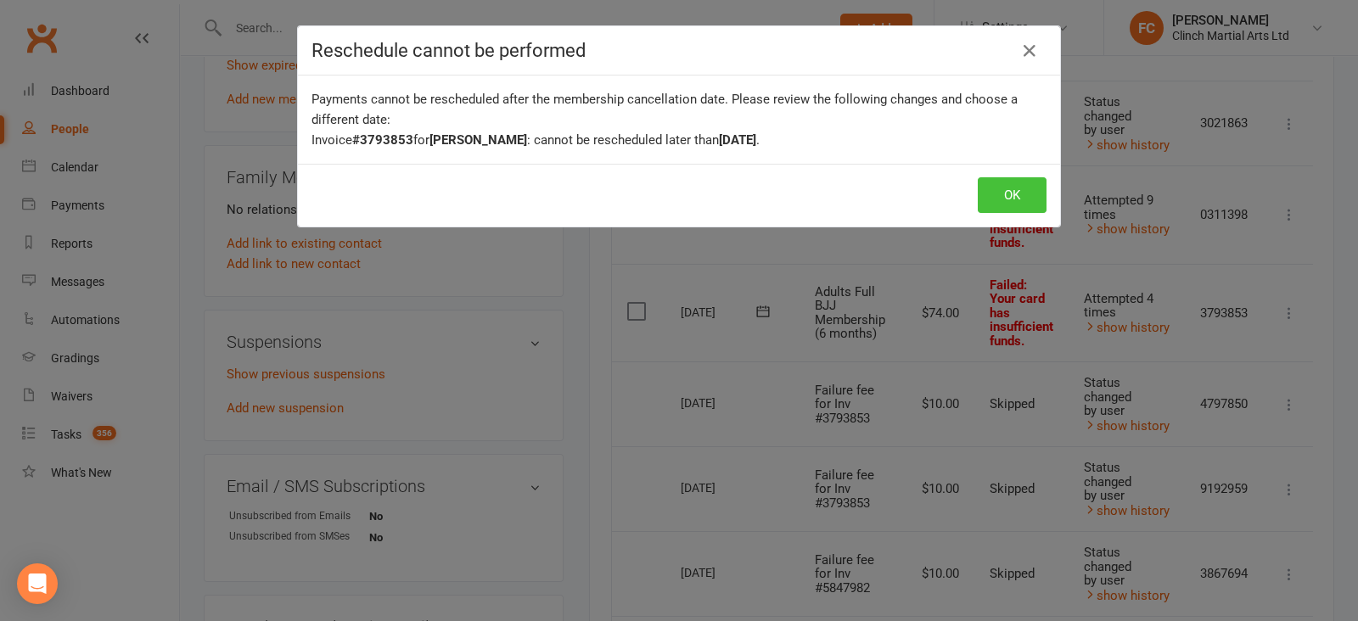
click at [996, 197] on button "OK" at bounding box center [1011, 195] width 69 height 36
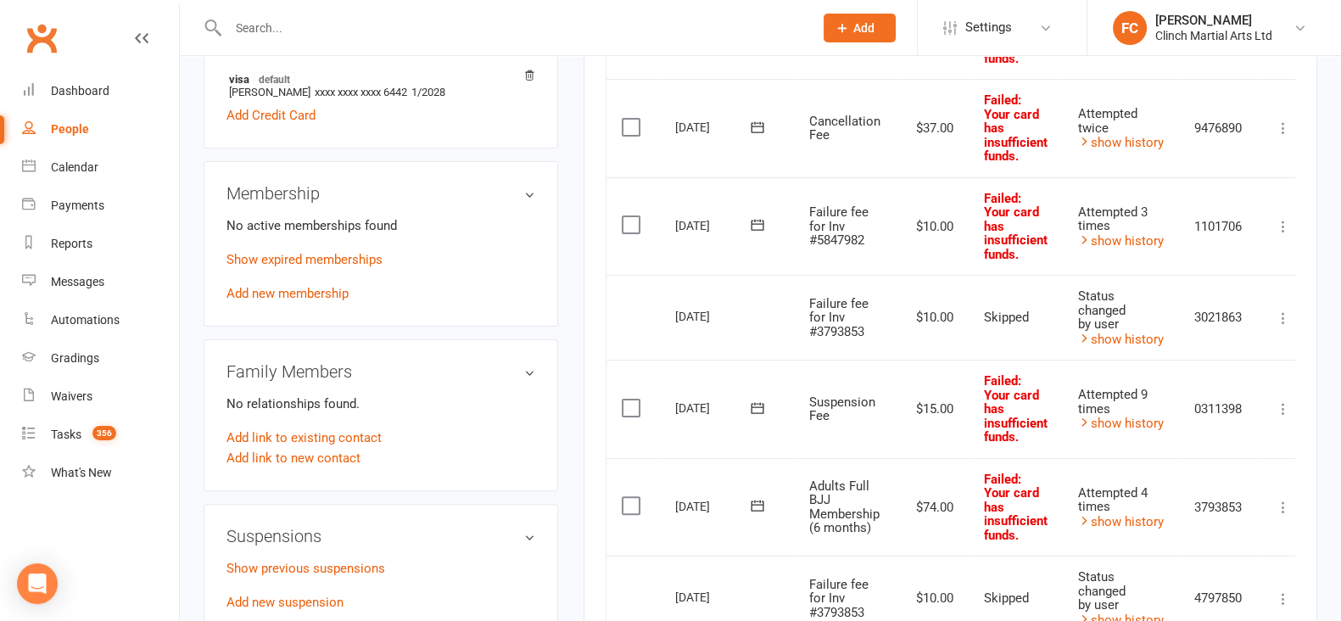
scroll to position [636, 0]
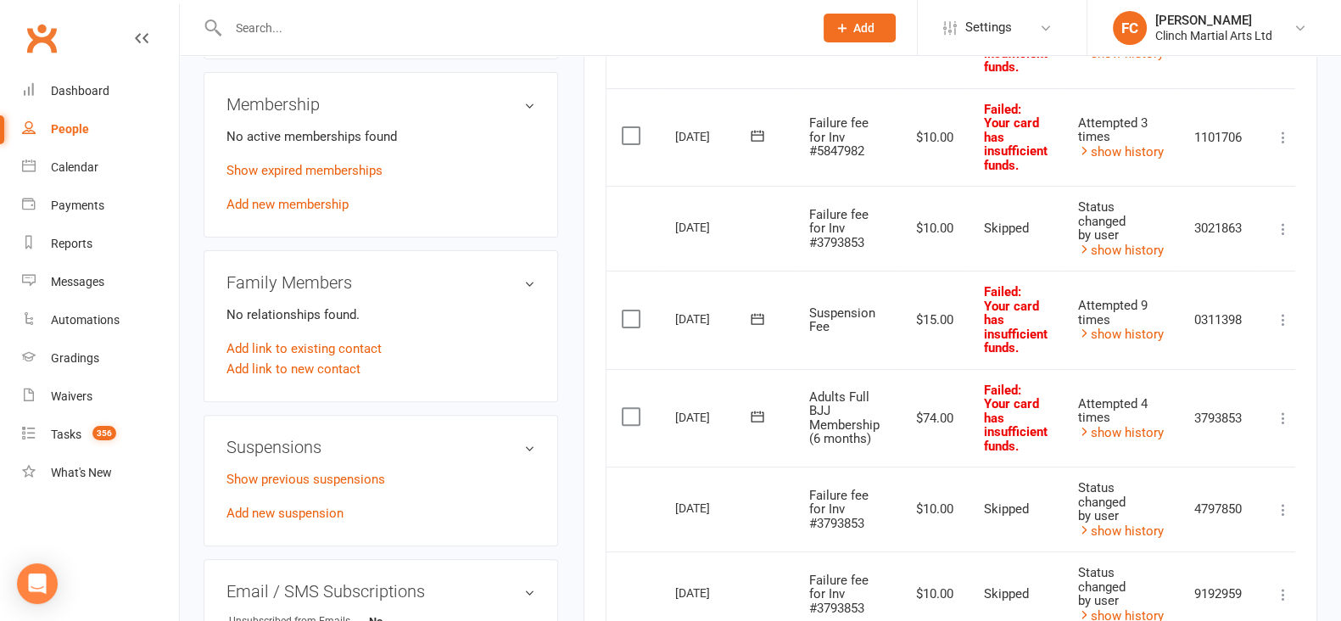
click at [755, 409] on icon at bounding box center [757, 416] width 17 height 17
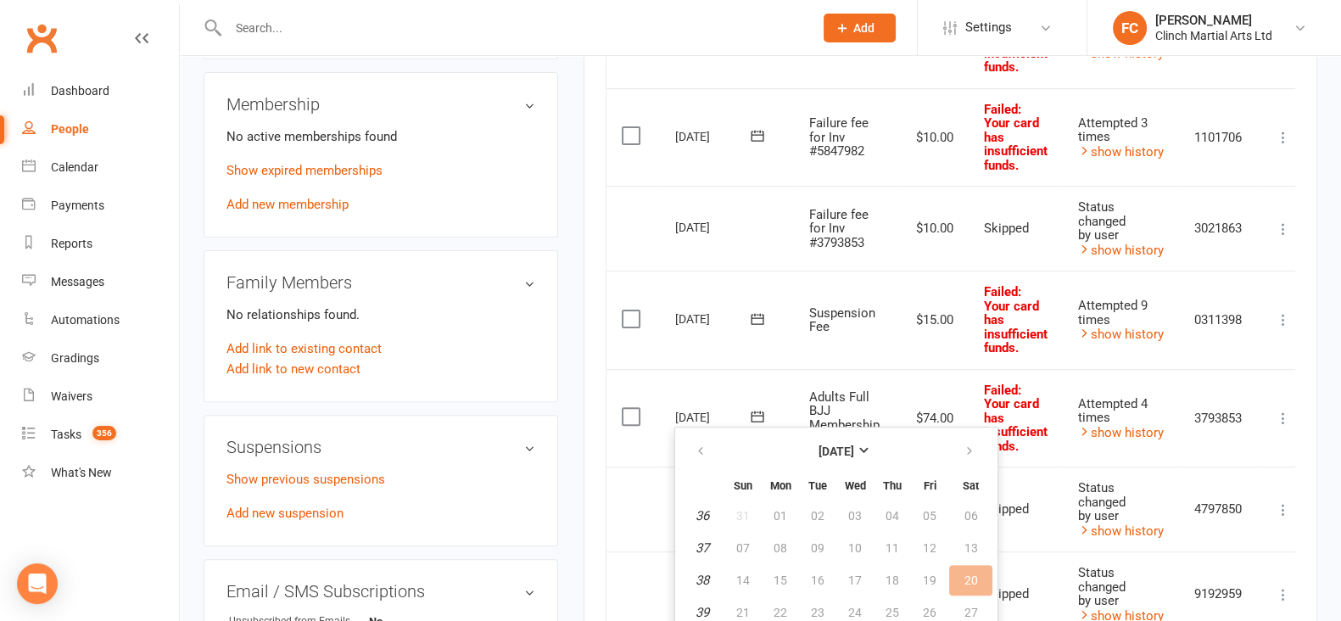
click at [721, 378] on td "20 Sep 2025 2025-09-20" at bounding box center [727, 418] width 134 height 98
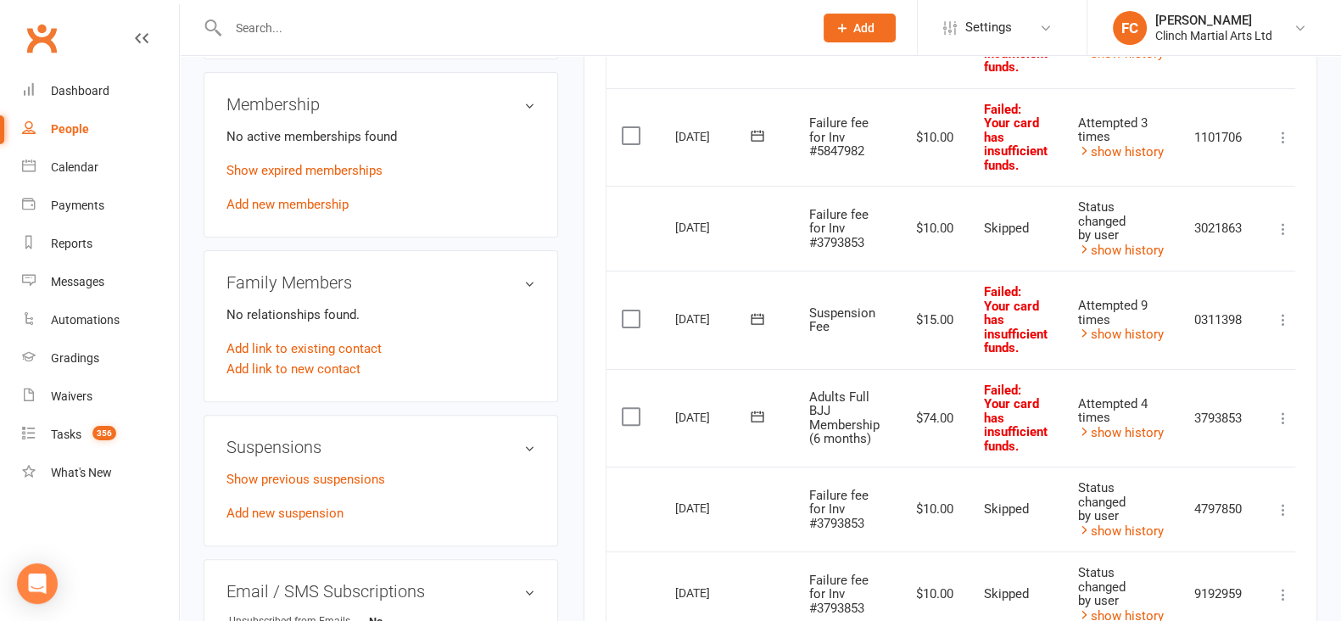
scroll to position [318, 0]
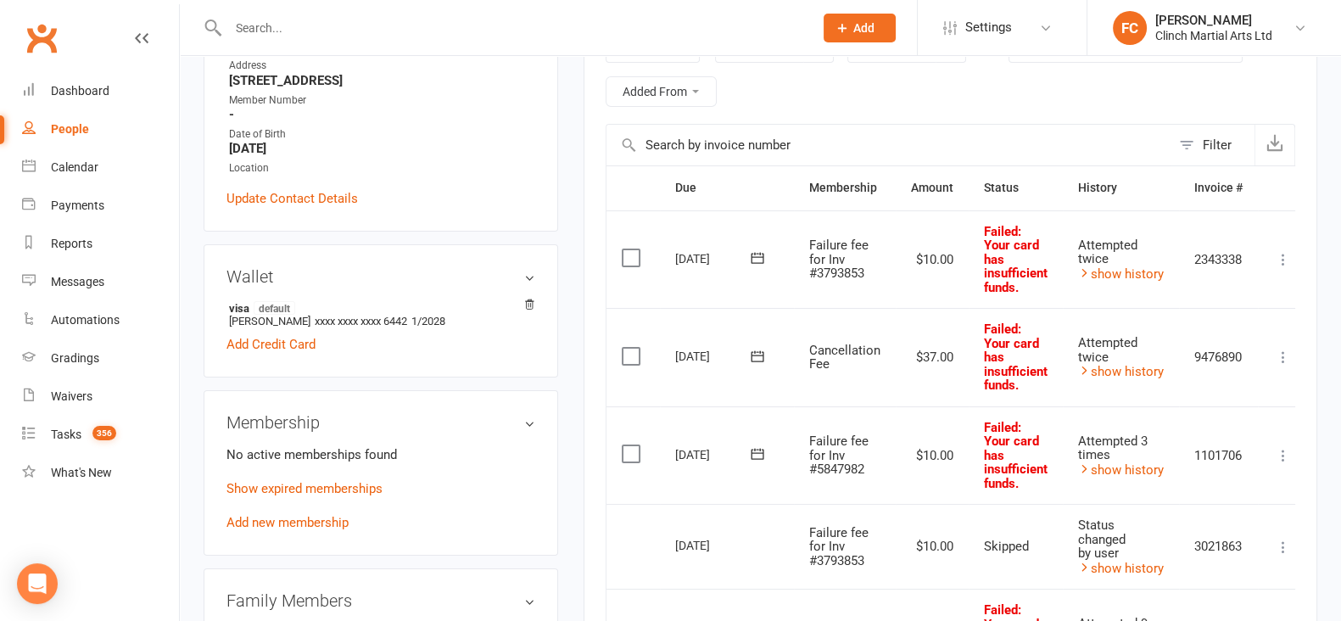
click at [749, 355] on icon at bounding box center [757, 356] width 17 height 17
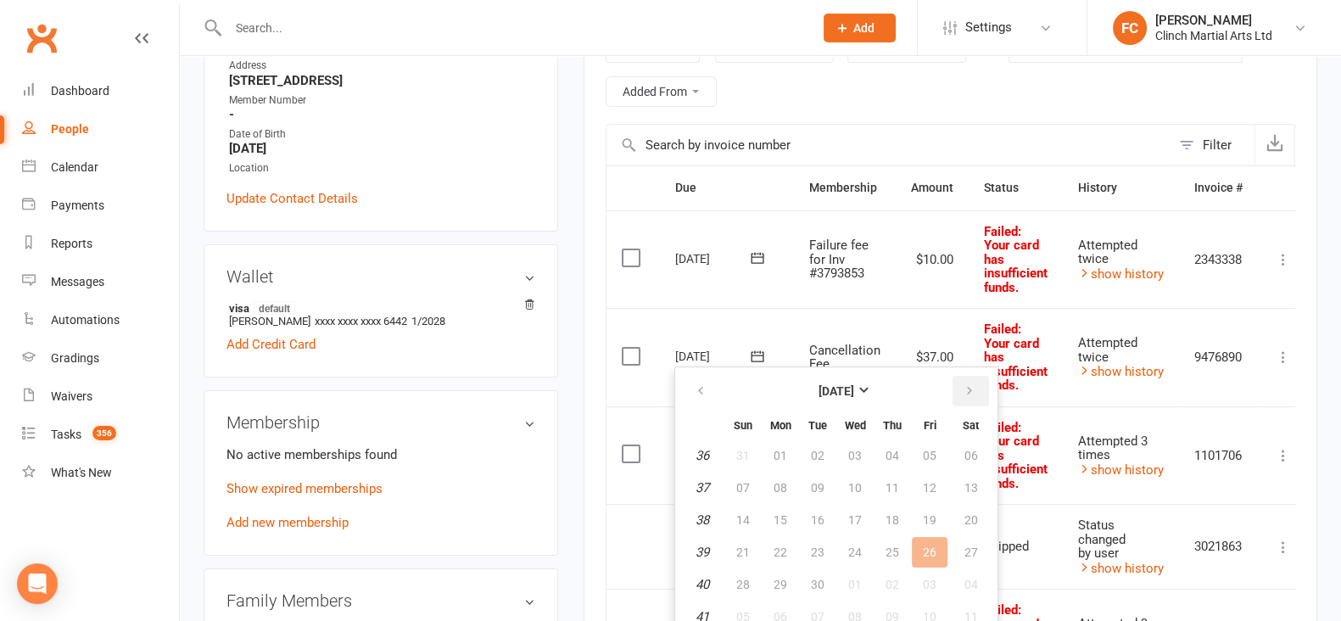
click at [967, 385] on icon "button" at bounding box center [970, 391] width 12 height 14
click at [809, 515] on button "14" at bounding box center [818, 520] width 36 height 31
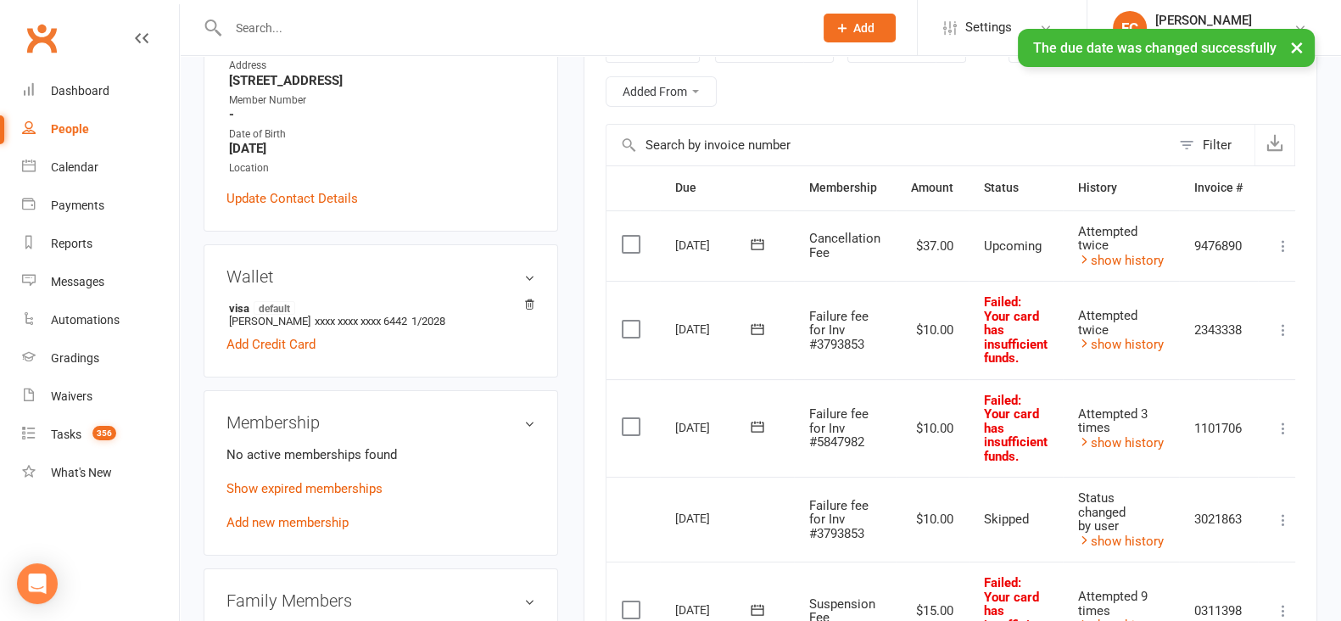
click at [632, 327] on label at bounding box center [633, 329] width 23 height 17
click at [632, 321] on input "checkbox" at bounding box center [627, 321] width 11 height 0
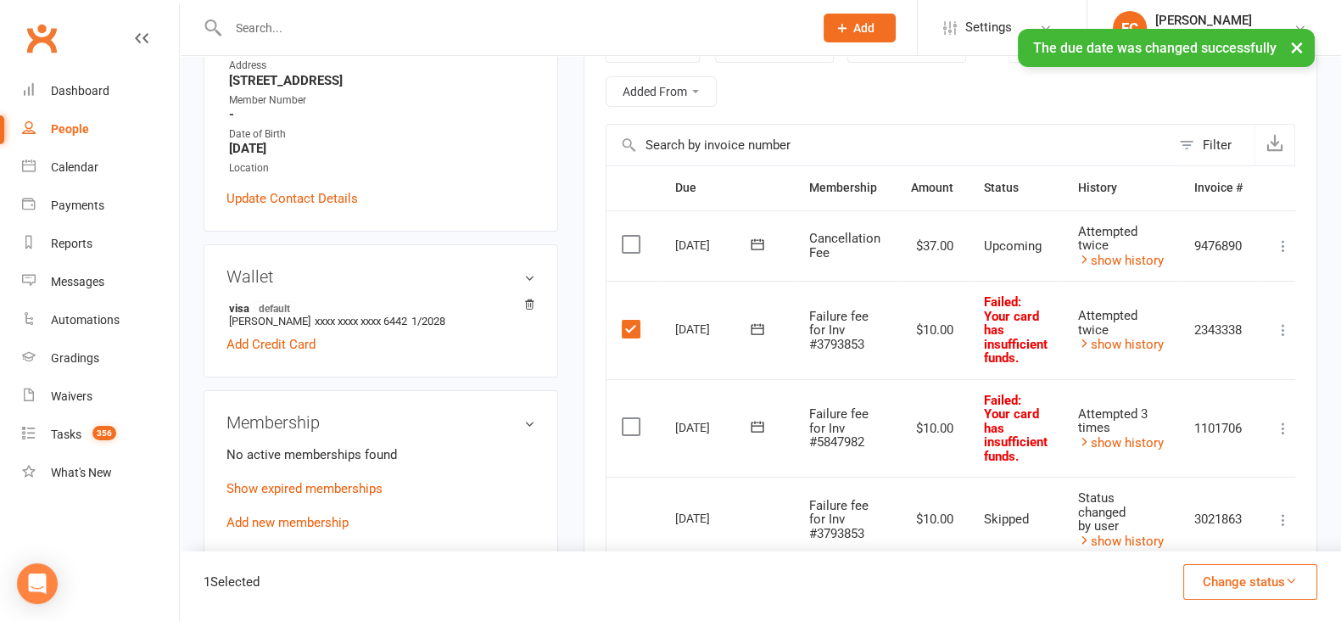
drag, startPoint x: 628, startPoint y: 421, endPoint x: 717, endPoint y: 453, distance: 94.7
click at [628, 420] on label at bounding box center [633, 426] width 23 height 17
click at [628, 418] on input "checkbox" at bounding box center [627, 418] width 11 height 0
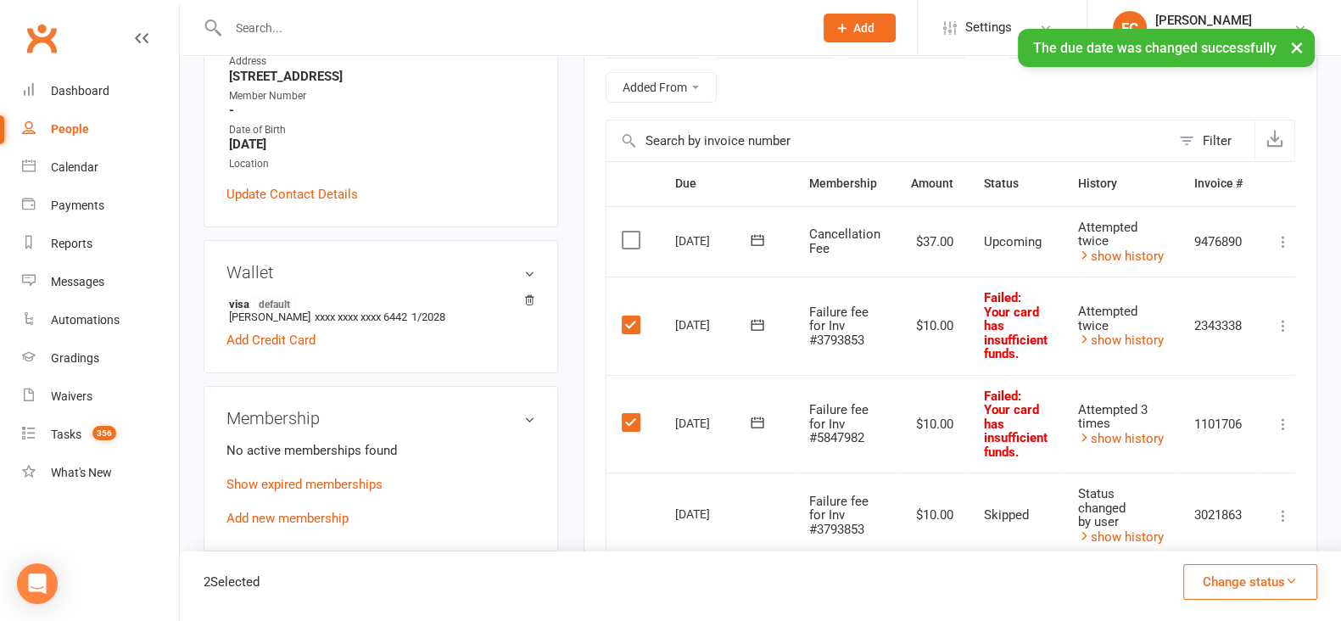
scroll to position [423, 0]
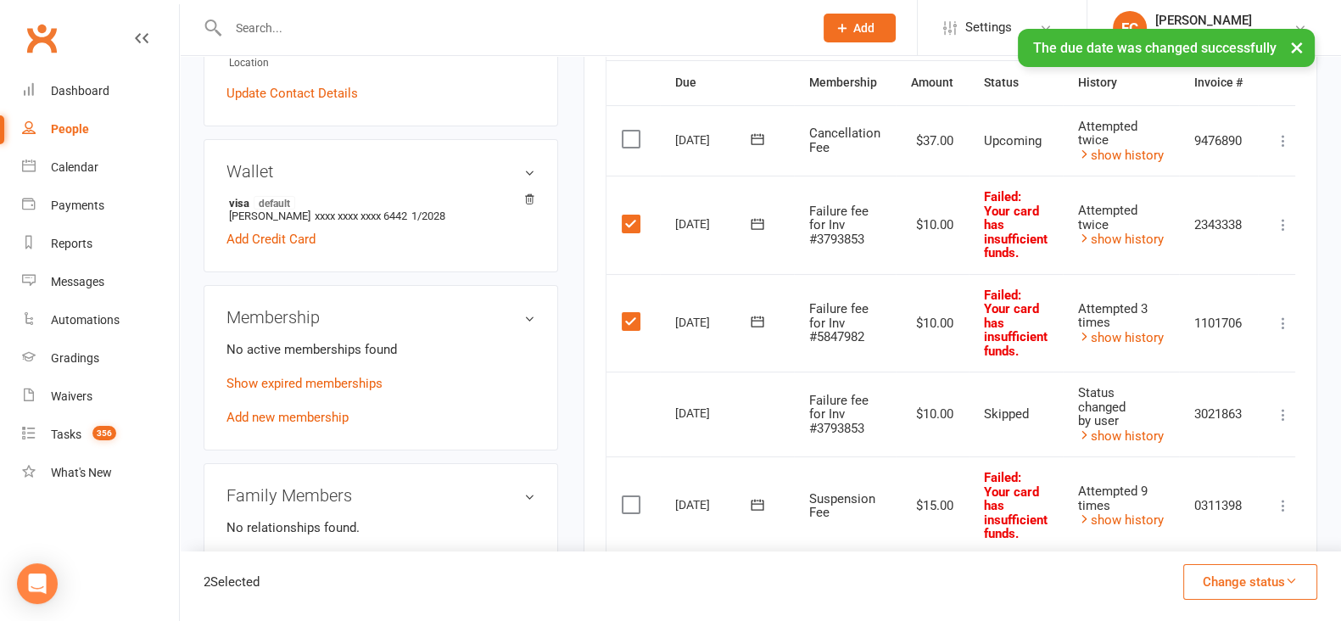
click at [1208, 585] on button "Change status" at bounding box center [1251, 582] width 134 height 36
click at [1205, 536] on link "Skipped" at bounding box center [1233, 536] width 168 height 34
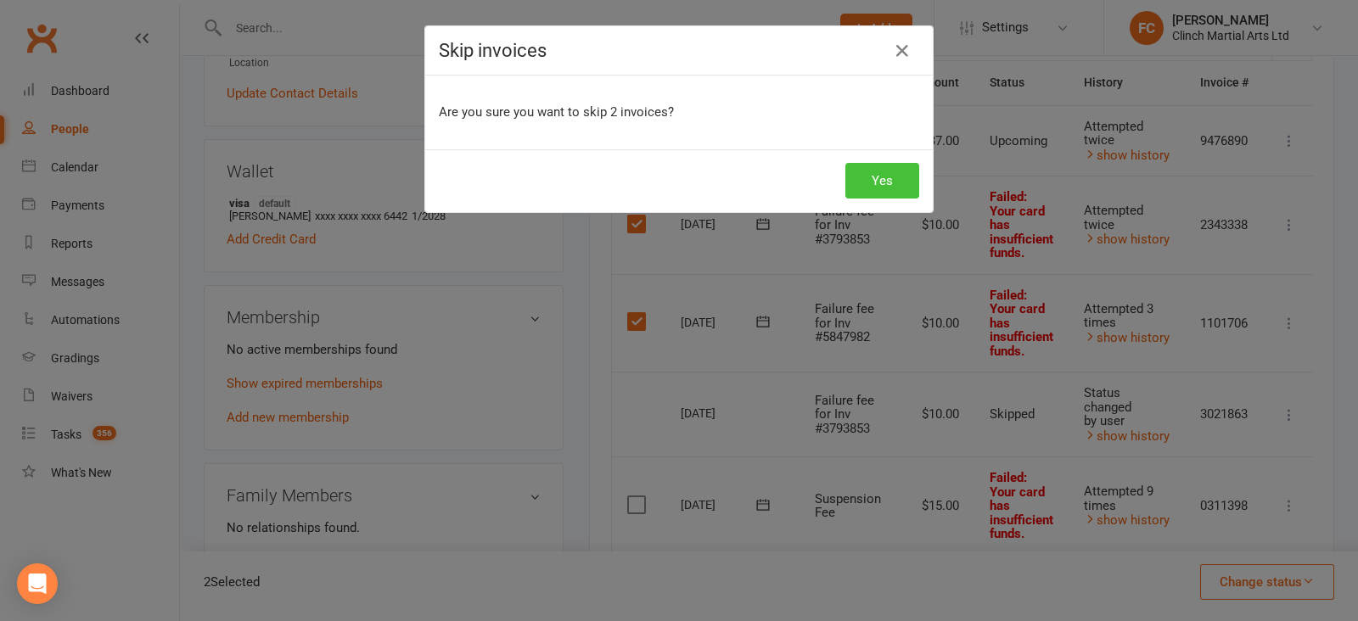
click at [886, 174] on button "Yes" at bounding box center [882, 181] width 74 height 36
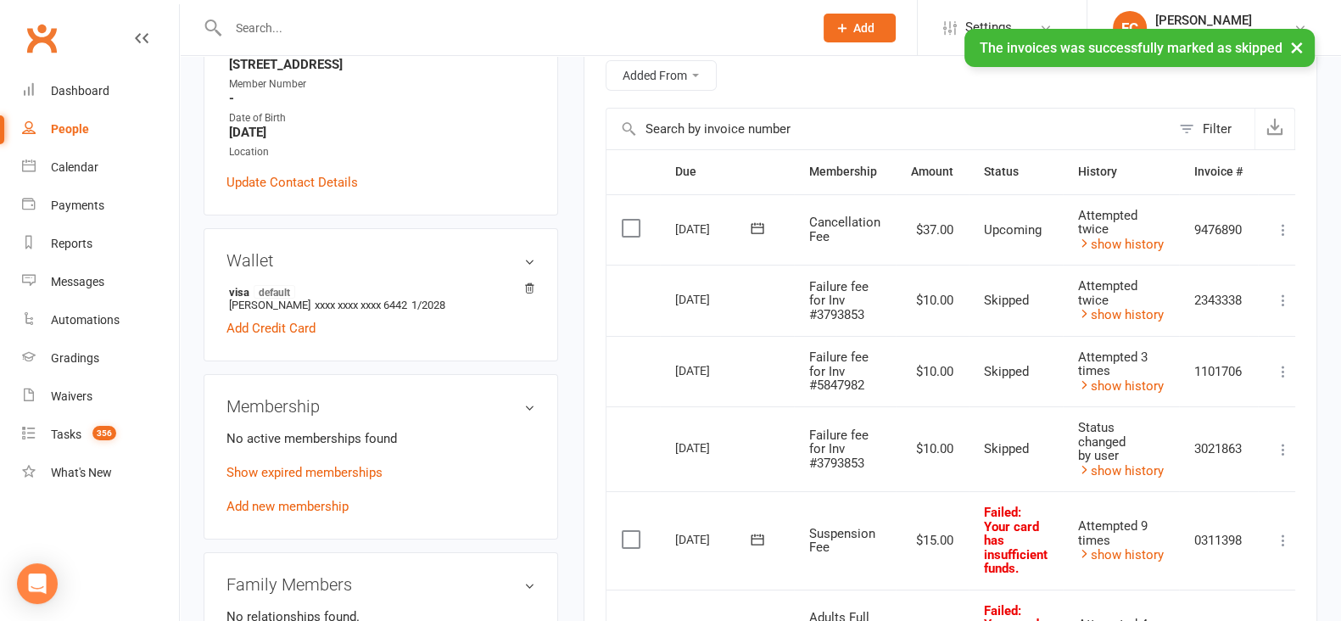
scroll to position [318, 0]
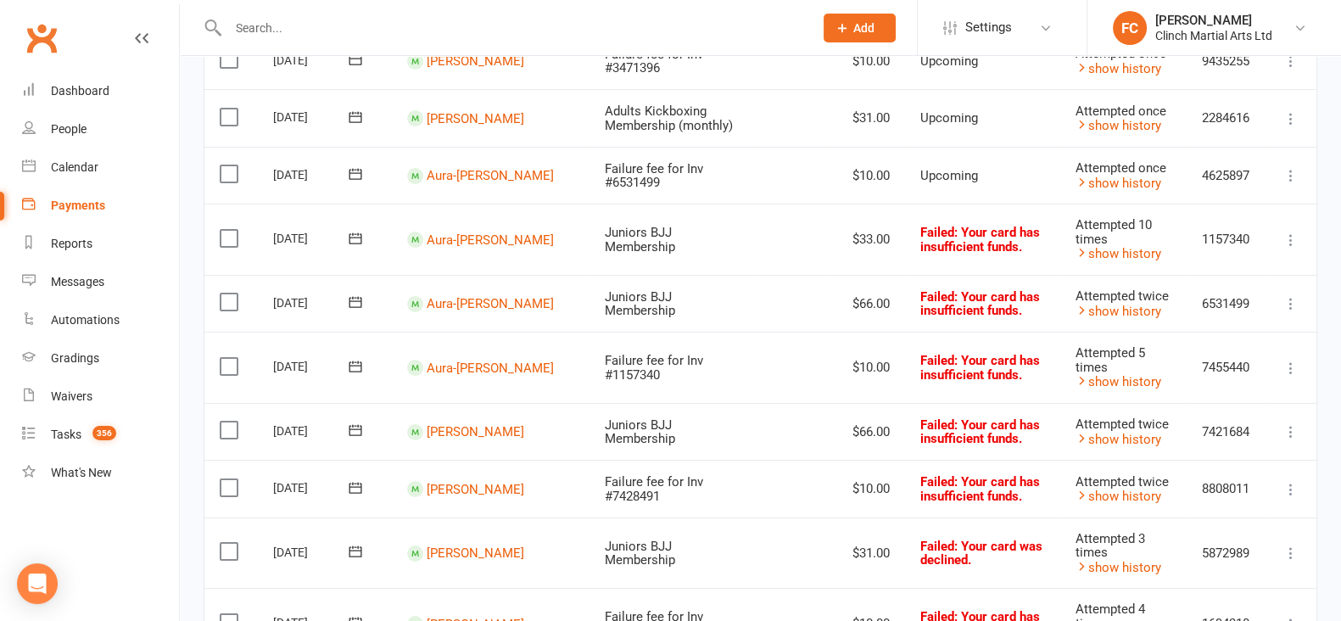
drag, startPoint x: 260, startPoint y: 23, endPoint x: 261, endPoint y: 48, distance: 25.5
click at [263, 28] on input "text" at bounding box center [512, 28] width 579 height 24
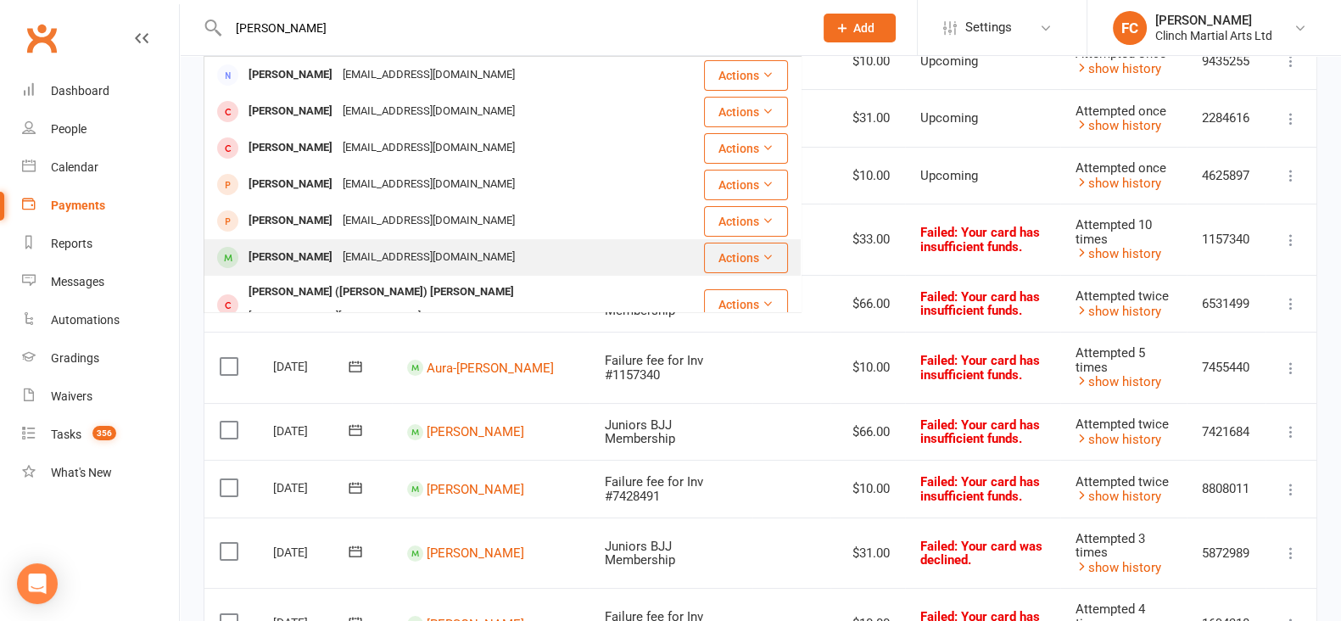
type input "[PERSON_NAME]"
click at [277, 249] on div "[PERSON_NAME]" at bounding box center [291, 257] width 94 height 25
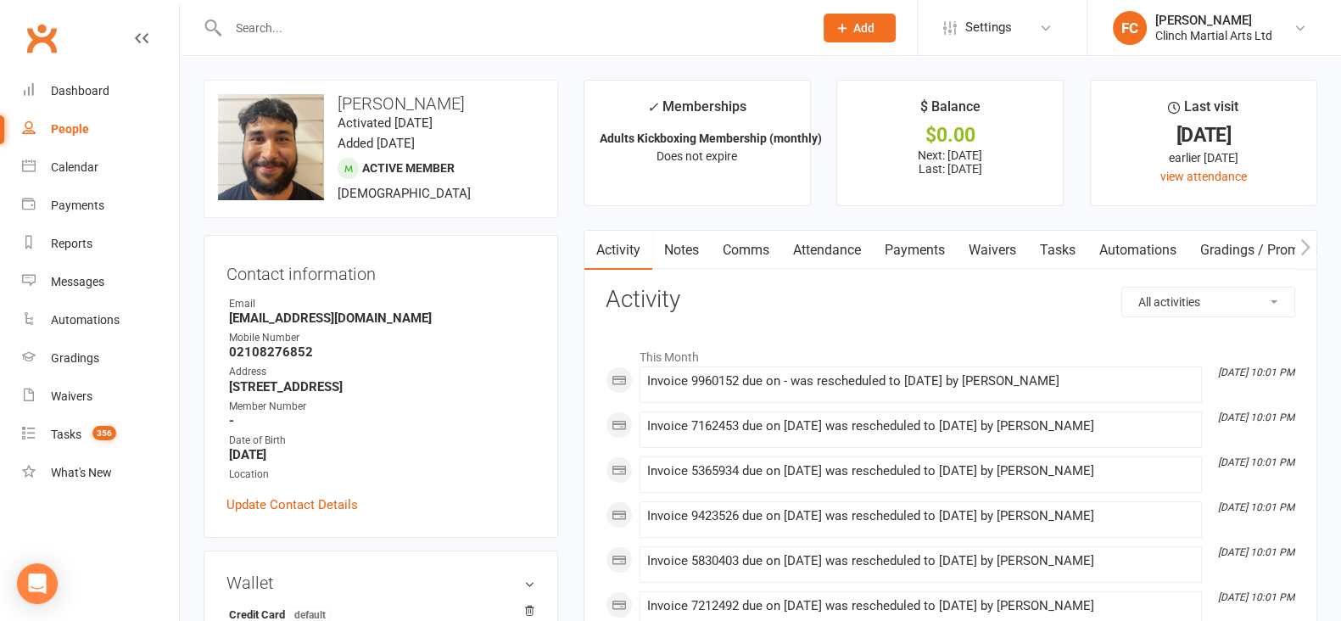
click at [356, 314] on strong "[EMAIL_ADDRESS][DOMAIN_NAME]" at bounding box center [382, 318] width 306 height 15
click at [356, 313] on strong "[EMAIL_ADDRESS][DOMAIN_NAME]" at bounding box center [382, 318] width 306 height 15
copy render-form-field "[EMAIL_ADDRESS][DOMAIN_NAME]"
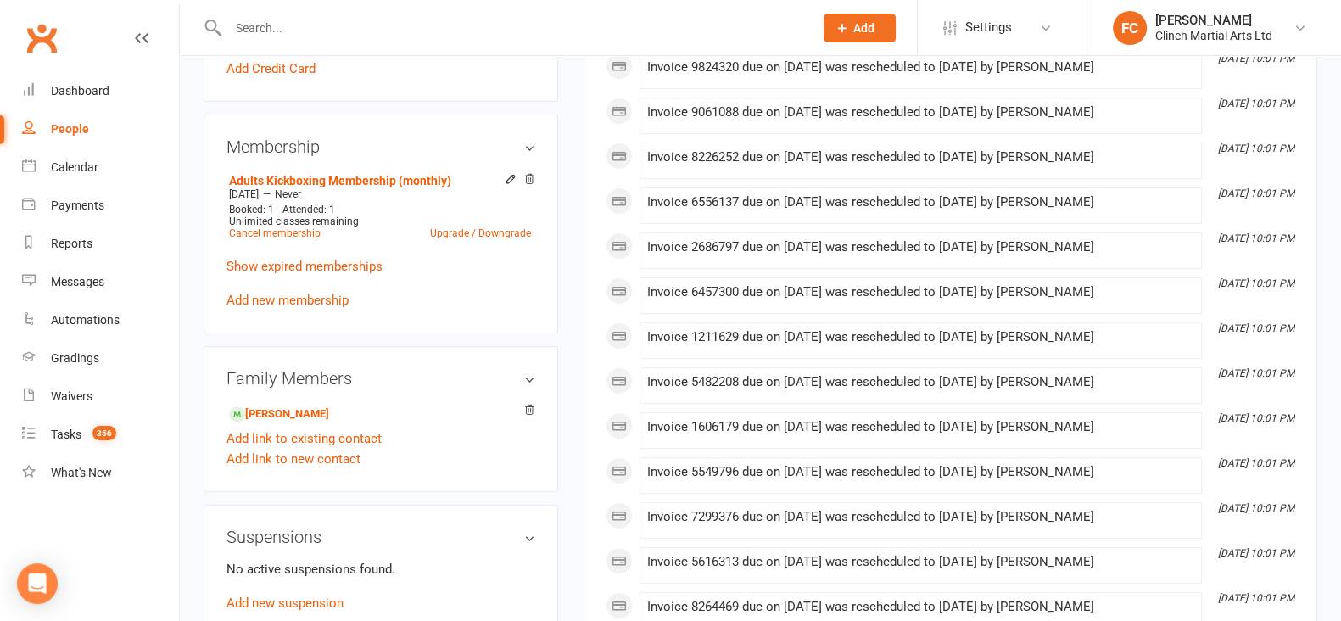
scroll to position [742, 0]
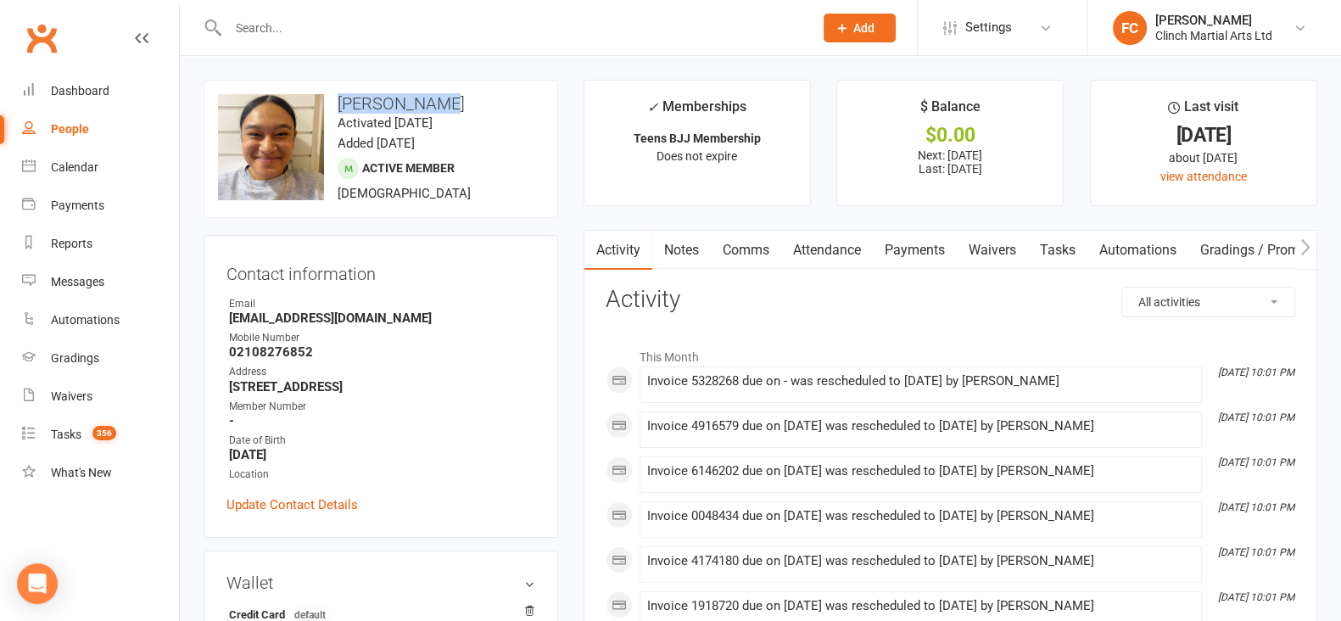
drag, startPoint x: 339, startPoint y: 98, endPoint x: 486, endPoint y: 99, distance: 146.8
click at [486, 99] on h3 "[PERSON_NAME]" at bounding box center [381, 103] width 326 height 19
copy h3 "[PERSON_NAME]"
drag, startPoint x: 839, startPoint y: 247, endPoint x: 895, endPoint y: 247, distance: 56.0
click at [839, 247] on link "Attendance" at bounding box center [827, 250] width 92 height 39
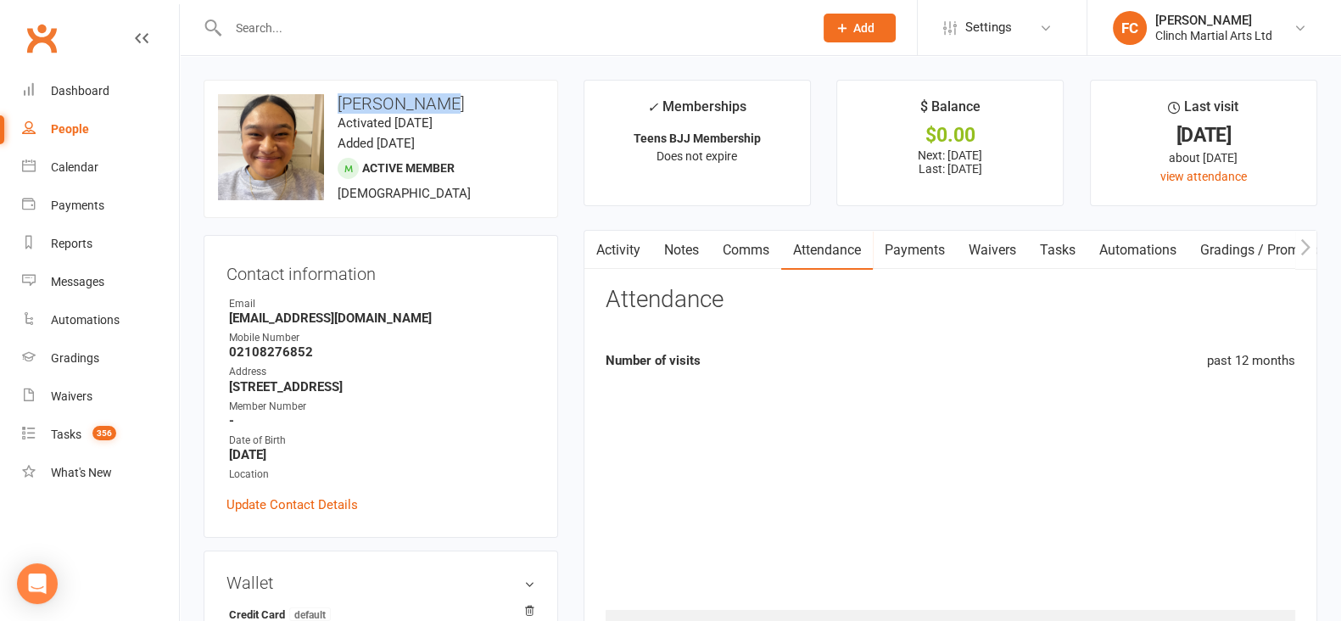
click at [929, 249] on link "Payments" at bounding box center [915, 250] width 84 height 39
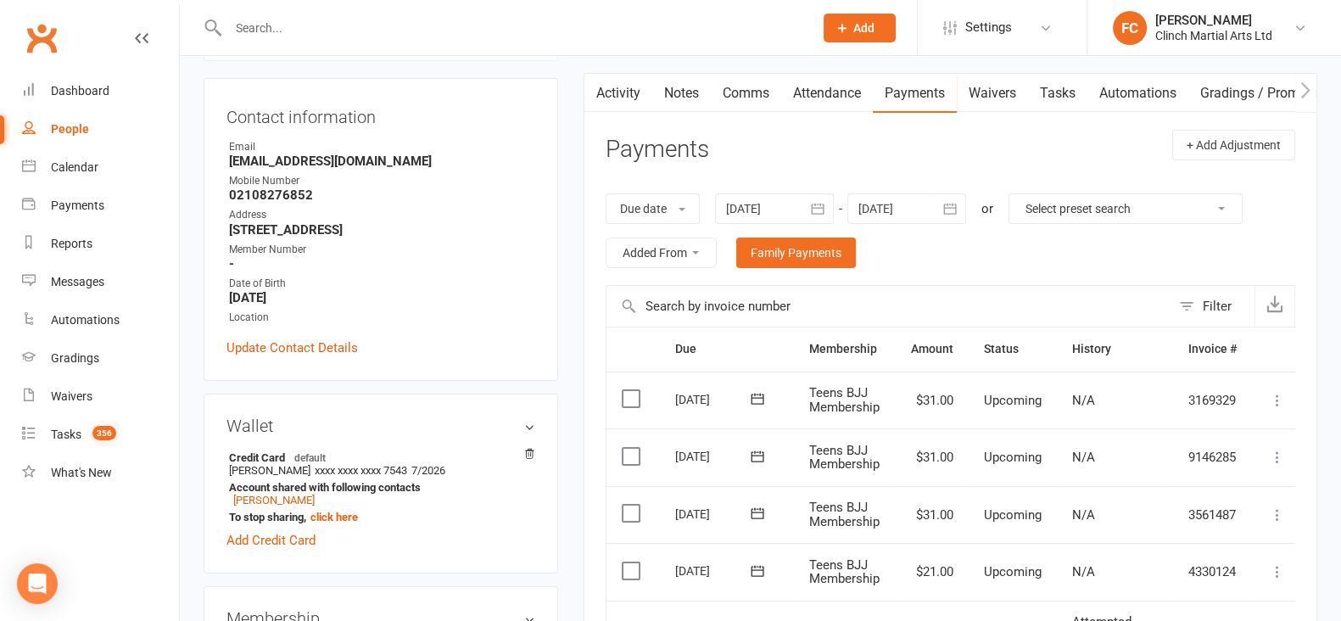
scroll to position [105, 0]
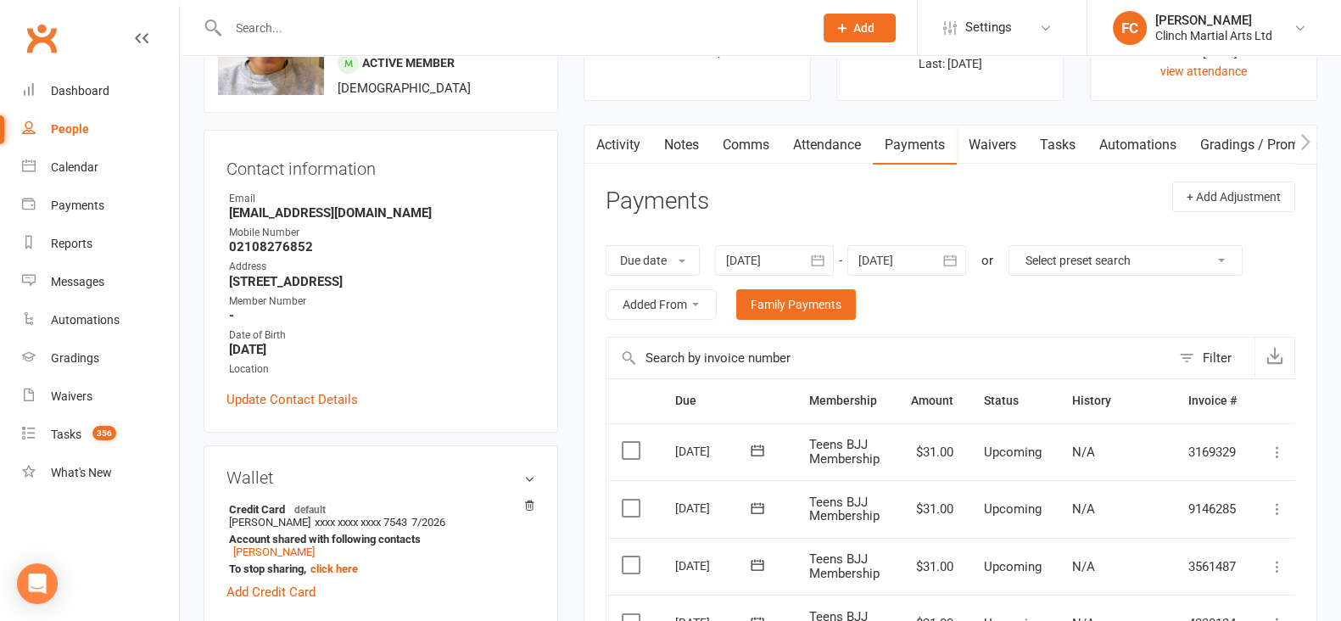
click at [1001, 144] on link "Waivers" at bounding box center [992, 145] width 71 height 39
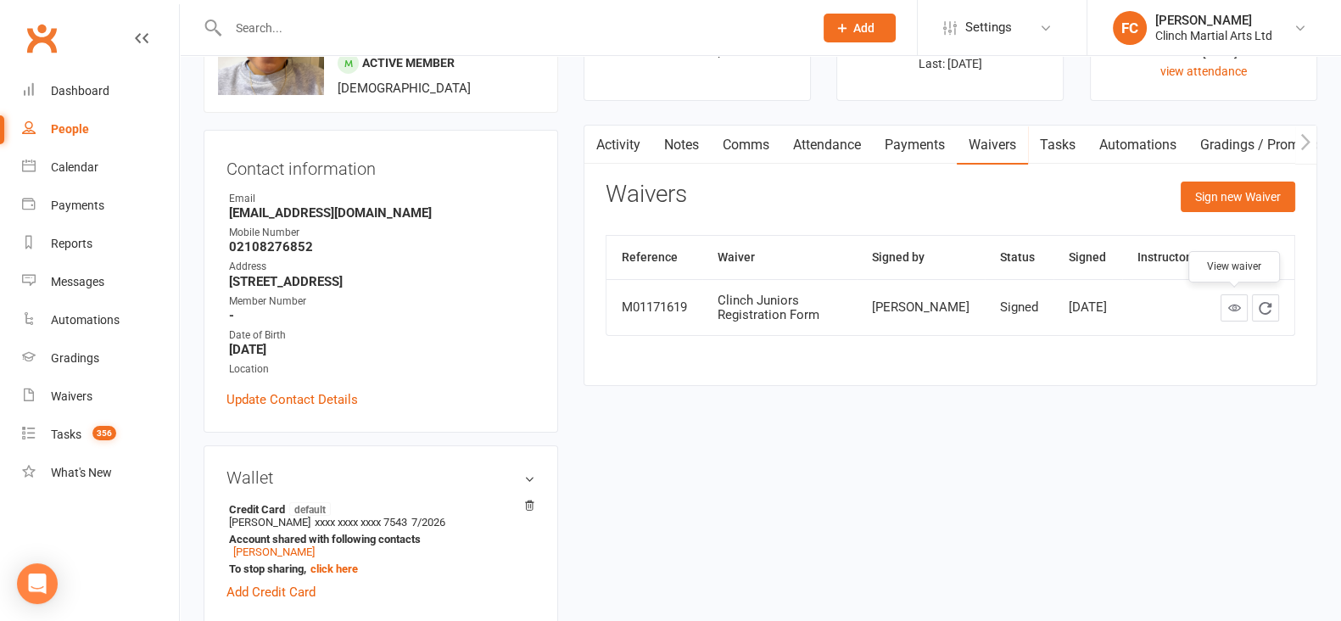
click at [1240, 305] on icon at bounding box center [1234, 307] width 13 height 13
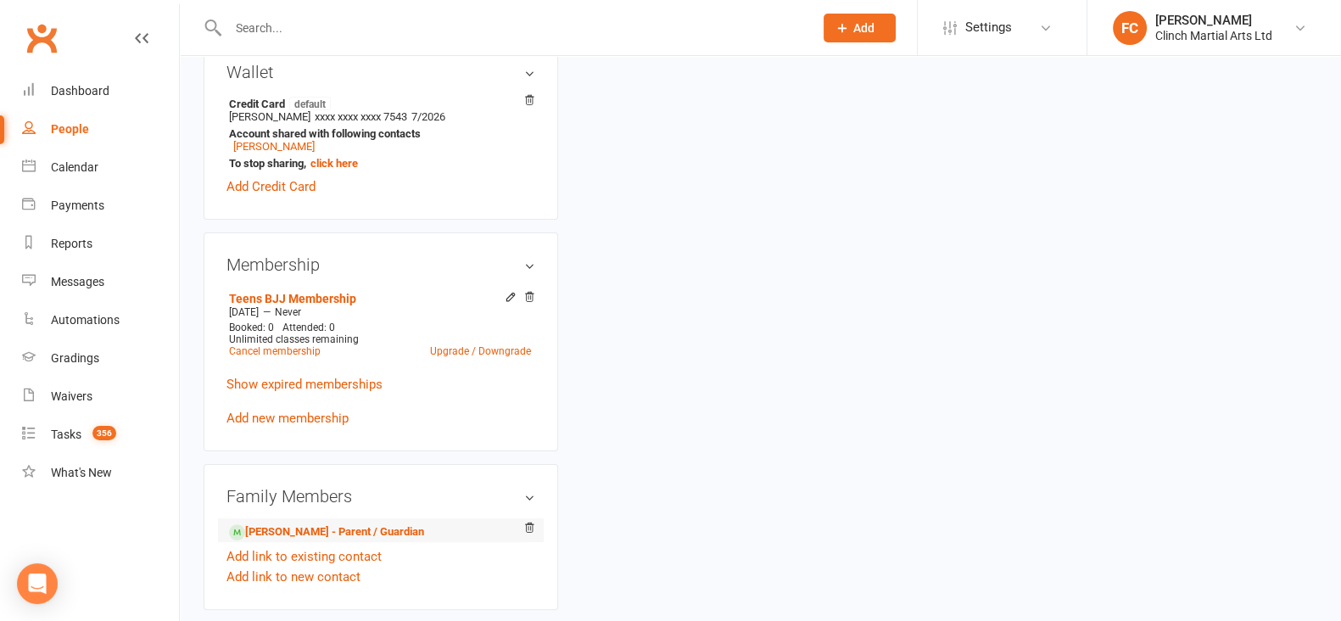
scroll to position [636, 0]
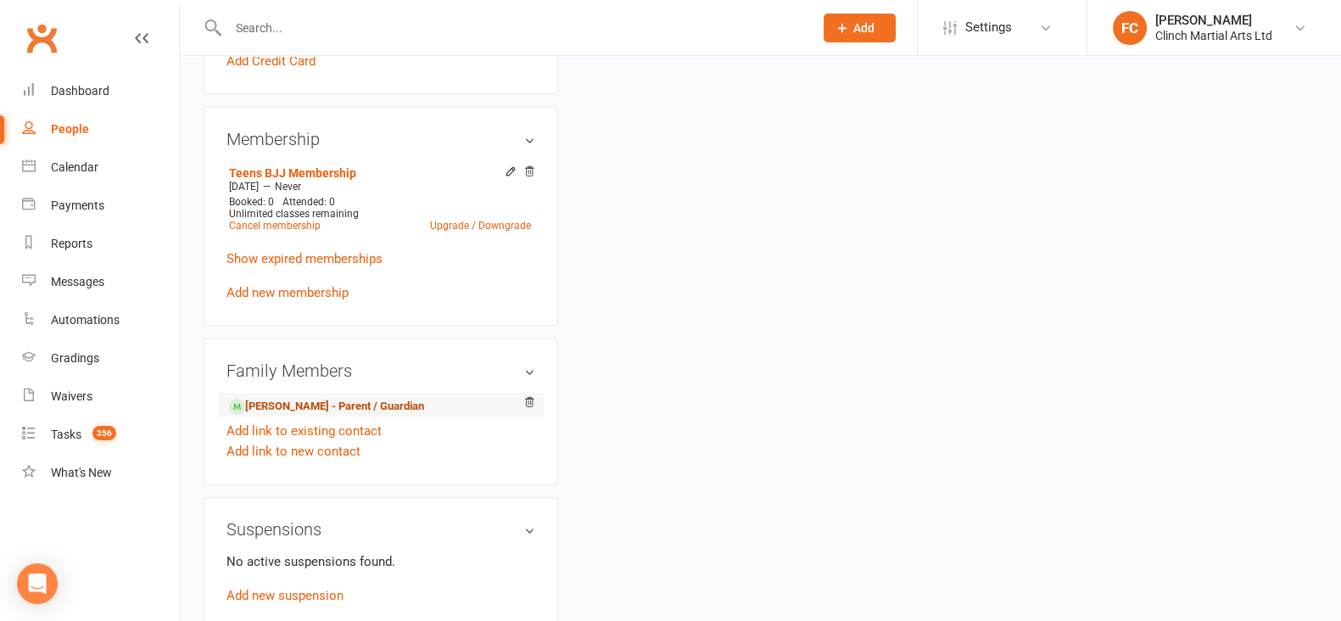
click at [276, 408] on link "Alfred William - Parent / Guardian" at bounding box center [326, 407] width 195 height 18
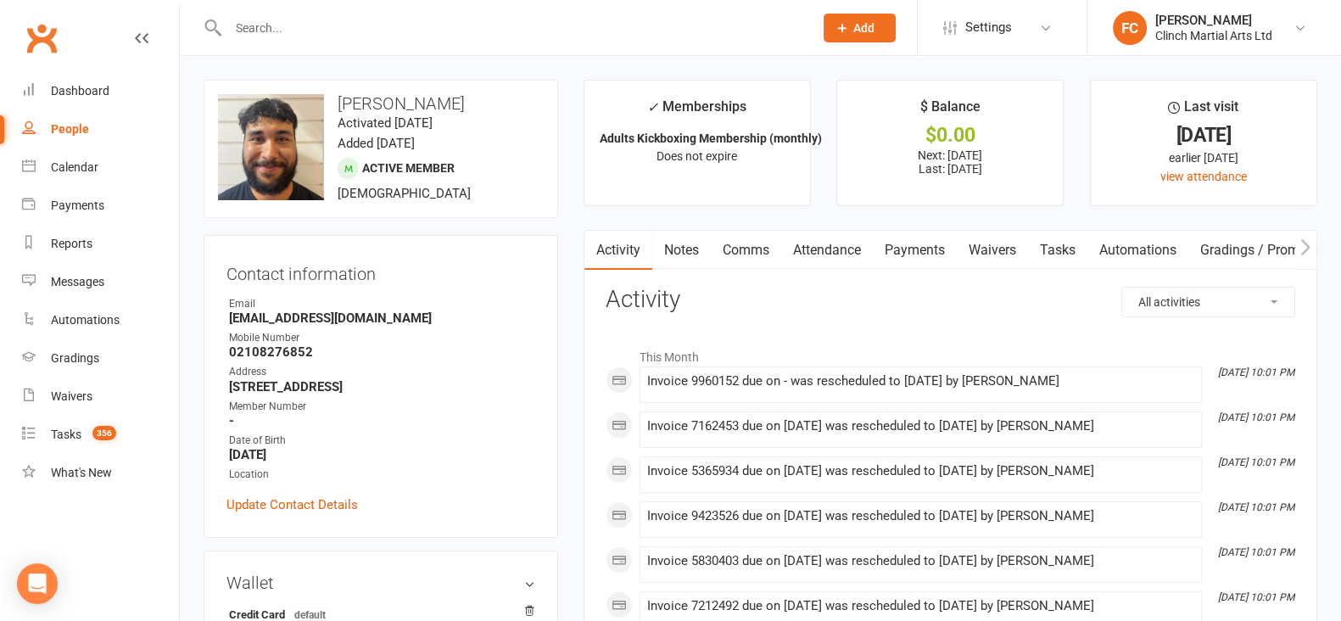
click at [995, 247] on link "Waivers" at bounding box center [992, 250] width 71 height 39
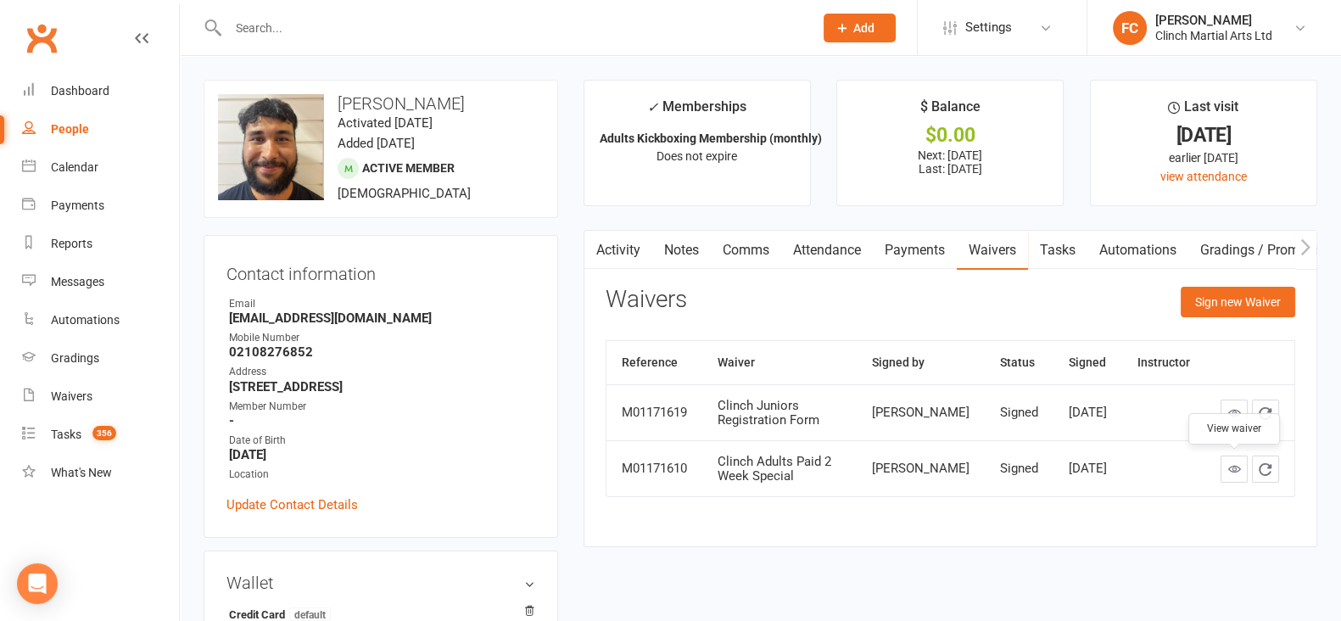
click at [1230, 468] on icon at bounding box center [1234, 468] width 13 height 13
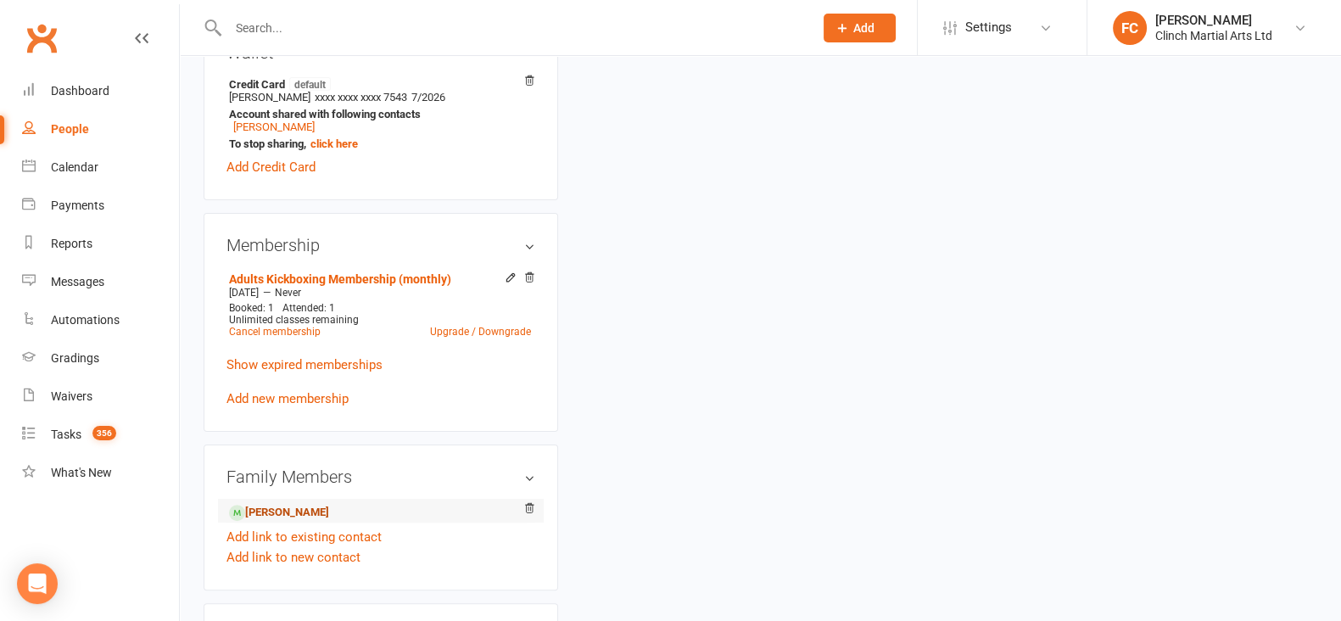
click at [267, 513] on link "[PERSON_NAME]" at bounding box center [279, 513] width 100 height 18
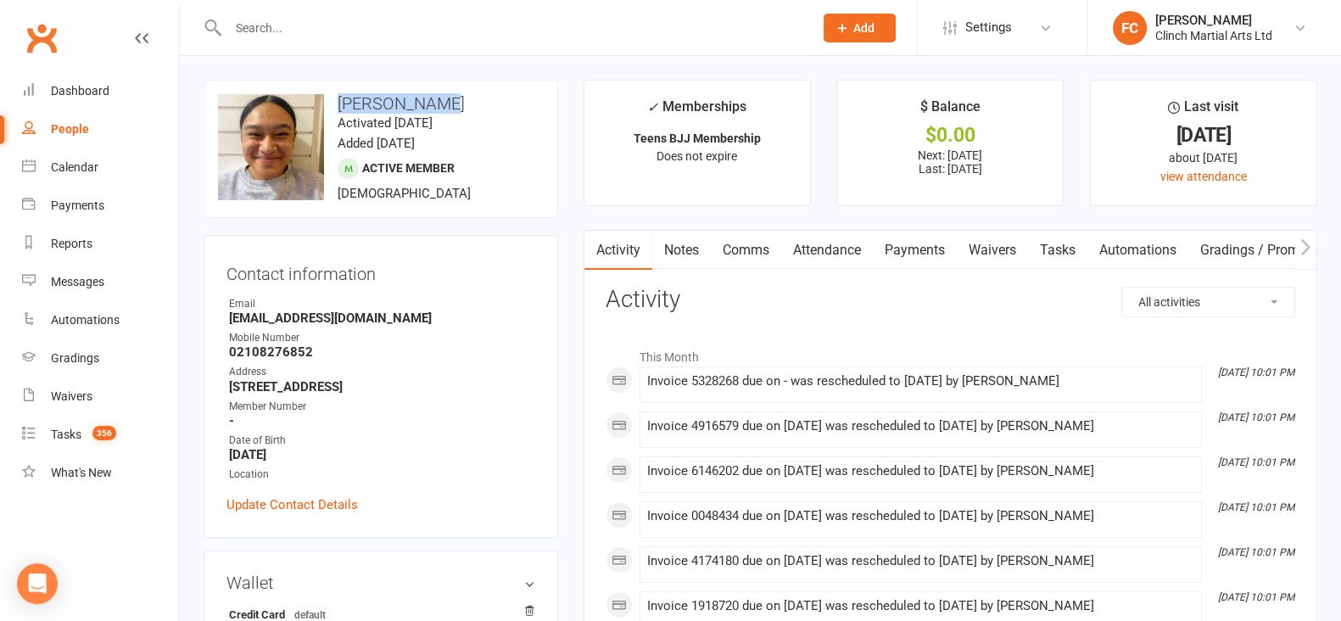
drag, startPoint x: 337, startPoint y: 100, endPoint x: 459, endPoint y: 104, distance: 122.2
click at [459, 104] on h3 "[PERSON_NAME]" at bounding box center [381, 103] width 326 height 19
copy h3 "[PERSON_NAME]"
click at [927, 252] on link "Payments" at bounding box center [915, 250] width 84 height 39
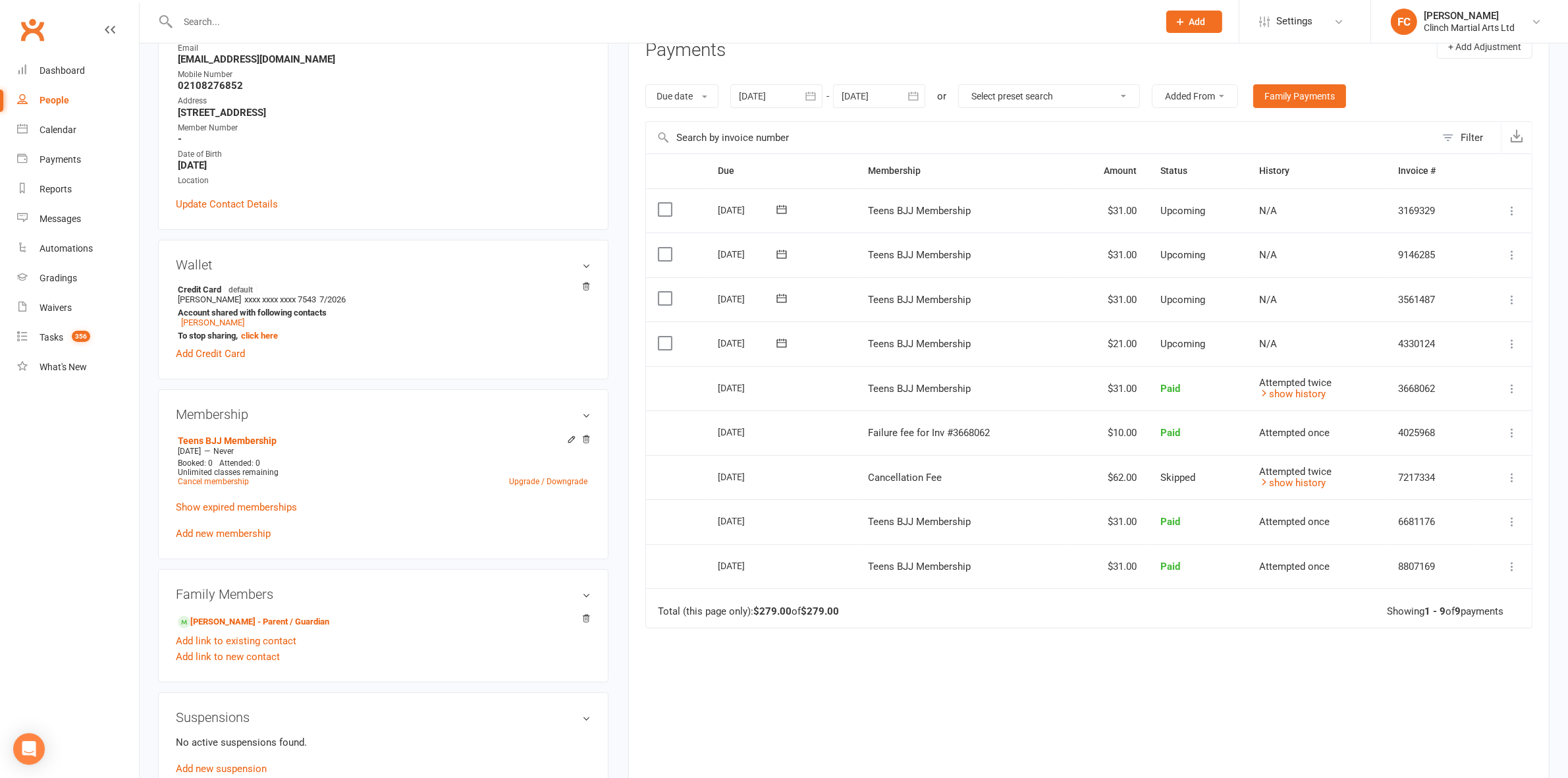
scroll to position [133, 0]
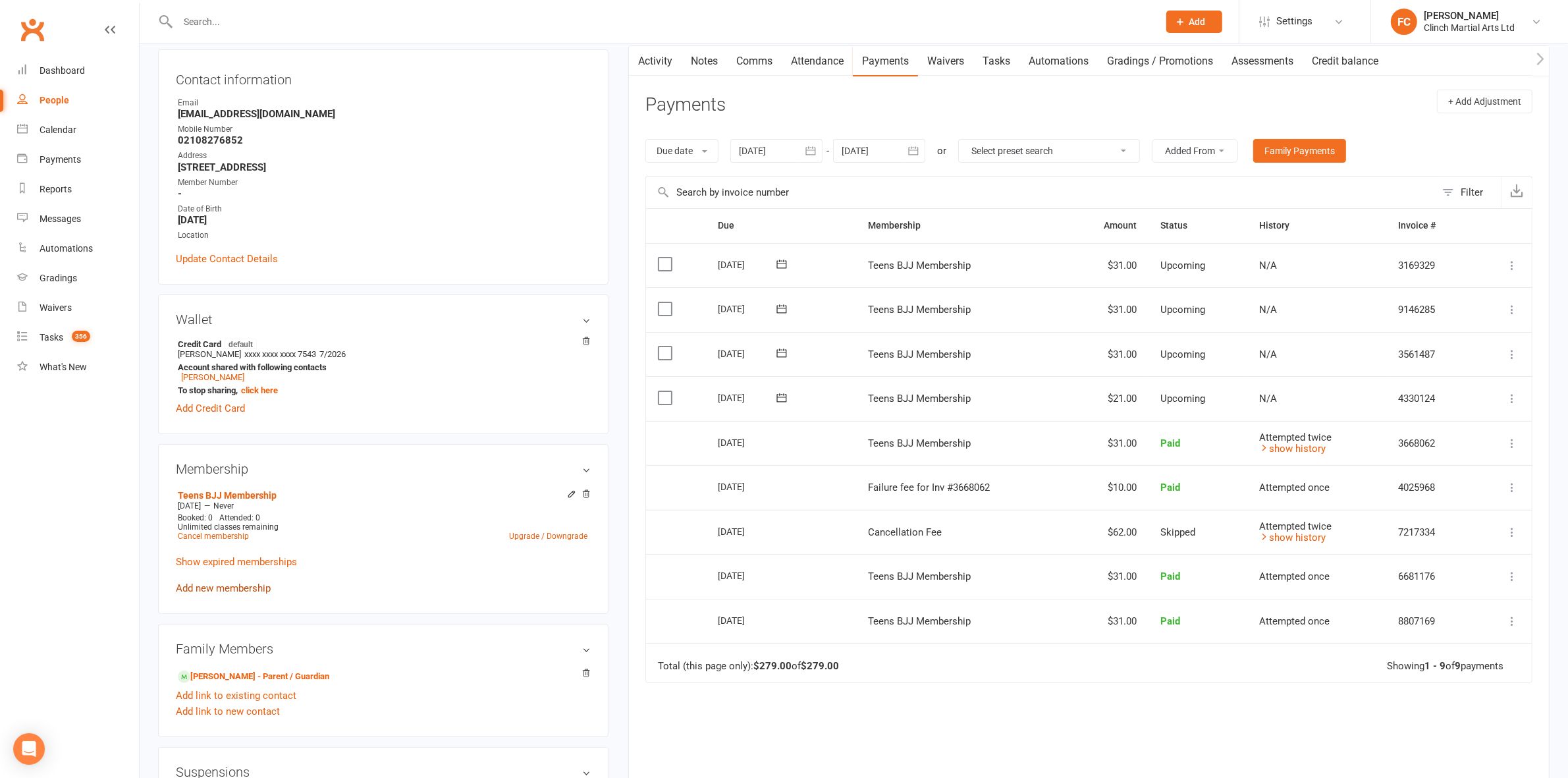
click at [211, 481] on link "Add new membership" at bounding box center [224, 588] width 95 height 12
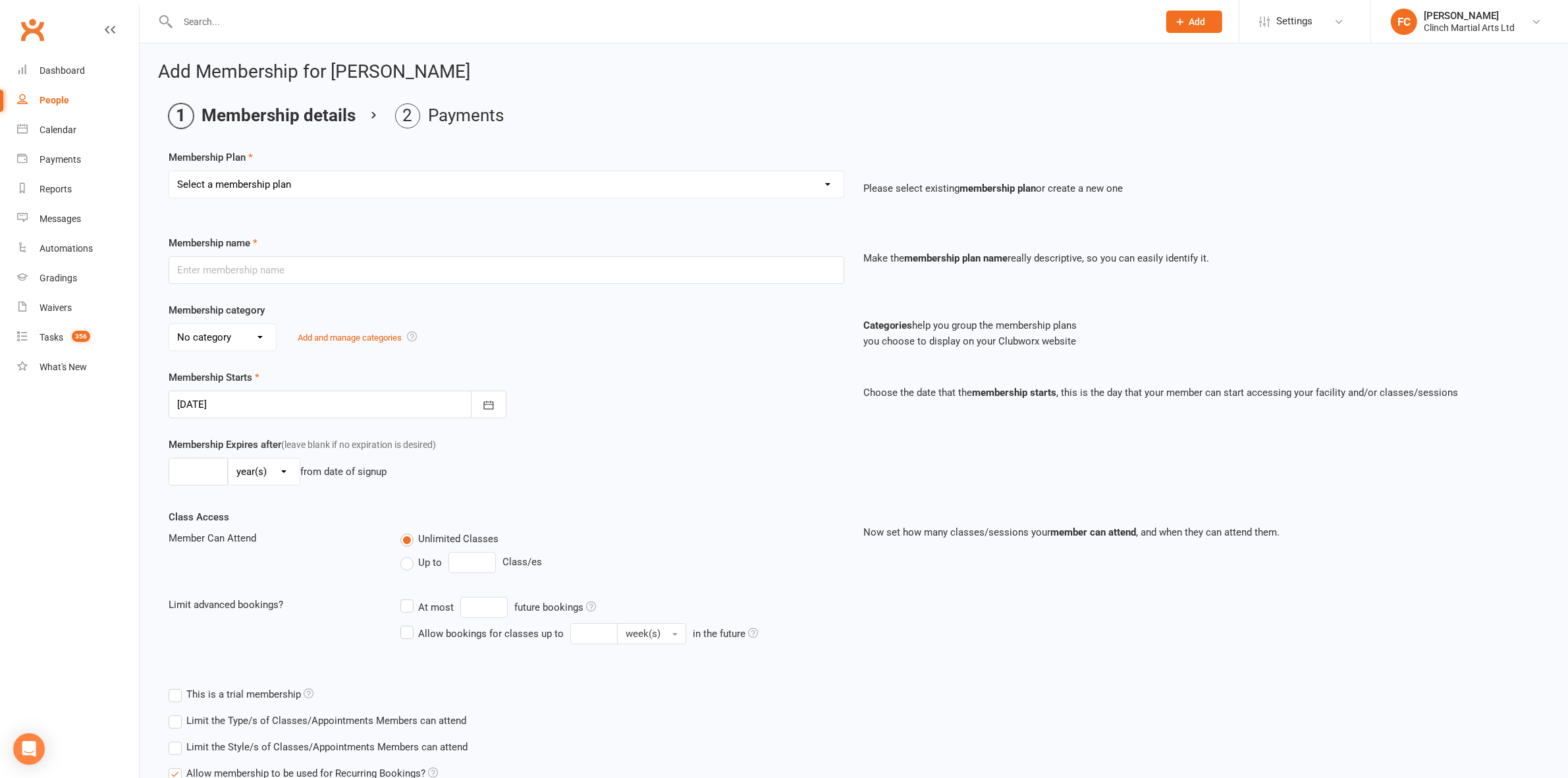
click at [258, 185] on select "Select a membership plan Juniors BJJ Membership 2 Week Trial Program Adults Ful…" at bounding box center [506, 185] width 675 height 26
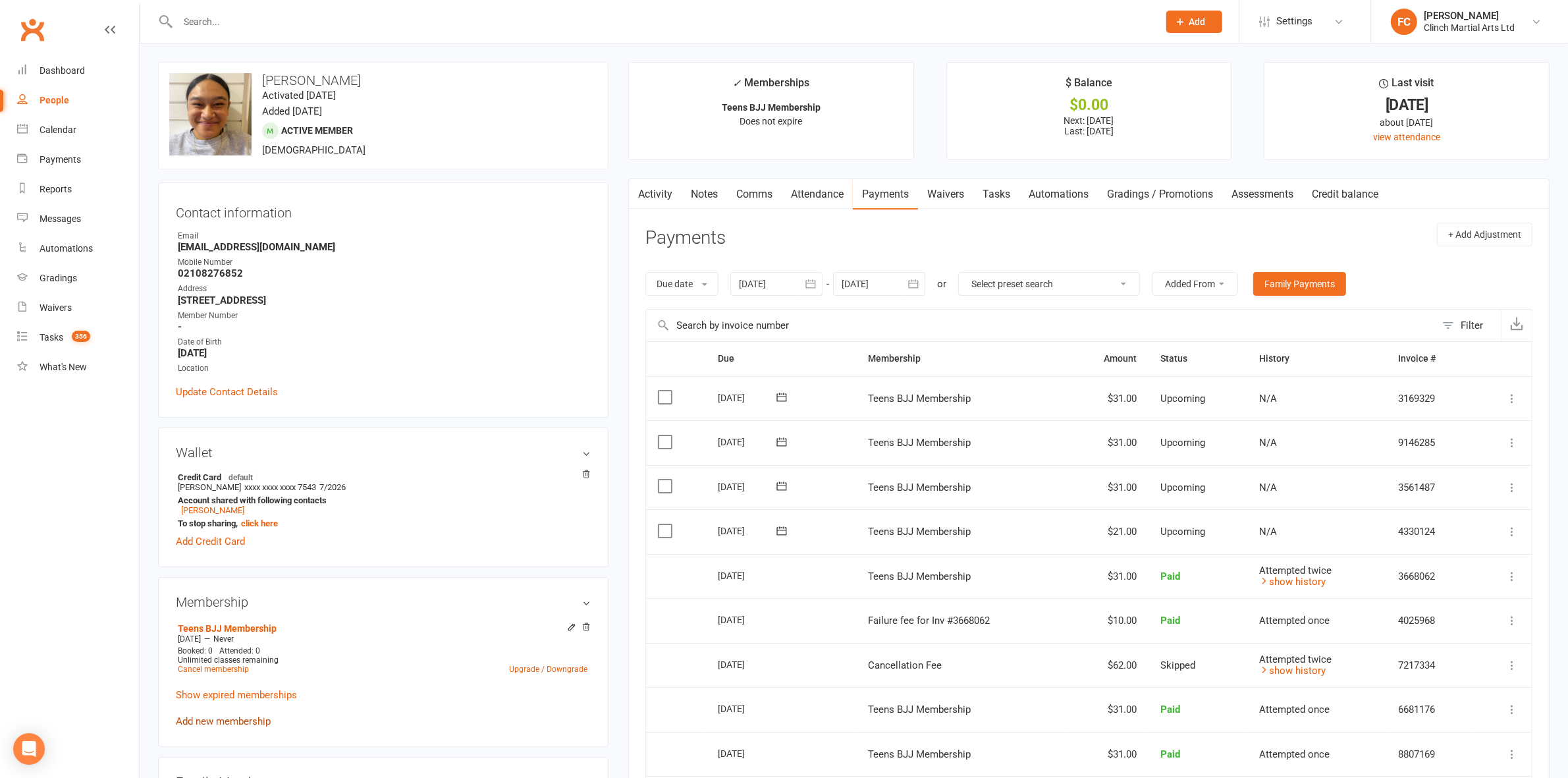
click at [252, 481] on link "Add new membership" at bounding box center [224, 721] width 95 height 12
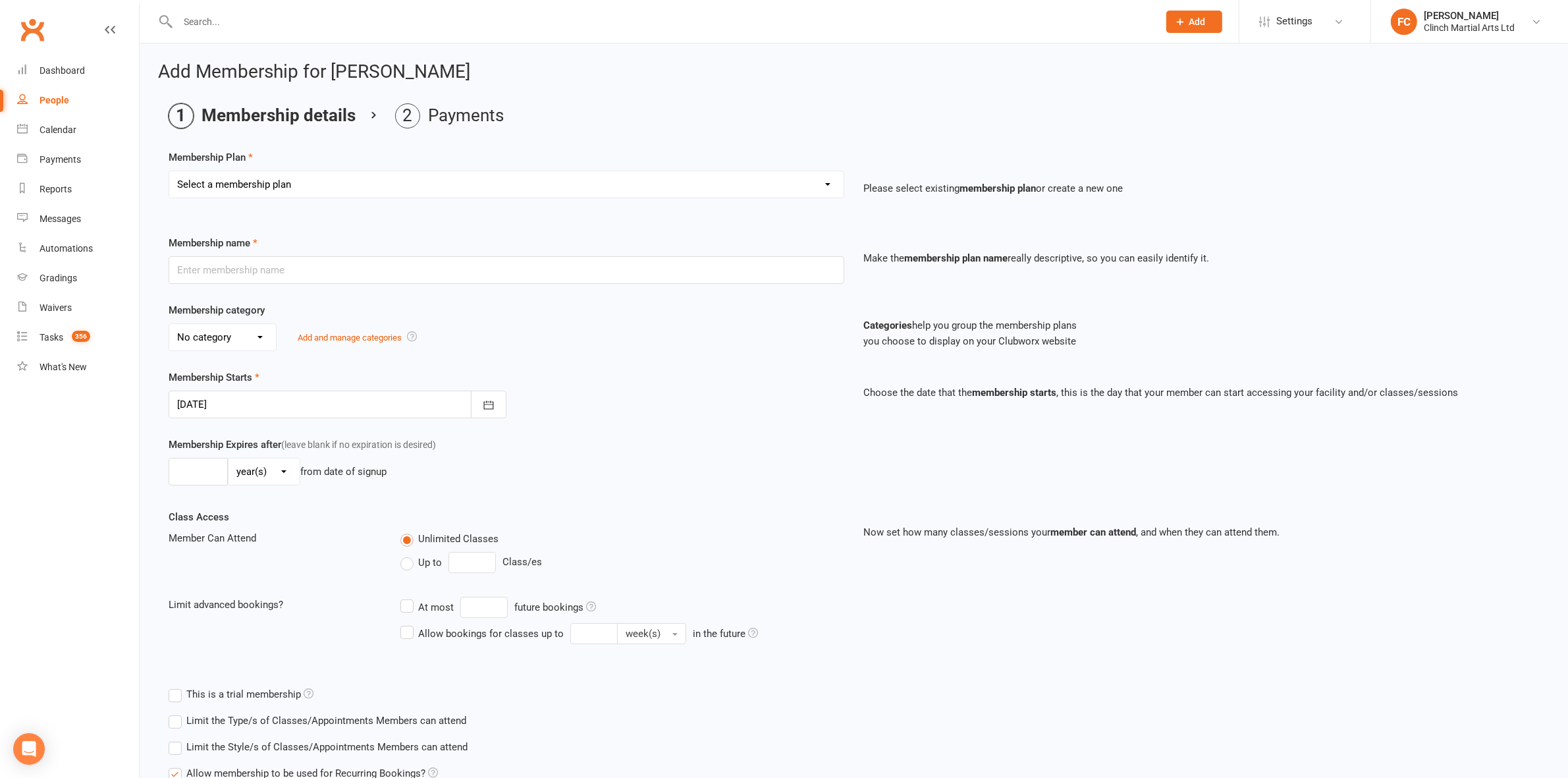
click at [282, 182] on select "Select a membership plan Juniors BJJ Membership 2 Week Trial Program Adults Ful…" at bounding box center [506, 185] width 675 height 26
select select "3"
click at [169, 172] on select "Select a membership plan Juniors BJJ Membership 2 Week Trial Program Adults Ful…" at bounding box center [506, 185] width 675 height 26
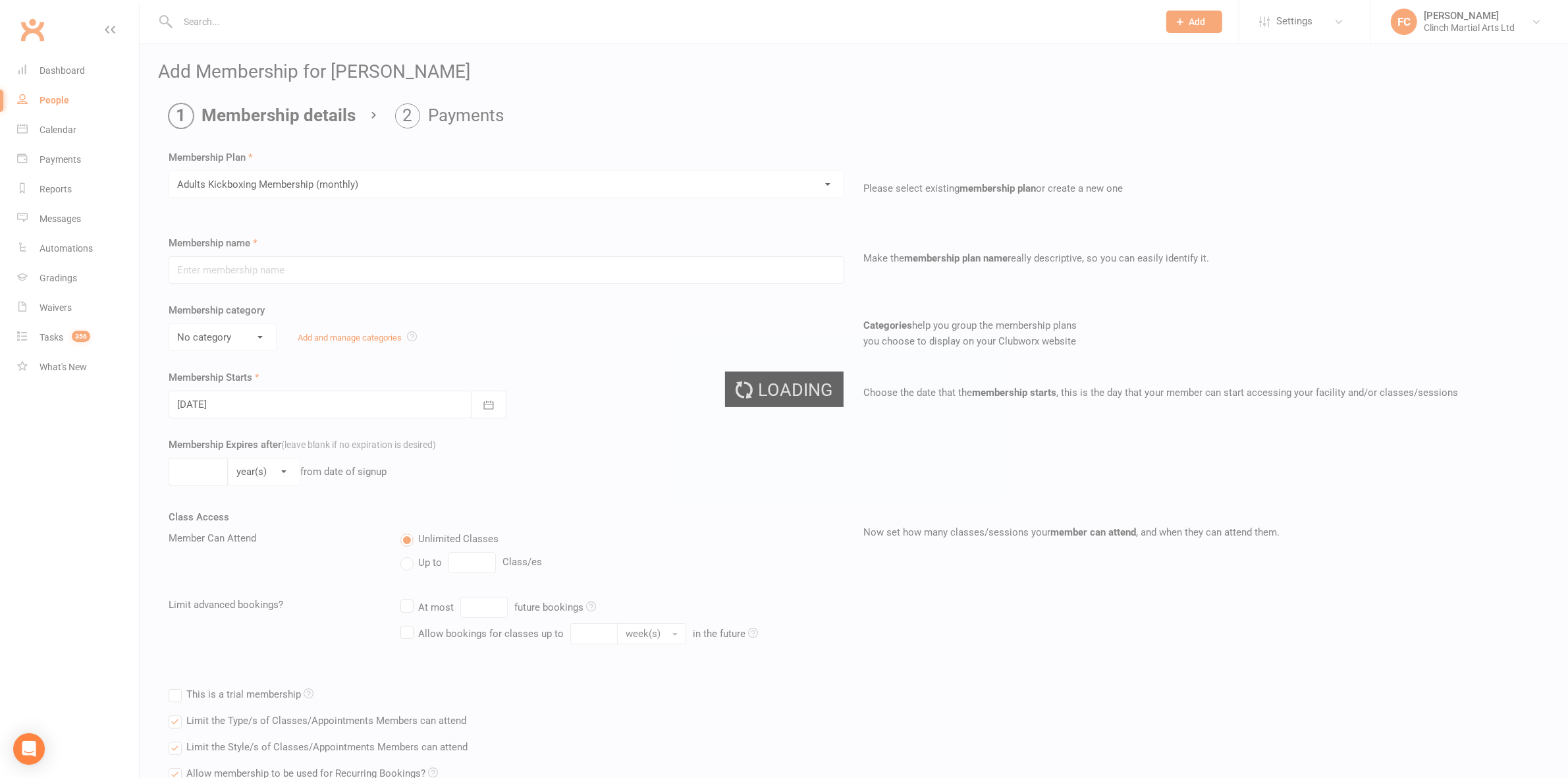
type input "Adults Kickboxing Membership (monthly)"
select select "1"
type input "3"
select select "2"
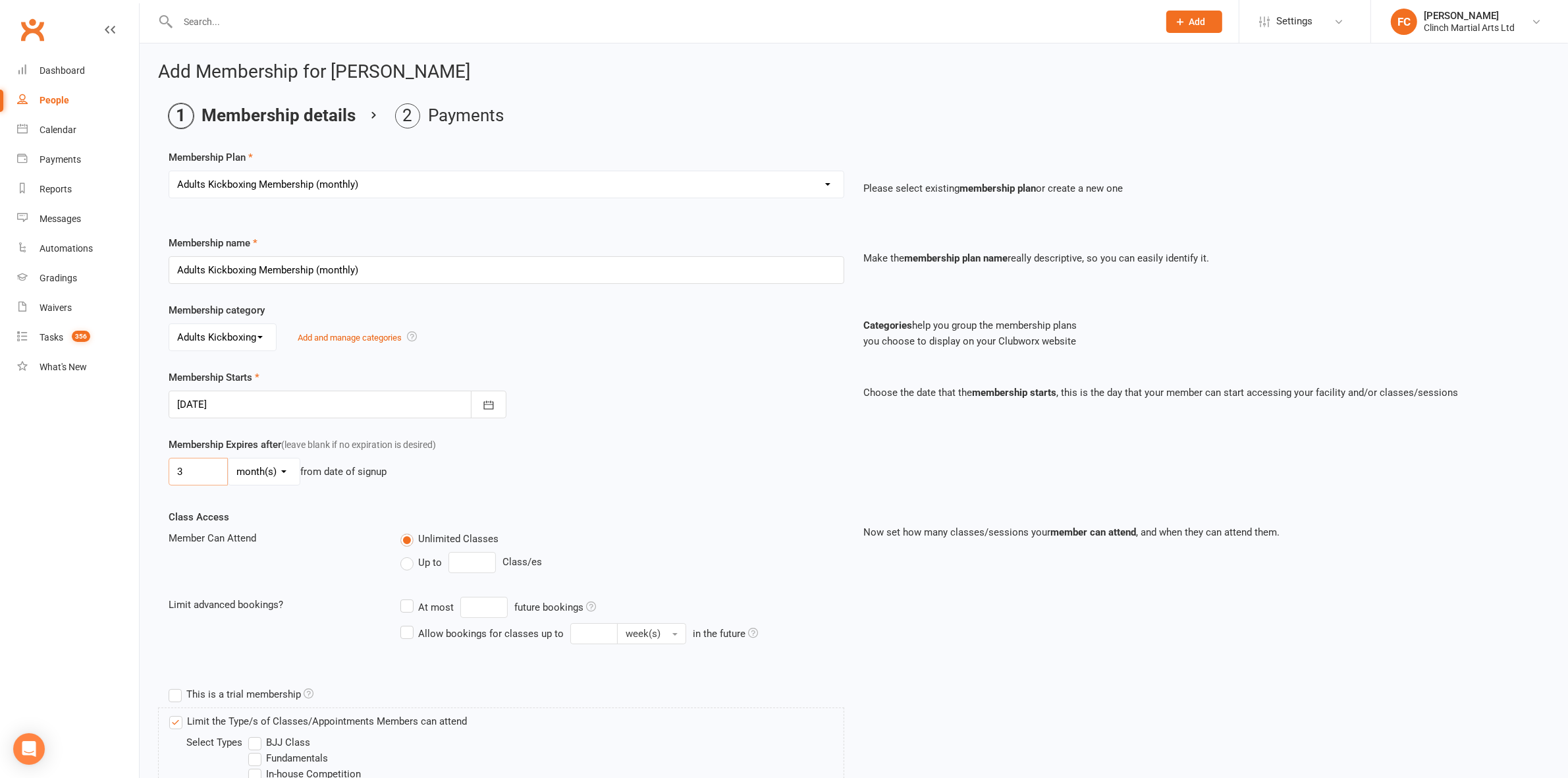
drag, startPoint x: 196, startPoint y: 472, endPoint x: 150, endPoint y: 471, distance: 46.0
click at [150, 471] on div "Add Membership for Helen Andrew Membership details Payments Membership Plan Sel…" at bounding box center [854, 652] width 1428 height 1217
type input "0"
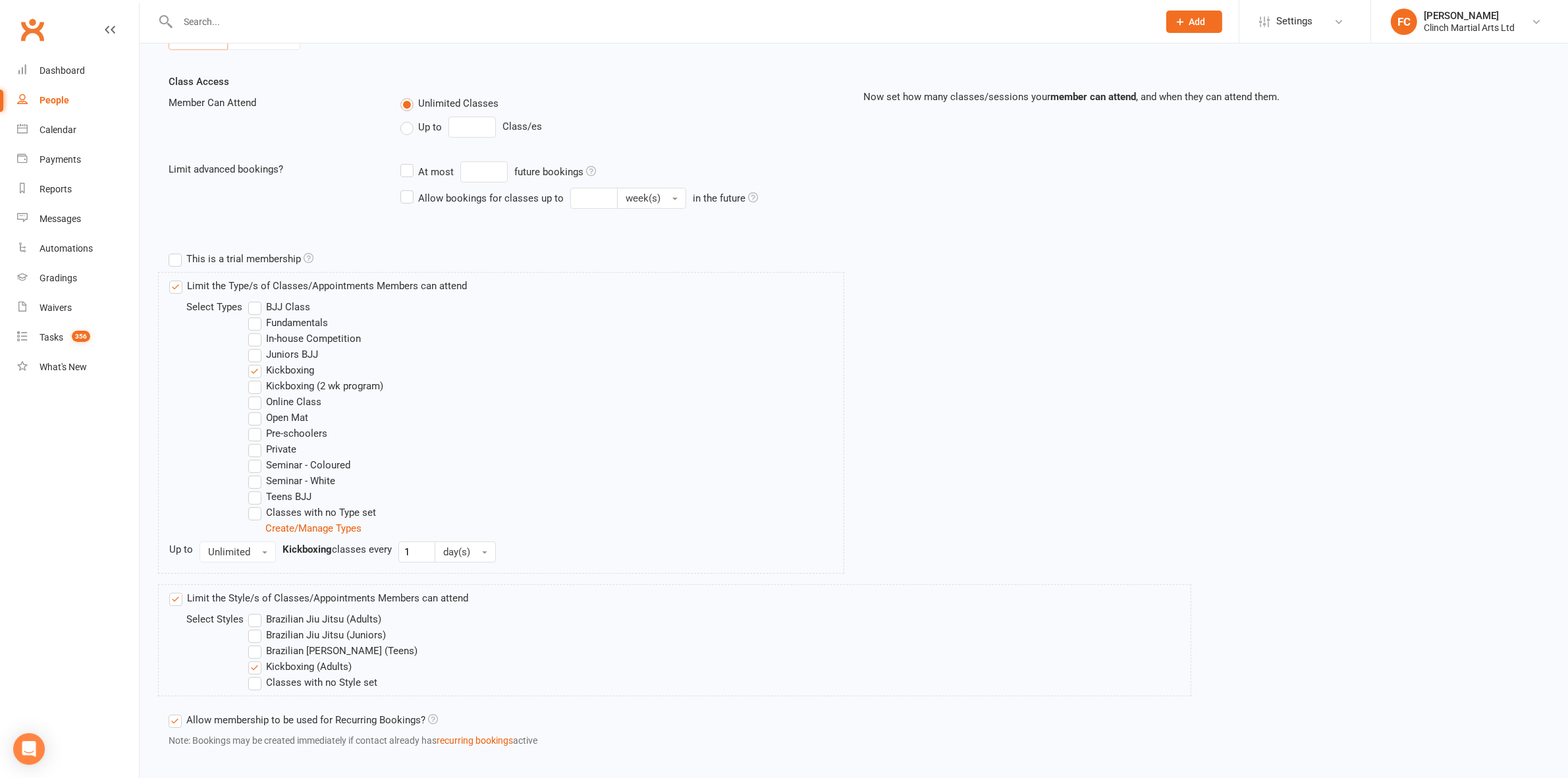
scroll to position [504, 0]
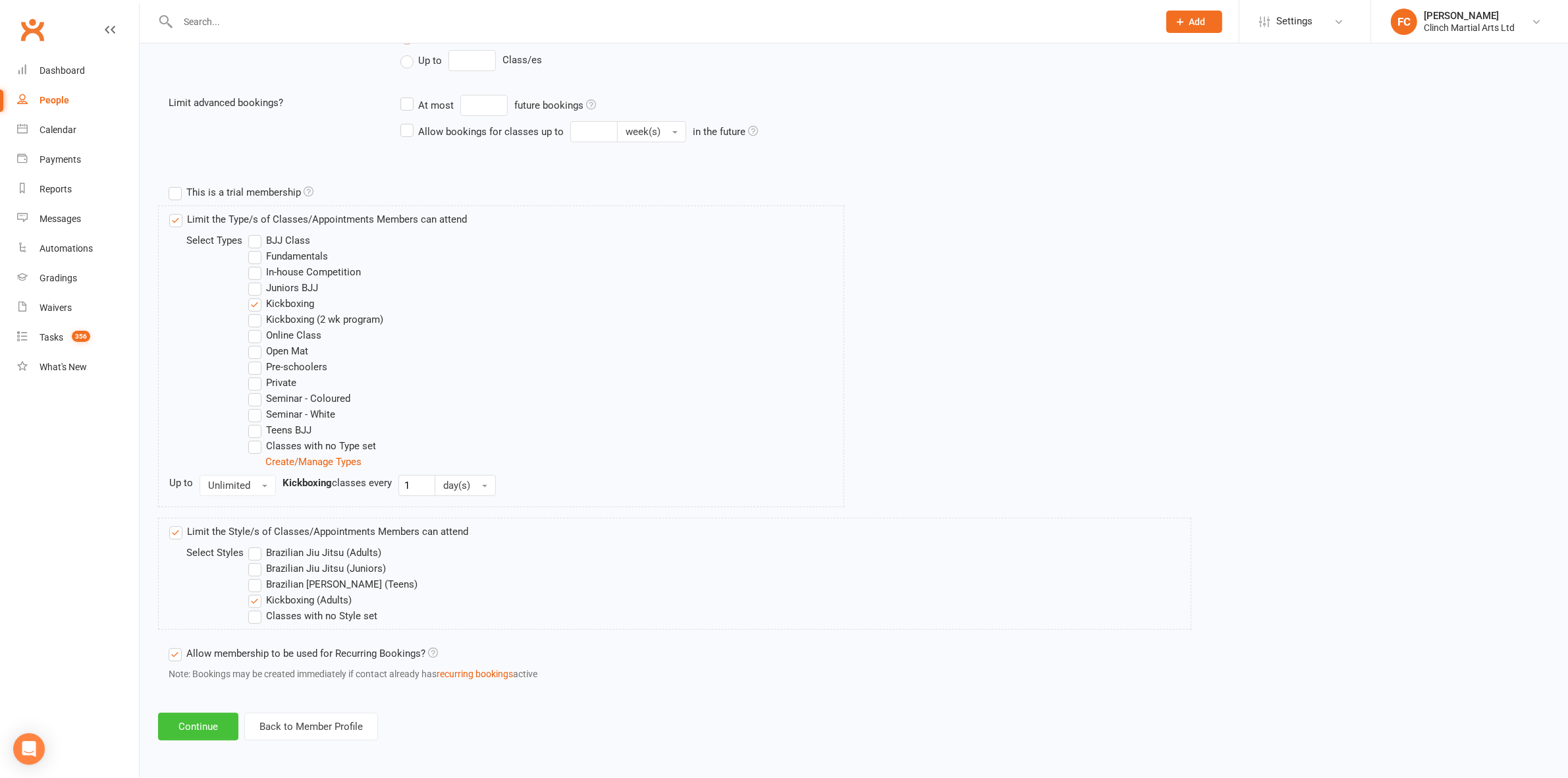
click at [186, 481] on button "Continue" at bounding box center [199, 727] width 81 height 28
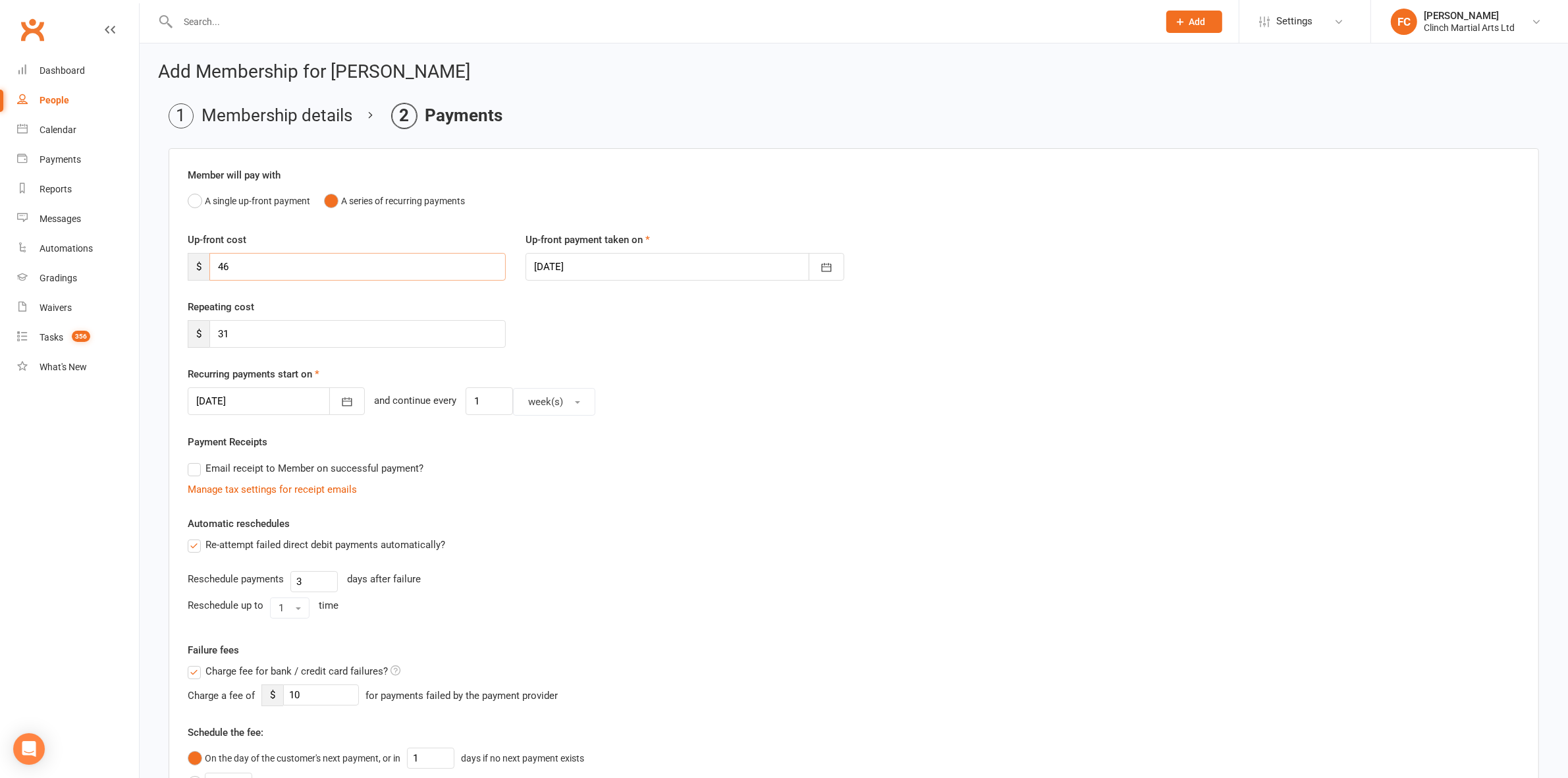
drag, startPoint x: 250, startPoint y: 263, endPoint x: 179, endPoint y: 257, distance: 71.3
click at [179, 257] on div "Up-front cost $ 46" at bounding box center [346, 256] width 338 height 49
type input "0"
click at [265, 336] on input "31" at bounding box center [358, 334] width 297 height 28
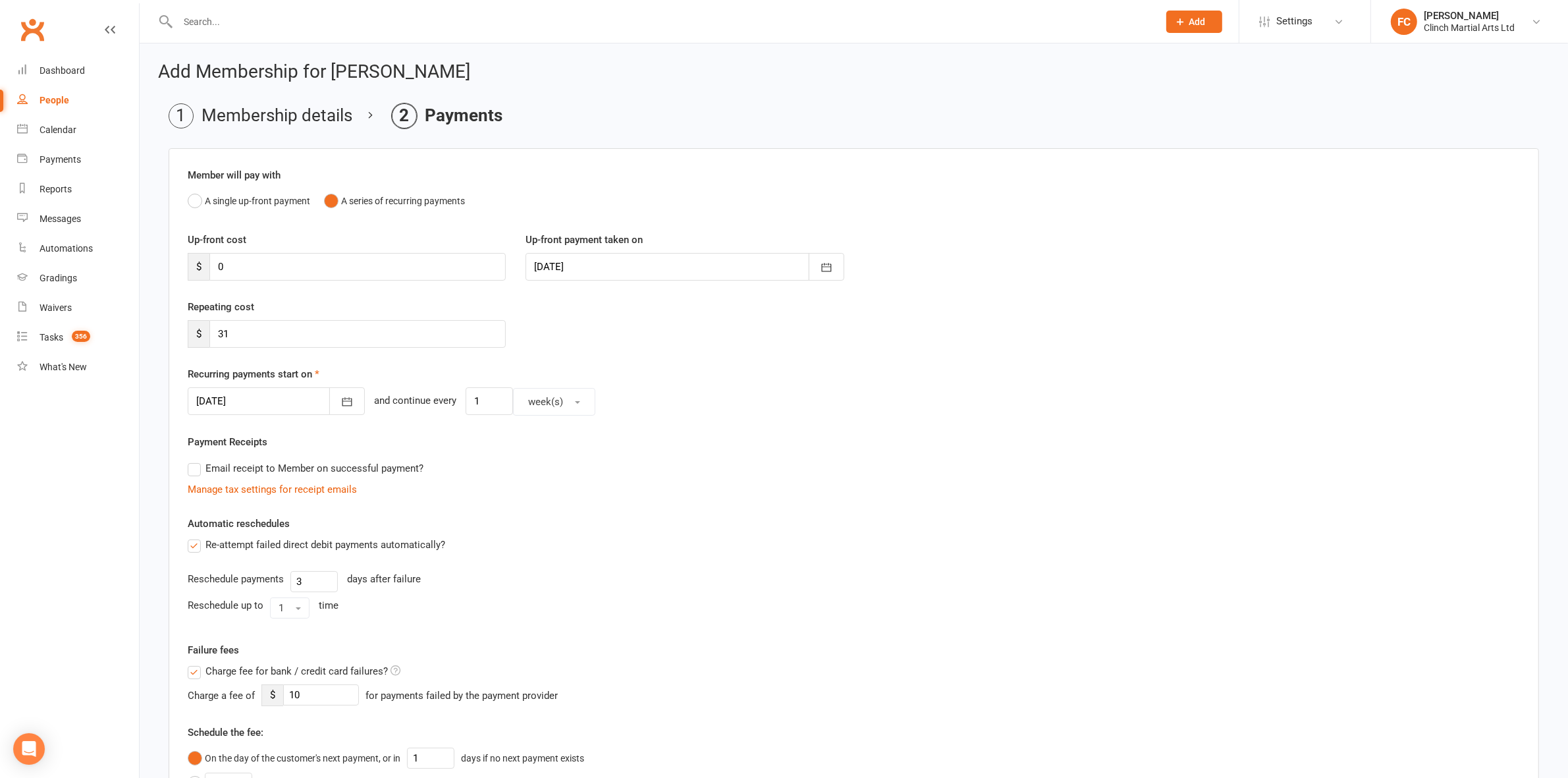
click at [255, 402] on div at bounding box center [276, 401] width 177 height 28
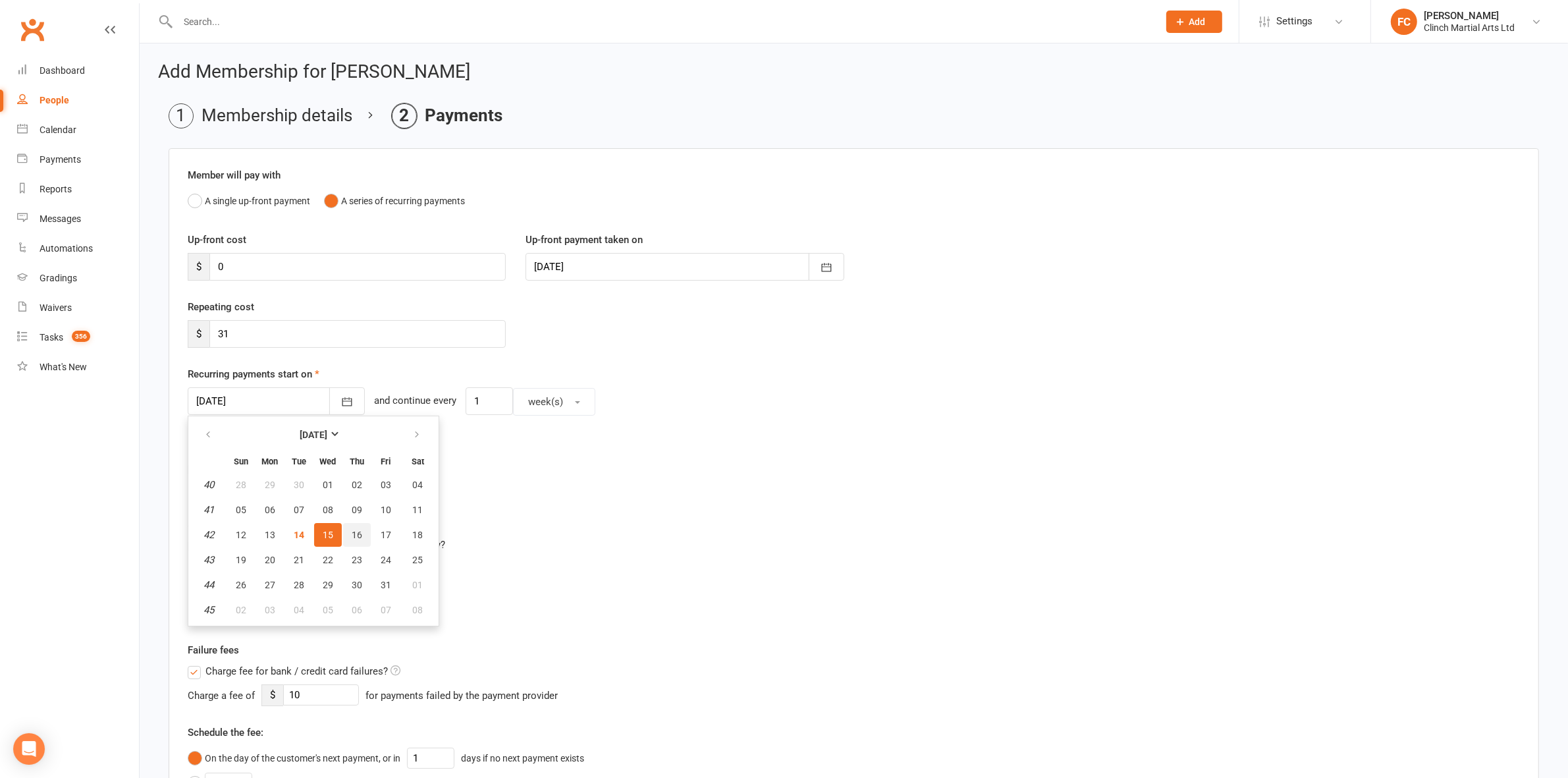
click at [352, 481] on span "16" at bounding box center [357, 535] width 11 height 11
type input "16 Oct 2025"
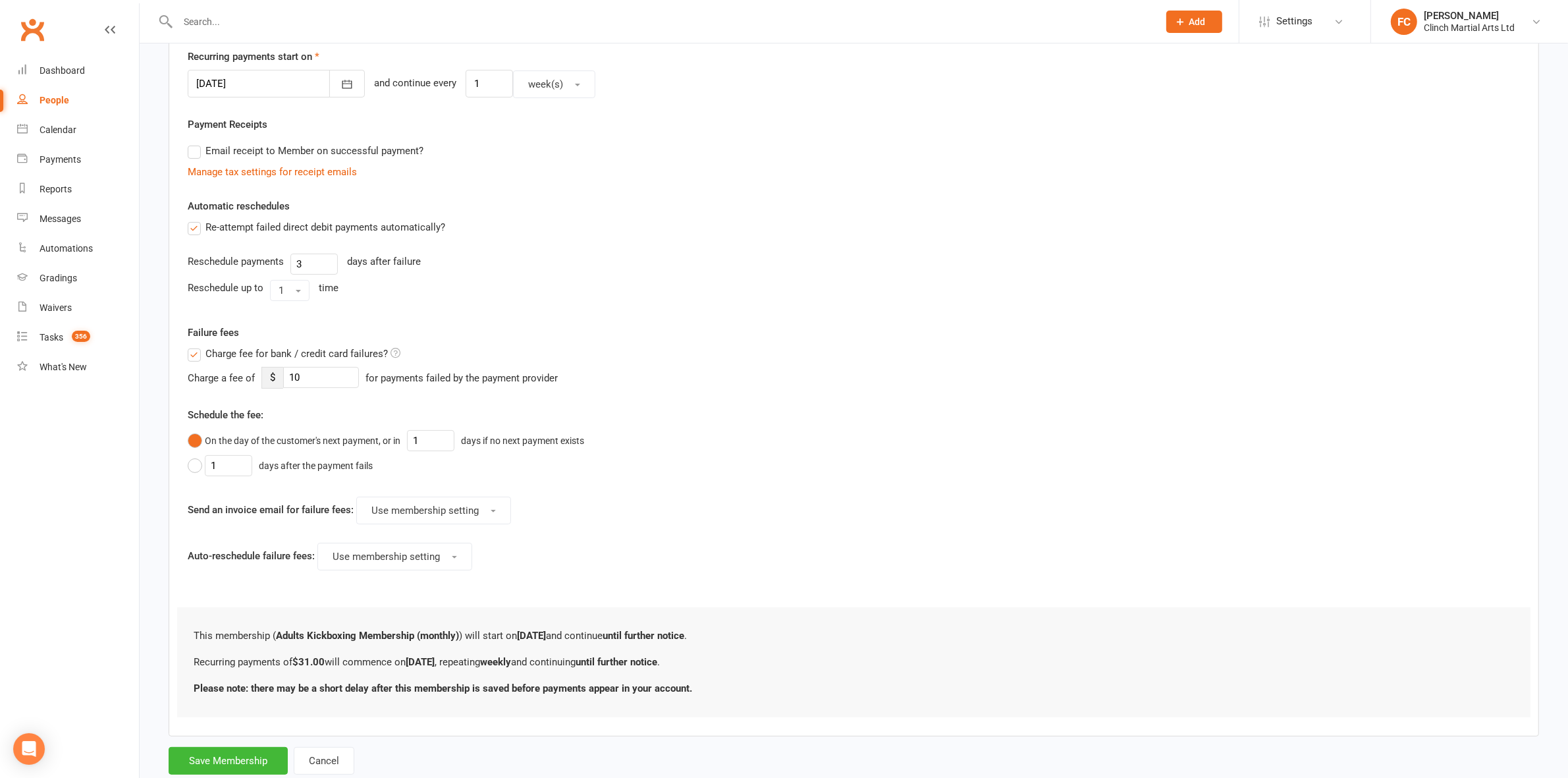
scroll to position [356, 0]
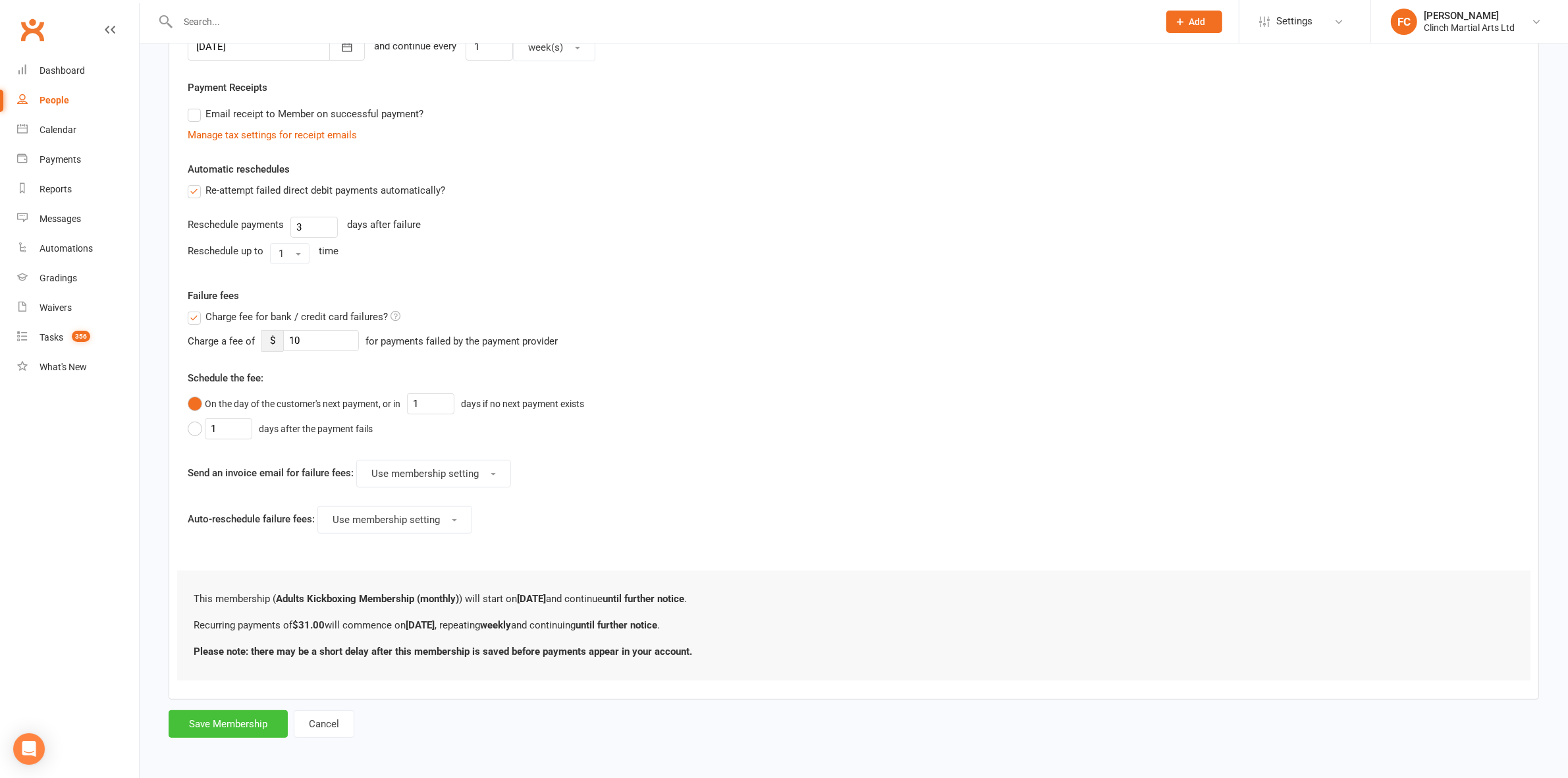
click at [224, 481] on button "Save Membership" at bounding box center [228, 724] width 120 height 28
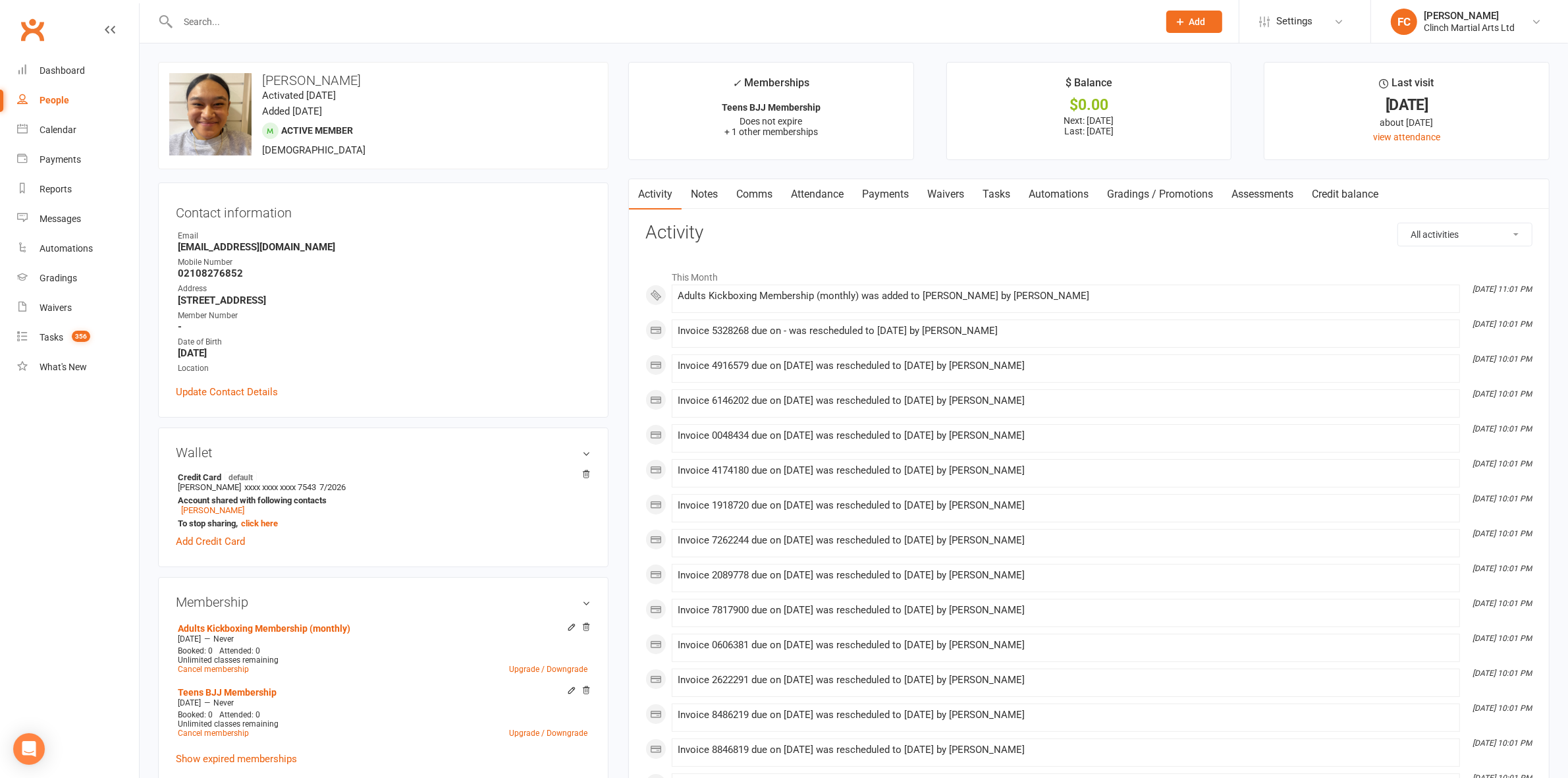
click at [943, 195] on link "Waivers" at bounding box center [945, 194] width 55 height 30
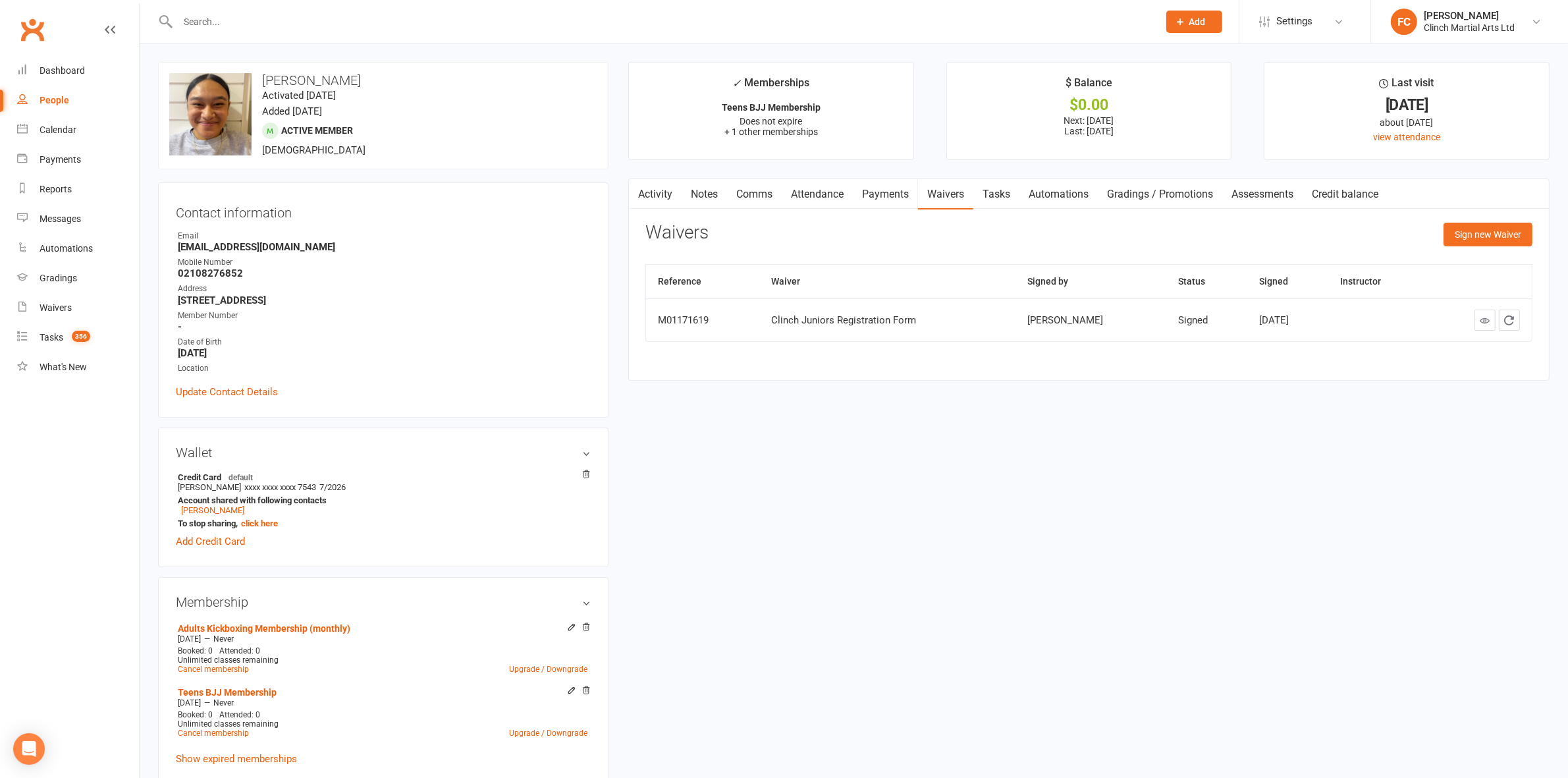
click at [890, 189] on link "Payments" at bounding box center [886, 194] width 65 height 30
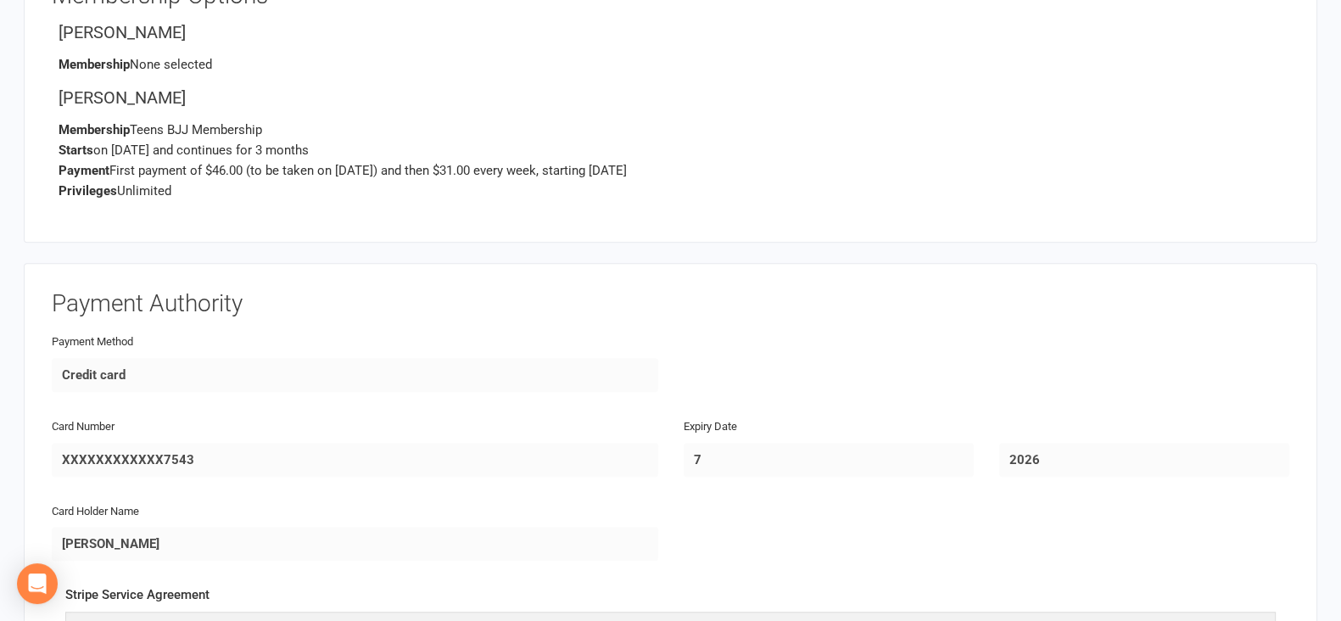
scroll to position [2121, 0]
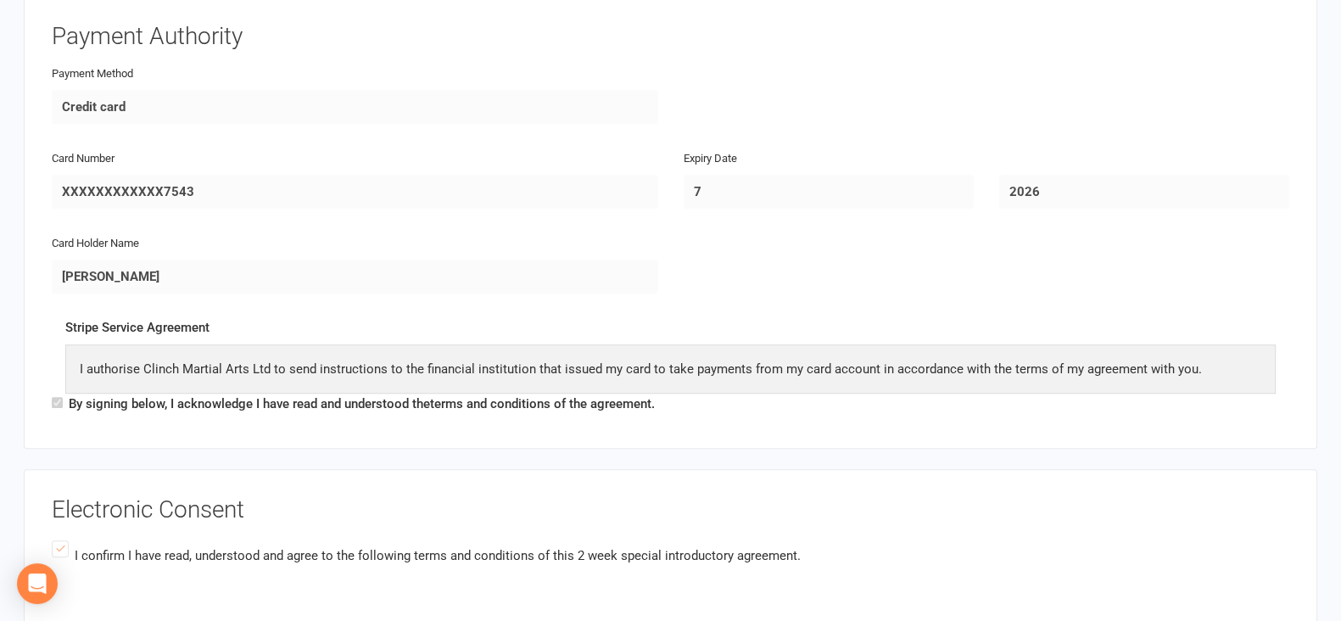
scroll to position [1696, 0]
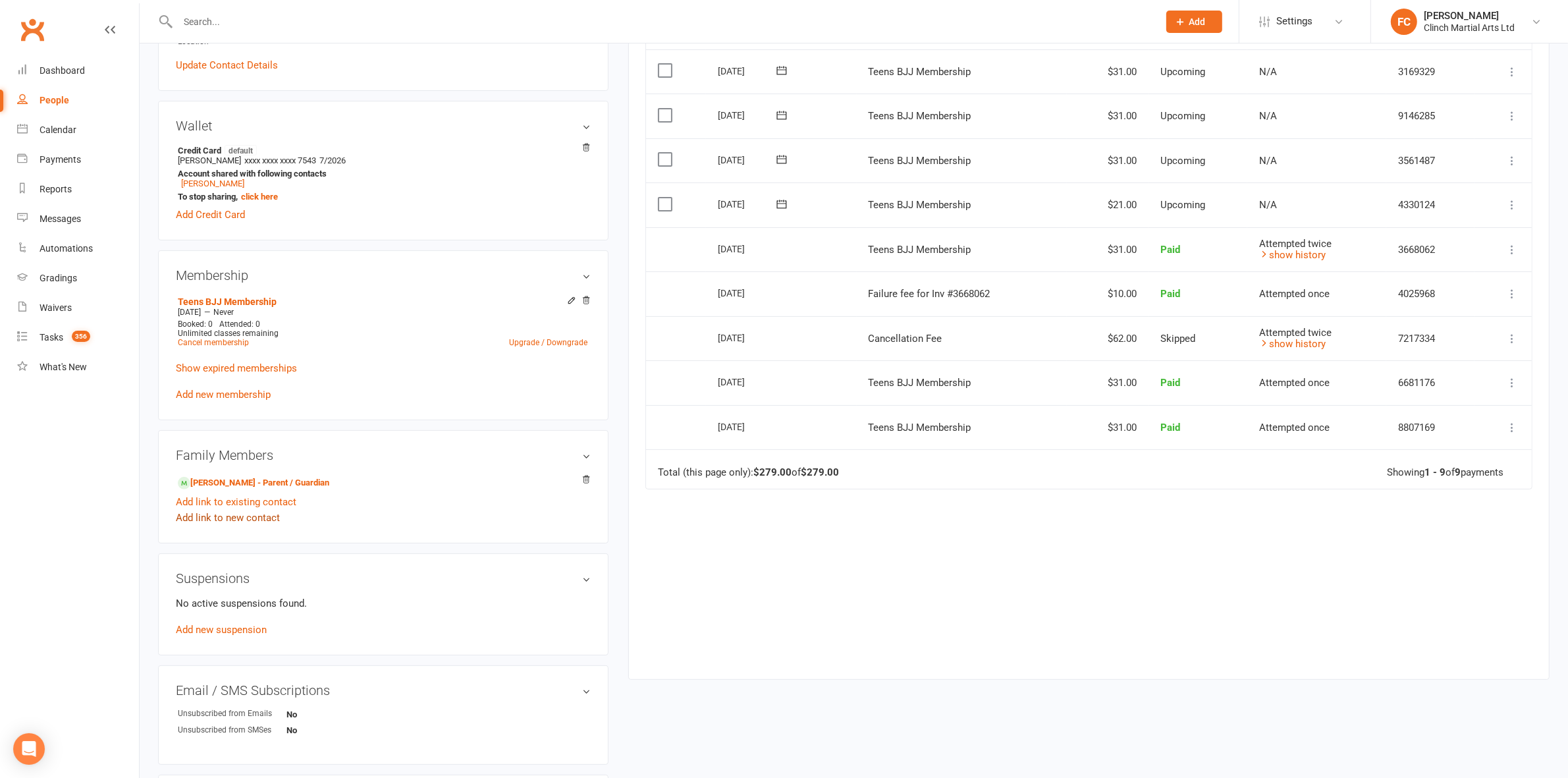
scroll to position [329, 0]
click at [215, 481] on link "[PERSON_NAME] - Parent / Guardian" at bounding box center [253, 481] width 151 height 14
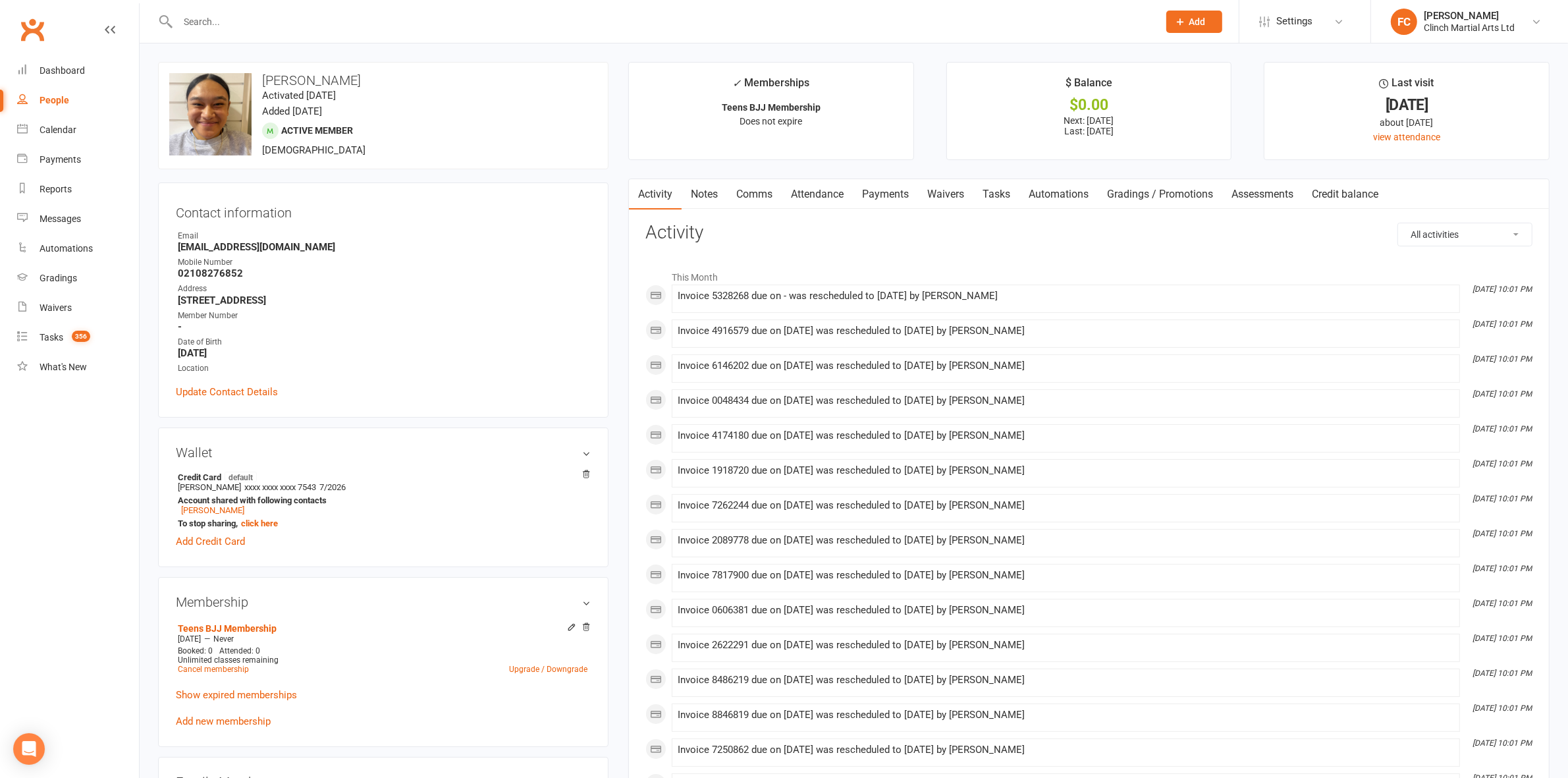
click at [942, 195] on link "Waivers" at bounding box center [945, 194] width 55 height 30
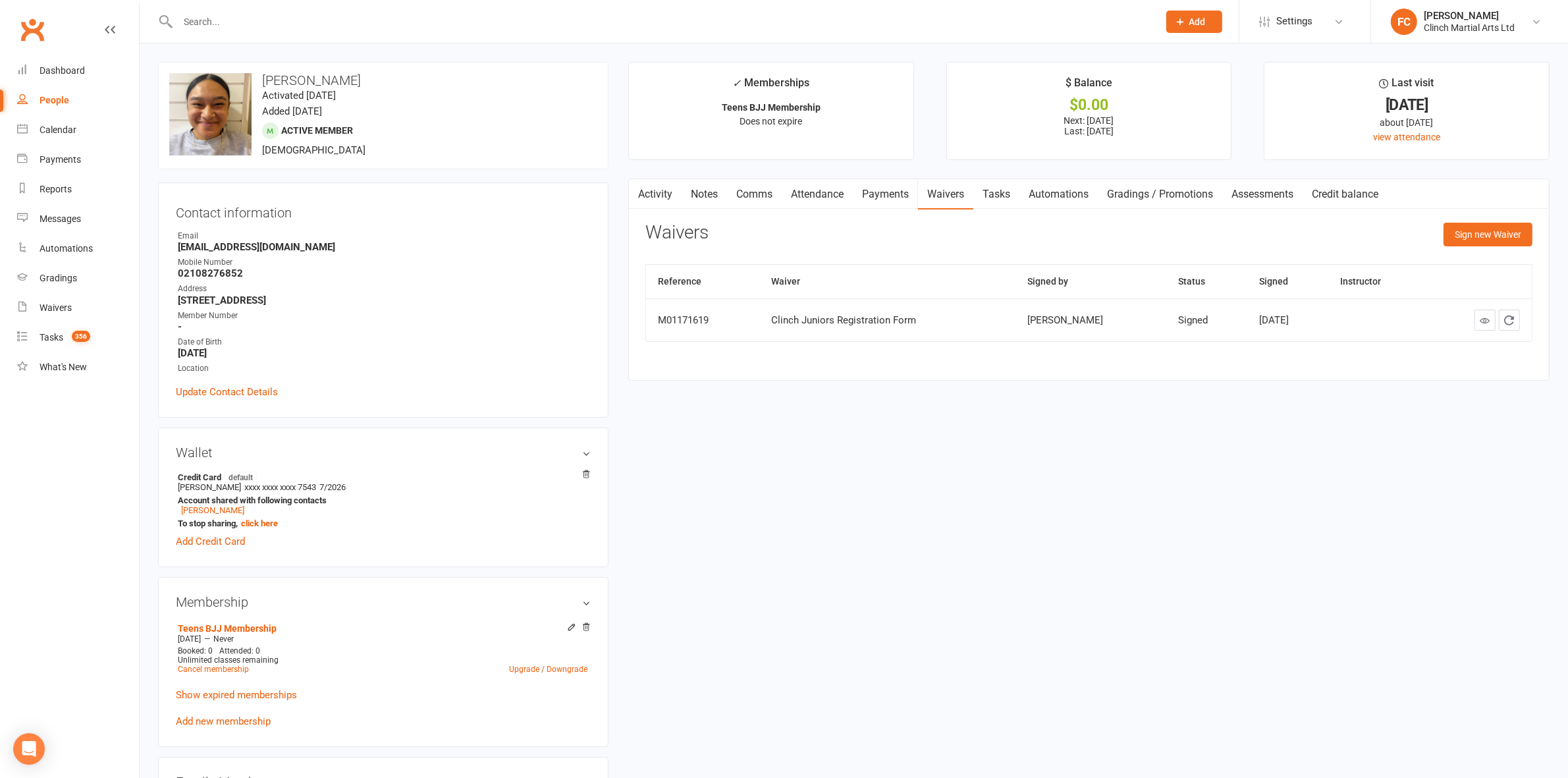
click at [884, 191] on link "Payments" at bounding box center [886, 194] width 65 height 30
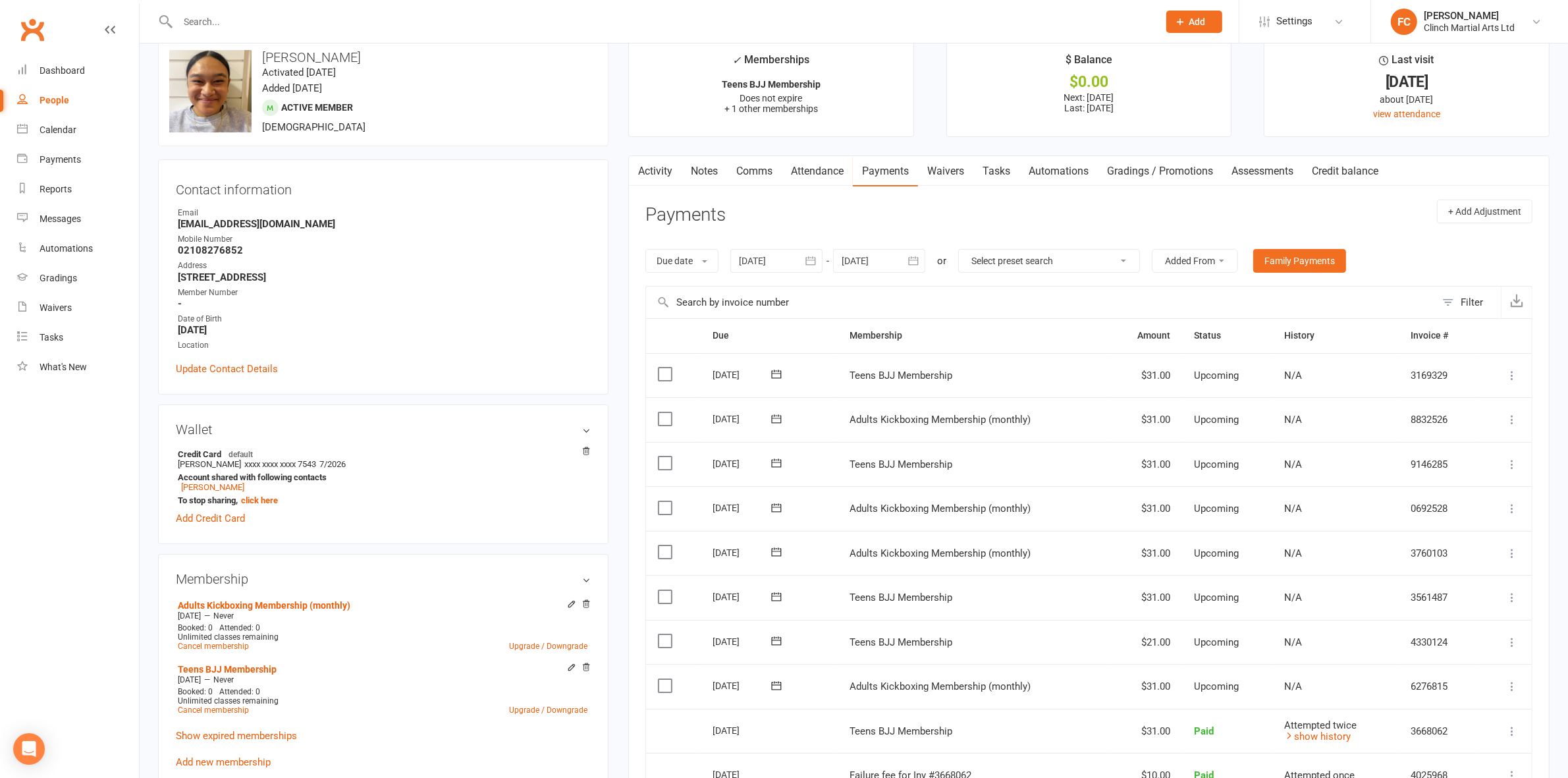
scroll to position [165, 0]
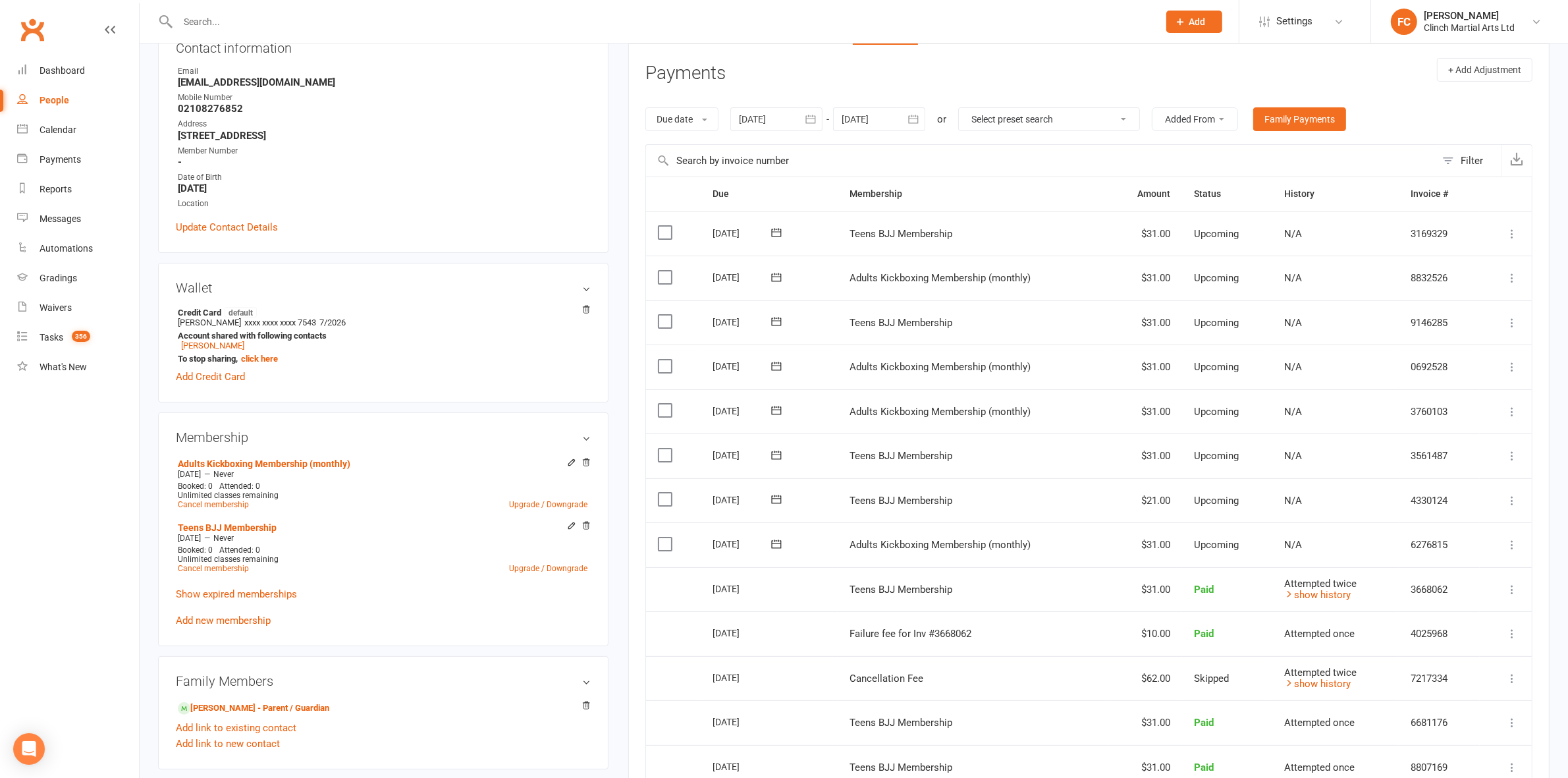
drag, startPoint x: 334, startPoint y: 468, endPoint x: 356, endPoint y: 425, distance: 48.3
click at [356, 425] on div "Membership Adults Kickboxing Membership (monthly) Oct 14 2025 — Never Booked: 0…" at bounding box center [383, 529] width 450 height 234
click at [585, 526] on icon at bounding box center [586, 526] width 9 height 9
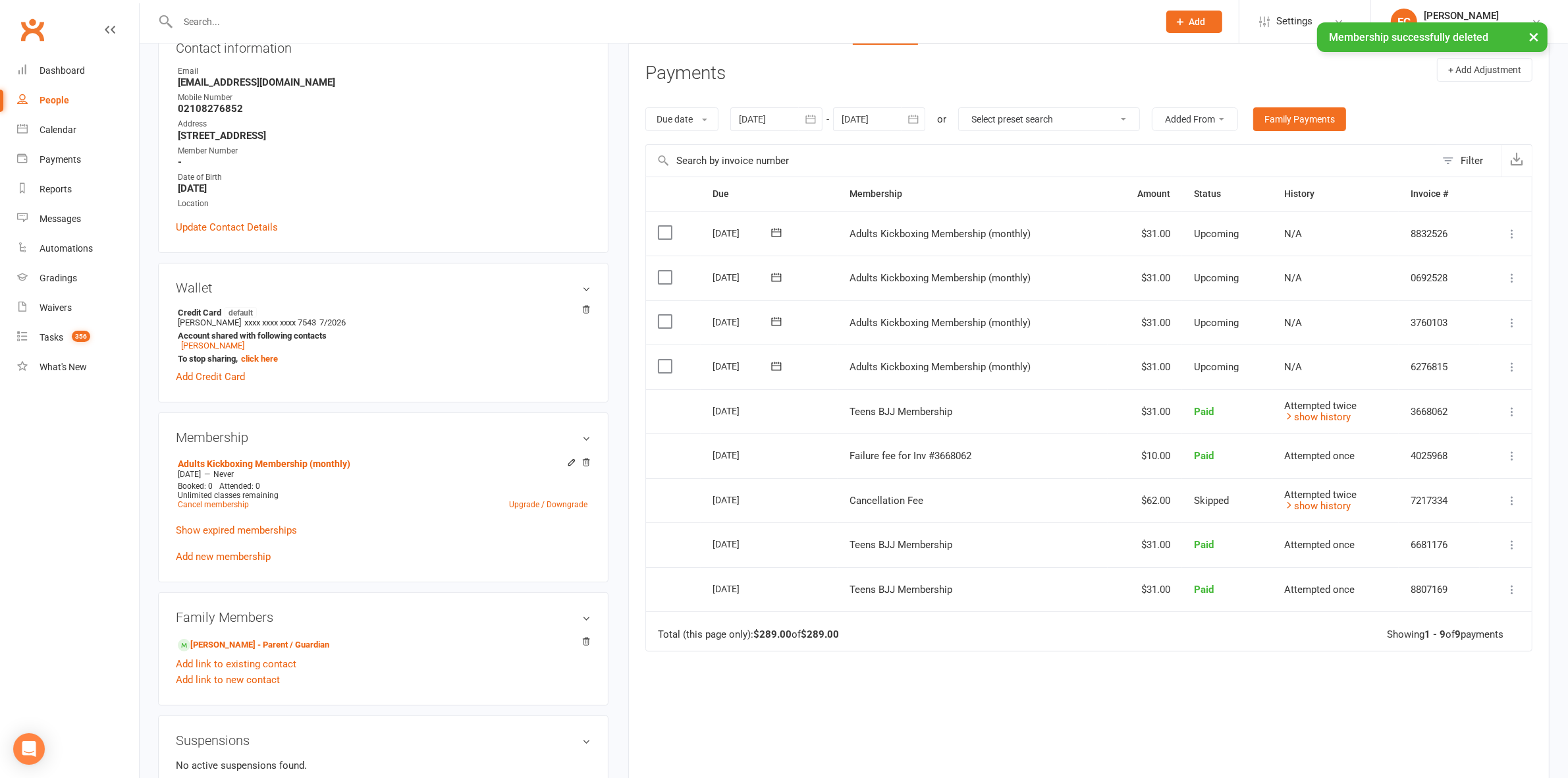
click at [1516, 371] on icon at bounding box center [1512, 366] width 13 height 13
click at [1417, 502] on link "Change amount" at bounding box center [1441, 498] width 155 height 26
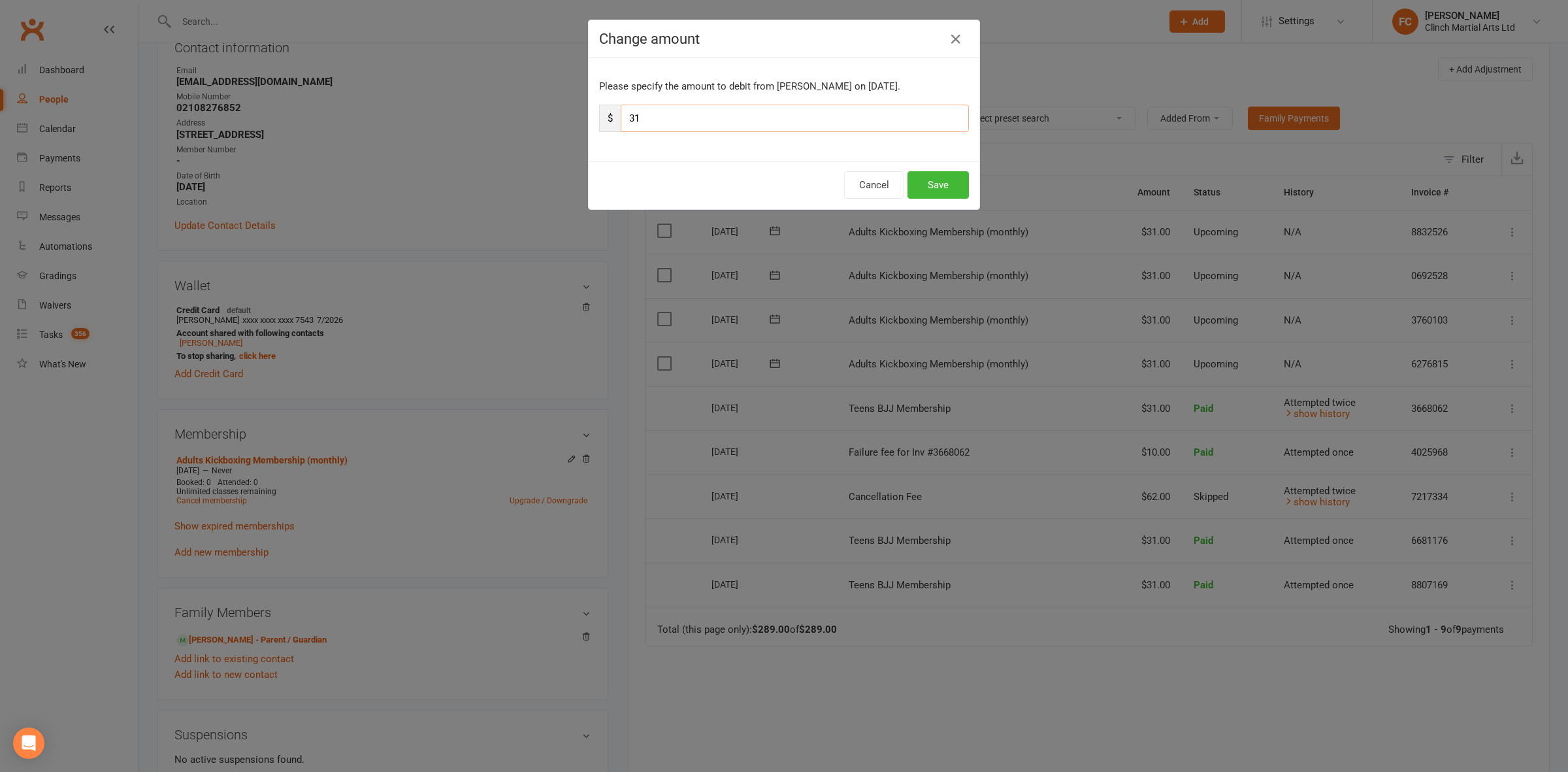
drag, startPoint x: 628, startPoint y: 119, endPoint x: 590, endPoint y: 114, distance: 38.3
click at [590, 114] on div "Please specify the amount to debit from Helen Andrew on Oct 16, 2025. $ 31" at bounding box center [783, 109] width 390 height 102
type input "21"
click at [941, 181] on button "Save" at bounding box center [939, 185] width 62 height 28
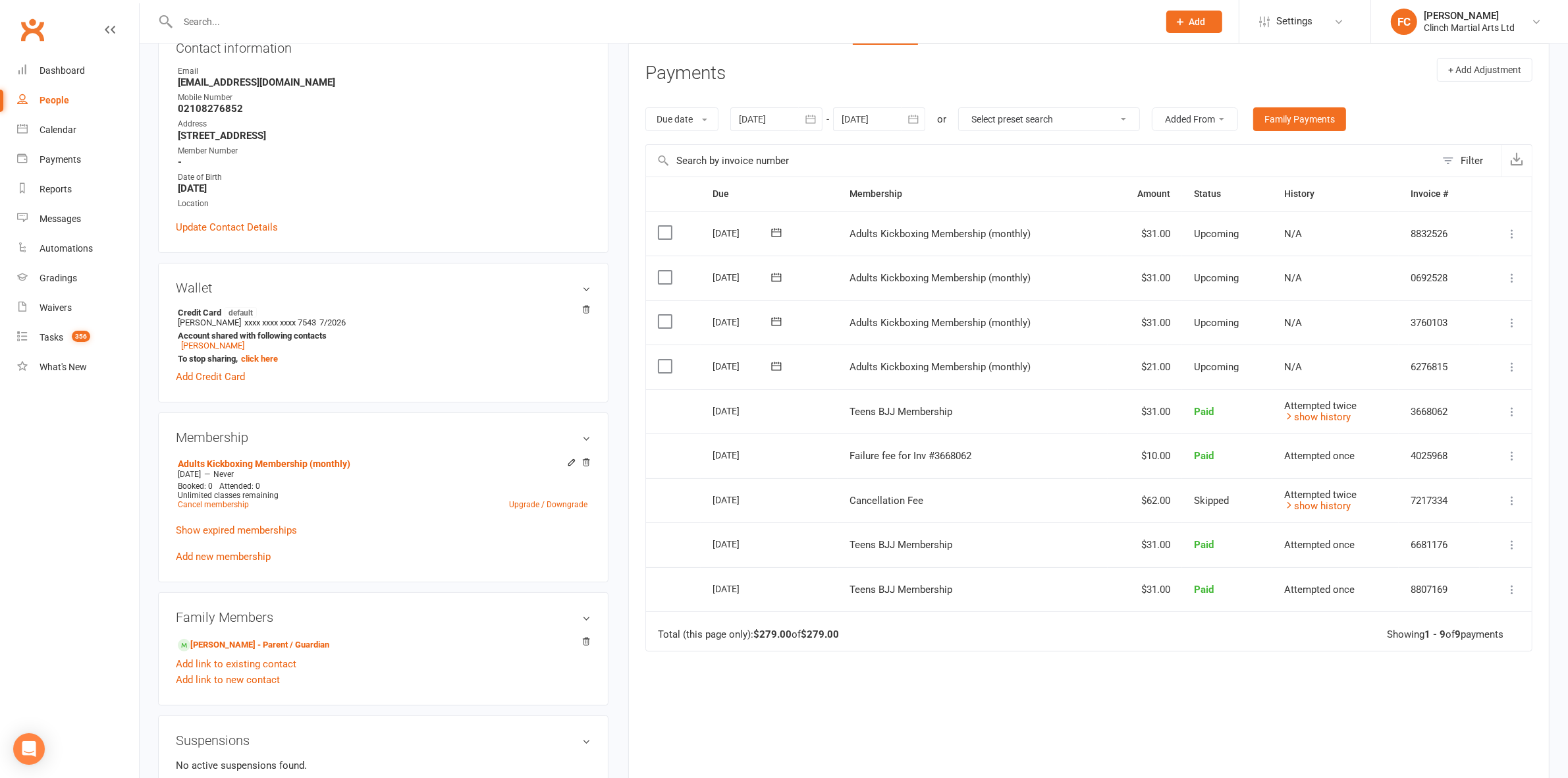
click at [692, 416] on td "Select this" at bounding box center [673, 412] width 54 height 45
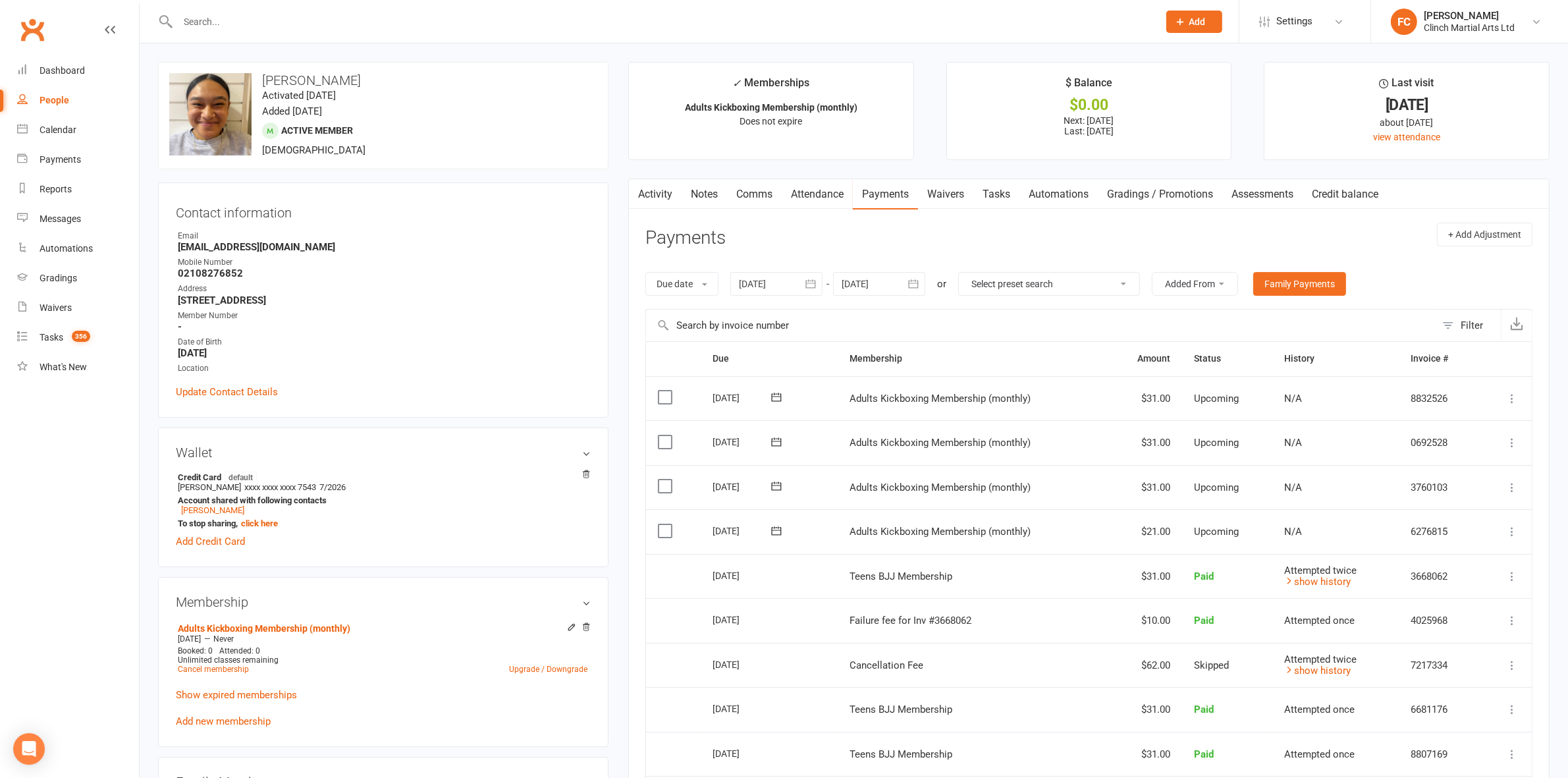
click at [1254, 66] on ul "✓ Memberships Adults Kickboxing Membership (monthly) Does not expire $ Balance …" at bounding box center [1088, 111] width 921 height 98
